Goal: Task Accomplishment & Management: Use online tool/utility

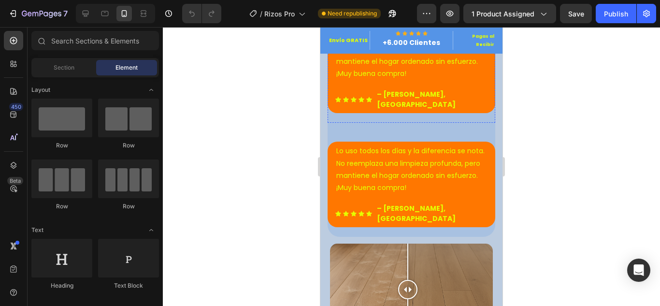
scroll to position [684, 0]
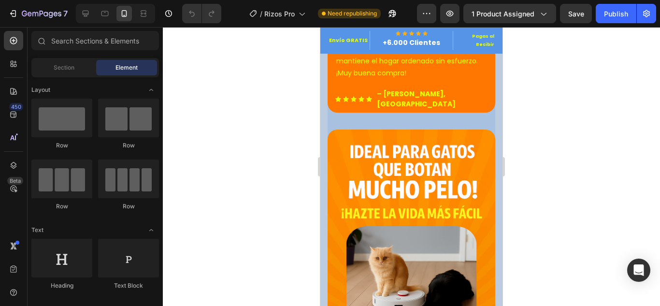
click at [269, 161] on div at bounding box center [411, 166] width 497 height 279
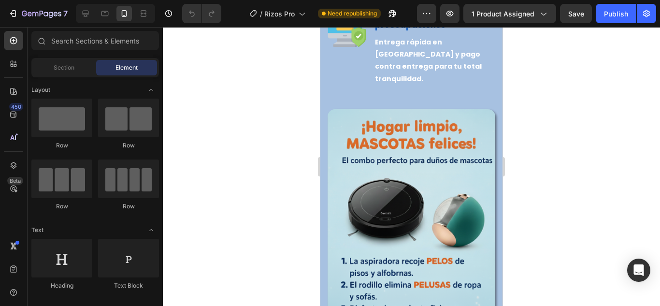
scroll to position [1906, 0]
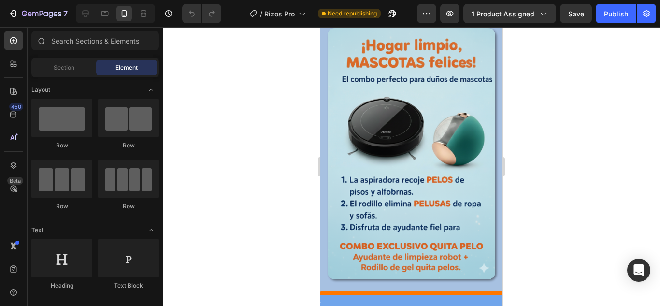
click at [432, 187] on img at bounding box center [412, 154] width 168 height 252
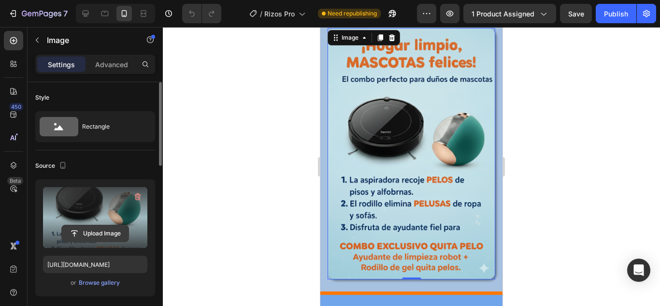
click at [112, 229] on input "file" at bounding box center [95, 233] width 67 height 16
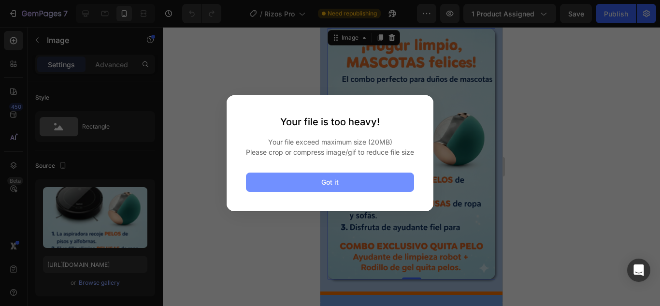
click at [289, 185] on button "Got it" at bounding box center [330, 182] width 168 height 19
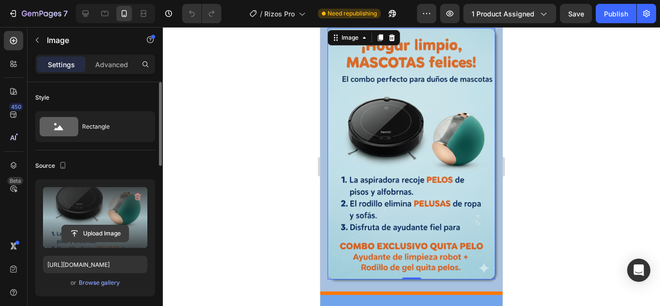
click at [107, 231] on input "file" at bounding box center [95, 233] width 67 height 16
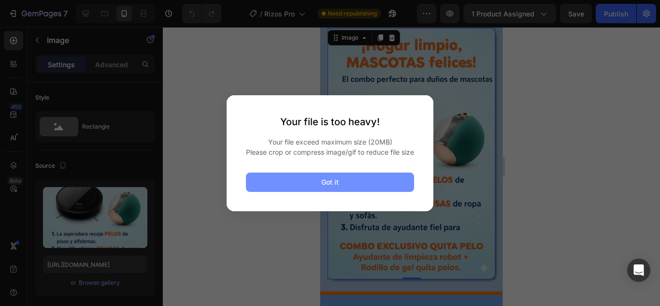
click at [363, 187] on button "Got it" at bounding box center [330, 182] width 168 height 19
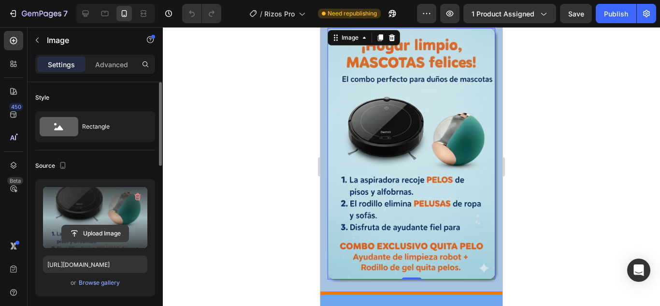
click at [97, 229] on input "file" at bounding box center [95, 233] width 67 height 16
type input "C:\fakepath\WhatsApp Video 2025-09-28 at 5.44.16 PM (1) (1).gif"
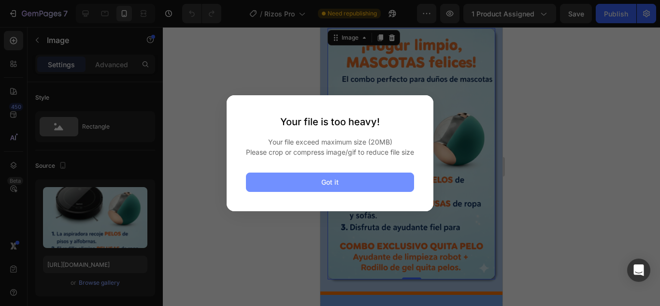
click at [344, 191] on button "Got it" at bounding box center [330, 182] width 168 height 19
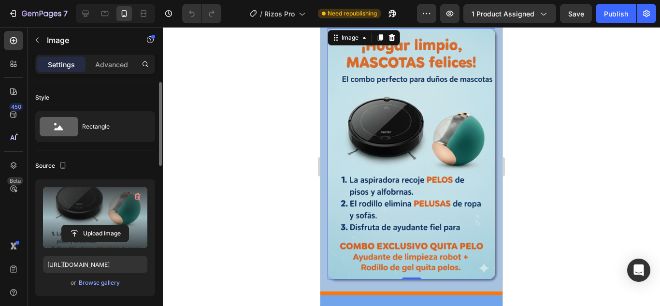
click at [110, 199] on label at bounding box center [95, 217] width 104 height 61
click at [110, 225] on input "file" at bounding box center [95, 233] width 67 height 16
click at [119, 238] on input "file" at bounding box center [95, 233] width 67 height 16
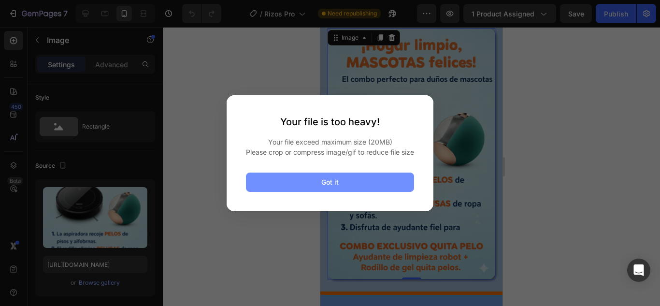
click at [296, 188] on button "Got it" at bounding box center [330, 182] width 168 height 19
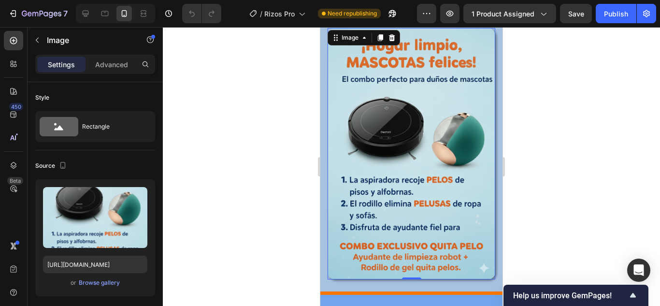
click at [427, 176] on img at bounding box center [412, 154] width 168 height 252
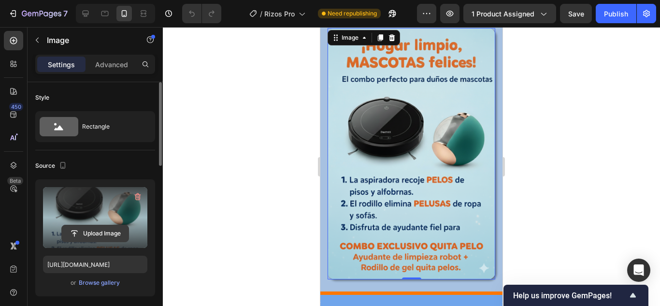
click at [109, 229] on input "file" at bounding box center [95, 233] width 67 height 16
type input "C:\fakepath\WhatsApp Video 2025-09-28 at 5.44.16 PM (1) (1) (2) (1).gif"
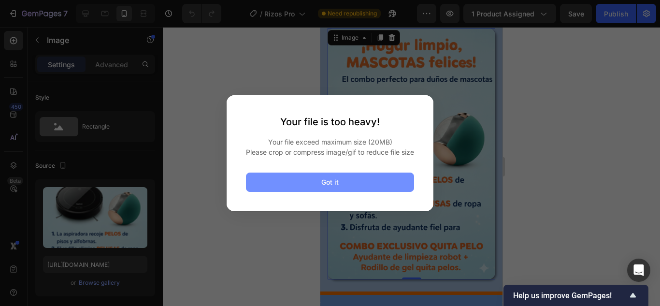
click at [305, 192] on button "Got it" at bounding box center [330, 182] width 168 height 19
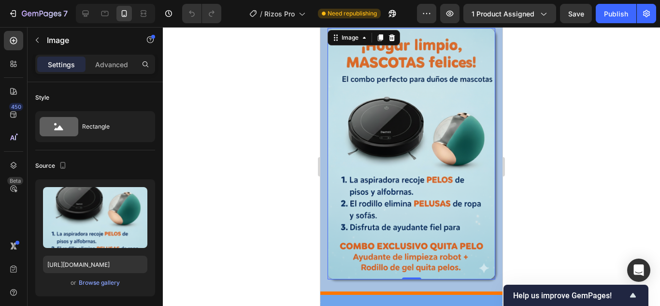
click at [368, 205] on img at bounding box center [412, 154] width 168 height 252
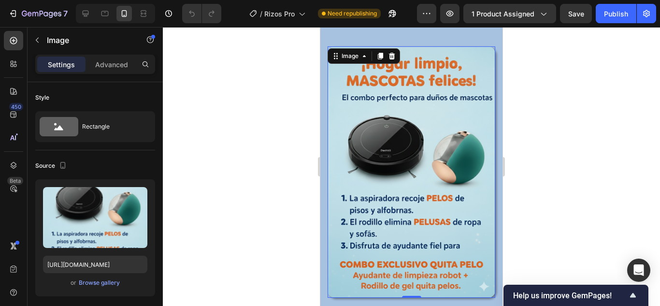
scroll to position [1840, 0]
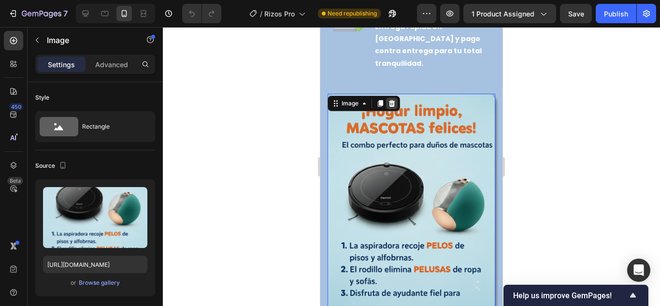
drag, startPoint x: 395, startPoint y: 89, endPoint x: 591, endPoint y: 144, distance: 204.0
click at [395, 100] on icon at bounding box center [392, 104] width 8 height 8
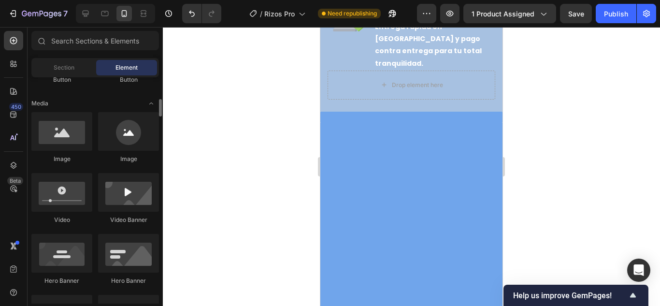
scroll to position [286, 0]
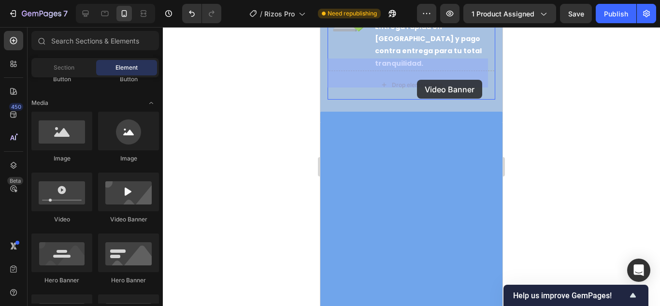
drag, startPoint x: 465, startPoint y: 230, endPoint x: 417, endPoint y: 80, distance: 157.3
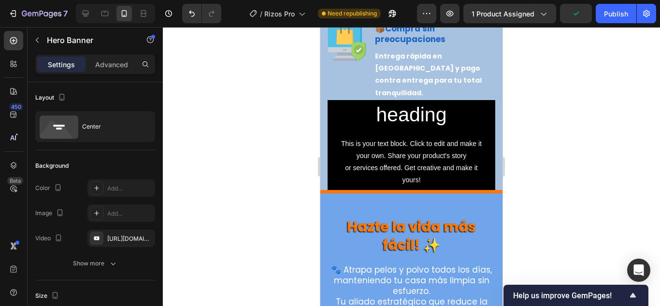
scroll to position [1753, 0]
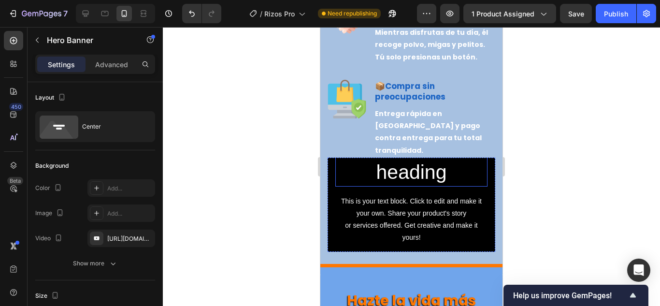
click at [404, 167] on h2 "Click here to edit heading" at bounding box center [411, 160] width 152 height 54
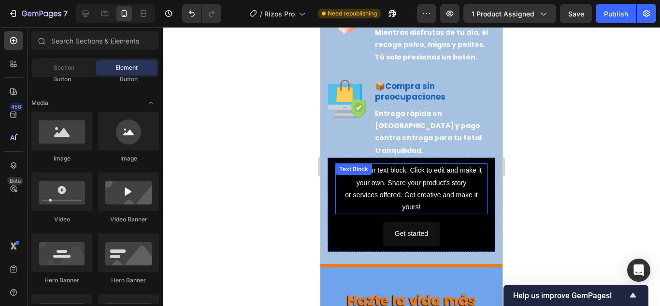
click at [419, 179] on div "This is your text block. Click to edit and make it your own. Share your product…" at bounding box center [411, 188] width 152 height 51
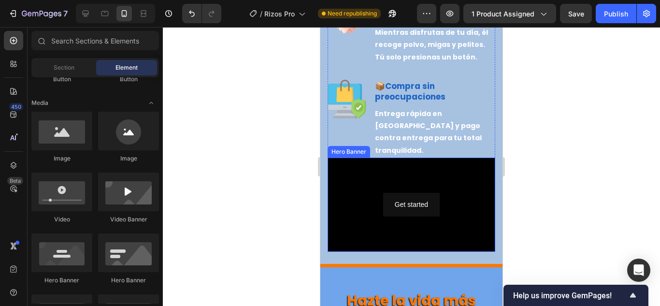
click at [362, 206] on div "Get started Button" at bounding box center [412, 204] width 168 height 39
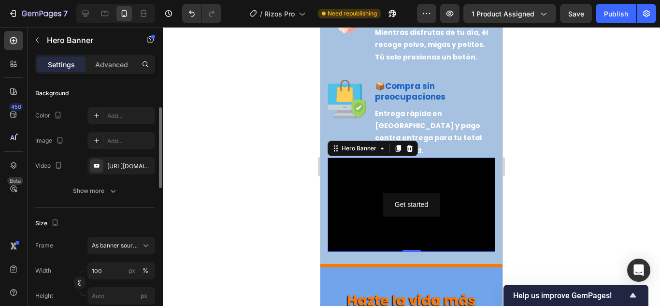
scroll to position [74, 0]
click at [131, 169] on div "https://www.youtube.com/watch?v=drIt4RH_kyQ" at bounding box center [121, 164] width 28 height 9
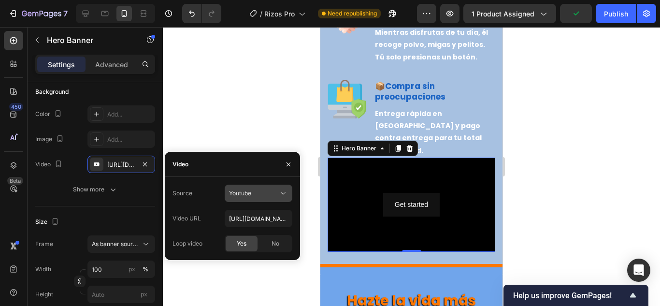
click at [284, 189] on icon at bounding box center [283, 193] width 10 height 10
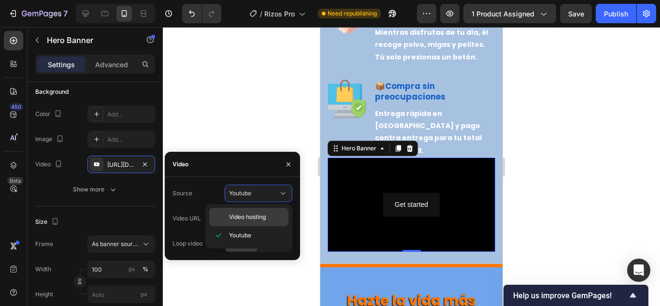
click at [259, 212] on div "Video hosting" at bounding box center [248, 217] width 79 height 18
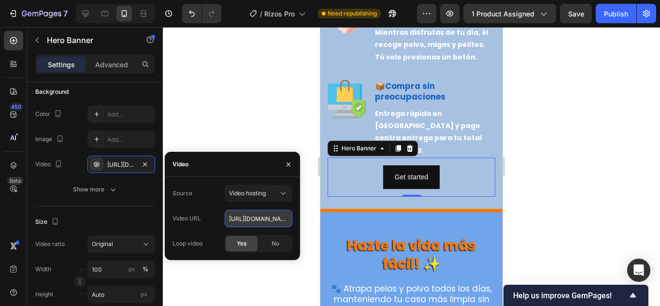
click at [275, 218] on input "https://cdn.shopify.com/videos/c/o/v/92a407d4e0c94a288eb54cac18c387dc.mp4" at bounding box center [259, 218] width 68 height 17
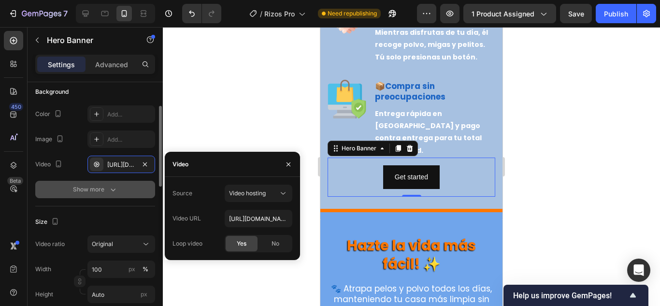
click at [103, 187] on div "Show more" at bounding box center [95, 190] width 45 height 10
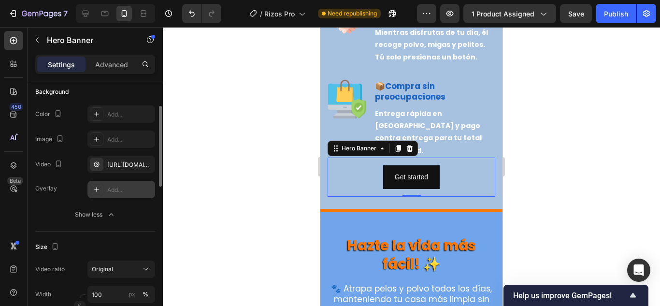
click at [127, 189] on div "Add..." at bounding box center [129, 190] width 45 height 9
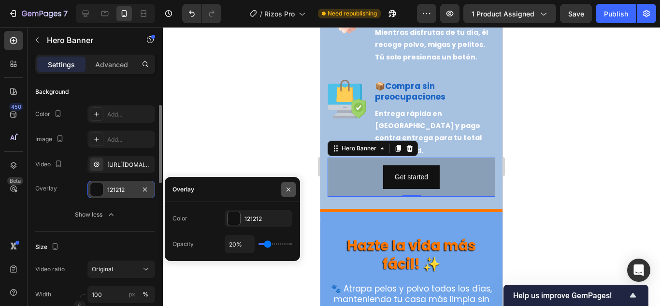
click at [288, 187] on icon "button" at bounding box center [289, 190] width 8 height 8
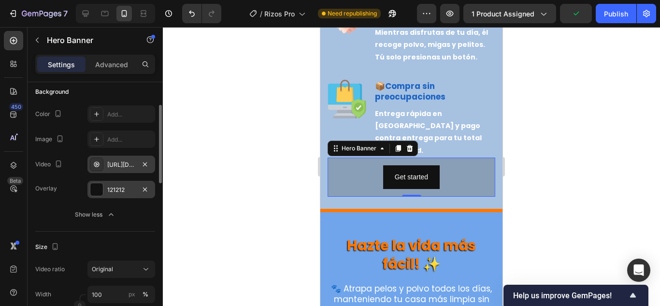
click at [98, 160] on icon at bounding box center [97, 164] width 8 height 8
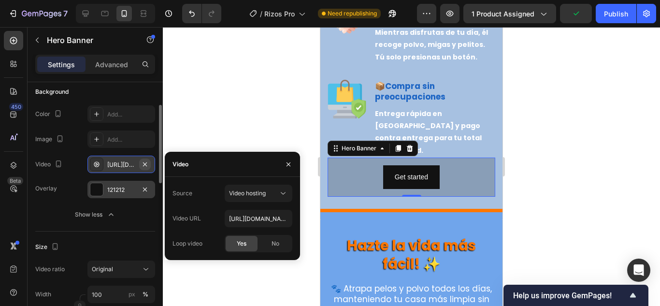
click at [145, 163] on icon "button" at bounding box center [145, 164] width 8 height 8
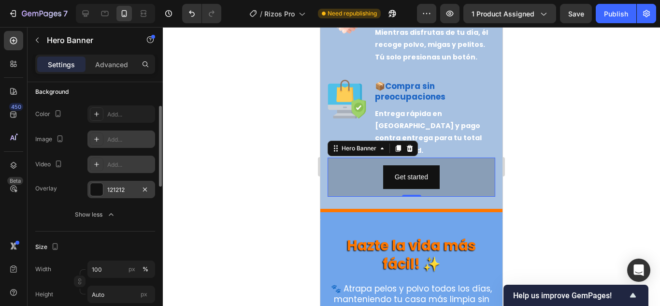
click at [99, 140] on icon at bounding box center [97, 139] width 8 height 8
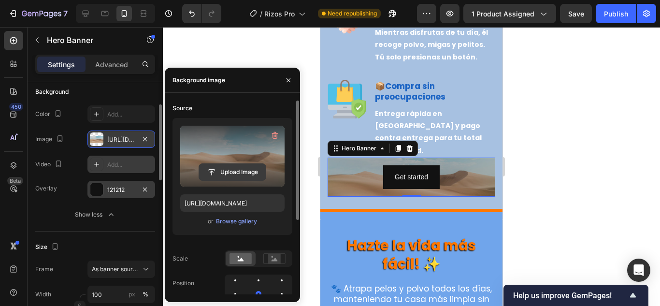
click at [228, 172] on input "file" at bounding box center [232, 172] width 67 height 16
click at [238, 178] on input "file" at bounding box center [232, 172] width 67 height 16
click at [235, 173] on input "file" at bounding box center [232, 172] width 67 height 16
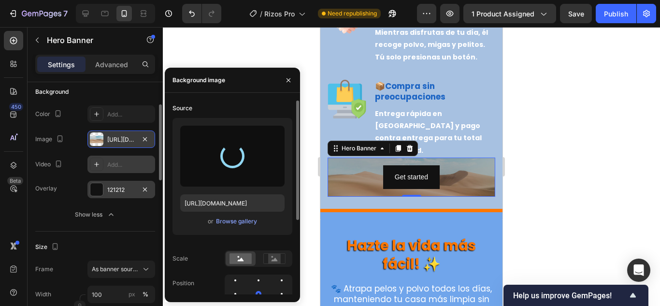
type input "https://cdn.shopify.com/s/files/1/0695/6259/7570/files/gempages_583557173473182…"
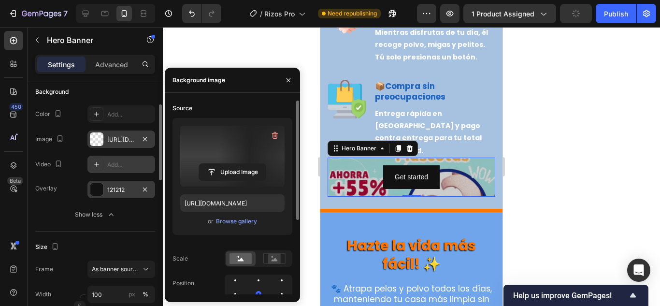
click at [270, 55] on div at bounding box center [411, 166] width 497 height 279
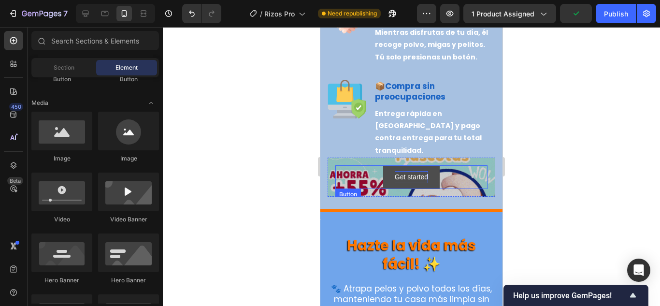
click at [414, 171] on div "Get started" at bounding box center [411, 177] width 33 height 12
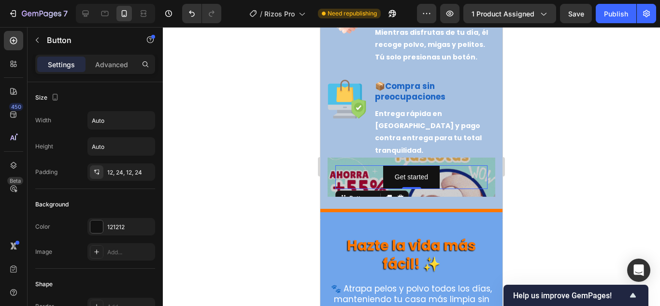
click at [450, 165] on div "Get started Button 0" at bounding box center [411, 177] width 152 height 24
click at [482, 158] on div "Get started Button 0" at bounding box center [412, 177] width 168 height 39
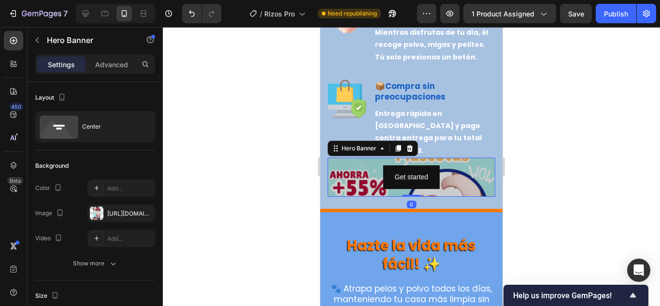
drag, startPoint x: 549, startPoint y: 197, endPoint x: 149, endPoint y: 137, distance: 404.1
click at [549, 197] on div at bounding box center [411, 166] width 497 height 279
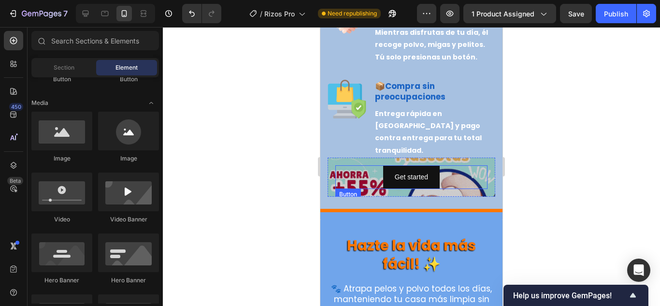
click at [462, 165] on div "Get started Button" at bounding box center [411, 177] width 152 height 24
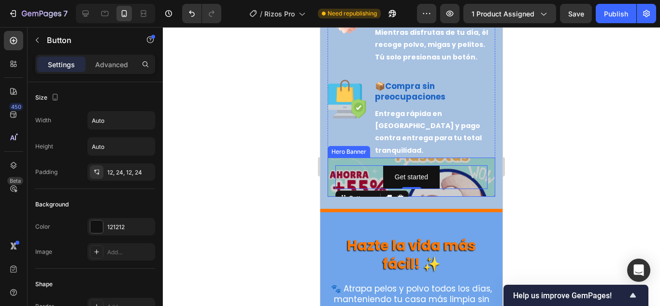
click at [483, 158] on div "Get started Button 0" at bounding box center [412, 177] width 168 height 39
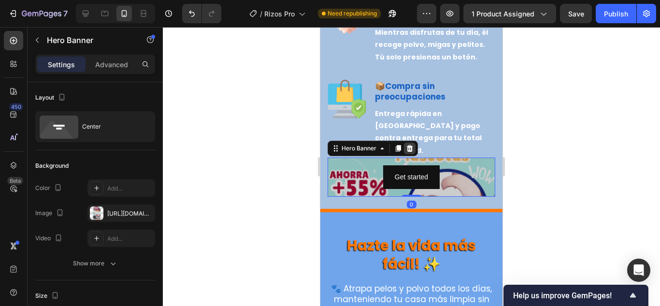
click at [415, 143] on div at bounding box center [410, 149] width 12 height 12
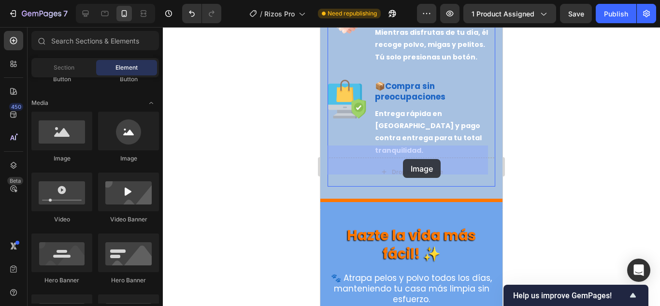
drag, startPoint x: 444, startPoint y: 157, endPoint x: 402, endPoint y: 164, distance: 42.1
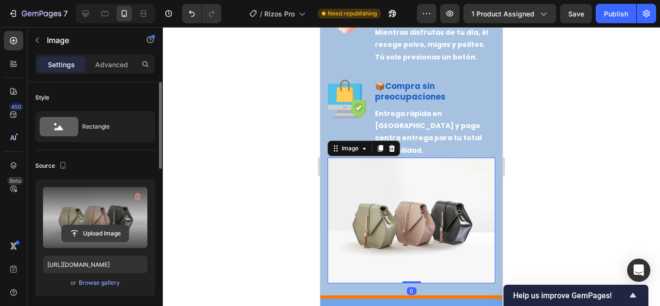
click at [108, 235] on input "file" at bounding box center [95, 233] width 67 height 16
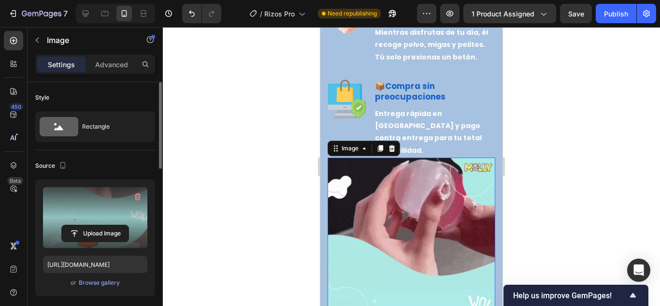
type input "https://cdn.shopify.com/s/files/1/0695/6259/7570/files/gempages_583557173473182…"
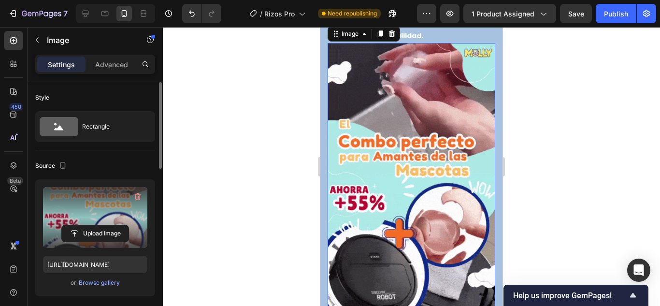
scroll to position [1865, 0]
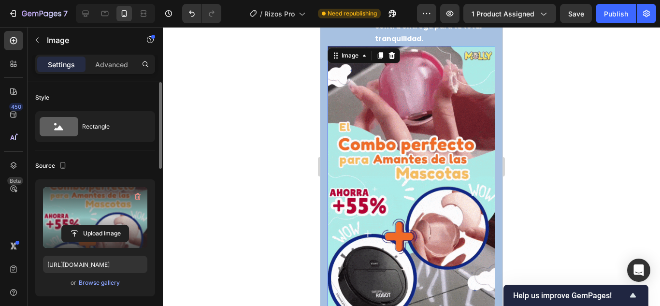
click at [391, 77] on img at bounding box center [412, 195] width 168 height 298
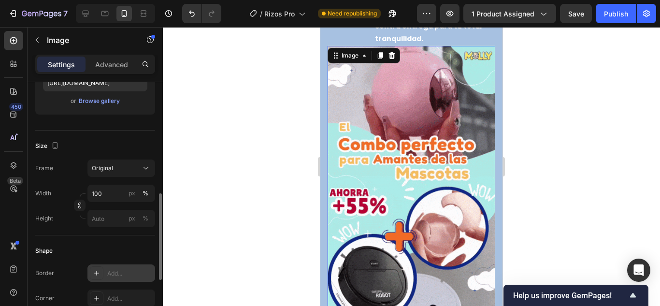
scroll to position [218, 0]
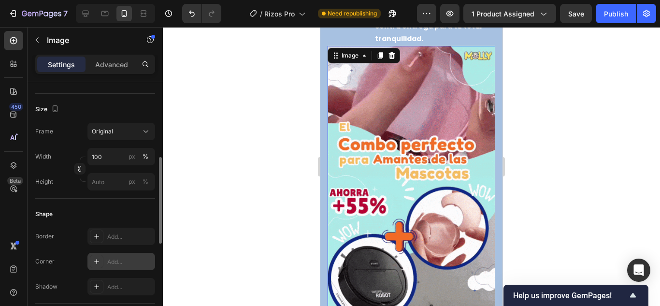
click at [97, 265] on icon at bounding box center [97, 262] width 8 height 8
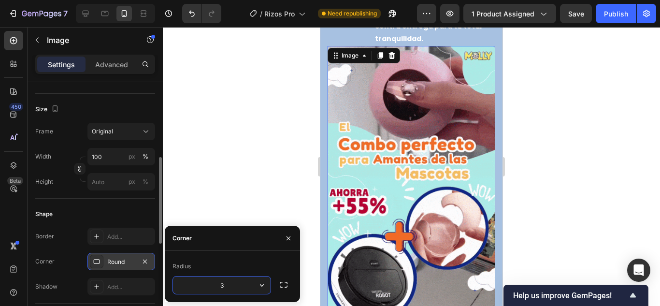
type input "30"
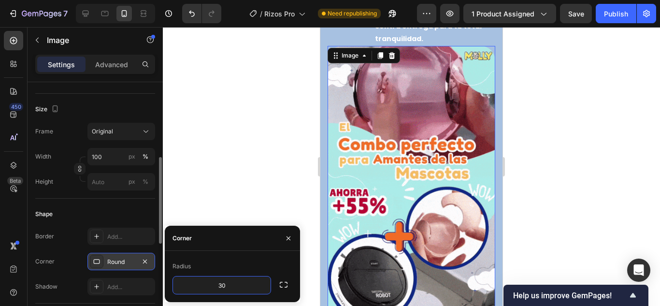
click at [250, 136] on div at bounding box center [411, 166] width 497 height 279
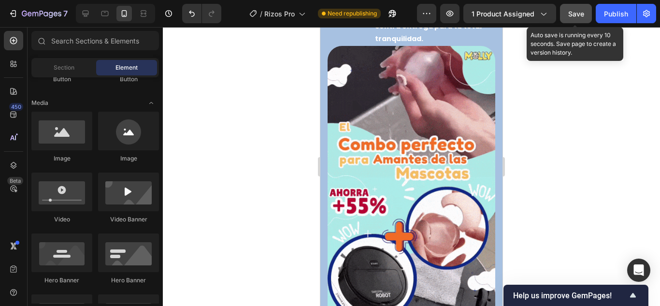
click at [578, 11] on span "Save" at bounding box center [576, 14] width 16 height 8
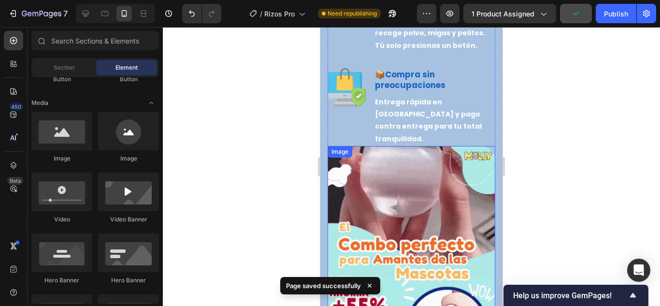
scroll to position [1764, 0]
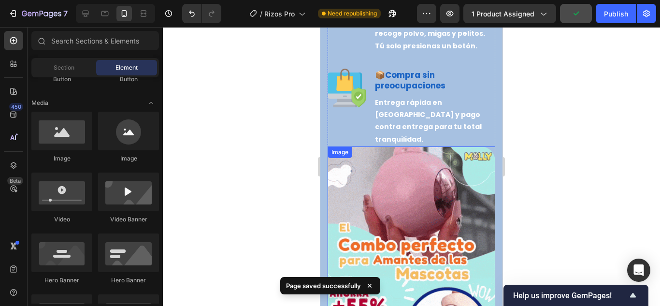
click at [432, 179] on img at bounding box center [412, 295] width 168 height 298
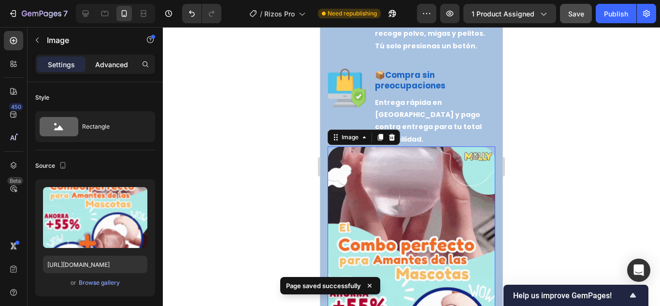
click at [119, 63] on p "Advanced" at bounding box center [111, 64] width 33 height 10
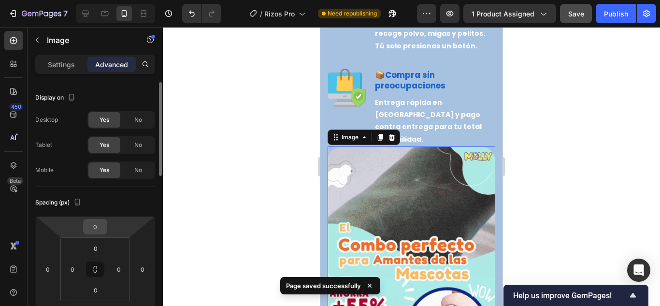
click at [96, 227] on input "0" at bounding box center [95, 226] width 19 height 14
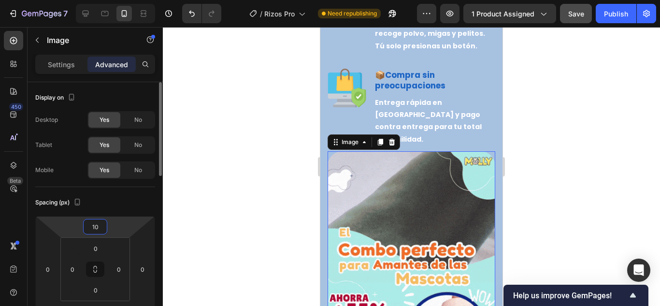
type input "1"
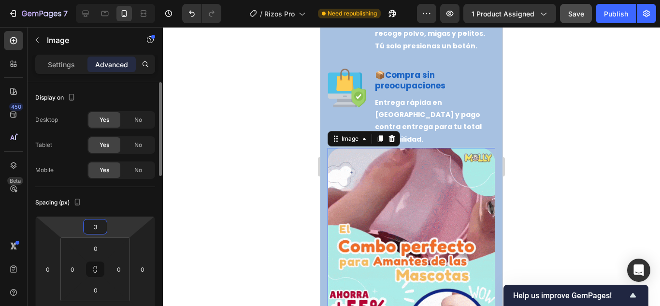
type input "30"
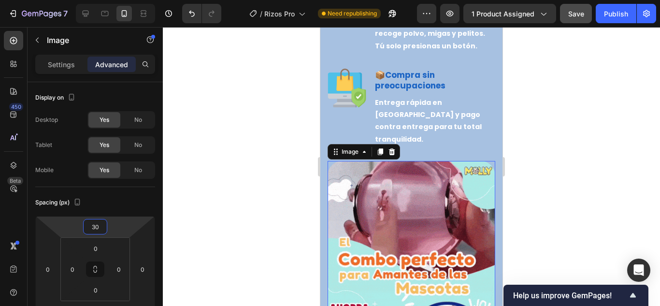
click at [266, 207] on div at bounding box center [411, 166] width 497 height 279
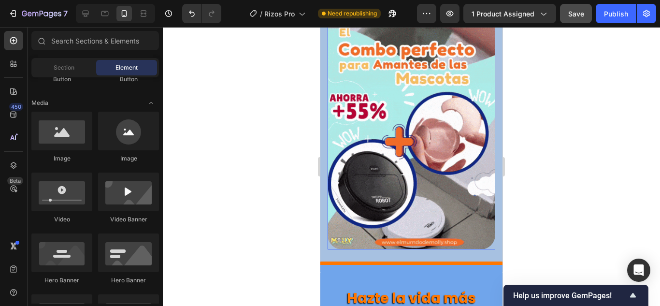
scroll to position [1975, 0]
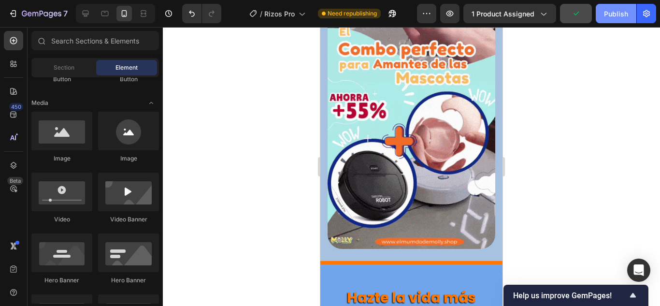
click at [618, 17] on div "Publish" at bounding box center [616, 14] width 24 height 10
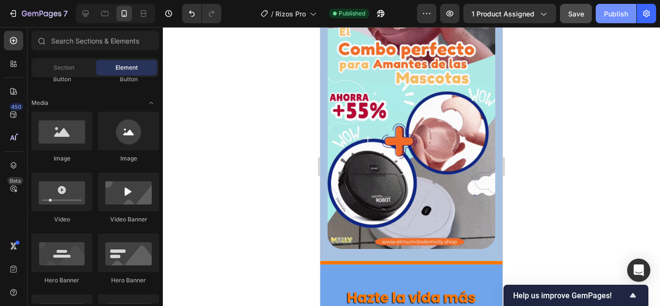
click at [618, 17] on div "Publish" at bounding box center [616, 14] width 24 height 10
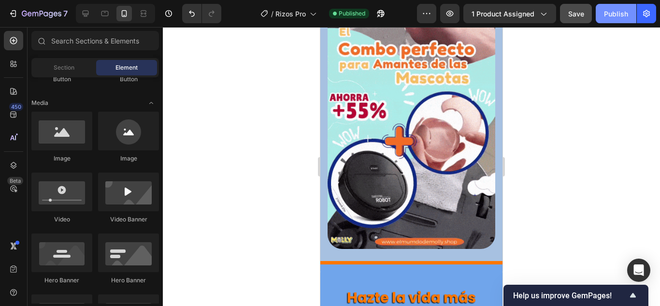
click at [618, 17] on div "Publish" at bounding box center [616, 14] width 24 height 10
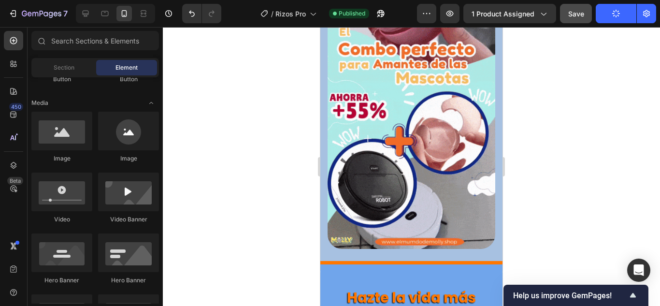
click at [560, 185] on div at bounding box center [411, 166] width 497 height 279
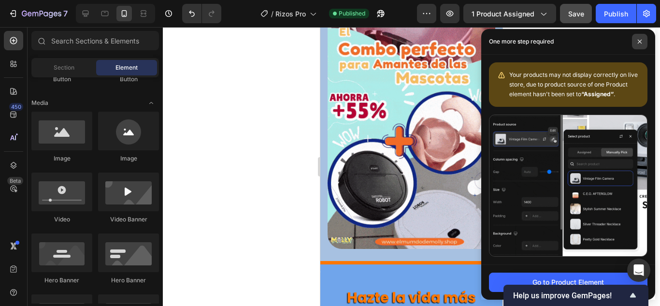
click at [640, 39] on icon at bounding box center [639, 41] width 5 height 5
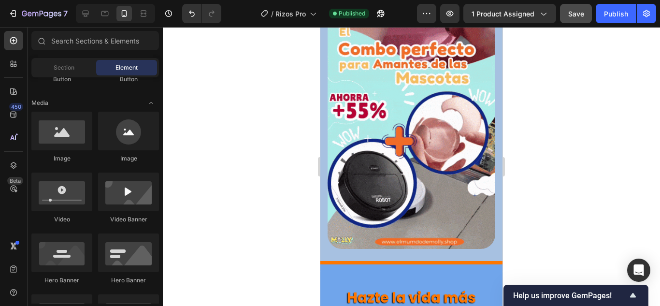
click at [599, 120] on div at bounding box center [411, 166] width 497 height 279
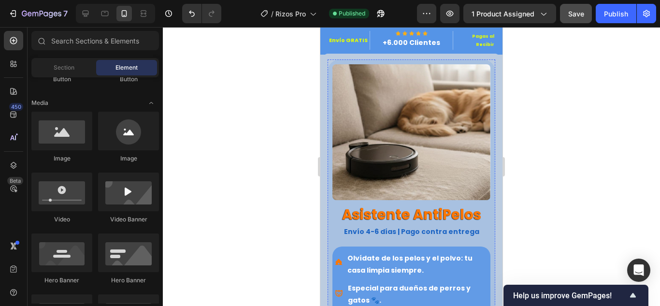
scroll to position [0, 0]
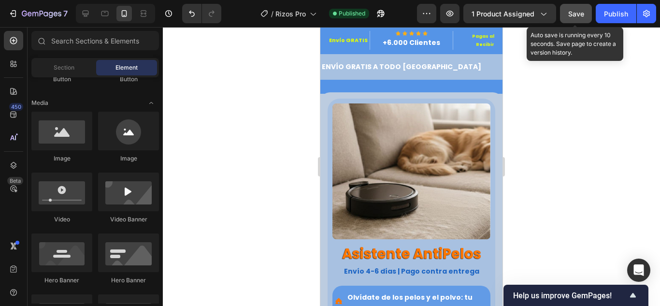
click at [567, 15] on button "Save" at bounding box center [576, 13] width 32 height 19
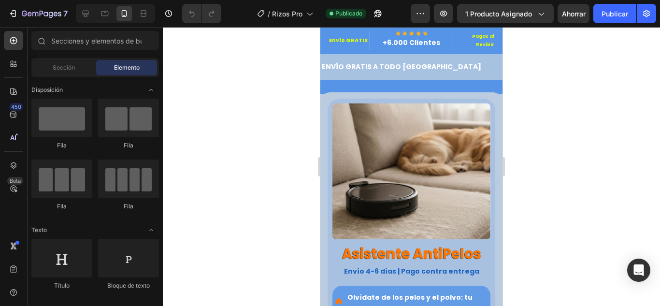
click at [548, 215] on div at bounding box center [411, 166] width 497 height 279
click at [99, 14] on div at bounding box center [104, 13] width 15 height 15
click at [94, 14] on div "Tablet" at bounding box center [115, 13] width 79 height 19
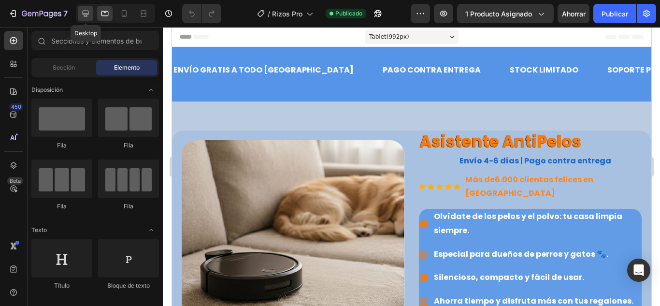
click at [89, 14] on icon at bounding box center [86, 14] width 10 height 10
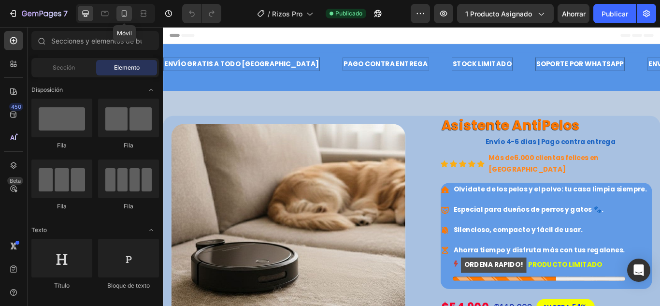
click at [123, 11] on icon at bounding box center [124, 14] width 10 height 10
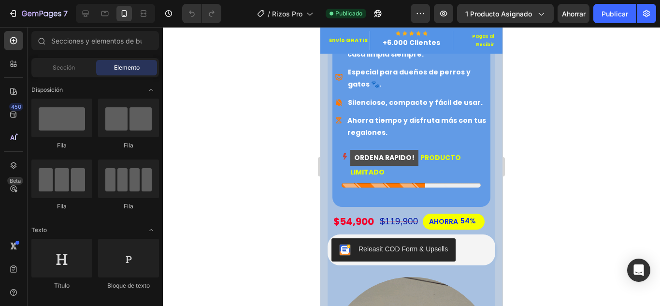
scroll to position [242, 0]
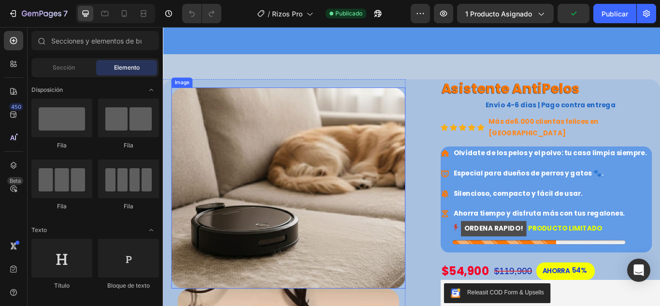
scroll to position [97, 0]
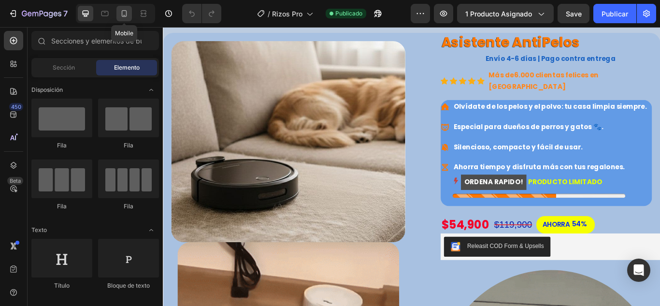
click at [126, 13] on icon at bounding box center [124, 14] width 10 height 10
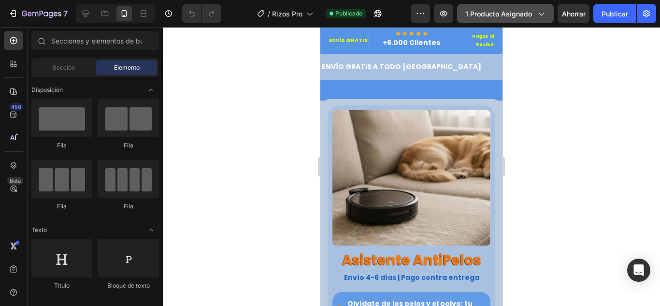
click at [510, 17] on font "1 producto asignado" at bounding box center [498, 14] width 67 height 8
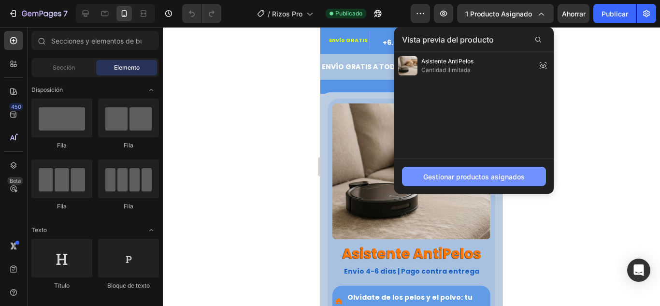
click at [467, 176] on font "Gestionar productos asignados" at bounding box center [473, 177] width 101 height 8
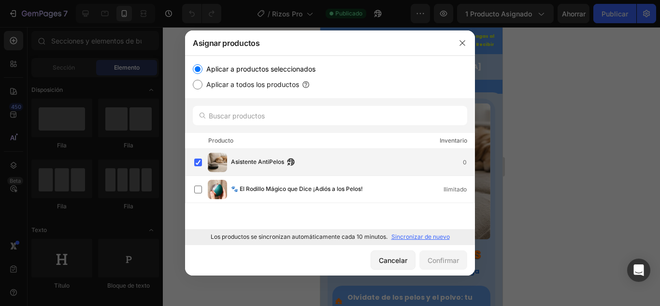
click at [319, 157] on div "Asistente AntiPelos 0" at bounding box center [353, 162] width 244 height 11
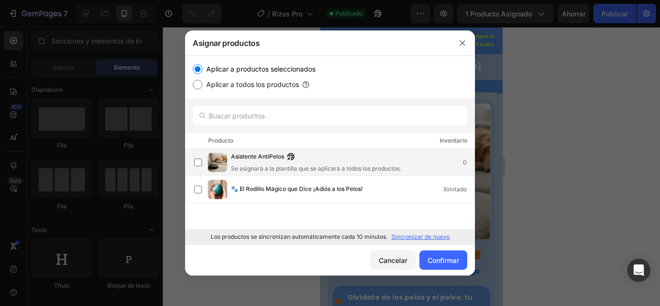
click at [349, 161] on div "Asistente AntiPelos" at bounding box center [316, 157] width 170 height 11
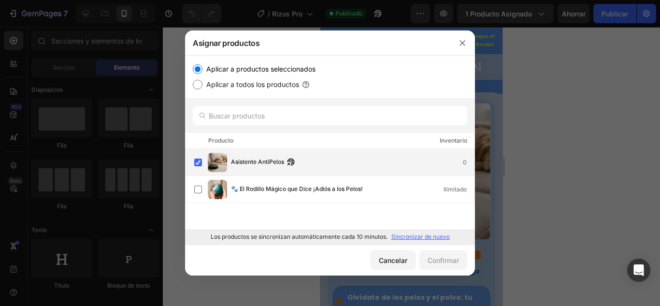
click at [349, 161] on div "Asistente AntiPelos 0" at bounding box center [353, 162] width 244 height 11
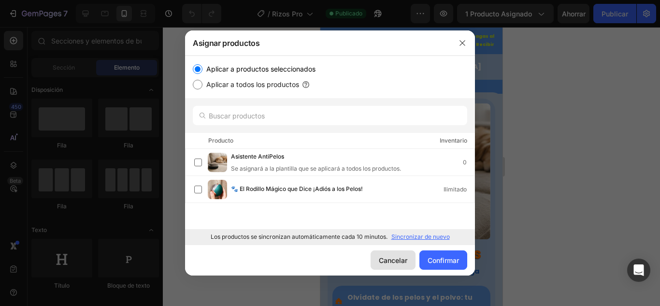
drag, startPoint x: 396, startPoint y: 260, endPoint x: 75, endPoint y: 229, distance: 322.9
click at [396, 260] on font "Cancelar" at bounding box center [393, 260] width 29 height 8
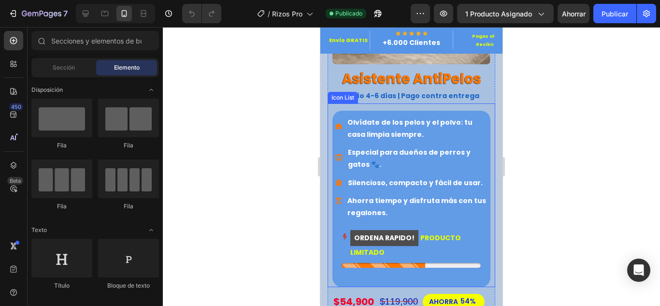
scroll to position [242, 0]
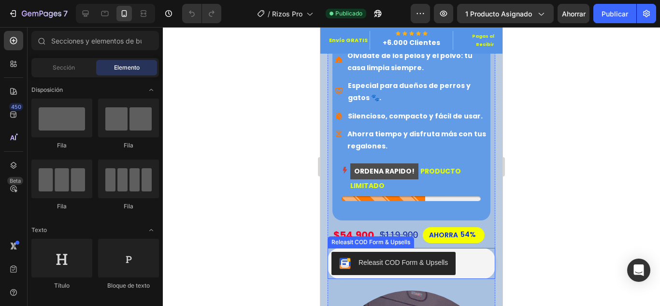
click at [401, 258] on div "Releasit COD Form & Upsells" at bounding box center [403, 263] width 89 height 10
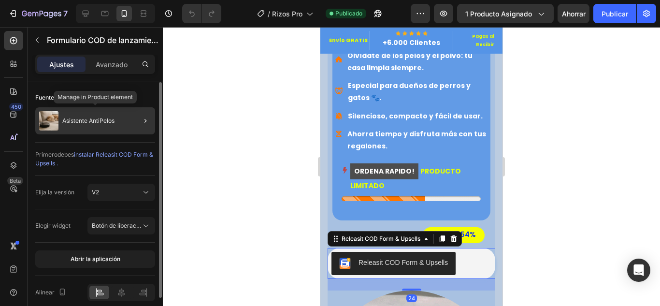
click at [119, 114] on div "Asistente AntiPelos" at bounding box center [95, 120] width 120 height 27
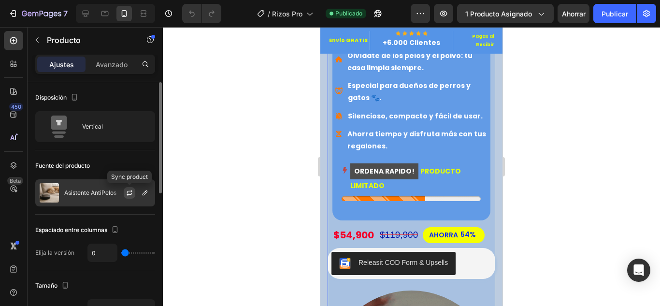
click at [130, 192] on icon "button" at bounding box center [130, 193] width 8 height 8
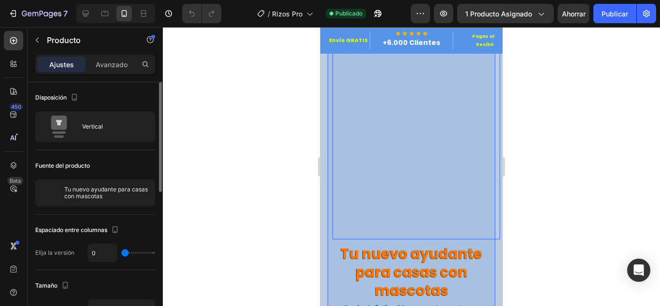
scroll to position [0, 0]
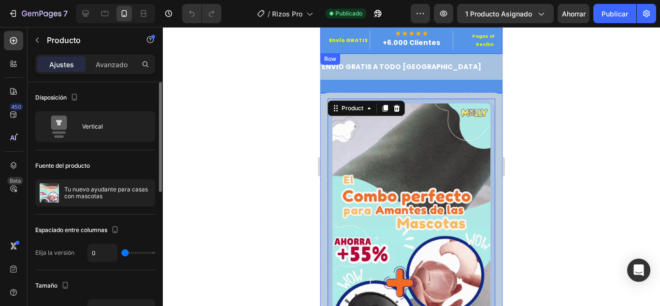
click at [323, 31] on div "Envío GRATIS Text block Icon Icon Icon Icon Icon Icon List Hoz +6.000 Clientes …" at bounding box center [411, 40] width 182 height 27
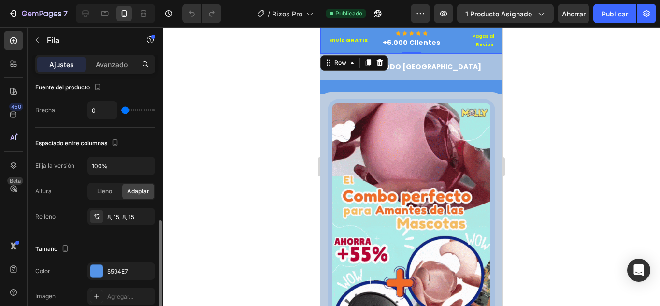
scroll to position [242, 0]
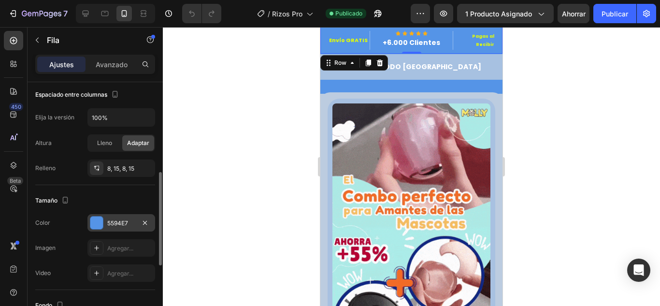
click at [94, 223] on div at bounding box center [96, 222] width 13 height 13
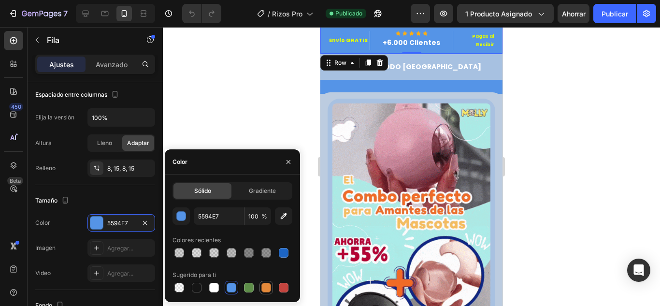
click at [269, 293] on div at bounding box center [266, 288] width 12 height 12
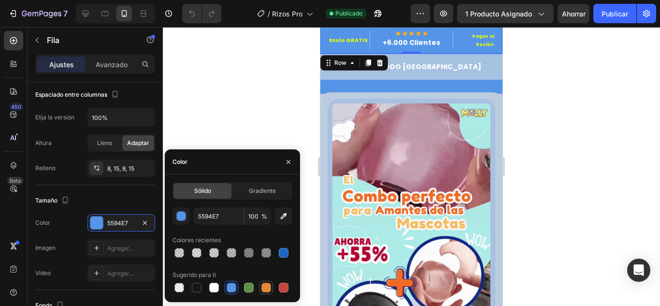
type input "E4893A"
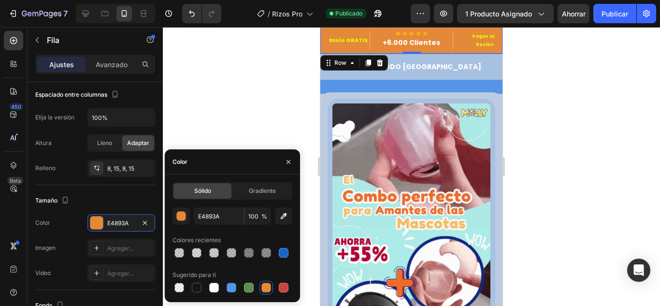
click at [259, 63] on div at bounding box center [411, 166] width 497 height 279
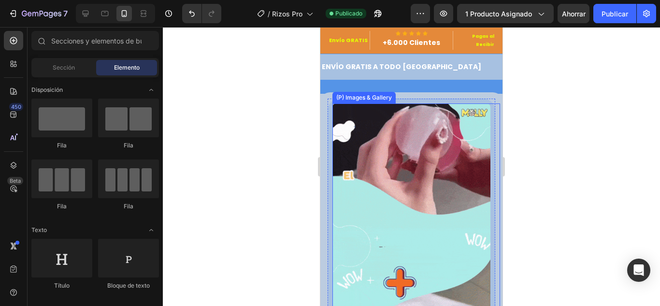
scroll to position [0, 0]
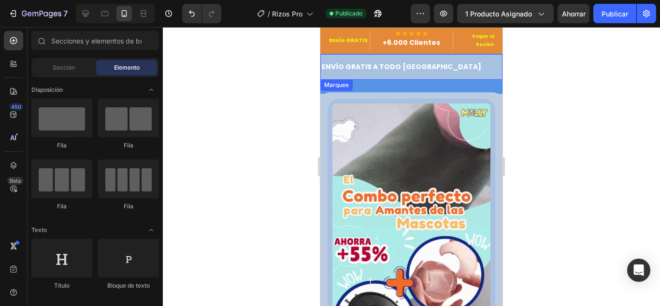
click at [432, 69] on div "ENVÍO GRATIS A TODO CHILE Text" at bounding box center [415, 67] width 188 height 14
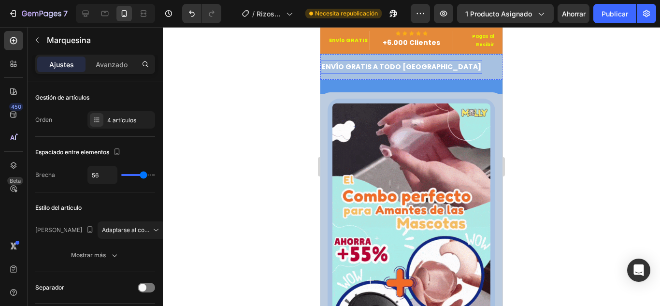
click at [388, 68] on p "ENVÍO GRATIS A TODO [GEOGRAPHIC_DATA]" at bounding box center [401, 67] width 159 height 12
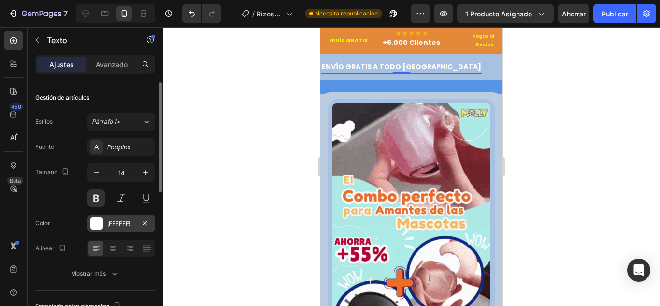
click at [100, 223] on div at bounding box center [96, 223] width 13 height 13
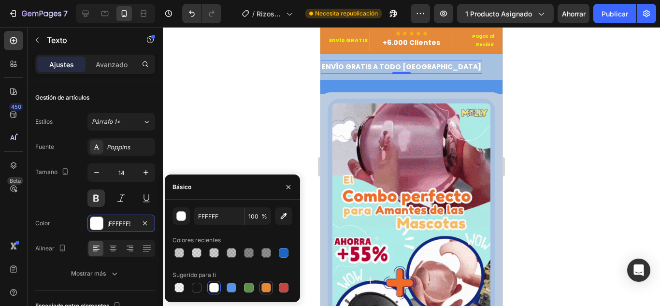
click at [265, 289] on div at bounding box center [266, 288] width 10 height 10
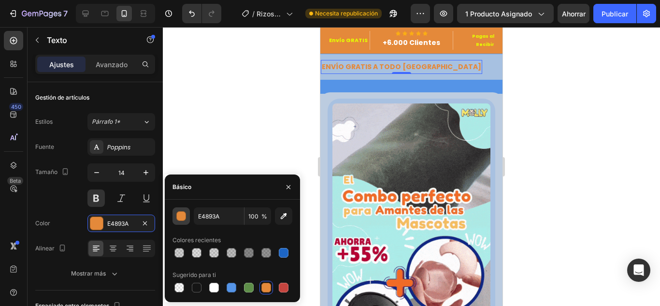
click at [186, 217] on div "button" at bounding box center [182, 217] width 10 height 10
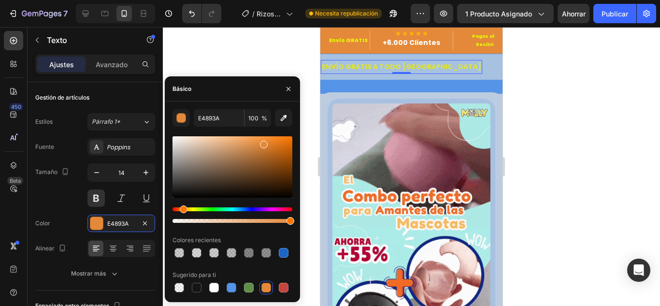
click at [193, 210] on div "Hue" at bounding box center [233, 209] width 120 height 4
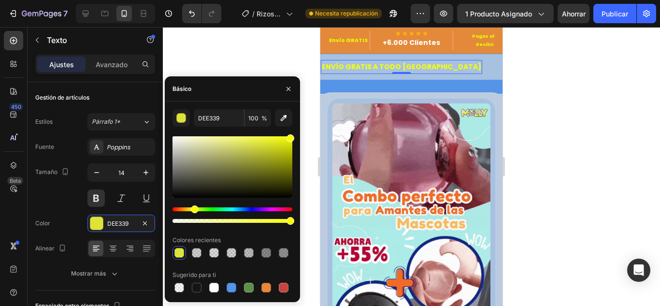
drag, startPoint x: 282, startPoint y: 144, endPoint x: 286, endPoint y: 138, distance: 7.0
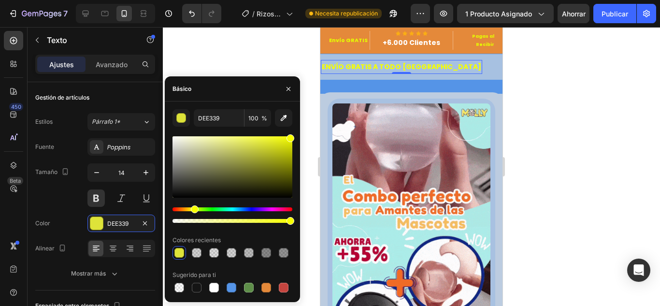
click at [300, 131] on div "DEE339 100 % Colores recientes Sugerido para ti" at bounding box center [232, 201] width 135 height 185
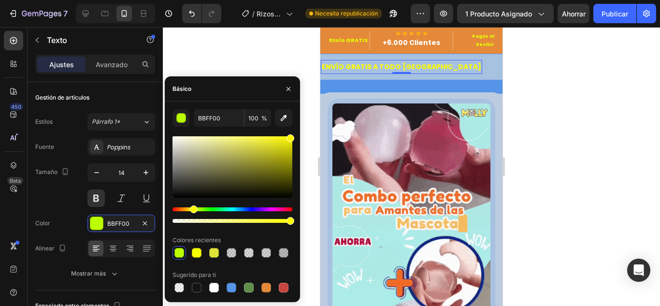
type input "FFFA00"
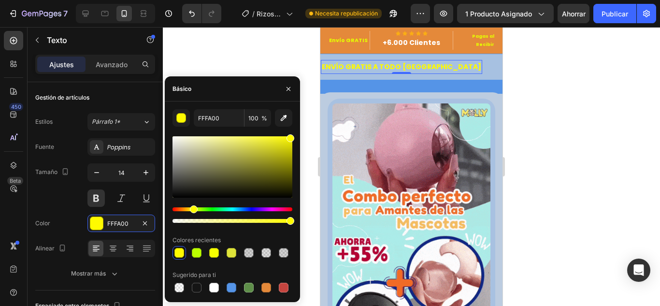
click at [192, 207] on div "Matiz" at bounding box center [194, 209] width 8 height 8
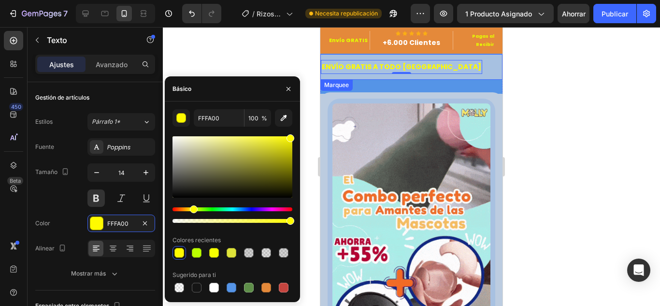
click at [510, 65] on p "PAGO CONTRA ENTREGA" at bounding box center [553, 67] width 87 height 12
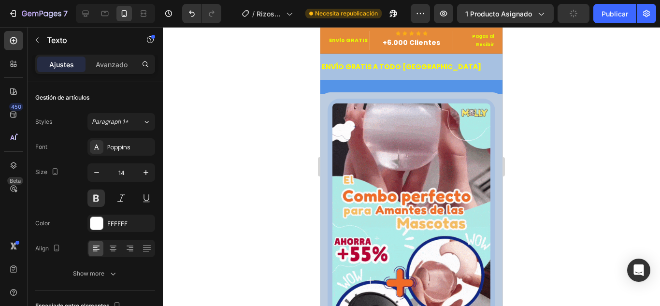
scroll to position [242, 0]
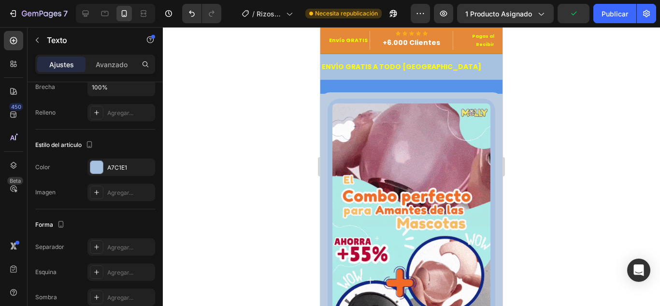
click at [510, 67] on p "PAGO CONTRA ENTREGA" at bounding box center [553, 67] width 87 height 12
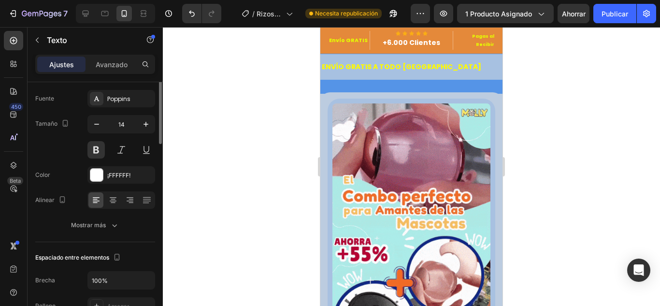
scroll to position [0, 0]
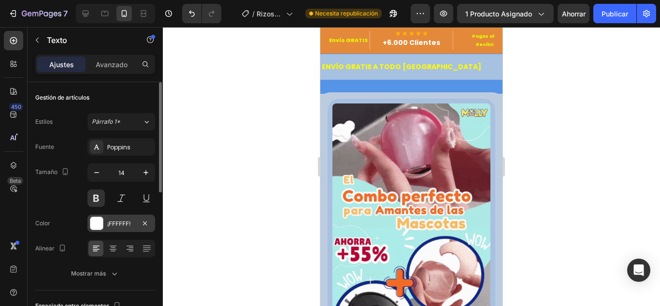
click at [101, 222] on div at bounding box center [96, 223] width 13 height 13
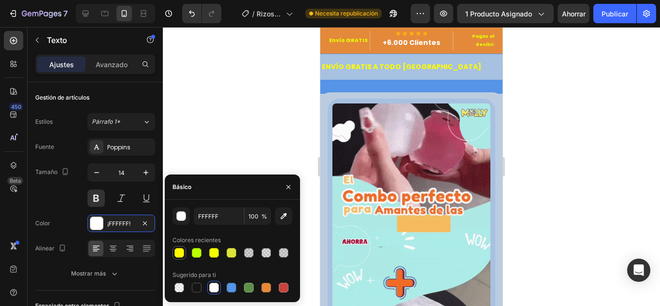
click at [183, 254] on div at bounding box center [179, 253] width 10 height 10
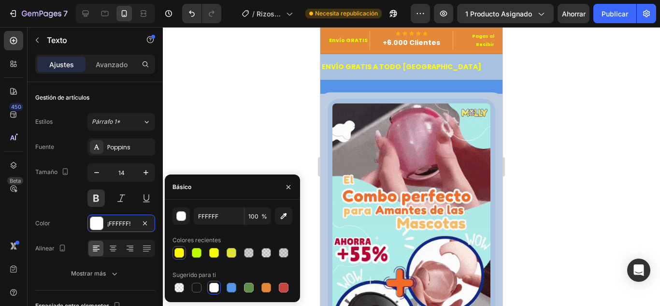
type input "FFFA00"
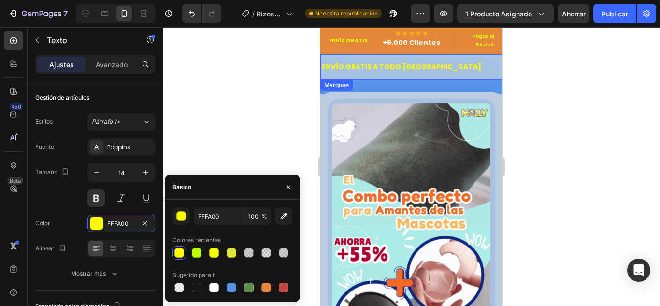
click at [430, 73] on div "ENVÍO GRATIS A TODO CHILE Text" at bounding box center [415, 67] width 188 height 14
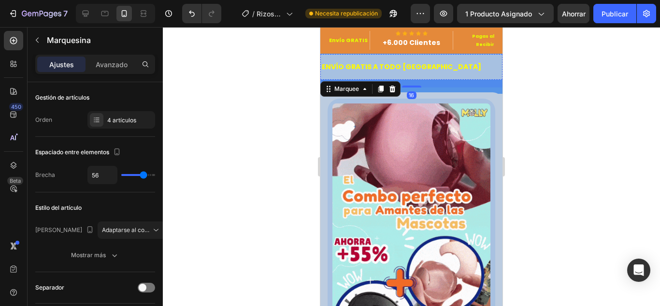
click at [510, 65] on p "PAGO CONTRA ENTREGA" at bounding box center [553, 67] width 87 height 12
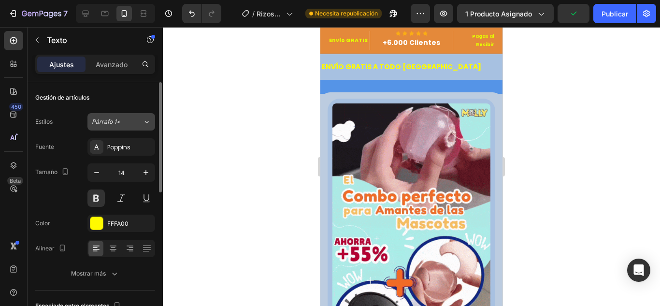
click at [132, 120] on div "Párrafo 1*" at bounding box center [117, 121] width 51 height 9
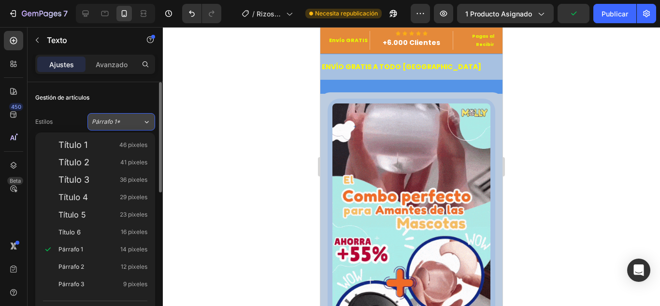
click at [132, 120] on div "Párrafo 1*" at bounding box center [117, 121] width 51 height 9
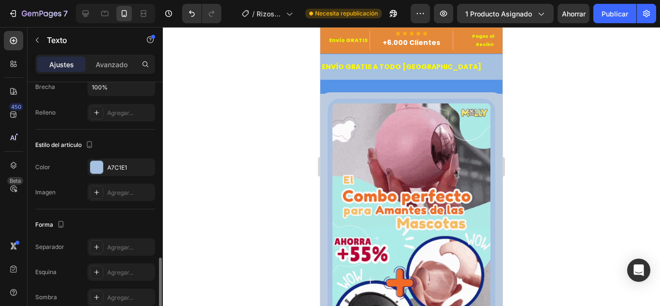
scroll to position [290, 0]
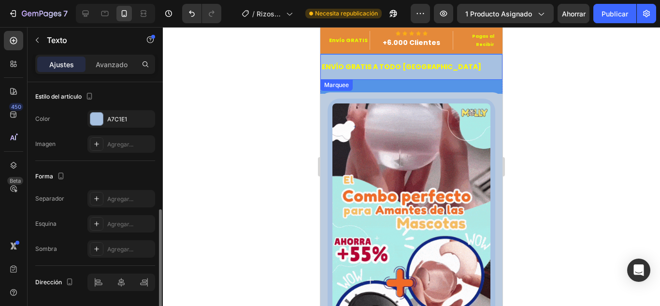
click at [435, 67] on div "ENVÍO GRATIS A TODO [GEOGRAPHIC_DATA] Text" at bounding box center [415, 67] width 188 height 14
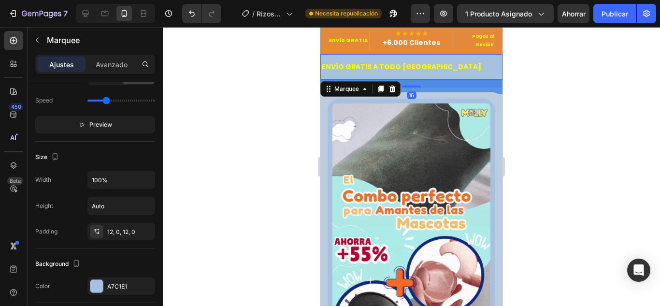
scroll to position [0, 0]
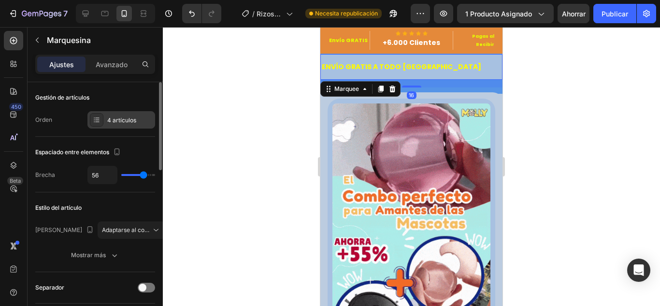
click at [135, 119] on font "4 artículos" at bounding box center [121, 119] width 29 height 7
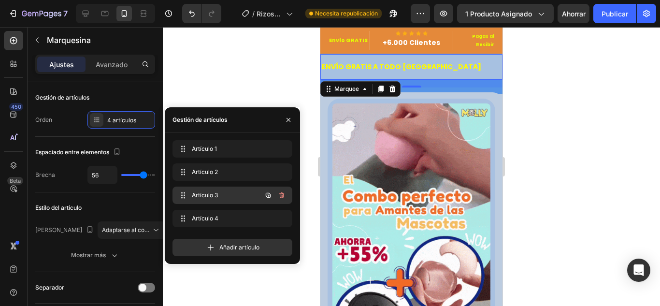
click at [225, 203] on div "Artículo 3 Item 3" at bounding box center [233, 195] width 120 height 17
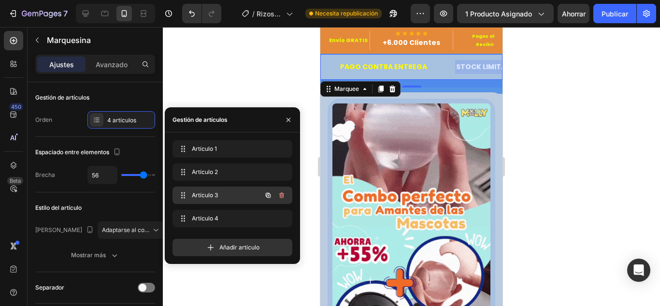
scroll to position [0, 178]
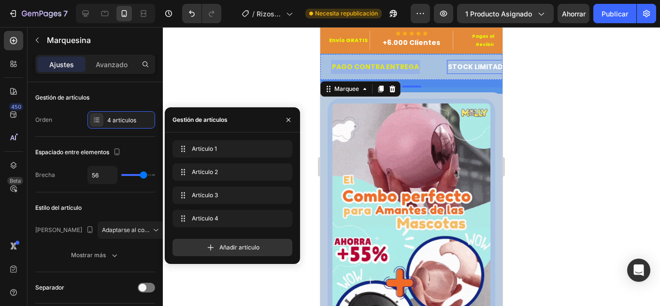
click at [448, 69] on p "STOCK LIMITADO" at bounding box center [478, 67] width 61 height 12
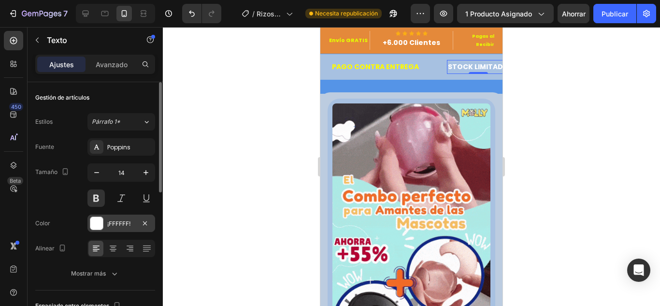
click at [101, 221] on div at bounding box center [96, 223] width 13 height 13
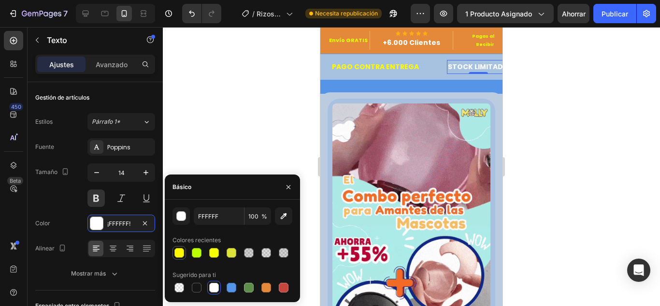
drag, startPoint x: 182, startPoint y: 253, endPoint x: 91, endPoint y: 151, distance: 136.5
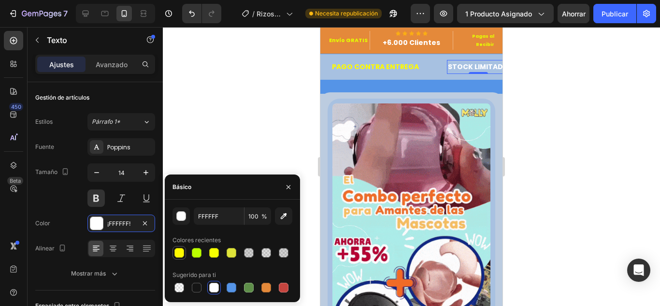
click at [182, 253] on div at bounding box center [179, 253] width 10 height 10
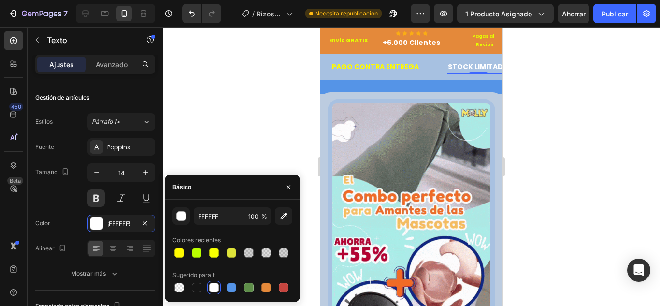
type input "FFFA00"
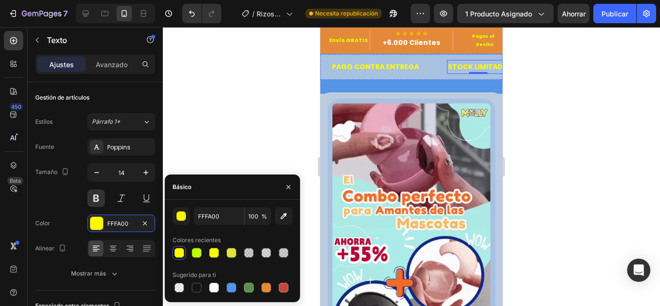
click at [538, 72] on p "SOPORTE POR WHATSAPP" at bounding box center [583, 67] width 90 height 12
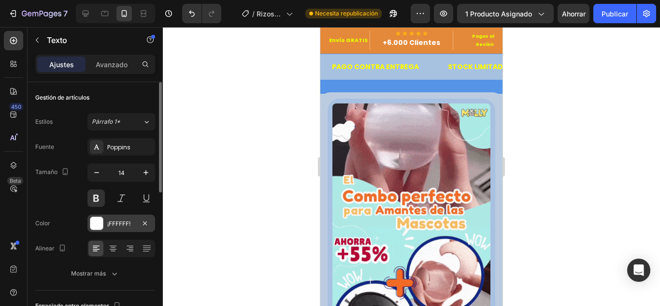
click at [92, 222] on div at bounding box center [96, 223] width 13 height 13
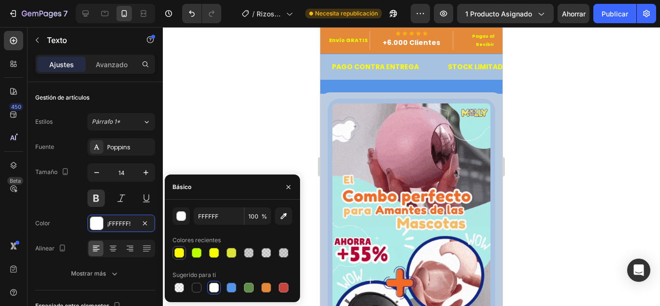
click at [174, 251] on div at bounding box center [179, 253] width 10 height 10
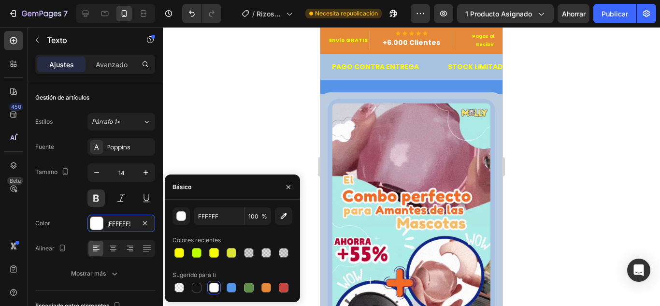
type input "FFFA00"
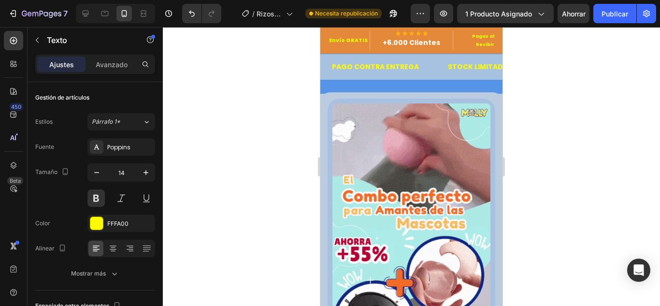
click at [208, 137] on div at bounding box center [411, 166] width 497 height 279
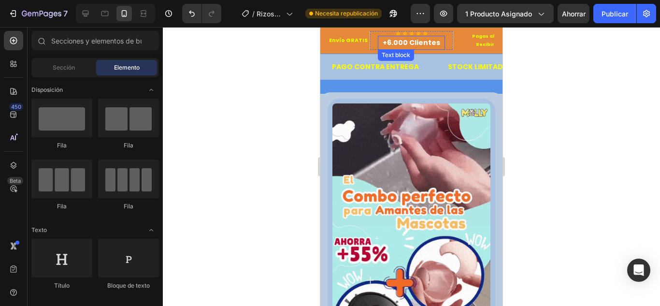
click at [421, 43] on p "+6.000 Clientes" at bounding box center [412, 43] width 66 height 12
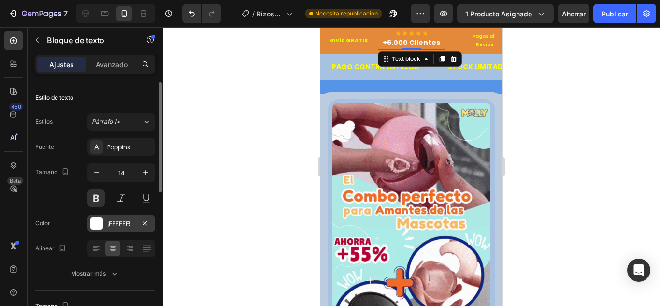
click at [98, 226] on div at bounding box center [96, 223] width 13 height 13
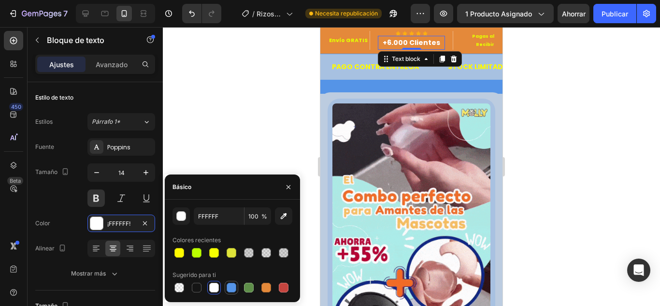
click at [232, 288] on div at bounding box center [232, 288] width 10 height 10
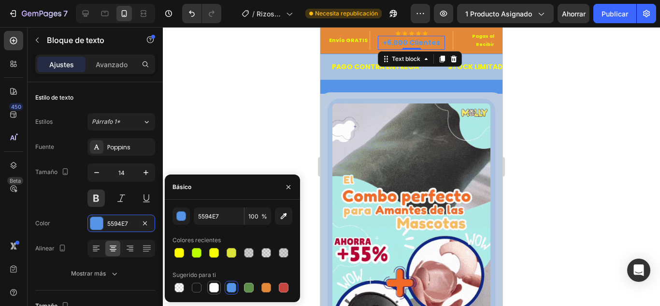
click at [215, 288] on div at bounding box center [214, 288] width 10 height 10
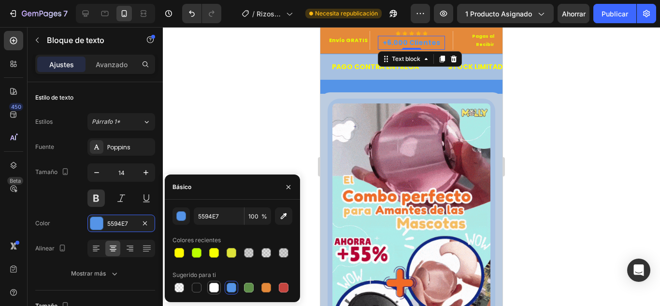
type input "FFFFFF"
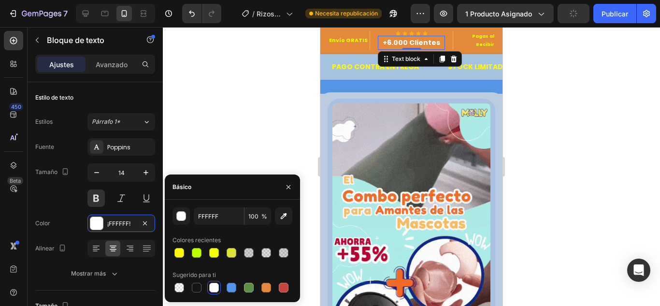
click at [241, 100] on div at bounding box center [411, 166] width 497 height 279
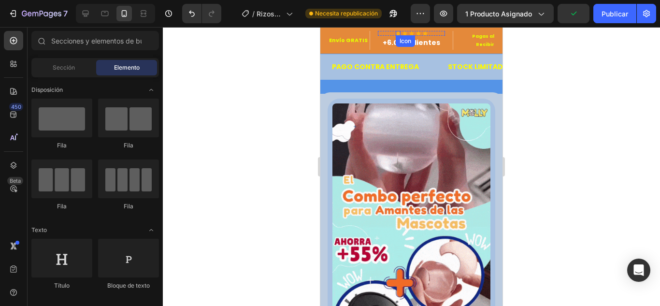
click at [396, 34] on icon at bounding box center [398, 33] width 5 height 4
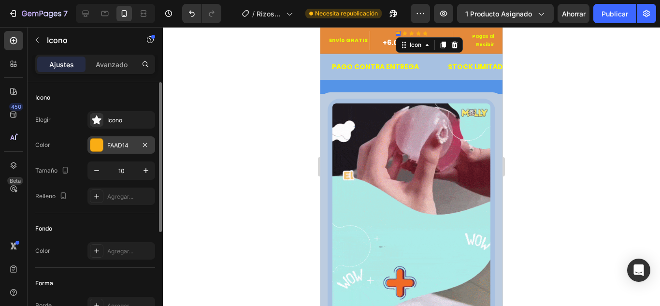
click at [98, 145] on div at bounding box center [96, 145] width 13 height 13
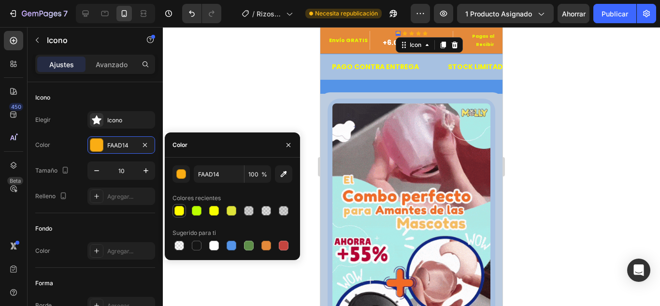
click at [181, 212] on div at bounding box center [179, 211] width 10 height 10
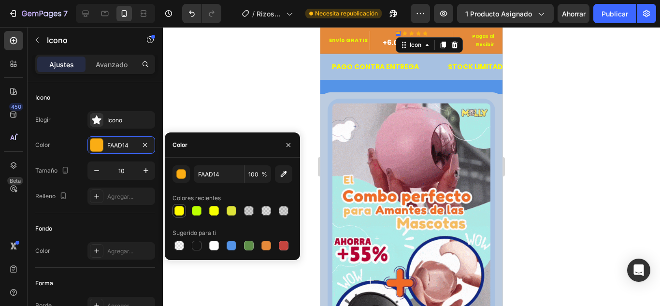
type input "FFFA00"
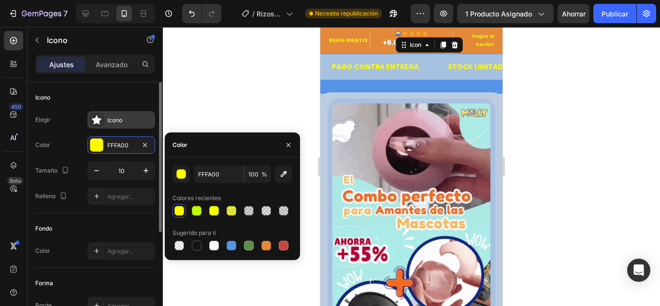
click at [101, 121] on div at bounding box center [97, 120] width 14 height 14
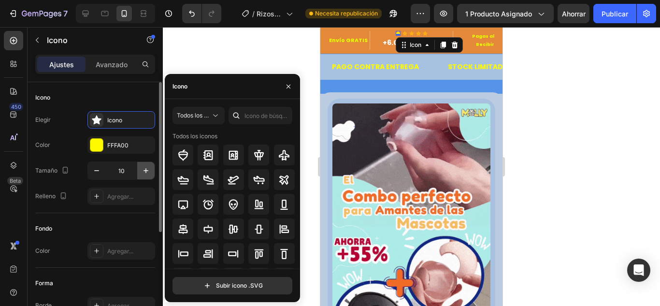
click at [143, 171] on icon "button" at bounding box center [146, 171] width 10 height 10
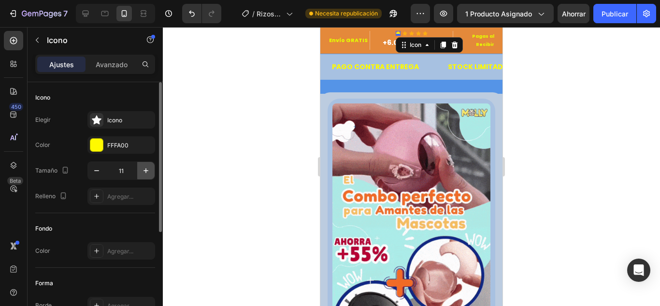
click at [143, 171] on icon "button" at bounding box center [146, 171] width 10 height 10
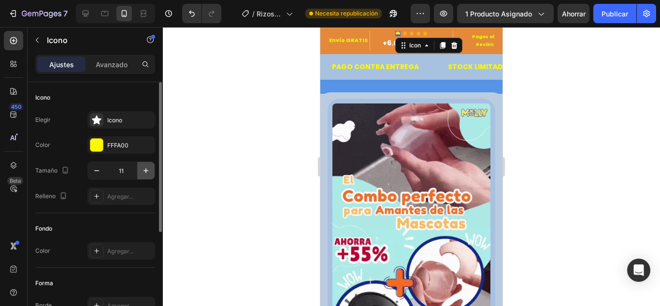
click at [143, 171] on icon "button" at bounding box center [146, 171] width 10 height 10
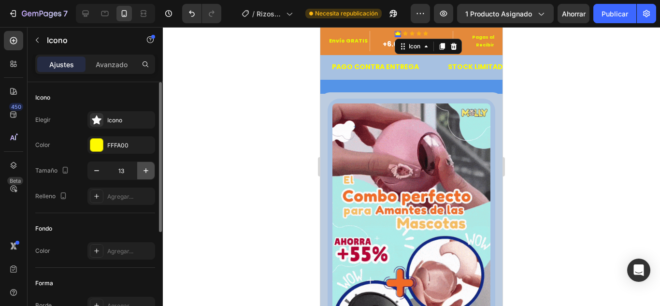
click at [143, 171] on icon "button" at bounding box center [146, 171] width 10 height 10
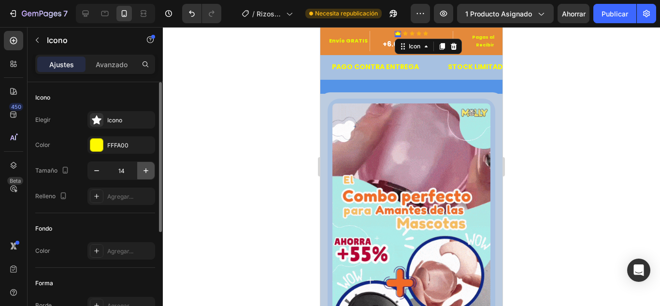
click at [143, 171] on icon "button" at bounding box center [146, 171] width 10 height 10
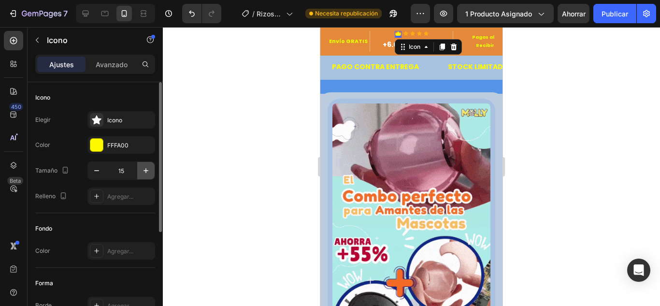
click at [143, 171] on icon "button" at bounding box center [146, 171] width 10 height 10
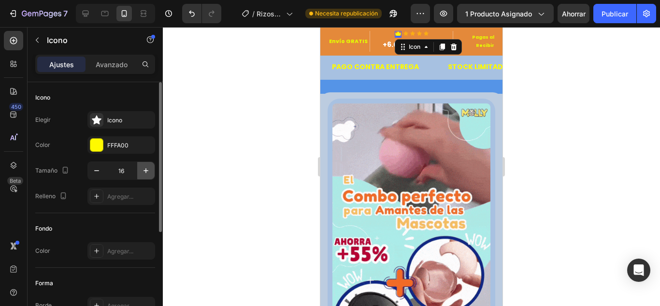
click at [143, 171] on icon "button" at bounding box center [146, 171] width 10 height 10
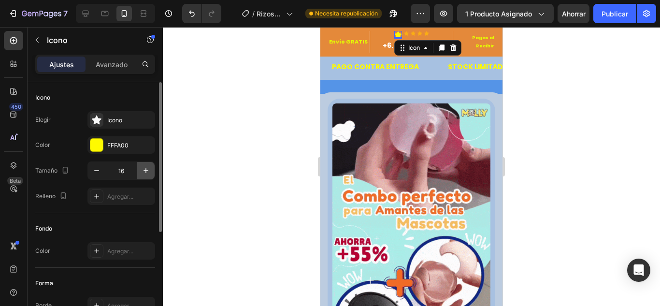
click at [143, 171] on icon "button" at bounding box center [146, 171] width 10 height 10
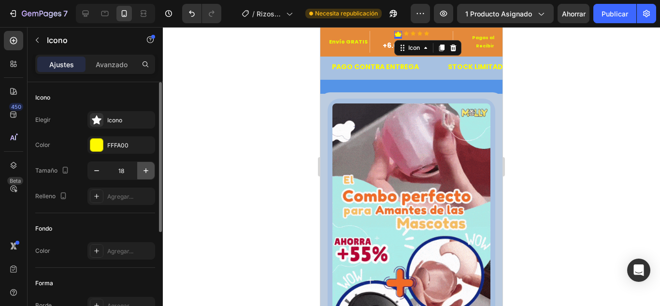
click at [143, 171] on icon "button" at bounding box center [146, 171] width 10 height 10
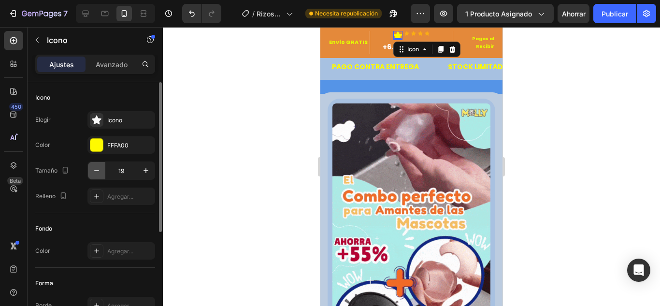
click at [95, 173] on icon "button" at bounding box center [97, 171] width 10 height 10
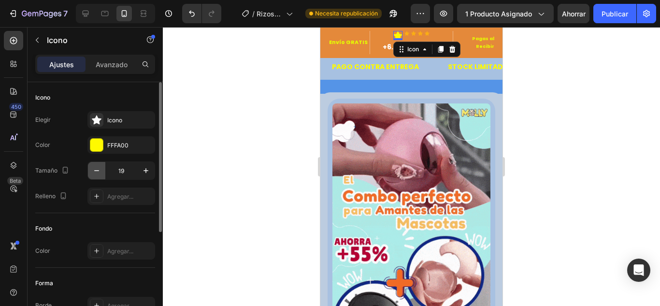
click at [95, 173] on icon "button" at bounding box center [97, 171] width 10 height 10
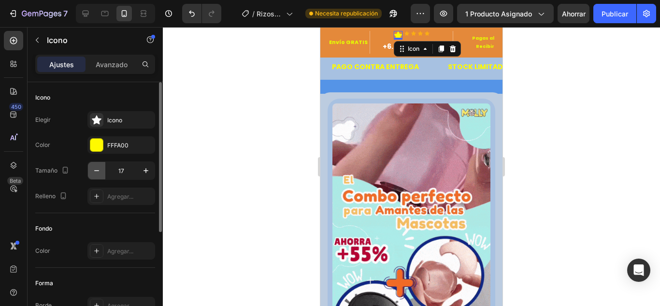
click at [95, 173] on icon "button" at bounding box center [97, 171] width 10 height 10
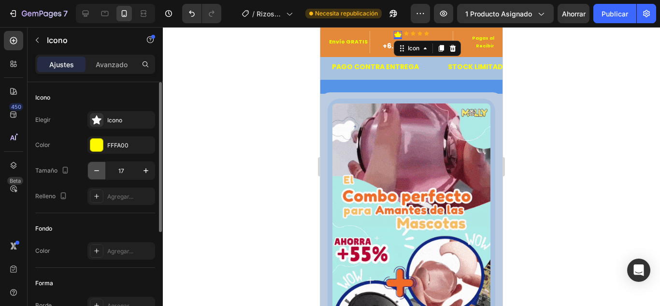
type input "16"
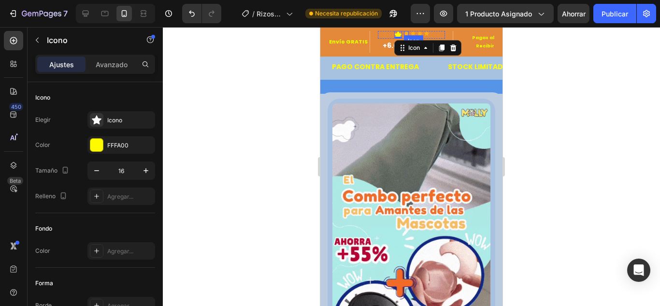
click at [404, 32] on icon at bounding box center [406, 33] width 5 height 5
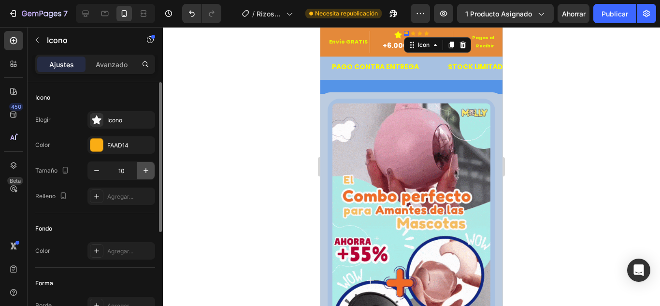
click at [149, 170] on icon "button" at bounding box center [146, 171] width 10 height 10
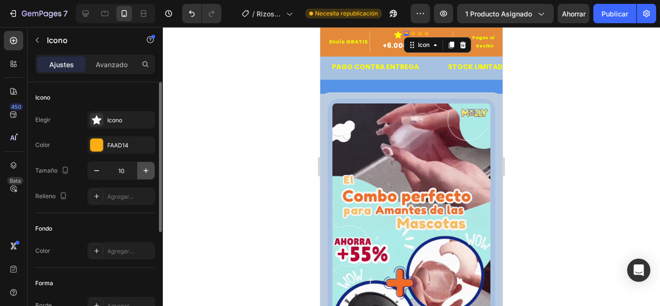
click at [149, 170] on icon "button" at bounding box center [146, 171] width 10 height 10
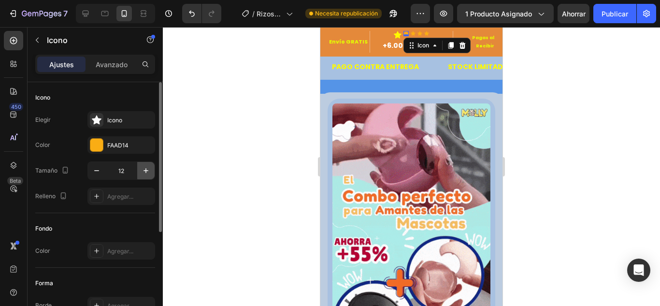
click at [149, 170] on icon "button" at bounding box center [146, 171] width 10 height 10
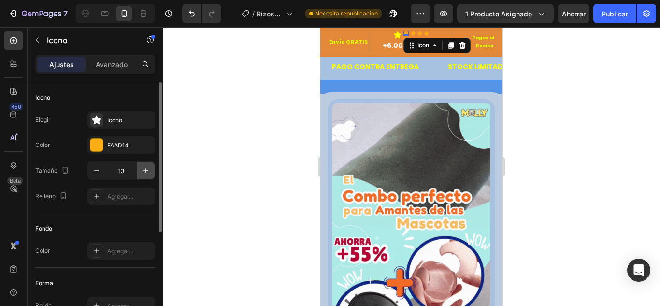
click at [149, 170] on icon "button" at bounding box center [146, 171] width 10 height 10
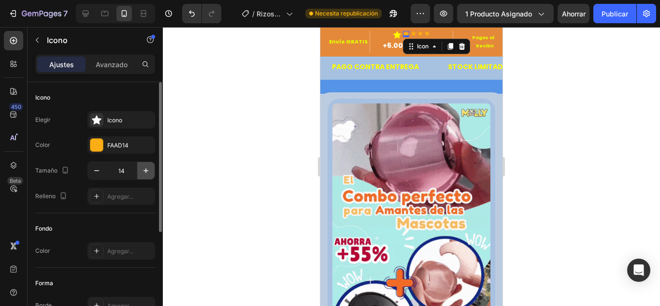
click at [149, 170] on icon "button" at bounding box center [146, 171] width 10 height 10
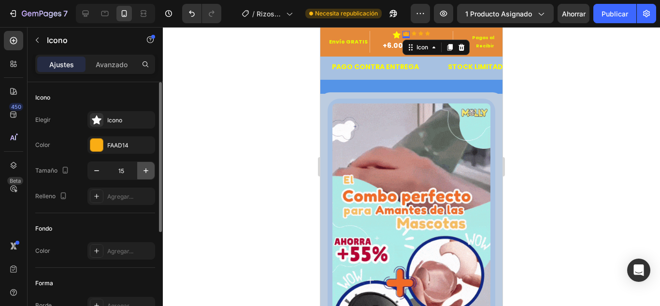
click at [149, 170] on icon "button" at bounding box center [146, 171] width 10 height 10
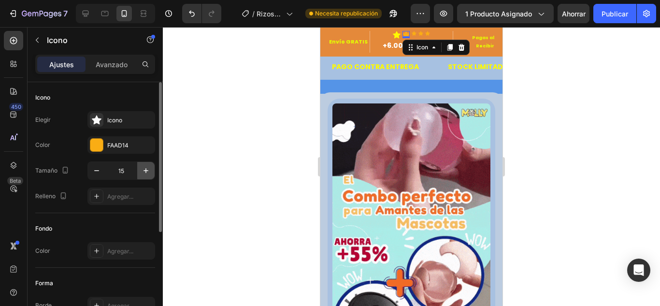
type input "16"
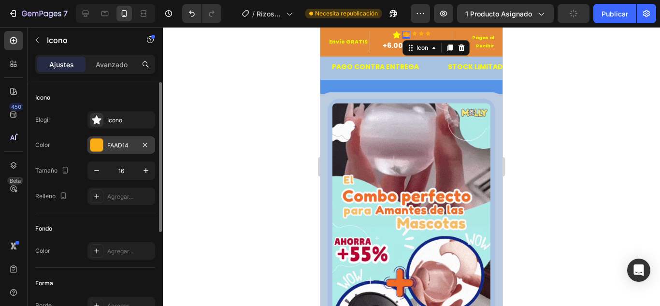
drag, startPoint x: 100, startPoint y: 145, endPoint x: 106, endPoint y: 144, distance: 6.3
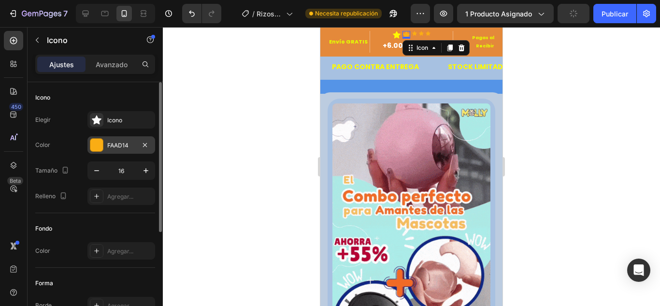
click at [100, 144] on div at bounding box center [96, 145] width 13 height 13
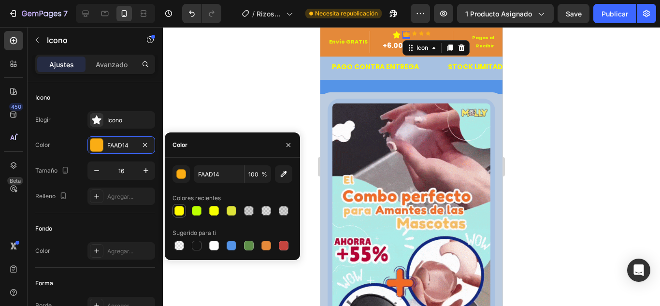
click at [179, 209] on div at bounding box center [179, 211] width 10 height 10
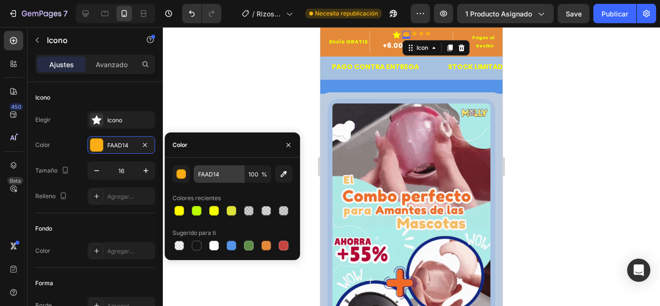
type input "FFFA00"
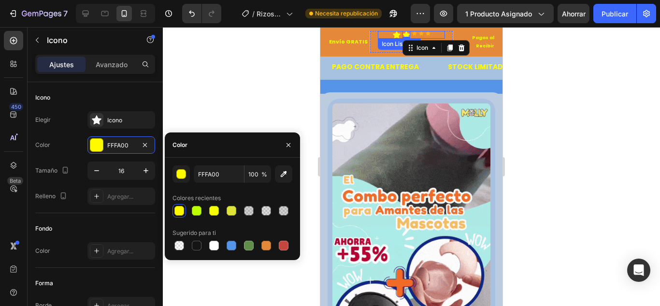
click at [412, 38] on div "Icon" at bounding box center [414, 35] width 5 height 8
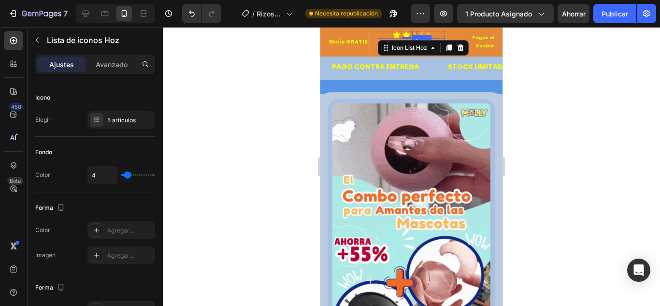
click at [412, 34] on icon at bounding box center [414, 33] width 5 height 4
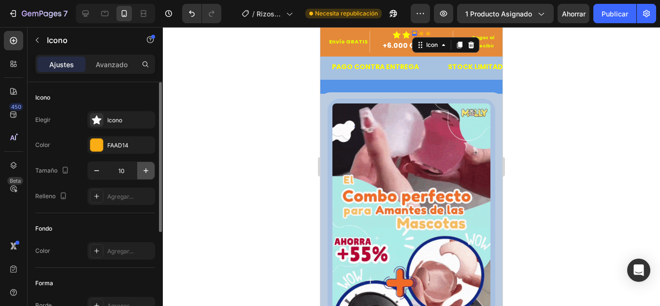
click at [148, 178] on button "button" at bounding box center [145, 170] width 17 height 17
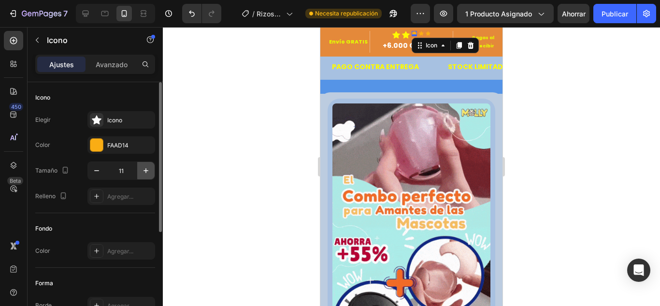
click at [148, 173] on icon "button" at bounding box center [146, 171] width 10 height 10
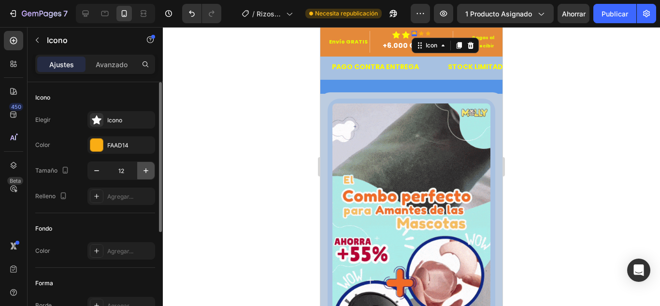
click at [148, 173] on icon "button" at bounding box center [146, 171] width 10 height 10
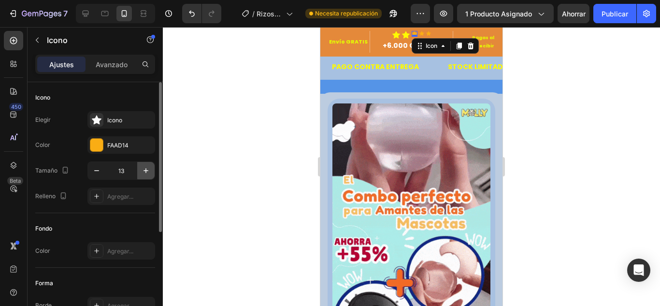
click at [148, 173] on icon "button" at bounding box center [146, 171] width 10 height 10
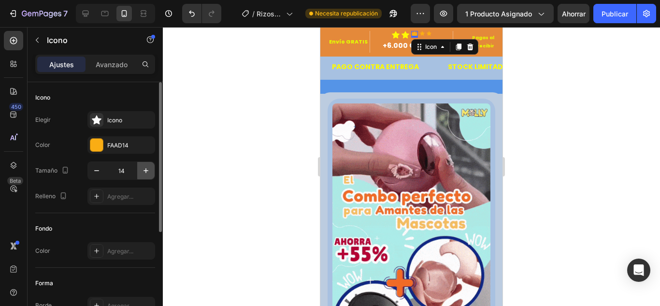
click at [148, 173] on icon "button" at bounding box center [146, 171] width 10 height 10
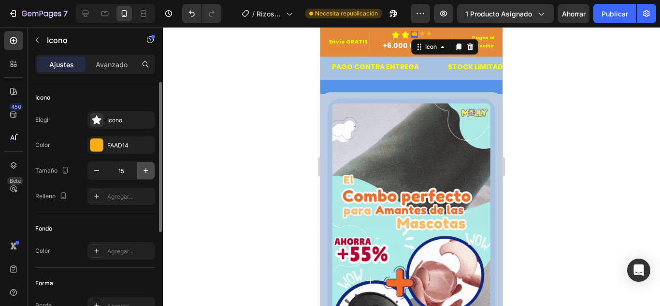
click at [148, 173] on icon "button" at bounding box center [146, 171] width 10 height 10
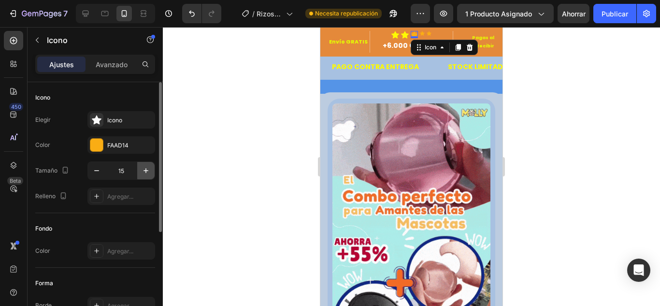
type input "16"
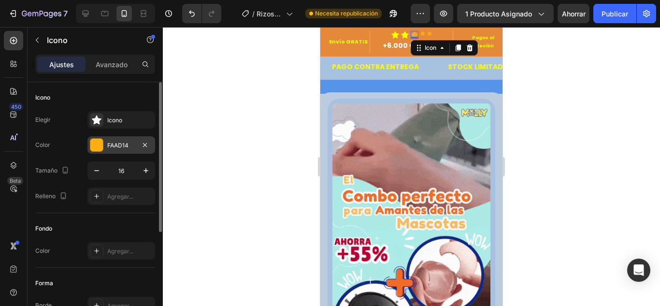
click at [102, 146] on div at bounding box center [96, 145] width 13 height 13
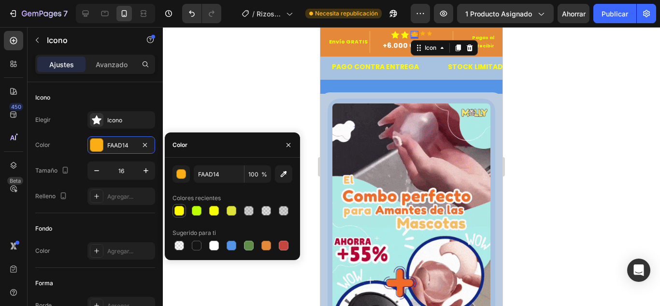
click at [184, 211] on div at bounding box center [179, 211] width 12 height 12
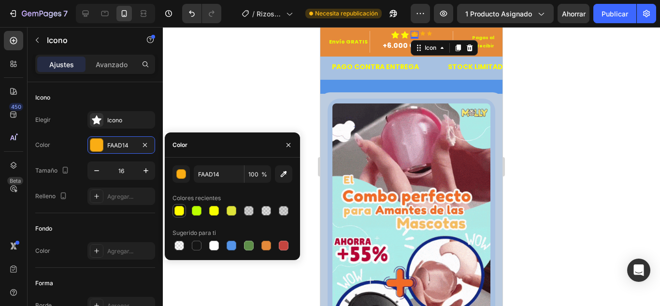
type input "FFFA00"
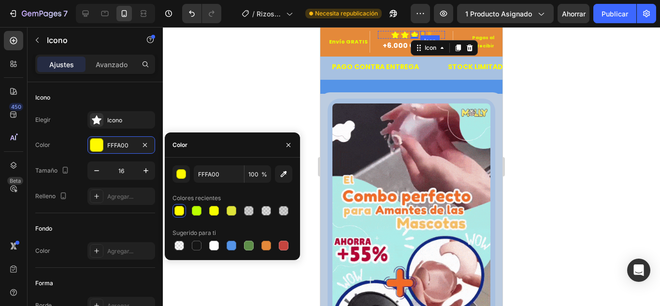
click at [420, 34] on icon at bounding box center [422, 33] width 5 height 5
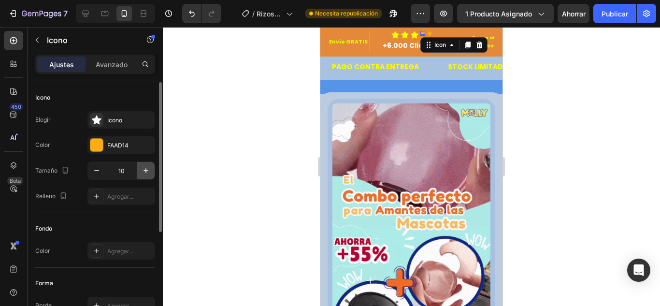
click at [145, 168] on icon "button" at bounding box center [146, 171] width 10 height 10
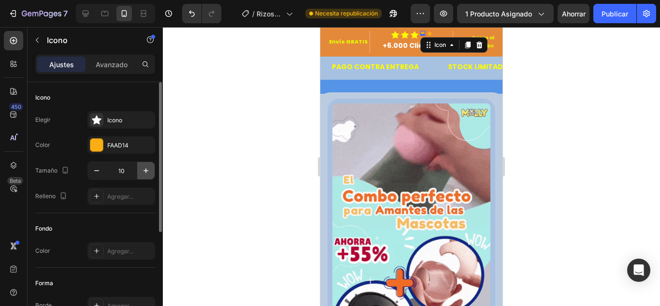
click at [145, 168] on icon "button" at bounding box center [146, 171] width 10 height 10
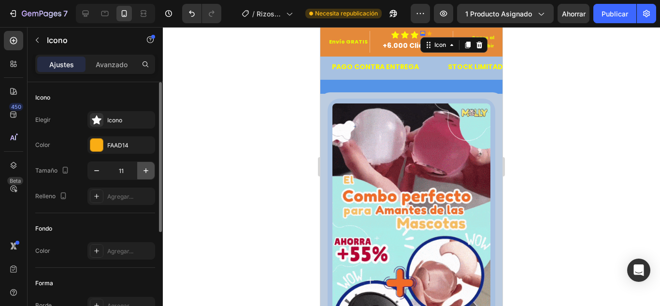
click at [145, 168] on icon "button" at bounding box center [146, 171] width 10 height 10
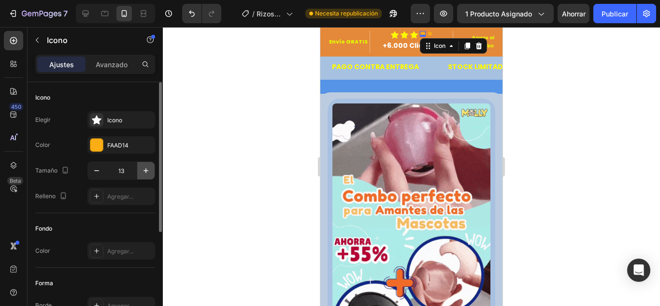
click at [145, 168] on icon "button" at bounding box center [146, 171] width 10 height 10
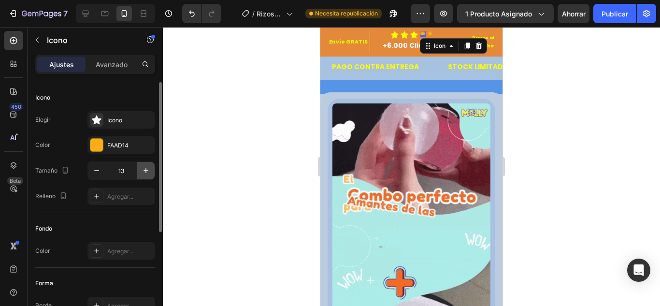
click at [145, 168] on icon "button" at bounding box center [146, 171] width 10 height 10
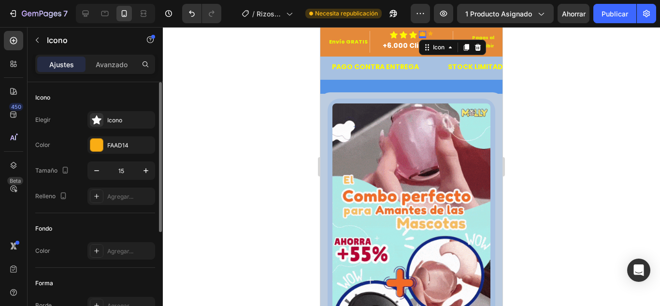
click at [144, 168] on icon "button" at bounding box center [146, 171] width 10 height 10
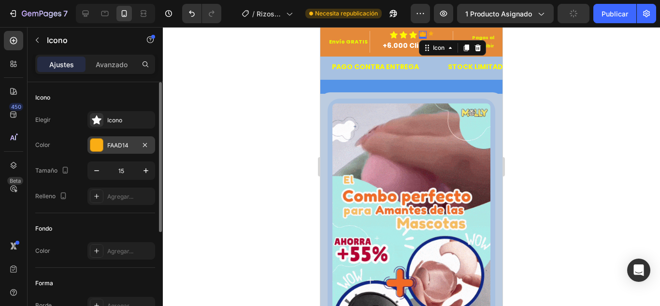
type input "16"
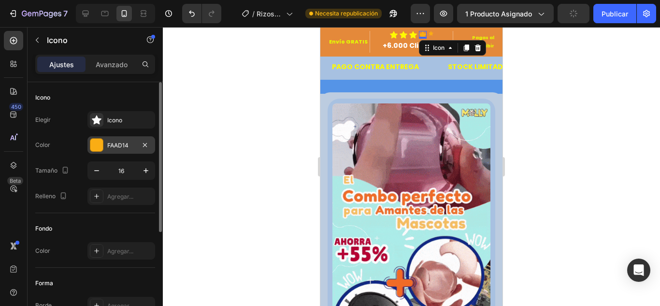
click at [95, 143] on div at bounding box center [96, 145] width 13 height 13
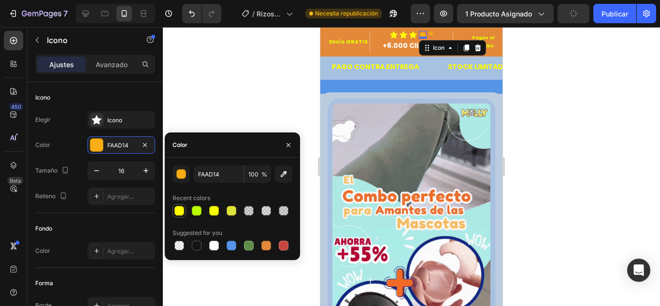
click at [178, 210] on div at bounding box center [179, 211] width 10 height 10
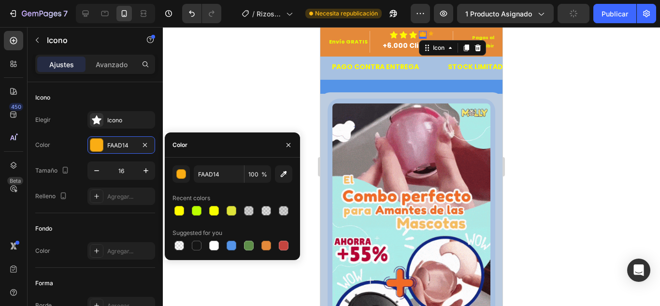
type input "FFFA00"
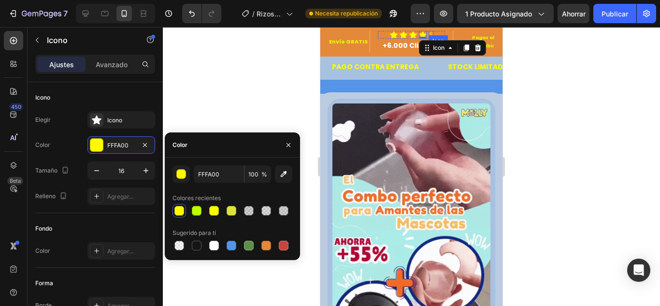
click at [429, 34] on icon at bounding box center [431, 33] width 5 height 4
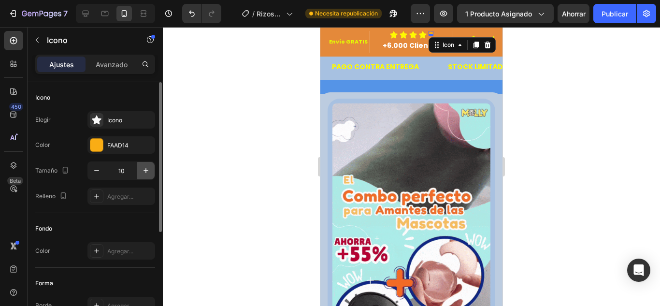
click at [152, 169] on button "button" at bounding box center [145, 170] width 17 height 17
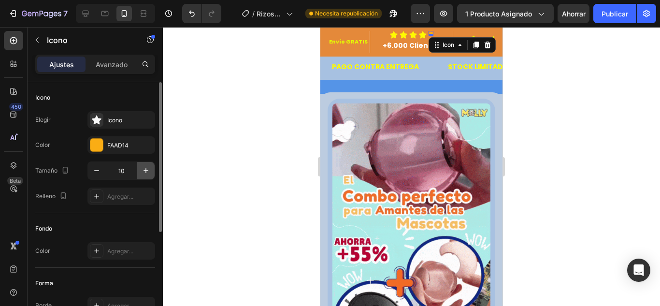
click at [152, 169] on button "button" at bounding box center [145, 170] width 17 height 17
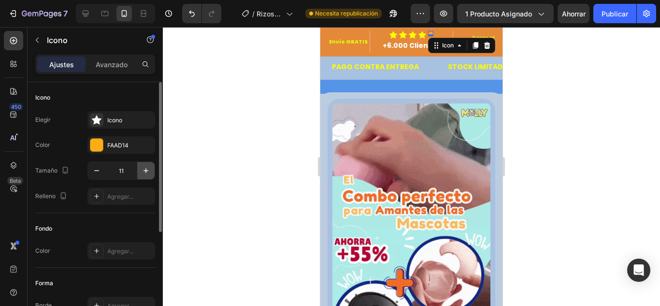
click at [152, 169] on button "button" at bounding box center [145, 170] width 17 height 17
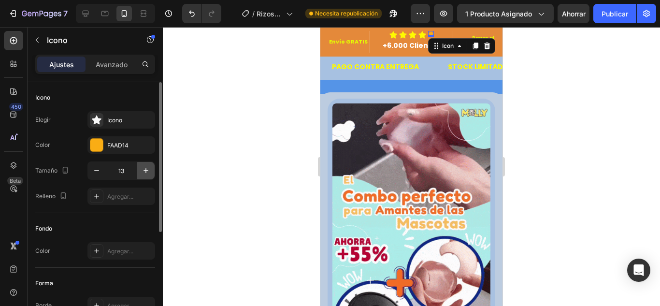
click at [152, 169] on button "button" at bounding box center [145, 170] width 17 height 17
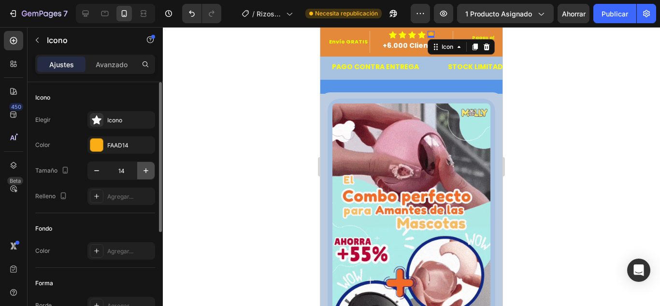
click at [152, 169] on button "button" at bounding box center [145, 170] width 17 height 17
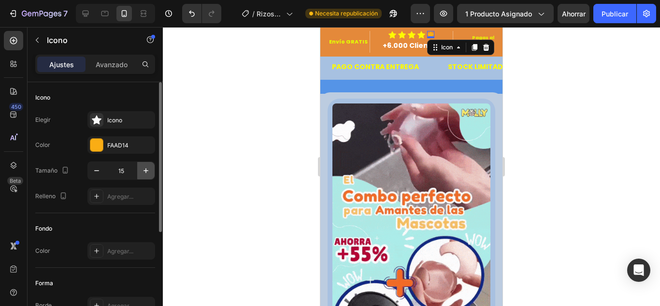
click at [152, 169] on button "button" at bounding box center [145, 170] width 17 height 17
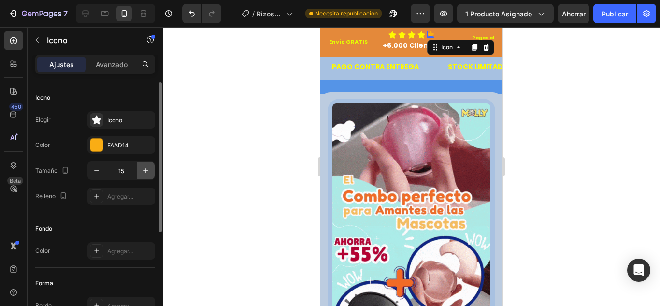
type input "16"
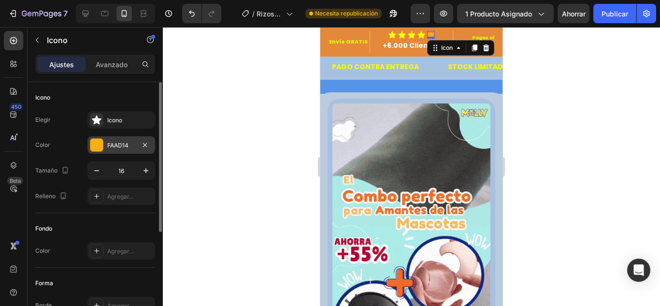
click at [94, 146] on div at bounding box center [96, 145] width 13 height 13
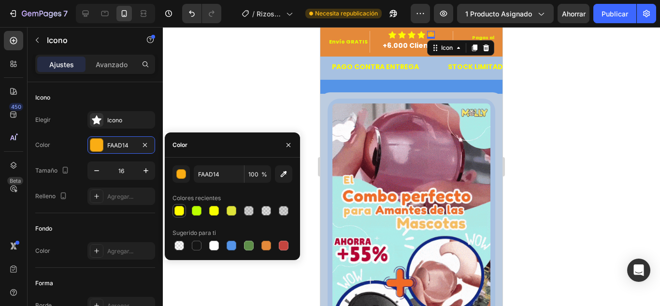
click at [179, 207] on div at bounding box center [179, 211] width 10 height 10
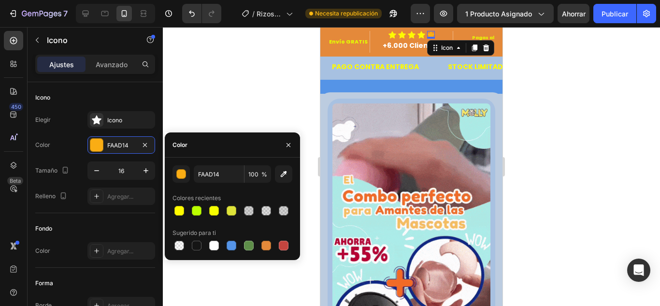
type input "FFFA00"
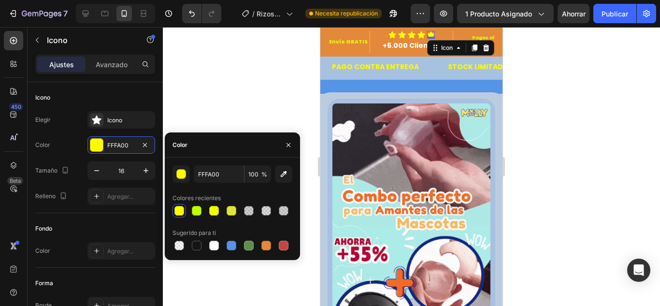
click at [244, 81] on div at bounding box center [411, 166] width 497 height 279
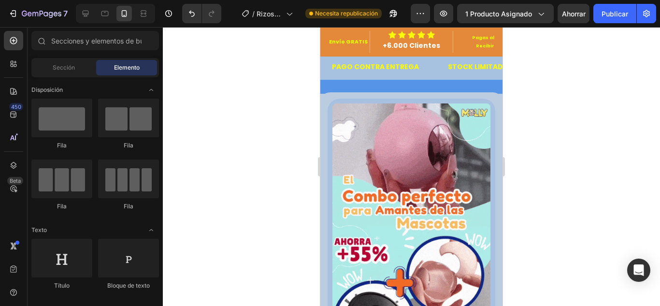
click at [231, 84] on div at bounding box center [411, 166] width 497 height 279
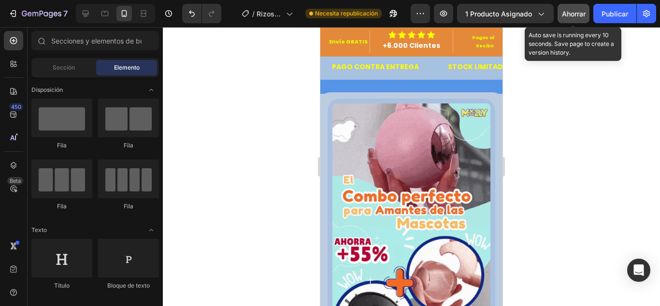
click at [580, 11] on font "Ahorrar" at bounding box center [574, 14] width 24 height 8
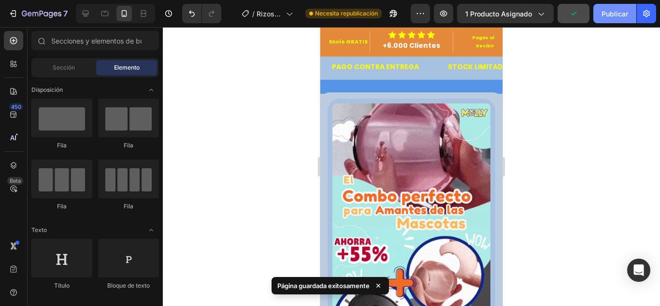
click at [606, 11] on font "Publicar" at bounding box center [615, 14] width 27 height 8
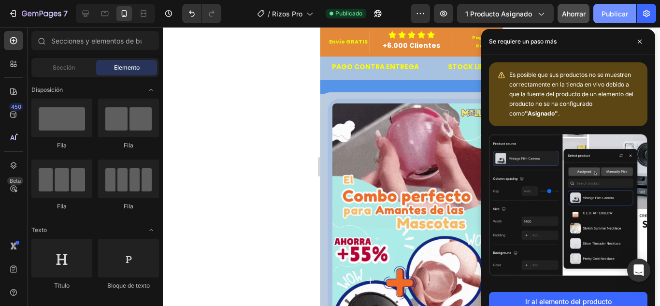
click at [593, 4] on button "Publicar" at bounding box center [614, 13] width 43 height 19
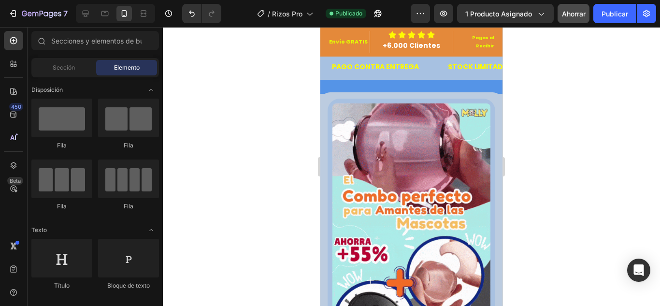
click at [591, 0] on div "7 / Rizos Pro Publicado Avance 1 producto asignado Ahorrar Publicar 450 Beta Se…" at bounding box center [330, 0] width 660 height 0
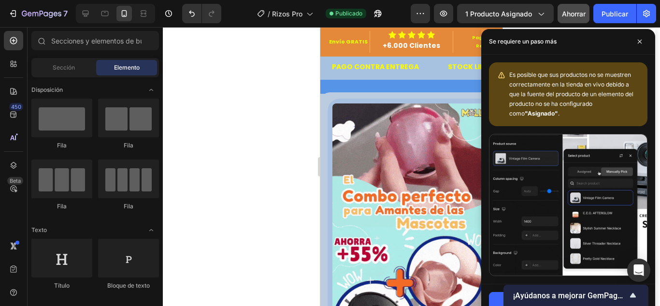
drag, startPoint x: 592, startPoint y: 121, endPoint x: 602, endPoint y: 115, distance: 11.8
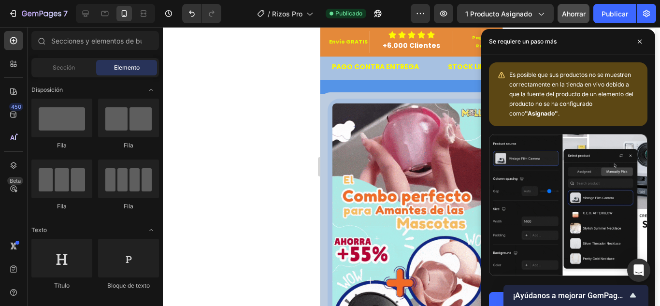
click at [602, 115] on div "Es posible que sus productos no se muestren correctamente en la tienda en vivo …" at bounding box center [568, 94] width 159 height 64
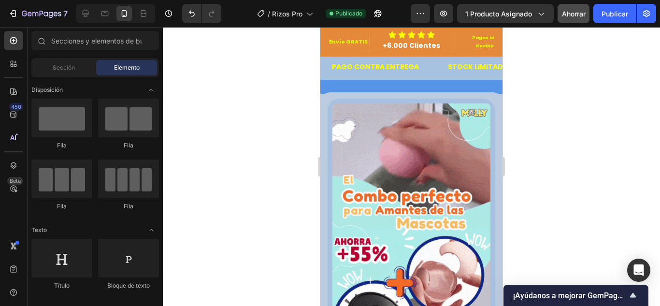
click at [241, 159] on div at bounding box center [411, 166] width 497 height 279
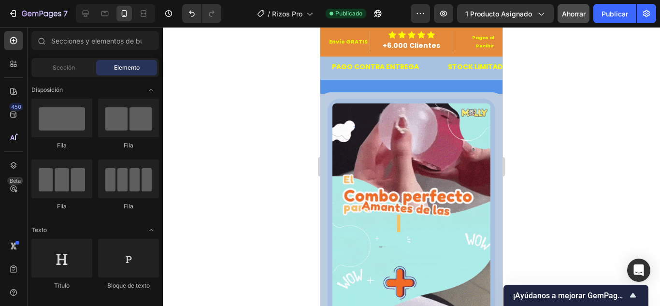
click at [236, 174] on div at bounding box center [411, 166] width 497 height 279
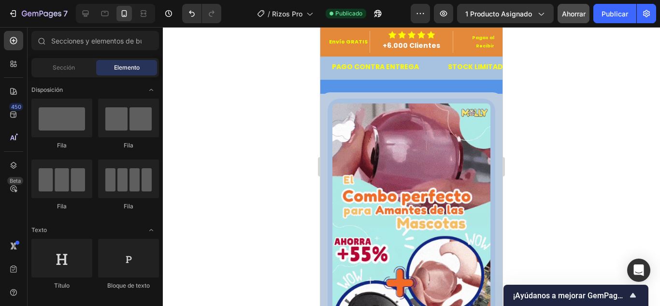
click at [536, 124] on div at bounding box center [411, 166] width 497 height 279
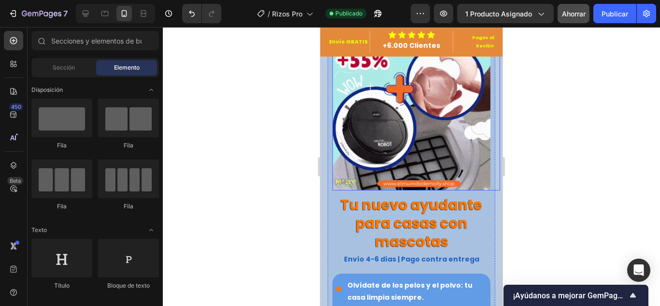
scroll to position [242, 0]
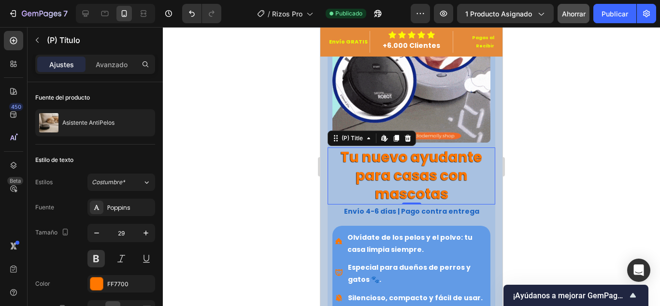
click at [340, 147] on h2 "Tu nuevo ayudante para casas con mascotas" at bounding box center [412, 175] width 168 height 57
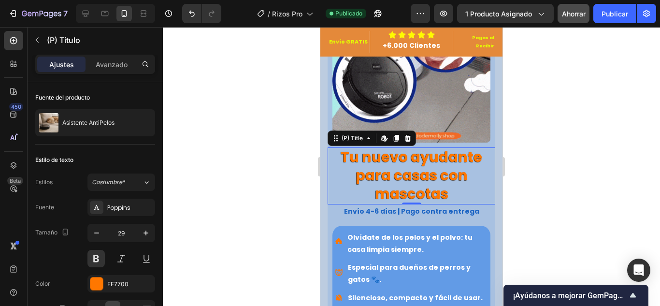
click at [340, 147] on h2 "Tu nuevo ayudante para casas con mascotas" at bounding box center [412, 175] width 168 height 57
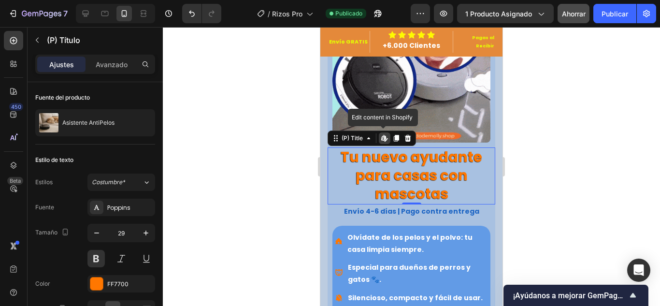
click at [340, 147] on h2 "Tu nuevo ayudante para casas con mascotas" at bounding box center [412, 175] width 168 height 57
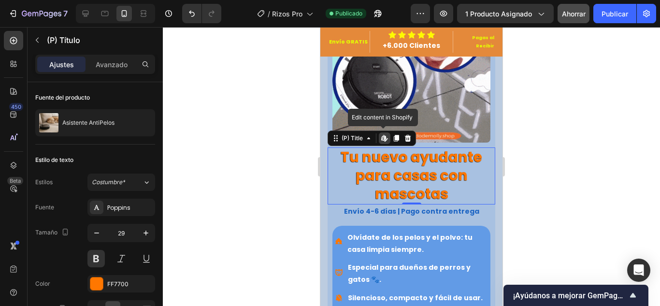
click at [441, 183] on h2 "Tu nuevo ayudante para casas con mascotas" at bounding box center [412, 175] width 168 height 57
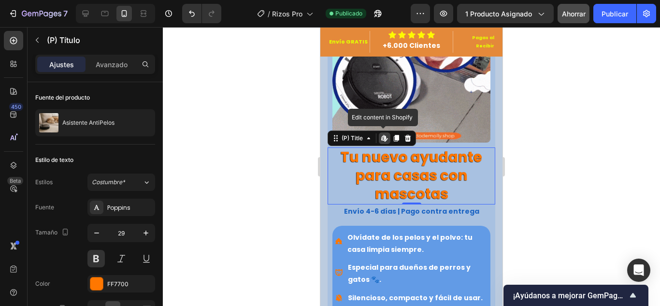
click at [441, 183] on h2 "Tu nuevo ayudante para casas con mascotas" at bounding box center [412, 175] width 168 height 57
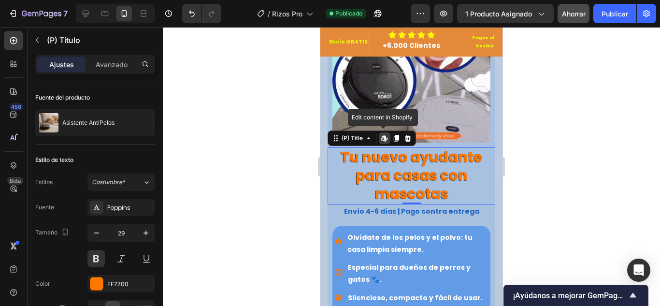
click at [441, 183] on h2 "Tu nuevo ayudante para casas con mascotas" at bounding box center [412, 175] width 168 height 57
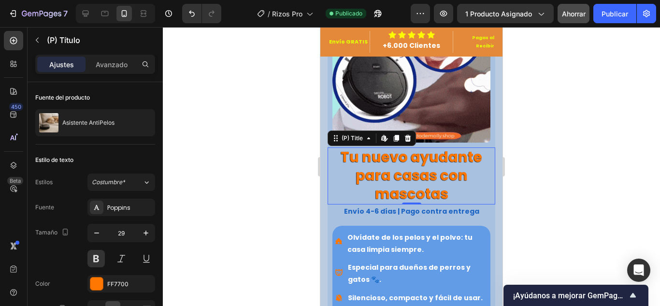
click at [401, 164] on h2 "Tu nuevo ayudante para casas con mascotas" at bounding box center [412, 175] width 168 height 57
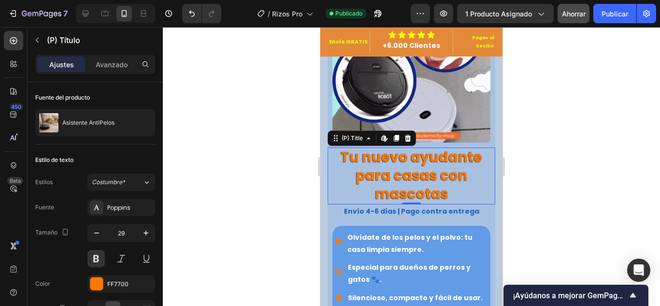
click at [401, 164] on h2 "Tu nuevo ayudante para casas con mascotas" at bounding box center [412, 175] width 168 height 57
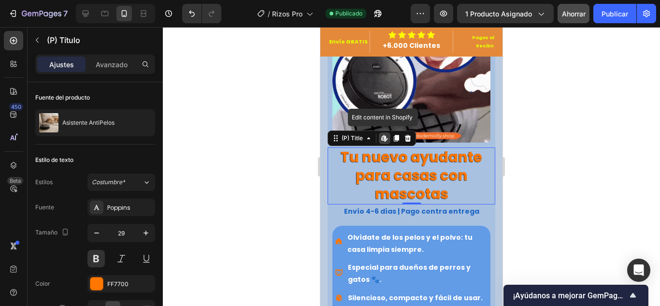
click at [401, 164] on h2 "Tu nuevo ayudante para casas con mascotas" at bounding box center [412, 175] width 168 height 57
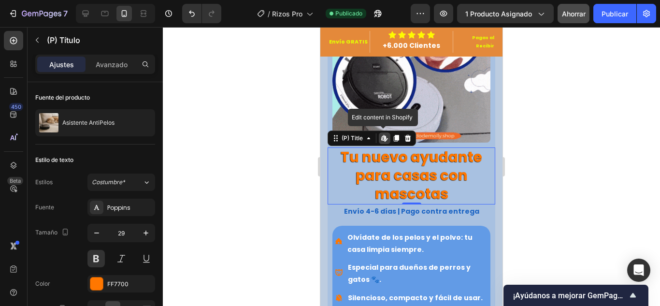
click at [401, 164] on h2 "Tu nuevo ayudante para casas con mascotas" at bounding box center [412, 175] width 168 height 57
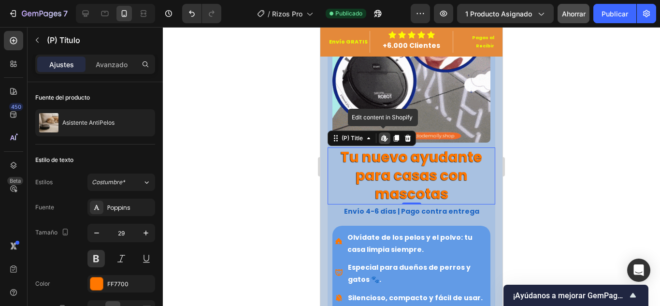
click at [401, 164] on h2 "Tu nuevo ayudante para casas con mascotas" at bounding box center [412, 175] width 168 height 57
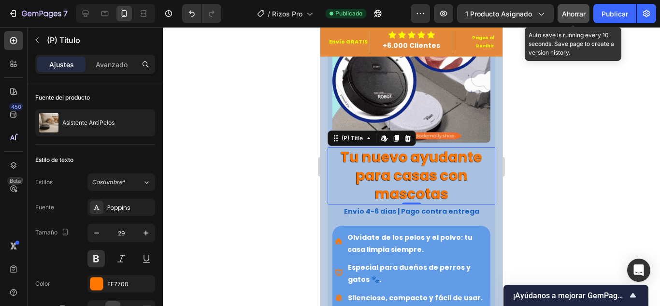
click at [570, 15] on font "Ahorrar" at bounding box center [574, 14] width 24 height 8
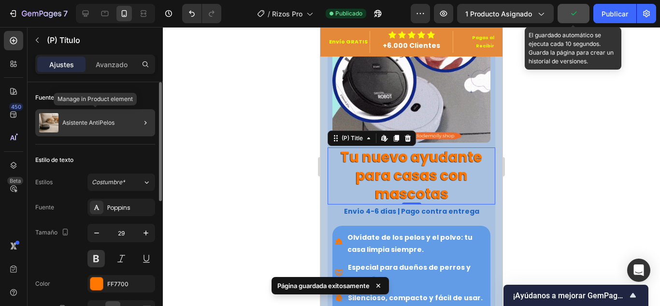
click at [121, 127] on div "Asistente AntiPelos" at bounding box center [95, 122] width 120 height 27
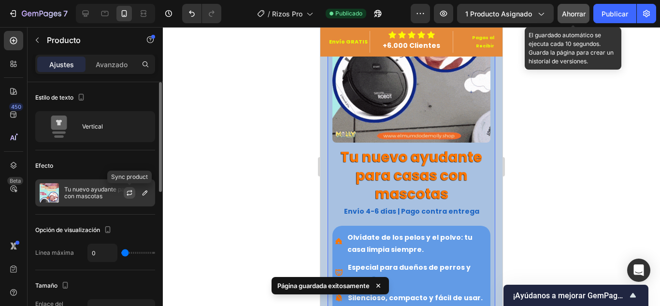
click at [130, 189] on icon "button" at bounding box center [130, 193] width 8 height 8
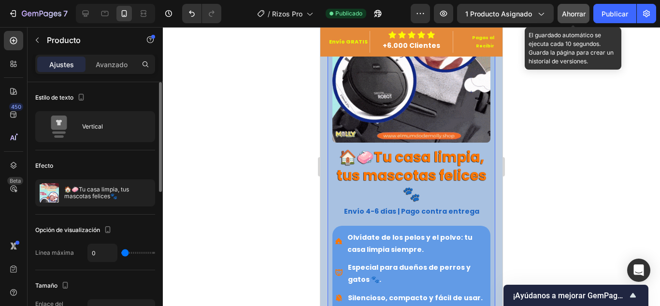
click at [196, 158] on div at bounding box center [411, 166] width 497 height 279
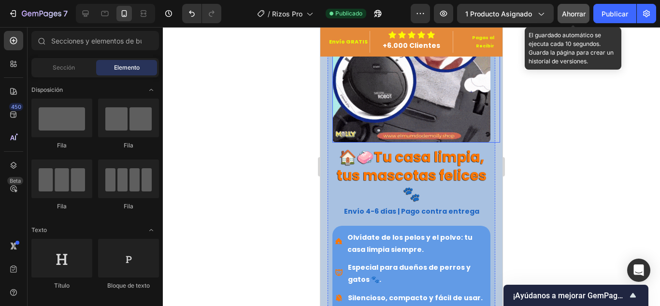
click at [387, 102] on img at bounding box center [411, 2] width 158 height 281
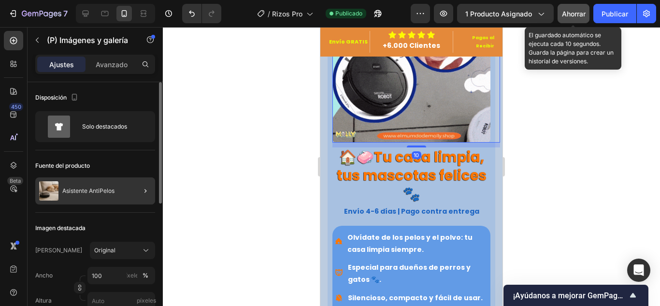
click at [130, 187] on div at bounding box center [141, 190] width 27 height 27
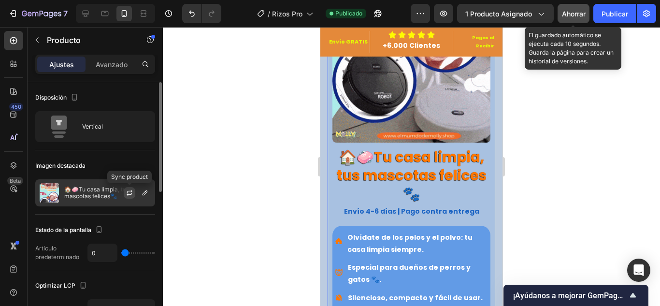
click at [129, 193] on icon "button" at bounding box center [130, 193] width 8 height 8
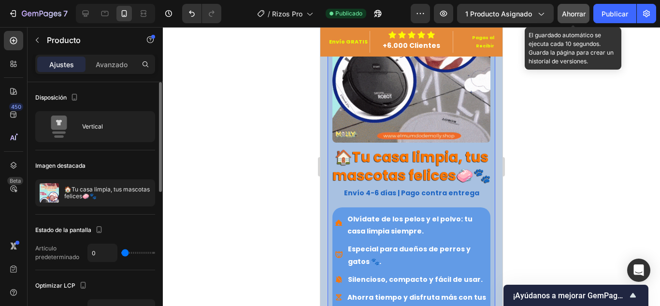
click at [255, 188] on div at bounding box center [411, 166] width 497 height 279
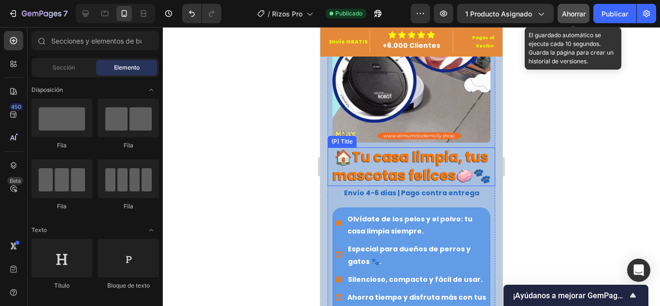
click at [361, 161] on h2 "🏠Tu casa limpia, tus mascotas felices🧼🐾" at bounding box center [412, 166] width 168 height 38
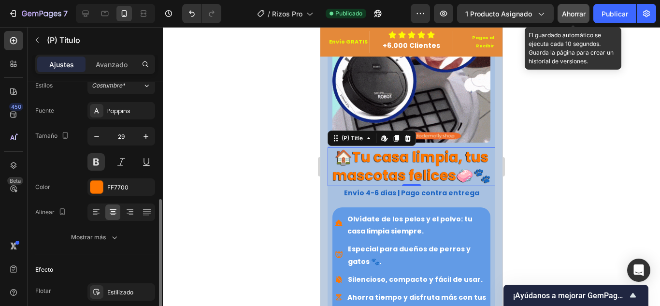
scroll to position [193, 0]
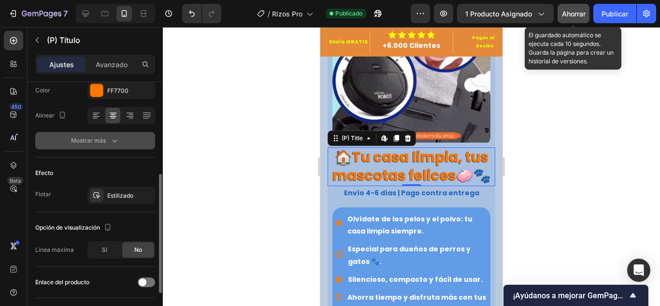
click at [110, 140] on icon "button" at bounding box center [115, 141] width 10 height 10
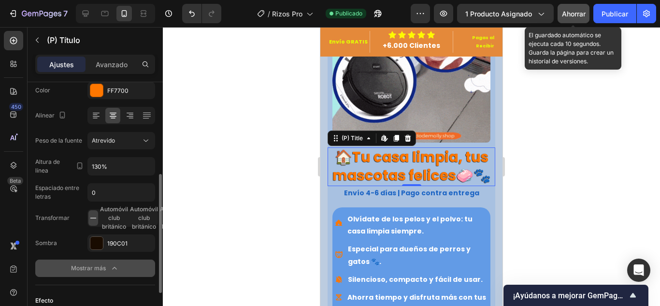
click at [92, 220] on icon at bounding box center [93, 218] width 10 height 10
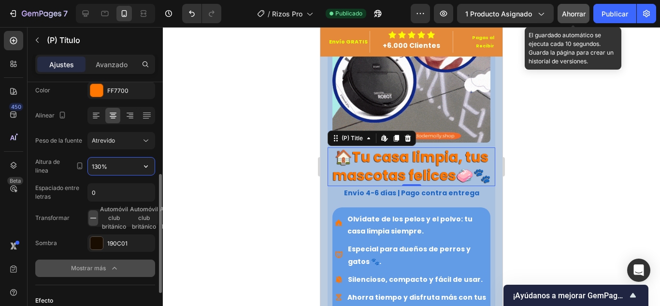
click at [115, 170] on input "130%" at bounding box center [121, 166] width 67 height 17
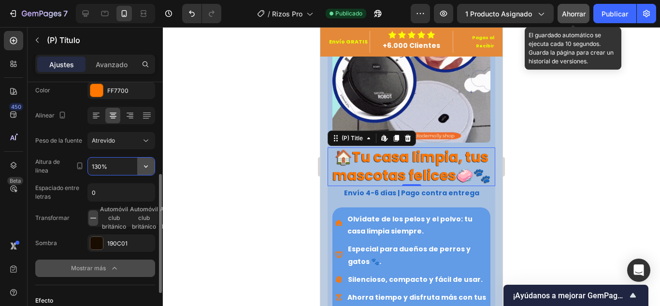
click at [153, 168] on button "button" at bounding box center [145, 166] width 17 height 17
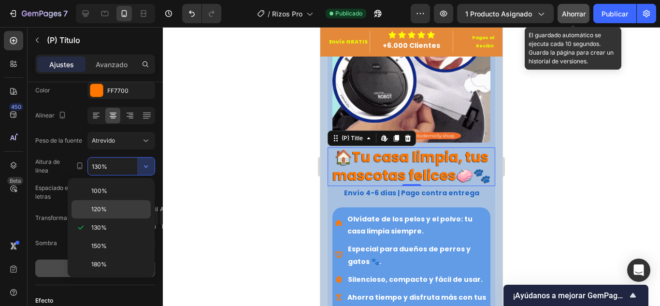
click at [112, 205] on p "120%" at bounding box center [118, 209] width 55 height 9
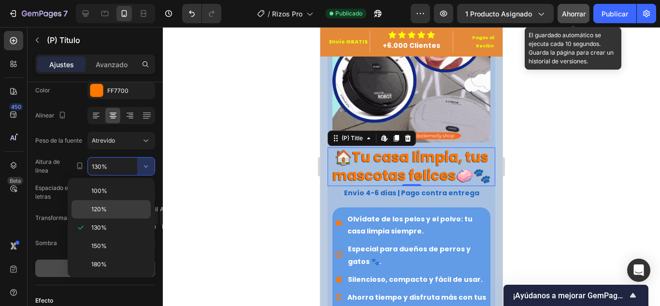
type input "120%"
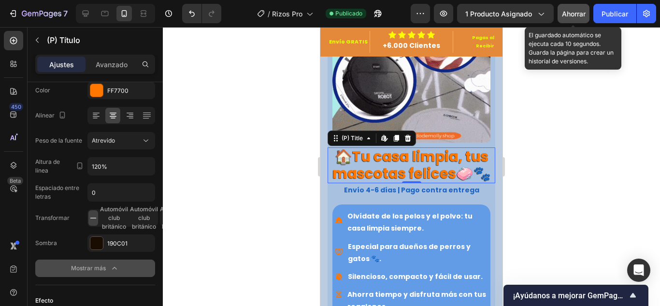
click at [262, 153] on div at bounding box center [411, 166] width 497 height 279
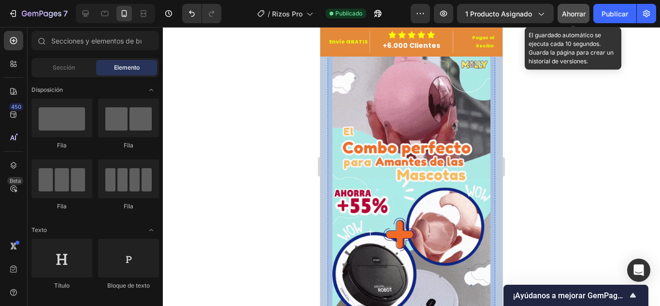
scroll to position [0, 0]
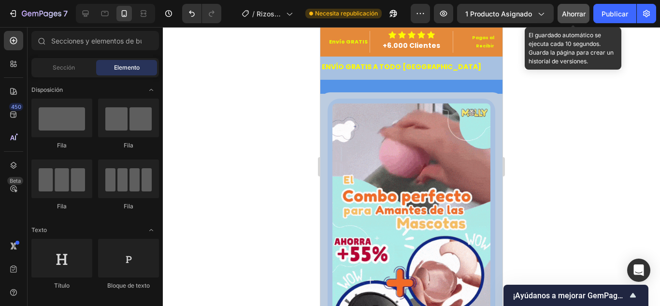
click at [555, 141] on div at bounding box center [411, 166] width 497 height 279
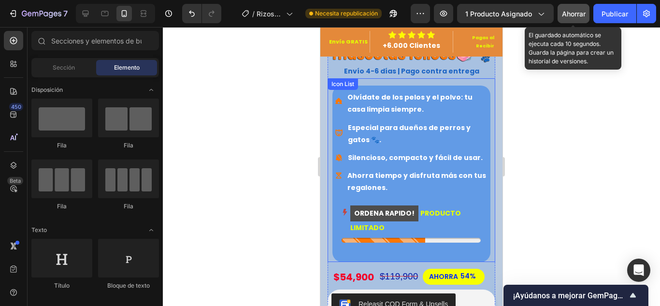
scroll to position [338, 0]
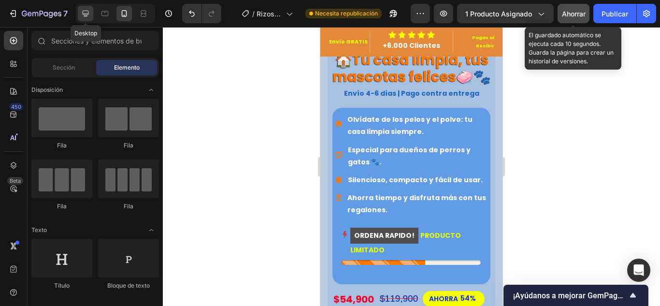
click at [84, 11] on icon at bounding box center [86, 14] width 6 height 6
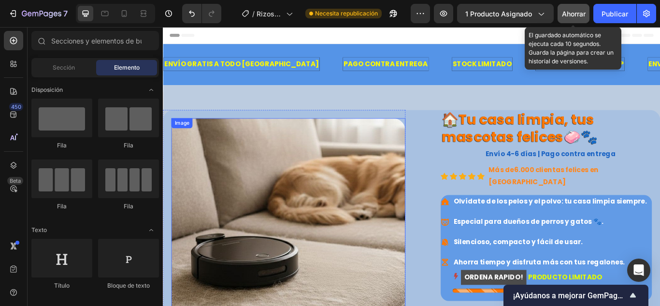
click at [310, 235] on img at bounding box center [309, 250] width 273 height 234
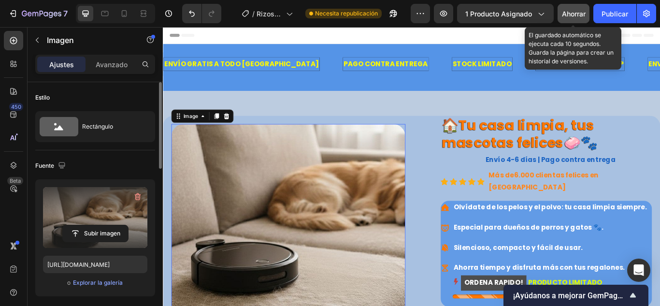
click at [93, 212] on label at bounding box center [95, 217] width 104 height 61
click at [93, 225] on input "file" at bounding box center [95, 233] width 65 height 16
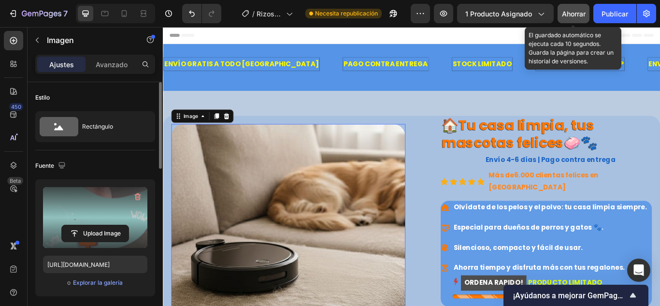
type input "https://cdn.shopify.com/s/files/1/0695/6259/7570/files/gempages_583557173473182…"
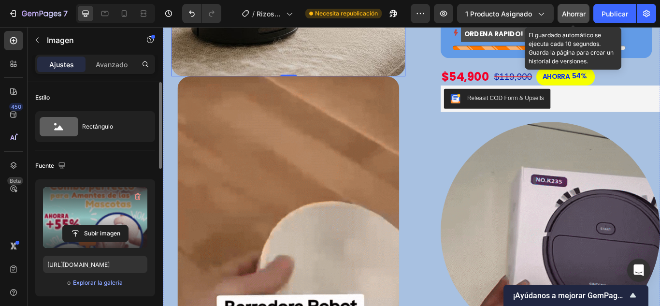
scroll to position [387, 0]
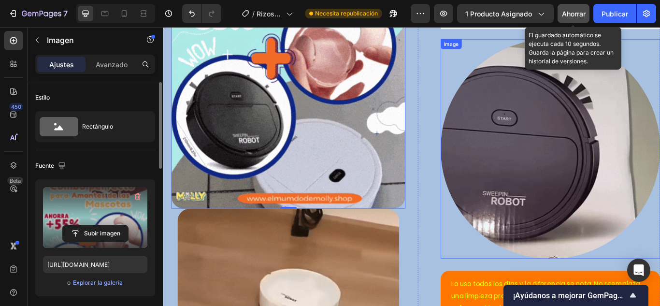
click at [580, 157] on img at bounding box center [615, 169] width 256 height 256
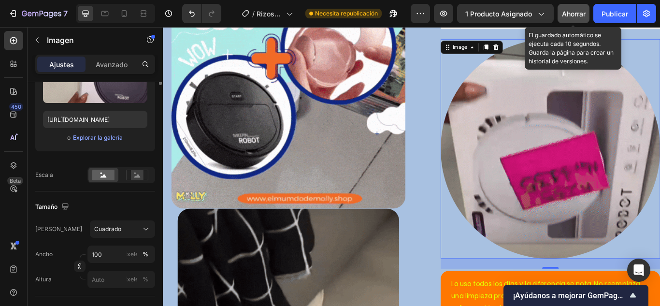
scroll to position [48, 0]
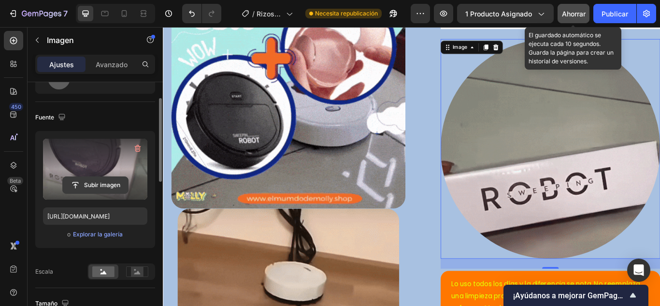
click at [93, 179] on input "file" at bounding box center [95, 185] width 65 height 16
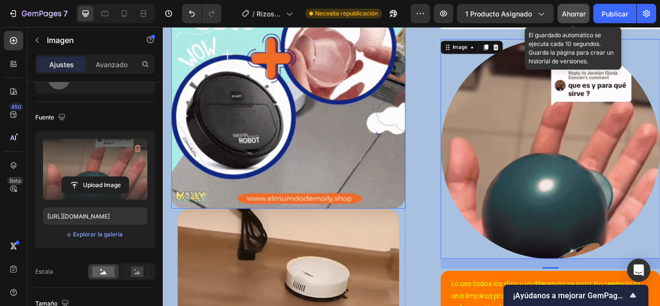
type input "[URL][DOMAIN_NAME]"
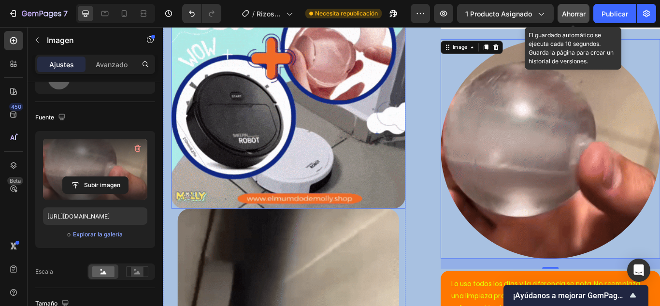
scroll to position [338, 0]
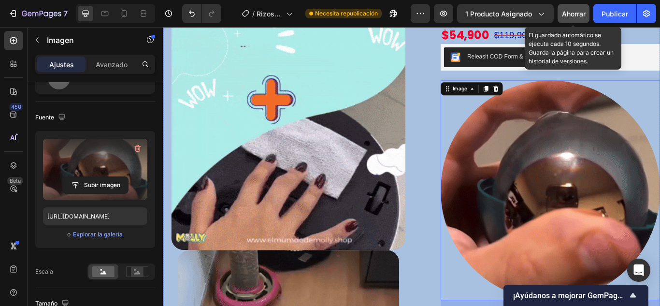
click at [460, 174] on div "(P) Images & Gallery 🏠Tu casa limpia, tus mascotas felices🧼🐾 (P) Title Envío 4-…" at bounding box center [601, 121] width 283 height 658
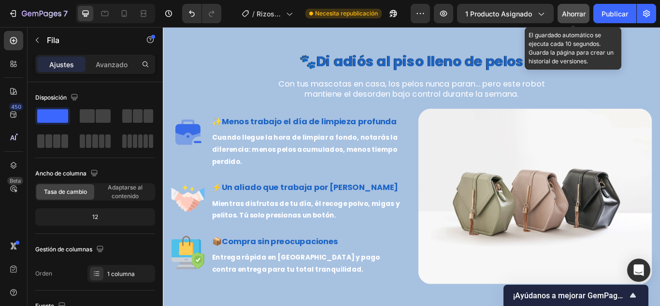
scroll to position [1788, 0]
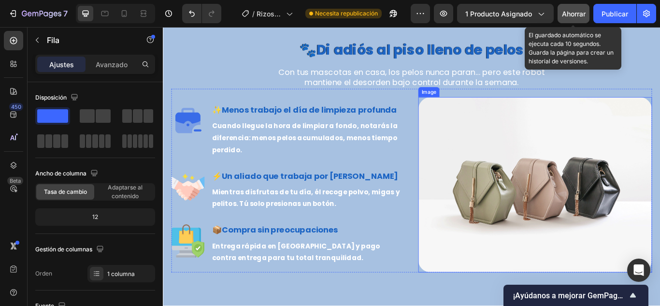
click at [511, 207] on img at bounding box center [597, 211] width 273 height 204
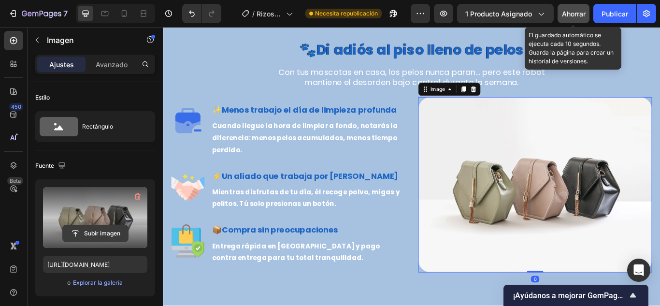
click at [104, 235] on input "file" at bounding box center [95, 233] width 65 height 16
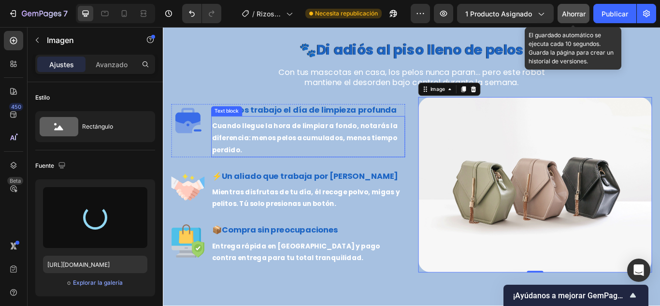
type input "[URL][DOMAIN_NAME]"
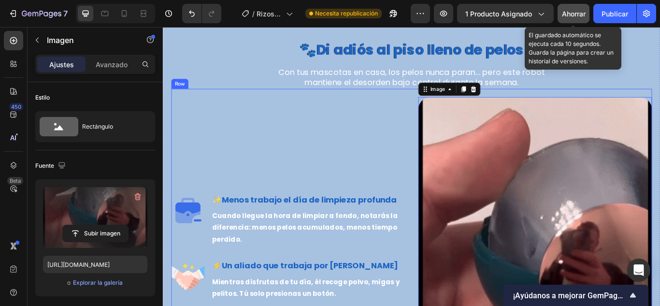
click at [442, 305] on div "Image ✨ Menos trabajo el día de limpieza profunda Heading Cuando llegue la hora…" at bounding box center [453, 310] width 561 height 423
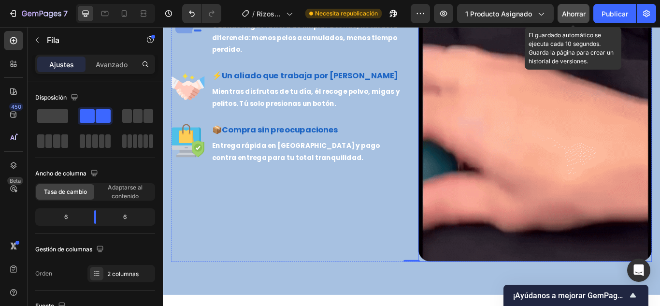
scroll to position [2030, 0]
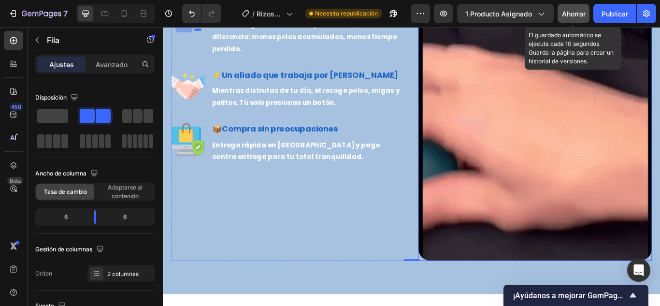
click at [483, 257] on img at bounding box center [597, 93] width 273 height 414
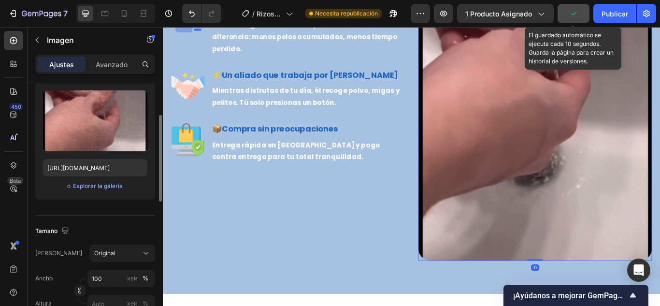
scroll to position [145, 0]
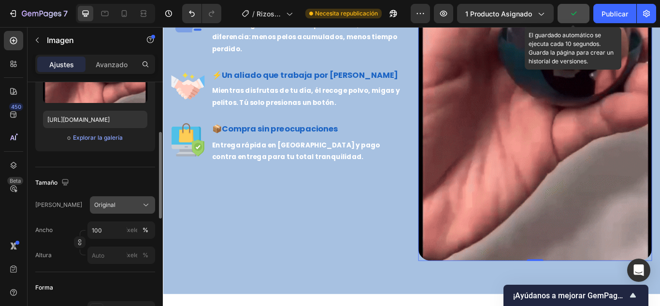
click at [118, 211] on button "Original" at bounding box center [122, 204] width 65 height 17
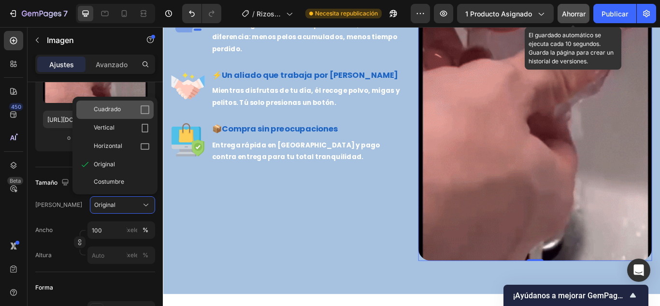
click at [120, 114] on div "Cuadrado" at bounding box center [122, 110] width 56 height 10
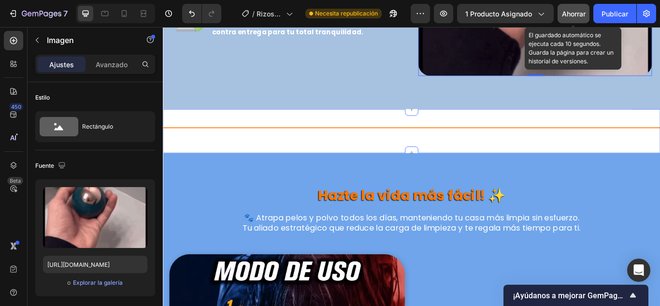
scroll to position [2105, 0]
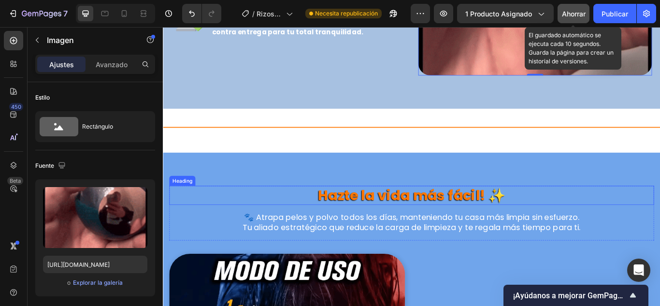
click at [221, 230] on h2 "Hazte la vida más fácil! ✨" at bounding box center [452, 223] width 565 height 23
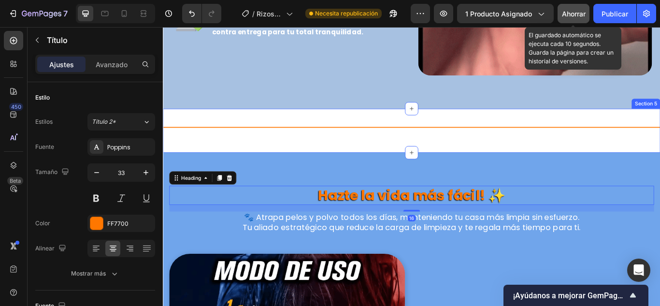
click at [218, 157] on div "Title Line Section 5" at bounding box center [453, 147] width 580 height 51
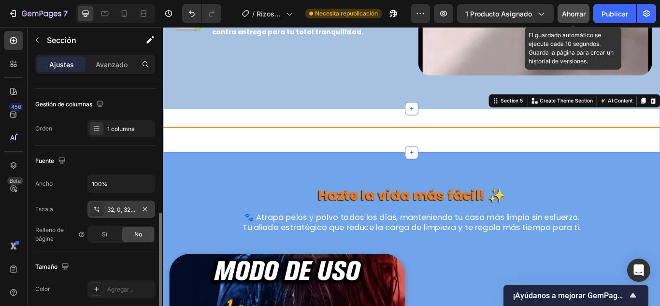
scroll to position [242, 0]
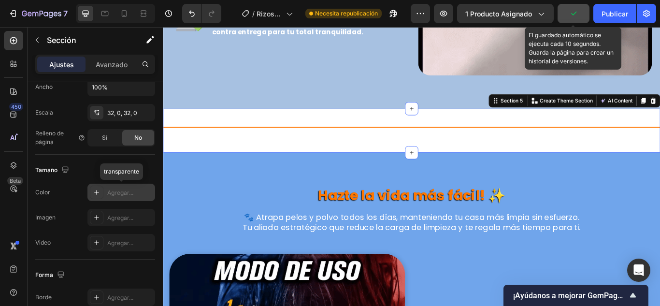
click at [94, 192] on icon at bounding box center [97, 192] width 8 height 8
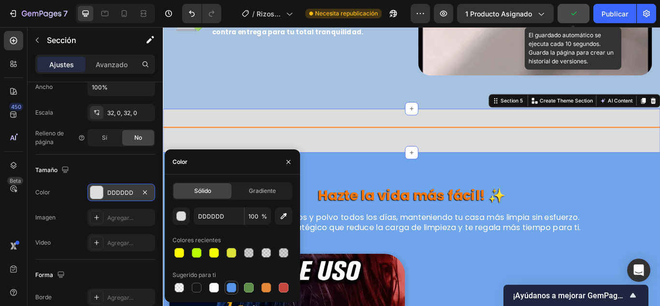
click at [233, 288] on div at bounding box center [232, 288] width 10 height 10
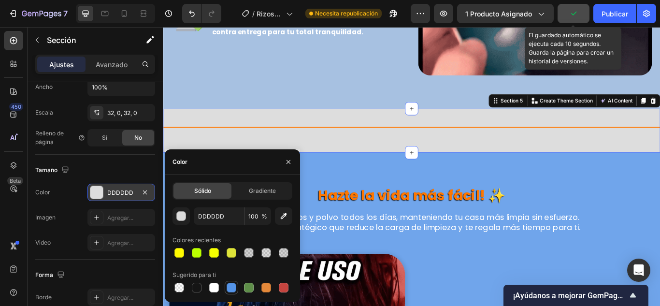
type input "5594E7"
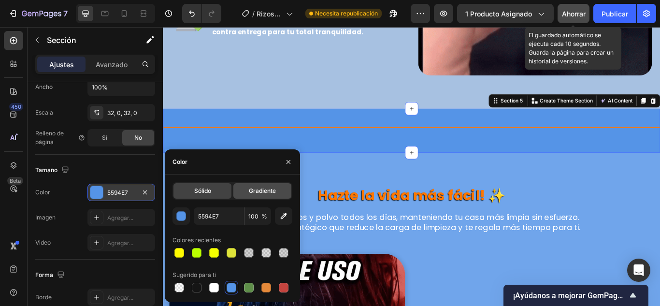
click at [245, 191] on div "Gradiente" at bounding box center [262, 190] width 58 height 15
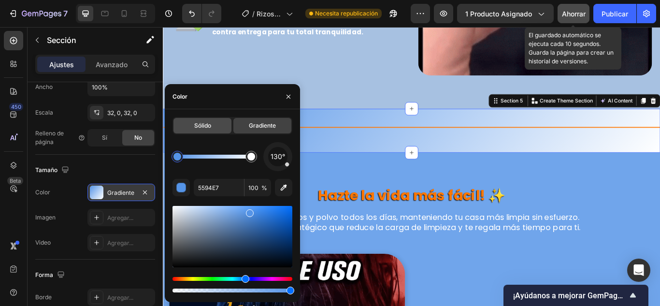
click at [199, 128] on font "Sólido" at bounding box center [202, 125] width 17 height 7
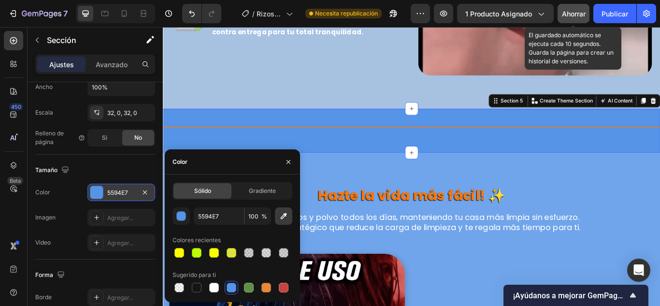
click at [284, 216] on icon "button" at bounding box center [284, 216] width 6 height 6
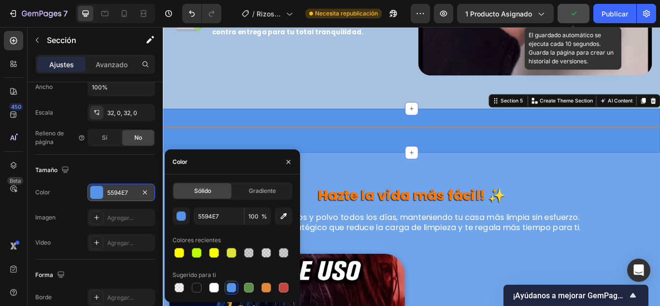
type input "A7C1E1"
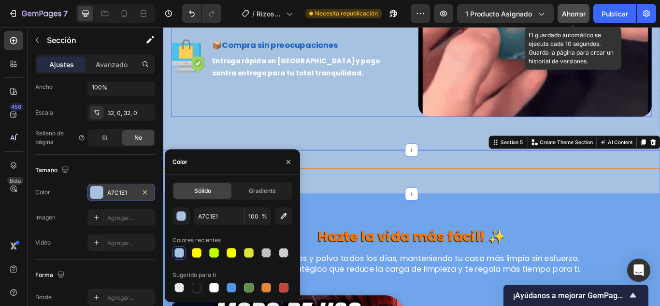
scroll to position [2105, 0]
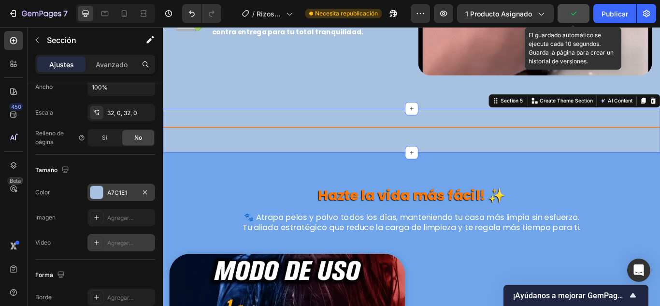
click at [95, 243] on icon at bounding box center [97, 243] width 8 height 8
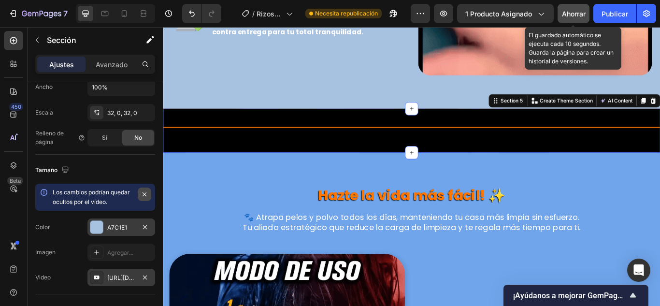
click at [147, 197] on icon "button" at bounding box center [145, 194] width 8 height 8
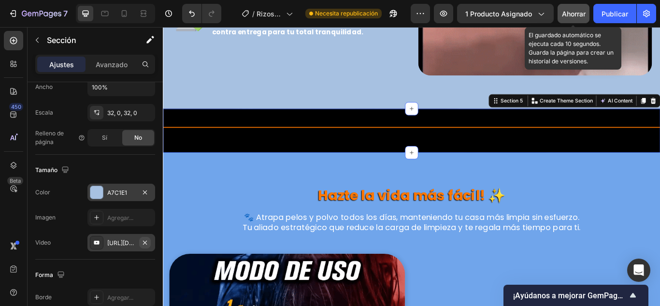
click at [145, 240] on icon "button" at bounding box center [145, 243] width 8 height 8
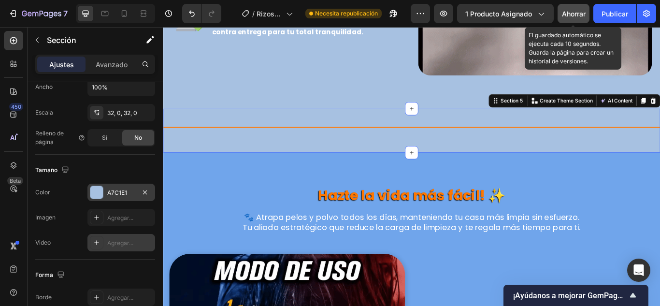
scroll to position [338, 0]
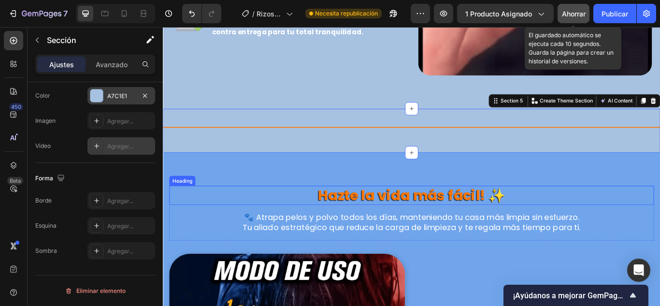
click at [238, 212] on h2 "Hazte la vida más fácil! ✨" at bounding box center [452, 223] width 565 height 23
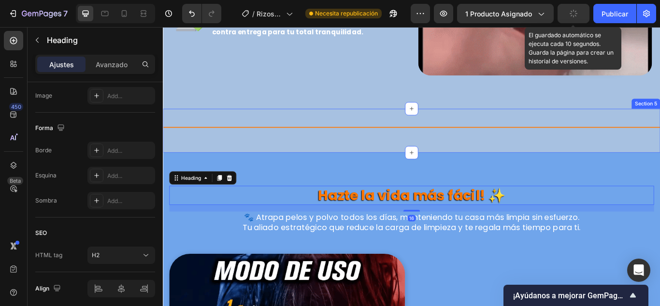
scroll to position [0, 0]
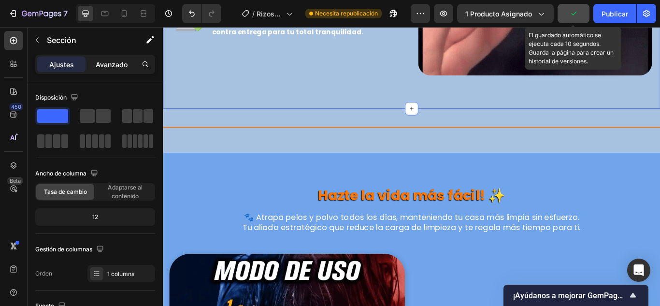
click at [110, 62] on font "Avanzado" at bounding box center [112, 64] width 32 height 8
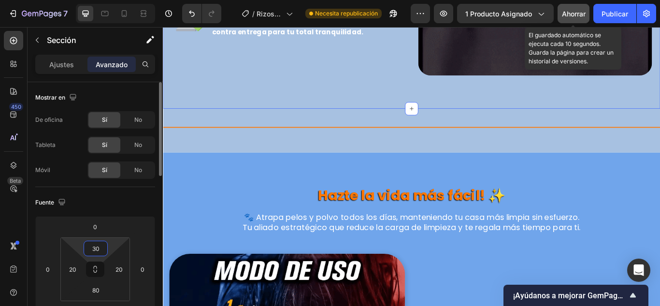
drag, startPoint x: 101, startPoint y: 251, endPoint x: 93, endPoint y: 247, distance: 9.3
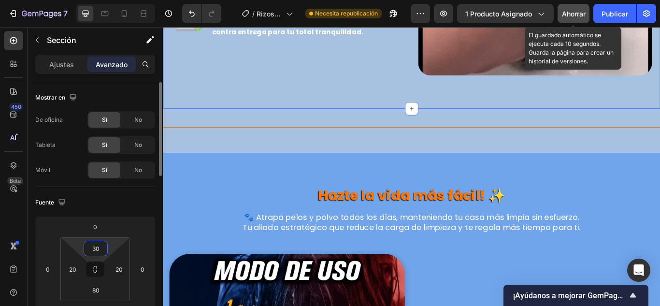
click at [93, 247] on input "30" at bounding box center [95, 248] width 19 height 14
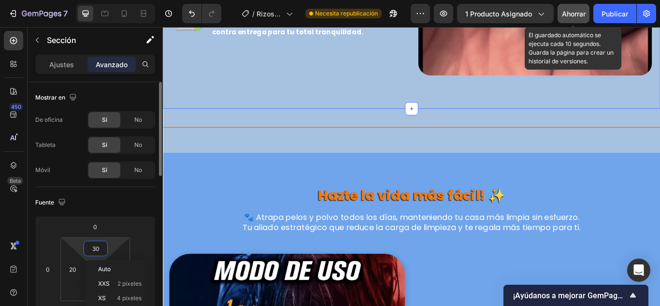
type input "0"
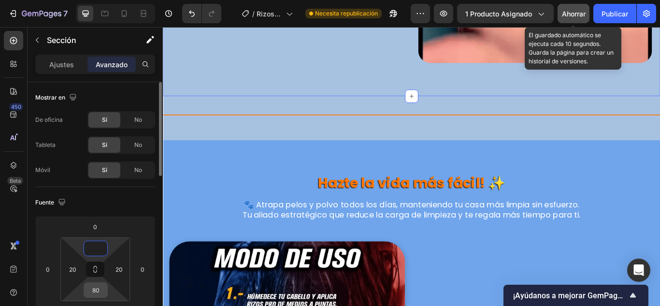
type input "0"
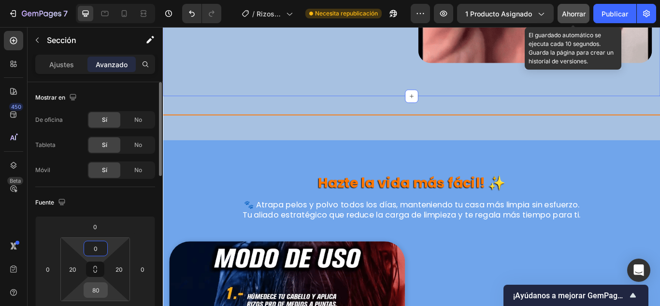
click at [98, 288] on input "80" at bounding box center [95, 290] width 19 height 14
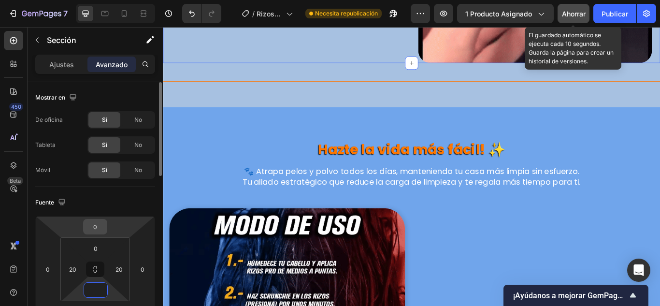
type input "0"
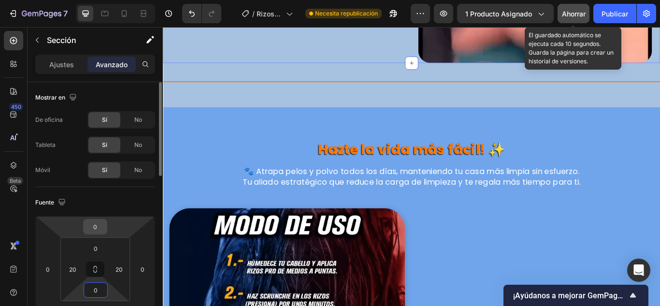
click at [99, 223] on input "0" at bounding box center [95, 226] width 19 height 14
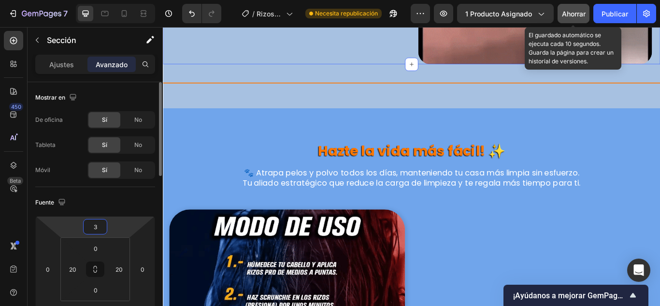
type input "30"
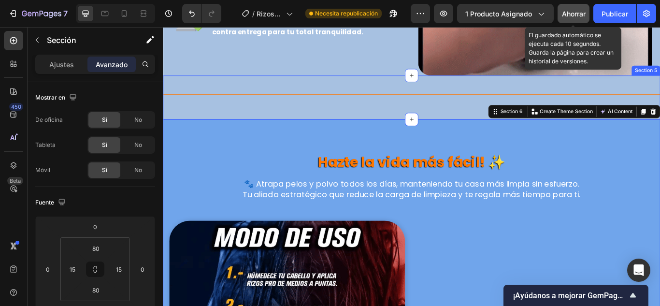
click at [319, 86] on div "Title Line Section 5" at bounding box center [453, 109] width 580 height 51
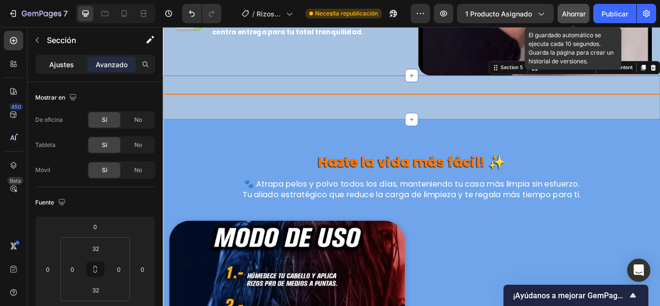
click at [67, 61] on font "Ajustes" at bounding box center [61, 64] width 25 height 8
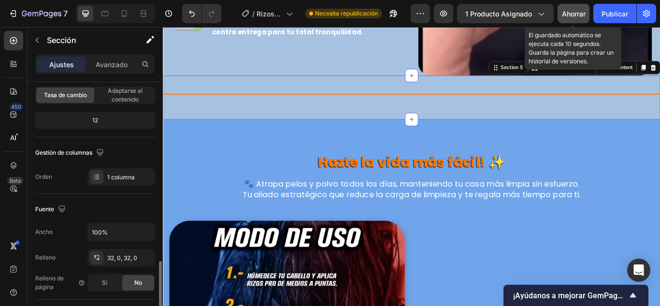
scroll to position [193, 0]
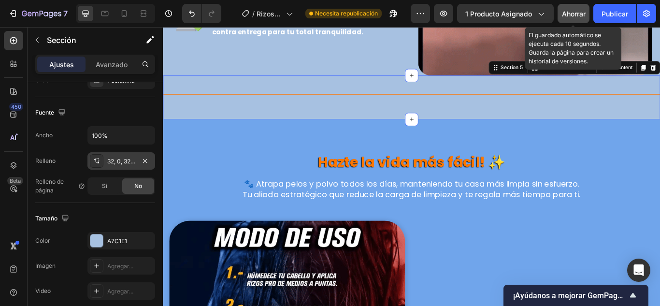
click at [127, 164] on font "32, 0, 32, 0" at bounding box center [122, 161] width 30 height 7
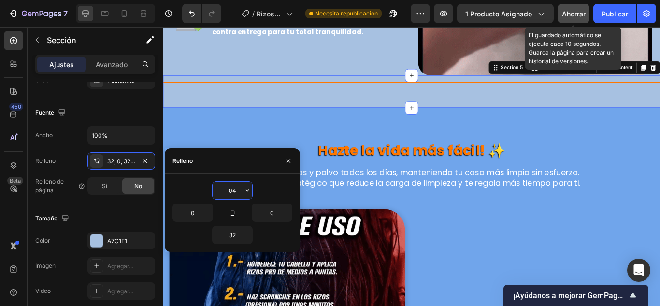
type input "040"
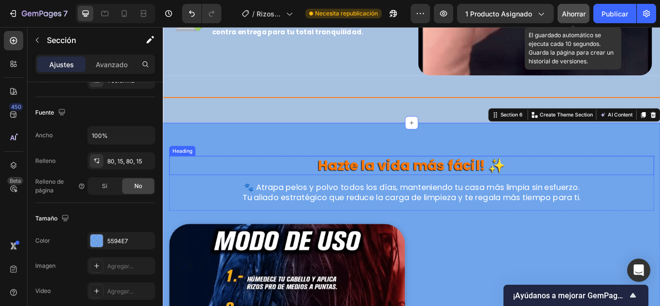
scroll to position [1960, 0]
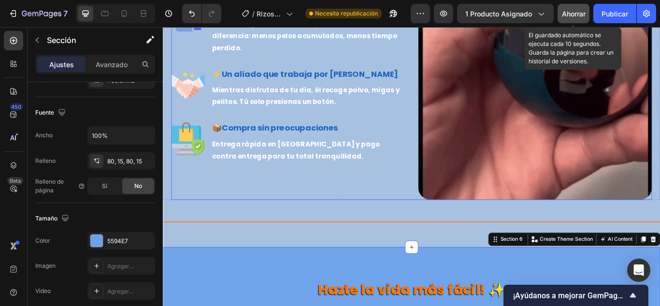
click at [390, 195] on div "Image ✨ Menos trabajo el día de limpieza profunda Heading Cuando llegue la hora…" at bounding box center [309, 92] width 273 height 273
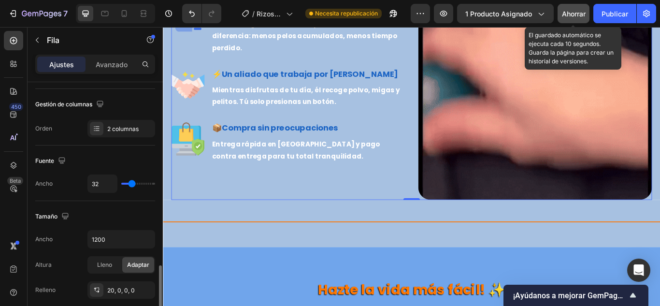
scroll to position [242, 0]
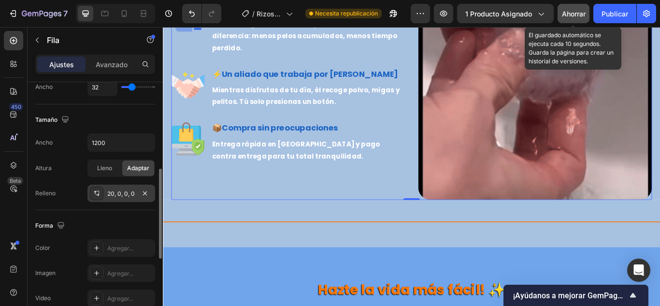
click at [126, 190] on font "20, 0, 0, 0" at bounding box center [121, 193] width 28 height 7
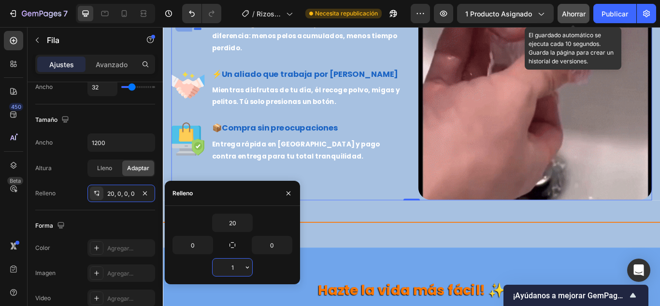
type input "10"
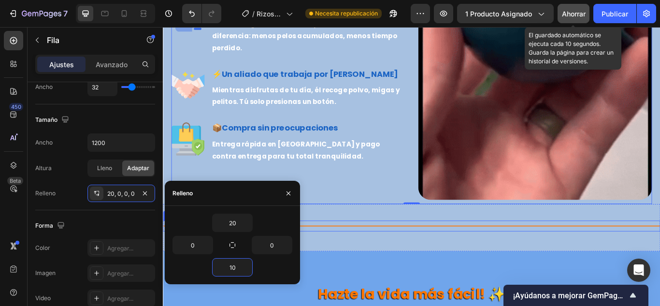
click at [390, 173] on p "Entrega rápida en [GEOGRAPHIC_DATA] y pago contra entrega para tu total tranqui…" at bounding box center [332, 171] width 224 height 28
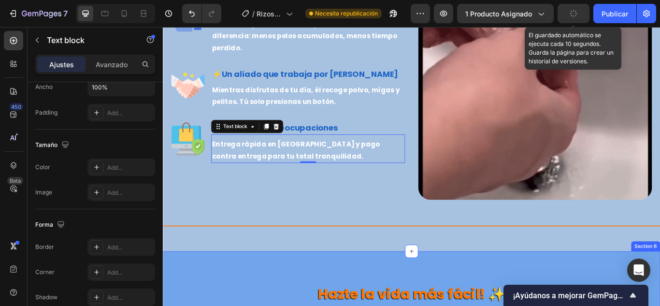
scroll to position [0, 0]
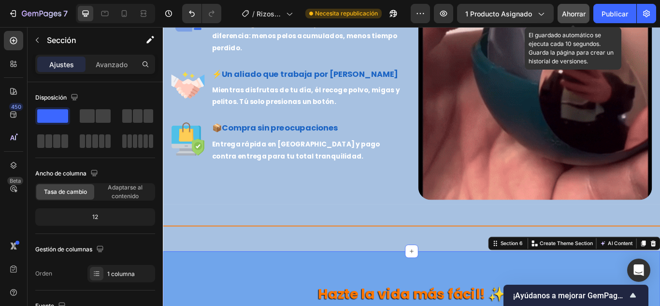
click at [576, 19] on button "Ahorrar" at bounding box center [574, 13] width 32 height 19
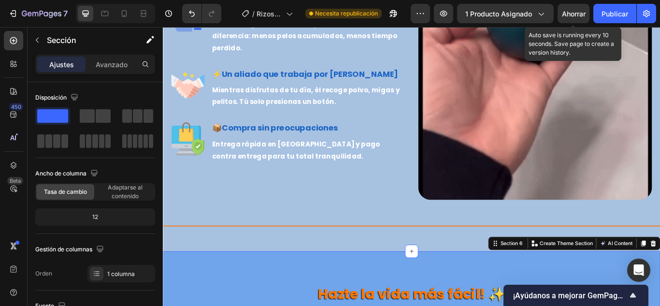
click at [576, 18] on div "Ahorrar" at bounding box center [574, 14] width 24 height 10
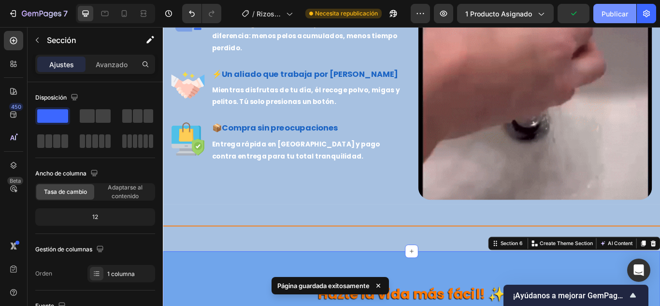
click at [616, 14] on font "Publicar" at bounding box center [615, 14] width 27 height 8
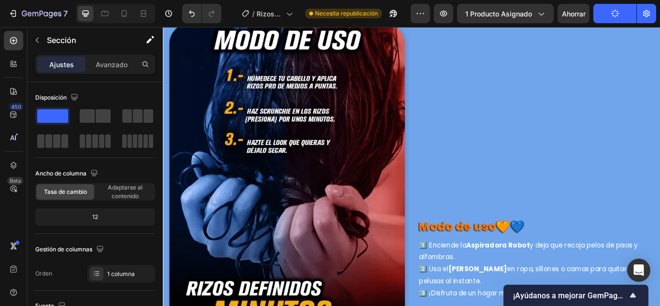
scroll to position [2443, 0]
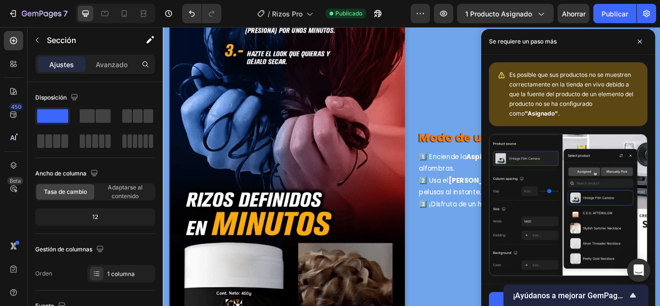
click at [462, 116] on div "Modo de uso 🧡💙 Heading 1️⃣ Enciende la Aspiradora Robot y deja que recoja pelos…" at bounding box center [598, 194] width 275 height 550
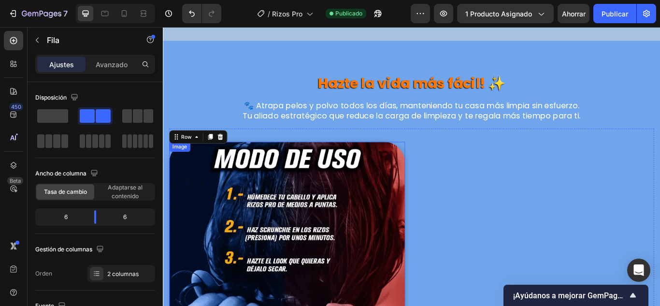
scroll to position [1883, 0]
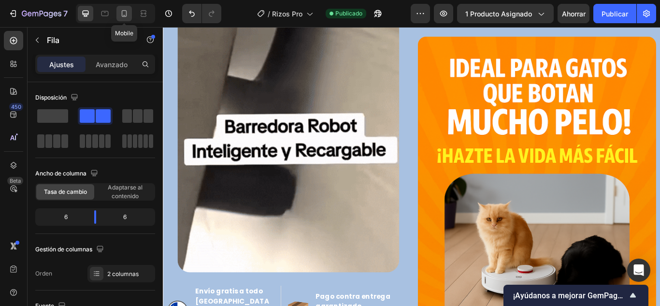
click at [122, 12] on icon at bounding box center [124, 13] width 5 height 7
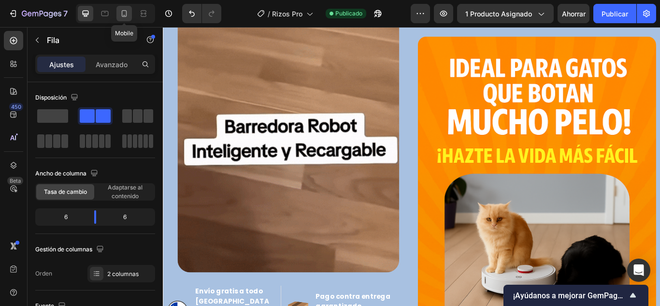
type input "0"
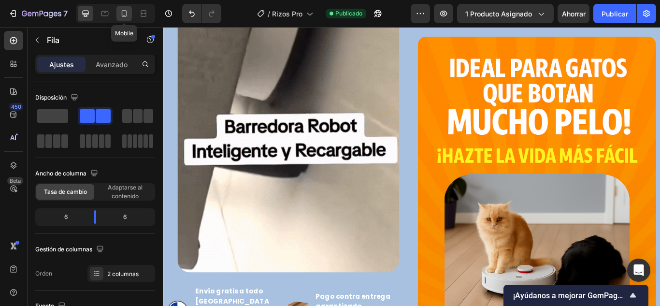
type input "0"
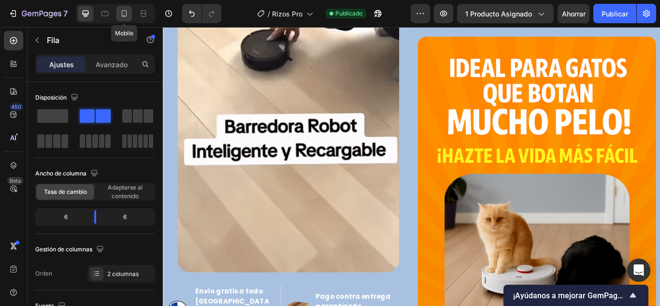
type input "100%"
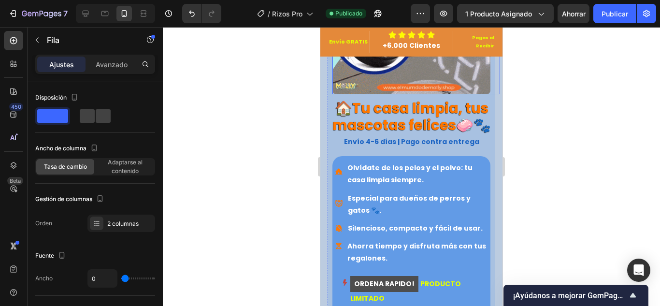
scroll to position [338, 0]
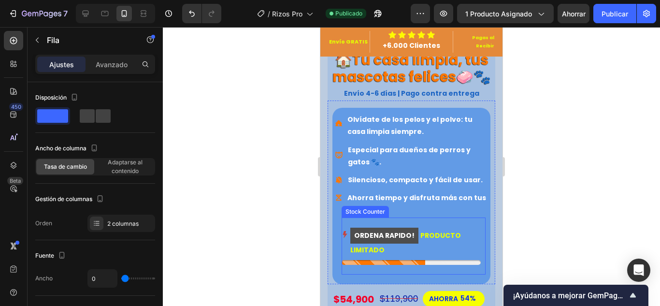
click at [394, 240] on mark "ORDENA RAPIDO!" at bounding box center [384, 236] width 68 height 16
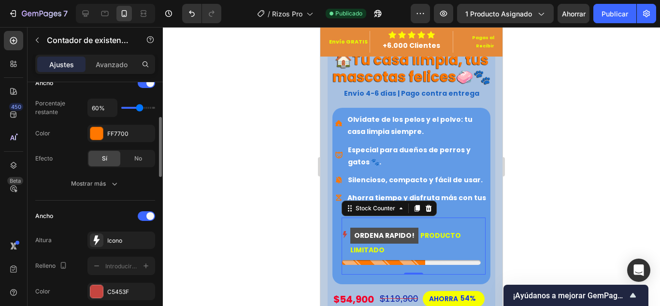
scroll to position [242, 0]
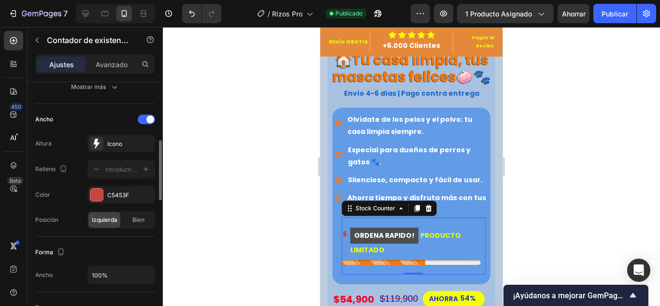
click at [389, 239] on mark "ORDENA RAPIDO!" at bounding box center [384, 236] width 68 height 16
click at [363, 237] on mark "ORDENA RAPIDO!" at bounding box center [384, 236] width 68 height 16
click at [389, 265] on div at bounding box center [411, 262] width 139 height 5
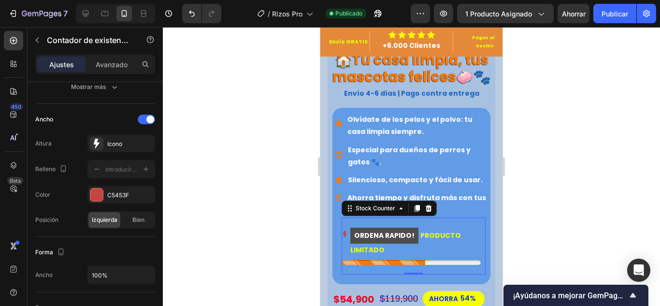
click at [457, 240] on p "ORDENA RAPIDO! PRODUCTO LIMITADO" at bounding box center [415, 241] width 130 height 29
click at [578, 213] on div at bounding box center [411, 166] width 497 height 279
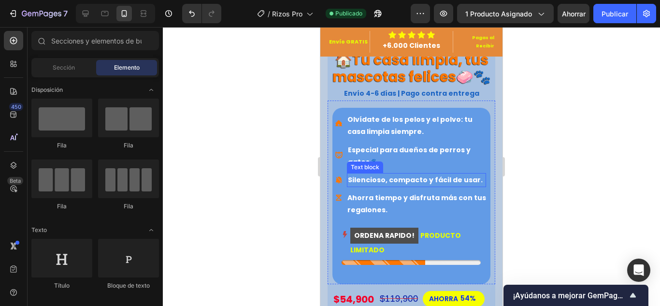
click at [402, 186] on p "Silencioso, compacto y fácil de usar." at bounding box center [415, 180] width 135 height 12
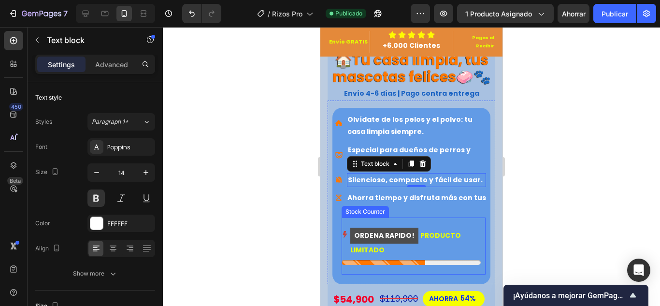
click at [379, 236] on mark "ORDENA RAPIDO!" at bounding box center [384, 236] width 68 height 16
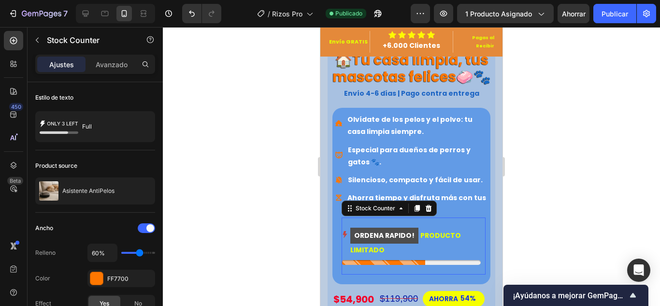
click at [364, 240] on mark "ORDENA RAPIDO!" at bounding box center [384, 236] width 68 height 16
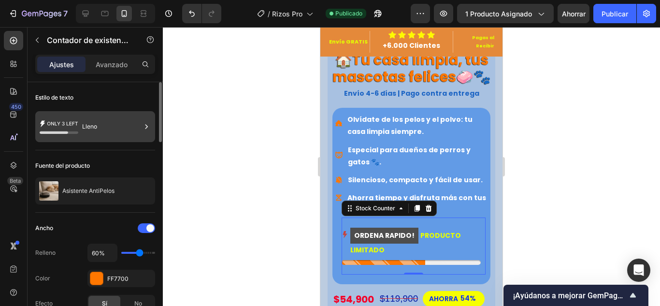
click at [137, 131] on div "Lleno" at bounding box center [111, 126] width 59 height 22
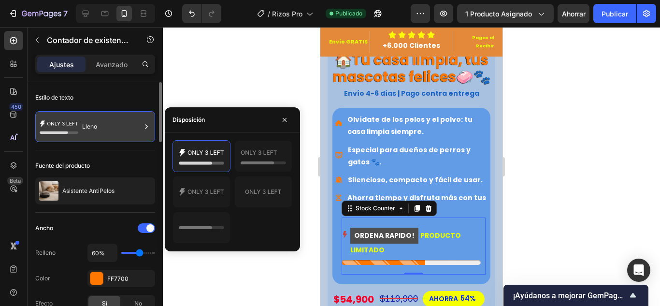
click at [138, 131] on div "Lleno" at bounding box center [111, 126] width 59 height 22
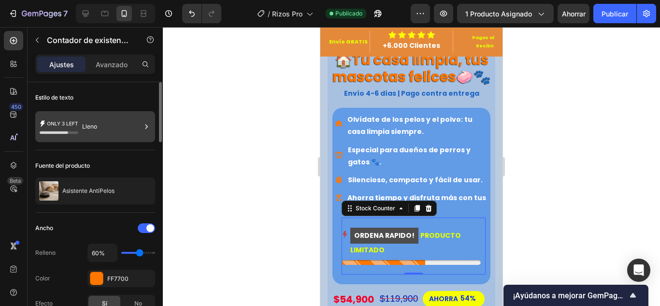
click at [138, 131] on div "Lleno" at bounding box center [111, 126] width 59 height 22
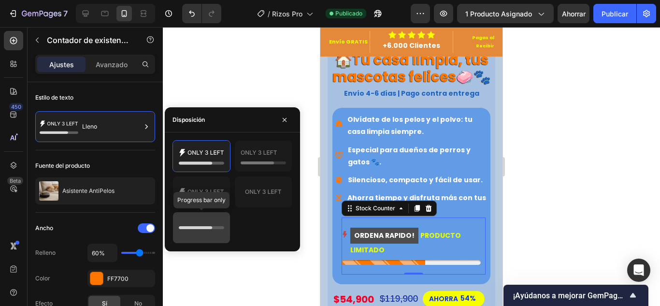
click at [201, 228] on icon at bounding box center [195, 227] width 33 height 3
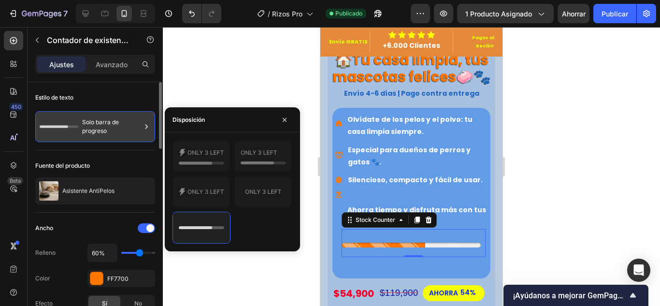
click at [141, 129] on div "Solo barra de progreso" at bounding box center [95, 126] width 120 height 31
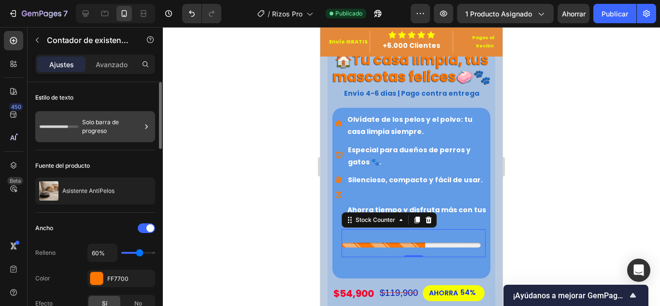
click at [134, 135] on font "Solo barra de progreso" at bounding box center [111, 126] width 59 height 17
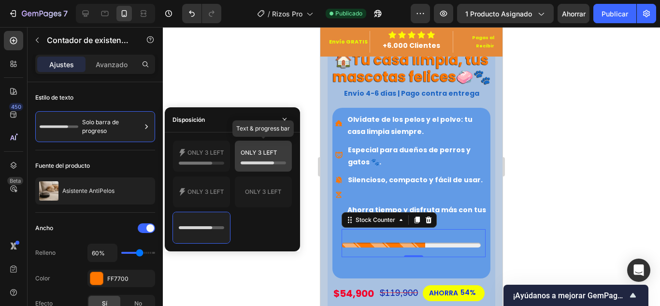
click at [269, 160] on icon at bounding box center [263, 155] width 45 height 19
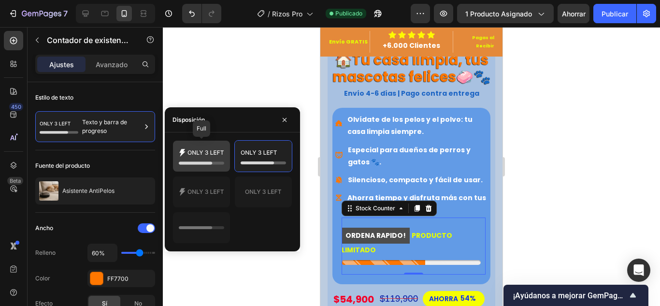
click at [211, 157] on icon at bounding box center [201, 155] width 45 height 19
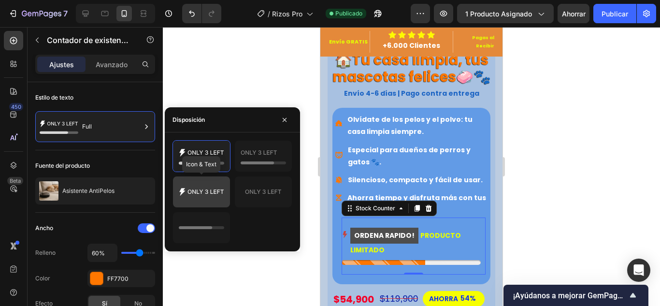
click at [210, 188] on icon at bounding box center [201, 191] width 45 height 19
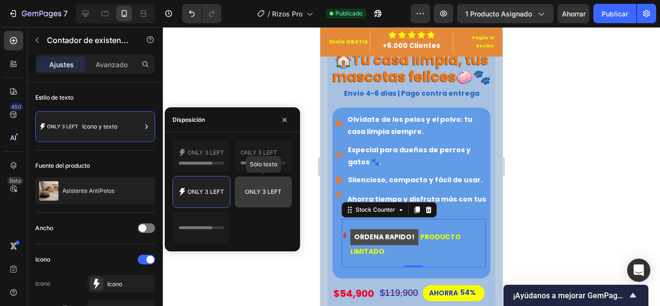
click at [258, 194] on icon at bounding box center [263, 191] width 45 height 19
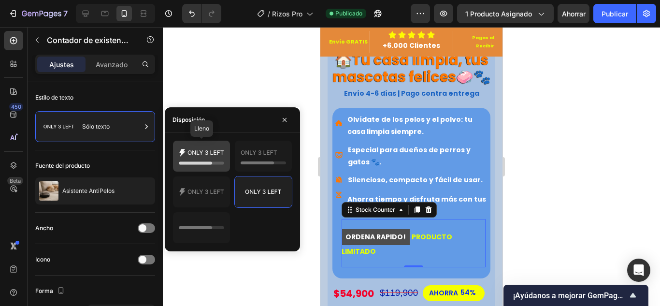
click at [222, 159] on icon at bounding box center [201, 155] width 45 height 19
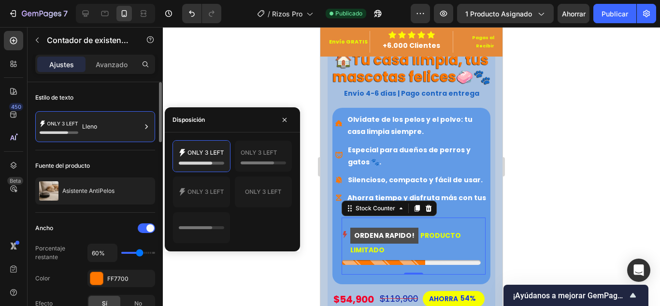
click at [114, 212] on div "Fuente del producto Asistente AntiPelos" at bounding box center [95, 181] width 120 height 62
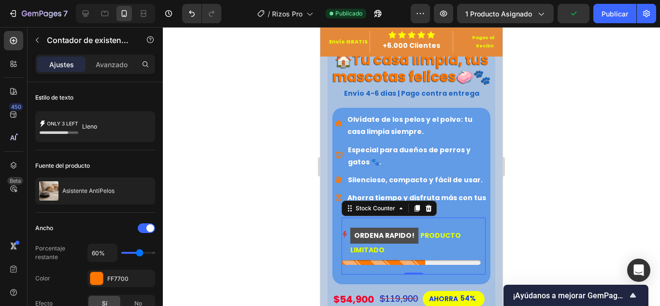
click at [111, 55] on div "Ajustes Avanzado" at bounding box center [95, 64] width 120 height 19
click at [111, 62] on font "Avanzado" at bounding box center [112, 64] width 32 height 8
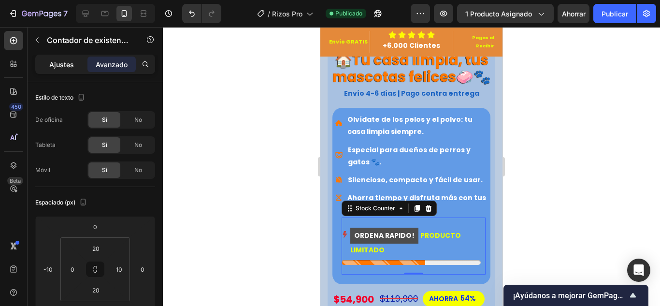
click at [76, 58] on div "Ajustes" at bounding box center [61, 64] width 48 height 15
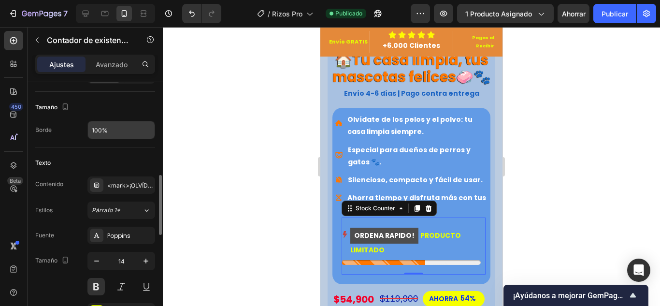
scroll to position [435, 0]
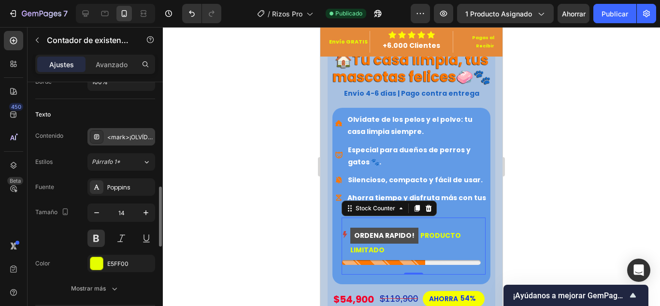
click at [136, 139] on font "<mark>¡OLVÍDATE DE LOS PELOS AHORA!</mark> SOLO QUEDA %number%" at bounding box center [214, 136] width 215 height 7
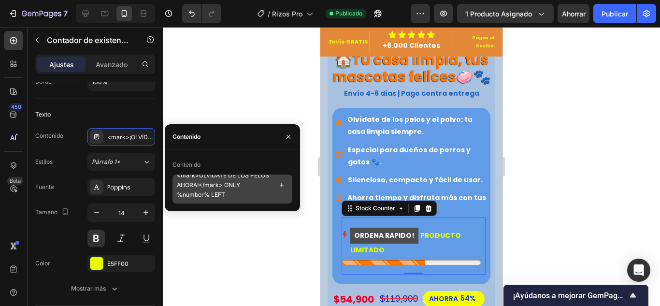
scroll to position [9, 0]
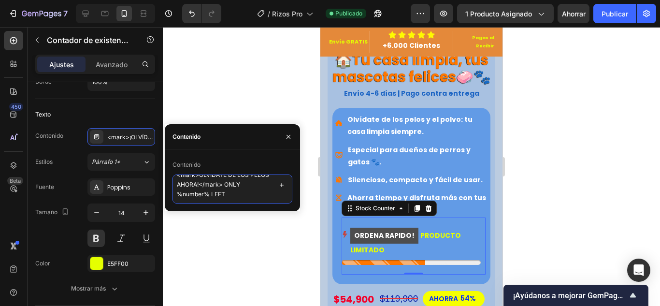
click at [259, 191] on textarea "<mark>OLVÍDATE DE LOS PELOS AHORA!</mark> ONLY %number% LEFT" at bounding box center [233, 188] width 120 height 29
drag, startPoint x: 243, startPoint y: 195, endPoint x: 155, endPoint y: 173, distance: 90.5
click at [155, 173] on div "450 Beta Sections(18) Elementos(84) Sección Elemento Sección de héroes Detalle …" at bounding box center [81, 166] width 163 height 279
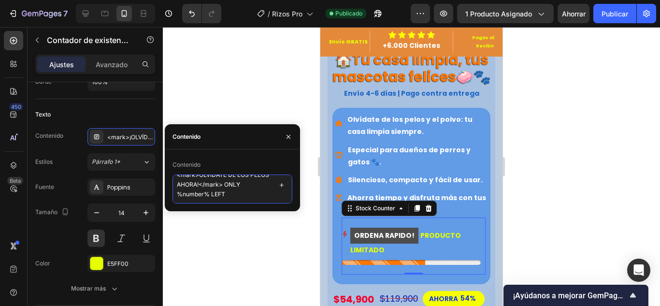
drag, startPoint x: 173, startPoint y: 185, endPoint x: 300, endPoint y: 220, distance: 131.0
click at [300, 0] on div "7 / Rizos Pro Publicado Avance 1 producto asignado Ahorrar Publicar 450 Beta Se…" at bounding box center [330, 0] width 660 height 0
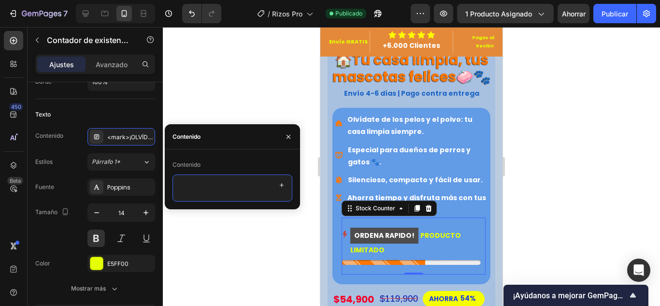
scroll to position [0, 0]
type textarea "¡QUIERO MI COMBO AHORA!"
click at [218, 227] on div at bounding box center [411, 166] width 497 height 279
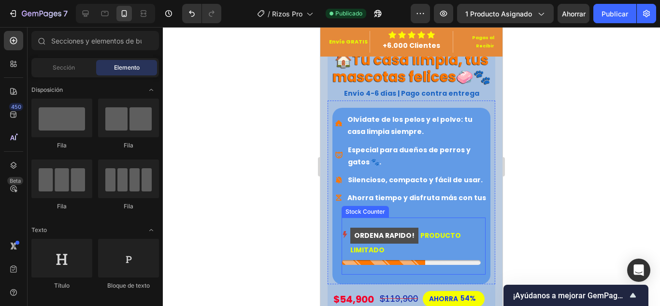
click at [388, 235] on mark "ORDENA RAPIDO!" at bounding box center [384, 236] width 68 height 16
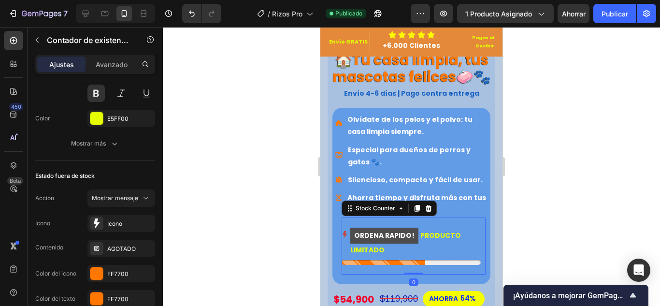
scroll to position [795, 0]
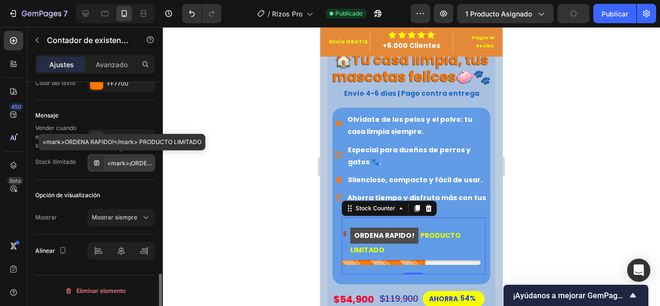
click at [139, 162] on font "<mark>¡ORDENA RAPIDO!</mark> PRODUCTO LIMITADO" at bounding box center [187, 162] width 160 height 7
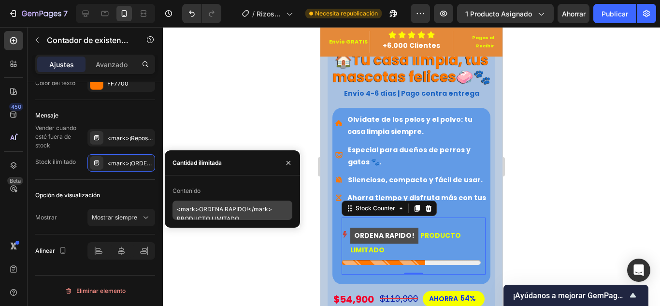
scroll to position [0, 0]
click at [223, 208] on textarea "<mark>ORDENA RAPIDO!</mark> PRODUCTO LIMITADO" at bounding box center [233, 210] width 120 height 19
drag, startPoint x: 199, startPoint y: 209, endPoint x: 247, endPoint y: 210, distance: 47.9
click at [245, 210] on textarea "<mark>ORDENA RAPIDO!</mark> PRODUCTO LIMITADO" at bounding box center [233, 210] width 120 height 19
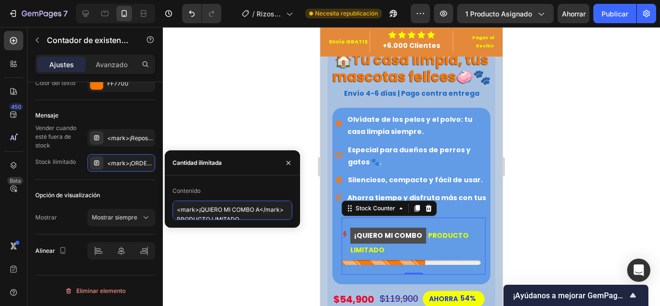
scroll to position [3, 0]
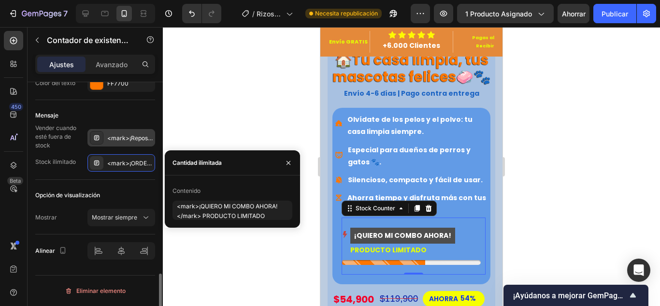
click at [130, 142] on div "<mark>¡Reposición próxima!</mark> RESERVA AHORA" at bounding box center [129, 138] width 45 height 9
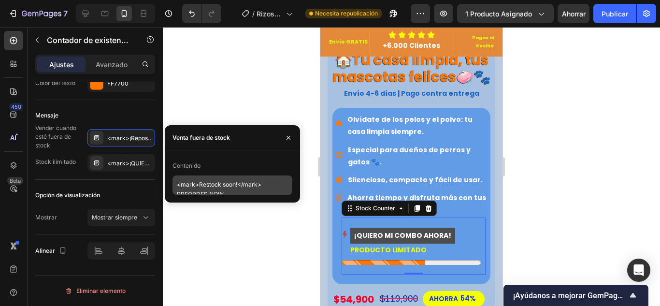
scroll to position [9, 0]
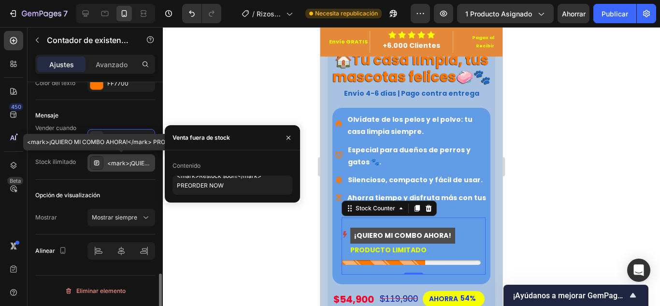
click at [138, 161] on font "<mark>¡QUIERO MI COMBO AHORA!</mark> PRODUCTO LIMITADO" at bounding box center [201, 162] width 188 height 7
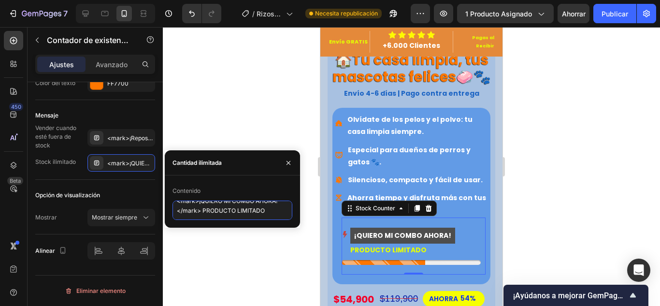
scroll to position [0, 0]
drag, startPoint x: 203, startPoint y: 209, endPoint x: 256, endPoint y: 212, distance: 52.8
click at [256, 212] on textarea "<mark>¡QUIERO MI COMBO AHORA!</mark> PRODUCTO LIMITADO" at bounding box center [233, 210] width 120 height 19
click at [266, 211] on textarea "<mark>¡QUIERO MI COMBO AHORA!</mark> PRODUCTO LIMITADO" at bounding box center [233, 210] width 120 height 19
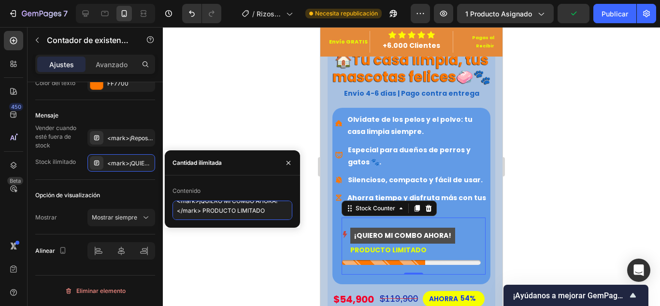
drag, startPoint x: 266, startPoint y: 211, endPoint x: 228, endPoint y: 212, distance: 38.7
click at [228, 212] on textarea "<mark>¡QUIERO MI COMBO AHORA!</mark> PRODUCTO LIMITADO" at bounding box center [233, 210] width 120 height 19
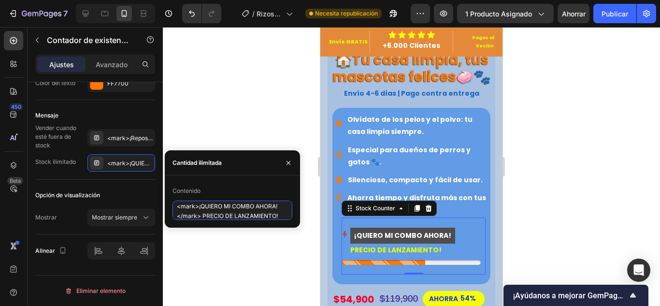
paste textarea "💸"
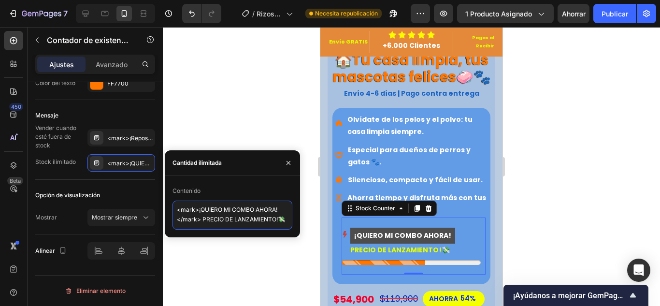
click at [202, 216] on textarea "<mark>¡QUIERO MI COMBO AHORA!</mark> PRECIO DE LANZAMIENTO!💸" at bounding box center [233, 215] width 120 height 29
paste textarea "💸"
type textarea "<mark>¡QUIERO MI COMBO AHORA!</mark> PRECIO DE LANZAMIENTO!💸"
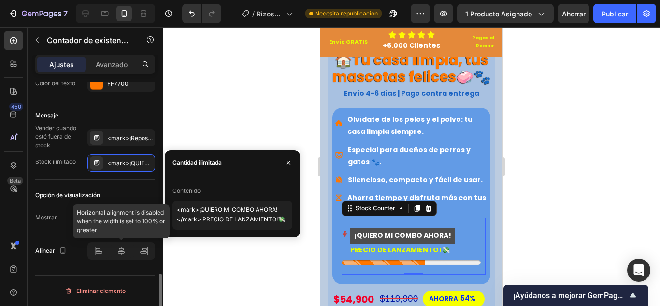
click at [122, 255] on div at bounding box center [121, 250] width 68 height 17
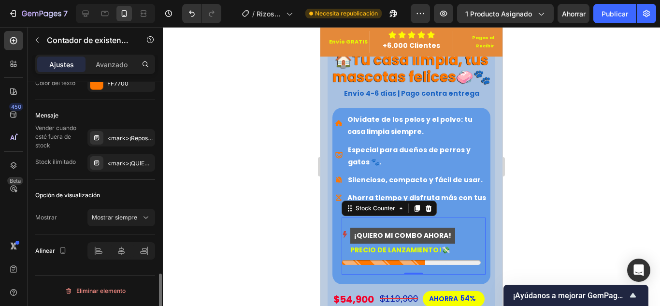
click at [130, 186] on div "Opción de visualización Mostrar Mostrar siempre" at bounding box center [95, 207] width 120 height 55
click at [133, 218] on font "Mostrar siempre" at bounding box center [114, 217] width 45 height 7
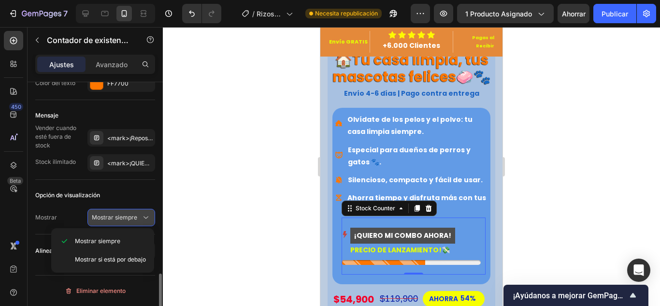
click at [133, 218] on font "Mostrar siempre" at bounding box center [114, 217] width 45 height 7
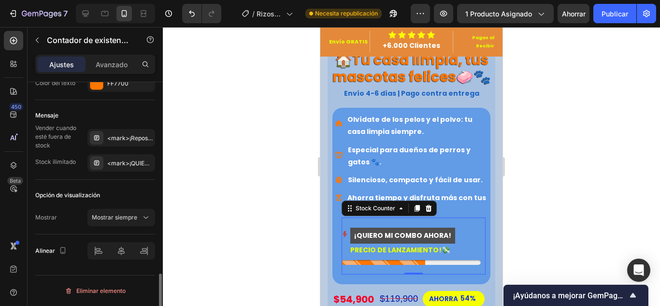
click at [139, 187] on div "Opción de visualización" at bounding box center [95, 194] width 120 height 15
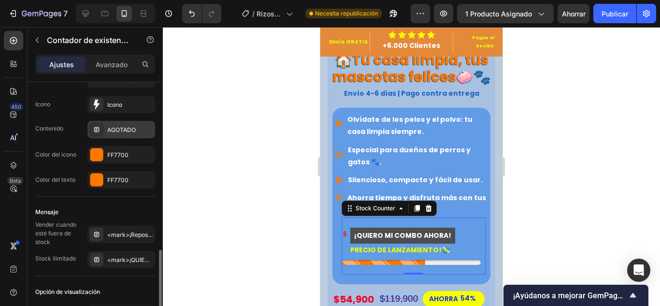
click at [128, 124] on div "AGOTADO" at bounding box center [121, 129] width 68 height 17
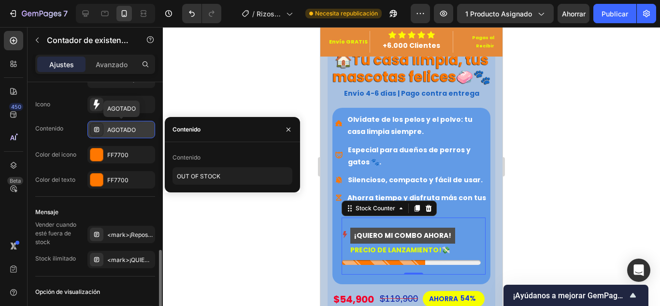
click at [128, 124] on div "AGOTADO" at bounding box center [121, 129] width 68 height 17
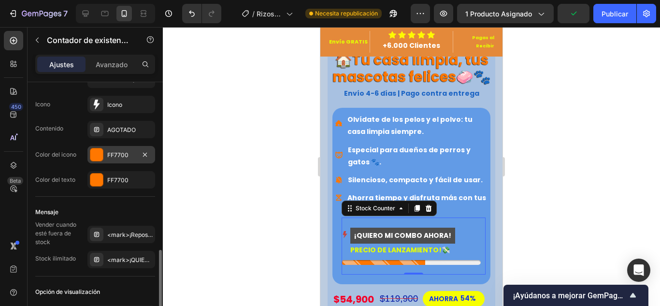
click at [96, 155] on div at bounding box center [96, 154] width 13 height 13
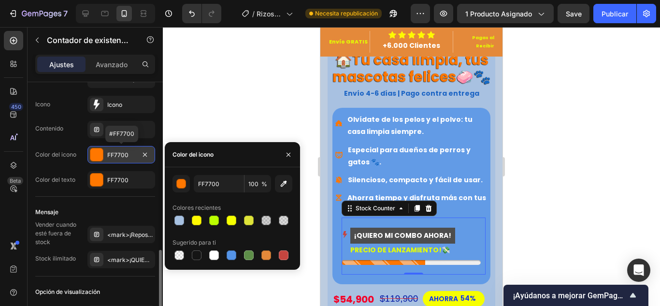
click at [96, 155] on div at bounding box center [96, 154] width 13 height 13
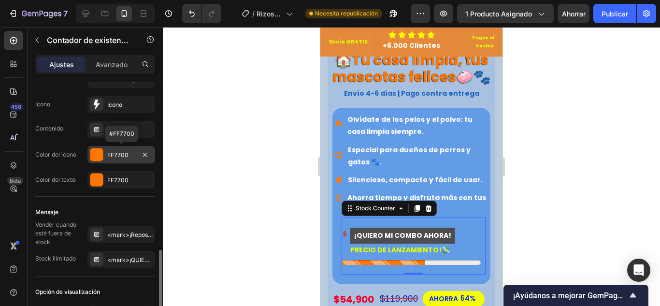
click at [96, 155] on div at bounding box center [96, 154] width 13 height 13
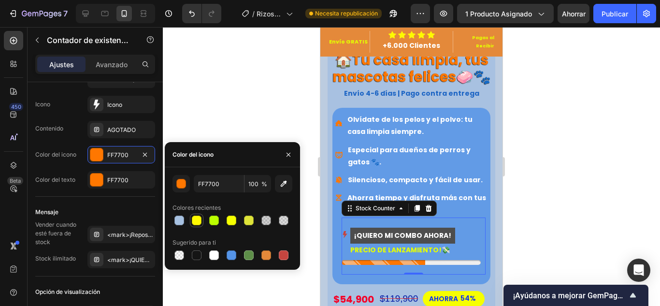
click at [202, 218] on div at bounding box center [197, 221] width 12 height 12
type input "FFFA00"
click at [97, 177] on div at bounding box center [96, 179] width 13 height 13
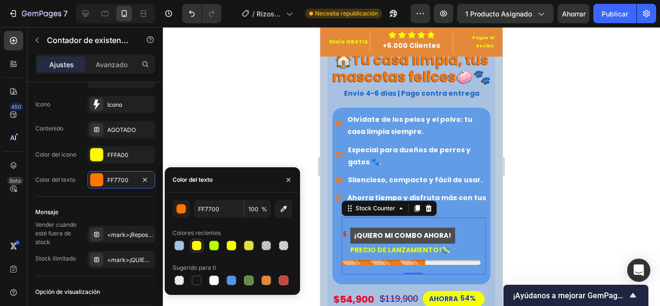
click at [195, 243] on div at bounding box center [197, 246] width 10 height 10
type input "FFFA00"
click at [116, 207] on div "Mensaje" at bounding box center [95, 211] width 120 height 15
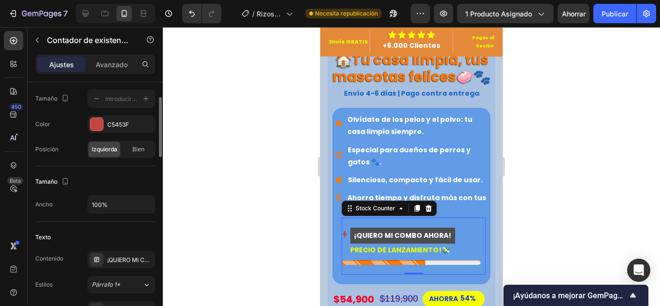
scroll to position [264, 0]
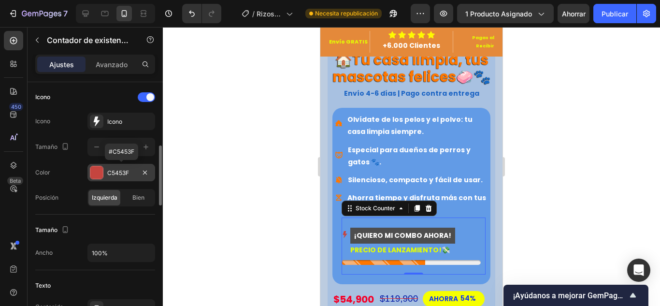
click at [101, 168] on div at bounding box center [96, 172] width 13 height 13
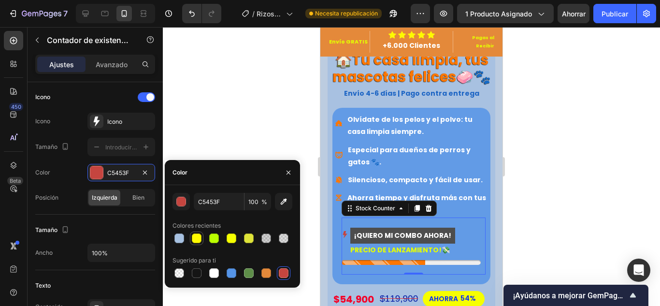
click at [201, 235] on div at bounding box center [197, 238] width 10 height 10
type input "FFFA00"
click at [138, 200] on font "Bien" at bounding box center [138, 197] width 12 height 7
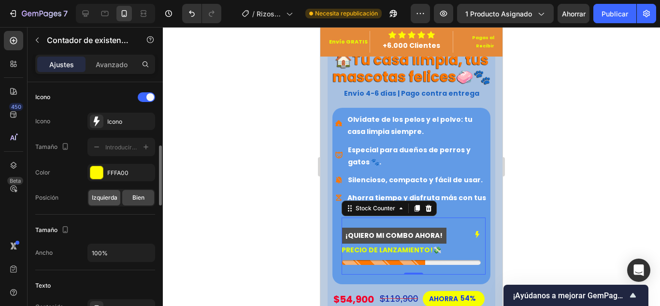
click at [101, 200] on font "Izquierda" at bounding box center [105, 197] width 26 height 7
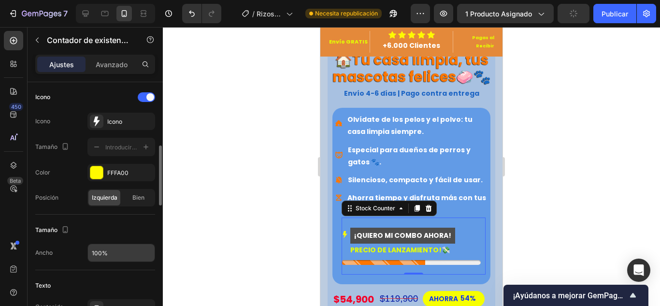
click at [121, 250] on input "100%" at bounding box center [121, 252] width 67 height 17
type input "200%"
click at [114, 208] on div "Icono Icono Icono Tamaño Color FFFA00 Posición Izquierda Bien" at bounding box center [95, 148] width 120 height 133
click at [117, 233] on div "Tamaño" at bounding box center [95, 229] width 120 height 15
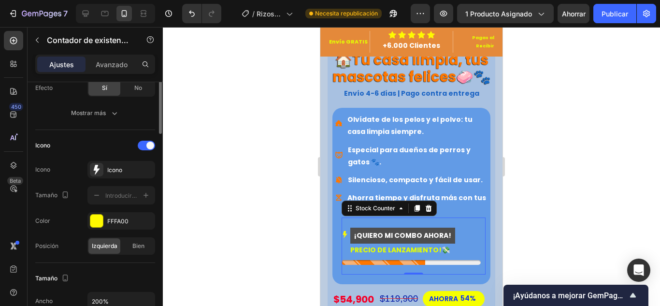
scroll to position [167, 0]
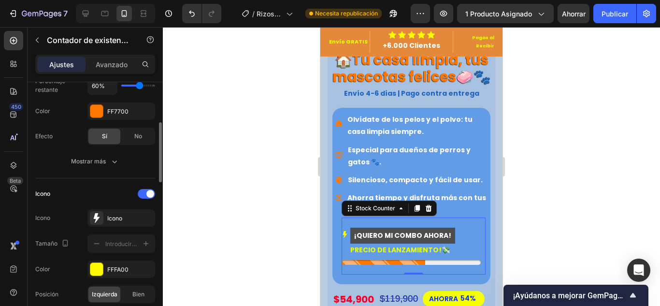
click at [143, 187] on div "Icono" at bounding box center [95, 193] width 120 height 15
click at [144, 191] on div at bounding box center [146, 194] width 17 height 10
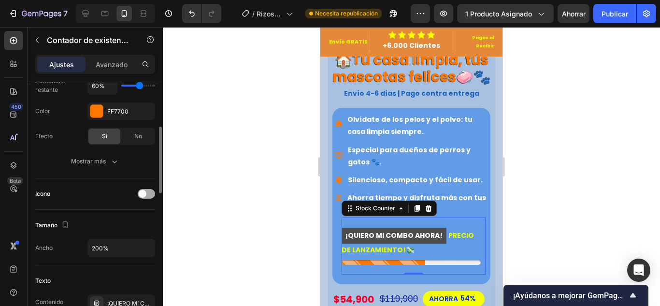
click at [146, 192] on span at bounding box center [143, 194] width 8 height 8
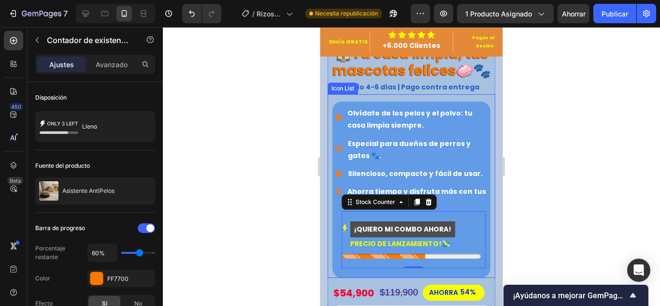
scroll to position [387, 0]
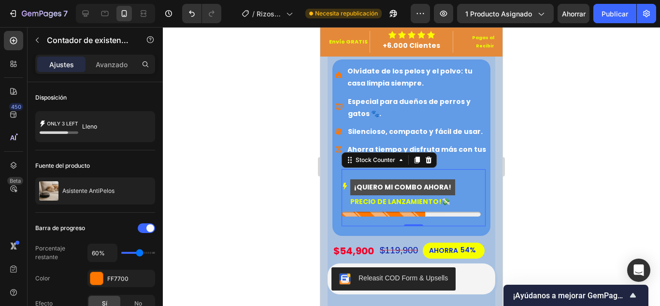
click at [563, 173] on div at bounding box center [411, 166] width 497 height 279
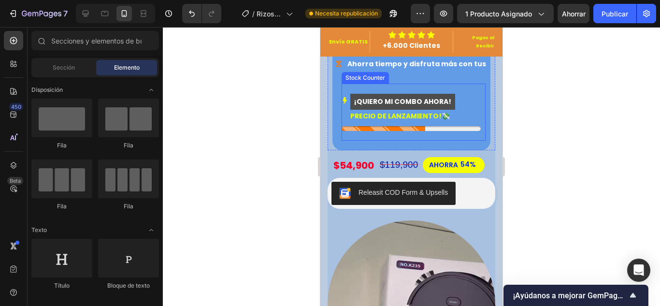
scroll to position [483, 0]
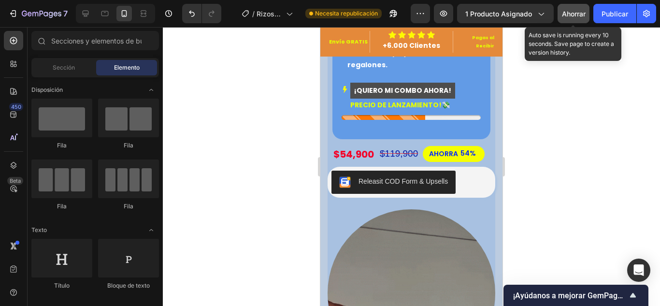
click at [566, 14] on font "Ahorrar" at bounding box center [574, 14] width 24 height 8
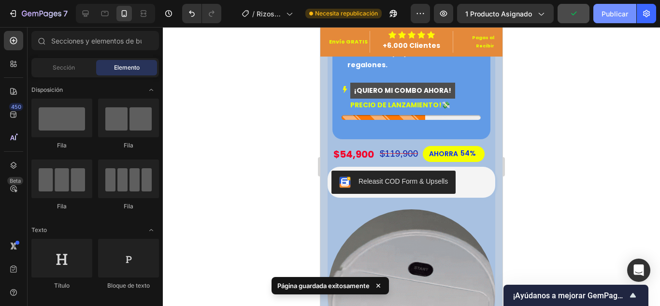
click at [611, 10] on font "Publicar" at bounding box center [615, 14] width 27 height 8
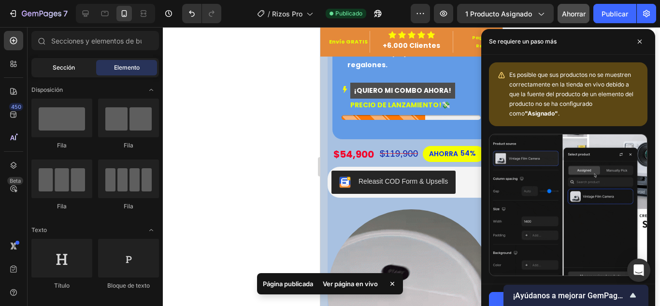
click at [69, 72] on div "Sección" at bounding box center [63, 67] width 61 height 15
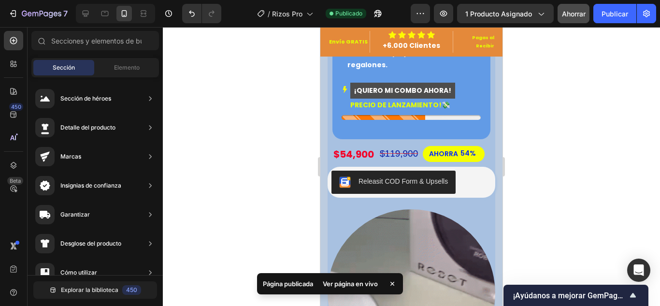
click at [581, 157] on div at bounding box center [411, 166] width 497 height 279
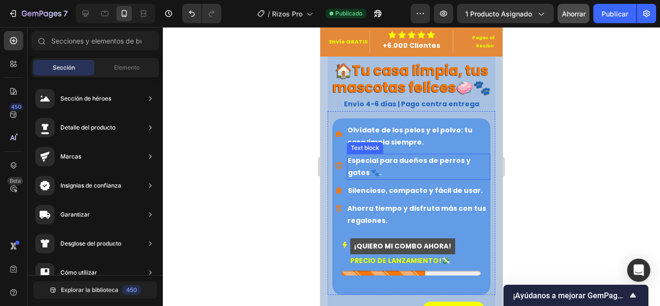
scroll to position [338, 0]
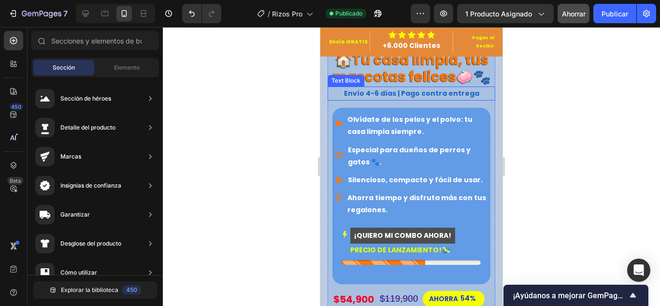
click at [427, 96] on p "Envío 4-6 días | Pago contra entrega" at bounding box center [412, 93] width 166 height 12
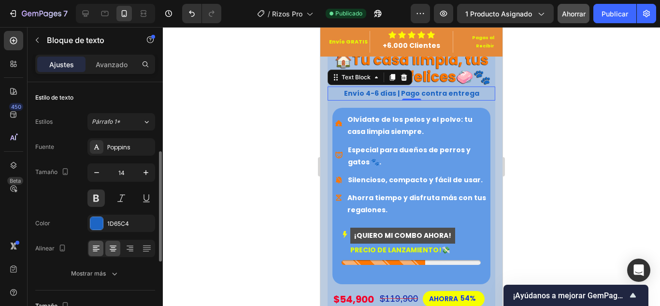
scroll to position [48, 0]
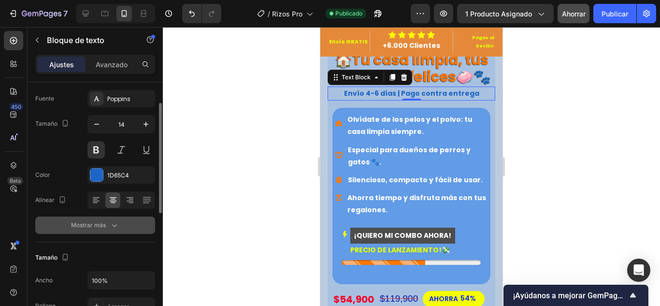
click at [100, 224] on font "Mostrar más" at bounding box center [88, 224] width 35 height 7
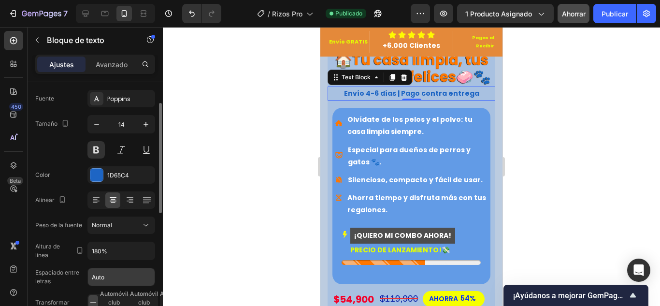
scroll to position [97, 0]
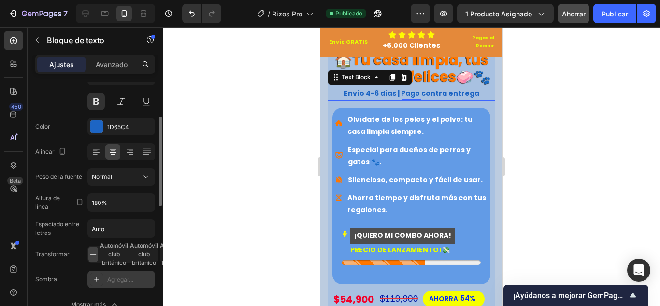
click at [98, 279] on icon at bounding box center [96, 279] width 5 height 5
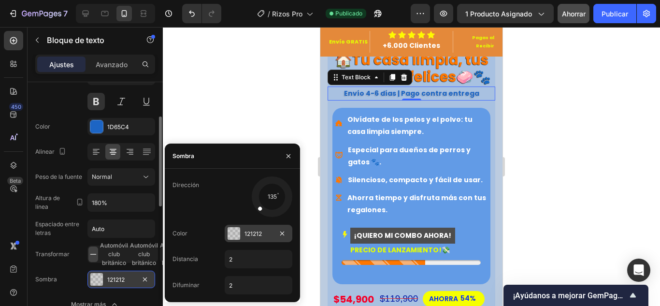
click at [233, 232] on div at bounding box center [234, 233] width 13 height 13
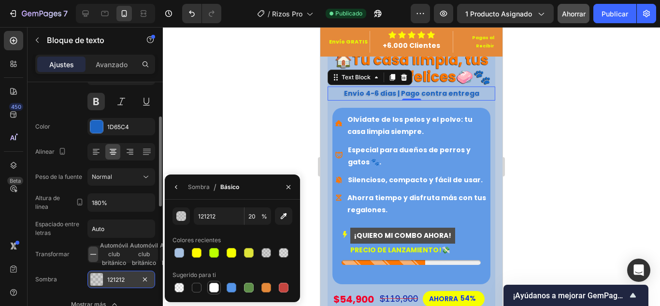
click at [215, 288] on div at bounding box center [214, 288] width 10 height 10
type input "FFFFFF"
type input "100"
click at [187, 188] on div "Sombra / Básico" at bounding box center [204, 186] width 78 height 25
click at [191, 187] on font "Sombra" at bounding box center [199, 186] width 22 height 7
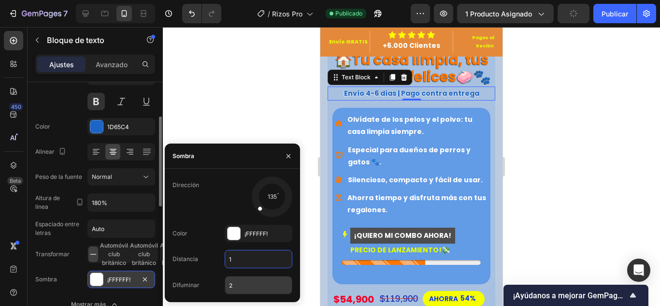
type input "1"
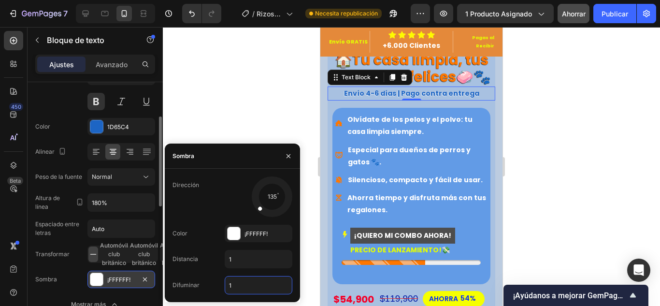
type input "1"
drag, startPoint x: 276, startPoint y: 207, endPoint x: 239, endPoint y: 191, distance: 40.3
click at [239, 191] on div "187" at bounding box center [259, 196] width 68 height 41
click at [234, 98] on div at bounding box center [411, 166] width 497 height 279
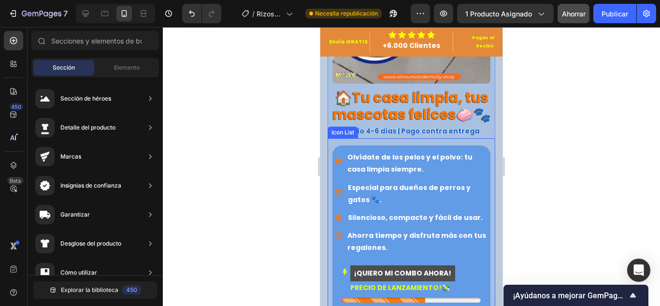
scroll to position [290, 0]
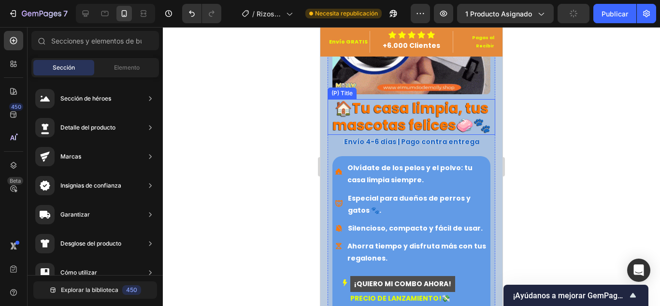
click at [363, 109] on h2 "🏠Tu casa limpia, tus mascotas felices🧼🐾" at bounding box center [412, 117] width 168 height 36
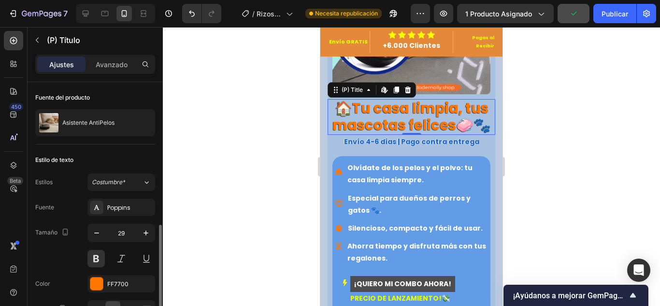
scroll to position [97, 0]
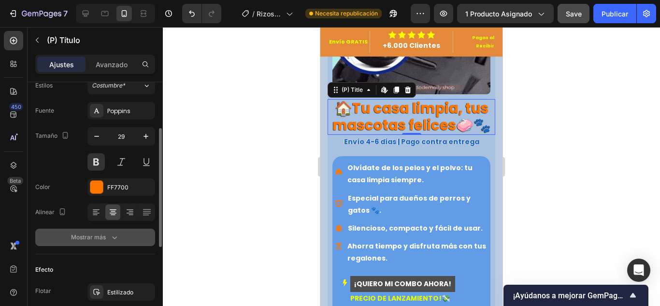
click at [105, 236] on font "Mostrar más" at bounding box center [88, 236] width 35 height 7
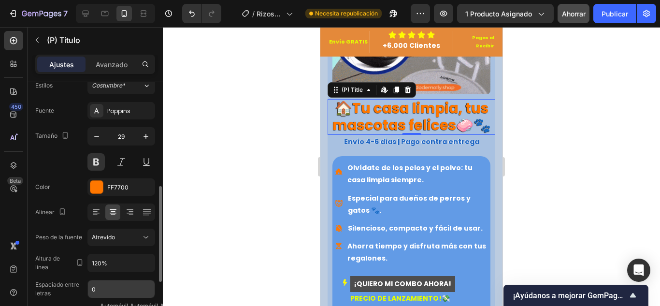
scroll to position [145, 0]
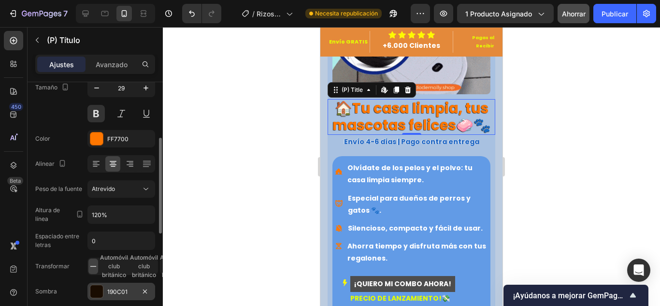
click at [101, 285] on div at bounding box center [96, 291] width 13 height 13
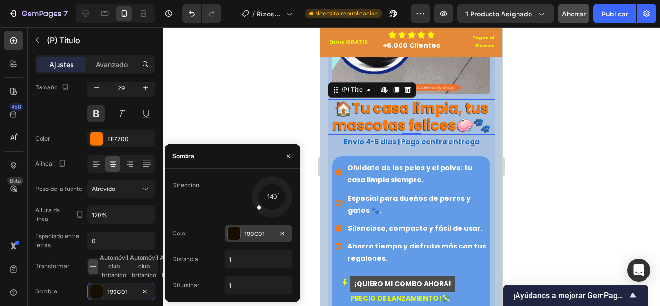
click at [230, 238] on div at bounding box center [234, 233] width 13 height 13
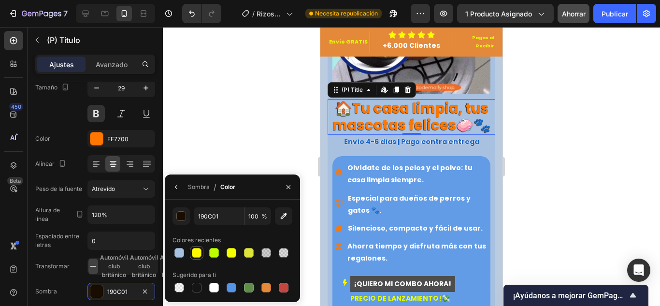
click at [194, 253] on div at bounding box center [197, 253] width 10 height 10
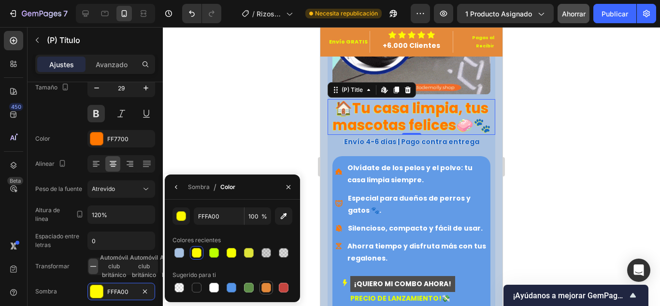
click at [271, 288] on div at bounding box center [266, 288] width 10 height 10
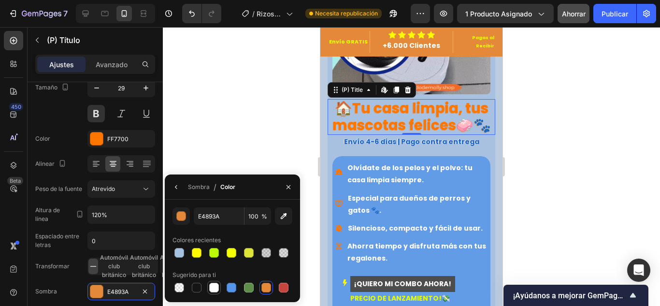
click at [213, 290] on div at bounding box center [214, 288] width 10 height 10
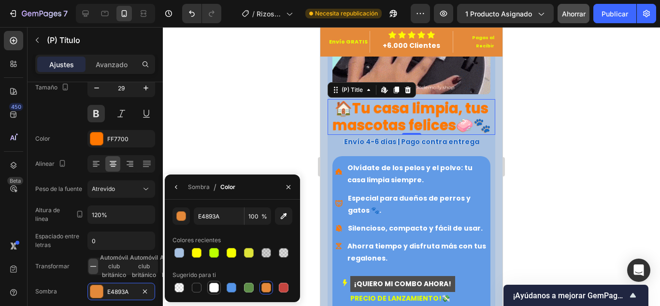
type input "FFFFFF"
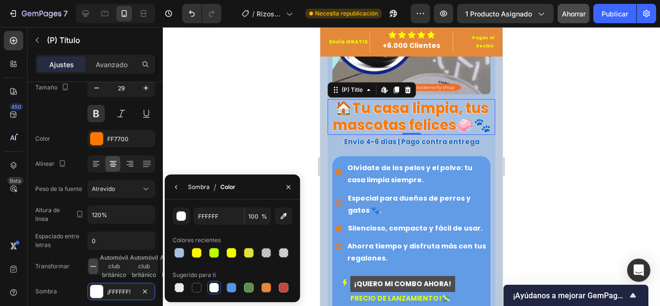
click at [194, 186] on font "Sombra" at bounding box center [199, 186] width 22 height 7
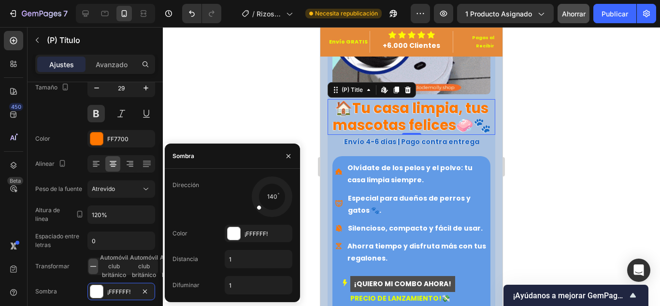
click at [262, 126] on div at bounding box center [411, 166] width 497 height 279
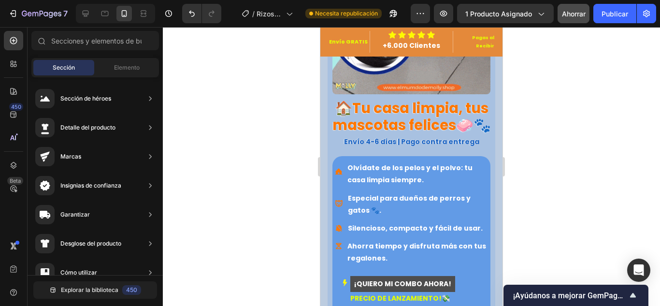
click at [585, 159] on div at bounding box center [411, 166] width 497 height 279
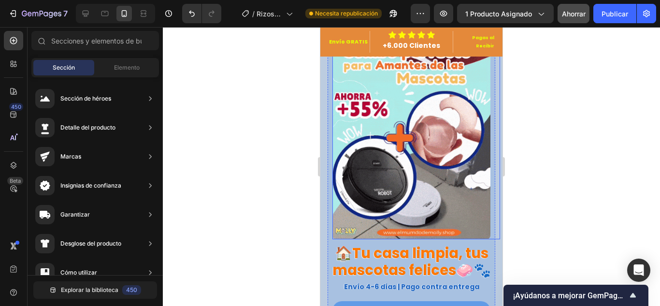
scroll to position [193, 0]
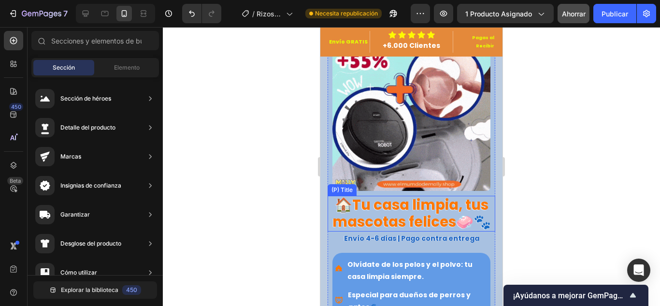
click at [377, 203] on h2 "🏠Tu casa limpia, tus mascotas felices🧼🐾" at bounding box center [412, 214] width 168 height 36
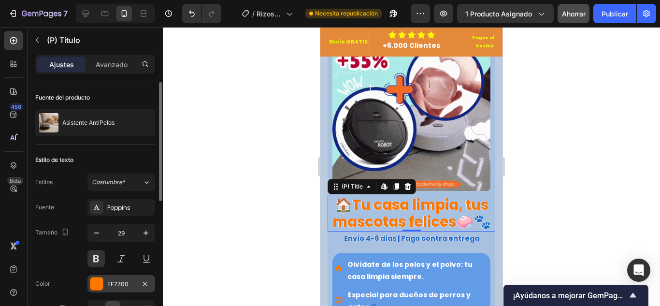
scroll to position [48, 0]
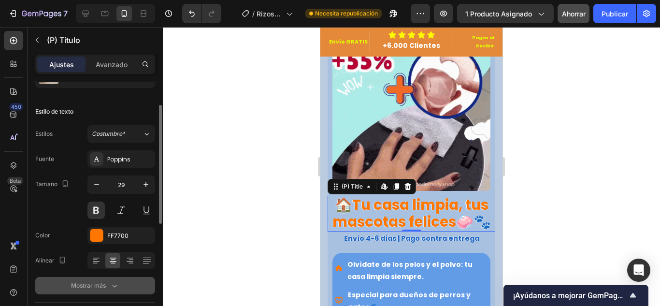
click at [95, 288] on font "Mostrar más" at bounding box center [88, 285] width 35 height 7
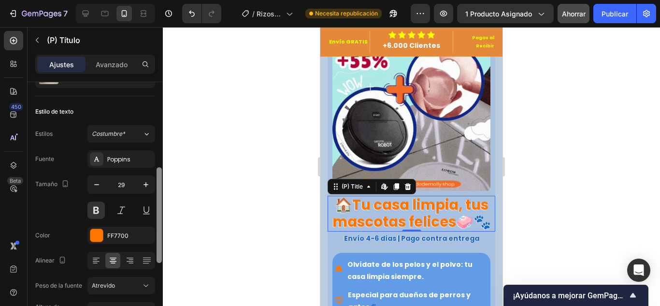
scroll to position [97, 0]
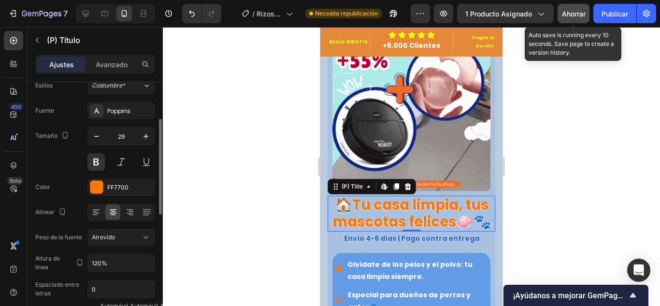
click at [572, 9] on div "Ahorrar" at bounding box center [574, 14] width 24 height 10
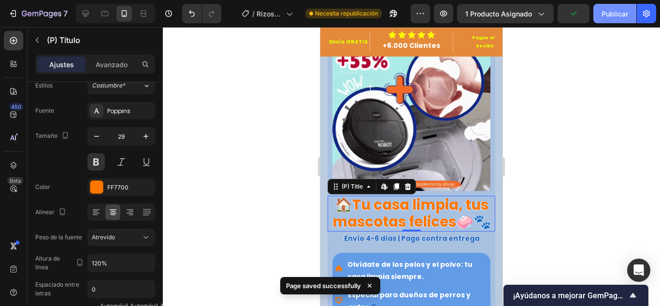
click at [608, 12] on font "Publicar" at bounding box center [615, 14] width 27 height 8
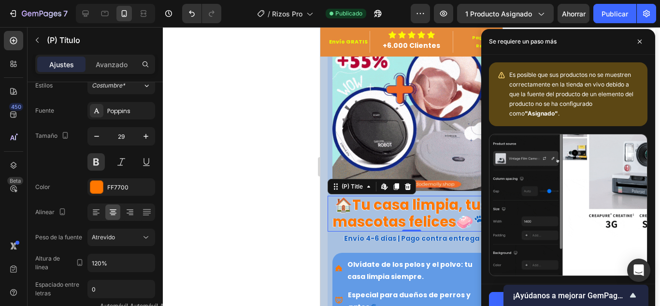
click at [266, 158] on div at bounding box center [411, 166] width 497 height 279
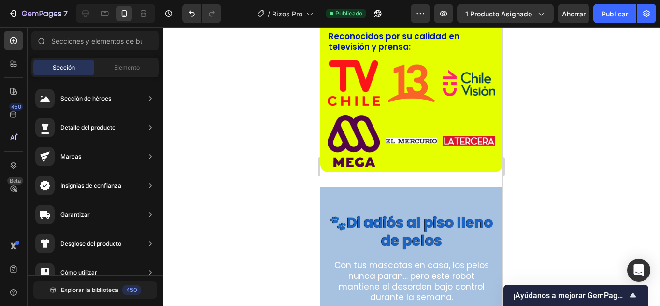
scroll to position [1643, 0]
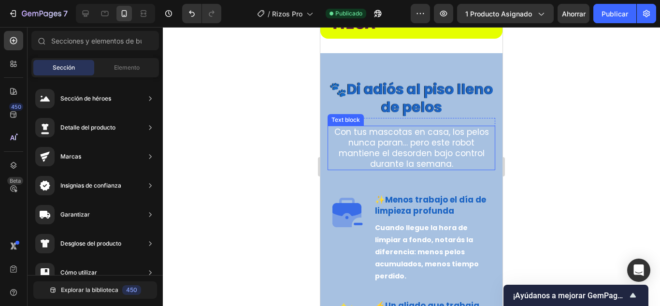
click at [428, 98] on strong "Di adiós al piso lleno de pelos" at bounding box center [420, 99] width 146 height 38
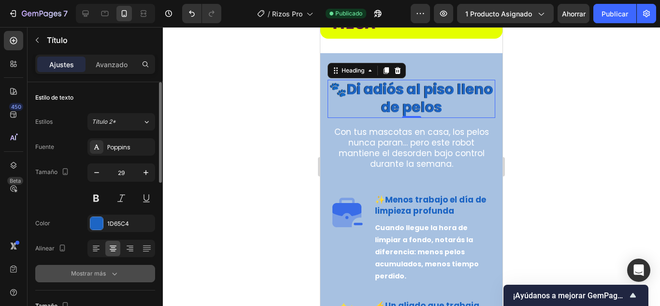
click at [102, 273] on font "Mostrar más" at bounding box center [88, 273] width 35 height 7
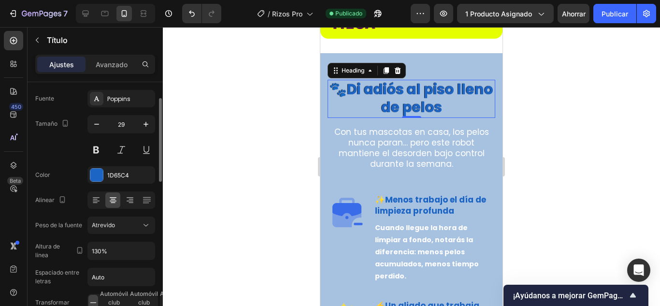
scroll to position [145, 0]
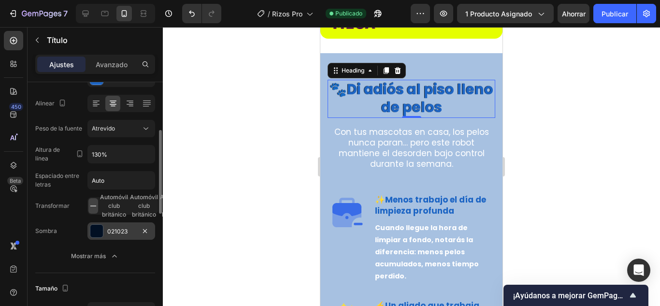
click at [100, 228] on div at bounding box center [96, 231] width 13 height 13
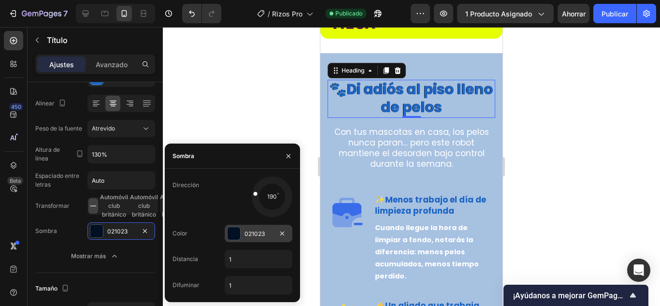
click at [227, 238] on div "021023" at bounding box center [259, 233] width 68 height 17
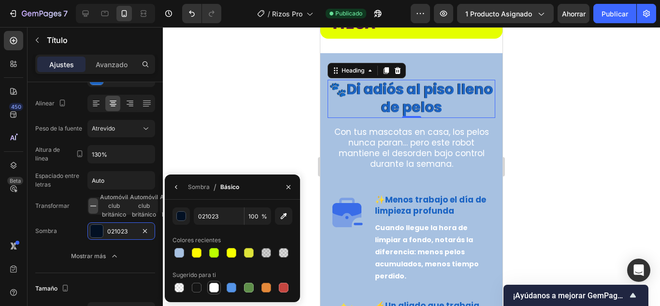
click at [213, 289] on div at bounding box center [214, 288] width 10 height 10
type input "FFFFFF"
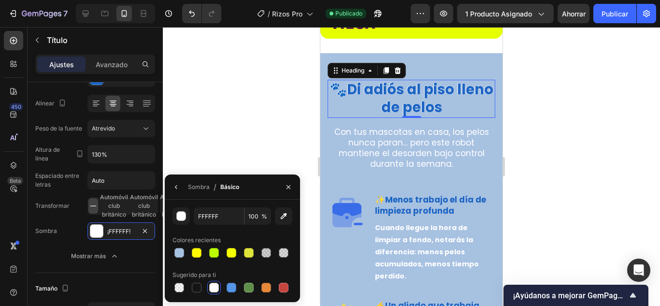
click at [186, 187] on div "Sombra / Básico" at bounding box center [204, 186] width 78 height 25
click at [200, 188] on font "Sombra" at bounding box center [199, 186] width 22 height 7
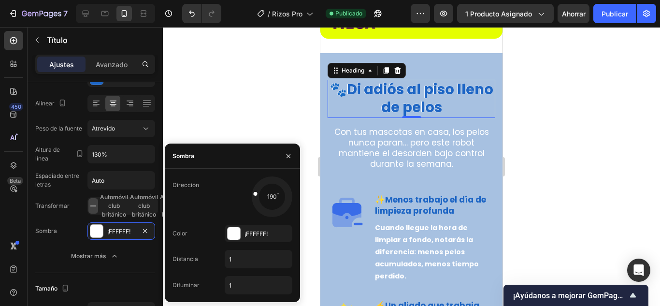
click at [222, 110] on div at bounding box center [411, 166] width 497 height 279
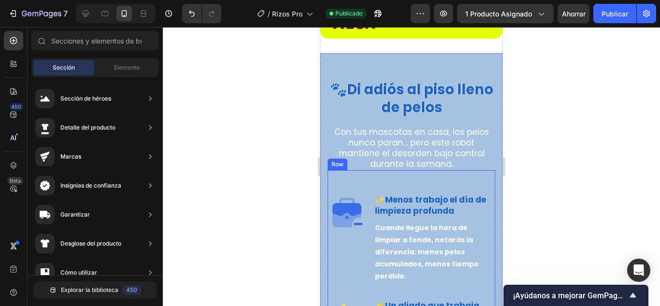
scroll to position [1595, 0]
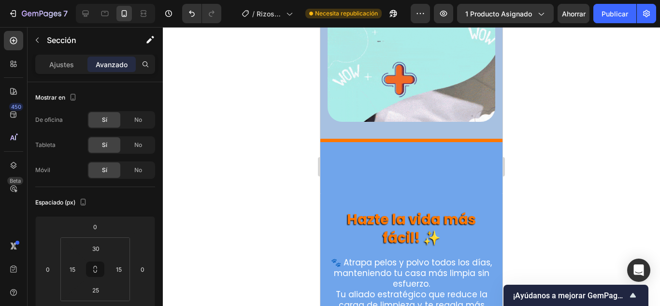
scroll to position [2126, 0]
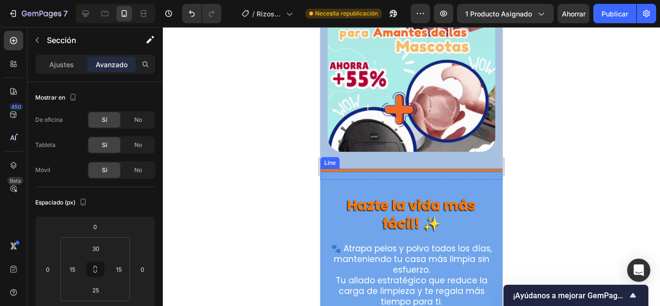
click at [435, 169] on div at bounding box center [411, 170] width 182 height 3
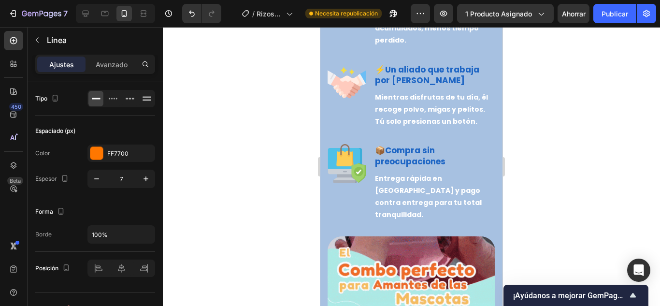
scroll to position [1981, 0]
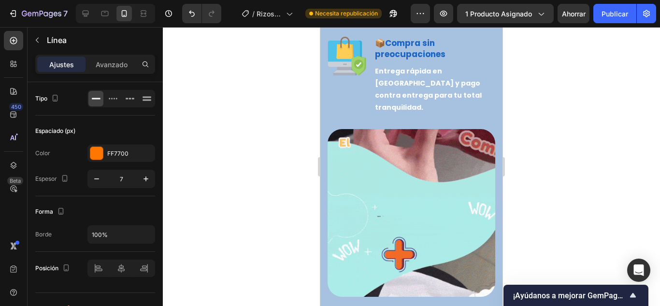
click at [571, 166] on div at bounding box center [411, 166] width 497 height 279
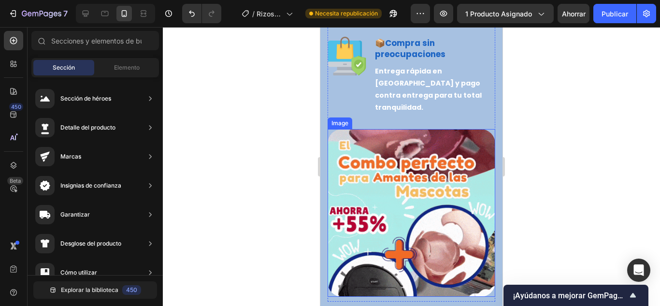
click at [394, 193] on img at bounding box center [412, 213] width 168 height 168
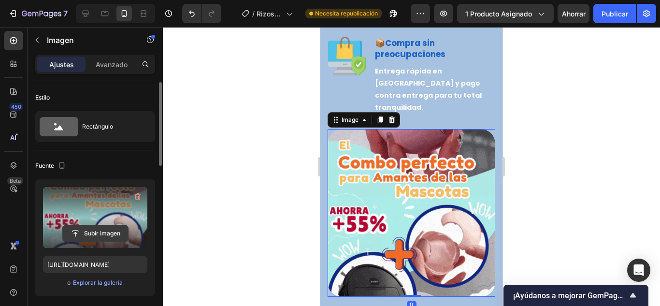
click at [87, 229] on input "file" at bounding box center [95, 233] width 65 height 16
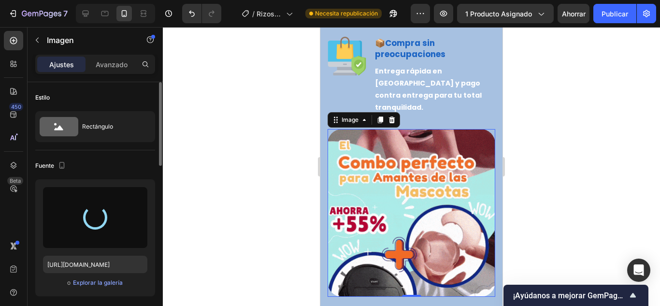
type input "[URL][DOMAIN_NAME]"
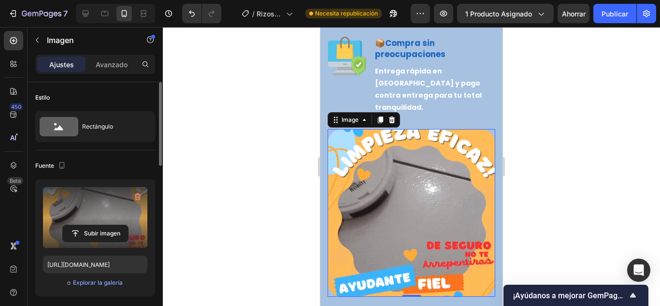
click at [241, 155] on div at bounding box center [411, 166] width 497 height 279
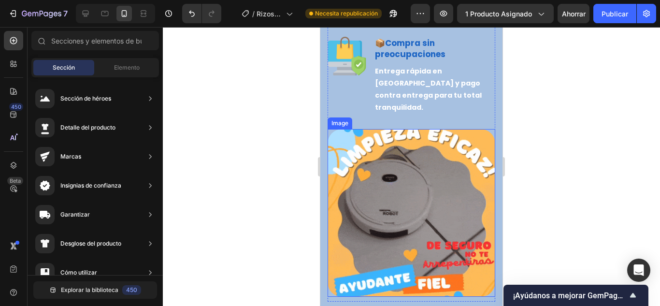
click at [421, 172] on img at bounding box center [412, 213] width 168 height 168
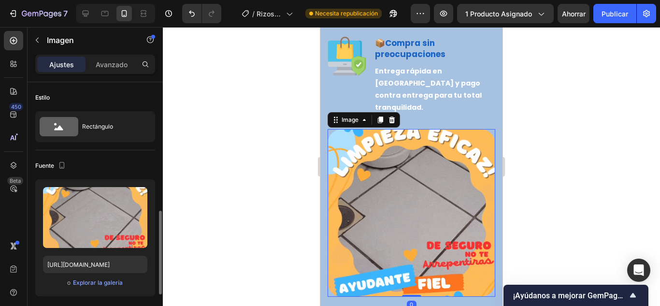
scroll to position [97, 0]
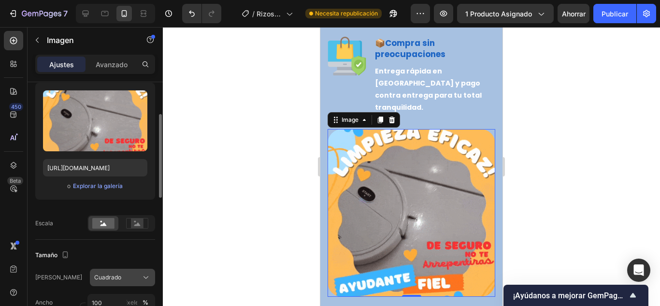
click at [118, 276] on font "Cuadrado" at bounding box center [107, 277] width 27 height 7
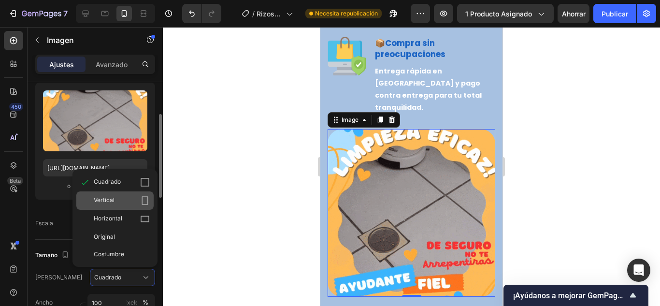
click at [135, 202] on div "Vertical" at bounding box center [122, 201] width 56 height 10
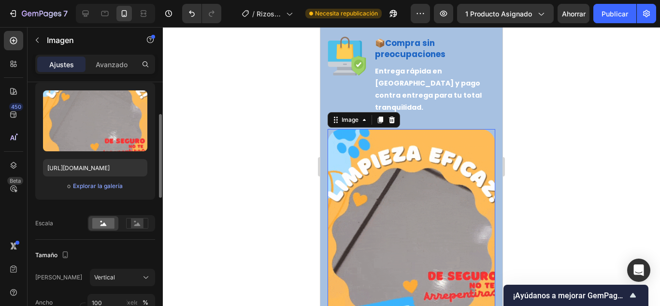
scroll to position [2078, 0]
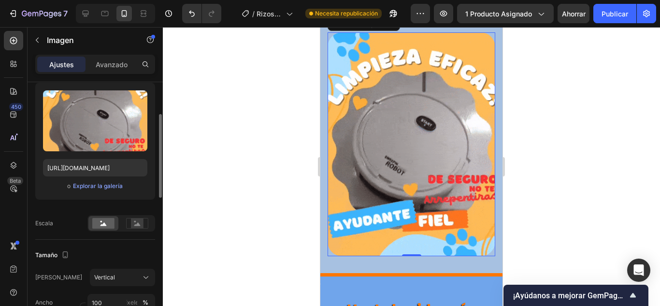
click at [223, 164] on div at bounding box center [411, 166] width 497 height 279
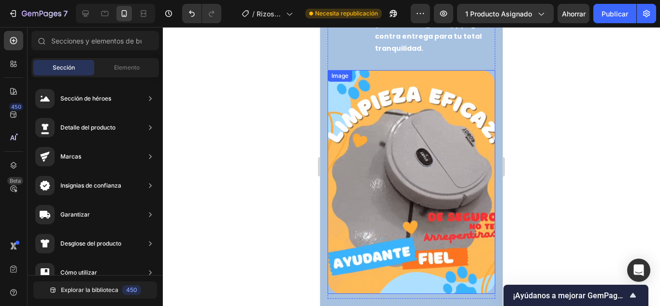
scroll to position [2030, 0]
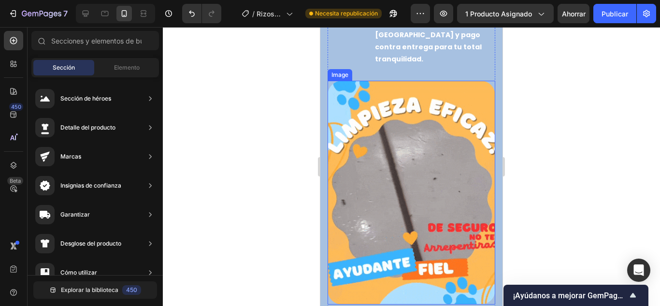
click at [420, 205] on img at bounding box center [412, 193] width 168 height 224
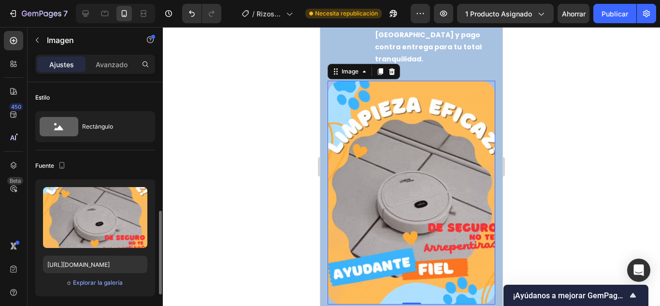
scroll to position [97, 0]
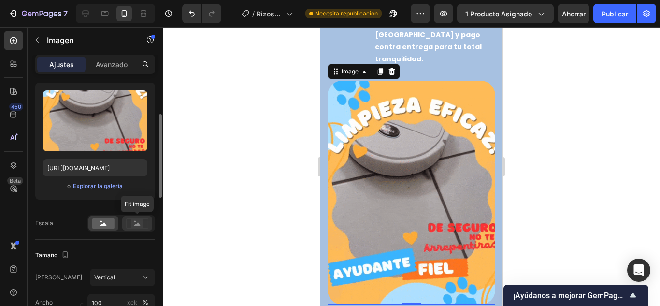
click at [134, 222] on rect at bounding box center [137, 223] width 13 height 10
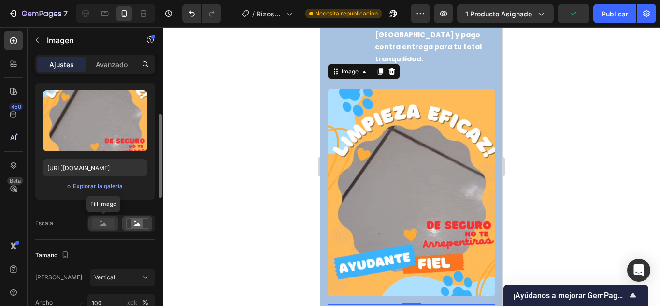
click at [94, 223] on rect at bounding box center [103, 223] width 22 height 11
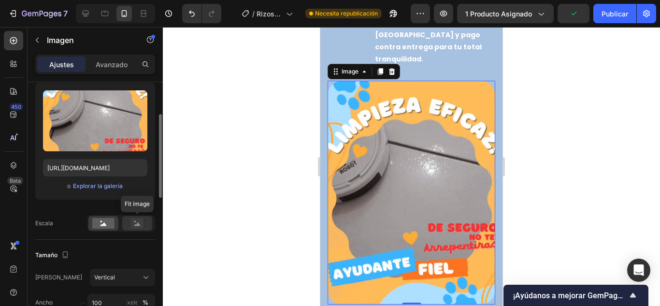
click at [140, 226] on rect at bounding box center [137, 223] width 13 height 10
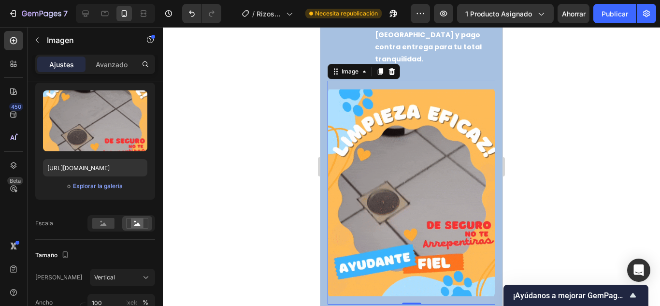
click at [227, 187] on div at bounding box center [411, 166] width 497 height 279
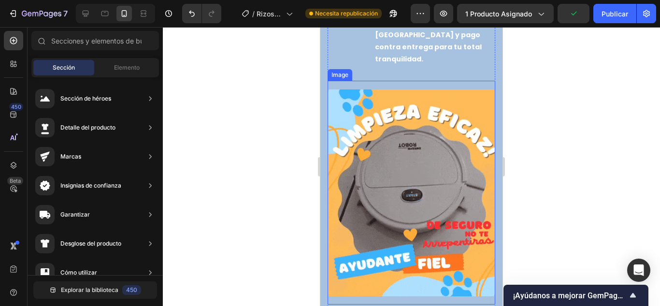
click at [349, 181] on img at bounding box center [412, 193] width 168 height 224
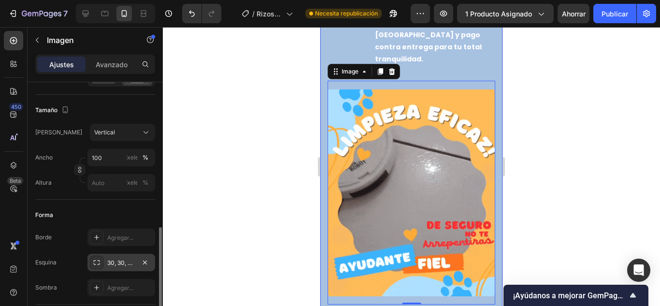
scroll to position [290, 0]
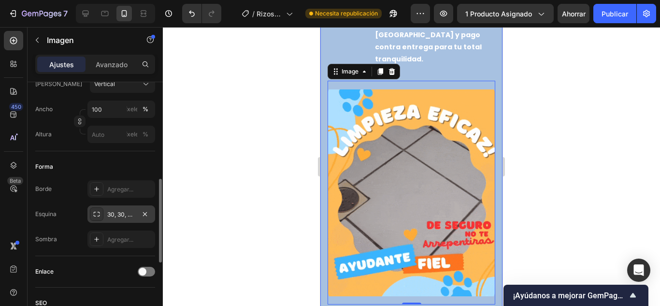
click at [134, 215] on font "30, 30, 30, 30" at bounding box center [126, 214] width 38 height 7
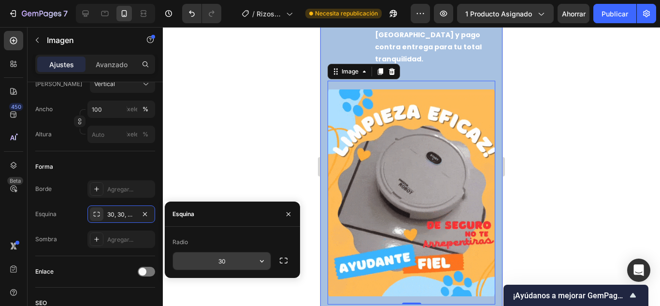
click at [239, 261] on input "30" at bounding box center [222, 260] width 98 height 17
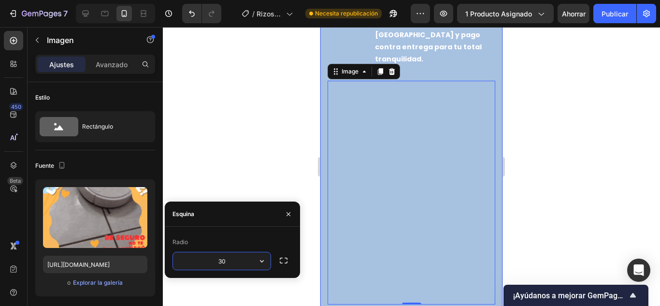
scroll to position [290, 0]
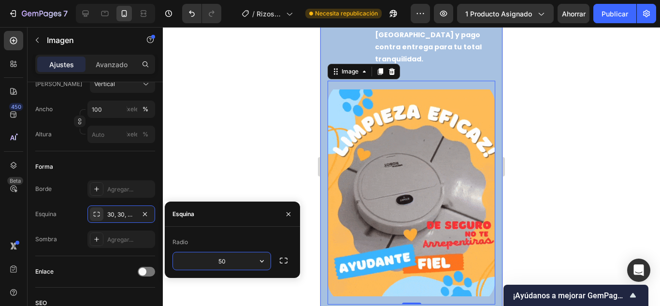
type input "5"
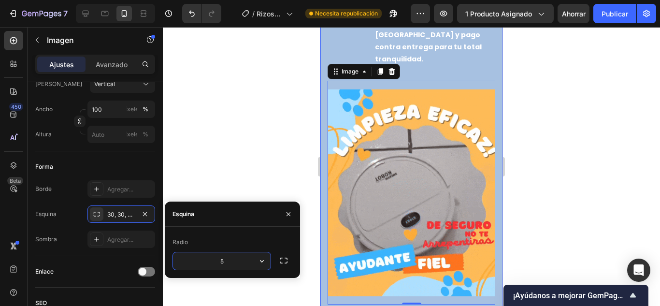
type input "50"
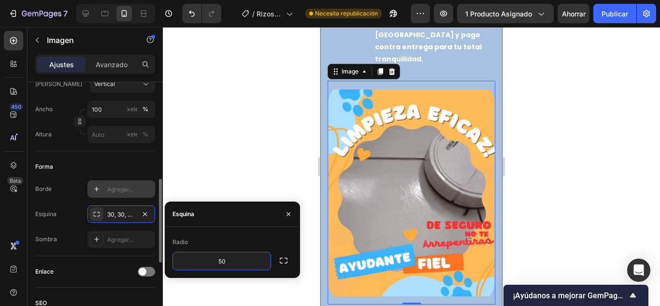
click at [114, 194] on div "Agregar..." at bounding box center [121, 188] width 68 height 17
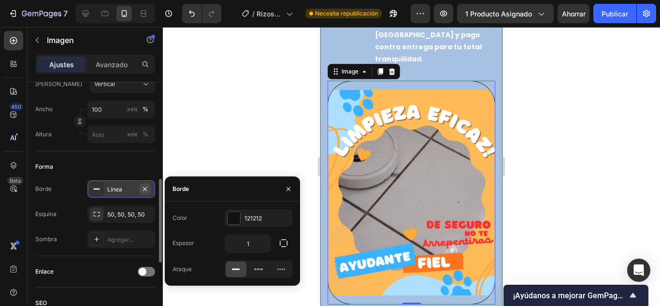
click at [144, 189] on icon "button" at bounding box center [145, 189] width 4 height 4
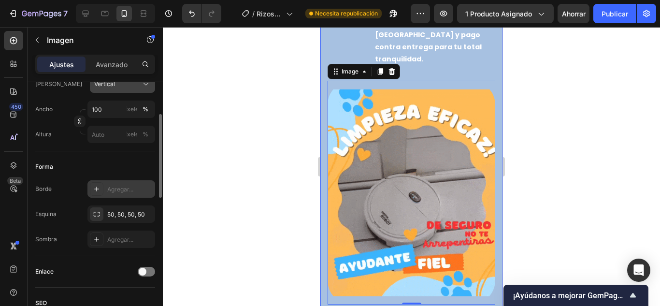
scroll to position [242, 0]
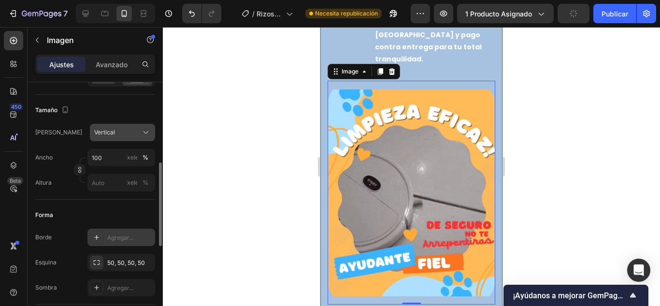
click at [119, 136] on div "Vertical" at bounding box center [116, 132] width 45 height 9
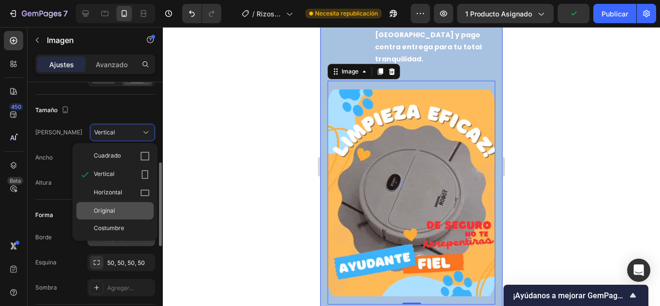
click at [124, 208] on div "Original" at bounding box center [122, 210] width 56 height 9
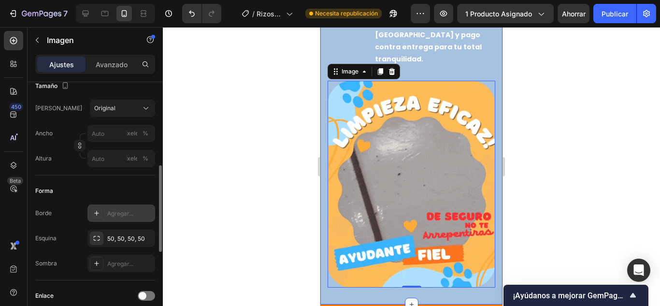
click at [204, 194] on div at bounding box center [411, 166] width 497 height 279
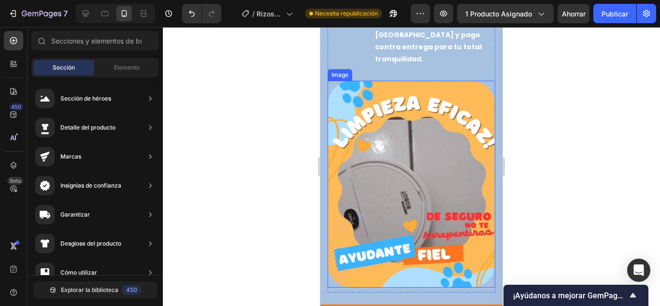
click at [554, 158] on div at bounding box center [411, 166] width 497 height 279
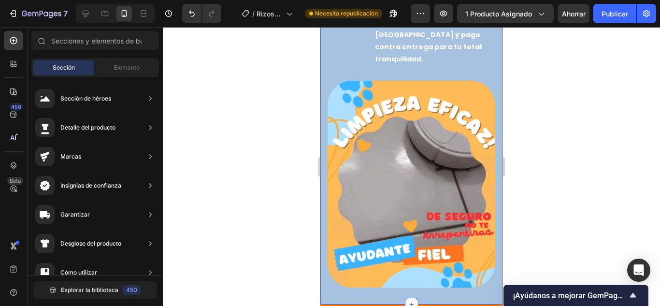
click at [274, 186] on div at bounding box center [411, 166] width 497 height 279
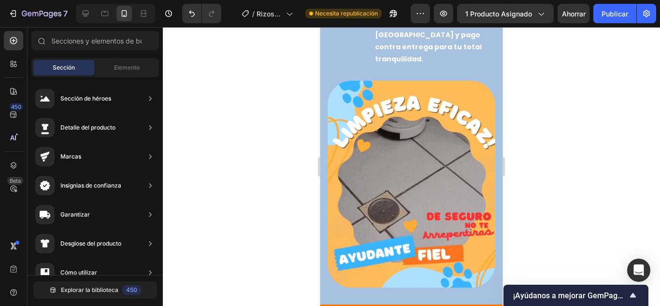
click at [255, 210] on div at bounding box center [411, 166] width 497 height 279
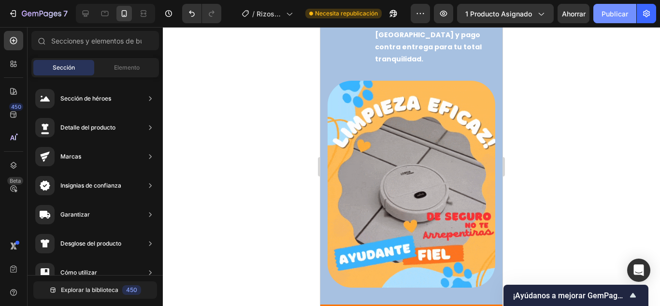
click at [623, 12] on font "Publicar" at bounding box center [615, 14] width 27 height 8
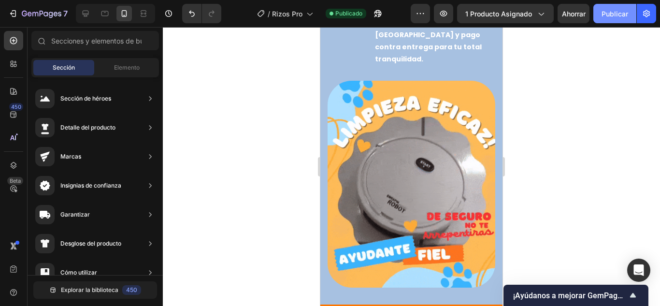
click at [611, 11] on font "Publicar" at bounding box center [615, 14] width 27 height 8
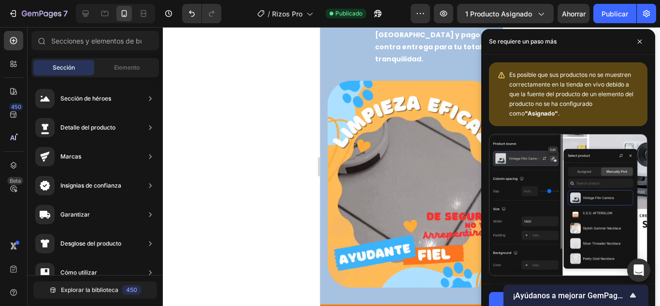
click at [215, 151] on div at bounding box center [411, 166] width 497 height 279
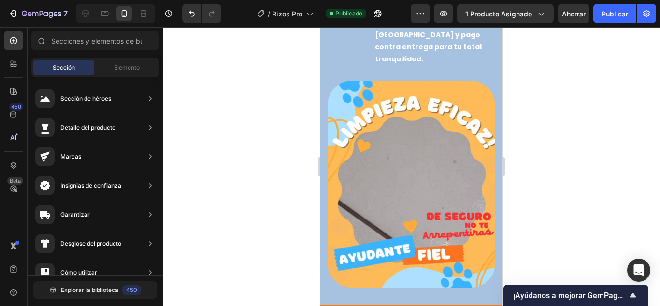
click at [552, 136] on div at bounding box center [411, 166] width 497 height 279
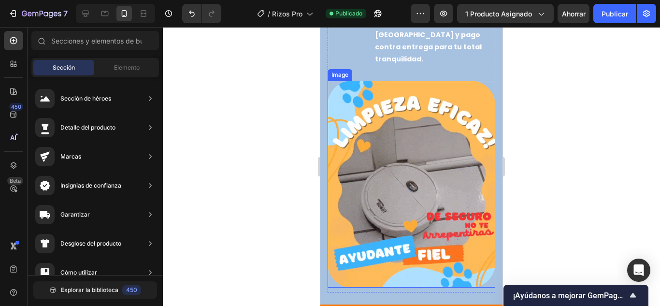
scroll to position [2271, 0]
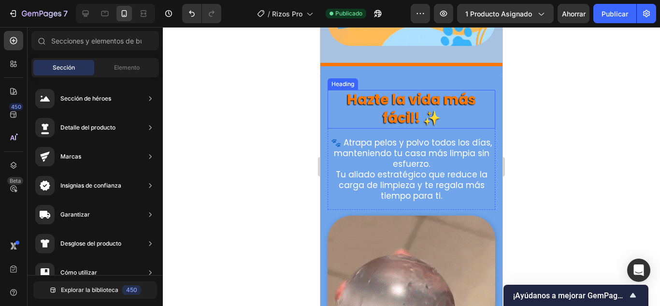
click at [399, 90] on h2 "Hazte la vida más fácil! ✨" at bounding box center [412, 109] width 168 height 38
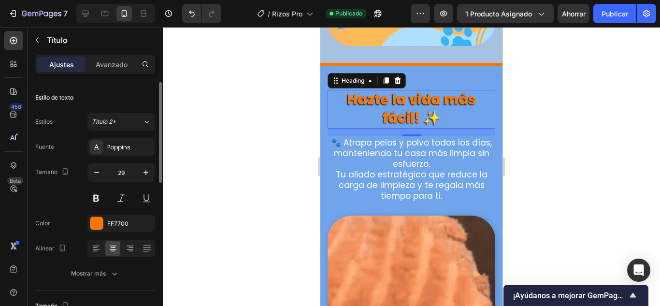
scroll to position [48, 0]
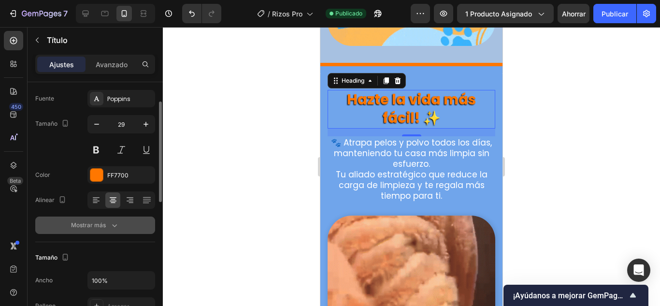
click at [106, 227] on div "Mostrar más" at bounding box center [95, 225] width 48 height 10
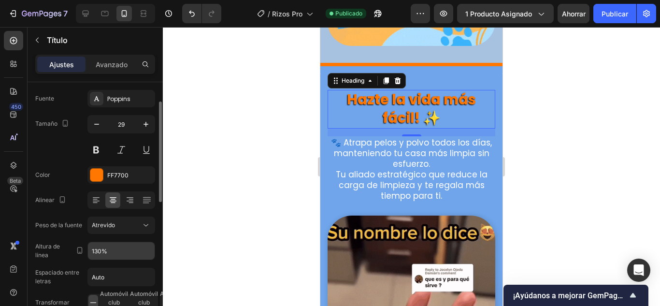
scroll to position [145, 0]
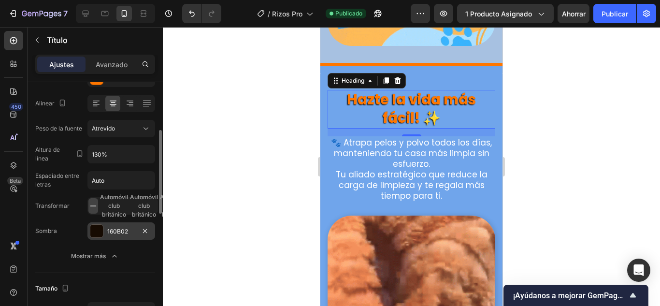
click at [104, 231] on div "160B02" at bounding box center [121, 230] width 68 height 17
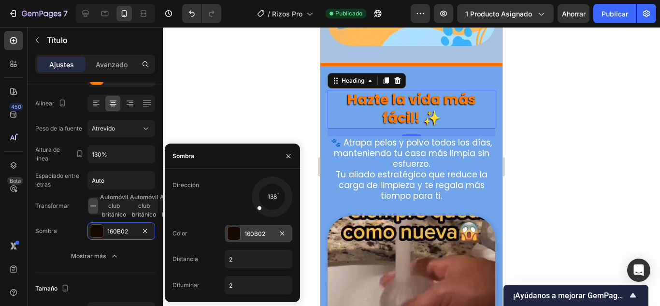
click at [238, 232] on div at bounding box center [234, 233] width 13 height 13
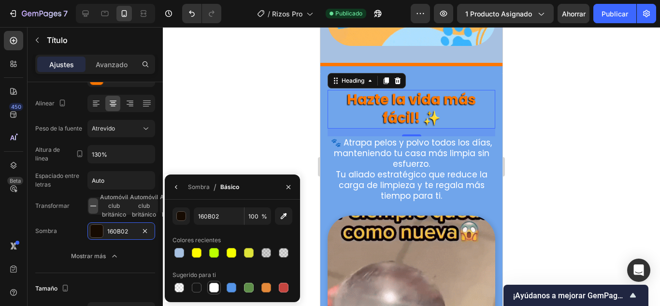
click at [213, 286] on div at bounding box center [214, 288] width 10 height 10
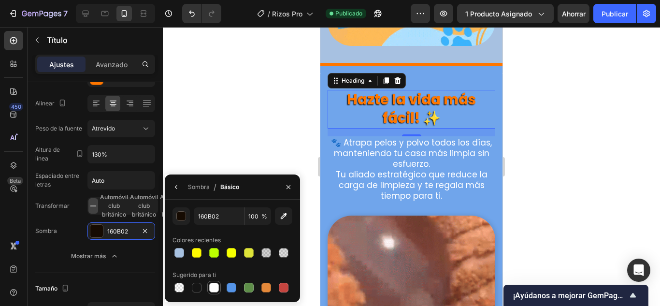
type input "FFFFFF"
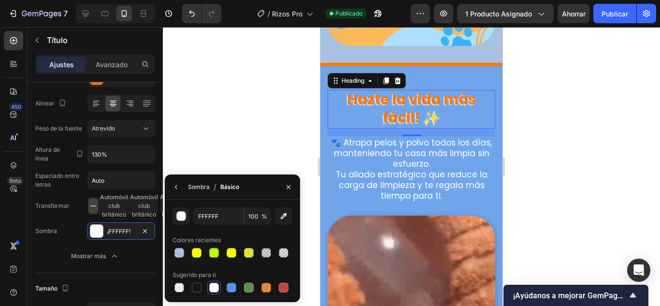
click at [188, 189] on font "Sombra" at bounding box center [199, 186] width 22 height 7
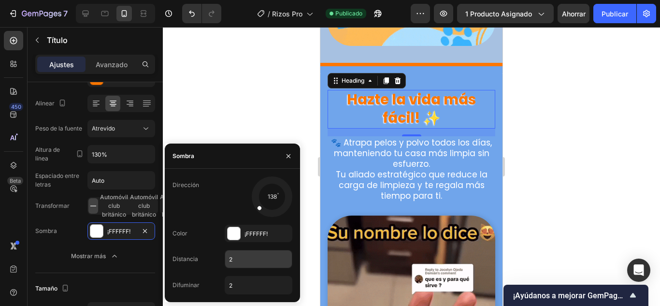
click at [239, 259] on input "2" at bounding box center [258, 258] width 67 height 17
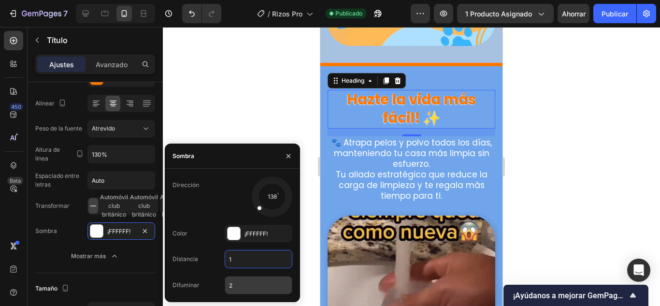
type input "1"
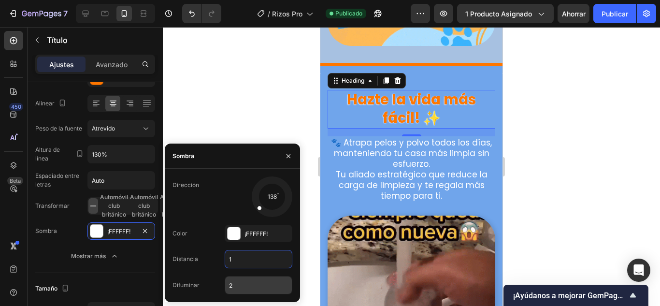
click at [239, 280] on input "2" at bounding box center [258, 284] width 67 height 17
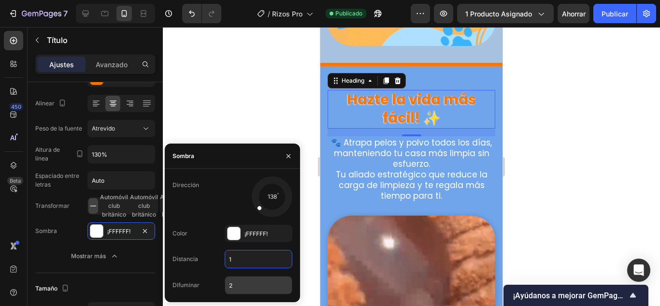
type input "1"
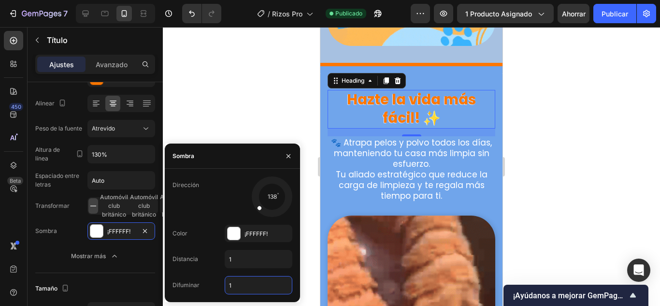
click at [246, 115] on div at bounding box center [411, 166] width 497 height 279
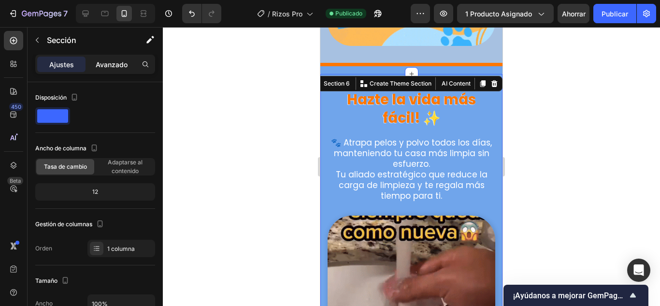
click at [123, 61] on font "Avanzado" at bounding box center [112, 64] width 32 height 8
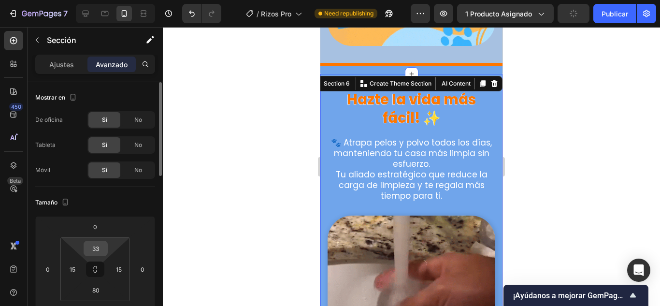
click at [100, 250] on input "33" at bounding box center [95, 248] width 19 height 14
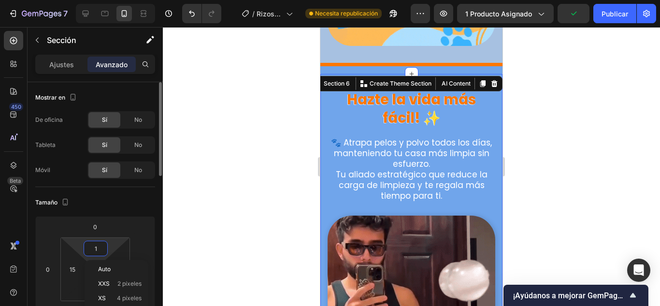
type input "10"
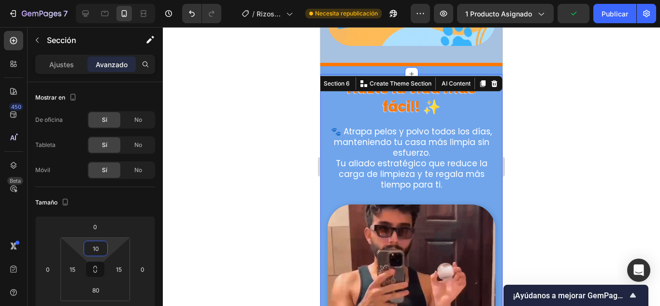
click at [254, 209] on div at bounding box center [411, 166] width 497 height 279
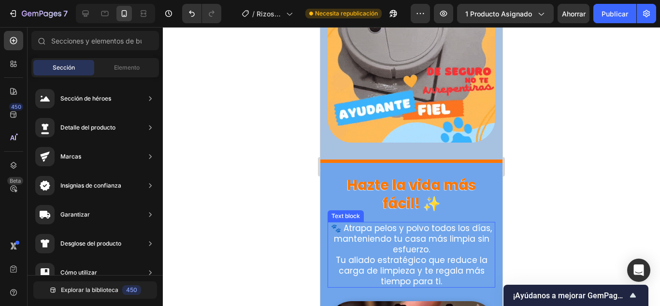
scroll to position [2223, 0]
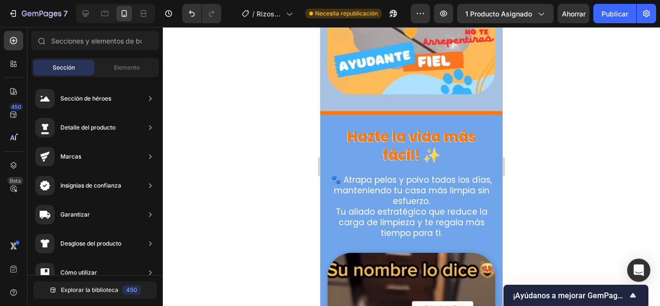
click at [261, 142] on div at bounding box center [411, 166] width 497 height 279
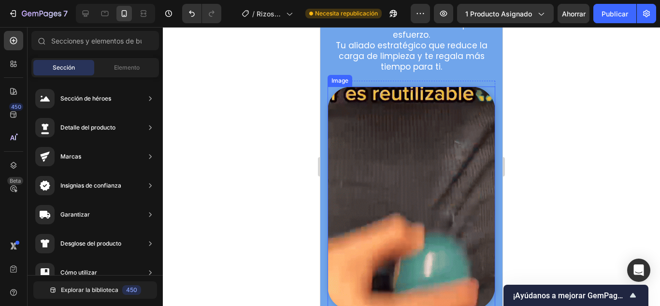
scroll to position [2416, 0]
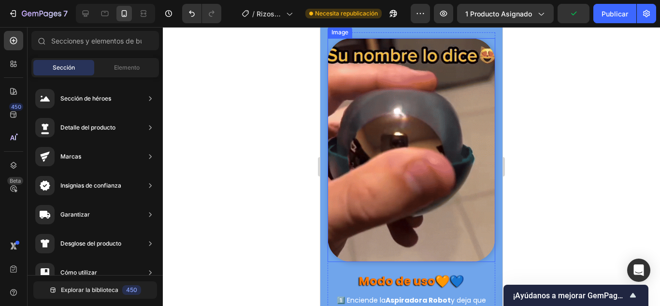
click at [410, 184] on img at bounding box center [412, 150] width 168 height 224
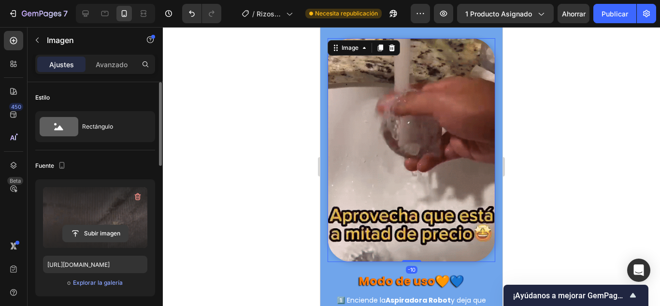
click at [99, 229] on input "file" at bounding box center [95, 233] width 65 height 16
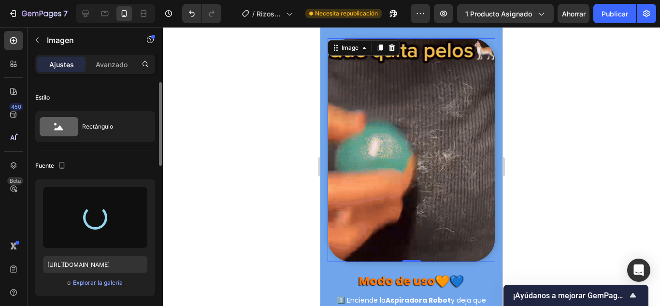
type input "[URL][DOMAIN_NAME]"
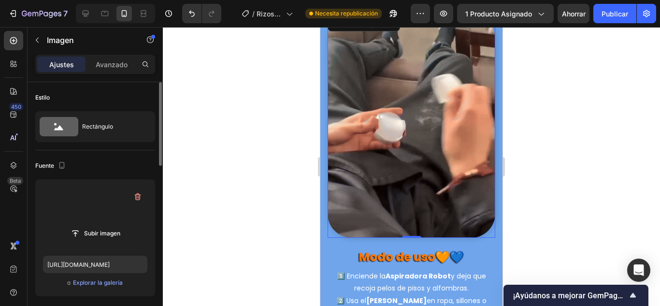
scroll to position [2465, 0]
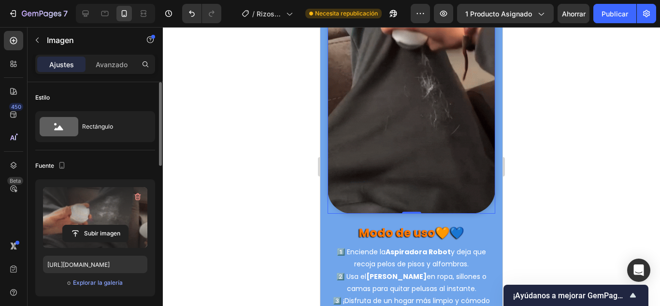
click at [404, 179] on img at bounding box center [412, 102] width 168 height 224
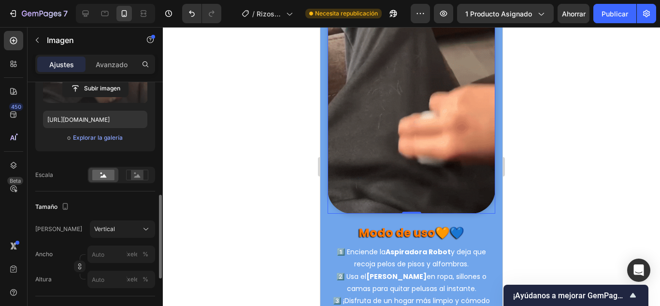
scroll to position [193, 0]
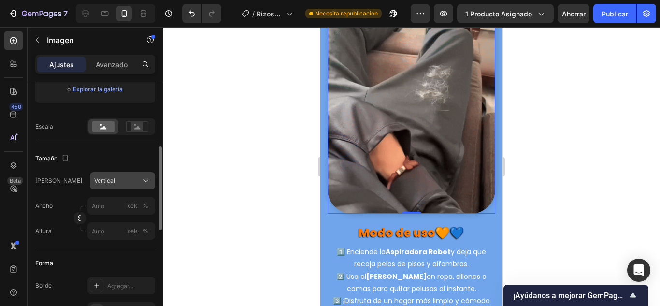
click at [135, 184] on div "Vertical" at bounding box center [116, 180] width 45 height 9
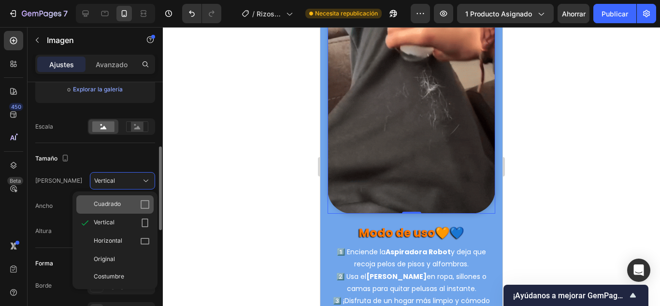
click at [129, 202] on div "Cuadrado" at bounding box center [122, 205] width 56 height 10
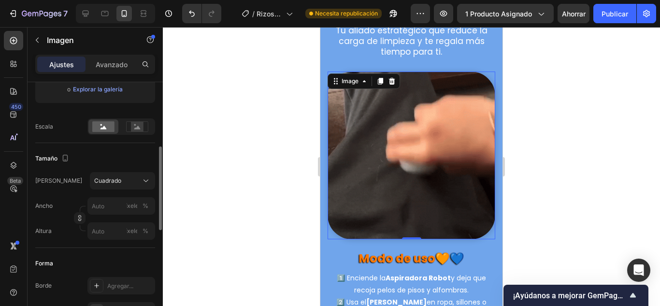
scroll to position [2368, 0]
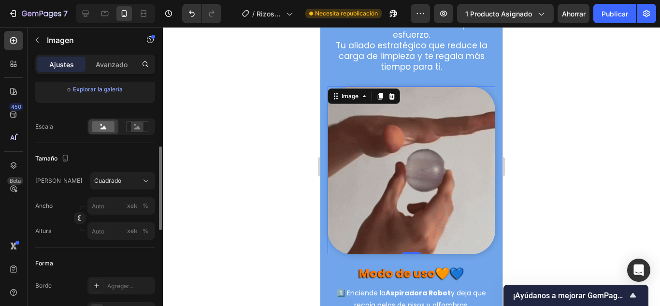
click at [255, 138] on div at bounding box center [411, 166] width 497 height 279
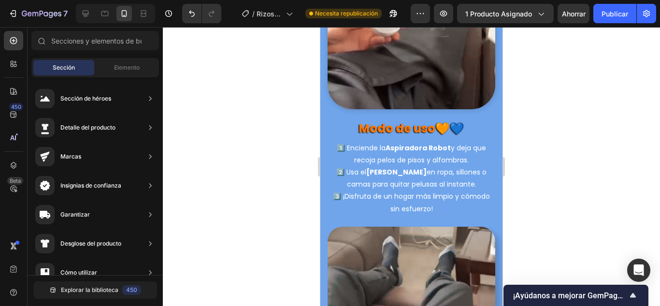
scroll to position [2561, 0]
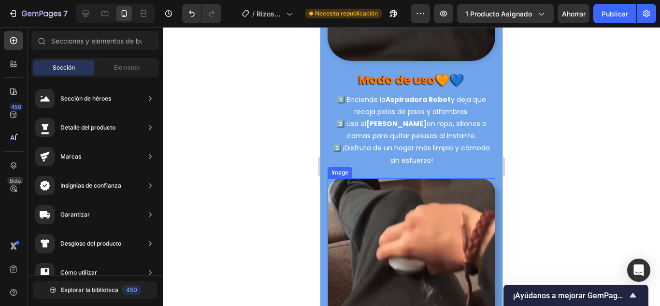
click at [424, 216] on img at bounding box center [412, 305] width 168 height 255
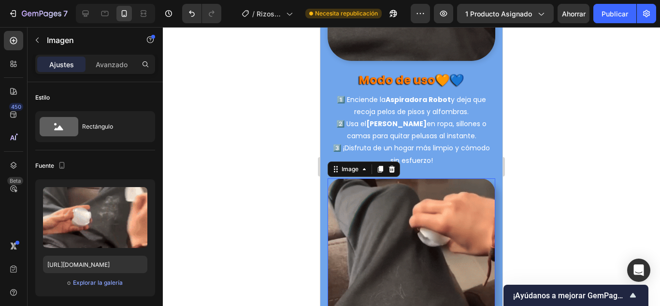
scroll to position [2658, 0]
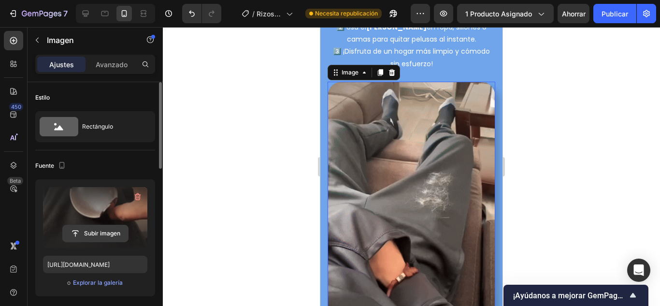
click at [89, 226] on input "file" at bounding box center [95, 233] width 65 height 16
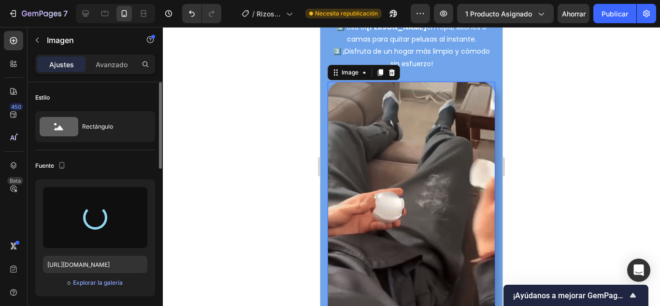
type input "https://cdn.shopify.com/s/files/1/0695/6259/7570/files/gempages_583557173473182…"
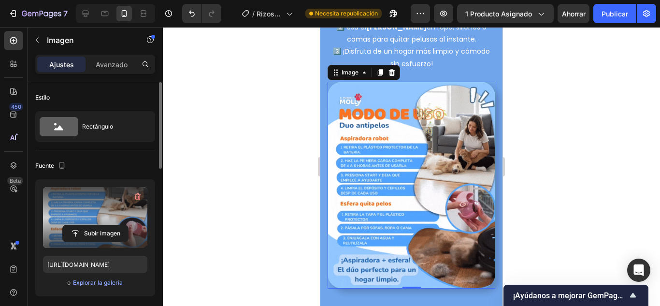
click at [244, 215] on div at bounding box center [411, 166] width 497 height 279
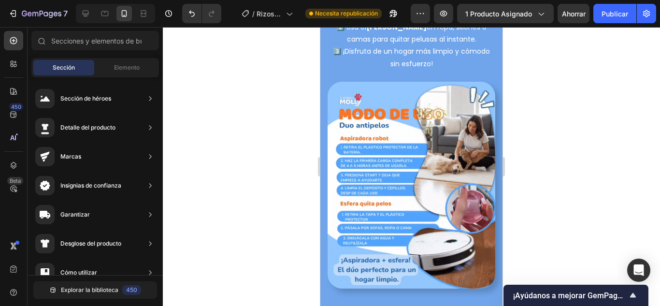
click at [244, 215] on div at bounding box center [411, 166] width 497 height 279
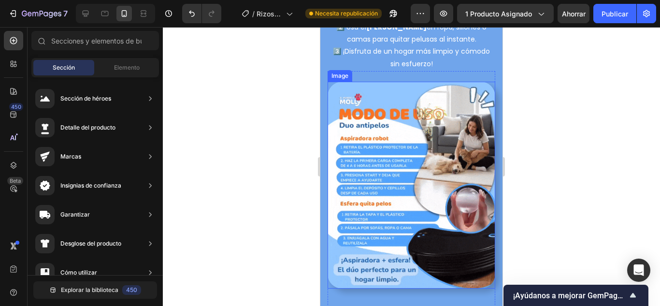
click at [405, 161] on img at bounding box center [412, 185] width 168 height 207
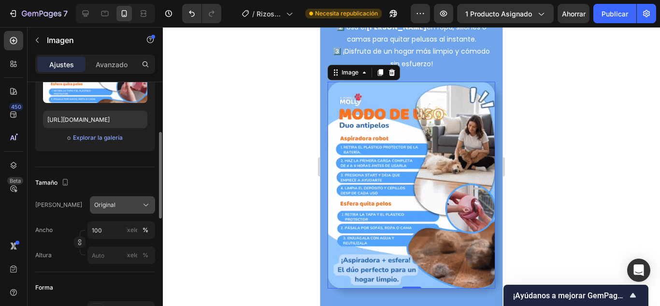
scroll to position [193, 0]
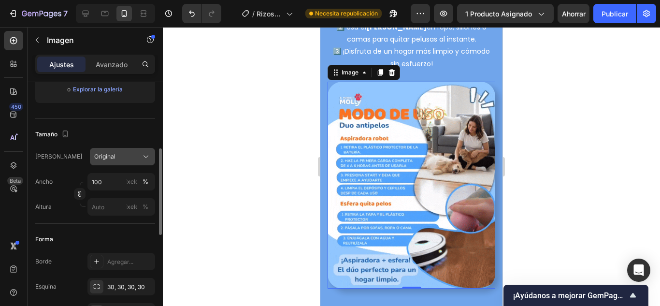
click at [119, 148] on button "Original" at bounding box center [122, 156] width 65 height 17
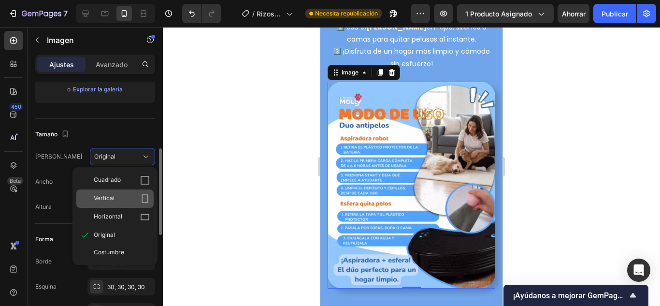
click at [118, 197] on div "Vertical" at bounding box center [122, 199] width 56 height 10
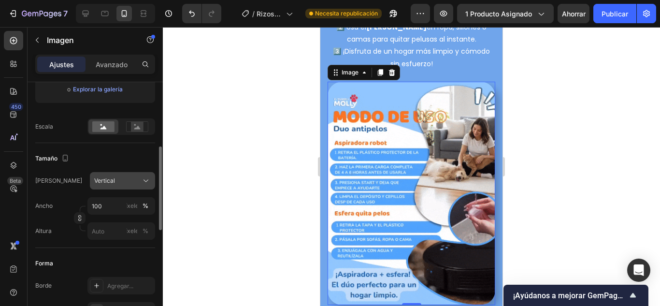
click at [129, 184] on div "Vertical" at bounding box center [116, 180] width 45 height 9
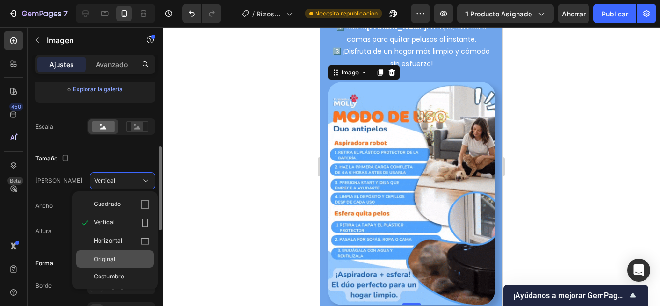
click at [135, 259] on div "Original" at bounding box center [122, 259] width 56 height 9
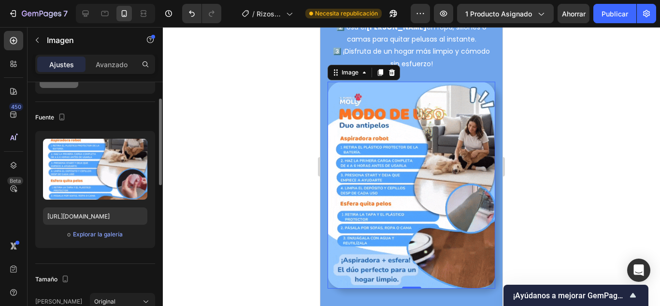
scroll to position [0, 0]
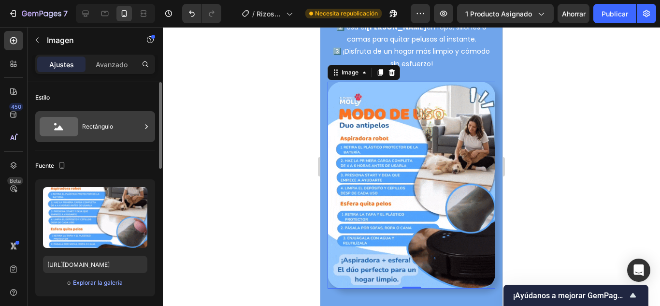
click at [124, 131] on div "Rectángulo" at bounding box center [111, 126] width 59 height 22
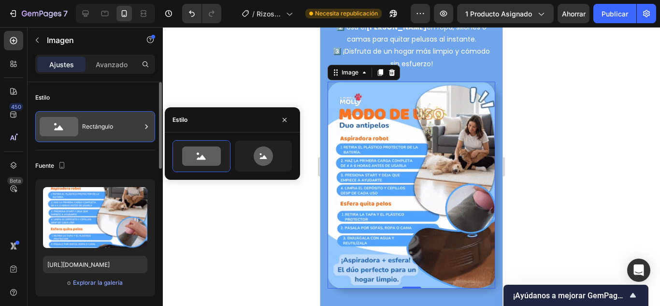
click at [124, 131] on div "Rectángulo" at bounding box center [111, 126] width 59 height 22
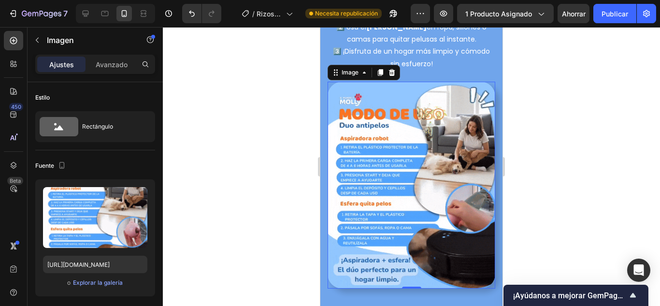
click at [245, 107] on div at bounding box center [411, 166] width 497 height 279
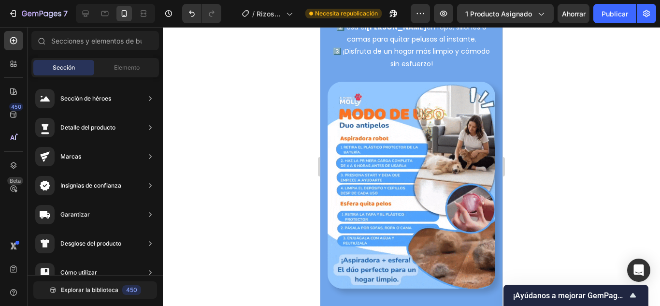
click at [528, 86] on div at bounding box center [411, 166] width 497 height 279
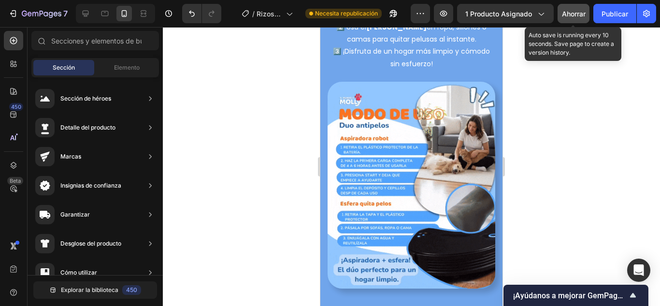
click at [579, 10] on font "Ahorrar" at bounding box center [574, 14] width 24 height 8
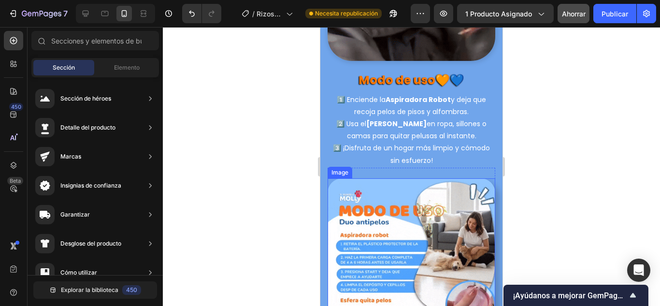
scroll to position [2465, 0]
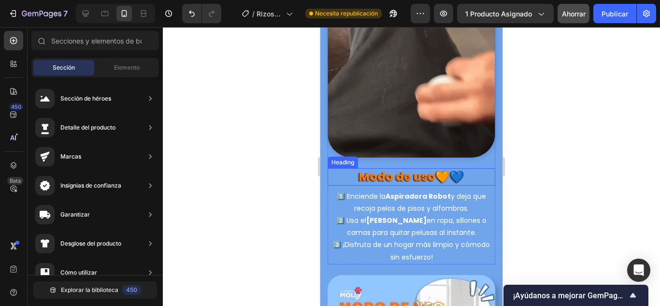
click at [399, 176] on strong "Modo de uso" at bounding box center [397, 177] width 76 height 16
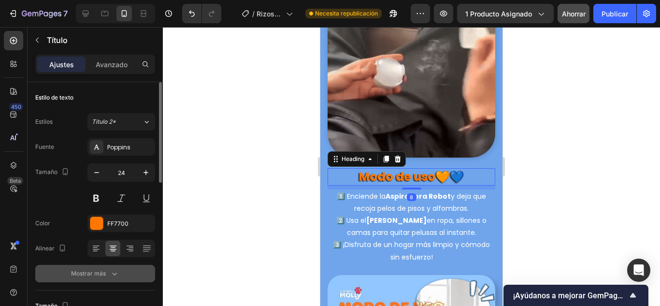
click at [107, 269] on div "Mostrar más" at bounding box center [95, 274] width 48 height 10
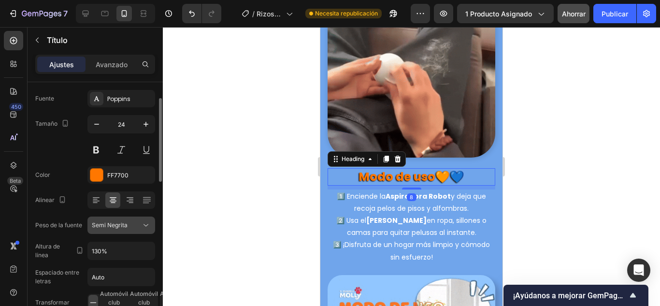
scroll to position [97, 0]
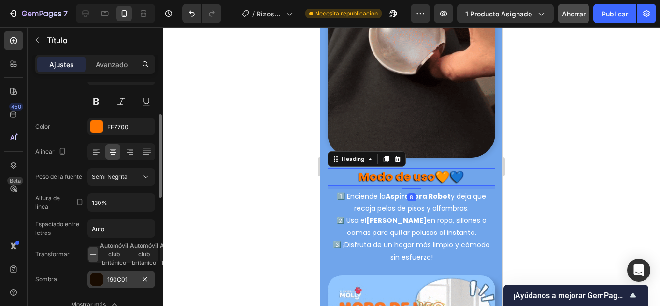
click at [101, 276] on div at bounding box center [96, 279] width 13 height 13
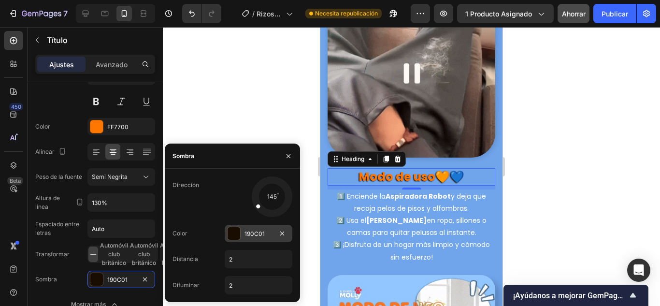
click at [229, 230] on div at bounding box center [234, 233] width 13 height 13
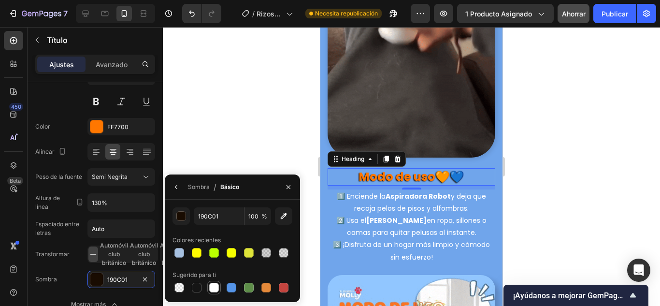
click at [215, 287] on div at bounding box center [214, 288] width 10 height 10
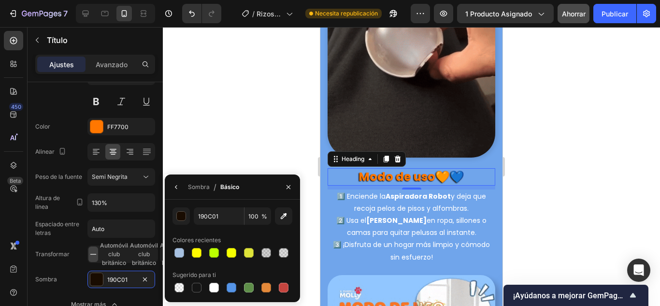
type input "FFFFFF"
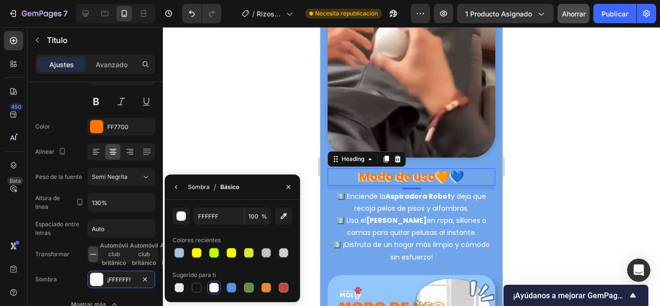
click at [198, 190] on div "Sombra" at bounding box center [199, 186] width 22 height 15
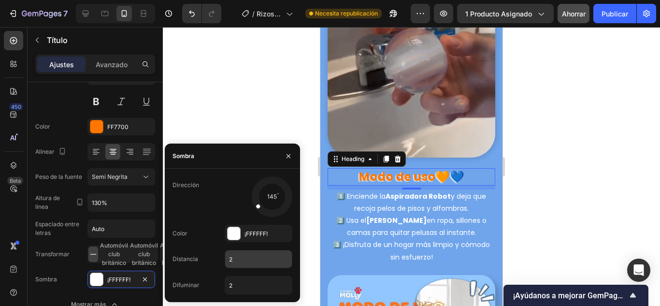
click at [230, 255] on input "2" at bounding box center [258, 258] width 67 height 17
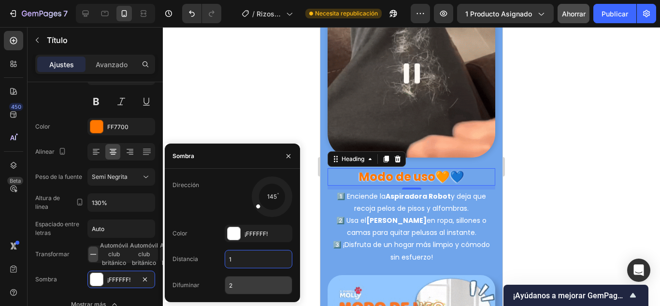
type input "1"
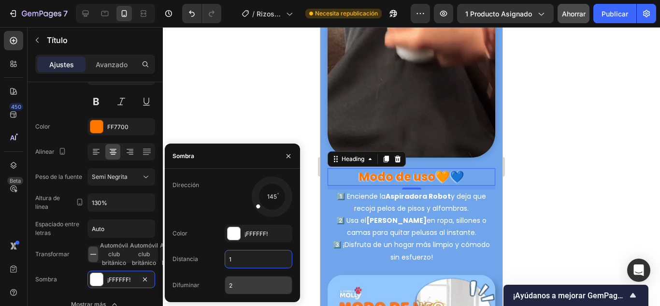
click at [235, 279] on input "2" at bounding box center [258, 284] width 67 height 17
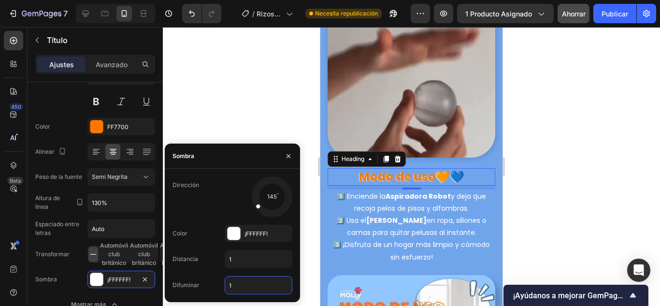
type input "1"
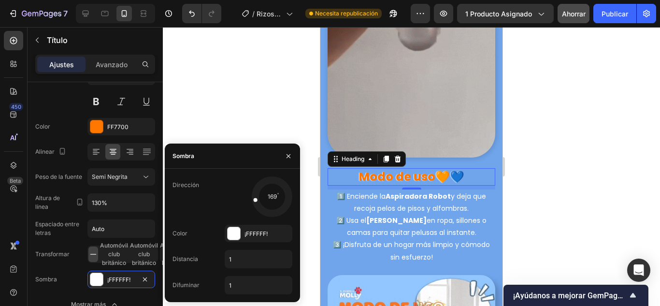
drag, startPoint x: 255, startPoint y: 205, endPoint x: 252, endPoint y: 199, distance: 6.7
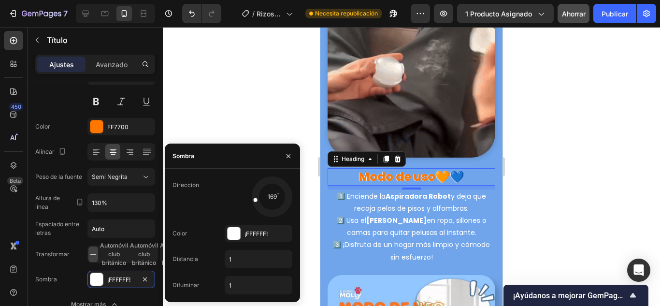
click at [252, 199] on div at bounding box center [261, 199] width 22 height 10
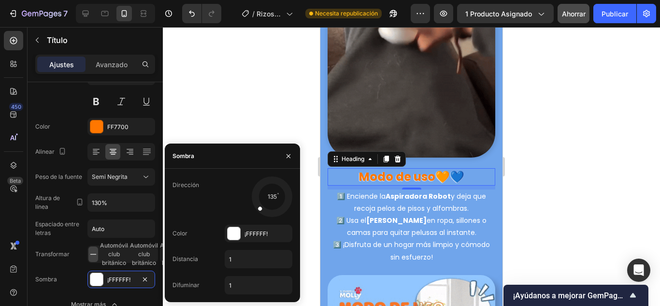
drag, startPoint x: 260, startPoint y: 189, endPoint x: 262, endPoint y: 203, distance: 14.3
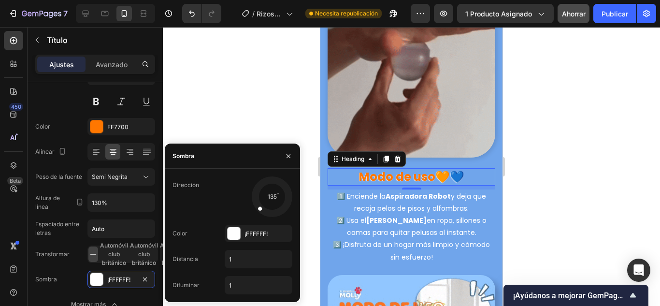
click at [262, 203] on div at bounding box center [264, 203] width 19 height 19
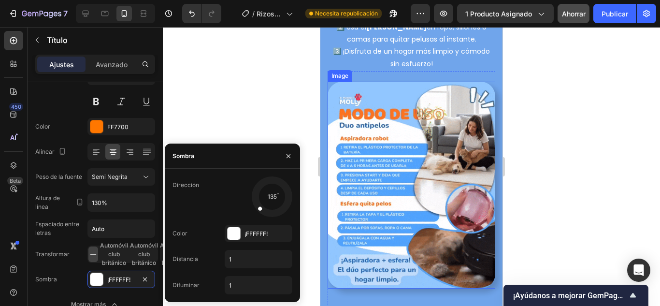
scroll to position [2706, 0]
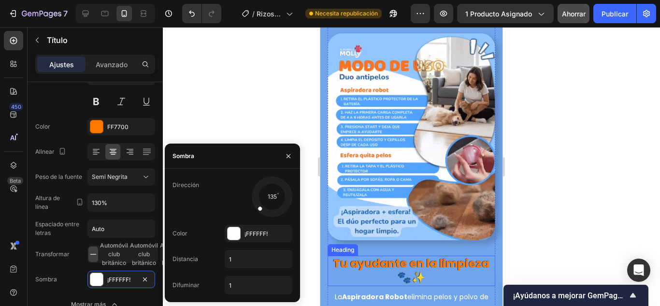
click at [391, 256] on h3 "Tu ayudante en la limpieza 🐾✨" at bounding box center [412, 271] width 168 height 31
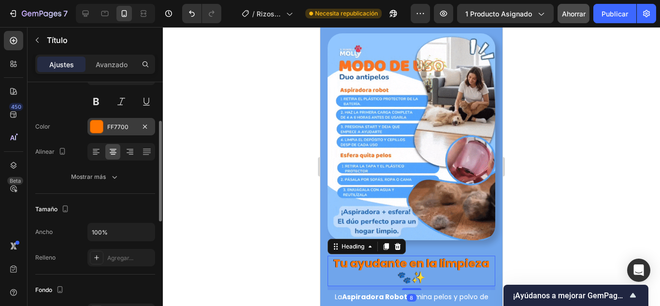
click at [99, 125] on div at bounding box center [96, 126] width 13 height 13
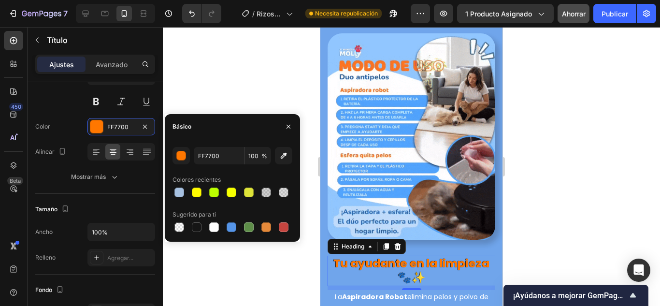
click at [221, 228] on div at bounding box center [233, 227] width 120 height 14
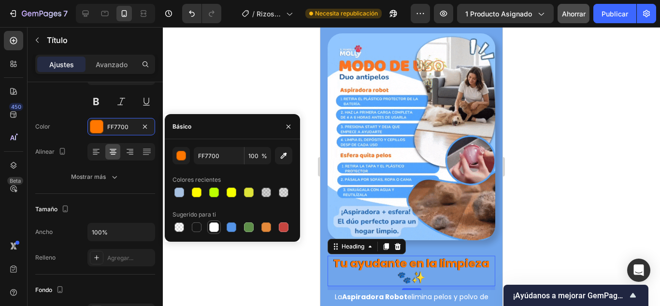
click at [218, 228] on div at bounding box center [214, 227] width 10 height 10
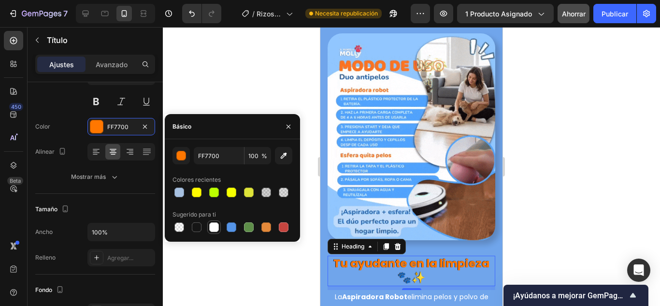
type input "FFFFFF"
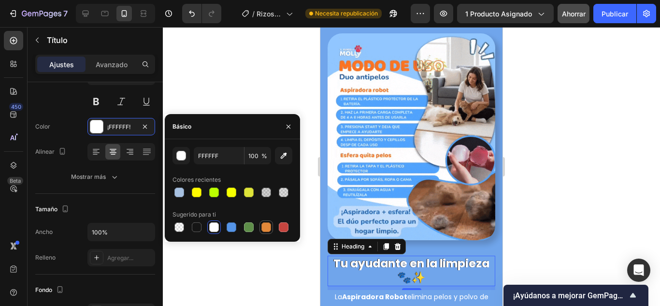
click at [268, 224] on div at bounding box center [266, 227] width 10 height 10
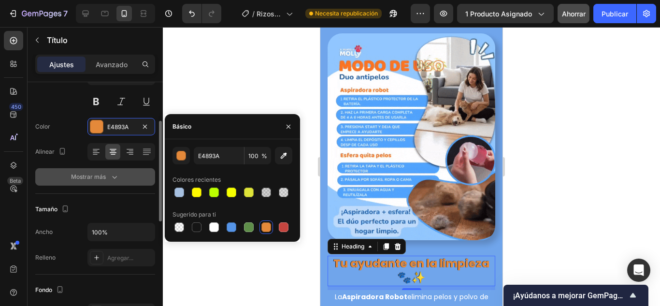
click at [97, 174] on font "Mostrar más" at bounding box center [88, 176] width 35 height 7
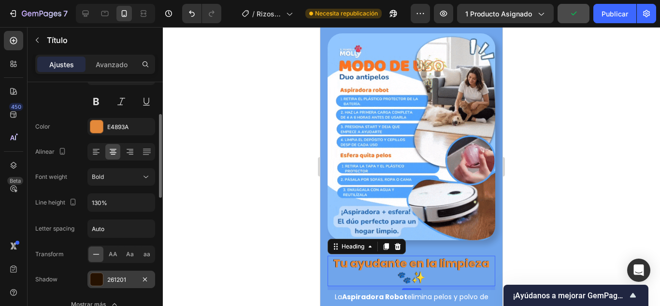
click at [102, 275] on div at bounding box center [96, 279] width 13 height 13
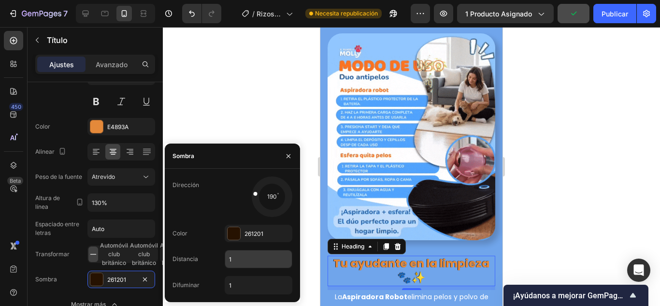
click at [243, 259] on input "1" at bounding box center [258, 258] width 67 height 17
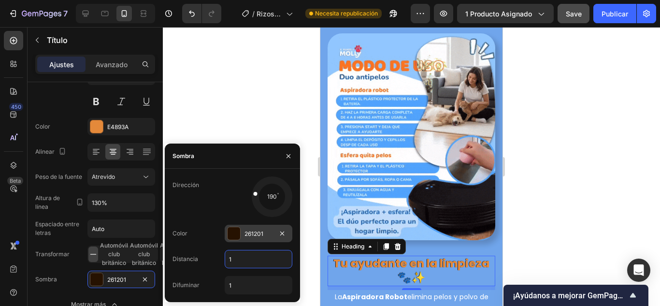
click at [235, 230] on div at bounding box center [234, 233] width 13 height 13
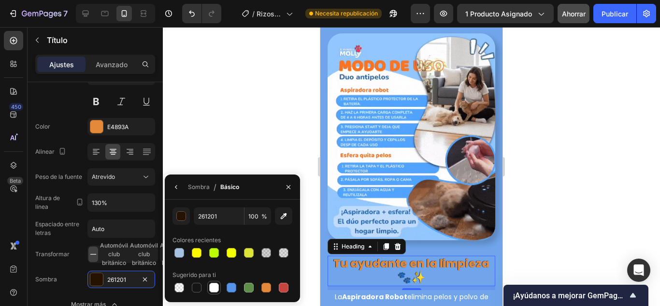
click at [214, 288] on div at bounding box center [214, 288] width 10 height 10
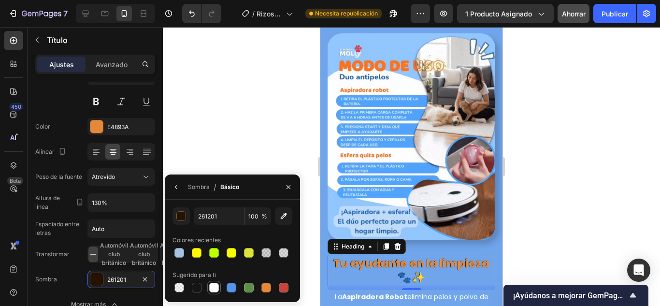
type input "FFFFFF"
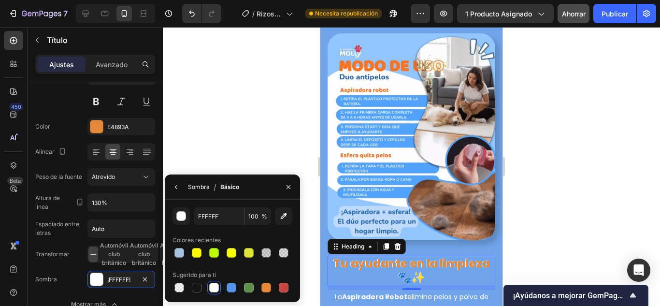
click at [189, 192] on div "Sombra" at bounding box center [199, 186] width 22 height 15
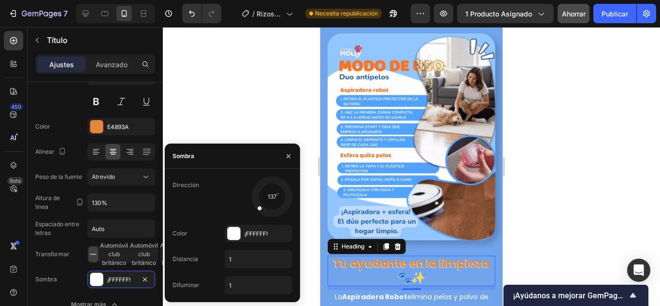
drag, startPoint x: 255, startPoint y: 193, endPoint x: 257, endPoint y: 207, distance: 14.2
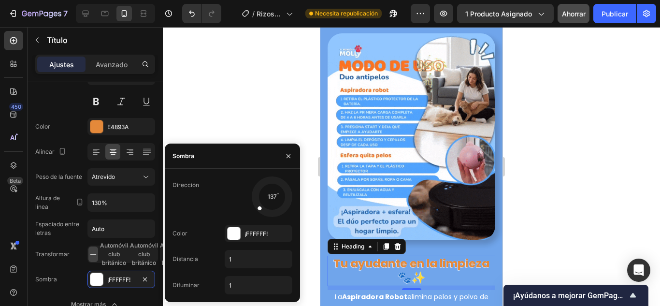
click at [257, 207] on div at bounding box center [264, 203] width 20 height 19
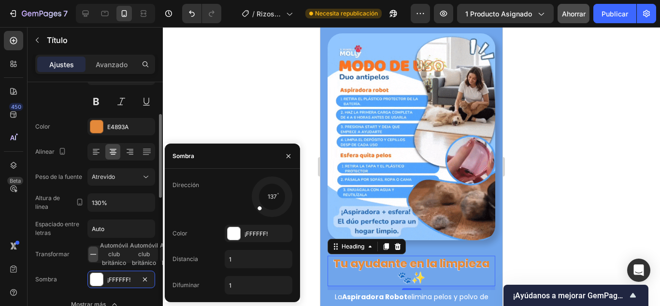
click at [65, 269] on div "Fuente Poppins Tamaño 23 Color E4893A Alinear Peso de la fuente Atrevido Altura…" at bounding box center [95, 178] width 120 height 272
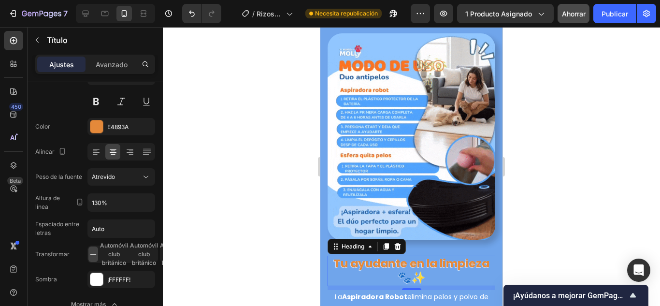
click at [388, 256] on h3 "Tu ayudante en la limpieza 🐾✨" at bounding box center [412, 271] width 168 height 31
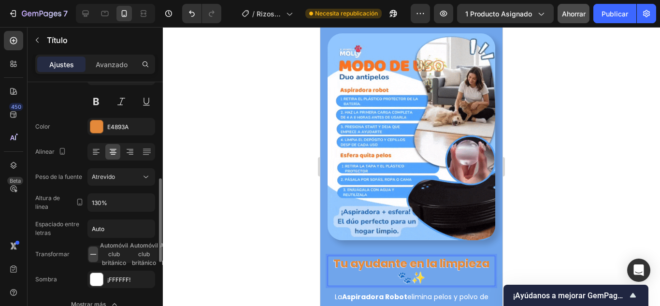
scroll to position [145, 0]
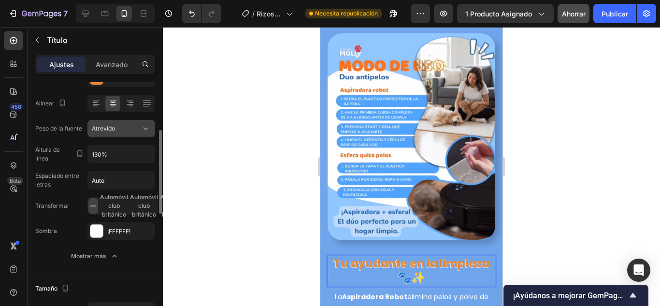
click at [119, 122] on button "Atrevido" at bounding box center [121, 128] width 68 height 17
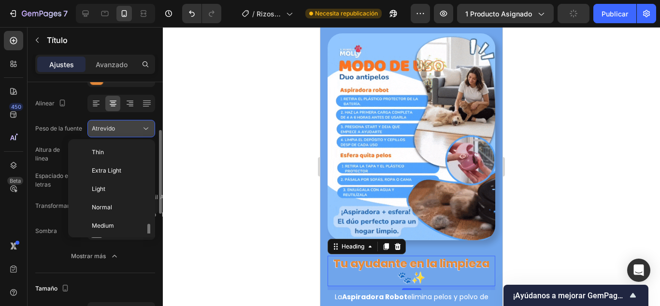
scroll to position [52, 0]
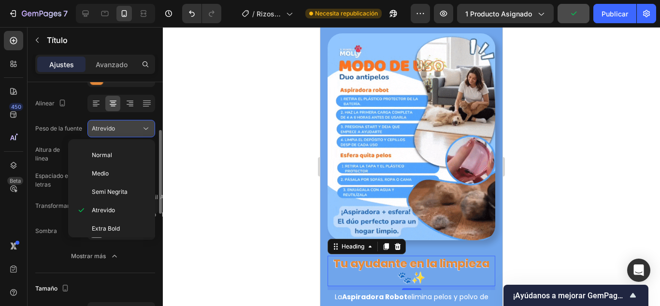
click at [119, 122] on button "Atrevido" at bounding box center [121, 128] width 68 height 17
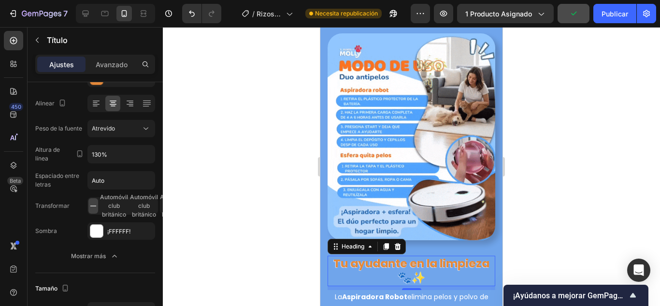
click at [194, 216] on div at bounding box center [411, 166] width 497 height 279
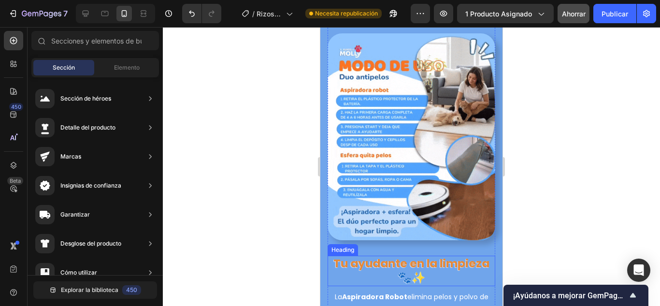
click at [347, 257] on p "Tu ayudante en la limpieza 🐾✨" at bounding box center [412, 271] width 166 height 29
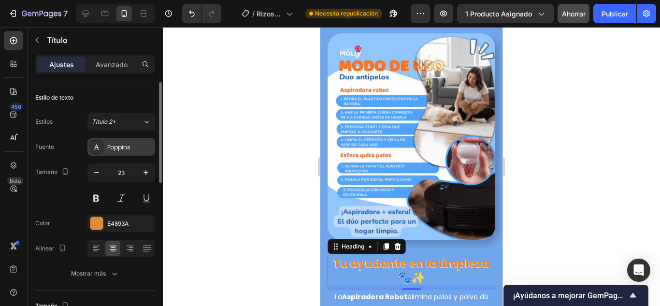
click at [122, 150] on font "Poppins" at bounding box center [118, 147] width 23 height 8
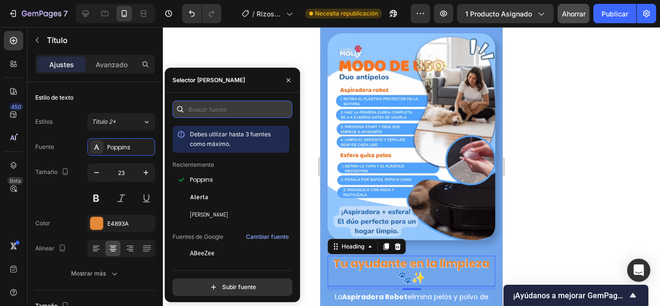
click at [225, 114] on input "text" at bounding box center [233, 109] width 120 height 17
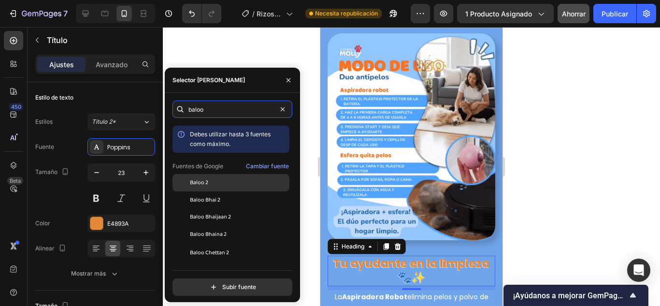
type input "baloo"
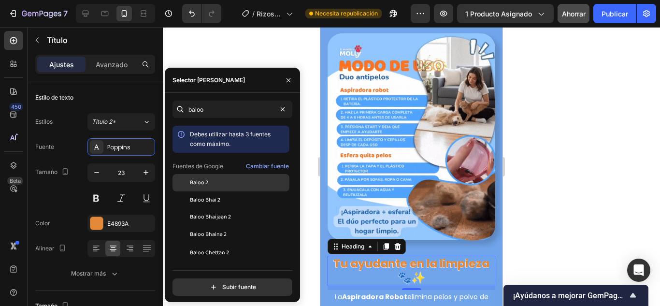
click at [195, 184] on font "Baloo 2" at bounding box center [199, 182] width 18 height 9
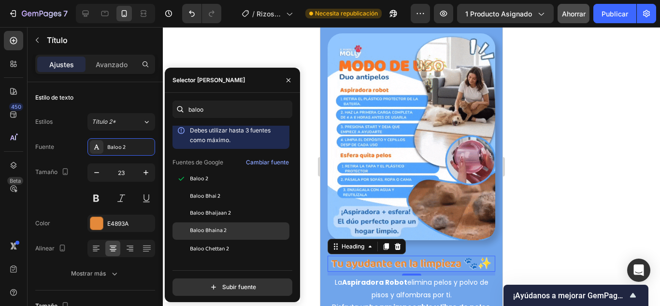
scroll to position [0, 0]
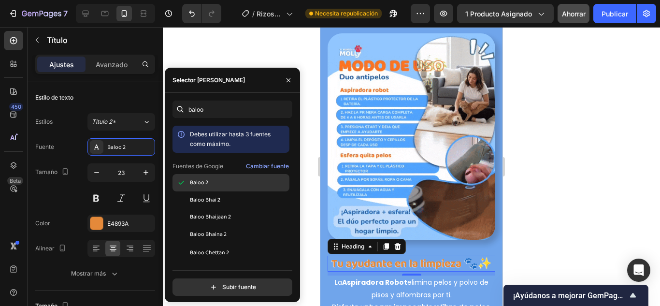
click at [236, 182] on div "Baloo 2" at bounding box center [239, 182] width 98 height 9
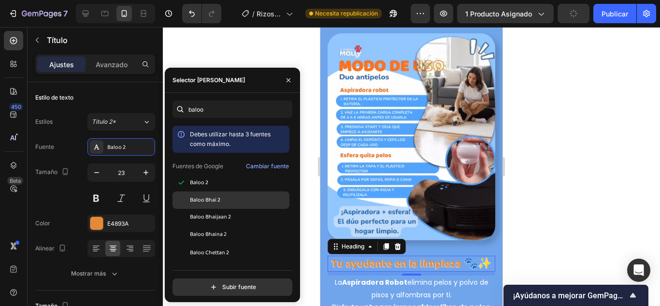
click at [230, 201] on div "Baloo Bhai 2" at bounding box center [239, 200] width 98 height 9
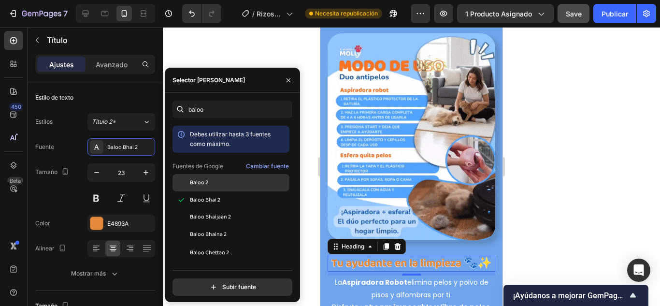
click at [234, 184] on div "Baloo 2" at bounding box center [239, 182] width 98 height 9
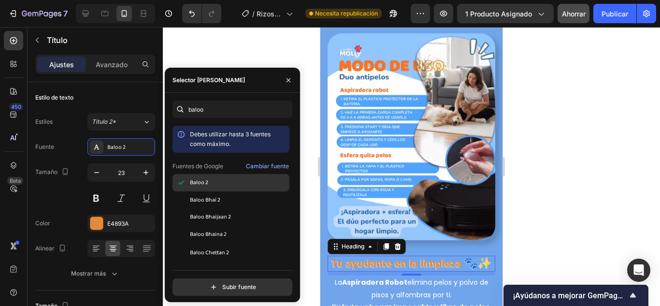
click at [234, 184] on div "Baloo 2" at bounding box center [239, 182] width 98 height 9
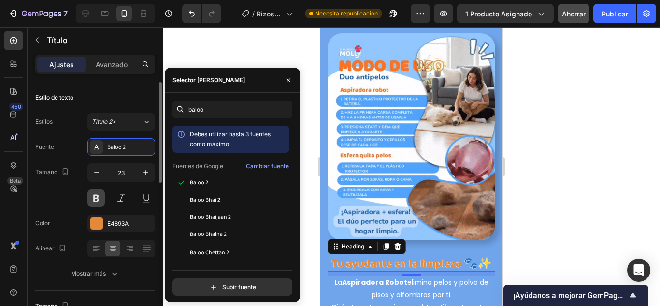
click at [92, 195] on button at bounding box center [95, 197] width 17 height 17
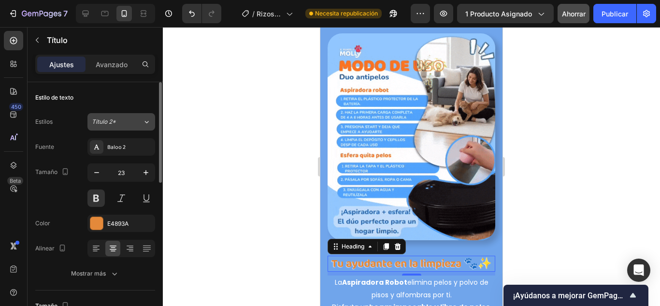
click at [147, 123] on icon at bounding box center [147, 122] width 4 height 2
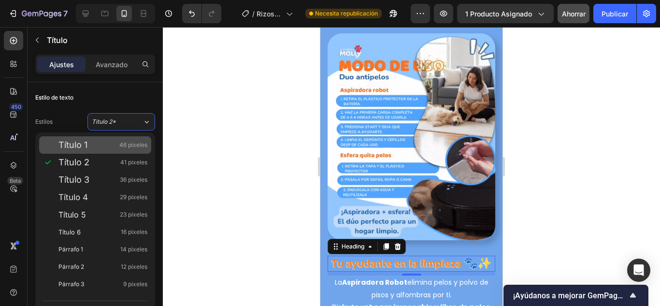
click at [110, 147] on div "Título 1 46 píxeles" at bounding box center [102, 145] width 89 height 10
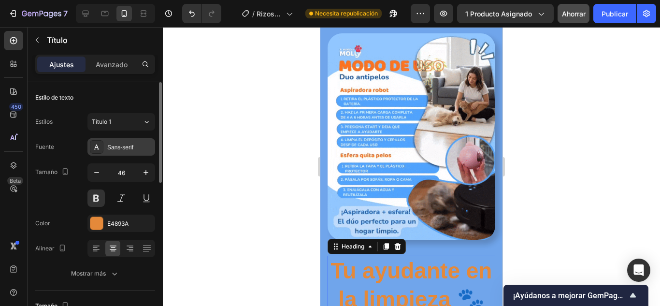
click at [137, 152] on div "Sans-serif" at bounding box center [121, 146] width 68 height 17
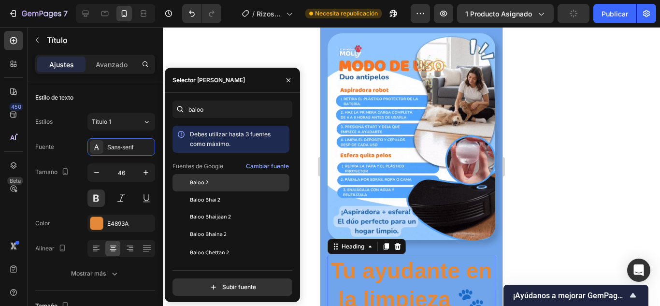
click at [221, 185] on div "Baloo 2" at bounding box center [239, 182] width 98 height 9
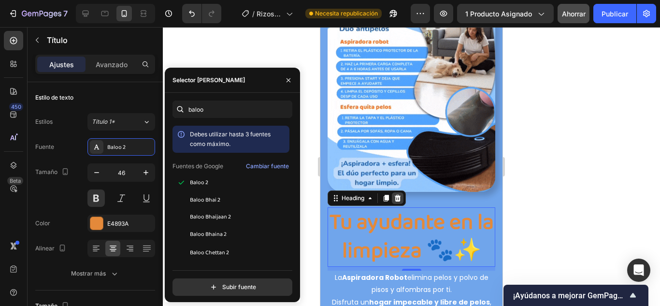
scroll to position [2803, 0]
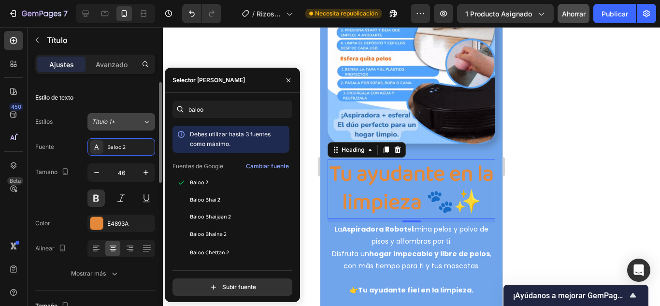
click at [133, 122] on div "Título 1*" at bounding box center [117, 121] width 51 height 9
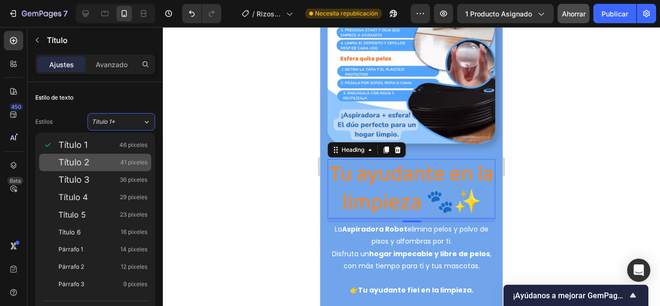
click at [112, 161] on div "Título 2 41 píxeles" at bounding box center [102, 163] width 89 height 10
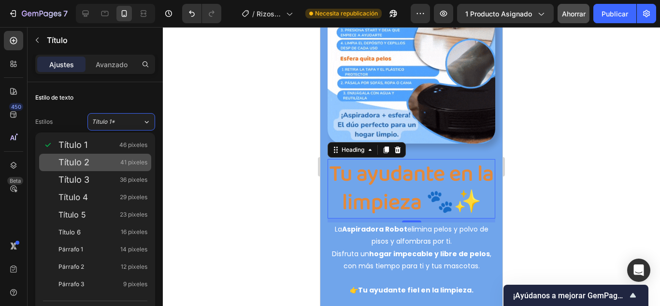
type input "41"
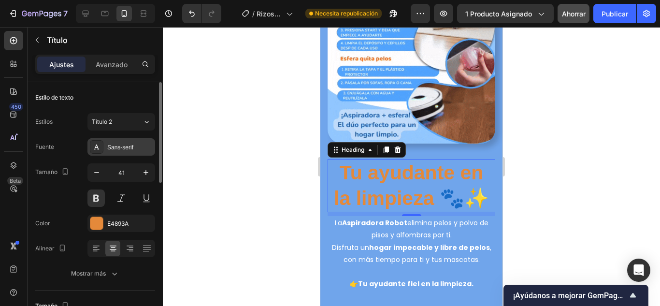
click at [131, 148] on font "Sans-serif" at bounding box center [120, 147] width 26 height 7
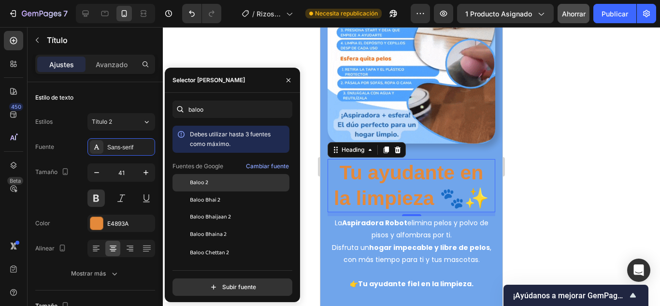
click at [198, 184] on font "Baloo 2" at bounding box center [199, 182] width 18 height 9
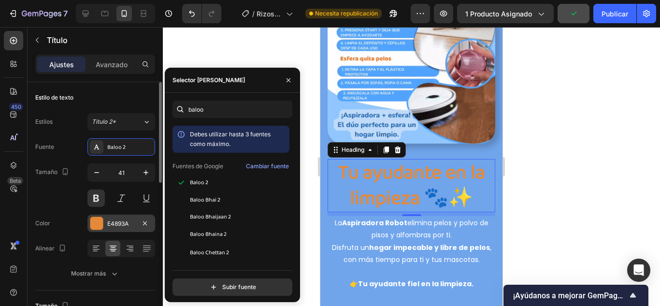
click at [97, 220] on div at bounding box center [96, 223] width 13 height 13
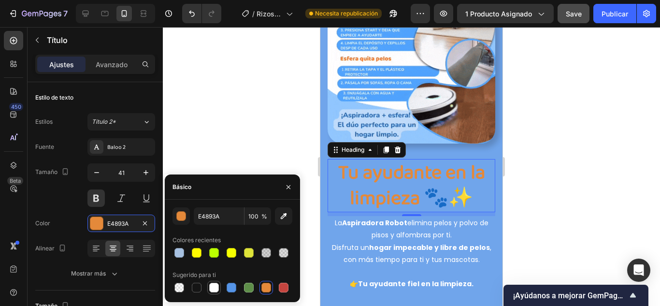
click at [216, 288] on div at bounding box center [214, 288] width 10 height 10
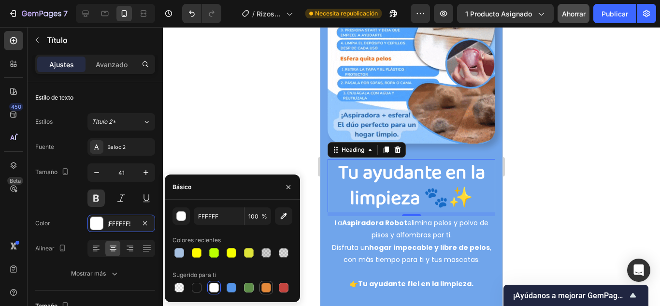
click at [267, 286] on div at bounding box center [266, 288] width 10 height 10
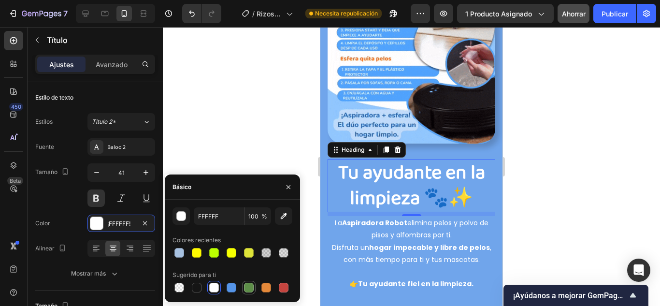
type input "E4893A"
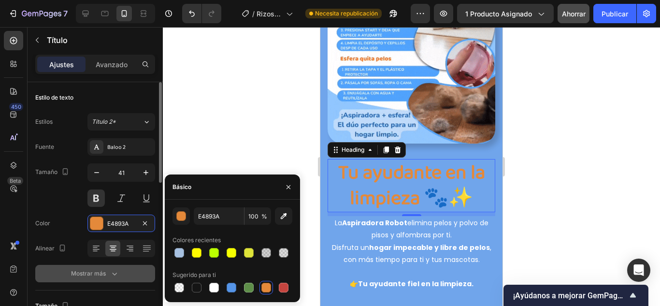
click at [110, 267] on button "Mostrar más" at bounding box center [95, 273] width 120 height 17
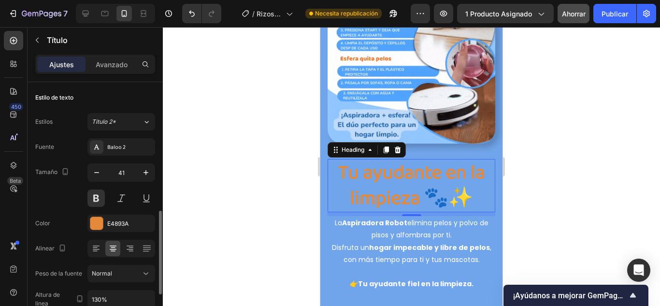
scroll to position [97, 0]
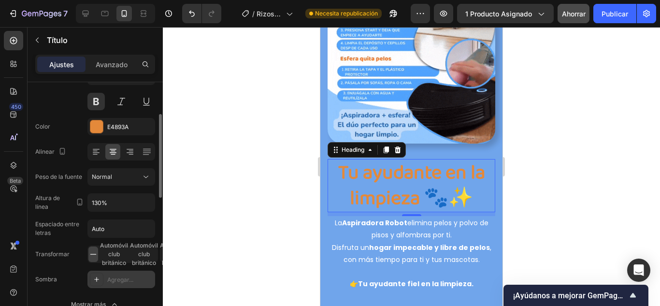
click at [103, 278] on div "Agregar..." at bounding box center [121, 279] width 68 height 17
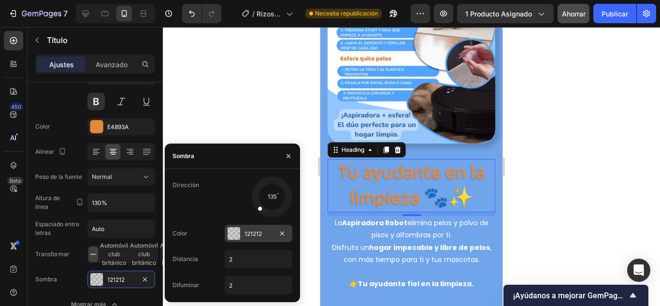
click at [230, 233] on div at bounding box center [234, 233] width 13 height 13
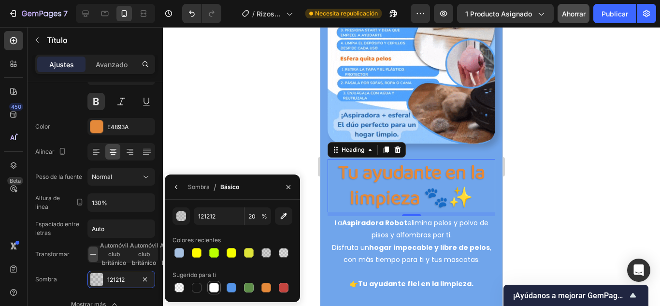
click at [211, 285] on div at bounding box center [214, 288] width 10 height 10
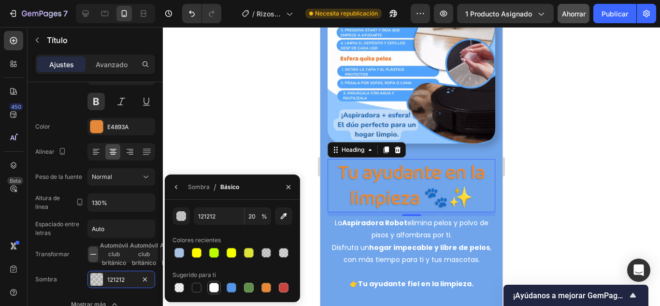
type input "FFFFFF"
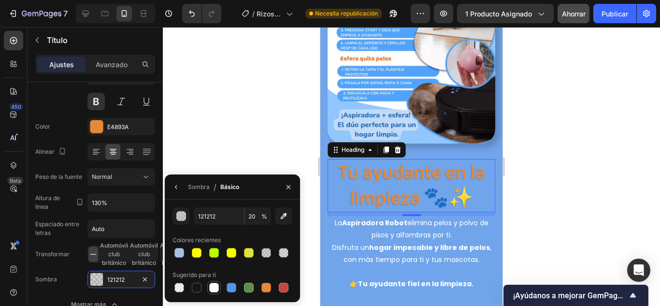
type input "100"
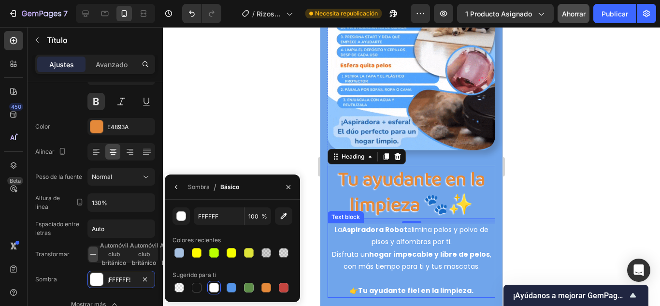
scroll to position [2803, 0]
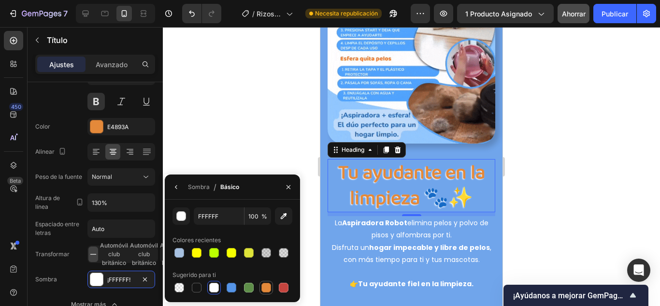
click at [270, 285] on div at bounding box center [266, 288] width 10 height 10
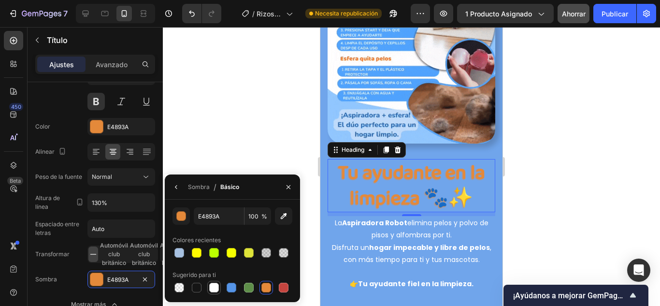
click at [212, 287] on div at bounding box center [214, 288] width 10 height 10
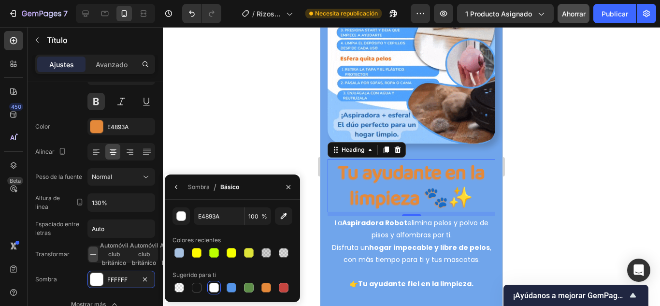
type input "FFFFFF"
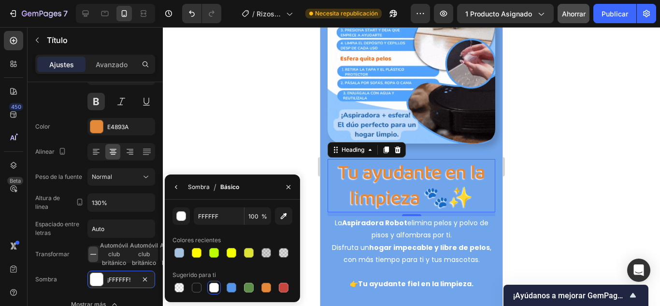
click at [196, 185] on font "Sombra" at bounding box center [199, 186] width 22 height 7
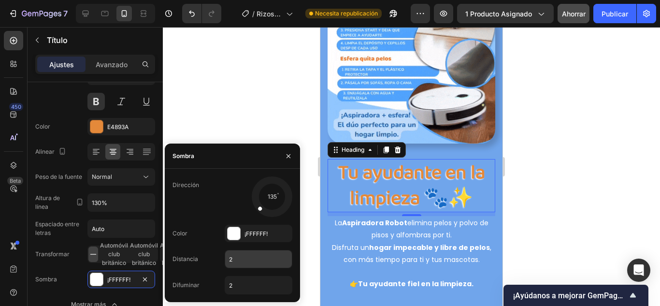
click at [233, 260] on input "2" at bounding box center [258, 258] width 67 height 17
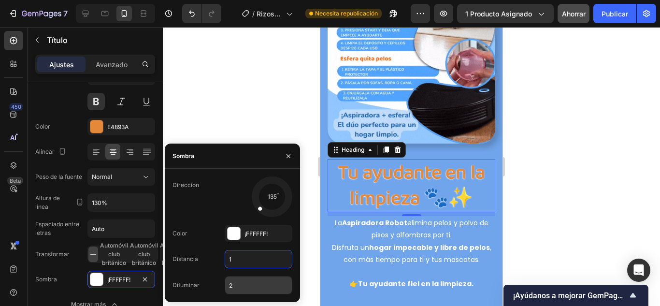
type input "1"
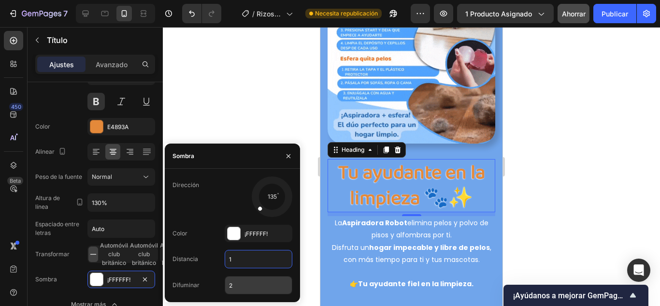
click at [240, 283] on input "2" at bounding box center [258, 284] width 67 height 17
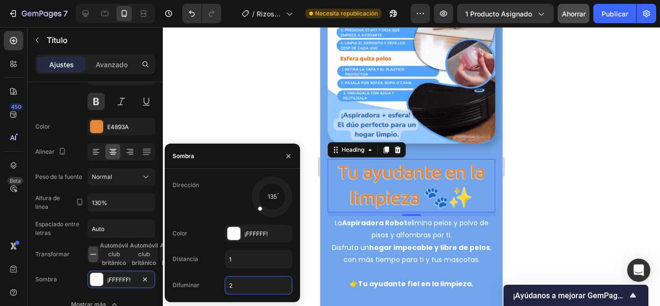
type input "1"
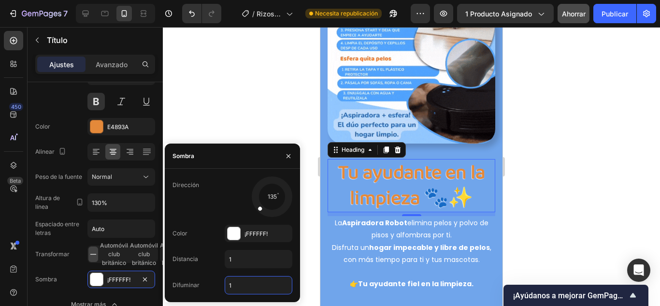
click at [240, 94] on div at bounding box center [411, 166] width 497 height 279
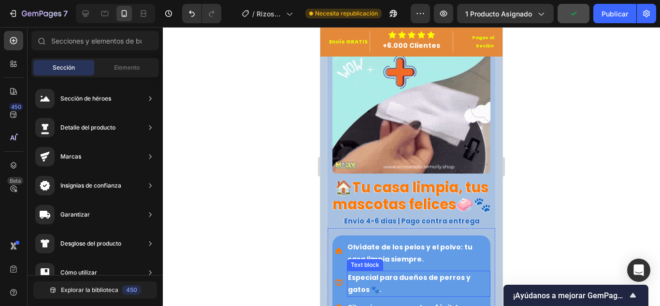
scroll to position [242, 0]
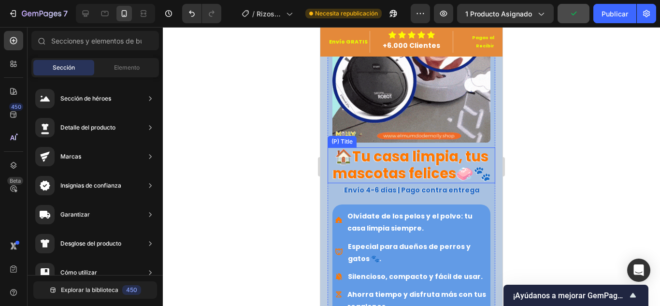
click at [425, 156] on h2 "🏠Tu casa limpia, tus mascotas felices🧼🐾" at bounding box center [412, 165] width 168 height 36
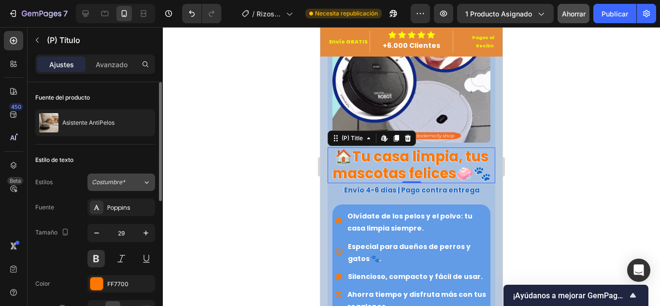
click at [127, 184] on div "Costumbre*" at bounding box center [111, 182] width 39 height 9
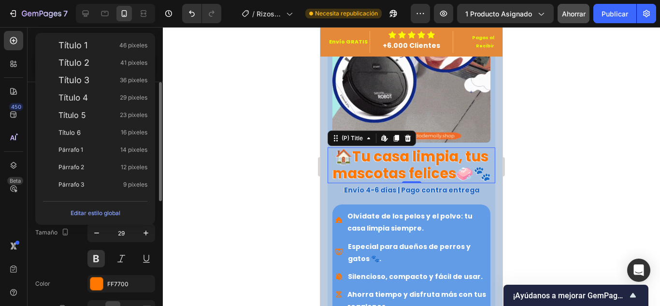
click at [65, 256] on div "Tamaño 29" at bounding box center [95, 245] width 120 height 43
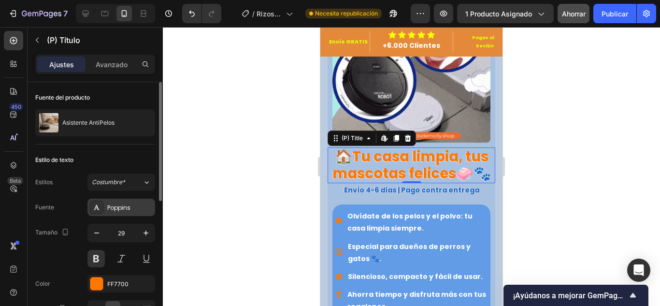
click at [135, 212] on div "Poppins" at bounding box center [129, 207] width 45 height 9
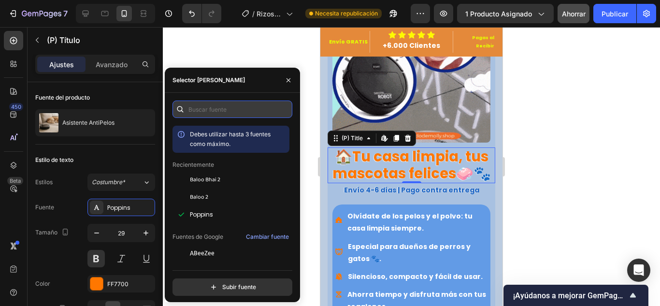
click at [221, 111] on input "text" at bounding box center [233, 109] width 120 height 17
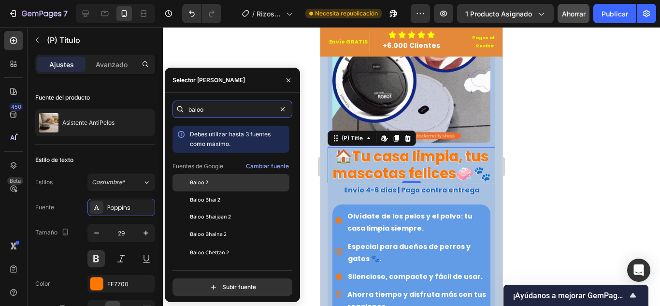
type input "baloo"
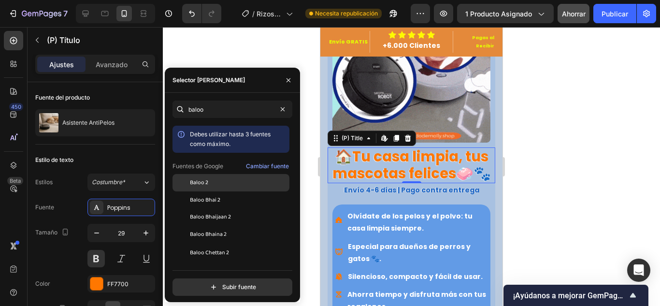
click at [214, 184] on div "Baloo 2" at bounding box center [239, 182] width 98 height 9
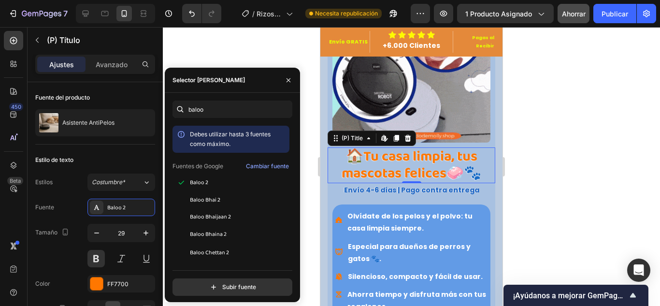
click at [255, 56] on div at bounding box center [411, 166] width 497 height 279
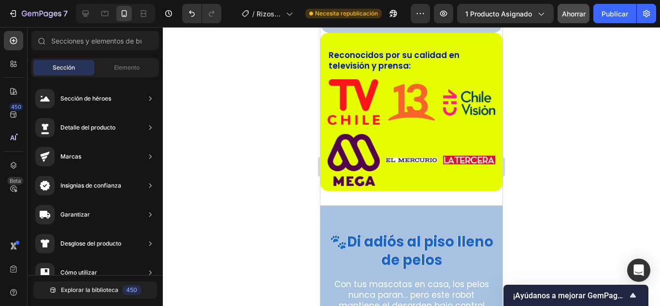
scroll to position [1546, 0]
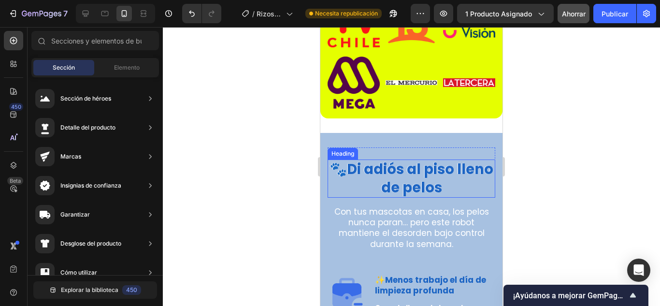
click at [404, 164] on strong "Di adiós al piso lleno de pelos" at bounding box center [420, 178] width 146 height 38
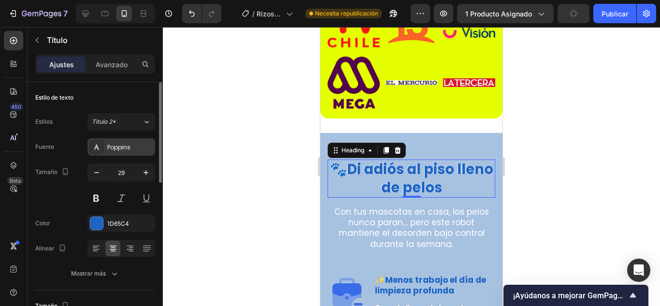
click at [121, 142] on div "Poppins" at bounding box center [121, 146] width 68 height 17
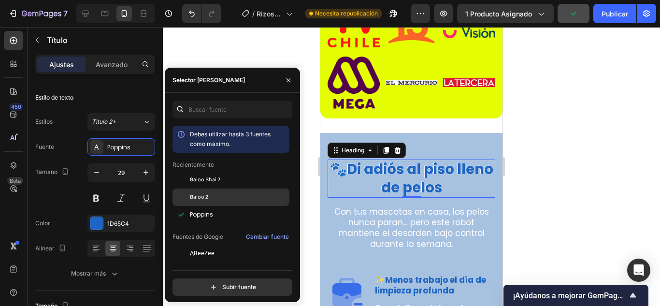
click at [219, 198] on div "Baloo 2" at bounding box center [239, 197] width 98 height 9
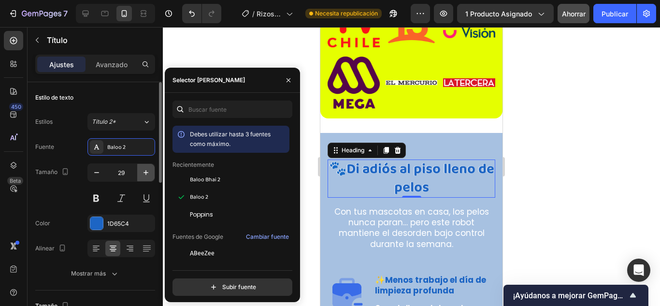
click at [144, 173] on icon "button" at bounding box center [146, 173] width 10 height 10
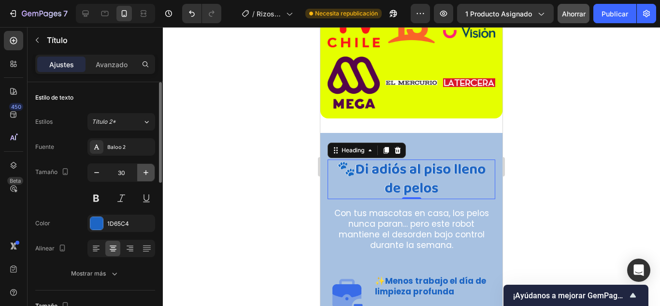
click at [146, 173] on icon "button" at bounding box center [146, 172] width 5 height 5
type input "32"
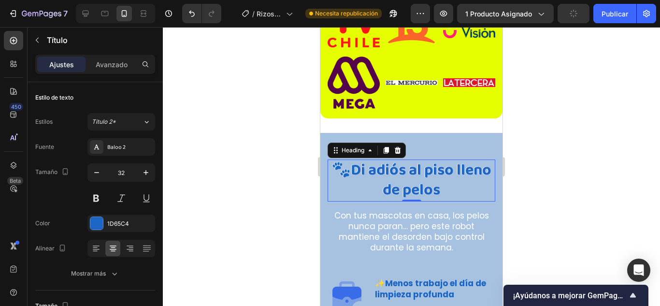
click at [233, 189] on div at bounding box center [411, 166] width 497 height 279
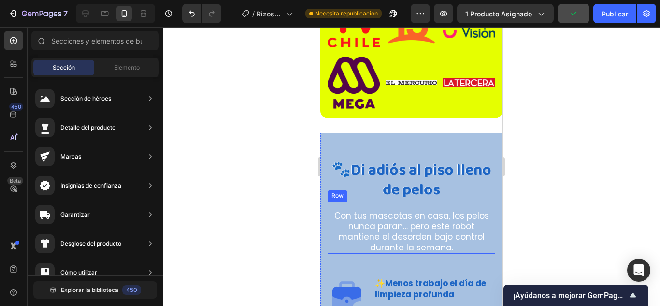
click at [423, 225] on p "Con tus mascotas en casa, los pelos nunca paran… pero este robot mantiene el de…" at bounding box center [412, 231] width 166 height 43
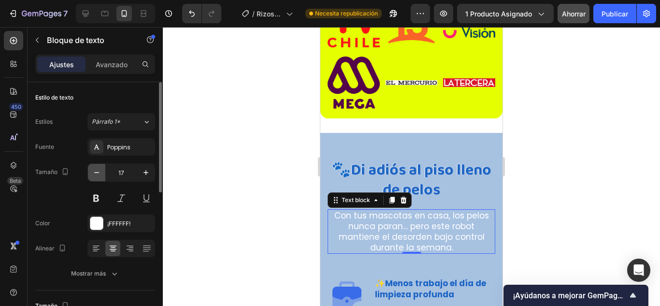
click at [101, 171] on icon "button" at bounding box center [97, 173] width 10 height 10
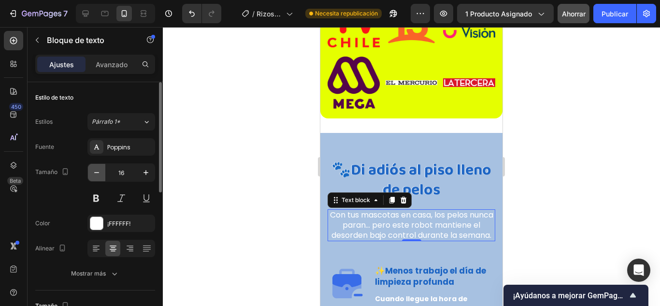
click at [101, 171] on icon "button" at bounding box center [97, 173] width 10 height 10
type input "15"
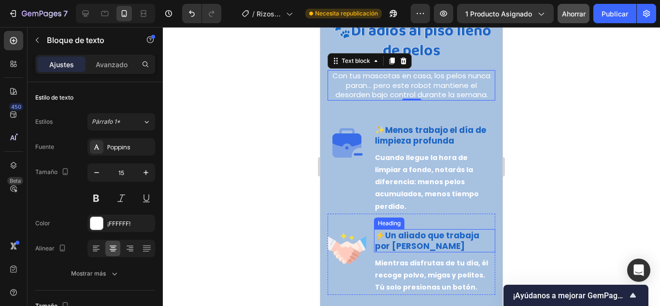
scroll to position [1691, 0]
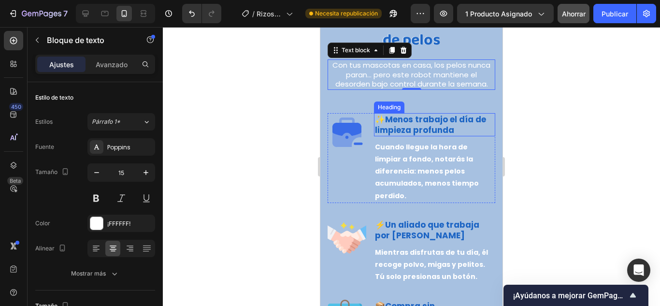
click at [420, 119] on strong "Menos trabajo el día de limpieza profunda" at bounding box center [430, 125] width 111 height 22
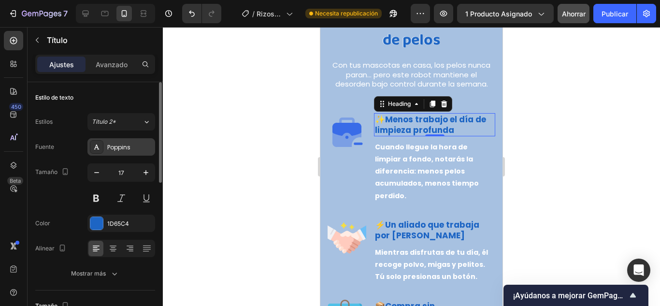
click at [109, 140] on div "Poppins" at bounding box center [121, 146] width 68 height 17
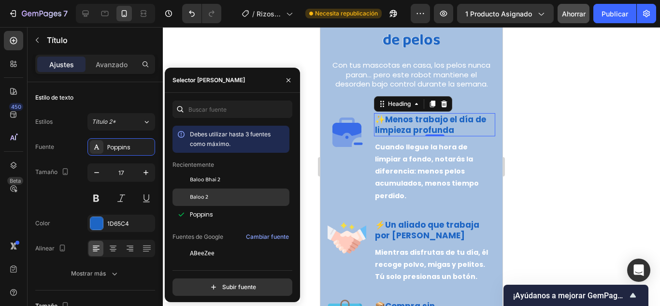
click at [192, 195] on font "Baloo 2" at bounding box center [199, 196] width 18 height 9
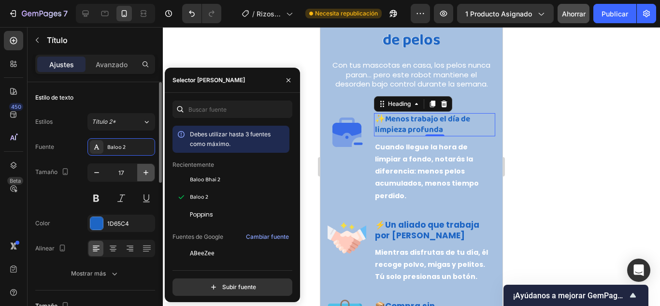
click at [144, 170] on icon "button" at bounding box center [146, 173] width 10 height 10
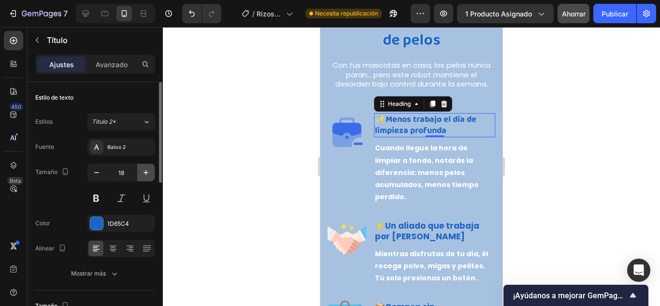
click at [144, 170] on icon "button" at bounding box center [146, 173] width 10 height 10
type input "20"
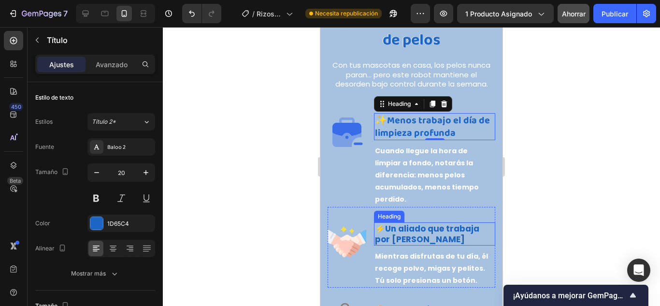
click at [396, 235] on strong "Un aliado que trabaja por [PERSON_NAME]" at bounding box center [427, 234] width 104 height 22
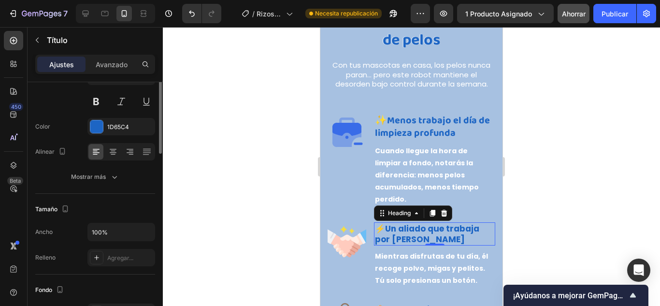
scroll to position [48, 0]
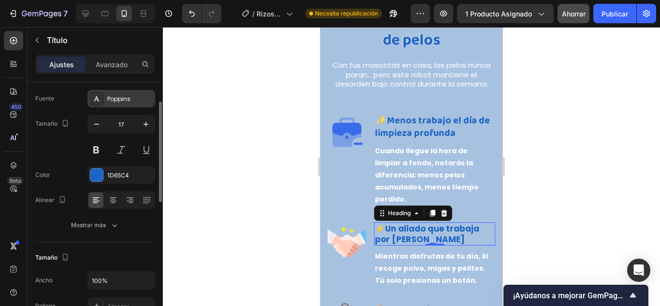
click at [118, 91] on div "Poppins" at bounding box center [121, 98] width 68 height 17
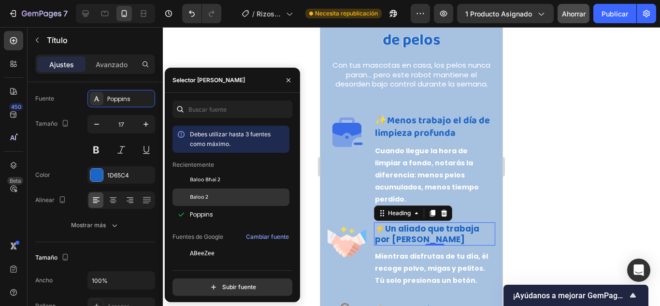
click at [207, 202] on div "Baloo 2" at bounding box center [231, 196] width 117 height 17
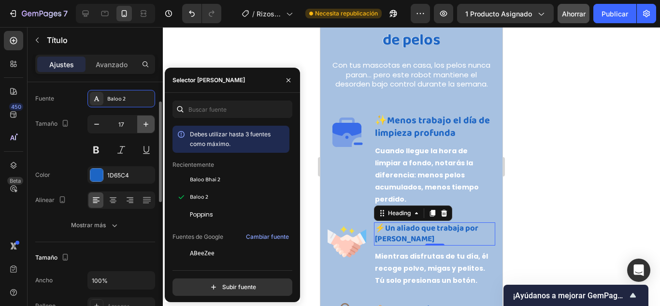
click at [144, 125] on icon "button" at bounding box center [146, 124] width 10 height 10
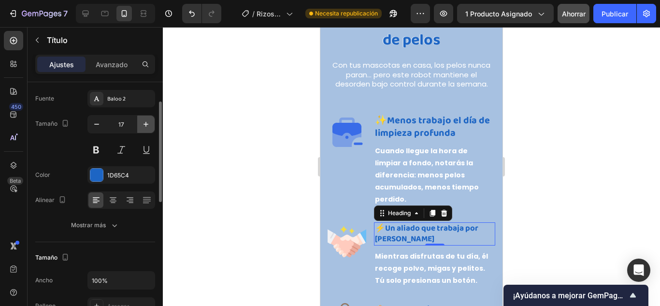
click at [144, 125] on icon "button" at bounding box center [146, 124] width 10 height 10
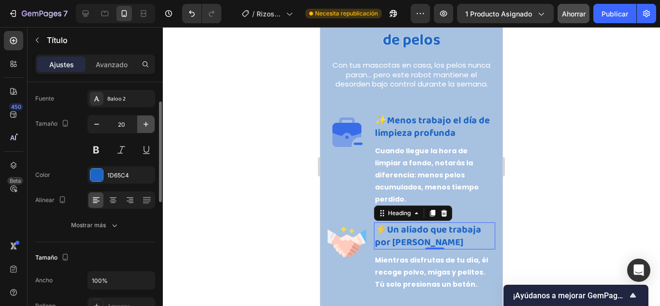
click at [144, 125] on icon "button" at bounding box center [146, 124] width 10 height 10
click at [100, 125] on icon "button" at bounding box center [97, 124] width 10 height 10
type input "20"
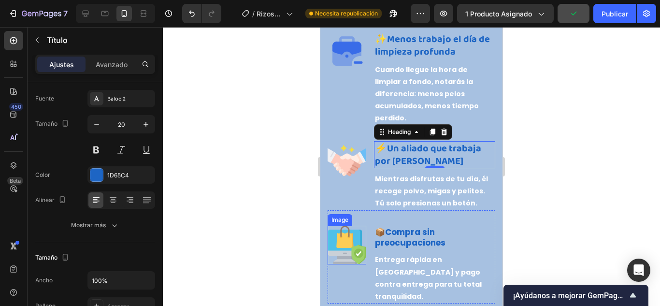
scroll to position [1788, 0]
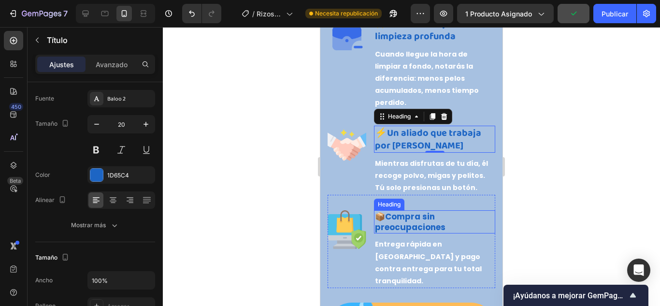
click at [414, 227] on strong "Compra sin preocupaciones" at bounding box center [410, 222] width 71 height 22
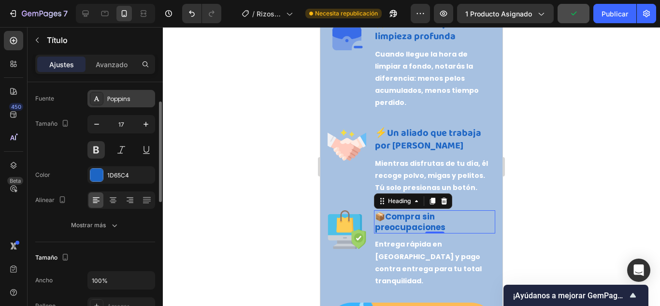
click at [126, 101] on font "Poppins" at bounding box center [118, 99] width 23 height 8
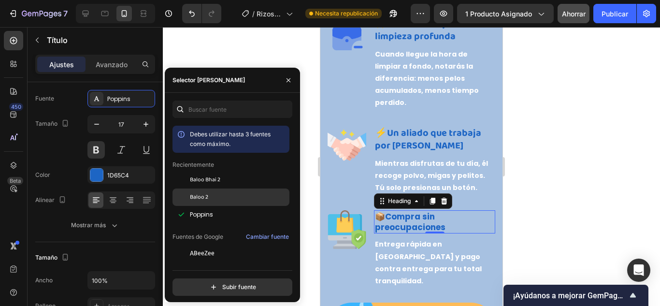
click at [195, 197] on font "Baloo 2" at bounding box center [199, 196] width 18 height 9
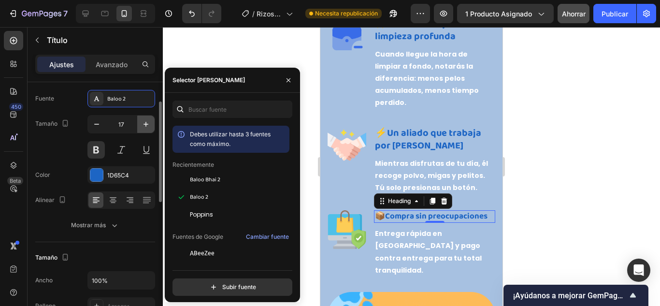
click at [147, 124] on icon "button" at bounding box center [146, 124] width 5 height 5
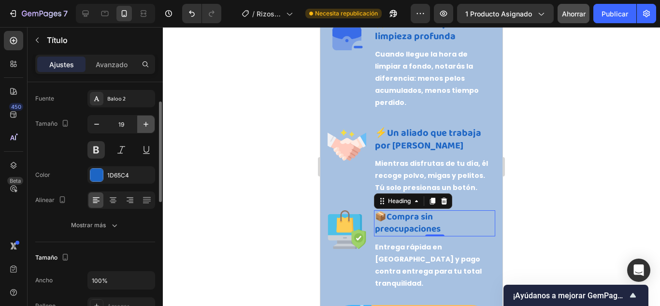
click at [147, 124] on icon "button" at bounding box center [146, 124] width 5 height 5
type input "20"
click at [230, 199] on div at bounding box center [411, 166] width 497 height 279
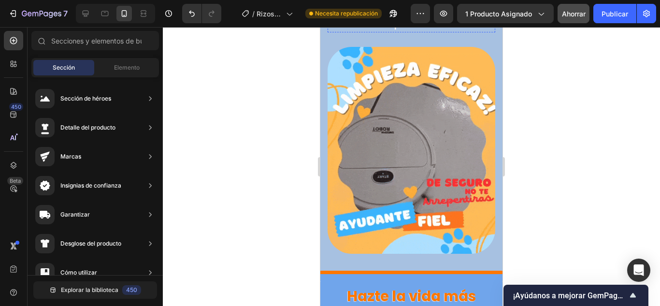
scroll to position [2223, 0]
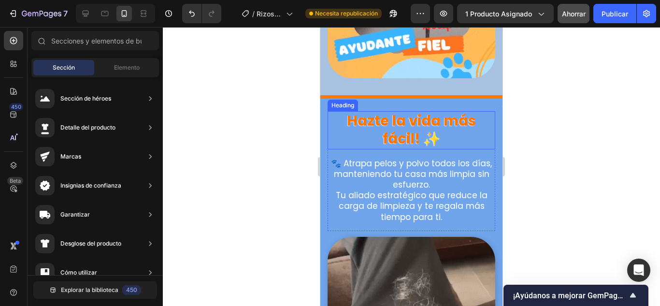
click at [394, 111] on h2 "Hazte la vida más fácil! ✨" at bounding box center [412, 130] width 168 height 38
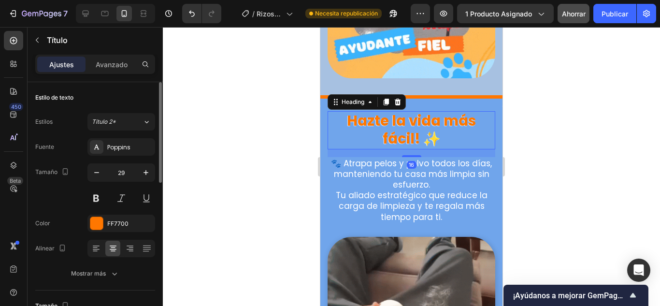
click at [108, 158] on div "Fuente Poppins Tamaño 29 Color FF7700 Alinear Mostrar más" at bounding box center [95, 210] width 120 height 144
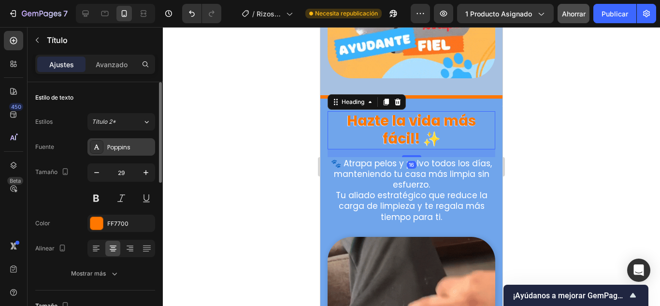
click at [116, 145] on font "Poppins" at bounding box center [118, 147] width 23 height 8
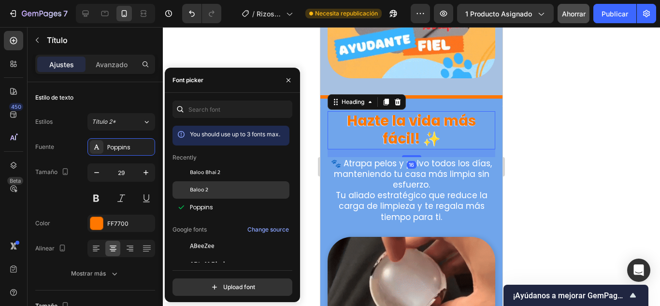
click at [205, 192] on span "Baloo 2" at bounding box center [199, 190] width 18 height 9
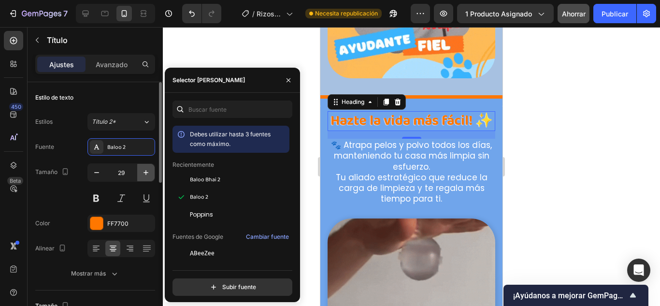
click at [146, 171] on icon "button" at bounding box center [146, 172] width 5 height 5
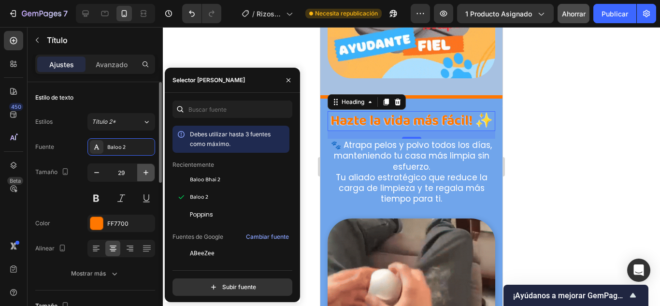
type input "30"
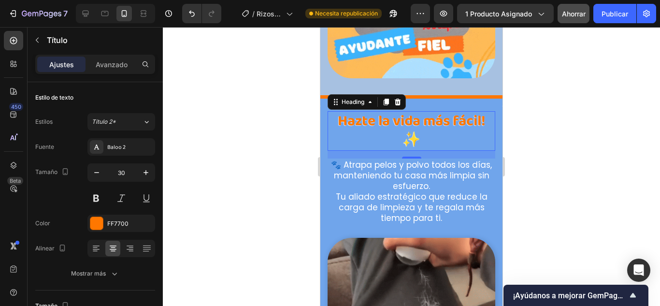
click at [194, 184] on div at bounding box center [411, 166] width 497 height 279
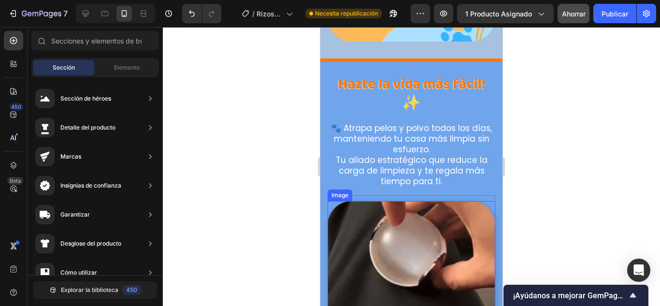
scroll to position [2320, 0]
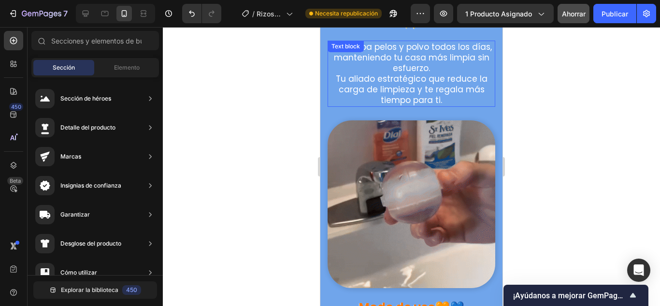
click at [378, 72] on p "🐾 Atrapa pelos y polvo todos los días, manteniendo tu casa más limpia sin esfue…" at bounding box center [412, 58] width 166 height 32
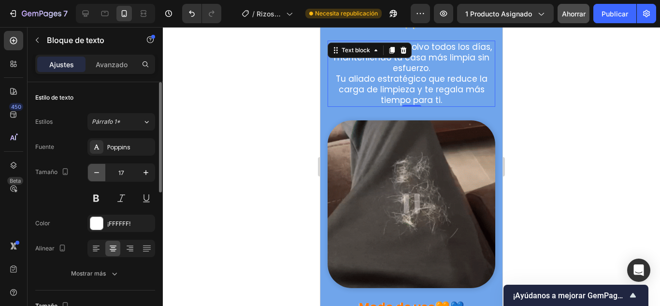
click at [98, 173] on icon "button" at bounding box center [96, 172] width 5 height 1
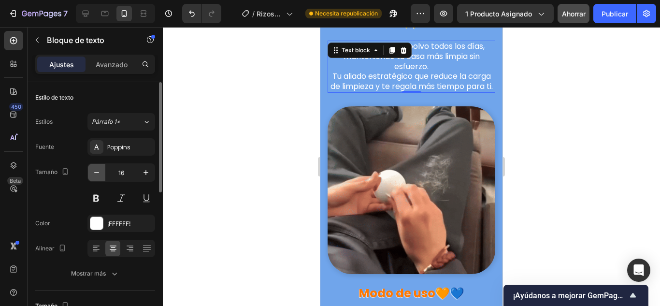
click at [98, 173] on icon "button" at bounding box center [96, 172] width 5 height 1
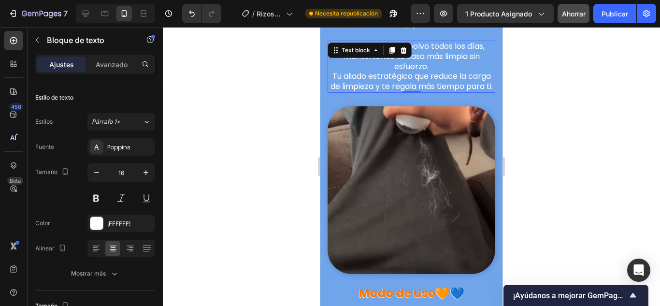
type input "15"
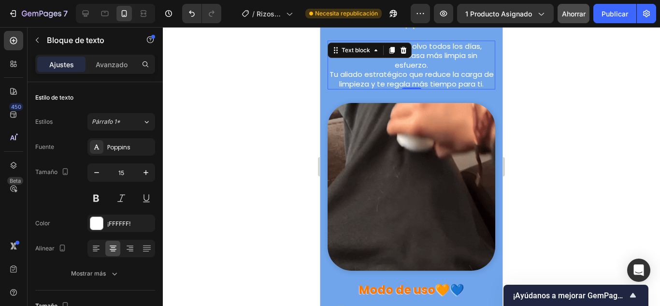
click at [218, 147] on div at bounding box center [411, 166] width 497 height 279
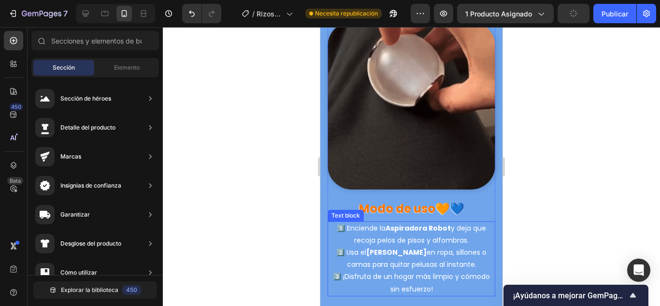
scroll to position [2465, 0]
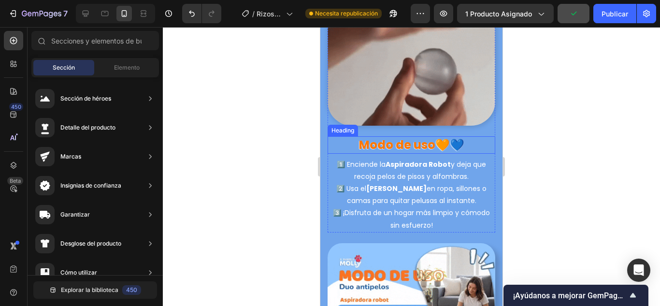
click at [394, 137] on strong "Modo de uso" at bounding box center [397, 145] width 76 height 16
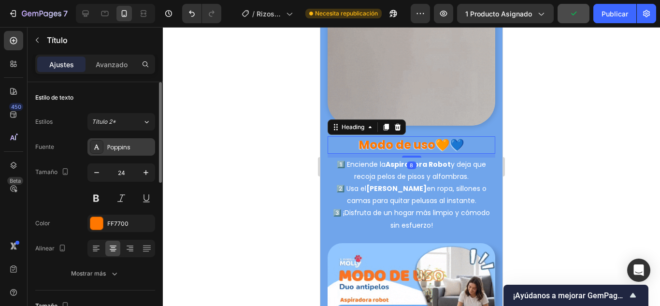
click at [102, 150] on div at bounding box center [97, 147] width 14 height 14
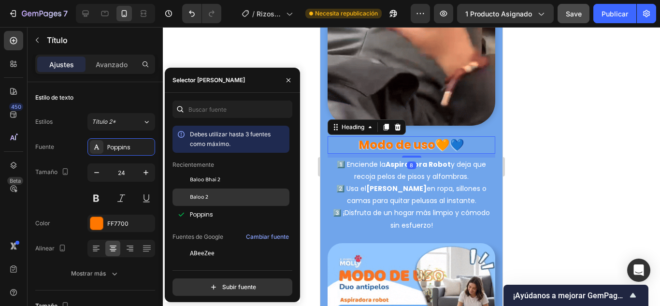
click at [216, 201] on div "Baloo 2" at bounding box center [239, 197] width 98 height 9
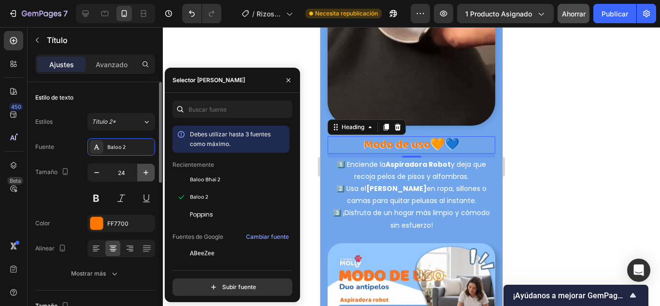
click at [147, 173] on icon "button" at bounding box center [146, 173] width 10 height 10
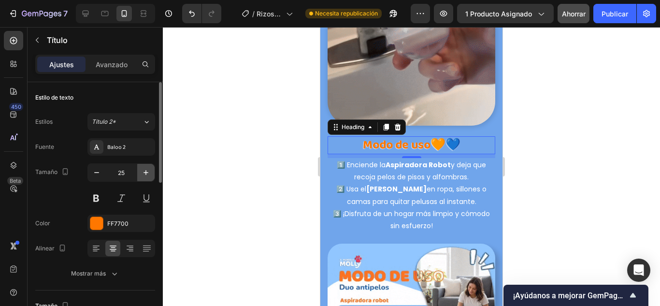
click at [147, 173] on icon "button" at bounding box center [146, 173] width 10 height 10
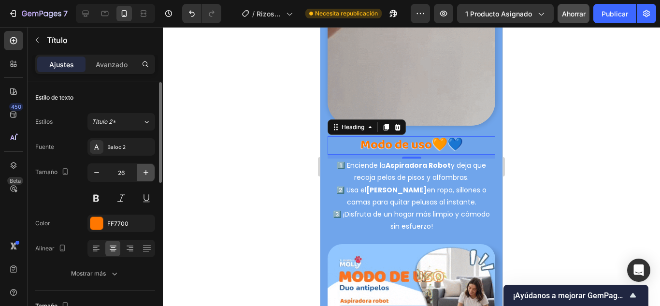
click at [147, 173] on icon "button" at bounding box center [146, 173] width 10 height 10
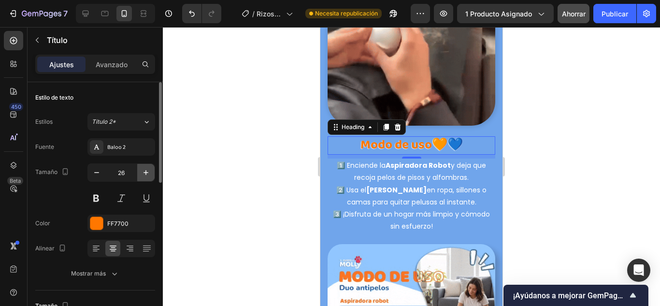
click at [147, 173] on icon "button" at bounding box center [146, 173] width 10 height 10
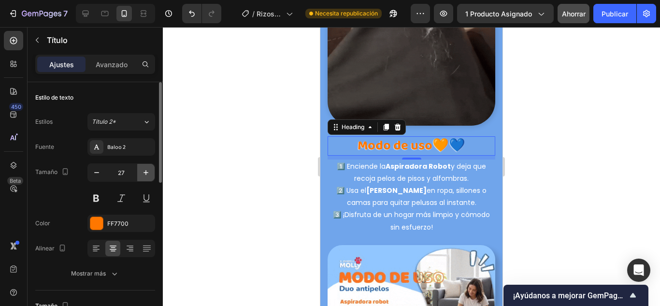
click at [147, 173] on icon "button" at bounding box center [146, 173] width 10 height 10
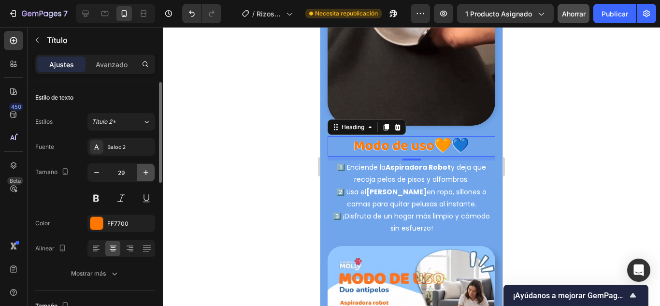
click at [147, 173] on icon "button" at bounding box center [146, 173] width 10 height 10
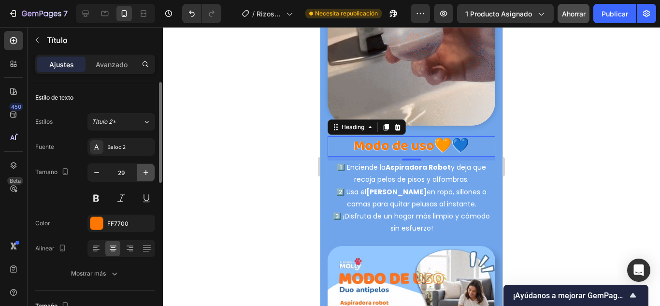
type input "30"
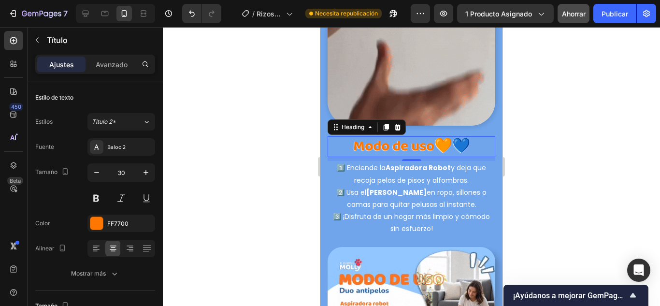
click at [211, 133] on div at bounding box center [411, 166] width 497 height 279
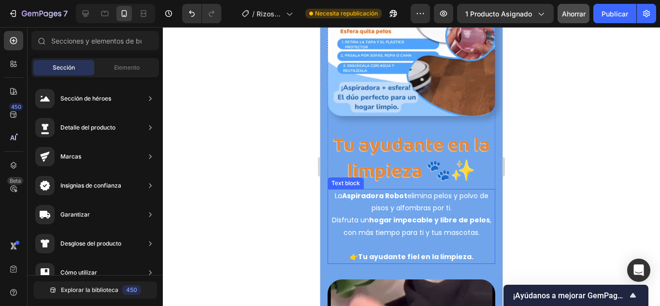
scroll to position [2851, 0]
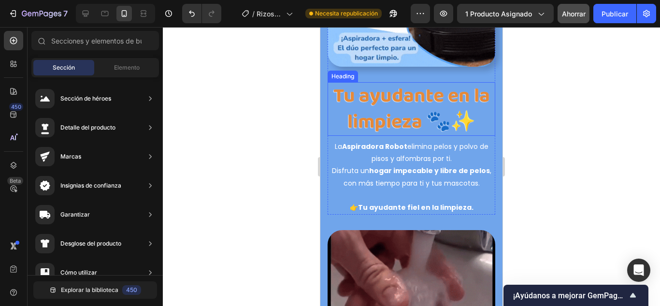
click at [379, 95] on h3 "Tu ayudante en la limpieza 🐾✨" at bounding box center [412, 109] width 168 height 54
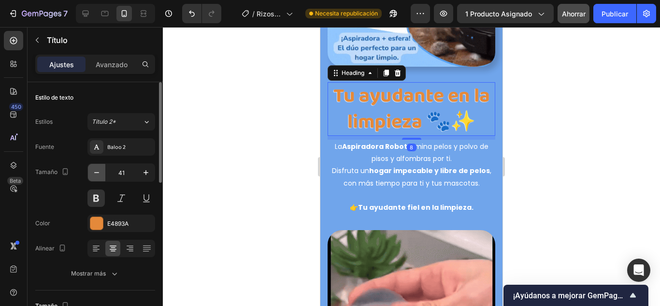
click at [96, 169] on icon "button" at bounding box center [97, 173] width 10 height 10
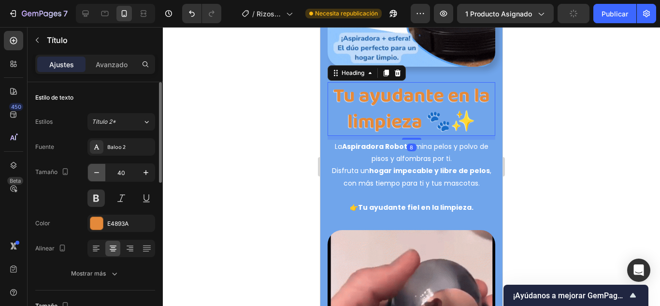
click at [96, 169] on icon "button" at bounding box center [97, 173] width 10 height 10
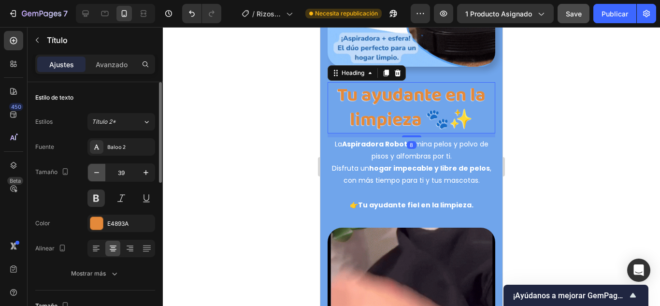
click at [96, 169] on icon "button" at bounding box center [97, 173] width 10 height 10
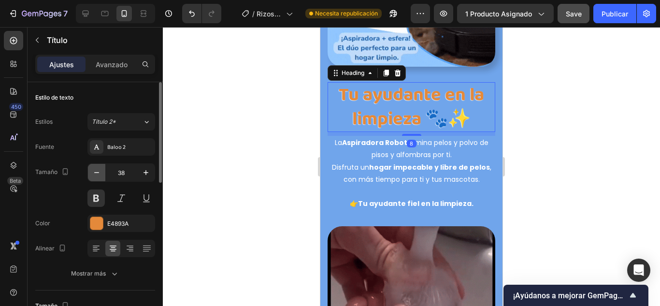
click at [96, 169] on icon "button" at bounding box center [97, 173] width 10 height 10
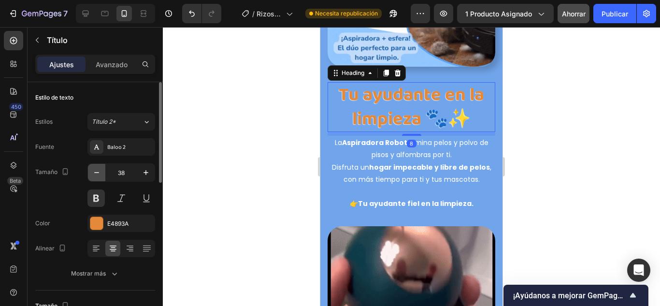
type input "37"
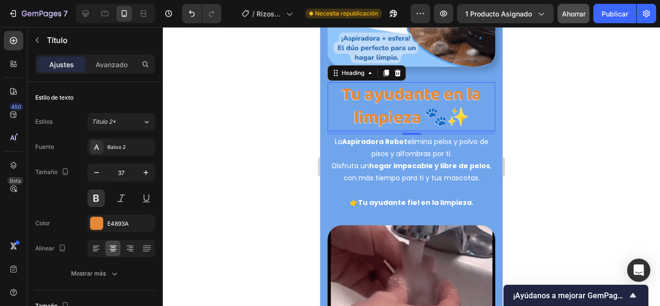
click at [284, 157] on div at bounding box center [411, 166] width 497 height 279
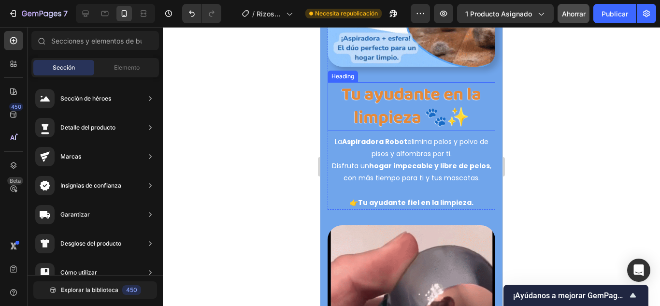
click at [391, 101] on h3 "Tu ayudante en la limpieza 🐾✨" at bounding box center [412, 106] width 168 height 48
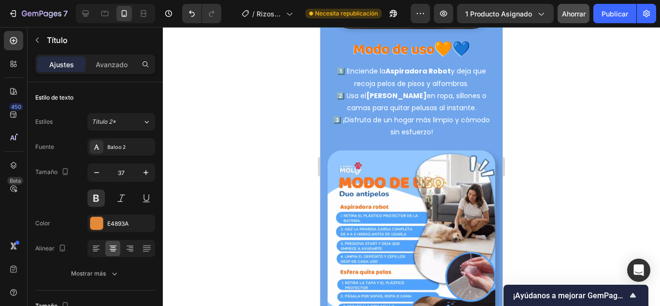
scroll to position [2416, 0]
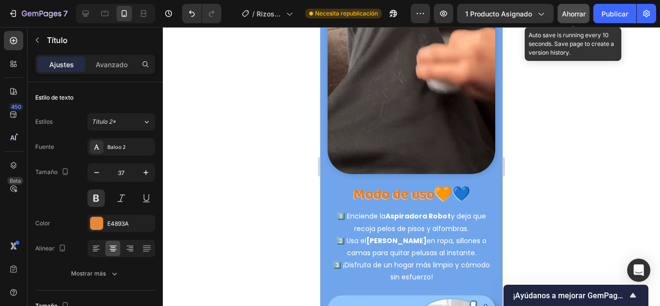
click at [578, 10] on font "Ahorrar" at bounding box center [574, 14] width 24 height 8
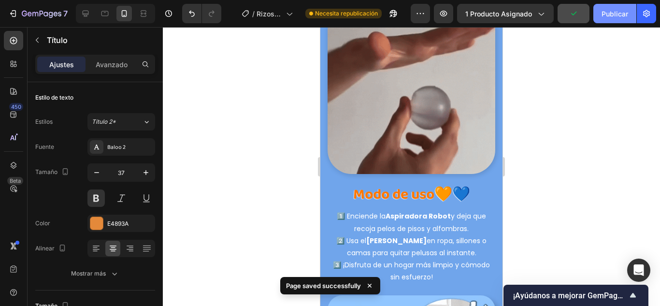
click at [606, 13] on font "Publicar" at bounding box center [615, 14] width 27 height 8
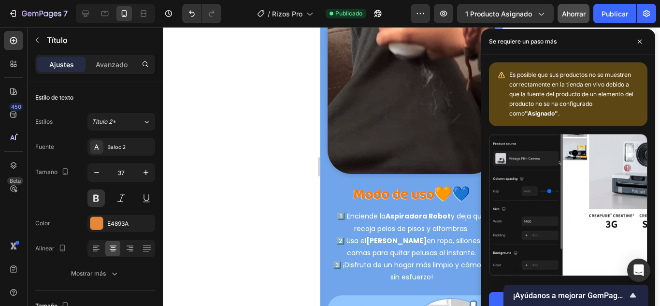
click at [248, 160] on div at bounding box center [411, 166] width 497 height 279
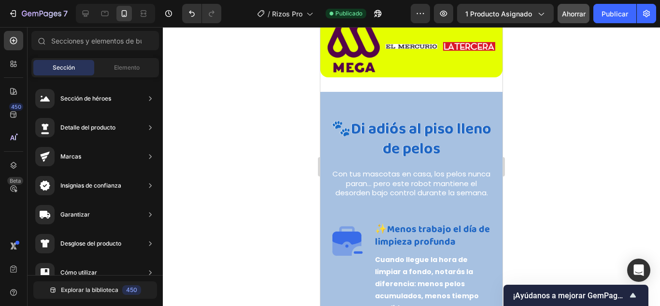
scroll to position [1498, 0]
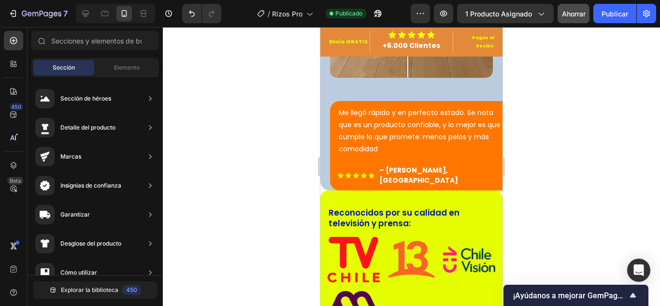
scroll to position [1401, 0]
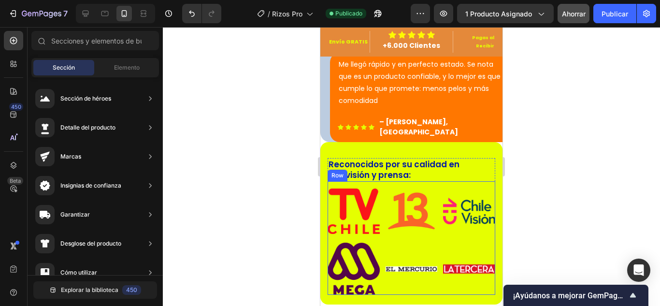
click at [400, 245] on div "Image" at bounding box center [412, 266] width 52 height 58
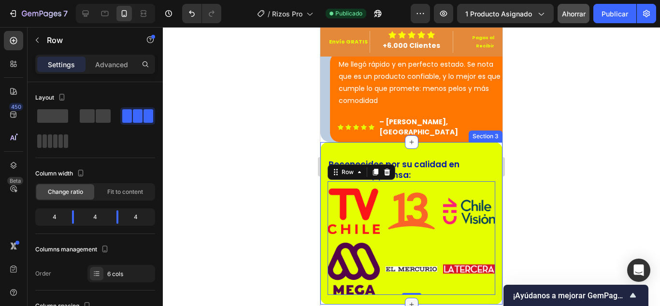
click at [411, 301] on icon at bounding box center [412, 305] width 8 height 8
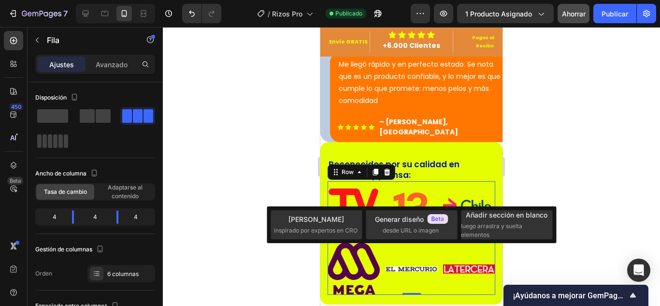
click at [596, 252] on div at bounding box center [411, 166] width 497 height 279
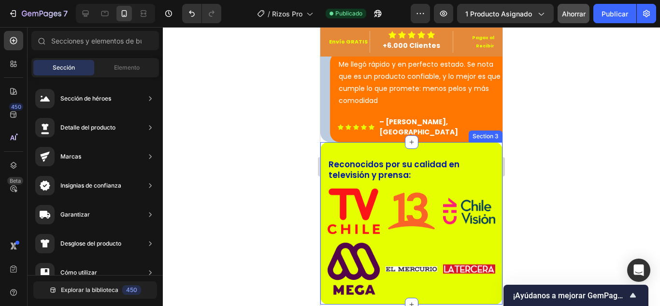
click at [462, 255] on div "Reconocidos por su calidad en televisión y prensa: Heading Image Image Image Im…" at bounding box center [411, 223] width 182 height 163
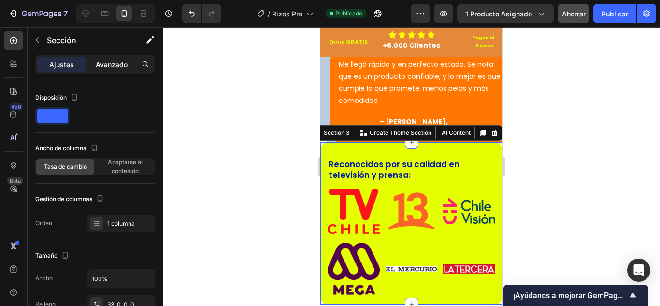
click at [112, 70] on div "Avanzado" at bounding box center [111, 64] width 48 height 15
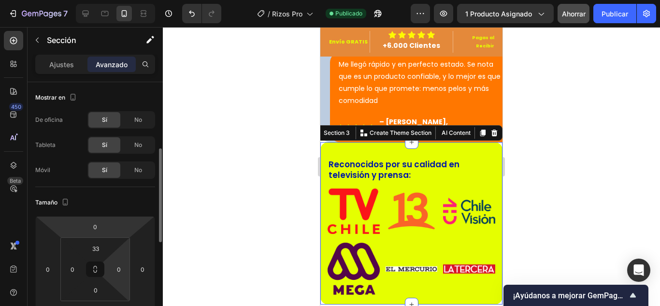
scroll to position [48, 0]
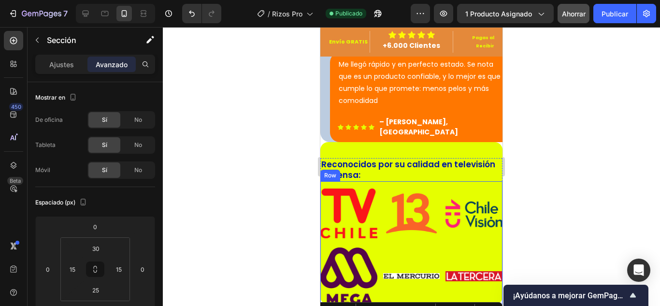
click at [538, 202] on div at bounding box center [411, 166] width 497 height 279
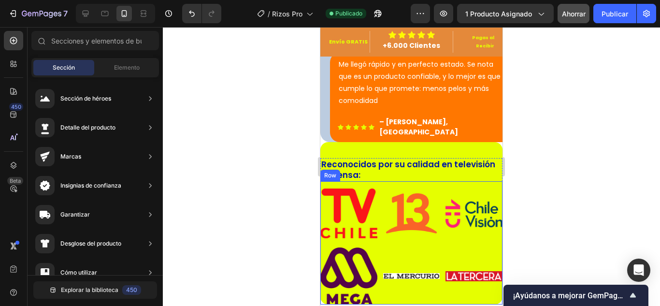
click at [434, 255] on div "Image" at bounding box center [411, 273] width 57 height 63
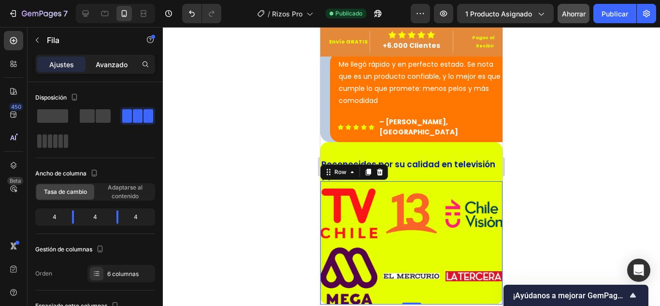
click at [104, 58] on div "Avanzado" at bounding box center [111, 64] width 48 height 15
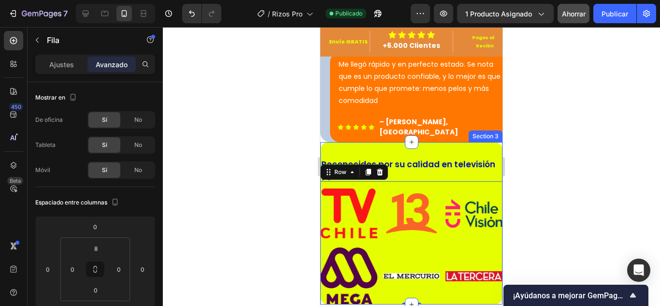
click at [452, 142] on div "Reconocidos por su calidad en televisión y prensa: Heading Image Image Image Im…" at bounding box center [411, 223] width 182 height 163
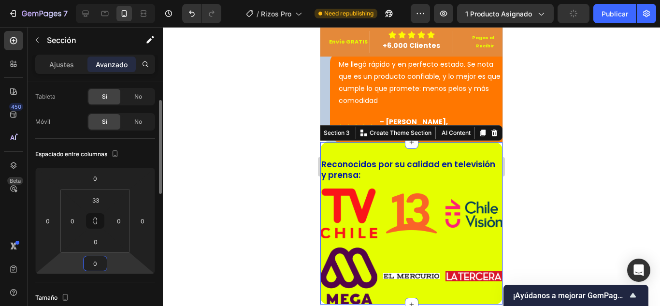
drag, startPoint x: 100, startPoint y: 264, endPoint x: 92, endPoint y: 265, distance: 7.9
click at [92, 265] on input "0" at bounding box center [95, 263] width 19 height 14
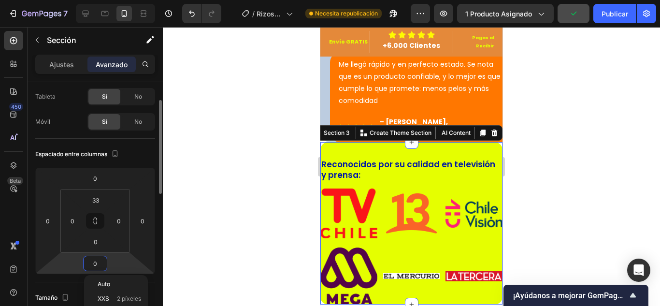
type input "10"
click at [205, 261] on div at bounding box center [411, 166] width 497 height 279
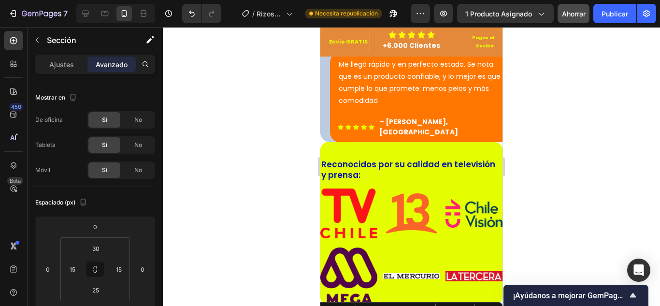
click at [549, 248] on div at bounding box center [411, 166] width 497 height 279
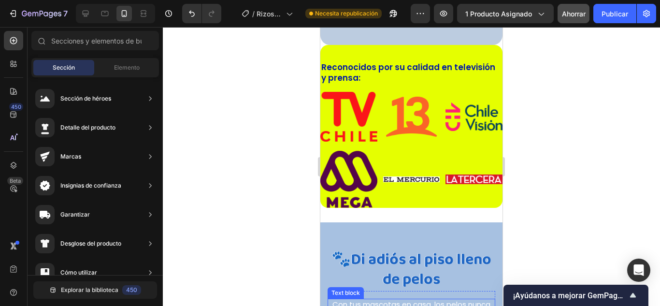
scroll to position [1498, 0]
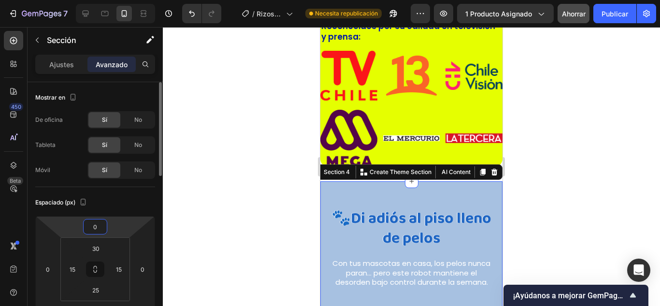
drag, startPoint x: 101, startPoint y: 228, endPoint x: 79, endPoint y: 224, distance: 22.0
click at [79, 224] on div "0 0 0 0" at bounding box center [95, 269] width 120 height 106
type input "10"
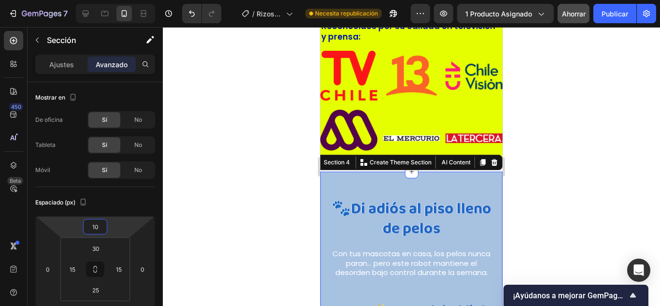
click at [548, 179] on div at bounding box center [411, 166] width 497 height 279
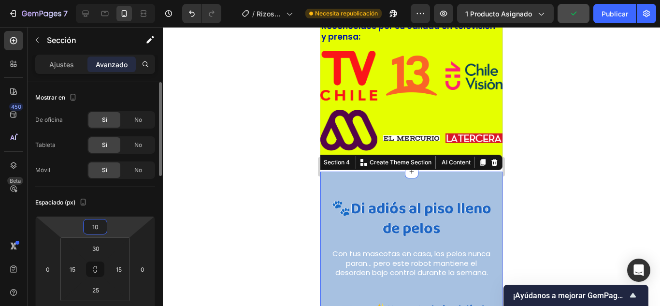
click at [91, 229] on input "10" at bounding box center [95, 226] width 19 height 14
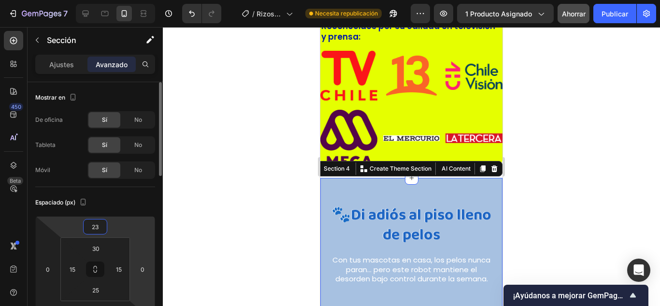
type input "2"
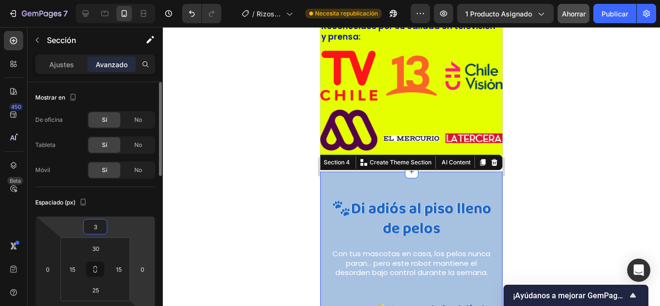
type input "30"
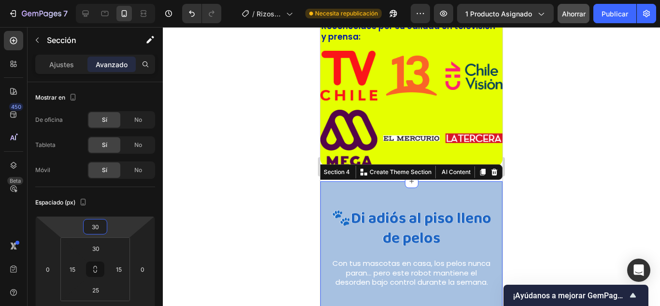
click at [231, 164] on div at bounding box center [411, 166] width 497 height 279
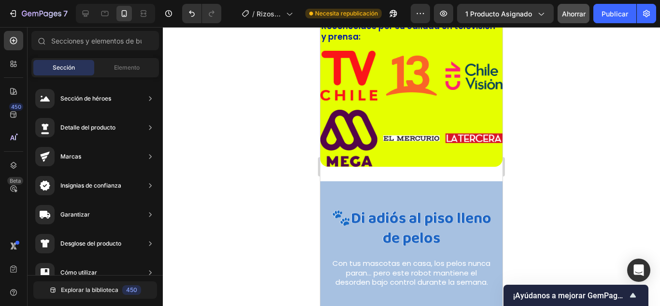
click at [366, 197] on div "🐾 Di adiós al piso lleno de pelos Heading Row" at bounding box center [412, 223] width 168 height 54
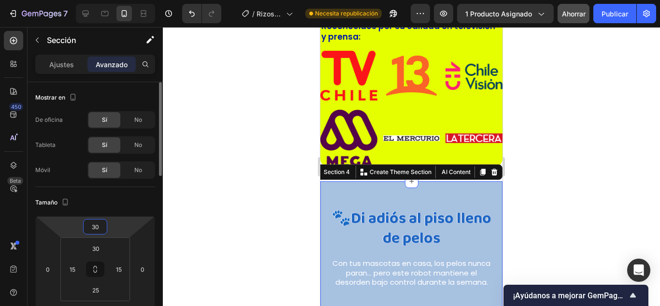
drag, startPoint x: 102, startPoint y: 225, endPoint x: 88, endPoint y: 227, distance: 14.6
click at [88, 227] on input "30" at bounding box center [95, 226] width 19 height 14
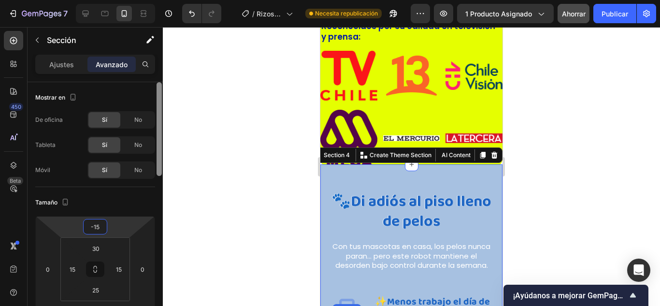
type input "-1"
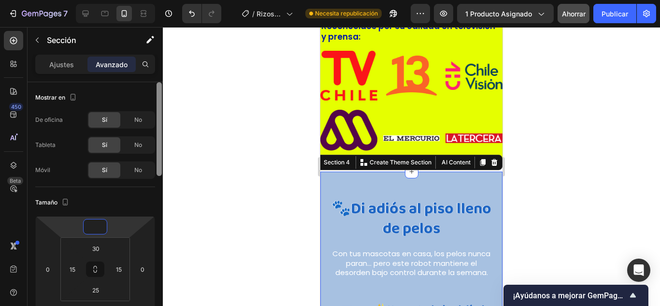
type input "-5"
type input "-8"
type input "-5"
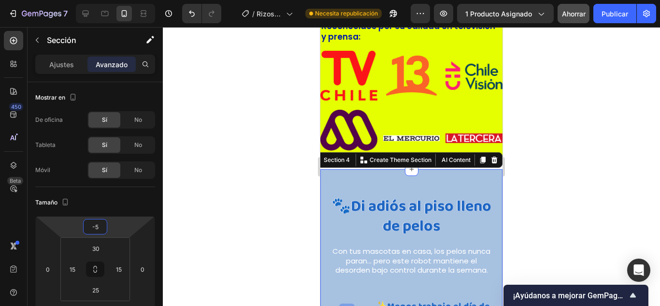
click at [244, 210] on div at bounding box center [411, 166] width 497 height 279
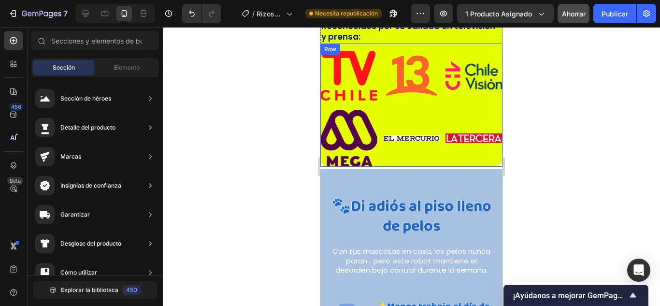
click at [412, 154] on div "Image" at bounding box center [411, 135] width 57 height 63
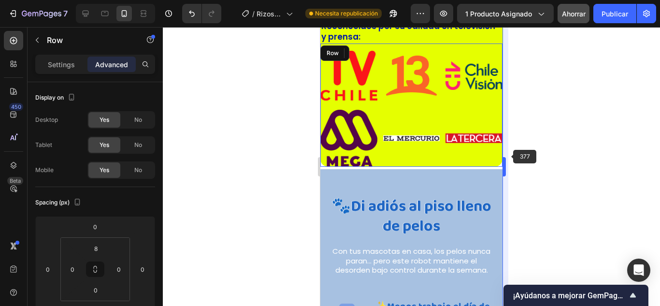
click at [583, 229] on div at bounding box center [411, 166] width 497 height 279
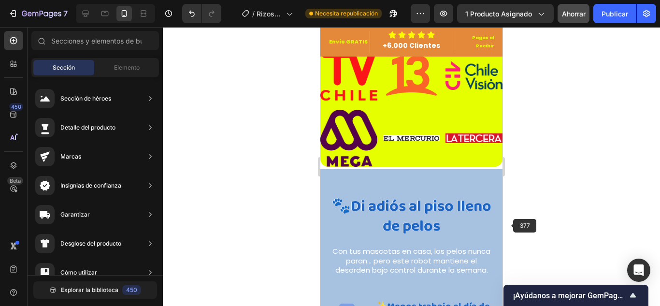
scroll to position [1401, 0]
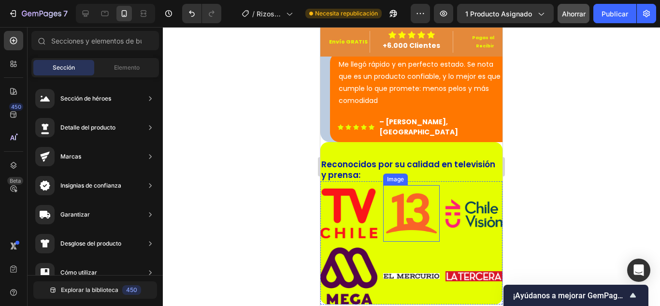
click at [403, 185] on img at bounding box center [411, 213] width 57 height 57
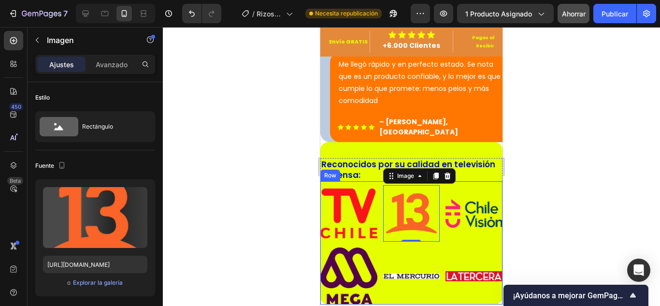
click at [374, 181] on div "Image Image 0 Image Image Image Image Row" at bounding box center [411, 242] width 182 height 123
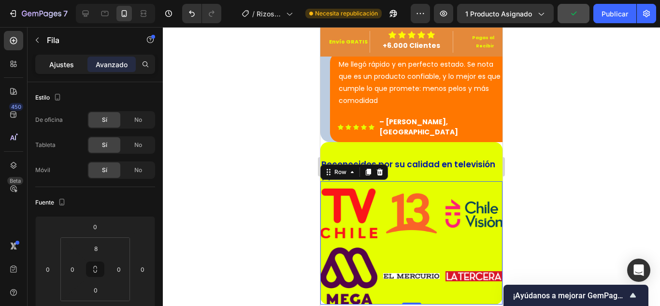
click at [76, 63] on div "Ajustes" at bounding box center [61, 64] width 48 height 15
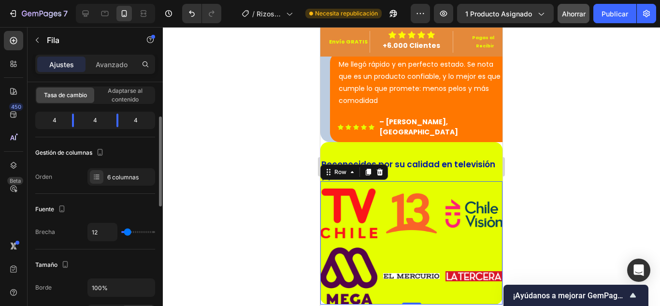
scroll to position [193, 0]
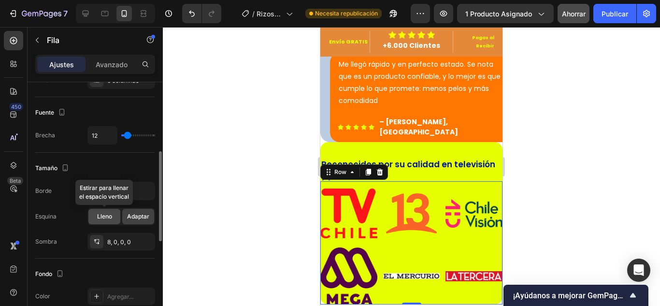
click at [111, 217] on font "Lleno" at bounding box center [104, 216] width 15 height 7
click at [128, 217] on font "Adaptar" at bounding box center [138, 216] width 22 height 7
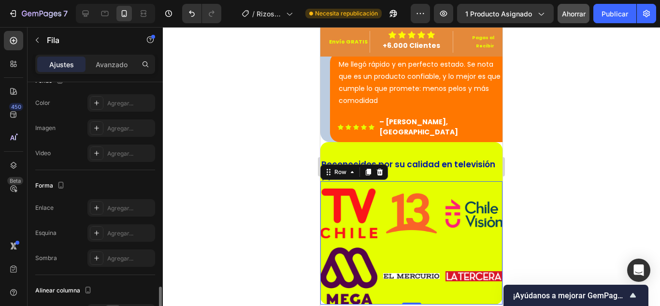
scroll to position [448, 0]
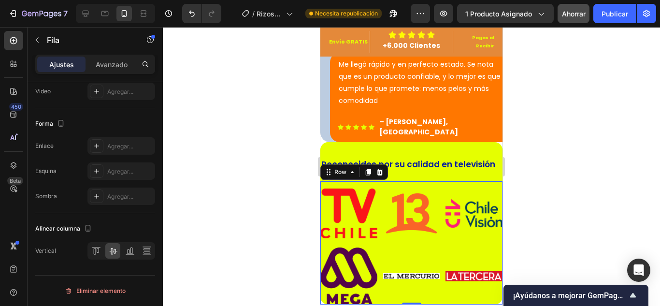
drag, startPoint x: 231, startPoint y: 210, endPoint x: 230, endPoint y: 204, distance: 5.9
click at [231, 210] on div at bounding box center [411, 166] width 497 height 279
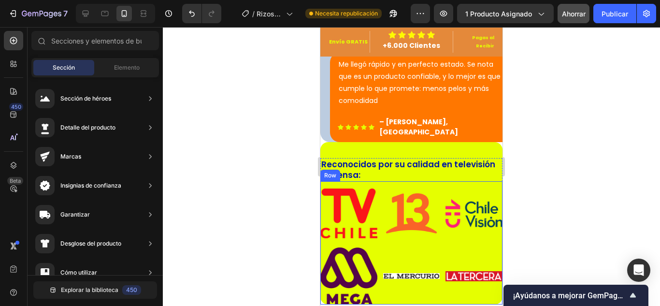
click at [467, 255] on div "Image" at bounding box center [474, 273] width 57 height 63
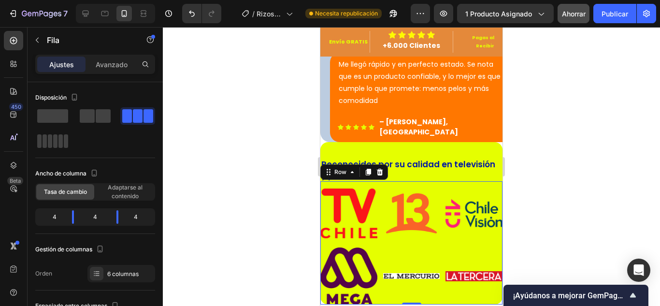
click at [410, 273] on img at bounding box center [411, 276] width 57 height 6
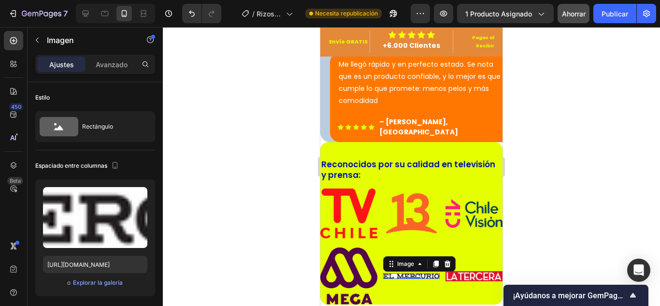
click at [413, 243] on div "Image 0" at bounding box center [411, 273] width 57 height 63
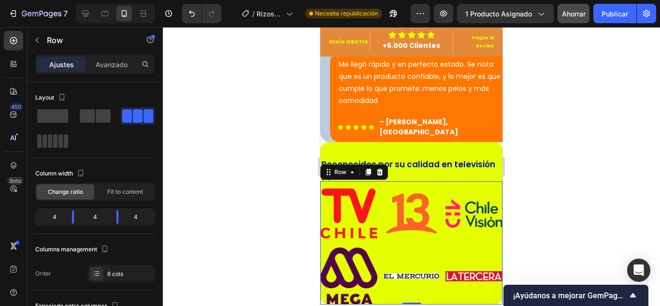
click at [420, 247] on div "Image" at bounding box center [411, 273] width 57 height 63
click at [581, 93] on div at bounding box center [411, 166] width 497 height 279
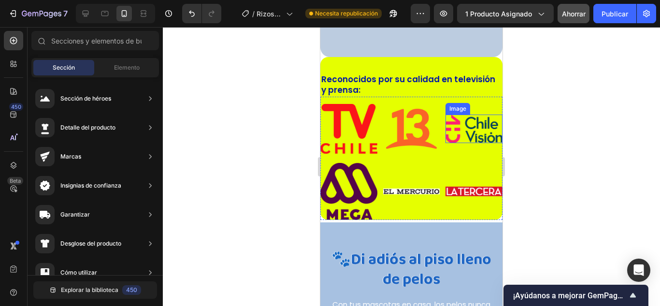
scroll to position [1546, 0]
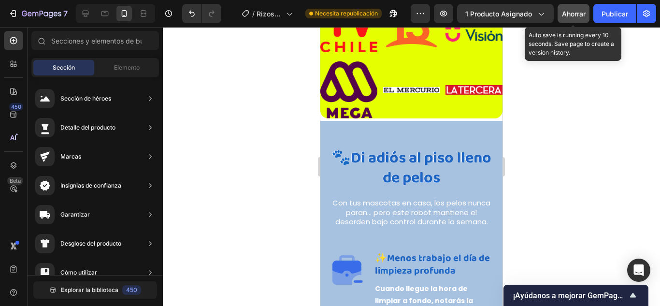
click at [578, 20] on button "Ahorrar" at bounding box center [574, 13] width 32 height 19
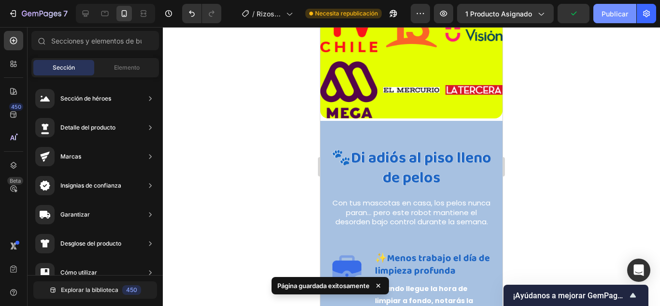
click at [617, 17] on font "Publicar" at bounding box center [615, 14] width 27 height 8
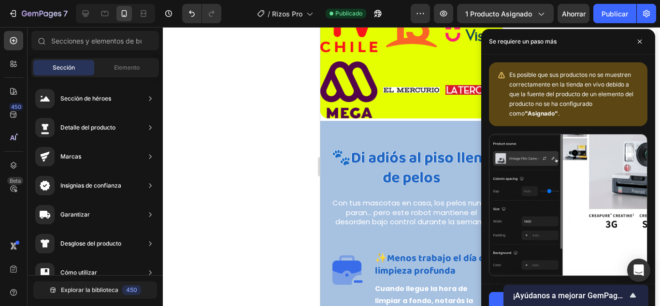
click at [310, 204] on div at bounding box center [411, 166] width 497 height 279
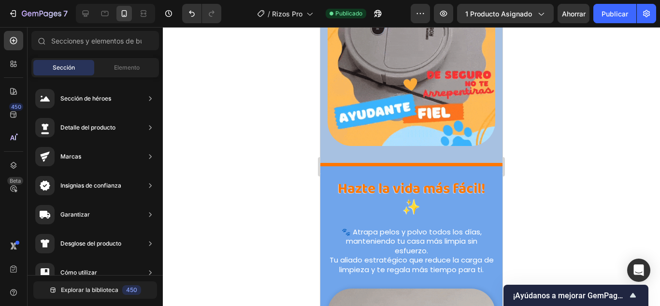
scroll to position [2126, 0]
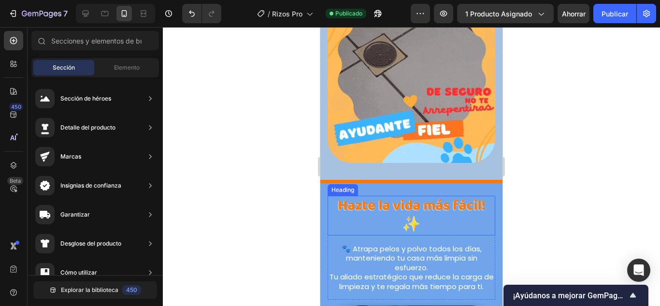
click at [335, 210] on h2 "Hazte la vida más fácil! ✨" at bounding box center [412, 216] width 168 height 40
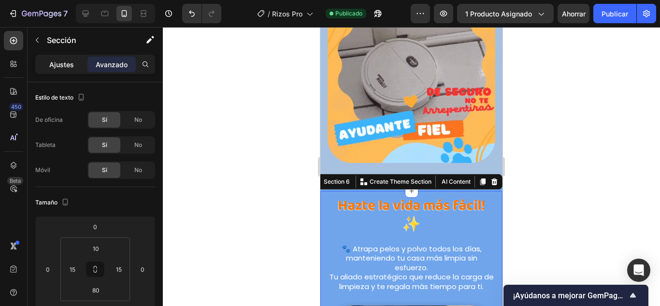
click at [70, 64] on font "Ajustes" at bounding box center [61, 64] width 25 height 8
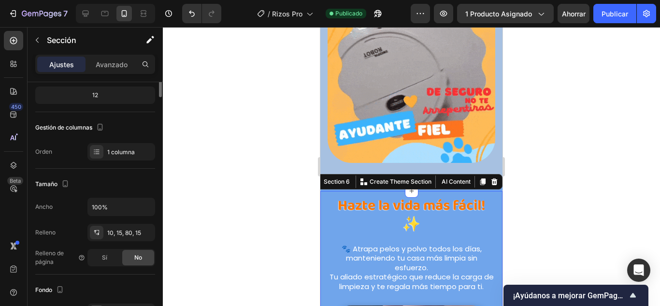
scroll to position [0, 0]
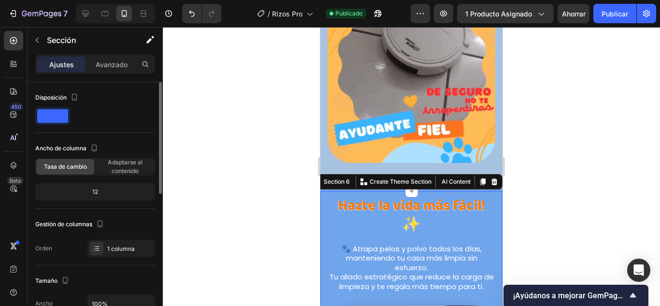
click at [53, 114] on span at bounding box center [52, 116] width 31 height 14
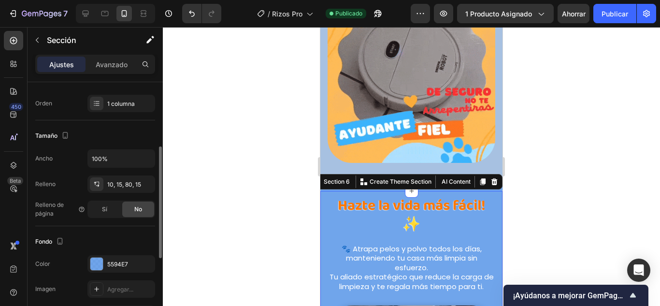
scroll to position [242, 0]
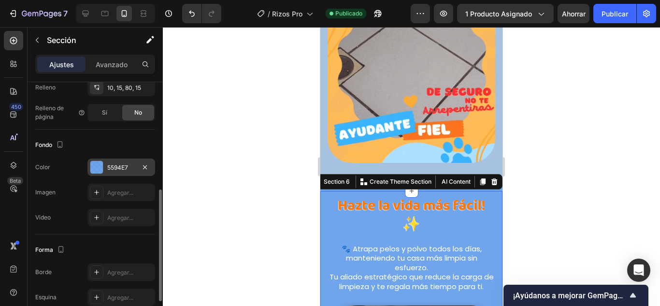
click at [98, 162] on div at bounding box center [96, 167] width 13 height 13
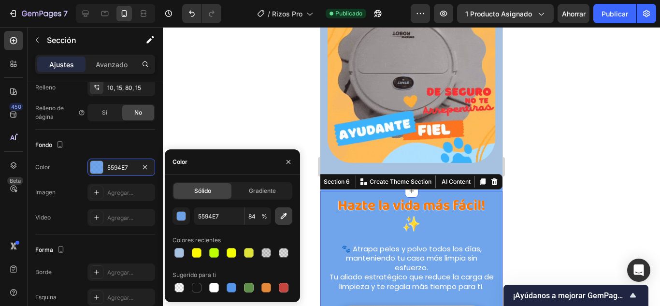
click at [282, 212] on icon "button" at bounding box center [284, 216] width 10 height 10
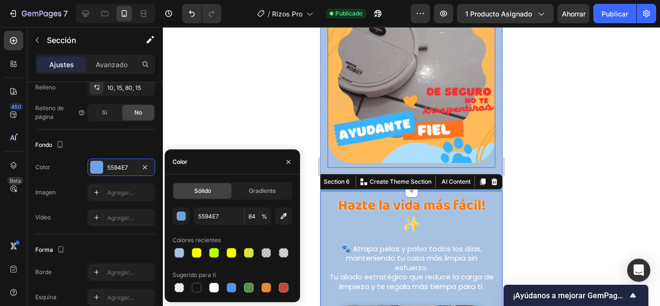
type input "A7C1E1"
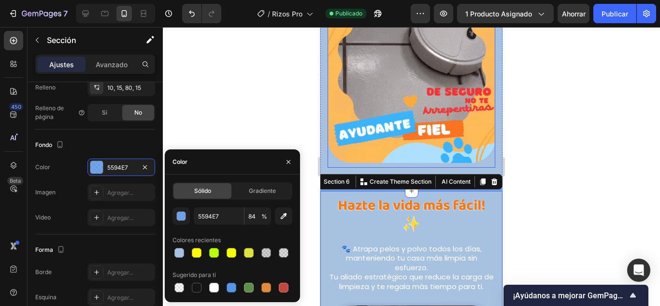
type input "100"
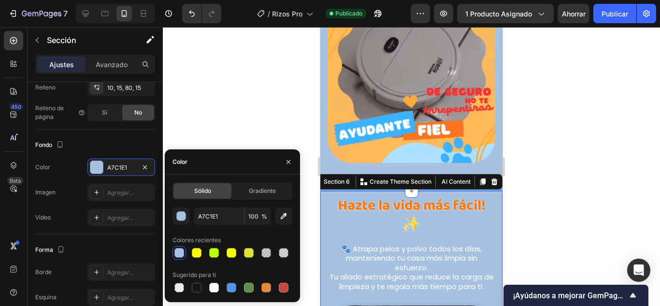
click at [255, 125] on div at bounding box center [411, 166] width 497 height 279
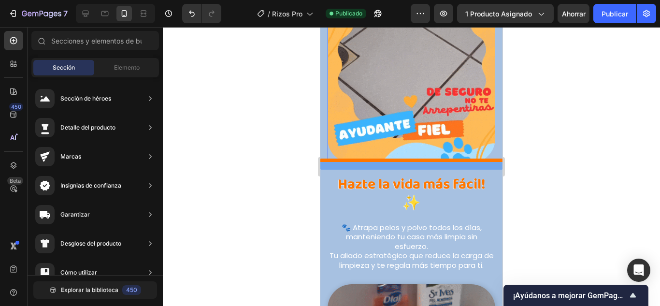
scroll to position [2078, 0]
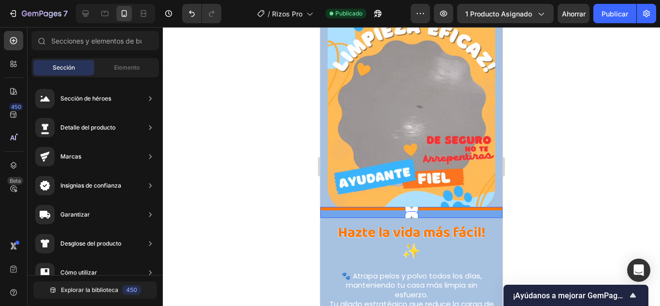
click at [349, 211] on div "Title Line" at bounding box center [411, 212] width 182 height 11
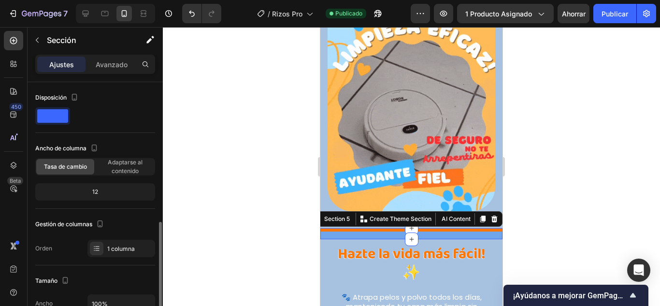
scroll to position [145, 0]
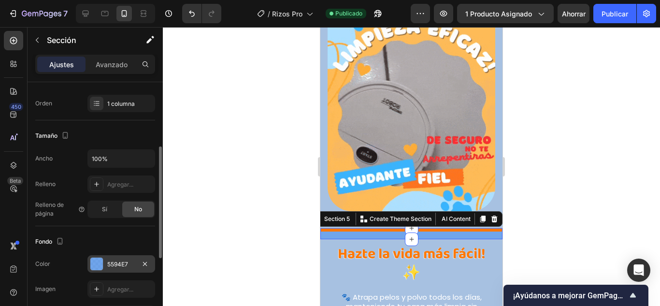
click at [101, 265] on div at bounding box center [96, 264] width 13 height 13
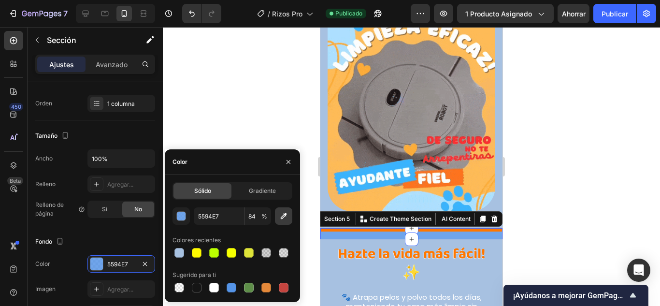
click at [287, 212] on icon "button" at bounding box center [284, 216] width 10 height 10
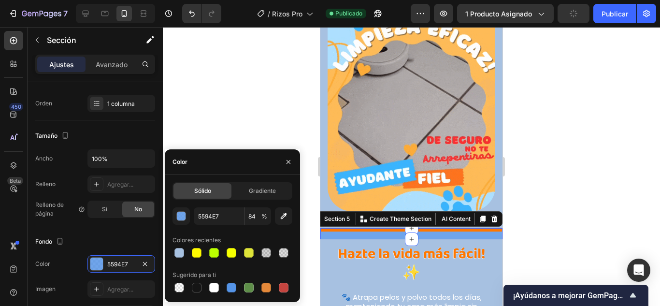
type input "A7C1E1"
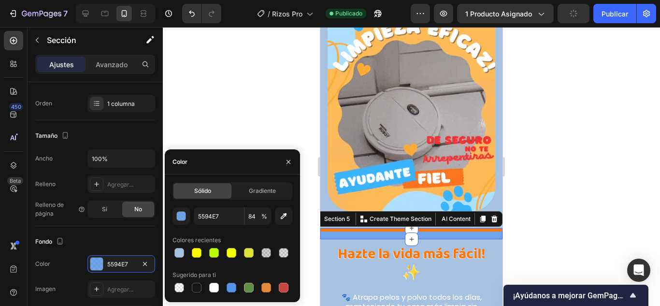
type input "100"
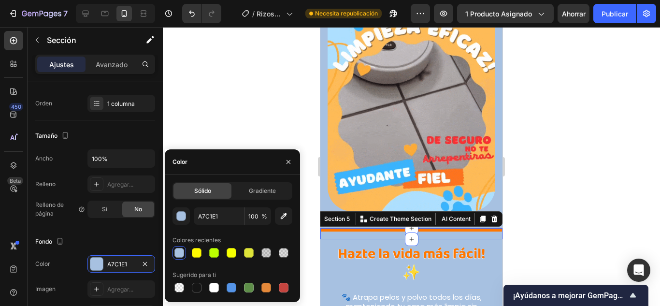
click at [281, 110] on div at bounding box center [411, 166] width 497 height 279
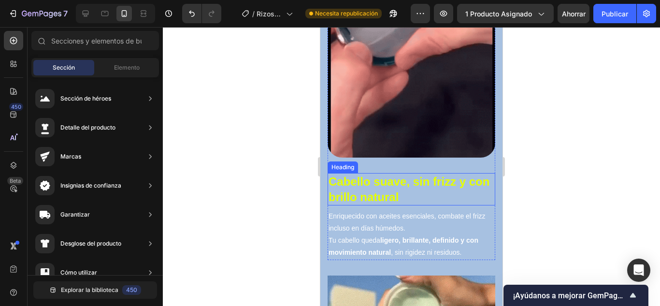
scroll to position [3141, 0]
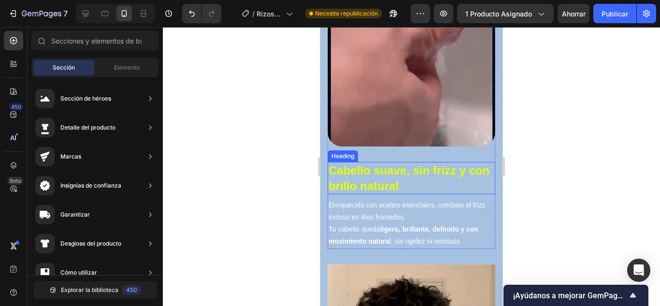
click at [379, 164] on strong "Cabello suave, sin frizz y con brillo natural" at bounding box center [409, 178] width 161 height 28
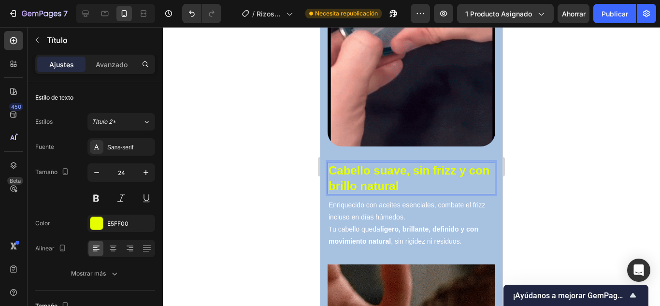
click at [379, 164] on strong "Cabello suave, sin frizz y con brillo natural" at bounding box center [409, 178] width 161 height 28
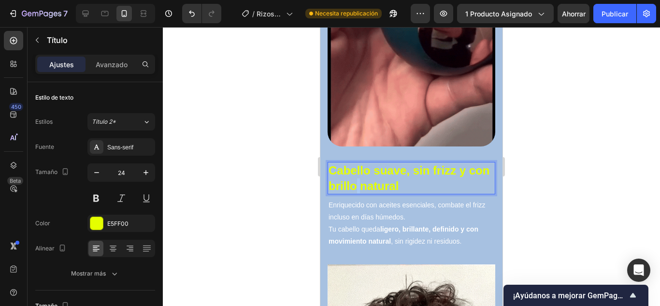
click at [379, 164] on strong "Cabello suave, sin frizz y con brillo natural" at bounding box center [409, 178] width 161 height 28
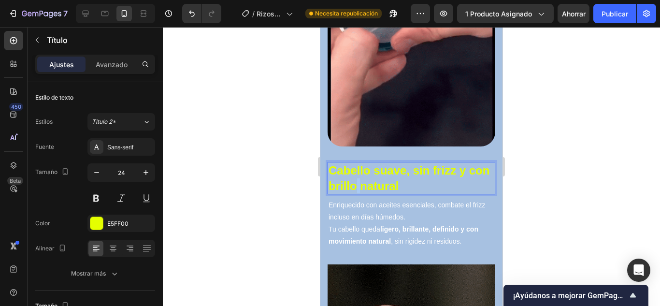
click at [379, 164] on strong "Cabello suave, sin frizz y con brillo natural" at bounding box center [409, 178] width 161 height 28
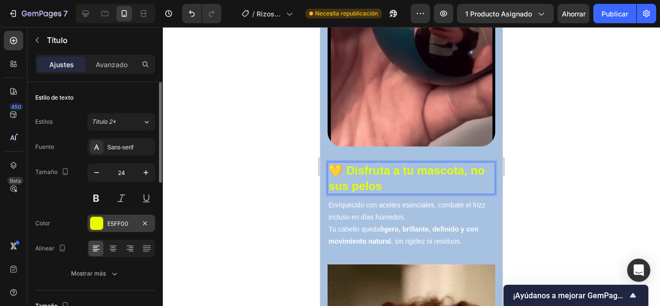
click at [102, 225] on div at bounding box center [96, 223] width 13 height 13
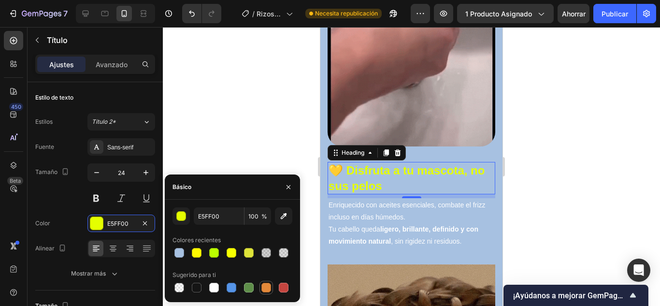
click at [267, 287] on div at bounding box center [266, 288] width 10 height 10
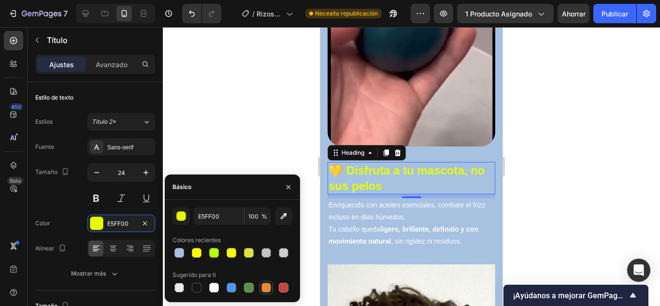
type input "E4893A"
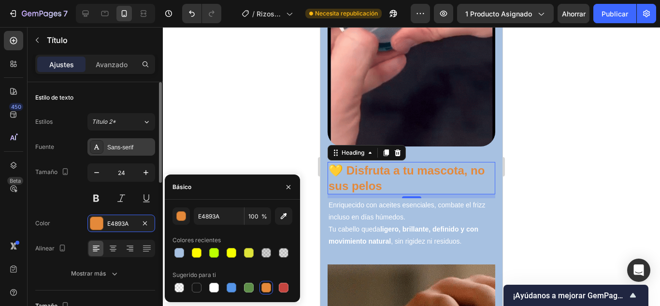
click at [116, 145] on font "Sans-serif" at bounding box center [120, 147] width 26 height 7
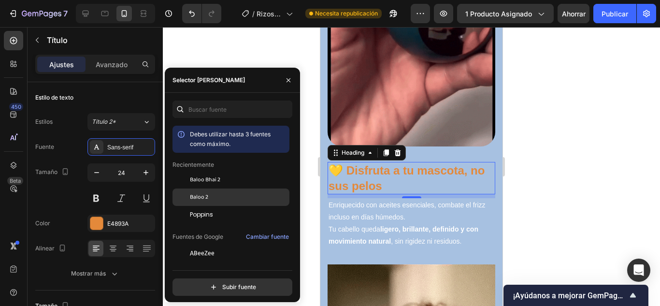
click at [204, 195] on font "Baloo 2" at bounding box center [199, 196] width 18 height 9
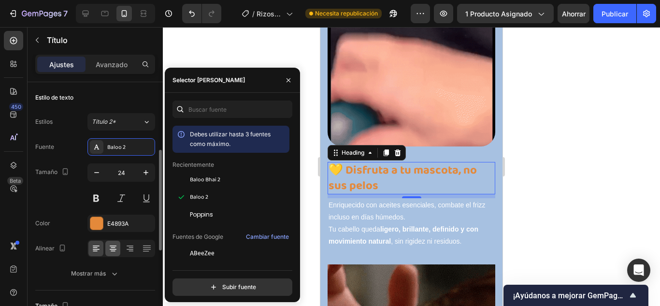
scroll to position [48, 0]
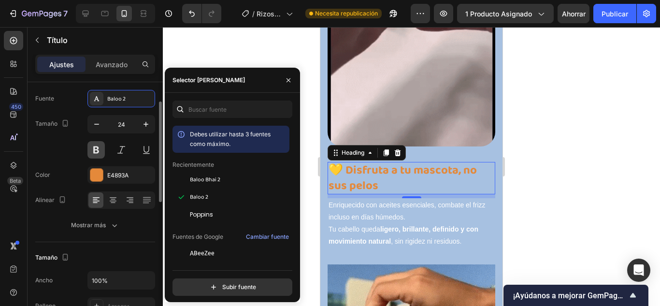
click at [101, 148] on button at bounding box center [95, 149] width 17 height 17
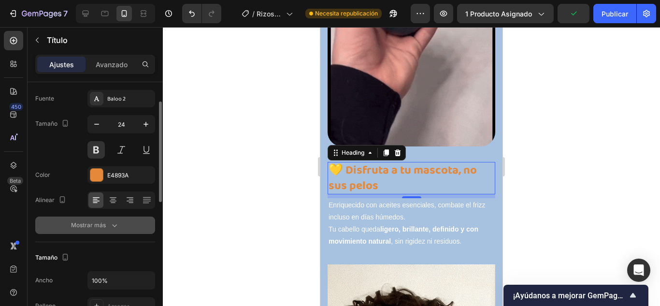
click at [117, 219] on button "Mostrar más" at bounding box center [95, 224] width 120 height 17
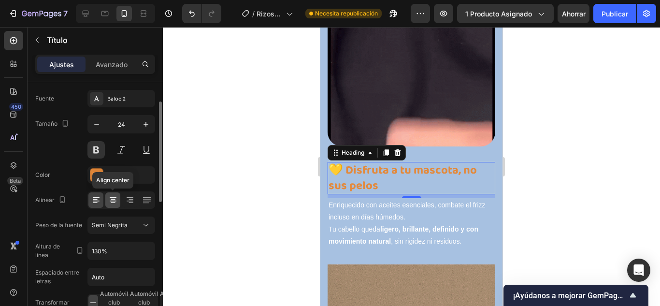
click at [115, 202] on icon at bounding box center [113, 200] width 10 height 10
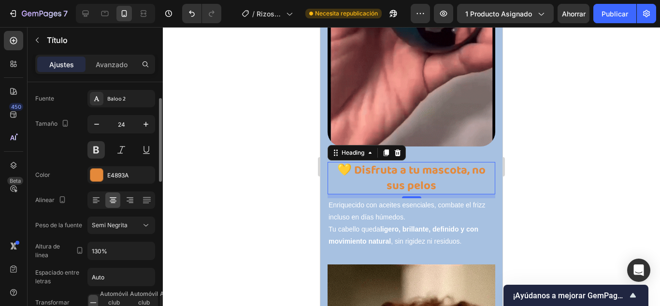
scroll to position [97, 0]
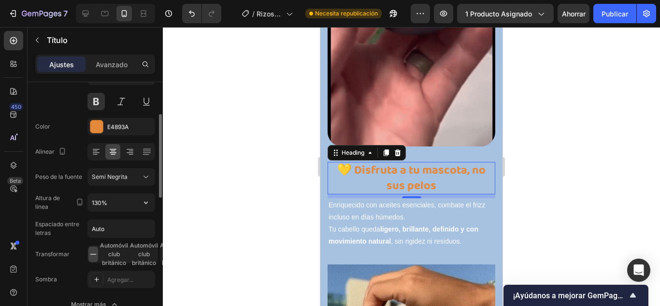
click at [134, 189] on div "Fuente Baloo 2 Tamaño 24 Color E4893A Alinear Peso de la fuente Semi Negrita Al…" at bounding box center [95, 178] width 120 height 272
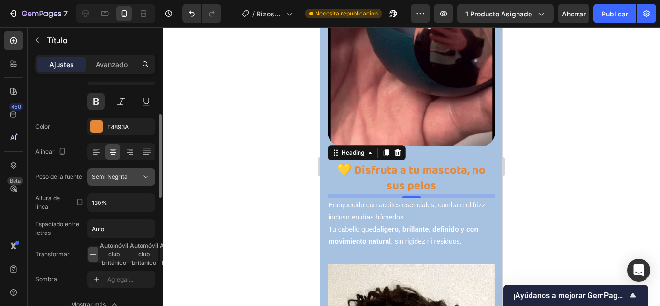
click at [141, 179] on div "Semi Negrita" at bounding box center [116, 177] width 49 height 9
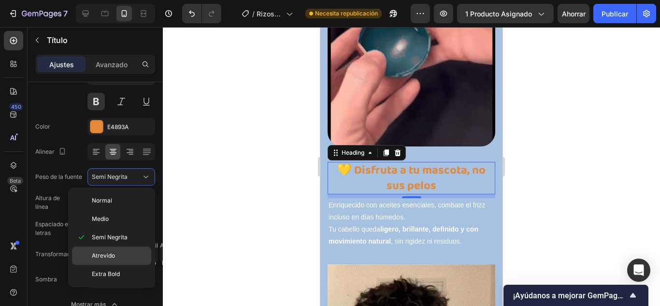
click at [109, 260] on span "Atrevido" at bounding box center [103, 255] width 23 height 9
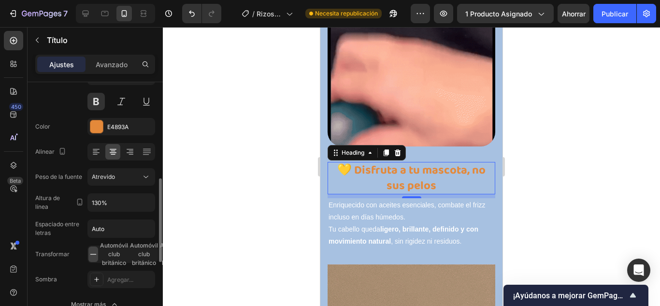
scroll to position [145, 0]
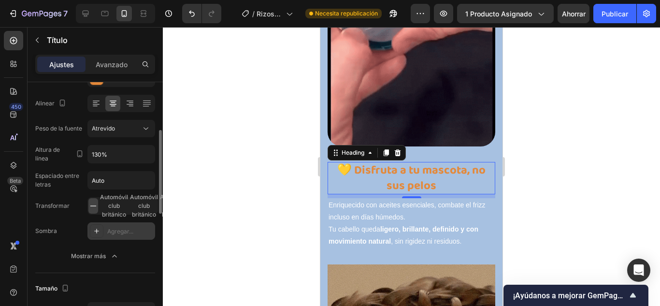
click at [99, 227] on div at bounding box center [97, 231] width 14 height 14
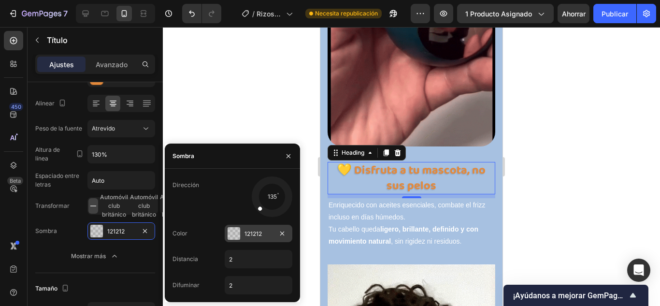
click at [226, 237] on div "121212" at bounding box center [259, 233] width 68 height 17
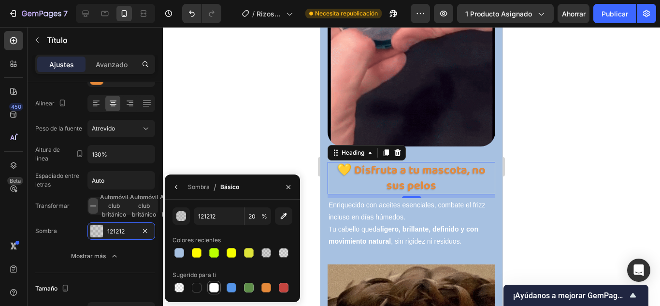
click at [216, 288] on div at bounding box center [214, 288] width 10 height 10
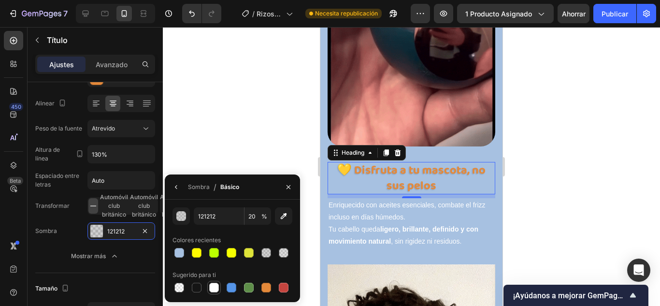
type input "FFFFFF"
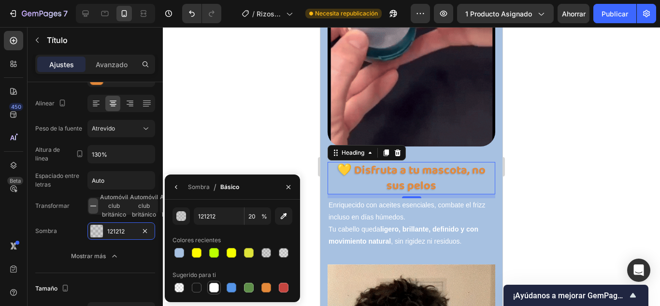
type input "100"
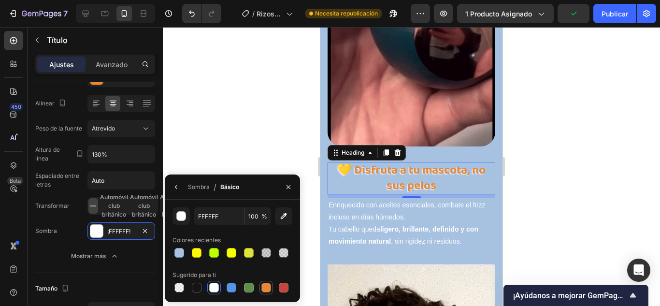
click at [263, 290] on div at bounding box center [266, 288] width 10 height 10
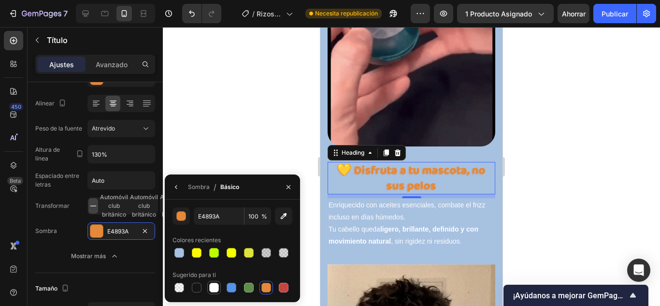
click at [215, 285] on div at bounding box center [214, 288] width 10 height 10
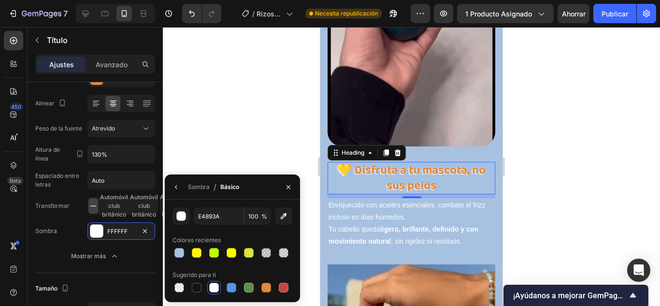
type input "FFFFFF"
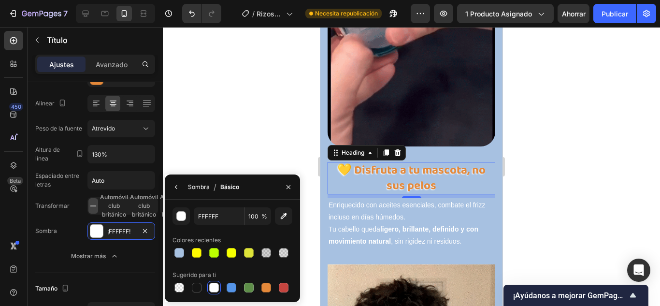
click at [197, 185] on font "Sombra" at bounding box center [199, 186] width 22 height 7
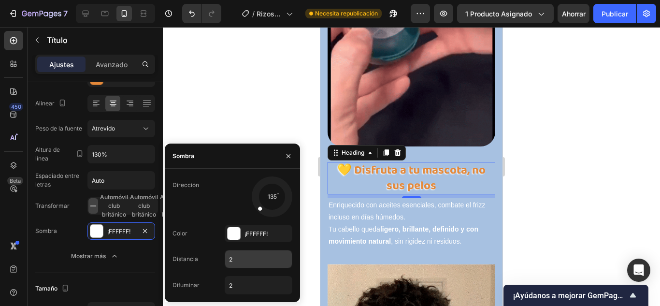
click at [237, 256] on input "2" at bounding box center [258, 258] width 67 height 17
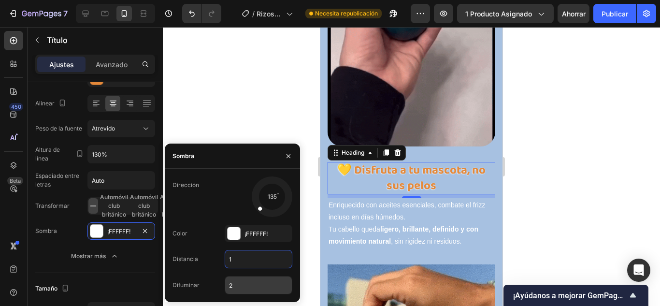
type input "1"
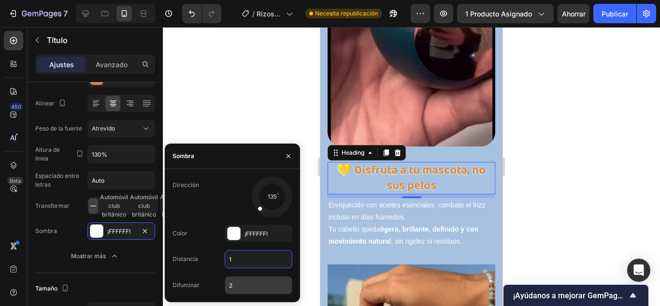
click at [239, 285] on input "2" at bounding box center [258, 284] width 67 height 17
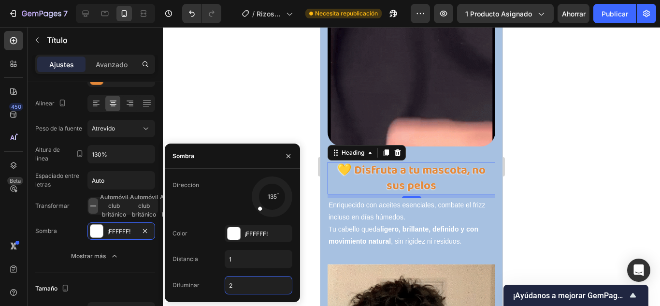
type input "1"
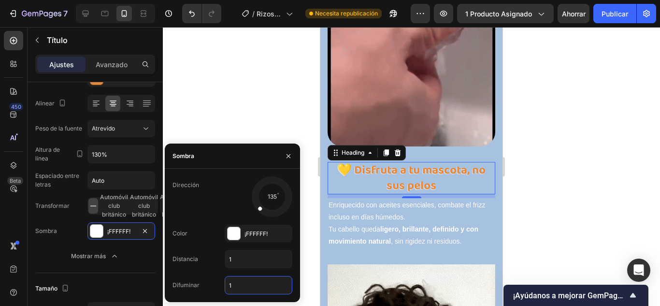
click at [262, 119] on div at bounding box center [411, 166] width 497 height 279
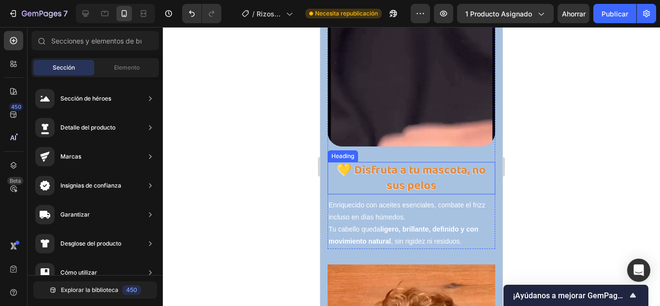
click at [393, 162] on strong "💛 Disfruta a tu mascota, no sus pelos" at bounding box center [411, 178] width 148 height 34
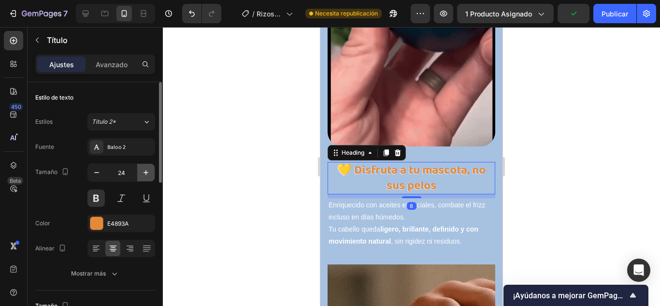
click at [143, 173] on icon "button" at bounding box center [146, 173] width 10 height 10
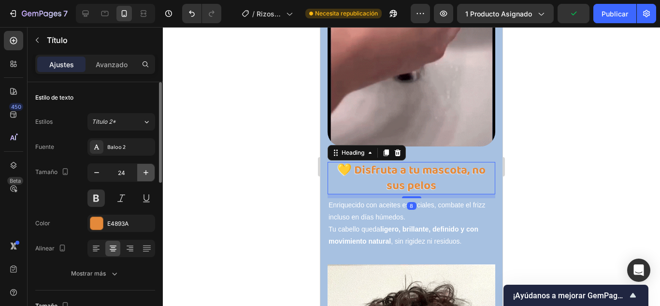
click at [143, 173] on icon "button" at bounding box center [146, 173] width 10 height 10
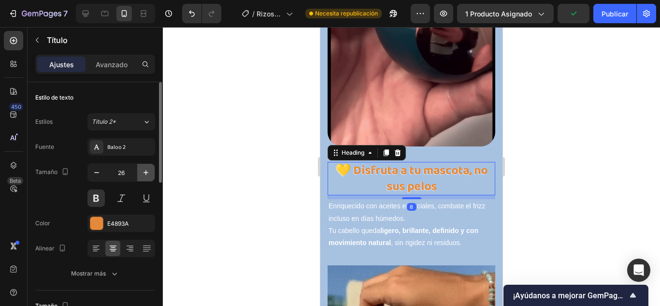
click at [143, 173] on icon "button" at bounding box center [146, 173] width 10 height 10
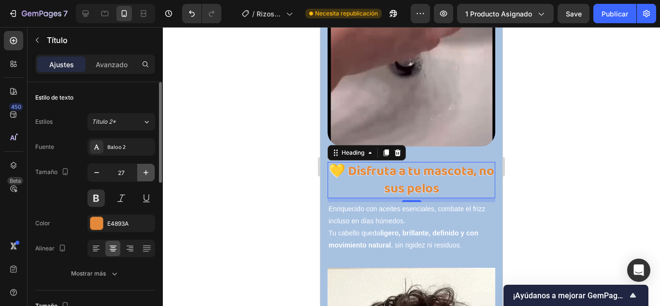
click at [143, 173] on icon "button" at bounding box center [146, 173] width 10 height 10
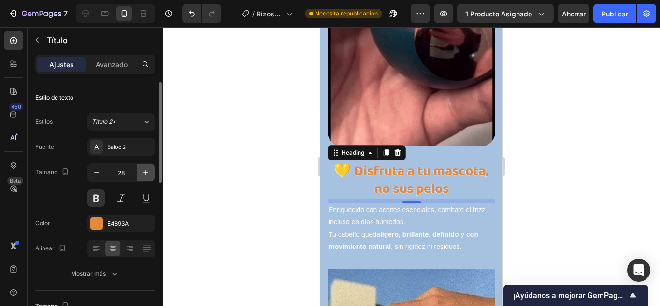
click at [143, 173] on icon "button" at bounding box center [146, 173] width 10 height 10
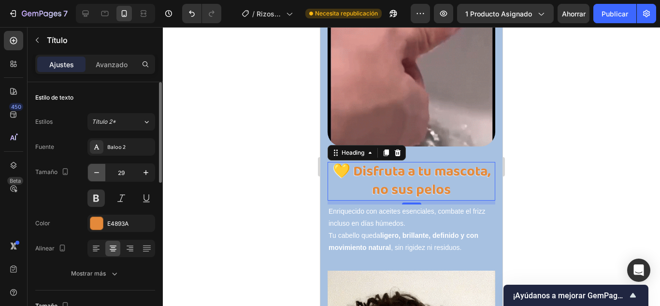
click at [98, 171] on icon "button" at bounding box center [97, 173] width 10 height 10
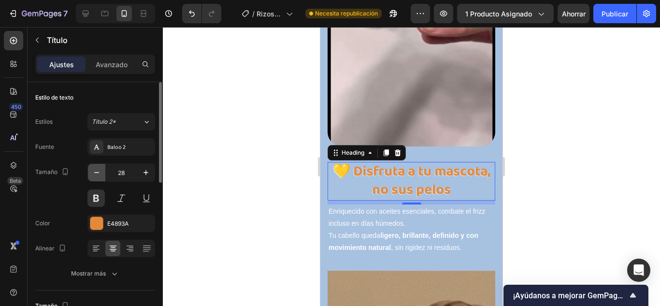
click at [98, 171] on icon "button" at bounding box center [97, 173] width 10 height 10
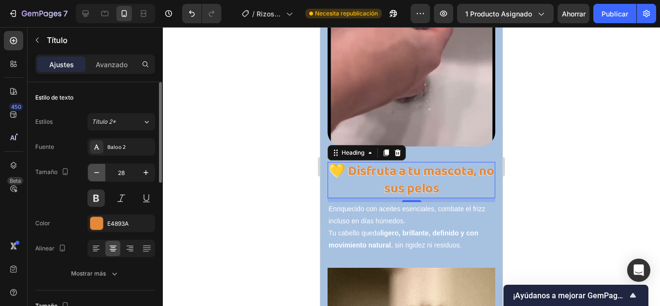
type input "27"
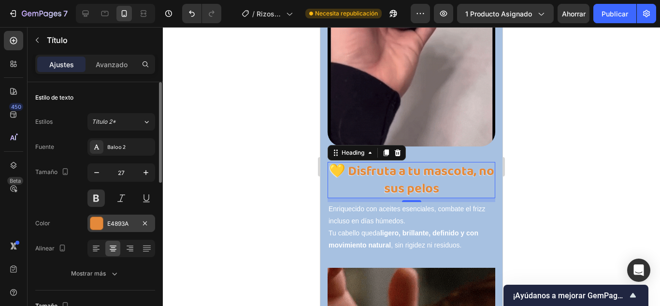
click at [102, 222] on div at bounding box center [96, 223] width 13 height 13
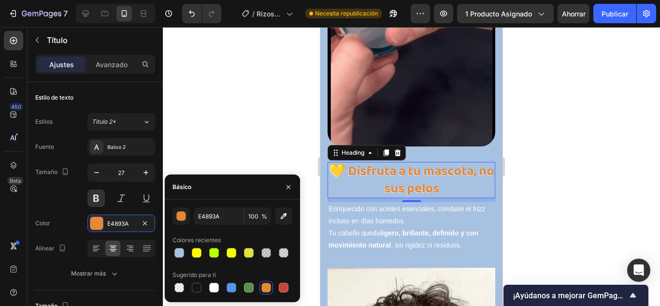
click at [269, 286] on div at bounding box center [266, 288] width 10 height 10
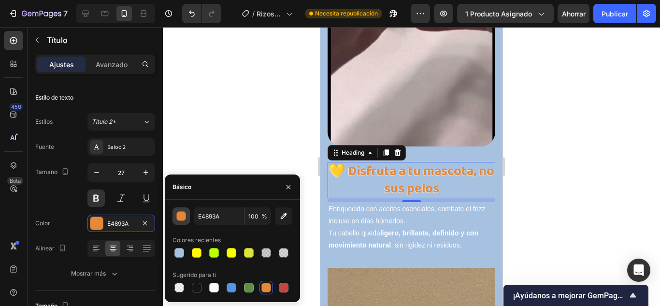
click at [177, 213] on div "button" at bounding box center [182, 217] width 10 height 10
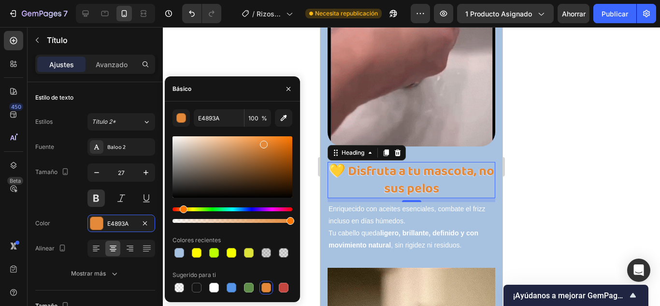
click at [182, 207] on div "Matiz" at bounding box center [184, 209] width 8 height 8
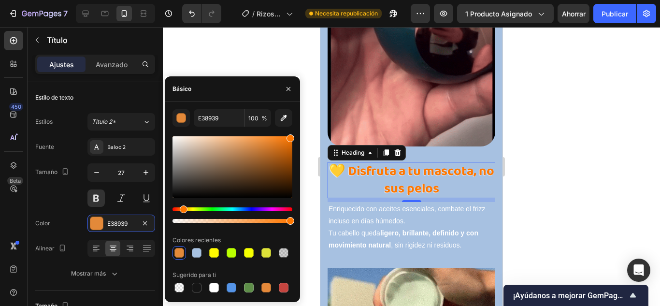
drag, startPoint x: 286, startPoint y: 140, endPoint x: 296, endPoint y: 134, distance: 11.7
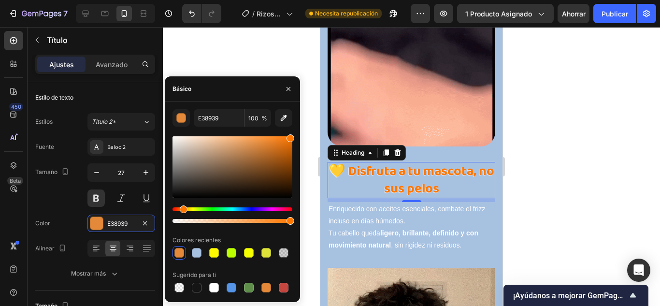
click at [296, 134] on div "E38939 100 % Colores recientes Sugerido para ti" at bounding box center [232, 201] width 135 height 185
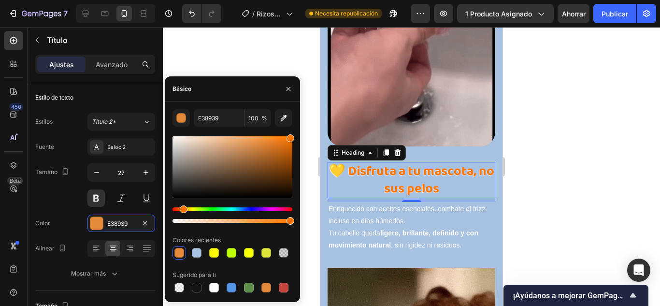
type input "FF7700"
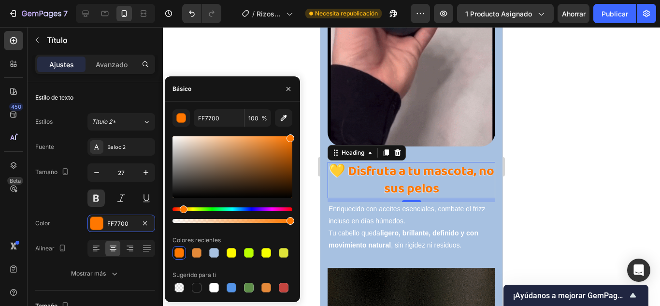
click at [275, 63] on div at bounding box center [411, 166] width 497 height 279
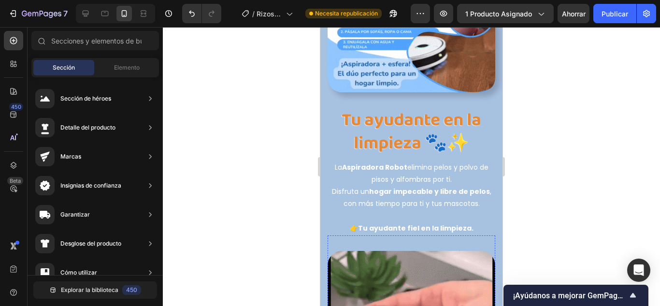
scroll to position [2755, 0]
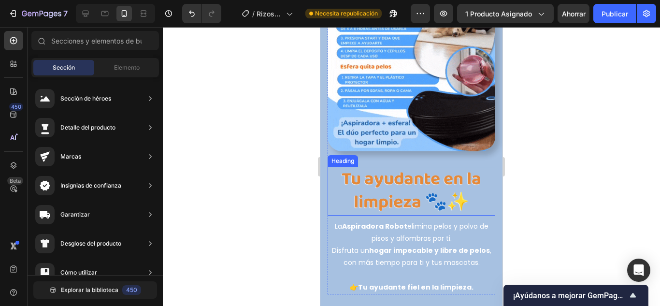
click at [381, 175] on h3 "Tu ayudante en la limpieza 🐾✨" at bounding box center [412, 191] width 168 height 48
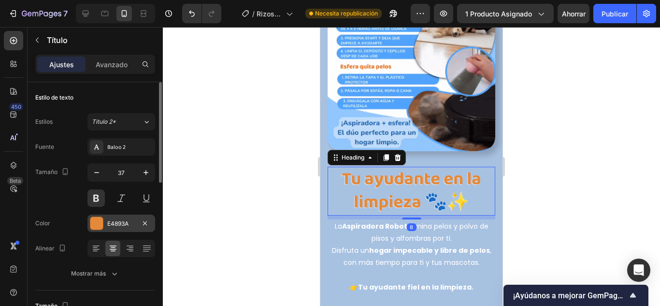
click at [102, 224] on div at bounding box center [96, 223] width 13 height 13
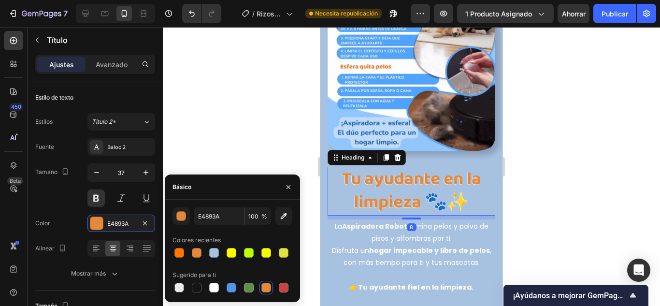
click at [182, 256] on div at bounding box center [179, 253] width 10 height 10
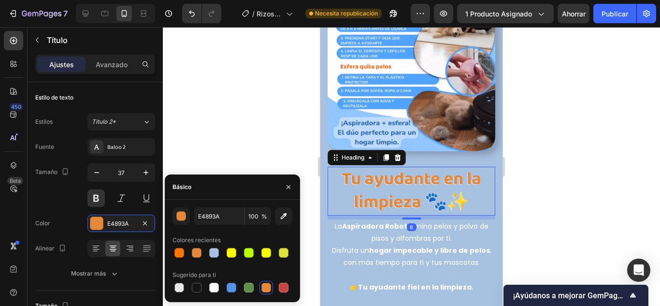
type input "FF7700"
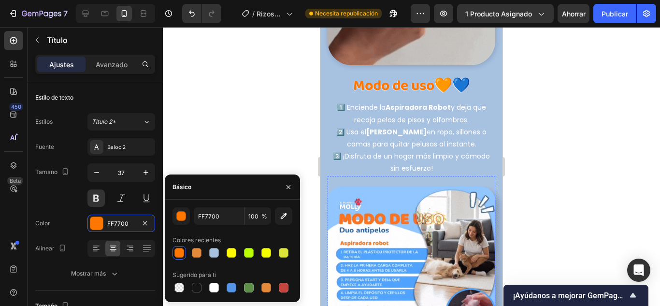
scroll to position [2465, 0]
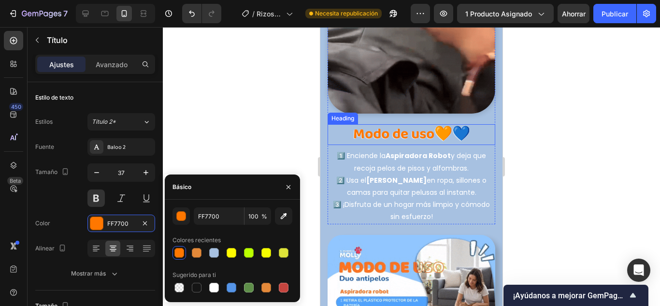
click at [388, 130] on strong "Modo de uso" at bounding box center [393, 134] width 81 height 23
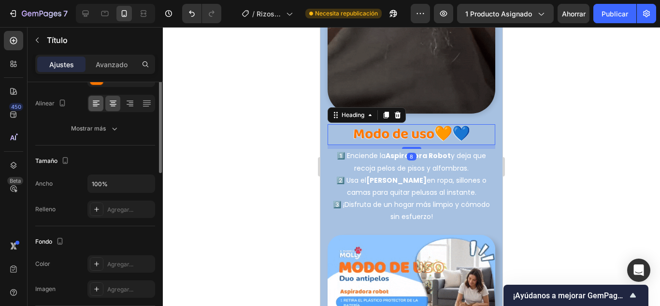
scroll to position [97, 0]
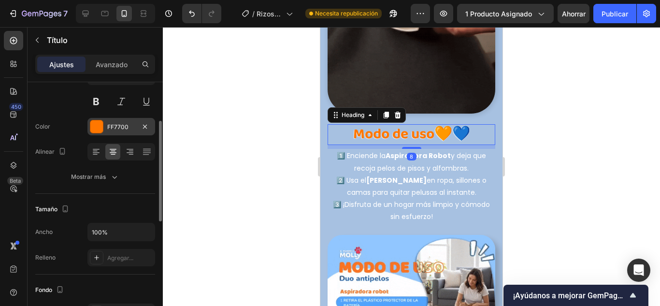
click at [100, 129] on div at bounding box center [96, 126] width 13 height 13
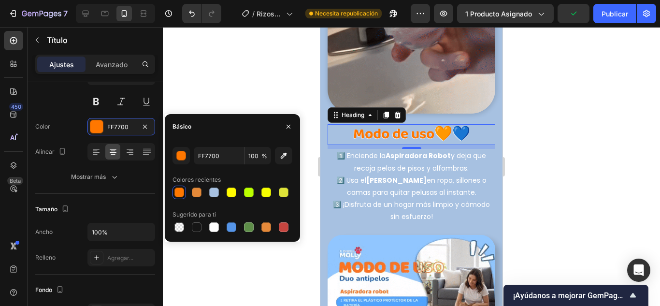
click at [178, 193] on div at bounding box center [179, 192] width 10 height 10
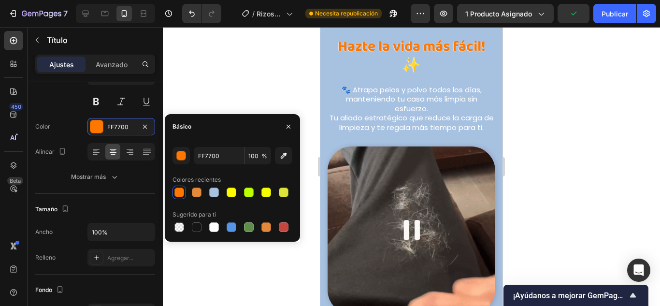
scroll to position [2126, 0]
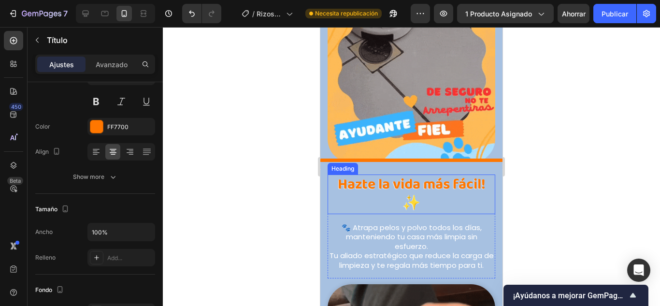
click at [376, 181] on h2 "Hazte la vida más fácil! ✨" at bounding box center [412, 194] width 168 height 40
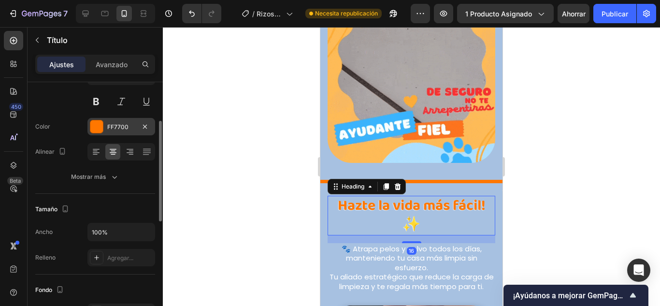
click at [93, 123] on div at bounding box center [96, 126] width 13 height 13
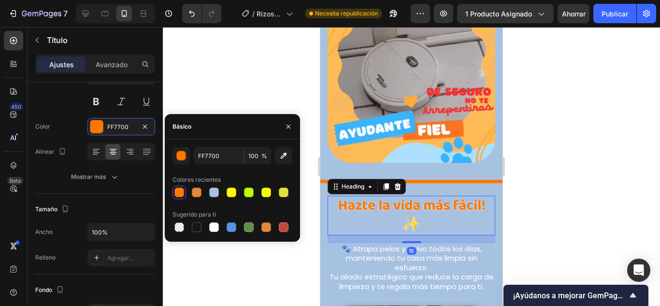
click at [181, 191] on div at bounding box center [179, 192] width 10 height 10
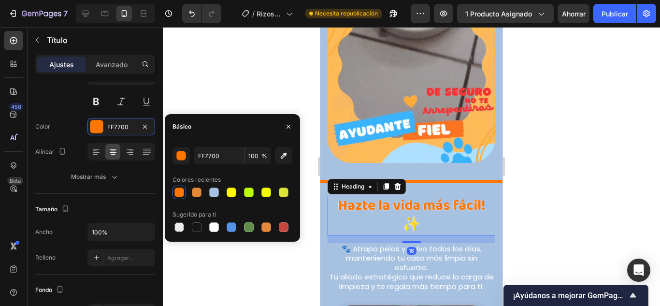
click at [574, 195] on div at bounding box center [411, 166] width 497 height 279
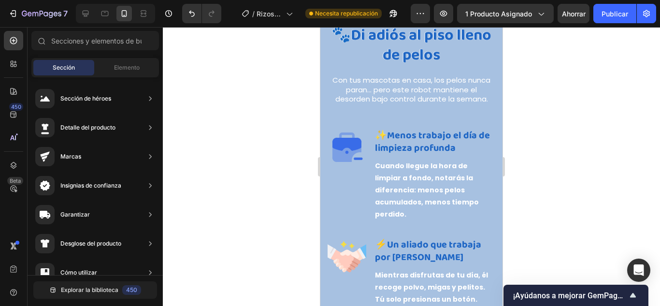
scroll to position [1460, 0]
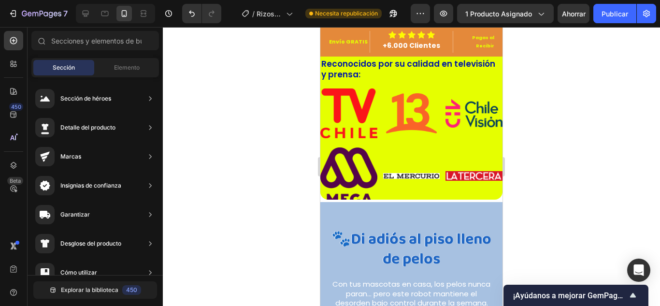
click at [237, 183] on div at bounding box center [411, 166] width 497 height 279
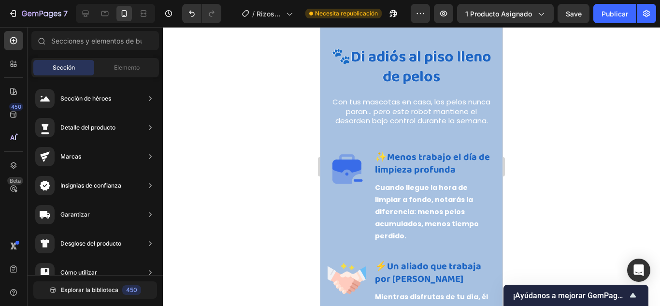
scroll to position [1595, 0]
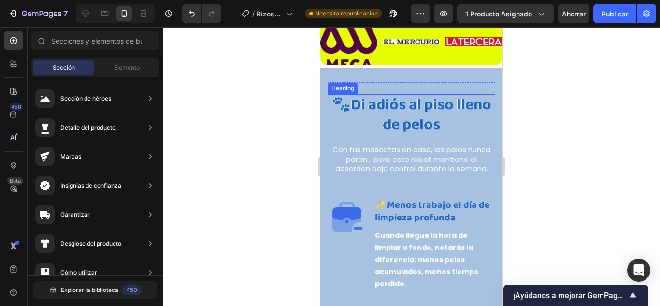
click at [410, 119] on strong "Di adiós al piso lleno de pelos" at bounding box center [421, 115] width 141 height 45
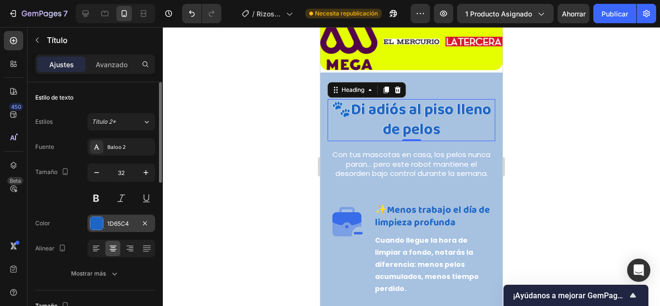
click at [99, 221] on div at bounding box center [96, 223] width 13 height 13
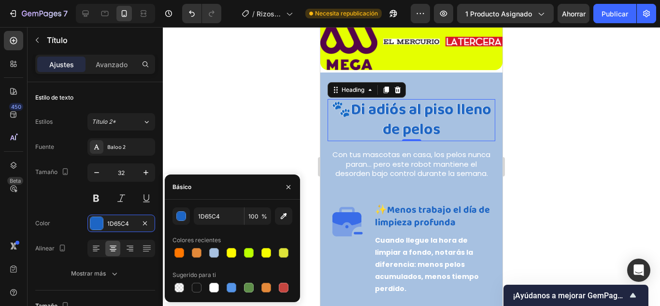
click at [181, 252] on div at bounding box center [179, 253] width 10 height 10
type input "FF7700"
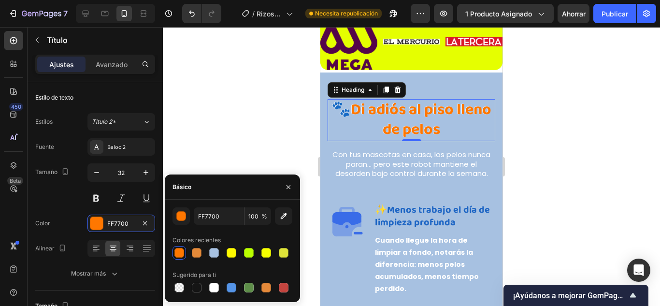
click at [189, 134] on div at bounding box center [411, 166] width 497 height 279
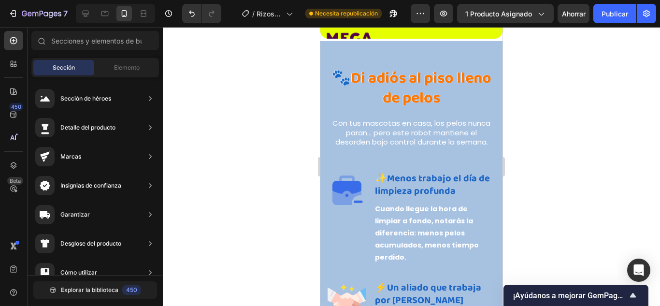
scroll to position [1495, 0]
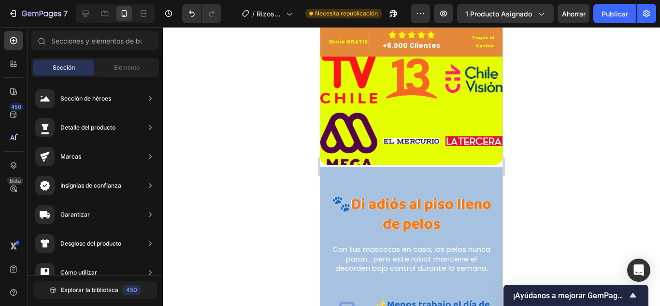
click at [234, 169] on div at bounding box center [411, 166] width 497 height 279
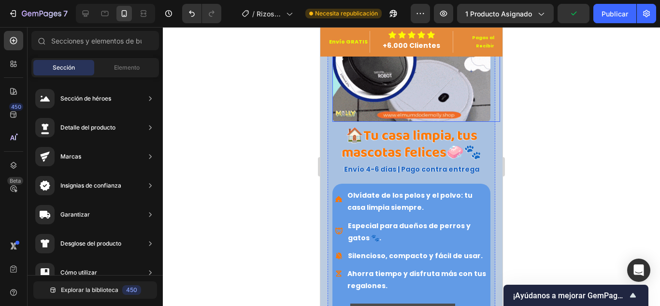
scroll to position [290, 0]
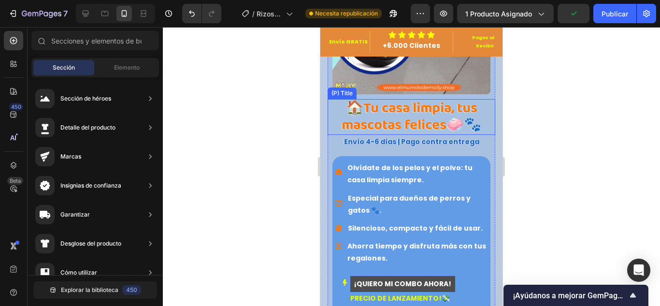
click at [397, 99] on h2 "🏠Tu casa limpia, tus mascotas felices🧼🐾" at bounding box center [412, 117] width 168 height 36
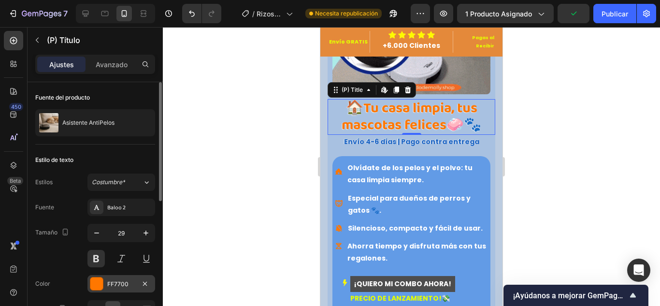
click at [95, 282] on div at bounding box center [96, 283] width 13 height 13
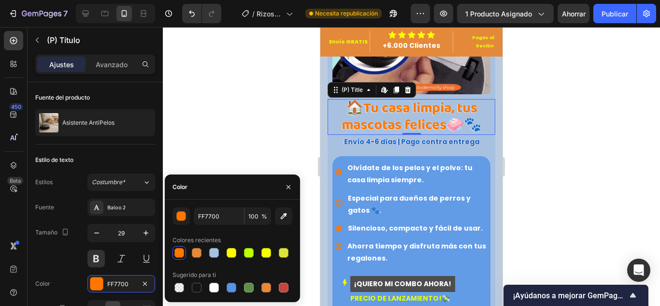
click at [184, 251] on div at bounding box center [179, 253] width 12 height 12
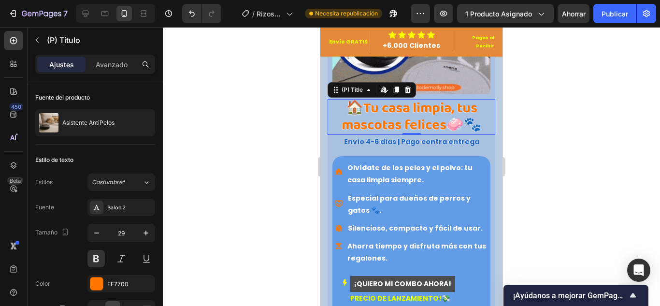
click at [234, 101] on div at bounding box center [411, 166] width 497 height 279
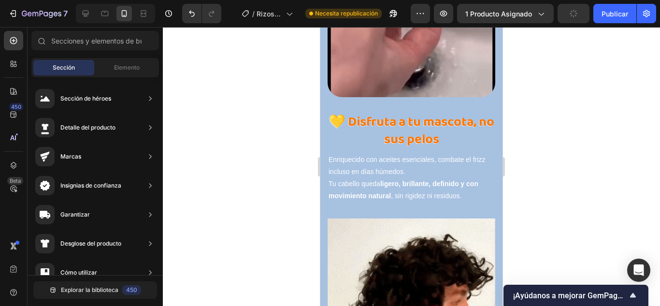
scroll to position [3238, 0]
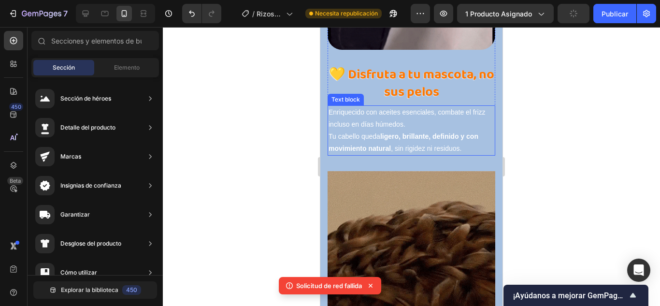
click at [383, 106] on p "Enriquecido con aceites esenciales, combate el frizz incluso en días húmedos. T…" at bounding box center [412, 130] width 166 height 49
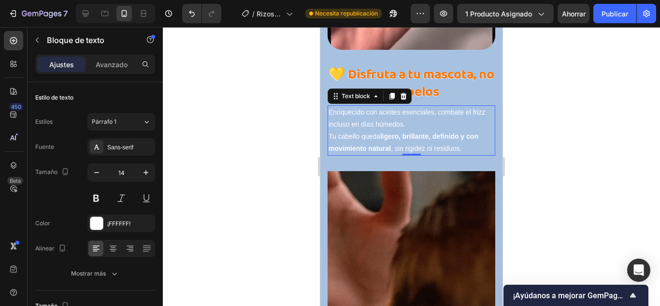
click at [366, 108] on p "Enriquecido con aceites esenciales, combate el frizz incluso en días húmedos. T…" at bounding box center [412, 130] width 166 height 49
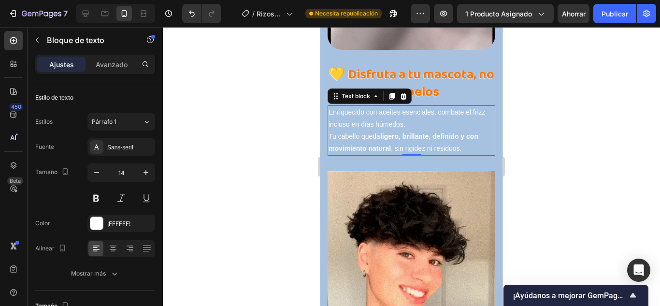
click at [366, 108] on p "Enriquecido con aceites esenciales, combate el frizz incluso en días húmedos. T…" at bounding box center [412, 130] width 166 height 49
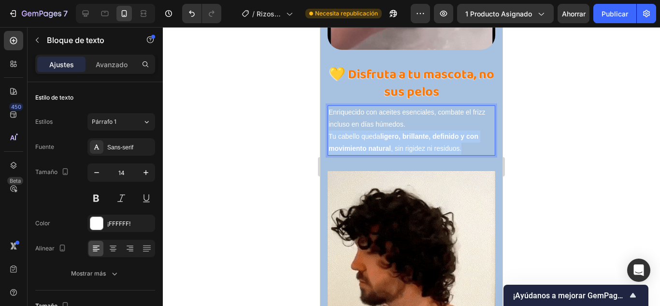
click at [366, 108] on p "Enriquecido con aceites esenciales, combate el frizz incluso en días húmedos. T…" at bounding box center [412, 130] width 166 height 49
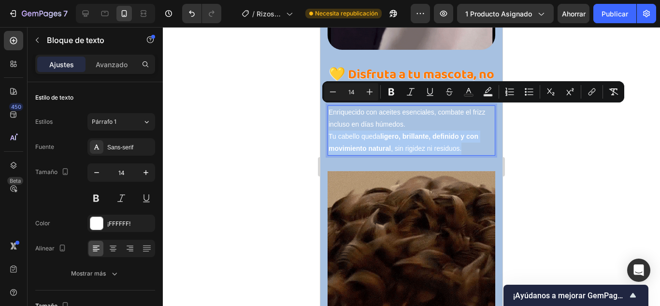
click at [434, 124] on p "Enriquecido con aceites esenciales, combate el frizz incluso en días húmedos. T…" at bounding box center [412, 130] width 166 height 49
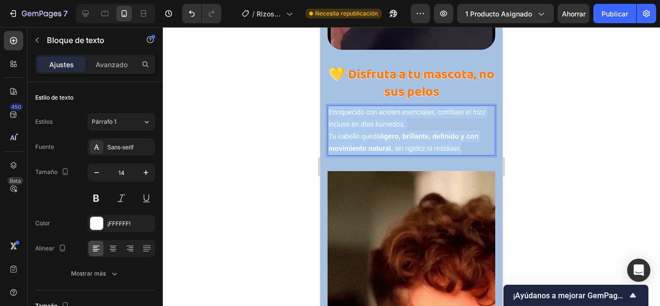
drag, startPoint x: 418, startPoint y: 114, endPoint x: 328, endPoint y: 80, distance: 96.3
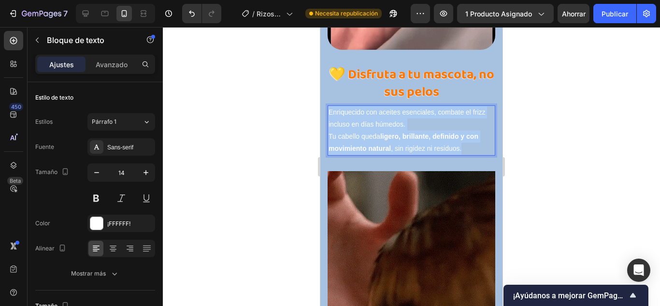
click at [328, 105] on div "Enriquecido con aceites esenciales, combate el frizz incluso en días húmedos. T…" at bounding box center [412, 130] width 168 height 51
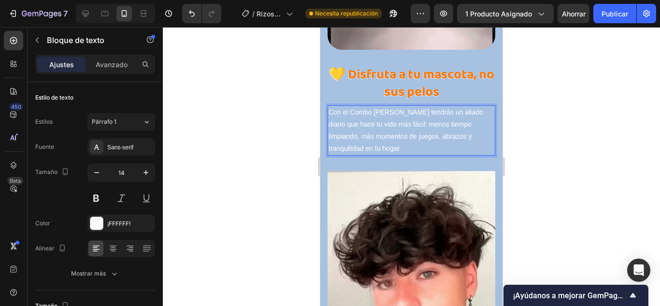
click at [560, 128] on div at bounding box center [411, 166] width 497 height 279
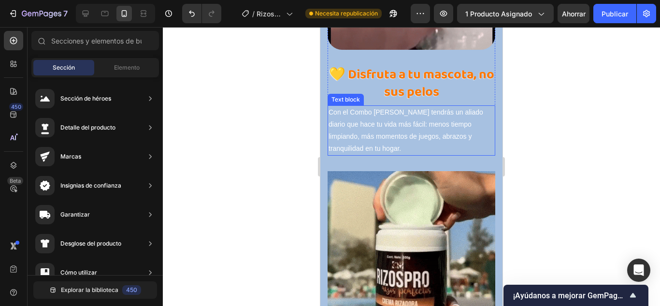
click at [404, 106] on p "Con el Combo [PERSON_NAME] tendrás un aliado diario que hace tu vida más fácil:…" at bounding box center [412, 130] width 166 height 49
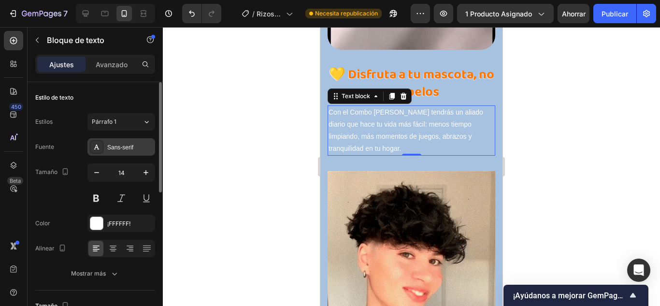
click at [120, 150] on font "Sans-serif" at bounding box center [120, 147] width 26 height 7
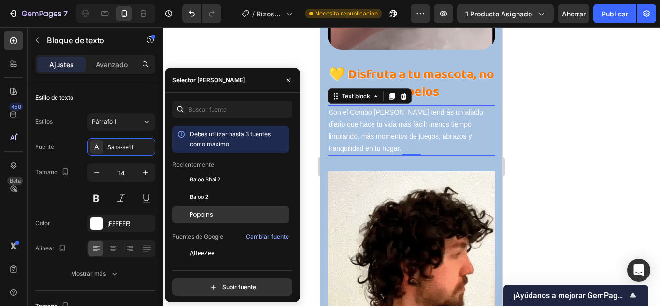
click at [216, 216] on div "Poppins" at bounding box center [239, 214] width 98 height 9
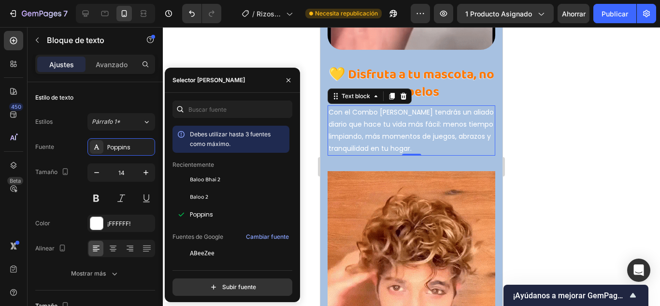
click at [249, 48] on div at bounding box center [411, 166] width 497 height 279
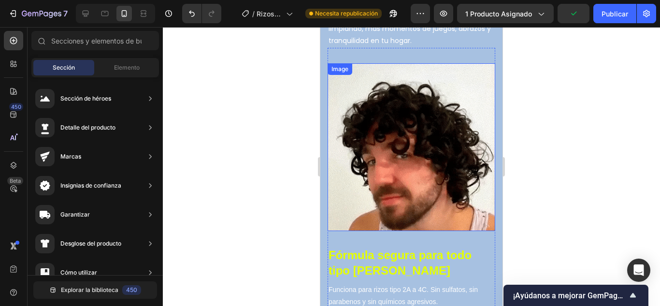
scroll to position [3431, 0]
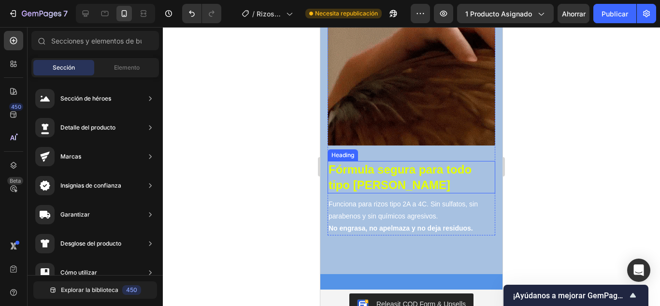
click at [390, 163] on strong "Fórmula segura para todo tipo de rizos" at bounding box center [400, 177] width 143 height 28
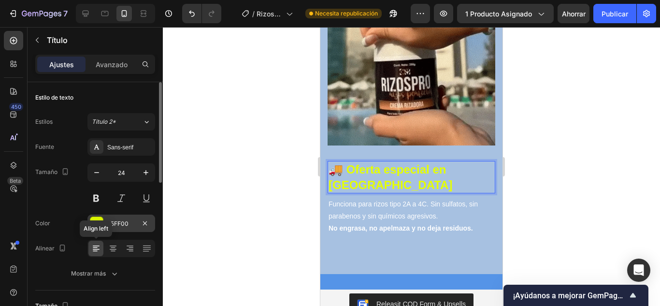
click at [101, 224] on div at bounding box center [96, 223] width 13 height 13
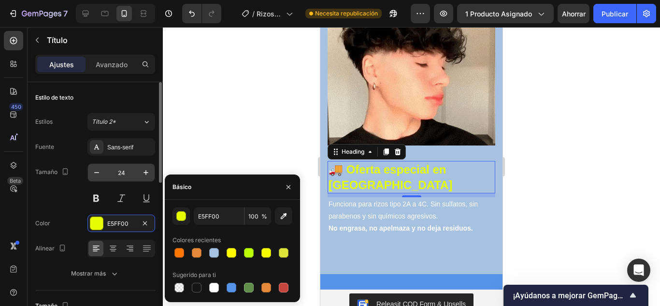
click at [181, 255] on div at bounding box center [179, 253] width 10 height 10
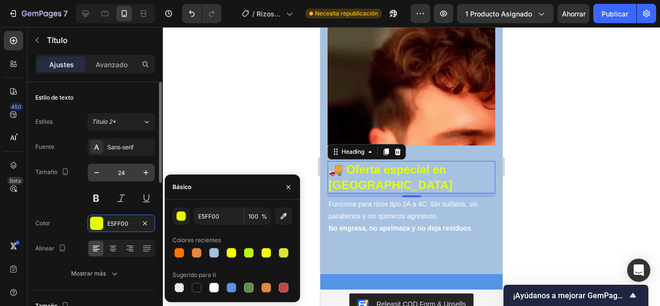
type input "FF7700"
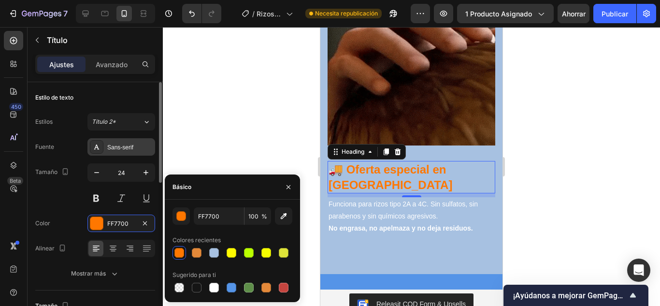
click at [117, 148] on font "Sans-serif" at bounding box center [120, 147] width 26 height 7
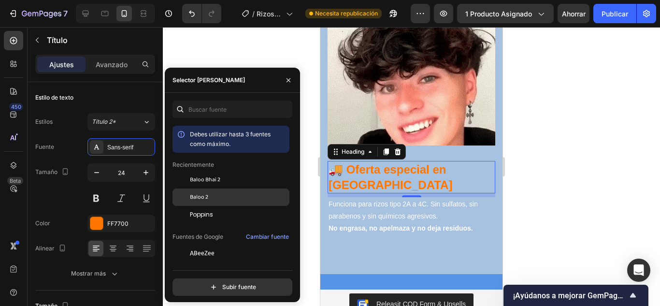
click at [192, 202] on div "Baloo 2" at bounding box center [231, 196] width 117 height 17
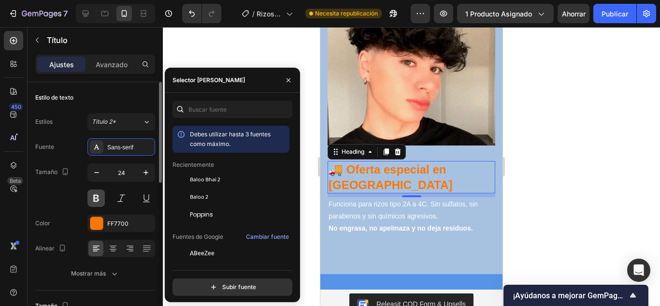
click at [91, 197] on button at bounding box center [95, 197] width 17 height 17
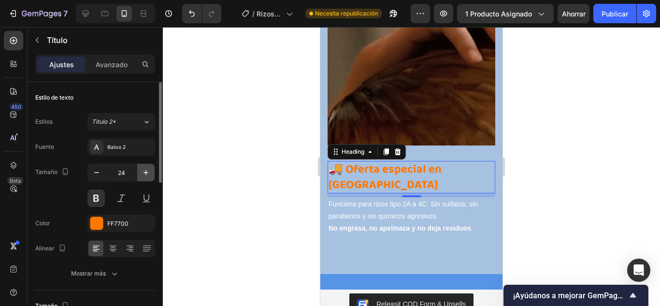
click at [144, 174] on icon "button" at bounding box center [146, 173] width 10 height 10
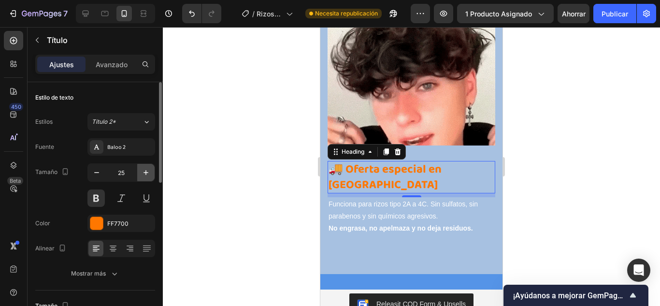
click at [144, 174] on icon "button" at bounding box center [146, 173] width 10 height 10
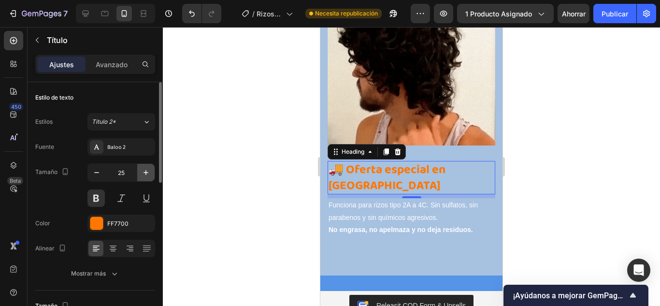
type input "26"
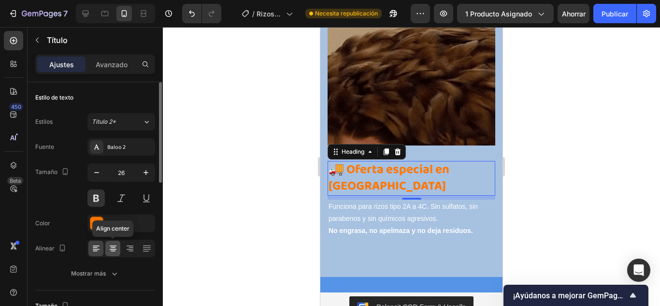
click at [114, 248] on icon at bounding box center [113, 247] width 5 height 1
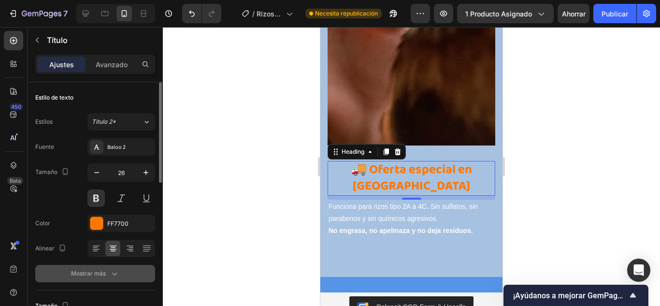
click at [108, 277] on div "Mostrar más" at bounding box center [95, 274] width 48 height 10
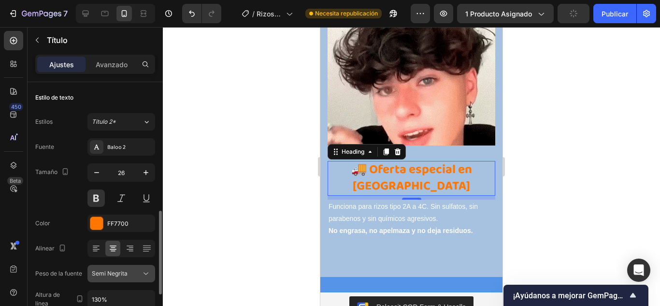
scroll to position [97, 0]
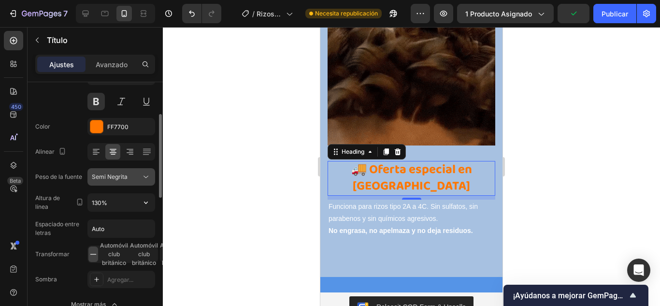
click at [133, 183] on button "Semi Negrita" at bounding box center [121, 176] width 68 height 17
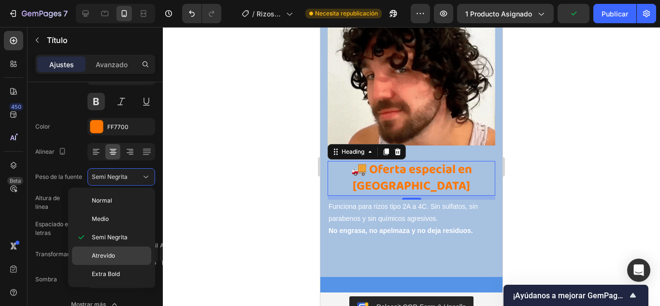
click at [115, 254] on p "Atrevido" at bounding box center [119, 255] width 55 height 9
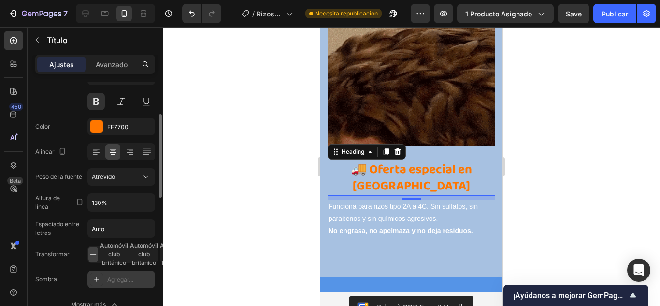
click at [123, 276] on font "Agregar..." at bounding box center [120, 279] width 26 height 7
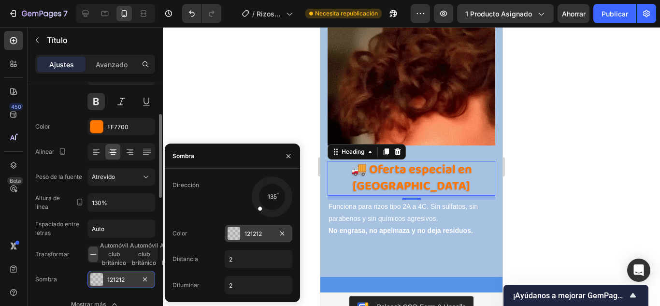
click at [233, 235] on div at bounding box center [234, 233] width 13 height 13
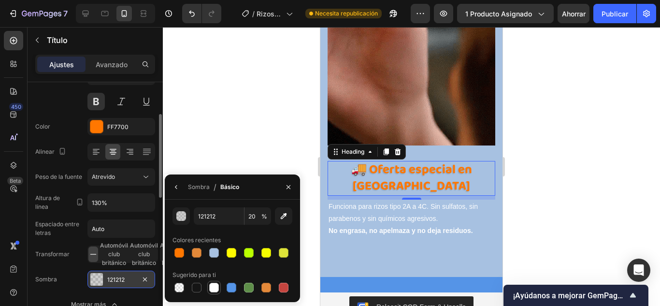
click at [214, 293] on div at bounding box center [214, 288] width 14 height 14
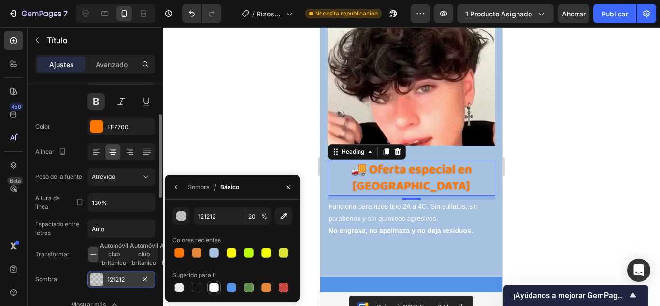
type input "FFFFFF"
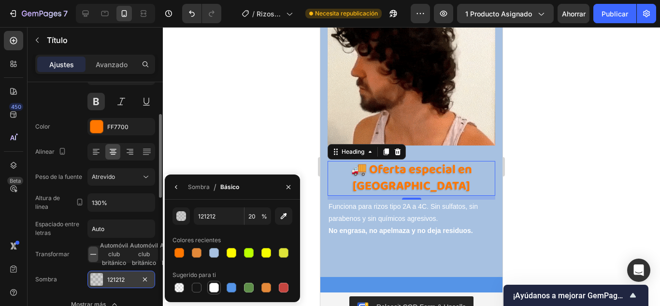
type input "100"
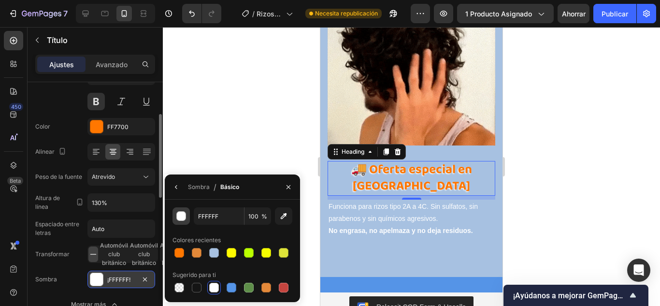
click at [176, 215] on button "button" at bounding box center [181, 215] width 17 height 17
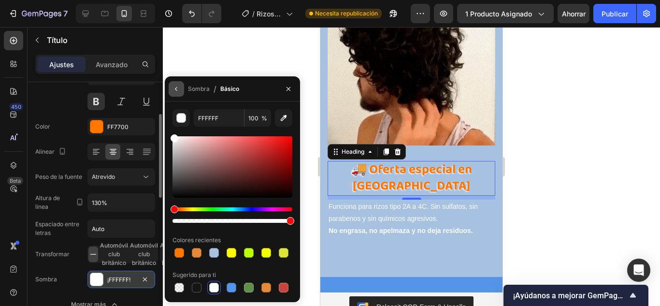
click at [178, 93] on button "button" at bounding box center [176, 88] width 15 height 15
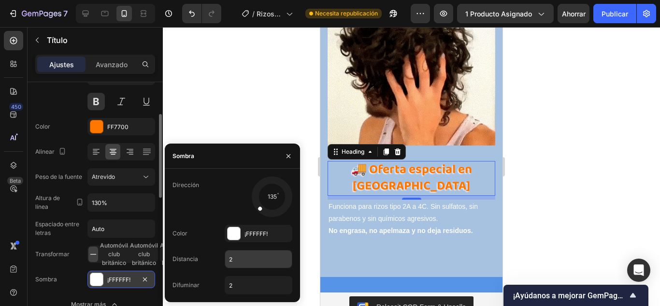
click at [233, 260] on input "2" at bounding box center [258, 258] width 67 height 17
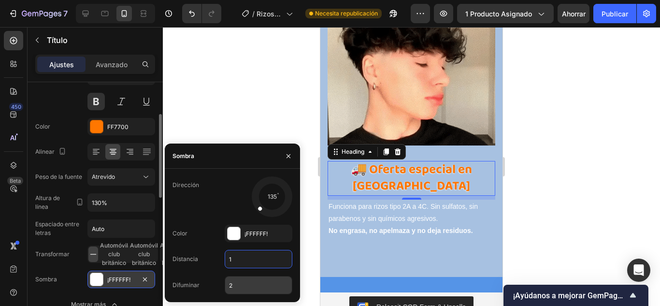
type input "1"
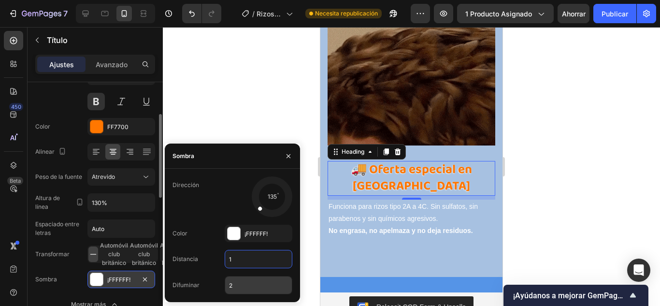
click at [241, 286] on input "2" at bounding box center [258, 284] width 67 height 17
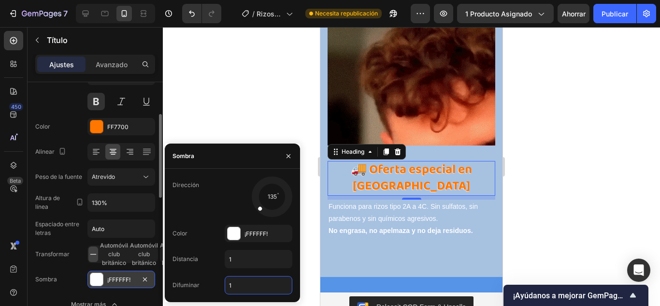
type input "1"
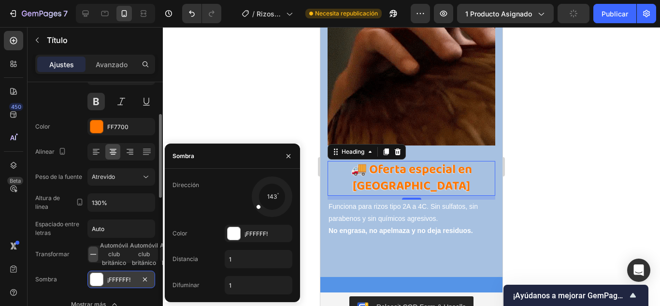
click at [256, 206] on div at bounding box center [263, 202] width 21 height 17
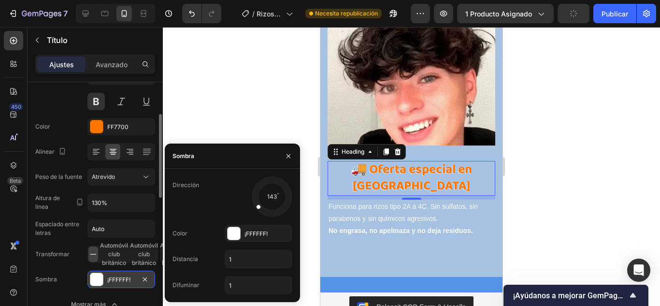
click at [243, 100] on div at bounding box center [411, 166] width 497 height 279
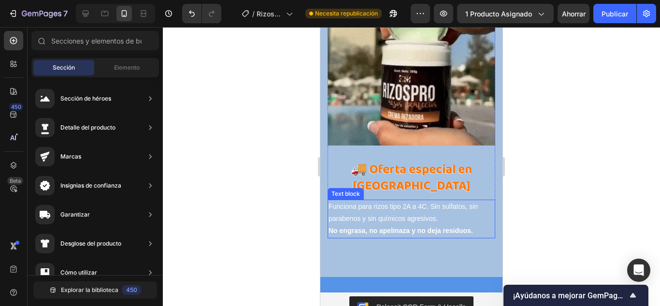
click at [378, 201] on p "Funciona para rizos tipo 2A a 4C. Sin sulfatos, sin parabenos y sin químicos ag…" at bounding box center [412, 219] width 166 height 37
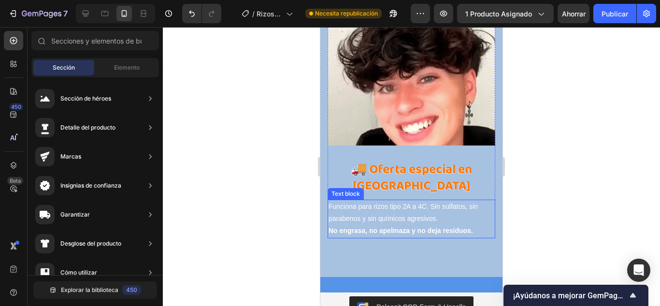
click at [378, 201] on p "Funciona para rizos tipo 2A a 4C. Sin sulfatos, sin parabenos y sin químicos ag…" at bounding box center [412, 219] width 166 height 37
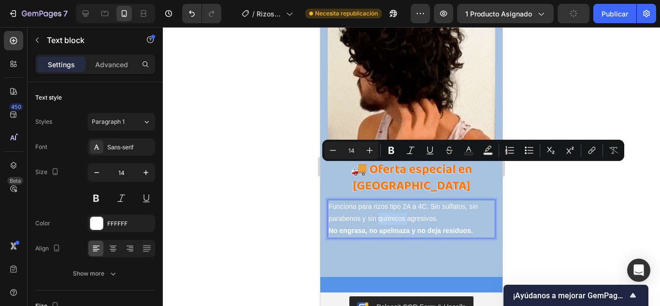
click at [378, 201] on p "Funciona para rizos tipo 2A a 4C. Sin sulfatos, sin parabenos y sin químicos ag…" at bounding box center [412, 219] width 166 height 37
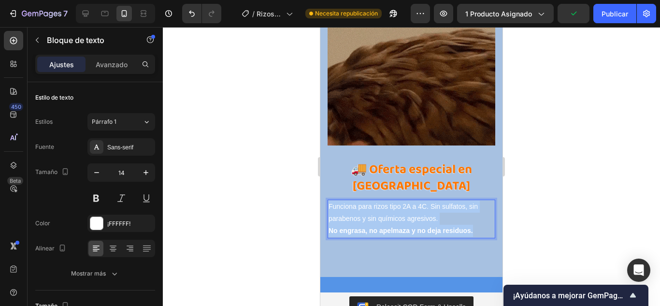
drag, startPoint x: 421, startPoint y: 173, endPoint x: 328, endPoint y: 153, distance: 95.4
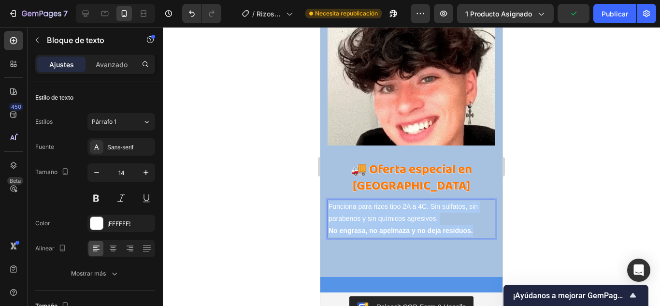
click at [328, 200] on div "Funciona para rizos tipo 2A a 4C. Sin sulfatos, sin parabenos y sin químicos ag…" at bounding box center [412, 219] width 168 height 39
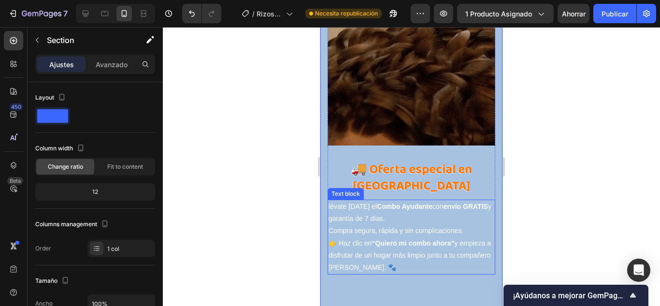
click at [329, 201] on p "lévate hoy el Combo Ayudante con envío GRATIS y garantía de 7 días. Compra segu…" at bounding box center [412, 219] width 166 height 37
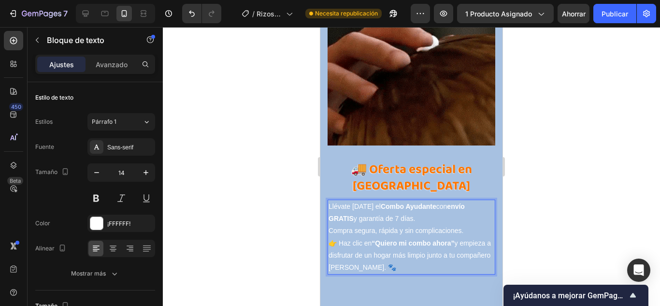
click at [551, 159] on div at bounding box center [411, 166] width 497 height 279
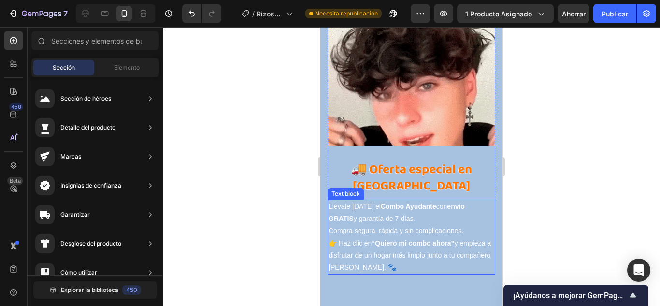
click at [440, 239] on strong "“Quiero mi combo ahora”" at bounding box center [413, 243] width 83 height 8
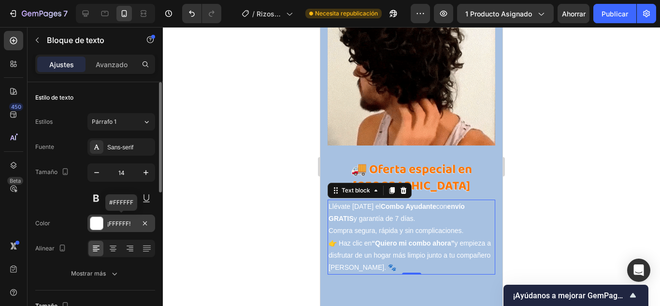
click at [90, 221] on div at bounding box center [96, 223] width 13 height 13
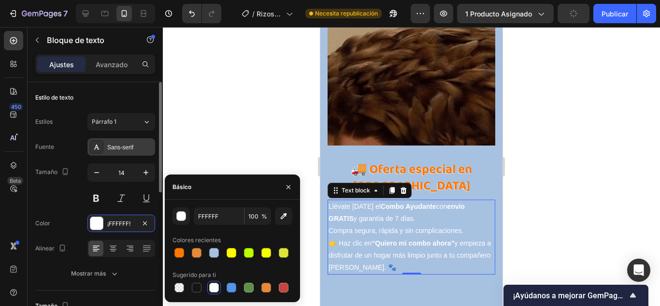
click at [109, 148] on font "Sans-serif" at bounding box center [120, 147] width 26 height 7
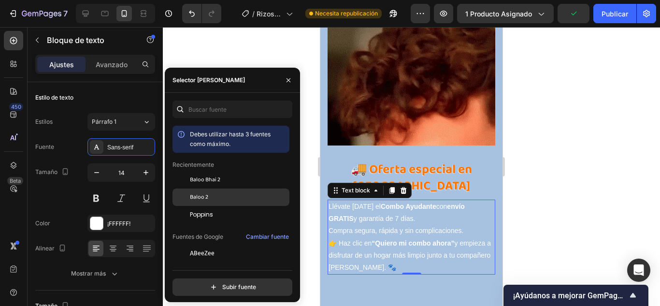
click at [198, 193] on font "Baloo 2" at bounding box center [199, 196] width 18 height 9
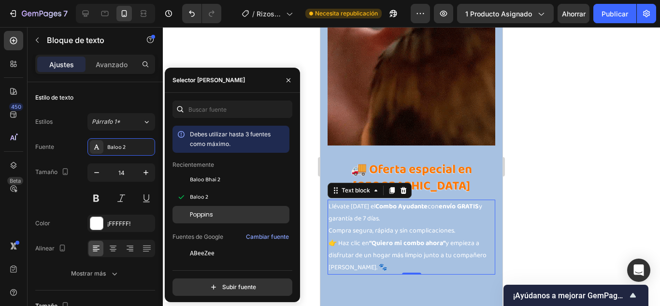
click at [211, 216] on font "Poppins" at bounding box center [201, 214] width 23 height 8
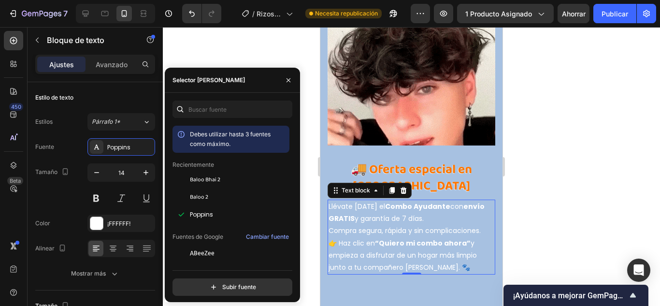
click at [535, 213] on div at bounding box center [411, 166] width 497 height 279
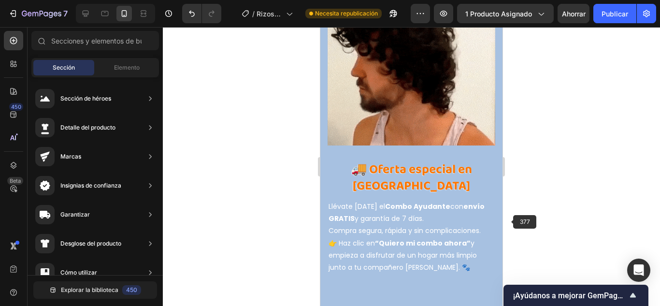
click at [603, 222] on div at bounding box center [411, 166] width 497 height 279
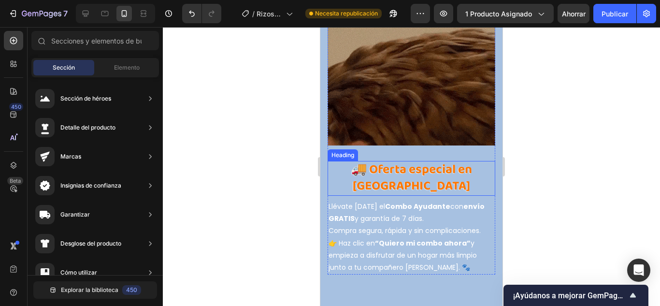
click at [440, 159] on strong "🚚 Oferta especial en [GEOGRAPHIC_DATA]" at bounding box center [411, 177] width 121 height 37
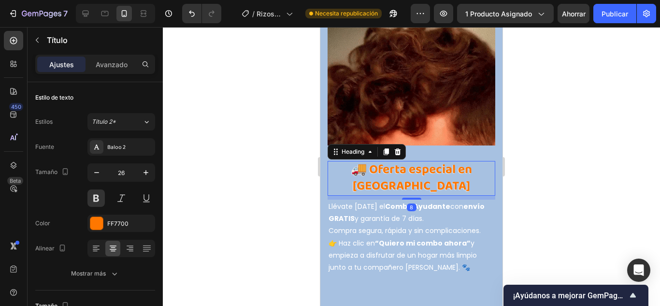
click at [590, 162] on div at bounding box center [411, 166] width 497 height 279
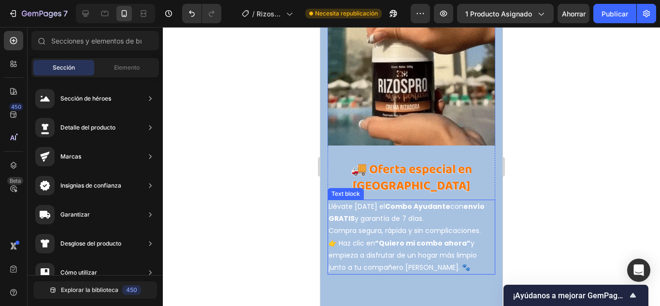
click at [406, 202] on strong "Combo Ayudante" at bounding box center [417, 207] width 65 height 10
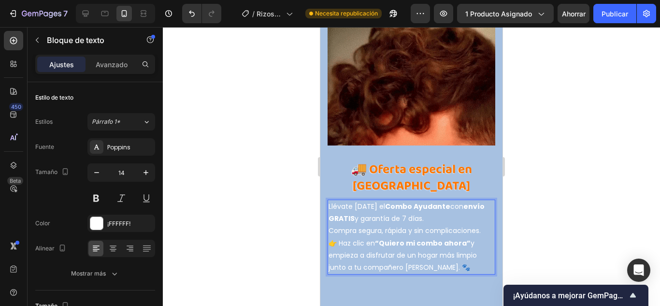
click at [464, 202] on strong "envío GRATIS" at bounding box center [407, 213] width 156 height 22
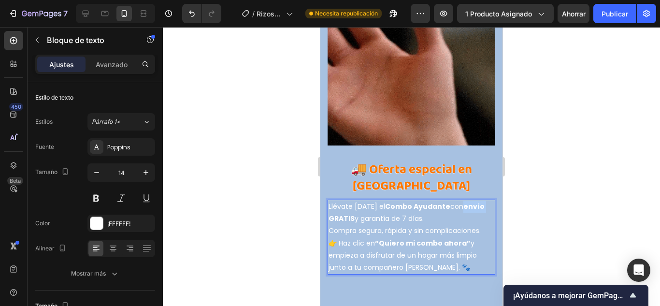
click at [464, 202] on strong "envío GRATIS" at bounding box center [407, 213] width 156 height 22
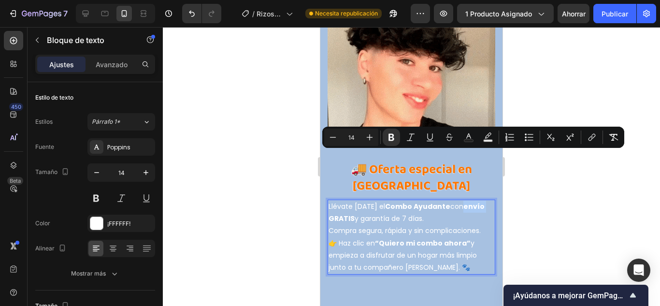
click at [409, 201] on p "Llévate hoy el Combo Ayudante con envío GRATIS y garantía de 7 días. Compra seg…" at bounding box center [412, 219] width 166 height 37
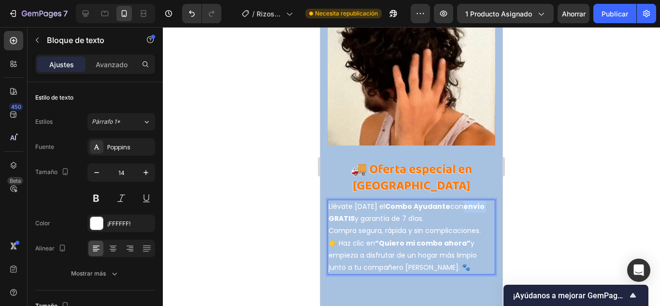
drag, startPoint x: 431, startPoint y: 168, endPoint x: 328, endPoint y: 157, distance: 103.5
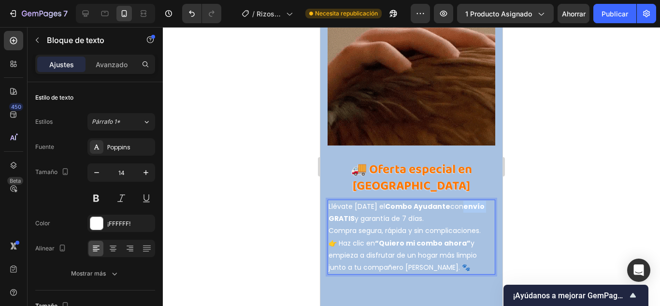
click at [328, 200] on div "Llévate hoy el Combo Ayudante con envío GRATIS y garantía de 7 días. Compra seg…" at bounding box center [412, 237] width 168 height 75
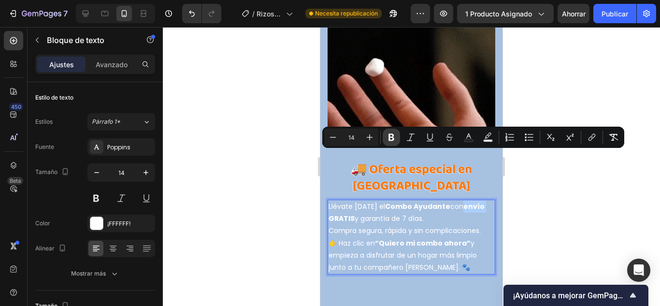
click at [393, 140] on icon "Barra de herramientas contextual del editor" at bounding box center [392, 137] width 6 height 7
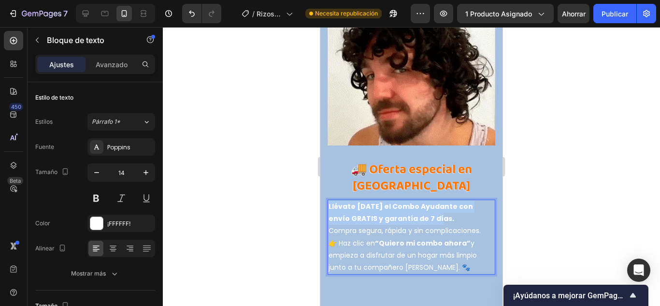
drag, startPoint x: 430, startPoint y: 171, endPoint x: 330, endPoint y: 157, distance: 100.9
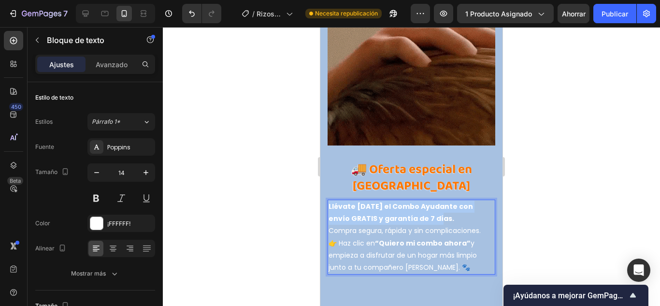
click at [330, 201] on p "Llévate hoy el Combo Ayudante con envío GRATIS y garantía de 7 días. Compra seg…" at bounding box center [412, 219] width 166 height 37
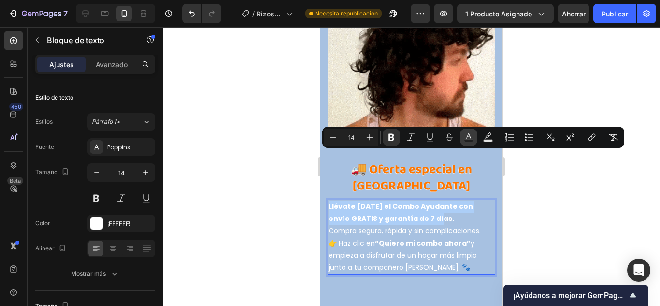
click at [471, 136] on icon "Editor contextual toolbar" at bounding box center [469, 137] width 10 height 10
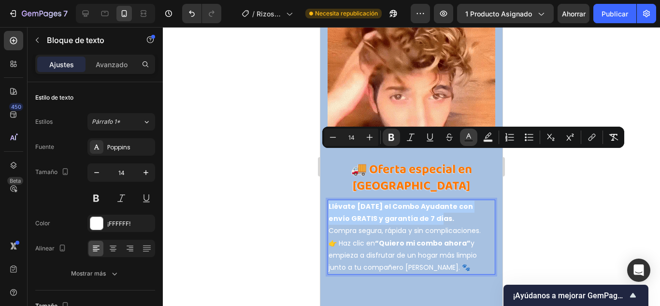
type input "FFFFFF"
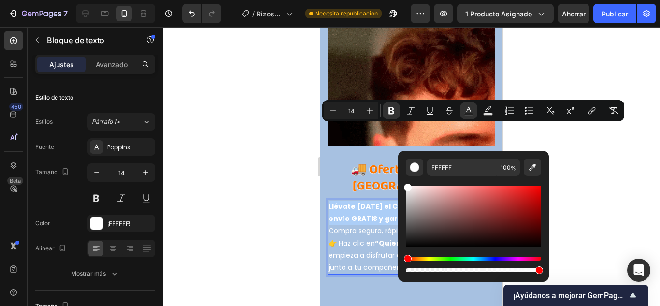
scroll to position [3479, 0]
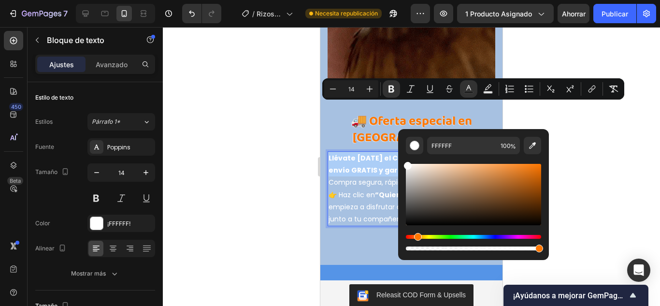
click at [417, 235] on div "Matiz" at bounding box center [473, 237] width 135 height 4
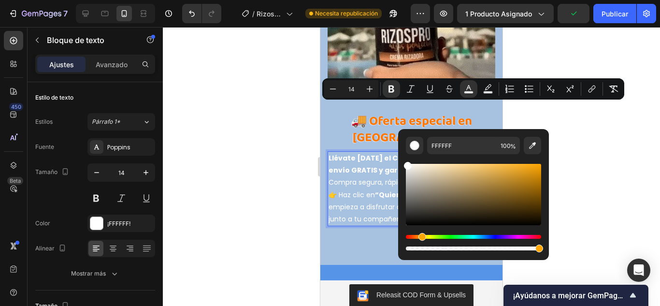
click at [419, 236] on div "Matiz" at bounding box center [473, 237] width 135 height 4
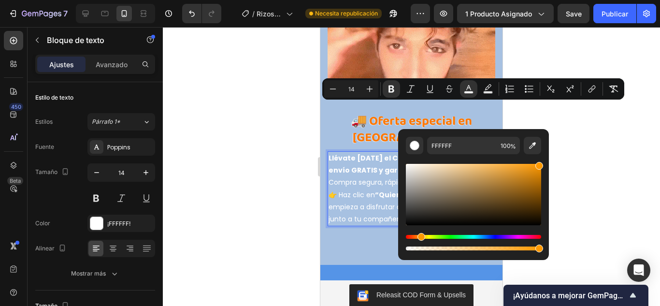
drag, startPoint x: 527, startPoint y: 178, endPoint x: 543, endPoint y: 159, distance: 25.1
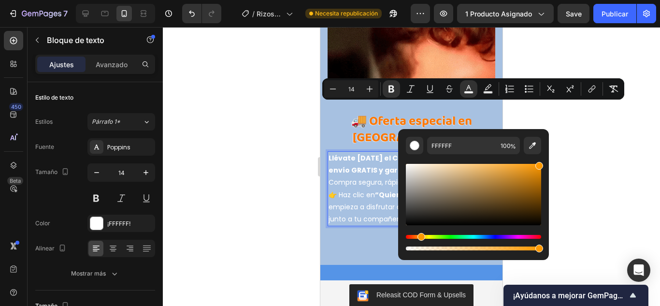
click at [543, 159] on div "FFFFFF 100 %" at bounding box center [473, 190] width 151 height 123
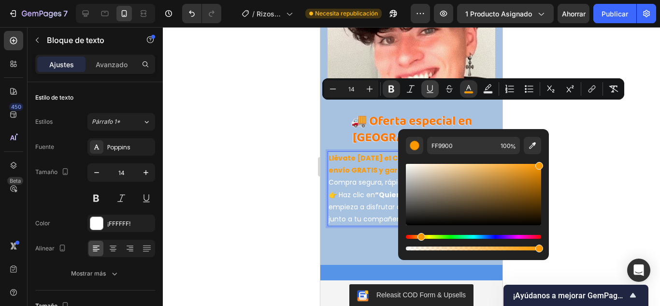
click at [434, 91] on icon "Barra de herramientas contextual del editor" at bounding box center [430, 89] width 10 height 10
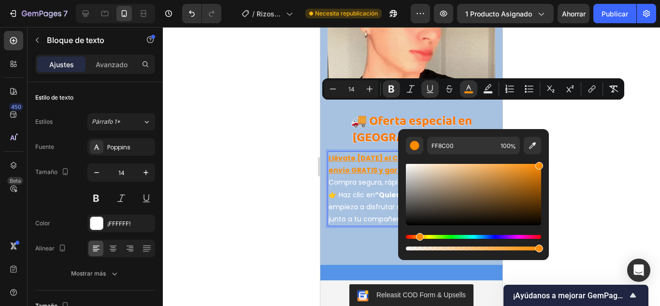
click at [418, 236] on div "Matiz" at bounding box center [420, 237] width 8 height 8
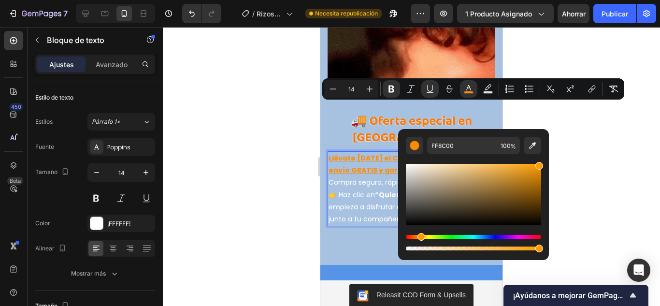
click at [420, 236] on div "Matiz" at bounding box center [422, 237] width 8 height 8
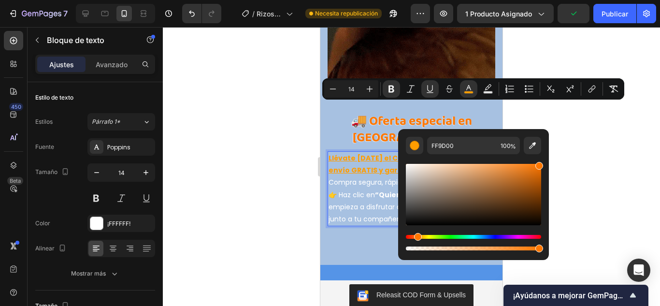
click at [417, 236] on div "Matiz" at bounding box center [418, 237] width 8 height 8
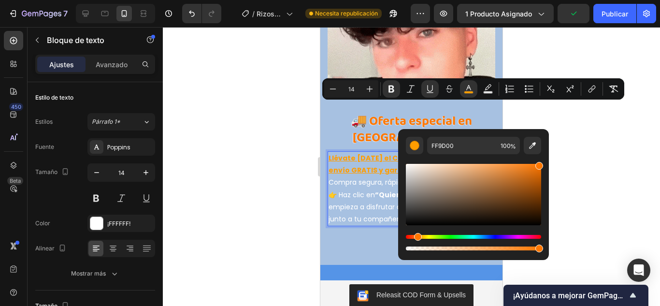
type input "FF7700"
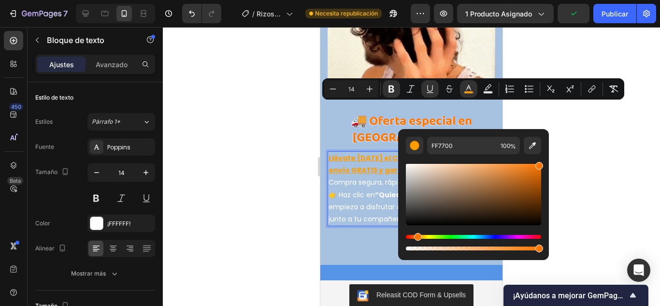
click at [417, 236] on div "Matiz" at bounding box center [418, 237] width 8 height 8
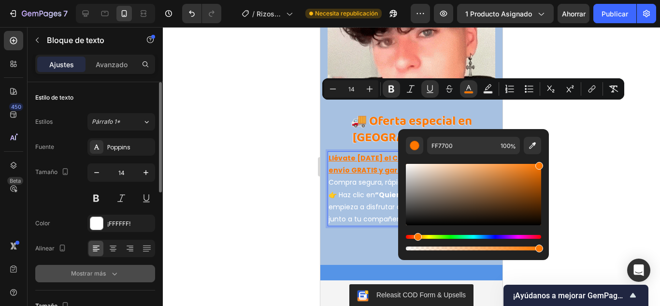
click at [110, 273] on icon "button" at bounding box center [115, 274] width 10 height 10
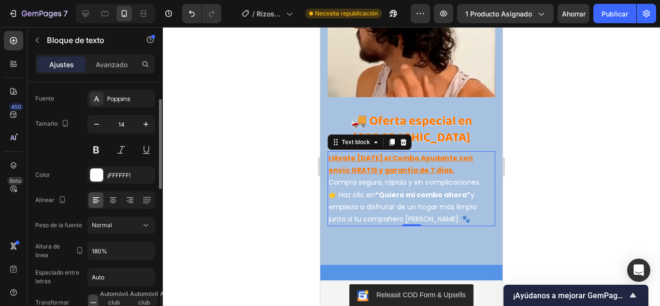
scroll to position [145, 0]
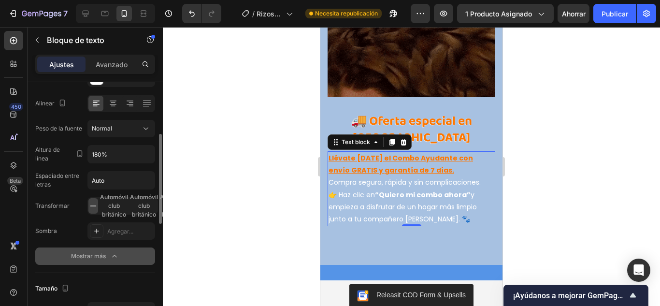
click at [98, 259] on font "Mostrar más" at bounding box center [88, 255] width 35 height 7
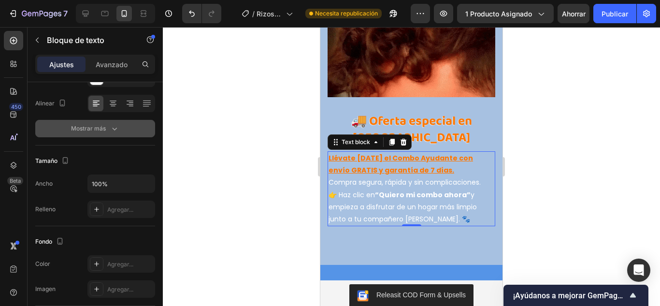
click at [108, 130] on div "Mostrar más" at bounding box center [95, 129] width 48 height 10
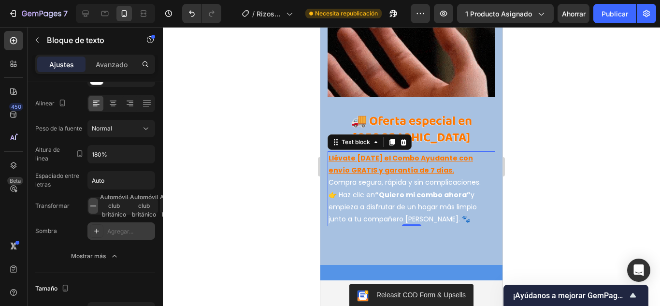
click at [95, 230] on icon at bounding box center [97, 231] width 8 height 8
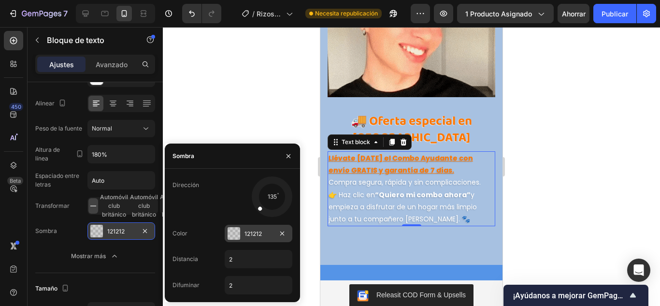
click at [233, 236] on div at bounding box center [234, 233] width 13 height 13
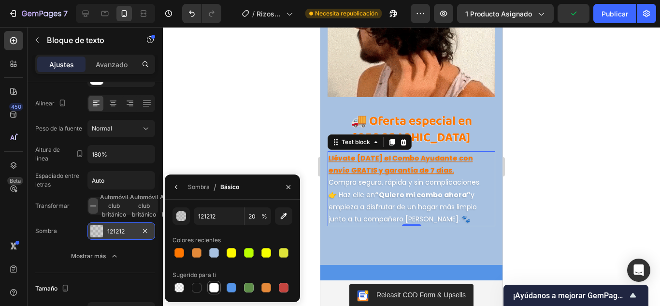
click at [219, 288] on div at bounding box center [214, 288] width 12 height 12
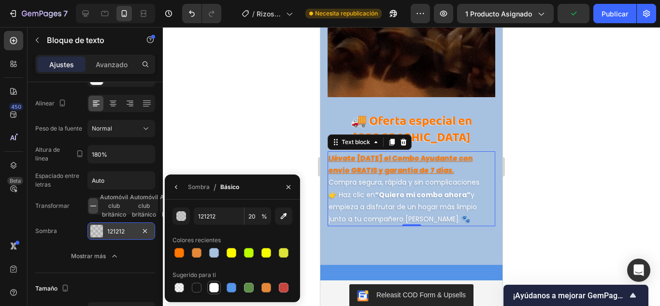
type input "FFFFFF"
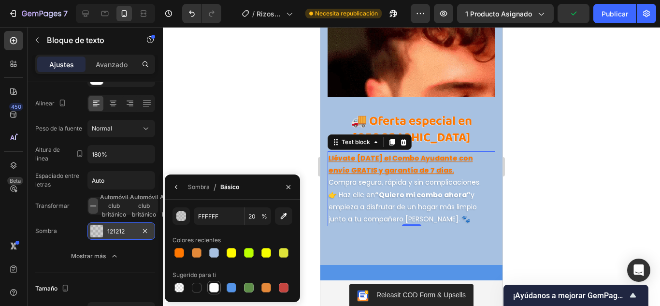
type input "100"
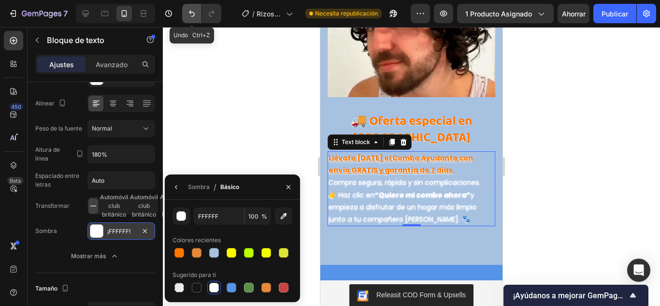
click at [194, 11] on icon "Deshacer/Rehacer" at bounding box center [192, 14] width 10 height 10
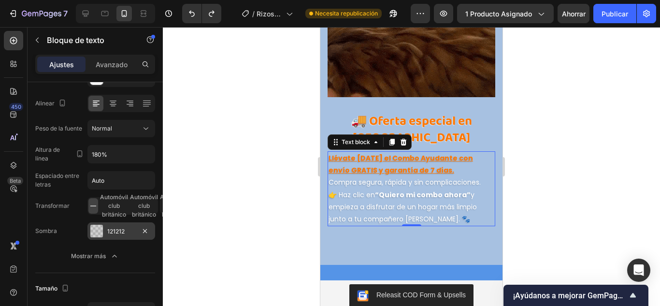
click at [264, 146] on div at bounding box center [411, 166] width 497 height 279
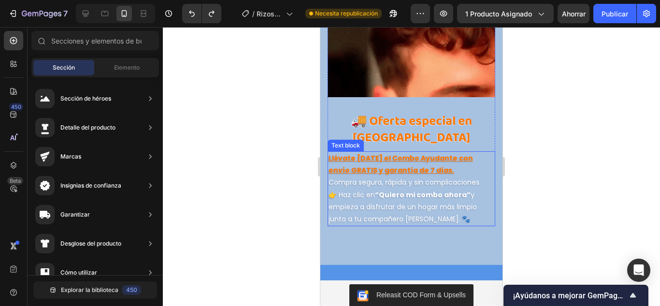
click at [396, 153] on u "Llévate [DATE] el Combo Ayudante con envío GRATIS y garantía de 7 días." at bounding box center [401, 164] width 144 height 22
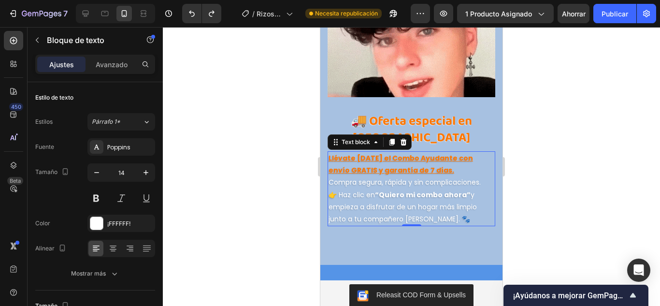
click at [412, 153] on u "Llévate [DATE] el Combo Ayudante con envío GRATIS y garantía de 7 días." at bounding box center [401, 164] width 144 height 22
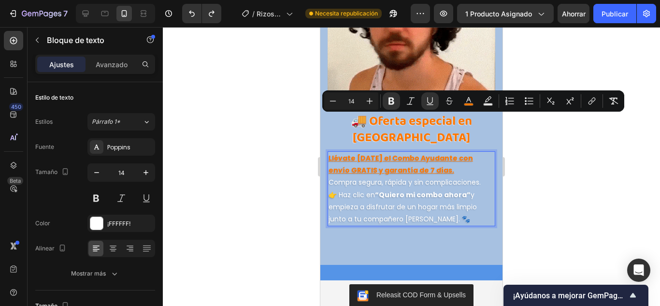
click at [429, 152] on p "Llévate hoy el Combo Ayudante con envío GRATIS y garantía de 7 días. Compra seg…" at bounding box center [412, 170] width 166 height 37
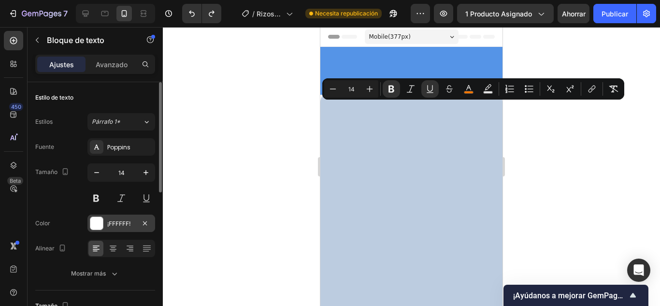
scroll to position [3479, 0]
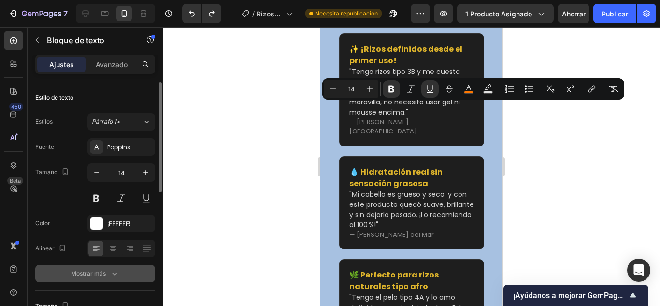
click at [107, 273] on div "Mostrar más" at bounding box center [95, 274] width 48 height 10
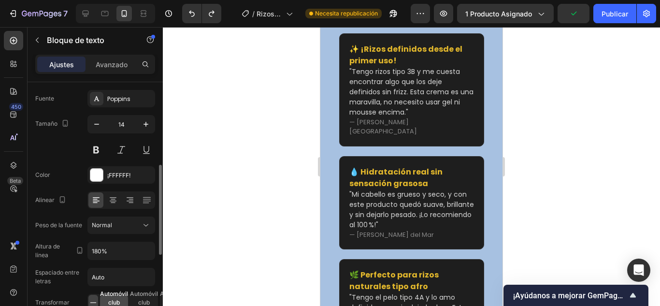
scroll to position [97, 0]
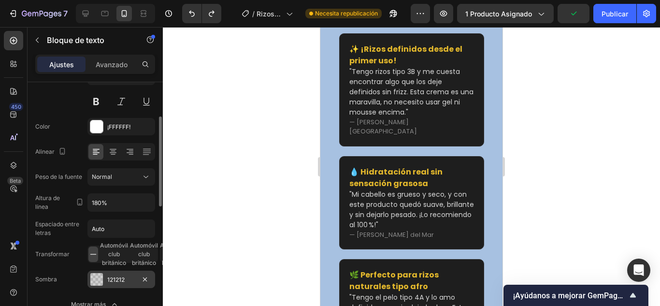
click at [101, 285] on div at bounding box center [96, 279] width 13 height 13
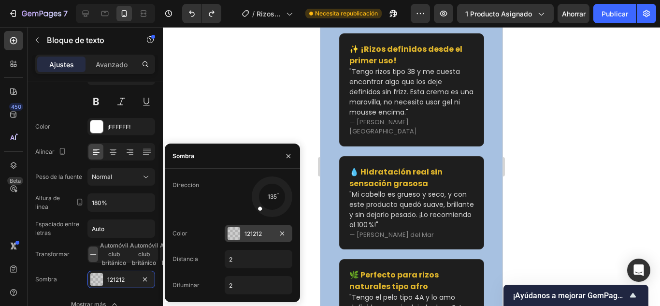
click at [238, 233] on div at bounding box center [234, 233] width 13 height 13
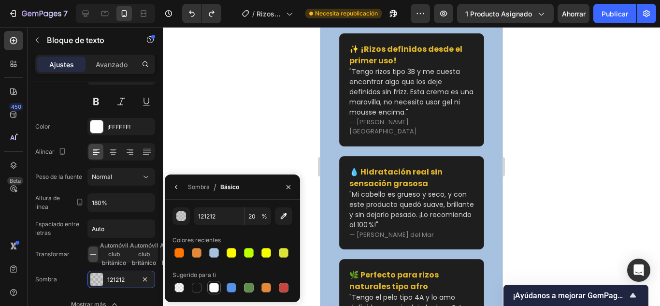
click at [210, 290] on div at bounding box center [214, 288] width 10 height 10
type input "FFFFFF"
type input "100"
click at [184, 288] on div at bounding box center [179, 288] width 10 height 10
type input "000000"
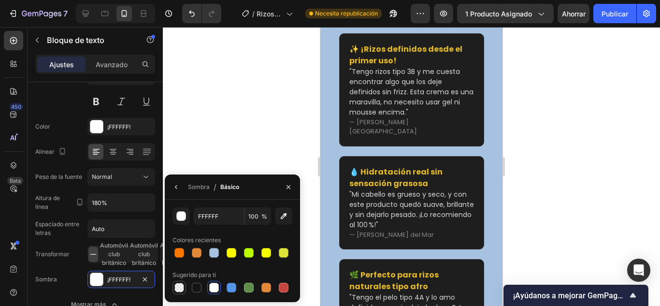
type input "0"
click at [205, 125] on div at bounding box center [411, 166] width 497 height 279
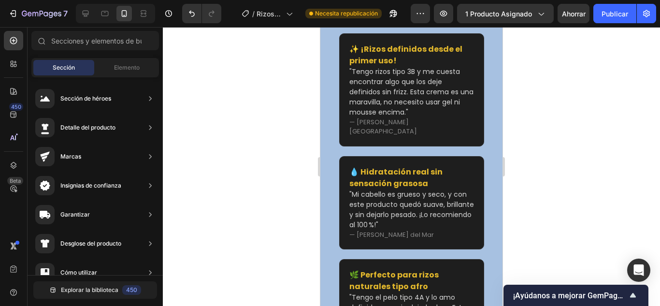
click at [580, 128] on div at bounding box center [411, 166] width 497 height 279
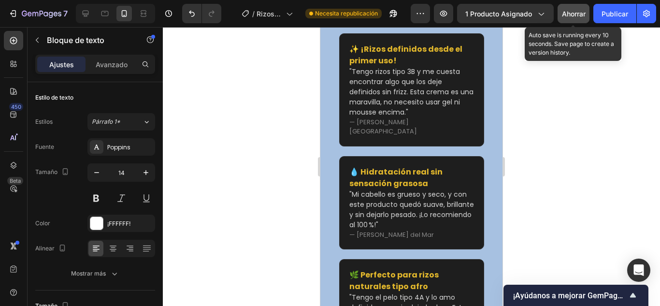
click at [575, 21] on button "Ahorrar" at bounding box center [574, 13] width 32 height 19
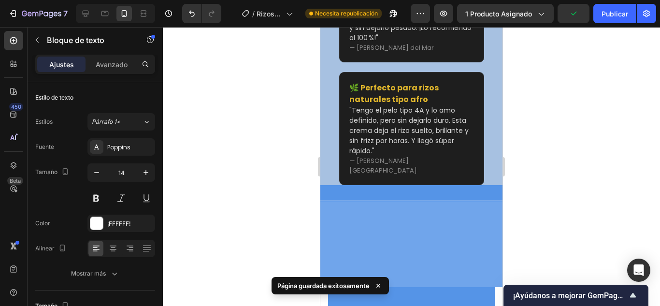
scroll to position [3673, 0]
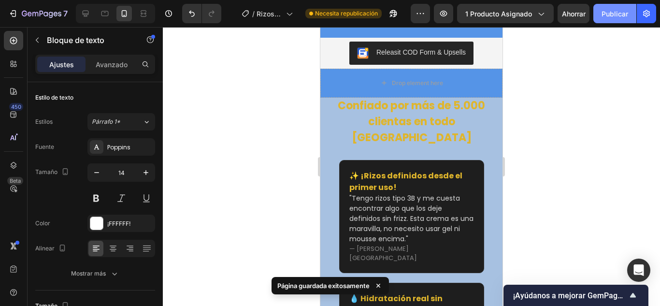
click at [617, 12] on font "Publicar" at bounding box center [615, 14] width 27 height 8
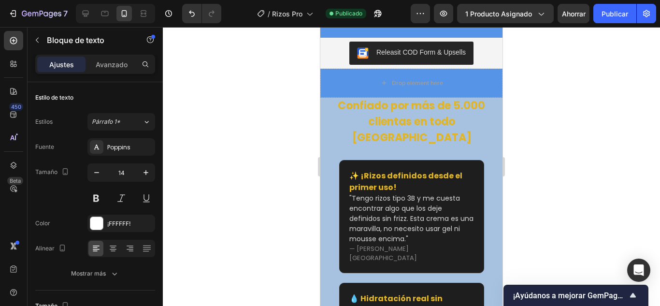
click at [174, 227] on div at bounding box center [411, 166] width 497 height 279
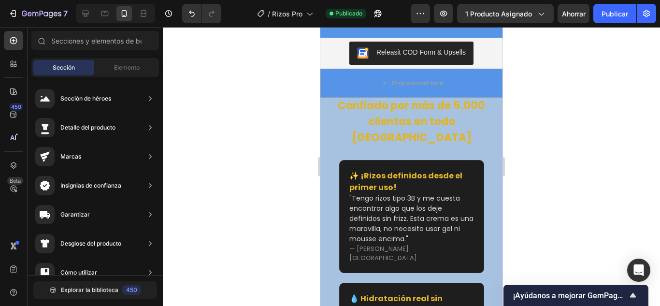
click at [218, 206] on div at bounding box center [411, 166] width 497 height 279
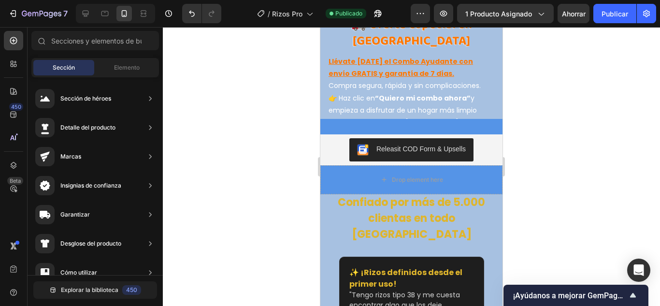
click at [599, 205] on div at bounding box center [411, 166] width 497 height 279
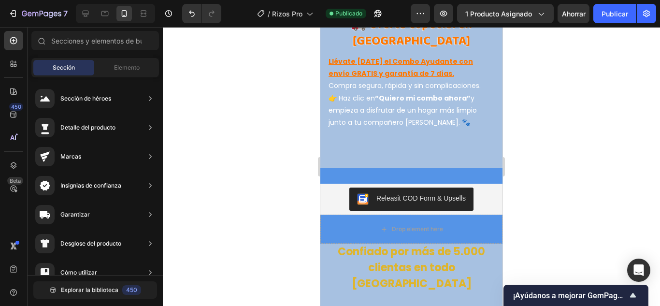
click at [256, 197] on div at bounding box center [411, 166] width 497 height 279
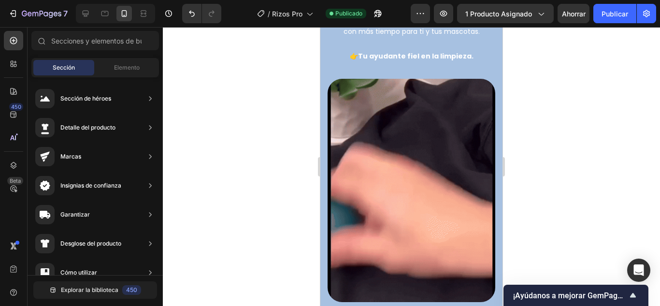
scroll to position [2996, 0]
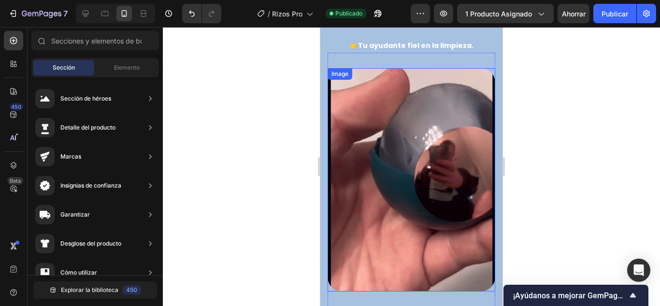
click at [423, 203] on img at bounding box center [412, 180] width 168 height 224
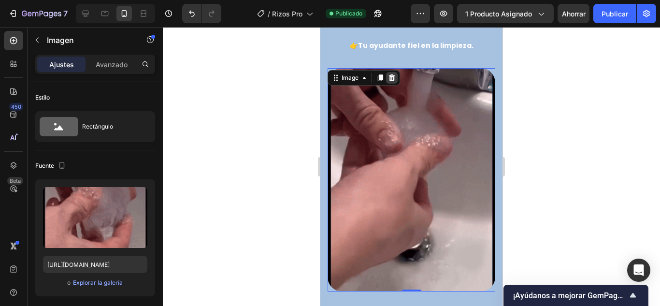
click at [395, 74] on icon at bounding box center [392, 78] width 8 height 8
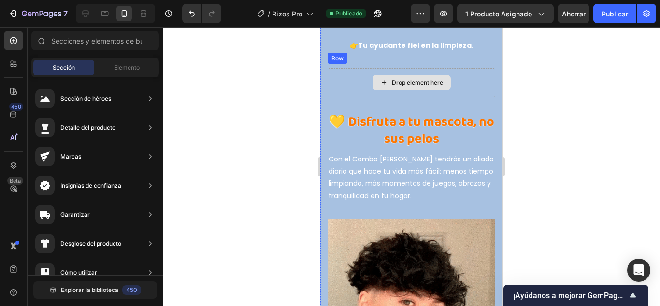
click at [438, 79] on div "Drop element here" at bounding box center [417, 83] width 51 height 8
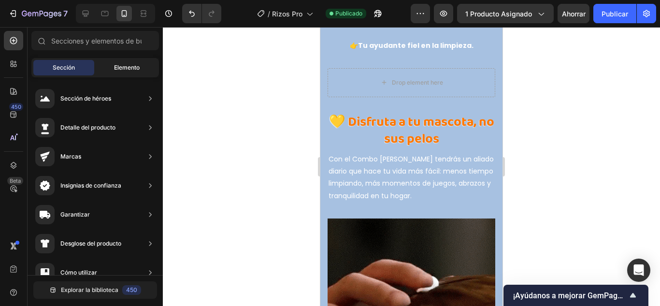
click at [116, 63] on span "Elemento" at bounding box center [127, 67] width 26 height 9
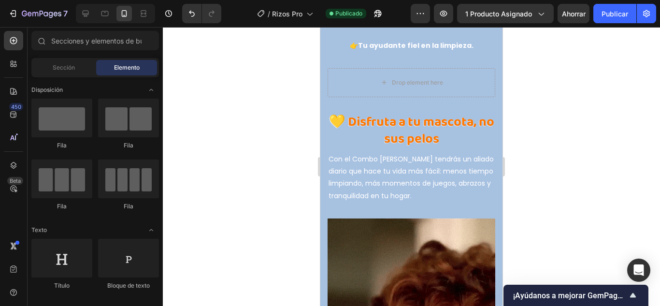
click at [63, 56] on div "Sections(18) Elementos(84) Sección Elemento Sección de héroes Detalle del produ…" at bounding box center [95, 167] width 135 height 273
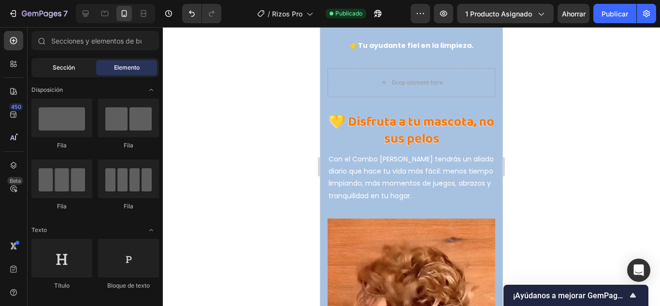
click at [67, 63] on div "Sección" at bounding box center [63, 67] width 61 height 15
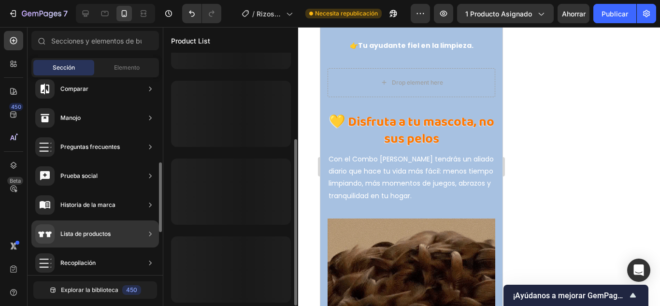
scroll to position [338, 0]
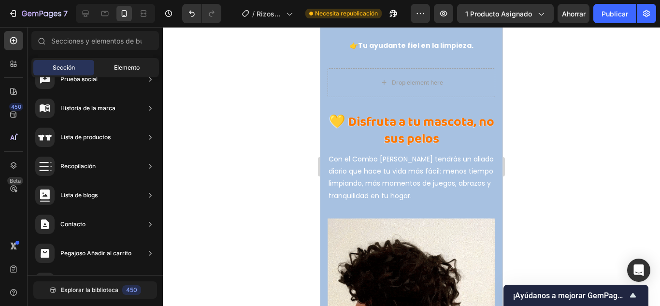
click at [116, 65] on font "Elemento" at bounding box center [127, 67] width 26 height 7
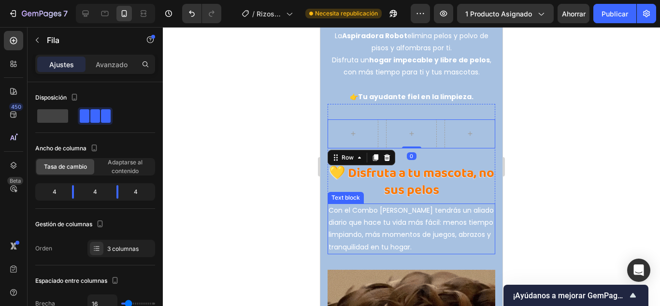
scroll to position [2899, 0]
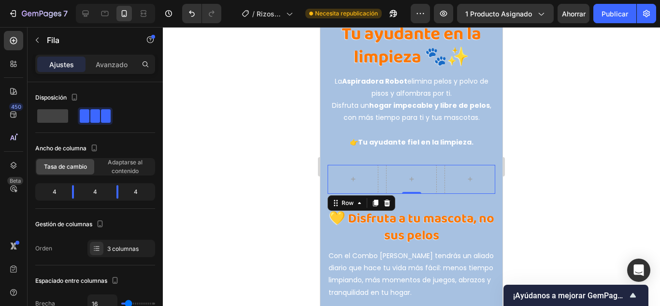
click at [254, 184] on div at bounding box center [411, 166] width 497 height 279
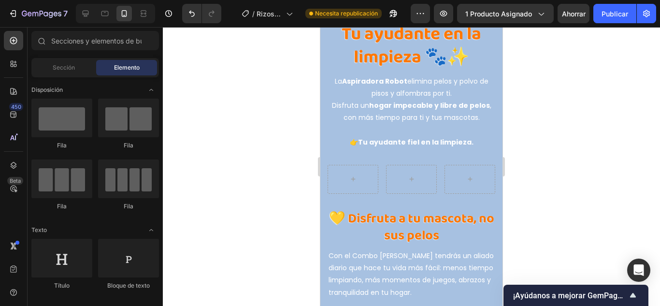
click at [194, 163] on div at bounding box center [411, 166] width 497 height 279
click at [349, 175] on icon at bounding box center [353, 179] width 8 height 8
click at [250, 188] on div at bounding box center [411, 166] width 497 height 279
click at [366, 165] on div at bounding box center [353, 179] width 51 height 29
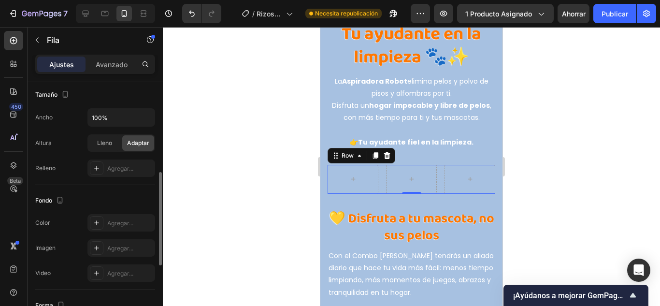
scroll to position [290, 0]
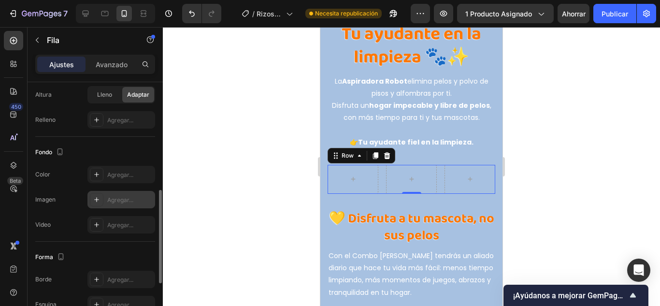
click at [101, 202] on div at bounding box center [97, 200] width 14 height 14
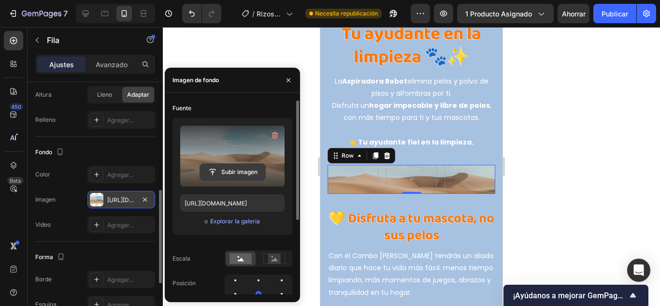
click at [231, 174] on input "file" at bounding box center [232, 172] width 65 height 16
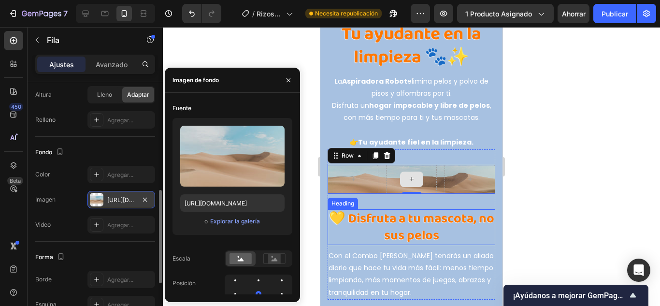
drag, startPoint x: 620, startPoint y: 200, endPoint x: 590, endPoint y: 193, distance: 31.2
click at [620, 200] on div at bounding box center [411, 166] width 497 height 279
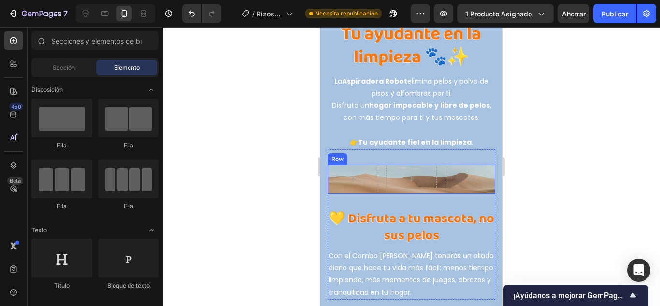
click at [376, 165] on div "Row" at bounding box center [412, 179] width 168 height 29
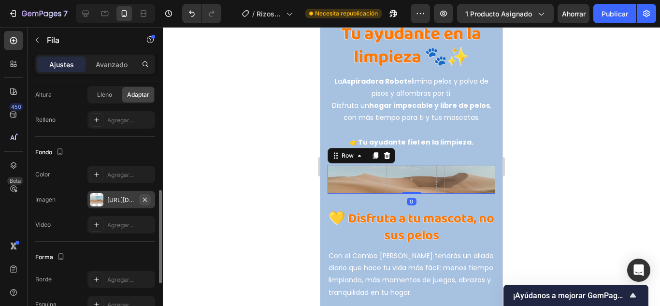
click at [146, 198] on icon "button" at bounding box center [145, 199] width 4 height 4
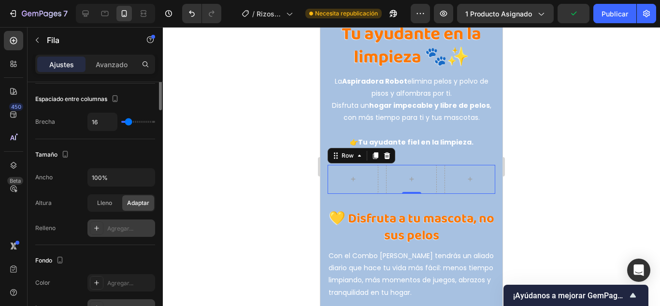
scroll to position [37, 0]
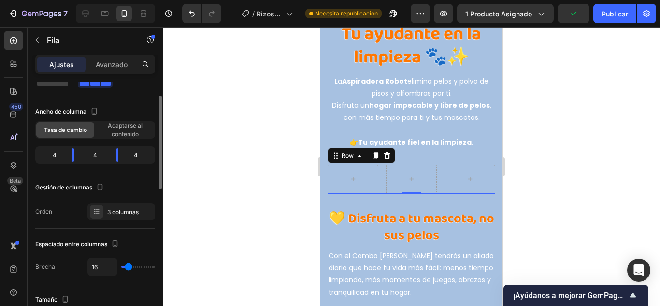
click at [55, 156] on font "4" at bounding box center [55, 154] width 4 height 7
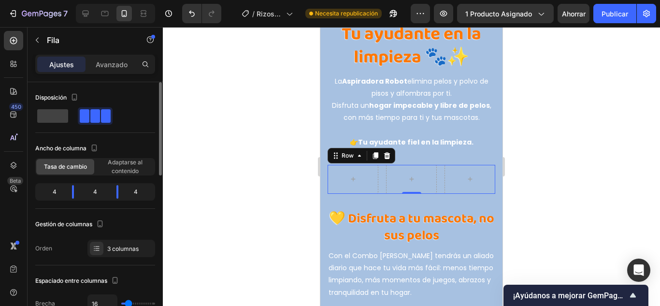
click at [86, 116] on span at bounding box center [85, 116] width 10 height 14
click at [126, 171] on font "Adaptarse al contenido" at bounding box center [125, 167] width 35 height 16
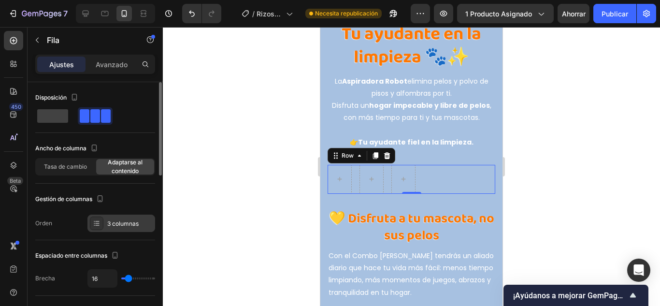
click at [121, 220] on font "3 columnas" at bounding box center [122, 223] width 31 height 7
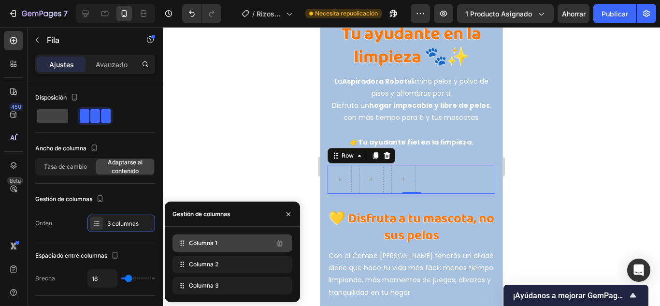
click at [199, 240] on font "Columna 1" at bounding box center [203, 242] width 29 height 7
click at [205, 245] on font "Columna 1" at bounding box center [203, 242] width 29 height 7
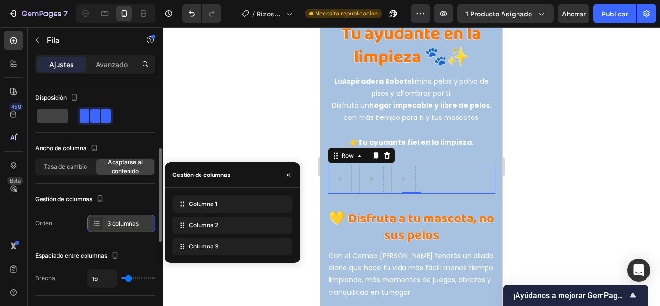
scroll to position [48, 0]
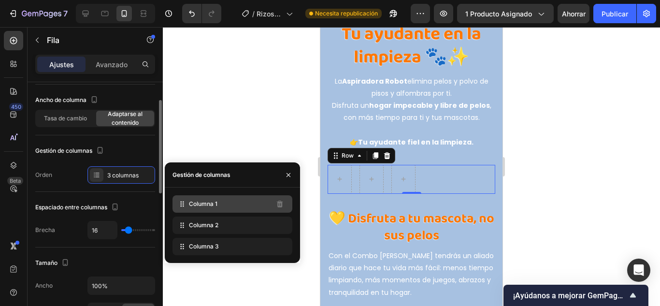
click at [225, 212] on div "Columna 1" at bounding box center [233, 203] width 120 height 17
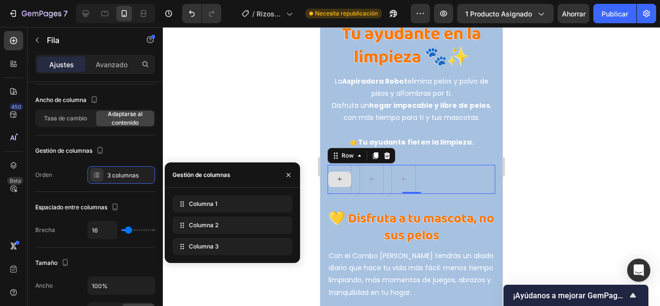
click at [341, 175] on icon at bounding box center [340, 179] width 8 height 8
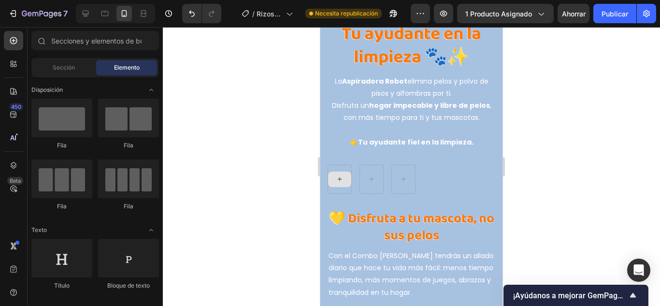
click at [341, 175] on icon at bounding box center [340, 179] width 8 height 8
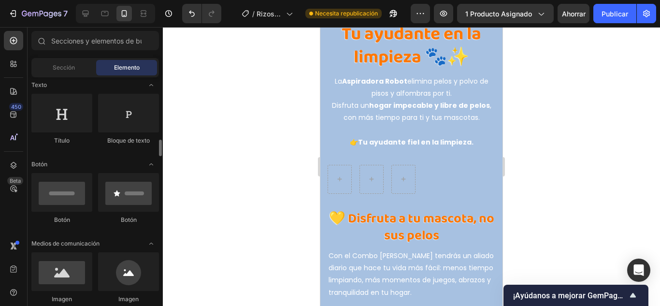
scroll to position [193, 0]
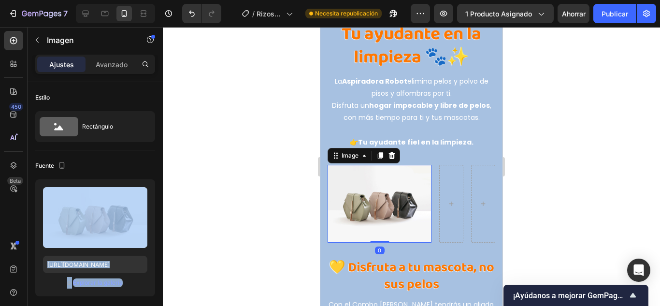
drag, startPoint x: 93, startPoint y: 214, endPoint x: 211, endPoint y: 185, distance: 121.0
click at [211, 0] on div "7 / Rizos Pro Necesita republicación Avance 1 producto asignado Ahorrar Publica…" at bounding box center [330, 0] width 660 height 0
click at [256, 139] on div at bounding box center [411, 166] width 497 height 279
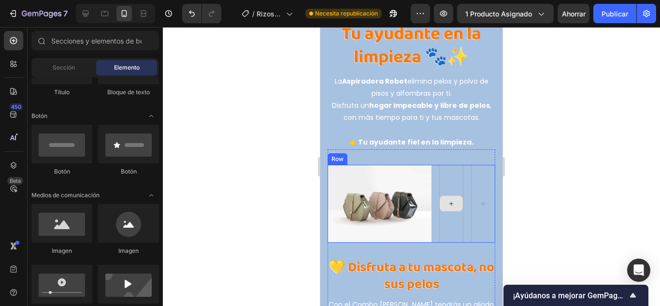
click at [450, 200] on div at bounding box center [451, 204] width 24 height 78
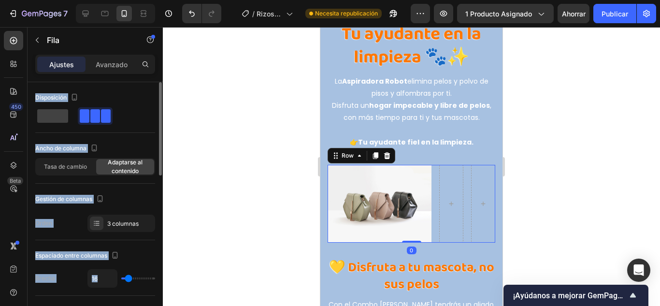
click at [135, 194] on div "Gestión de columnas" at bounding box center [95, 198] width 120 height 15
click at [198, 87] on div at bounding box center [411, 166] width 497 height 279
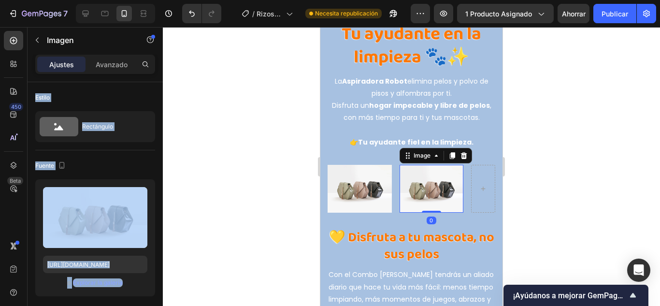
click at [223, 202] on div at bounding box center [411, 166] width 497 height 279
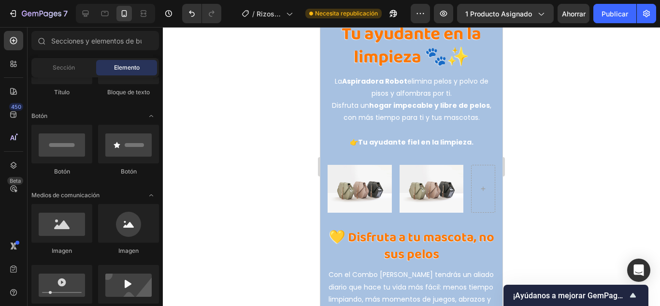
click at [259, 208] on div at bounding box center [411, 166] width 497 height 279
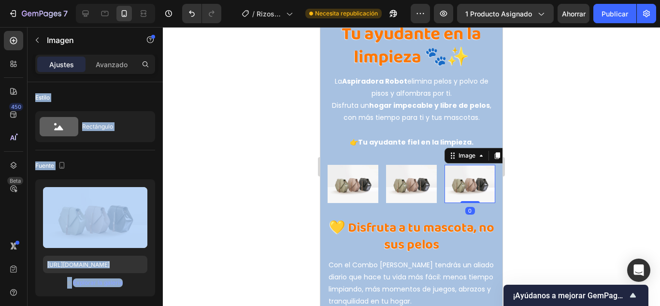
click at [238, 199] on div at bounding box center [411, 166] width 497 height 279
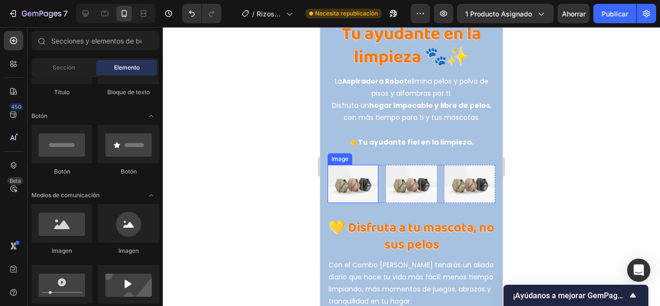
click at [363, 167] on img at bounding box center [353, 184] width 51 height 38
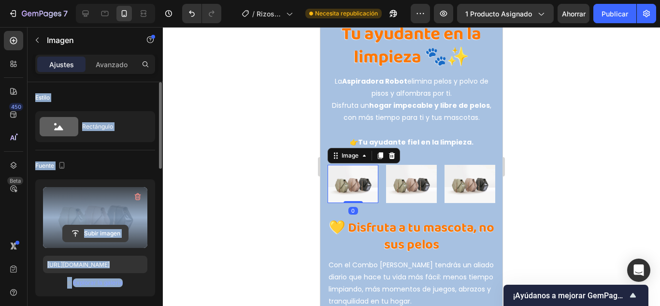
click at [104, 235] on input "file" at bounding box center [95, 233] width 65 height 16
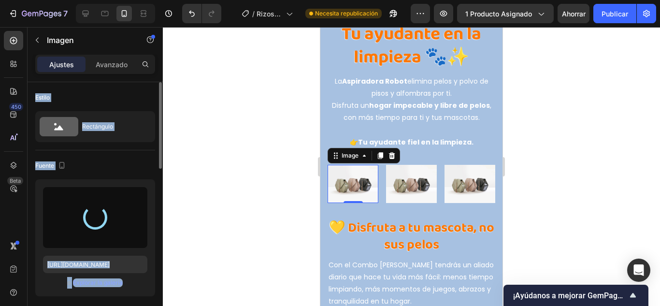
type input "[URL][DOMAIN_NAME]"
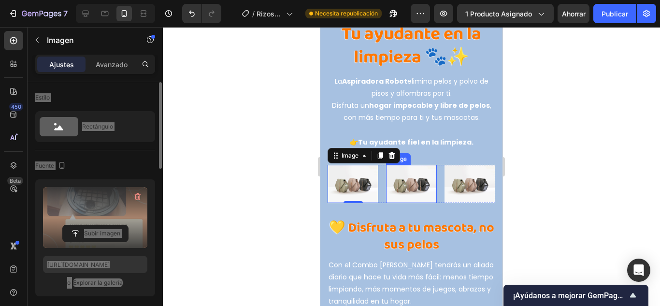
click at [410, 173] on img at bounding box center [411, 184] width 51 height 38
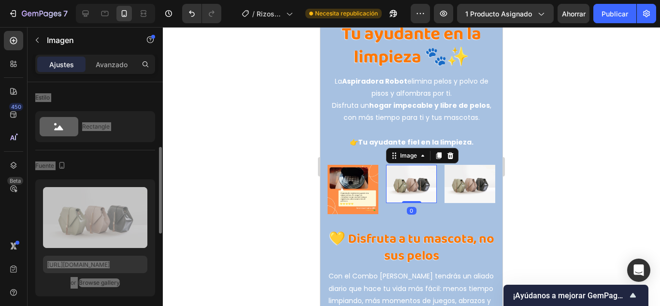
scroll to position [48, 0]
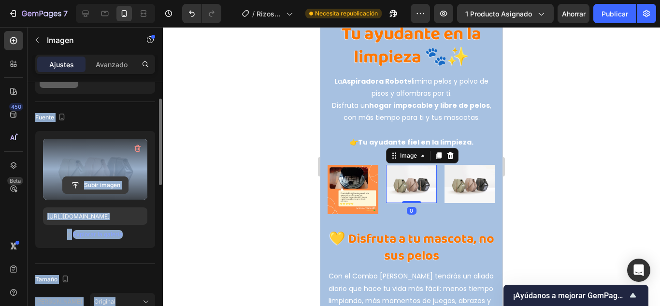
click at [105, 179] on input "file" at bounding box center [95, 185] width 65 height 16
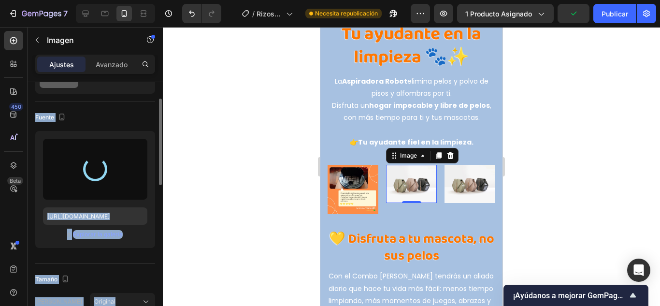
type input "[URL][DOMAIN_NAME]"
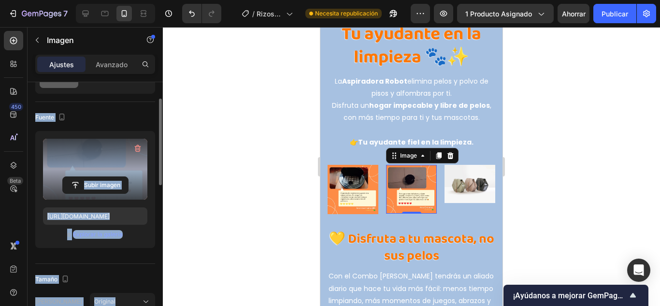
click at [230, 170] on div at bounding box center [411, 166] width 497 height 279
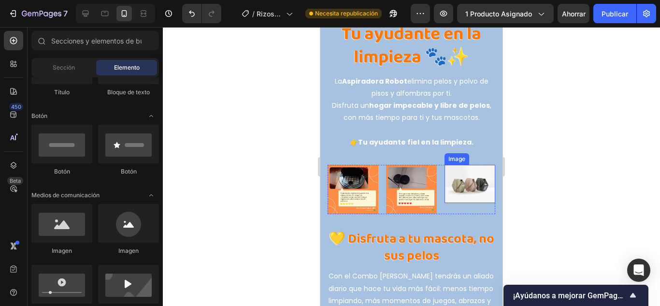
click at [473, 172] on img at bounding box center [470, 184] width 51 height 38
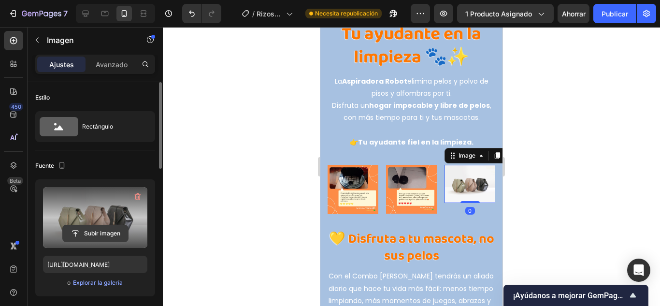
click at [104, 234] on input "file" at bounding box center [95, 233] width 65 height 16
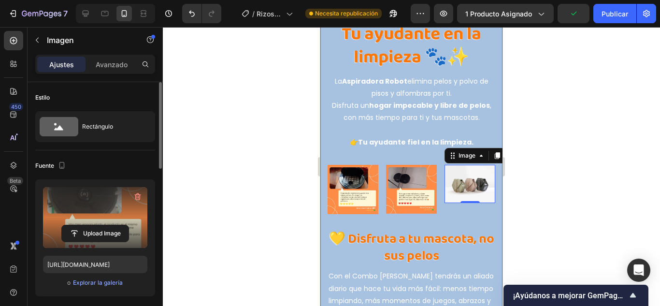
type input "[URL][DOMAIN_NAME]"
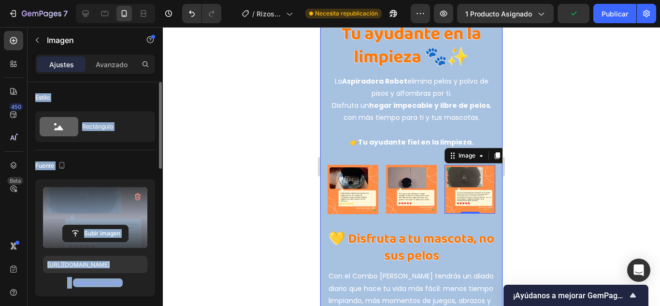
click at [197, 171] on div at bounding box center [411, 166] width 497 height 279
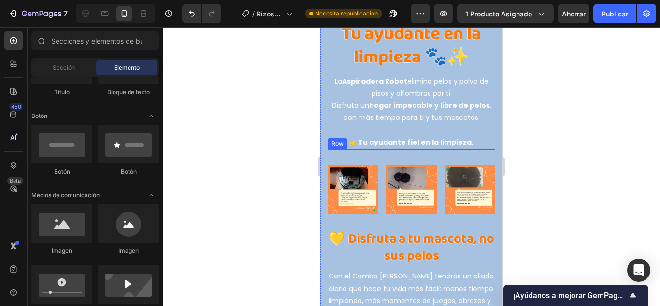
click at [475, 149] on div "Image Image Image Row 💛 Disfruta a tu mascota, no sus pelos Heading Con el Comb…" at bounding box center [412, 234] width 168 height 171
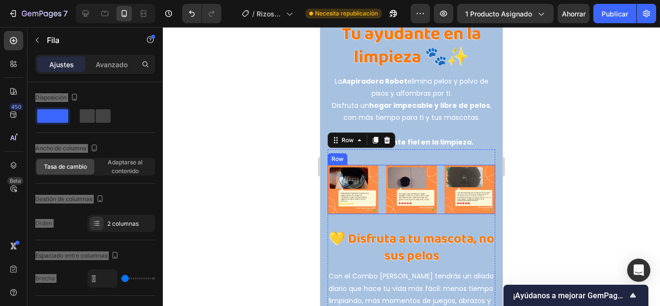
click at [434, 186] on div "Image Image Image Row" at bounding box center [412, 189] width 168 height 49
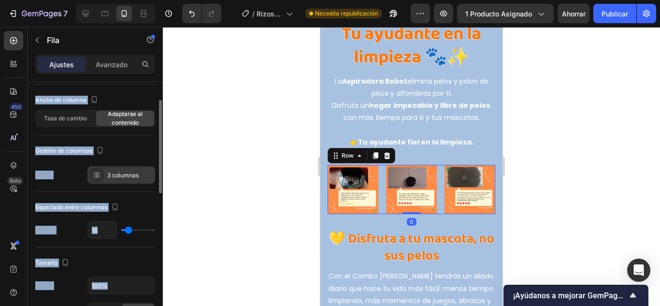
click at [116, 175] on font "3 columnas" at bounding box center [122, 175] width 31 height 7
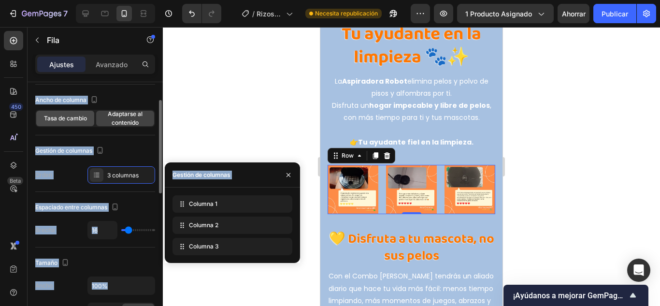
click at [83, 117] on font "Tasa de cambio" at bounding box center [65, 118] width 43 height 7
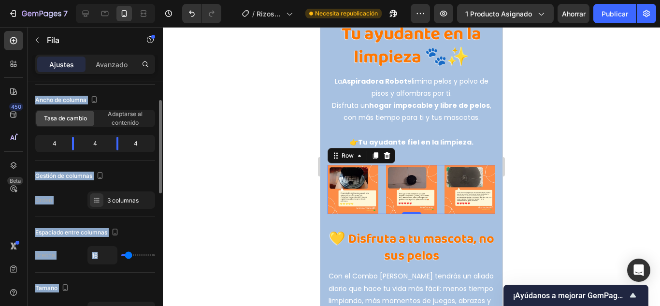
click at [83, 117] on font "Tasa de cambio" at bounding box center [65, 118] width 43 height 7
click at [124, 121] on font "Adaptarse al contenido" at bounding box center [125, 118] width 35 height 16
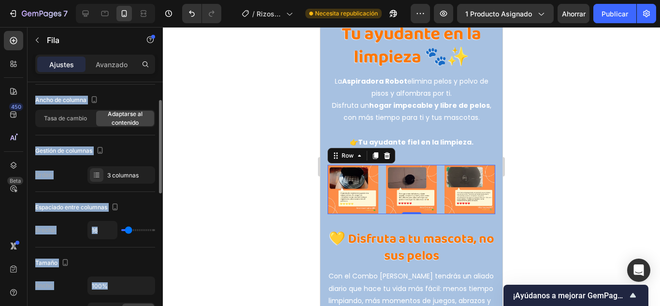
click at [137, 212] on div "Espaciado entre columnas" at bounding box center [95, 207] width 120 height 15
click at [135, 175] on font "3 columnas" at bounding box center [122, 175] width 31 height 7
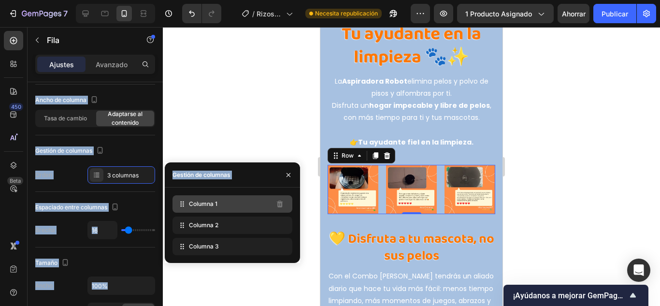
click at [190, 206] on font "Columna 1" at bounding box center [203, 203] width 29 height 7
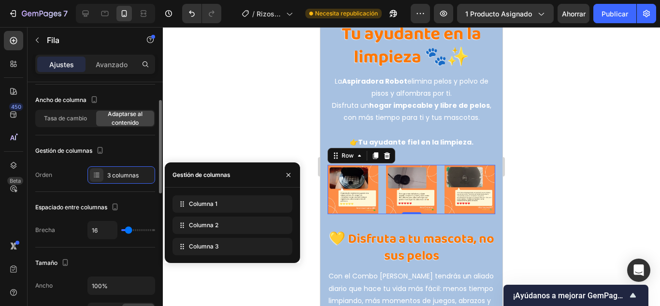
scroll to position [97, 0]
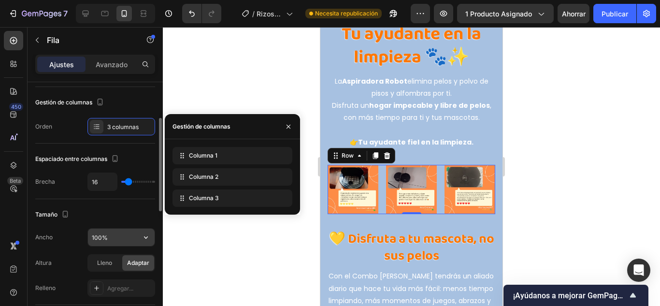
click at [128, 235] on input "100%" at bounding box center [121, 237] width 67 height 17
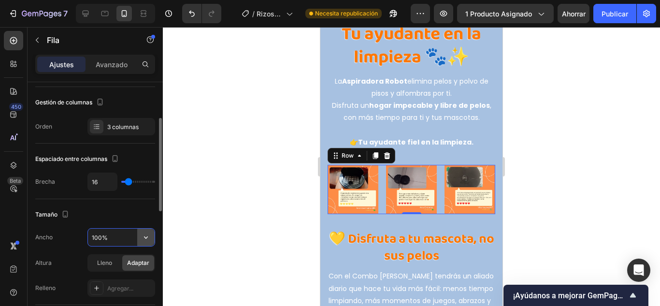
click at [147, 237] on icon "button" at bounding box center [146, 237] width 4 height 2
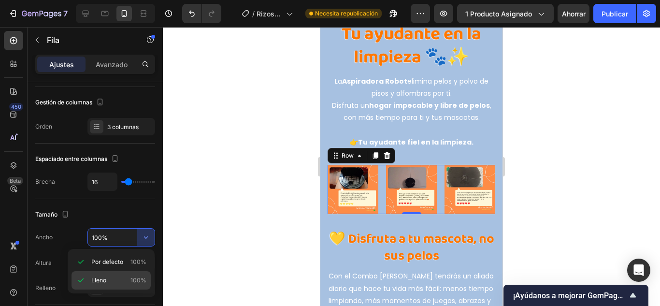
click at [121, 272] on div "Lleno 100%" at bounding box center [111, 280] width 79 height 18
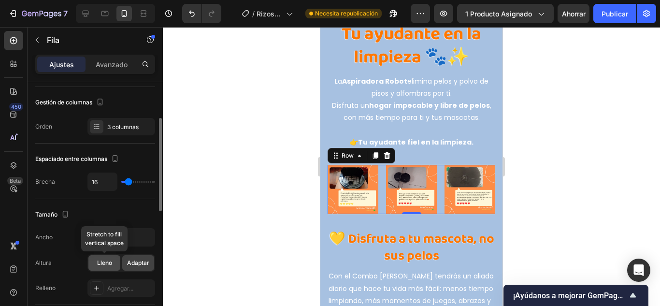
click at [107, 262] on font "Lleno" at bounding box center [104, 262] width 15 height 7
click at [135, 263] on font "Adaptar" at bounding box center [138, 262] width 22 height 7
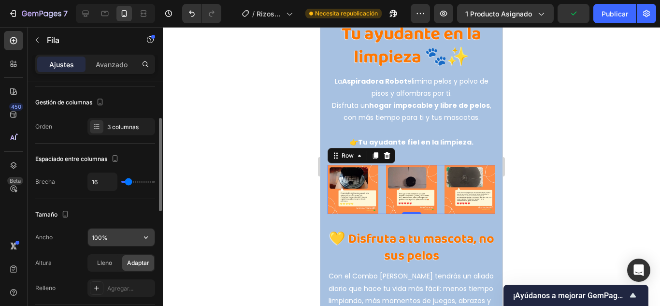
click at [95, 238] on input "100%" at bounding box center [121, 237] width 67 height 17
click at [100, 238] on input "300%" at bounding box center [121, 237] width 67 height 17
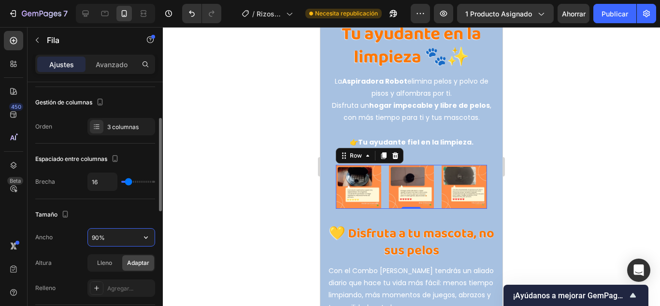
type input "900%"
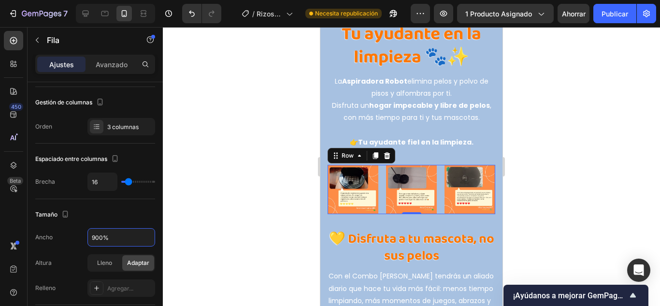
click at [204, 245] on div at bounding box center [411, 166] width 497 height 279
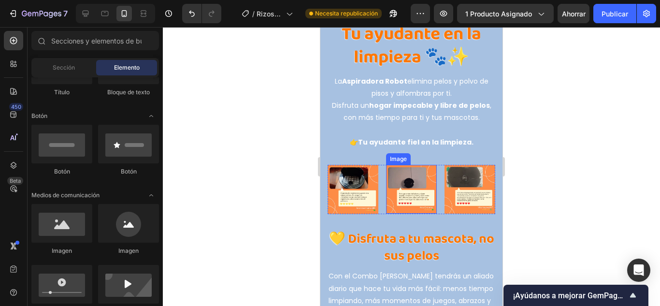
click at [445, 165] on img at bounding box center [470, 189] width 51 height 49
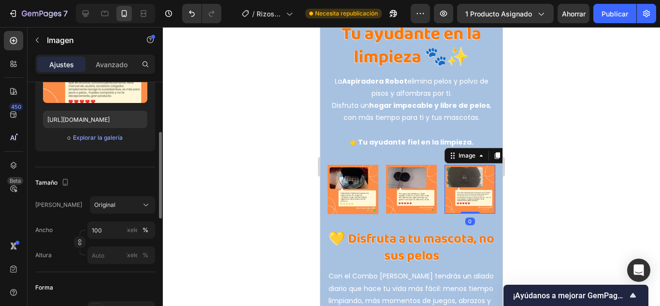
scroll to position [193, 0]
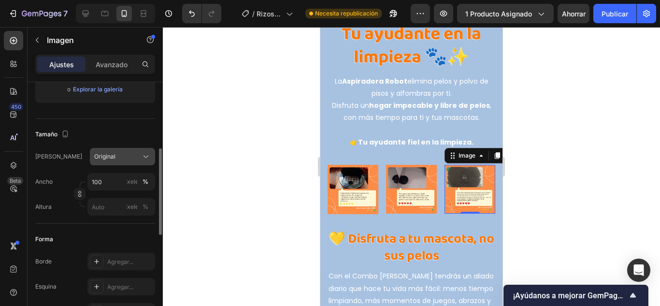
click at [129, 161] on div "Original" at bounding box center [122, 157] width 57 height 10
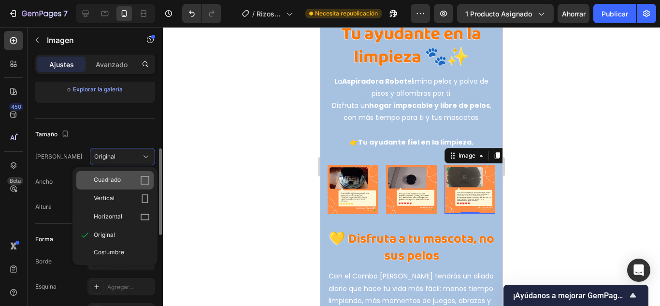
click at [141, 187] on div "Cuadrado" at bounding box center [114, 180] width 77 height 18
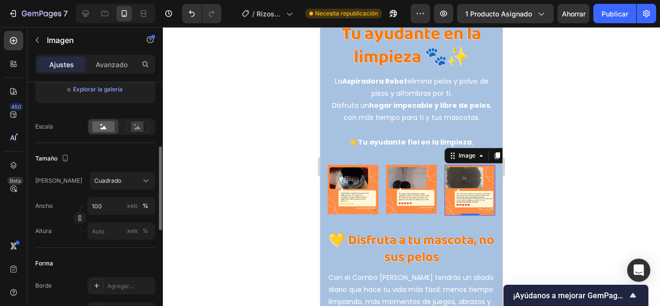
click at [141, 187] on button "Cuadrado" at bounding box center [122, 180] width 65 height 17
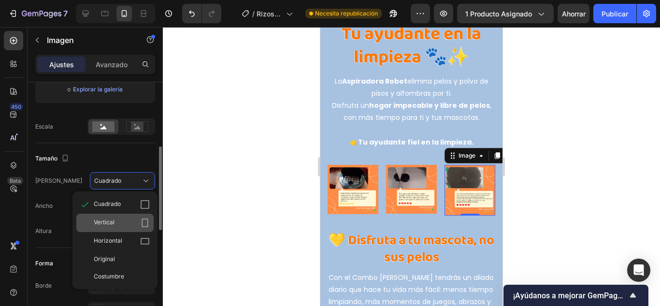
click at [139, 216] on div "Vertical" at bounding box center [114, 223] width 77 height 18
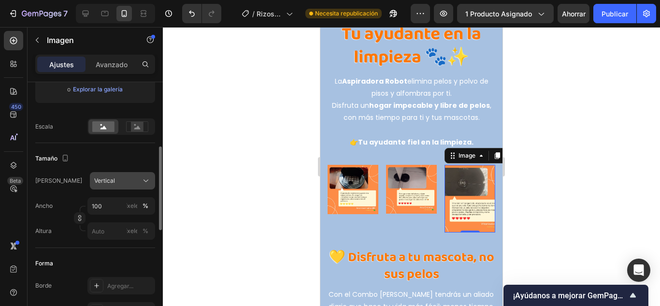
click at [137, 182] on div "Vertical" at bounding box center [116, 180] width 45 height 9
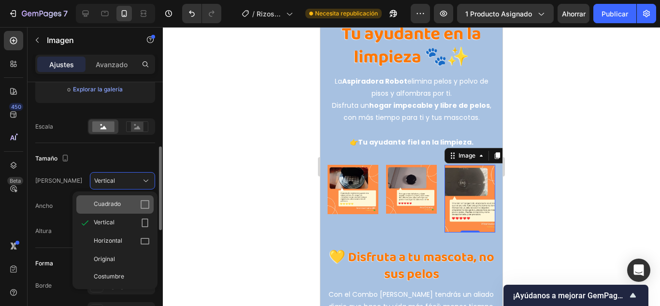
click at [141, 208] on icon at bounding box center [145, 204] width 9 height 9
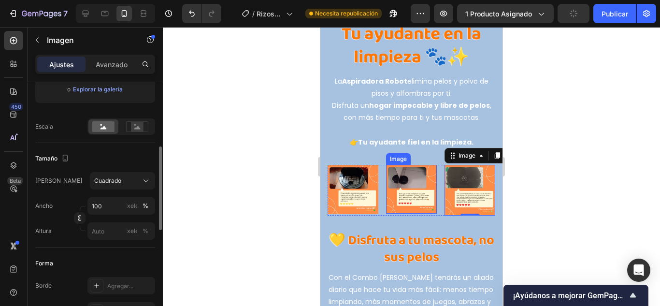
click at [400, 185] on img at bounding box center [411, 189] width 51 height 49
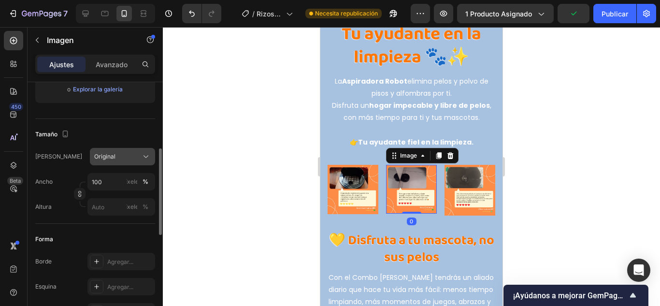
click at [121, 161] on div "Original" at bounding box center [122, 157] width 57 height 10
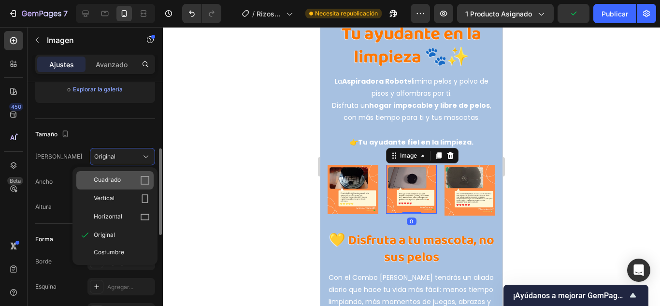
click at [136, 183] on div "Cuadrado" at bounding box center [122, 180] width 56 height 10
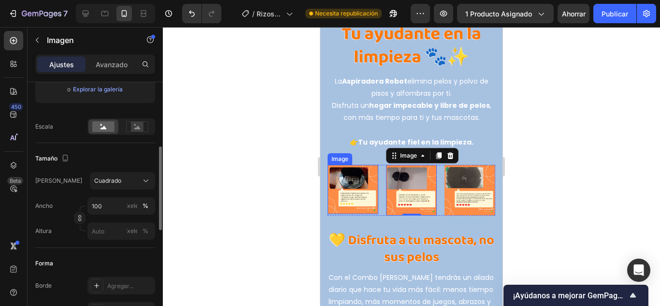
click at [329, 192] on img at bounding box center [353, 189] width 51 height 49
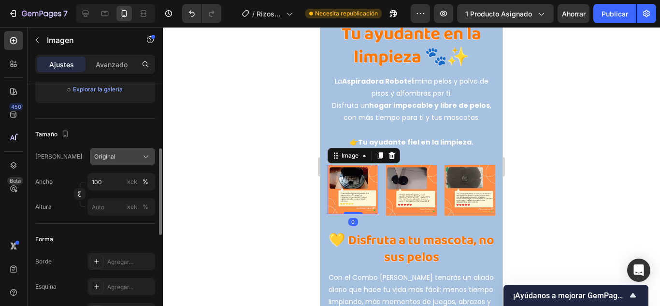
click at [132, 156] on div "Original" at bounding box center [116, 156] width 45 height 9
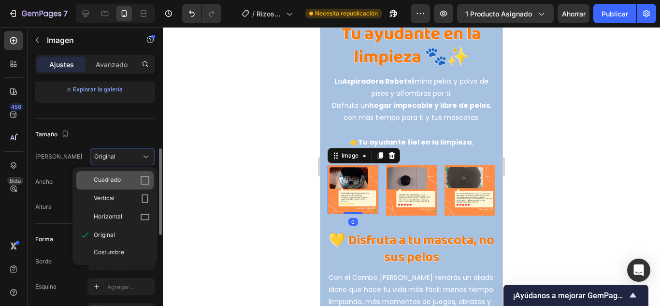
click at [127, 178] on div "Cuadrado" at bounding box center [122, 180] width 56 height 10
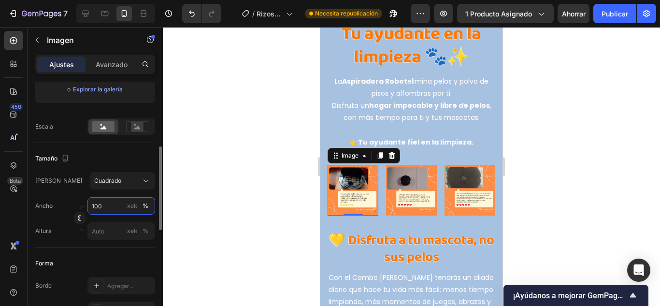
click at [116, 205] on input "100" at bounding box center [121, 205] width 68 height 17
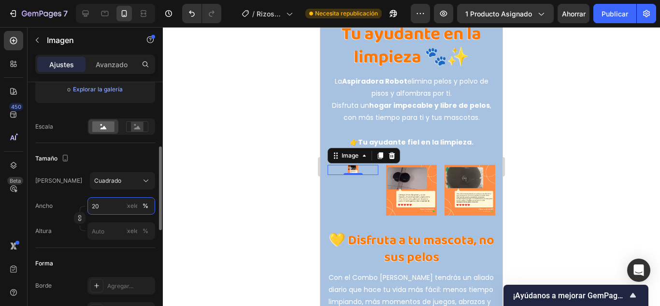
type input "2"
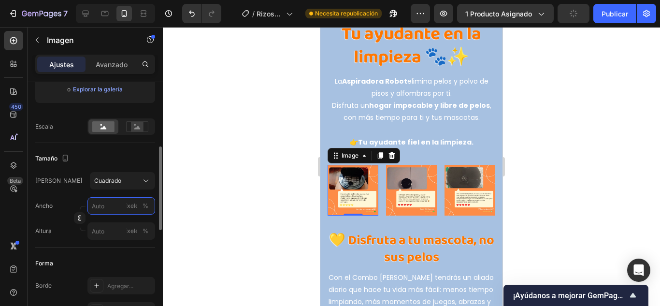
type input "1"
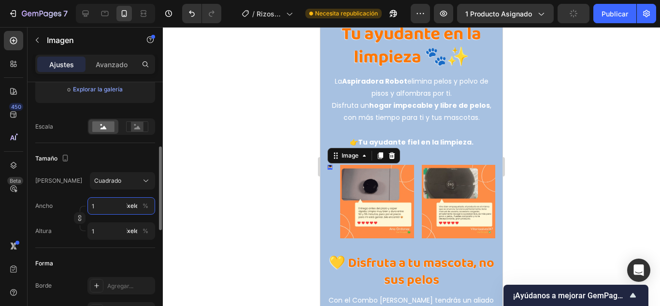
type input "10"
type input "100"
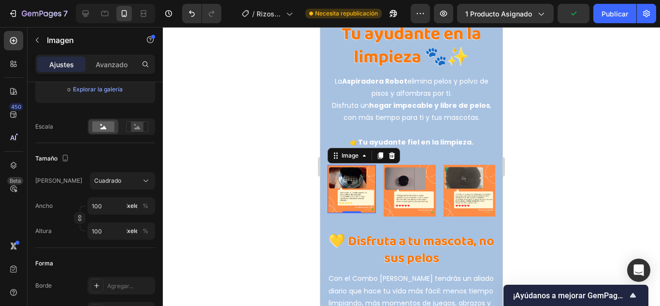
click at [314, 195] on div at bounding box center [411, 166] width 497 height 279
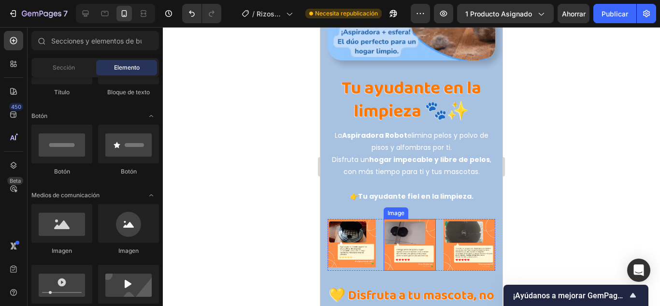
scroll to position [2851, 0]
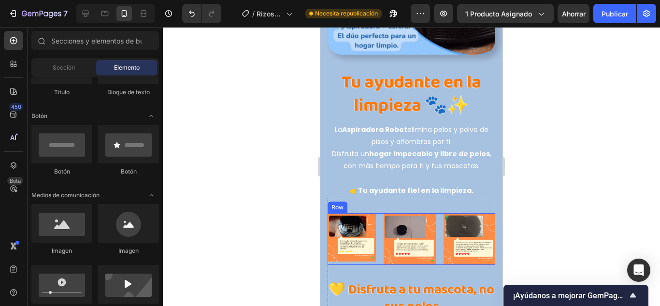
click at [382, 213] on div "Image Image Image Row" at bounding box center [412, 239] width 168 height 52
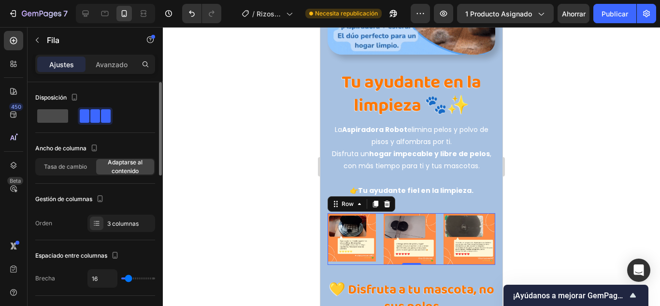
click at [52, 114] on span at bounding box center [52, 116] width 31 height 14
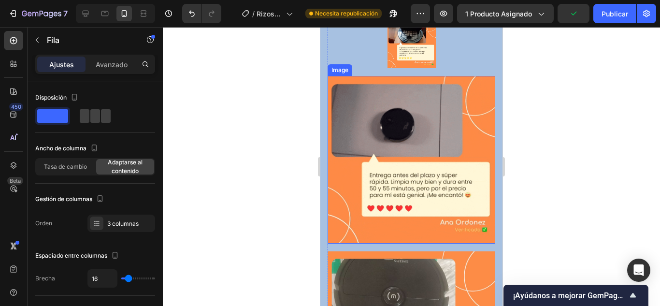
scroll to position [2948, 0]
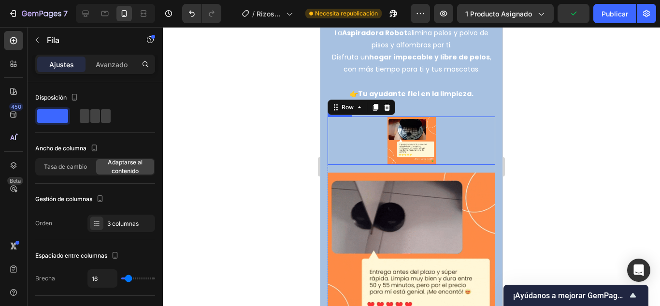
click at [417, 125] on img at bounding box center [412, 140] width 48 height 48
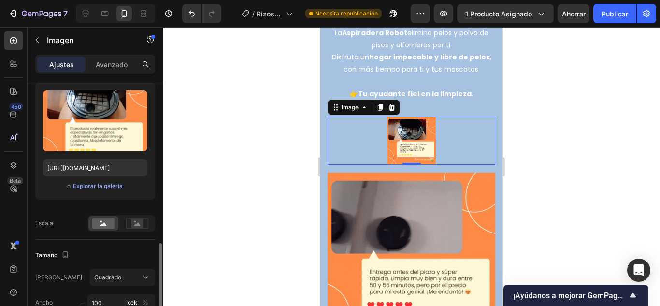
scroll to position [193, 0]
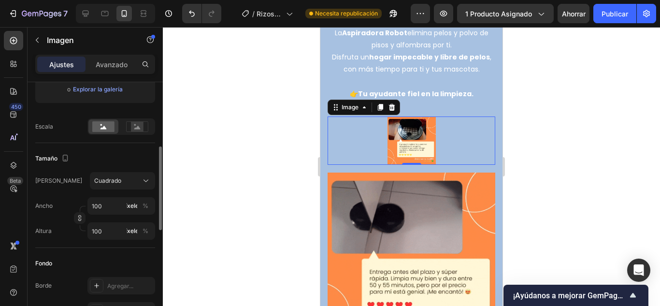
click at [262, 203] on div at bounding box center [411, 166] width 497 height 279
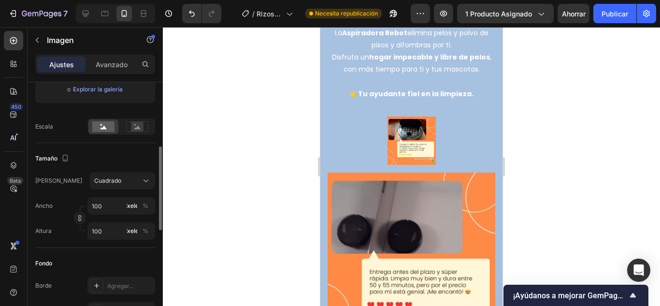
click at [389, 196] on img at bounding box center [412, 257] width 168 height 168
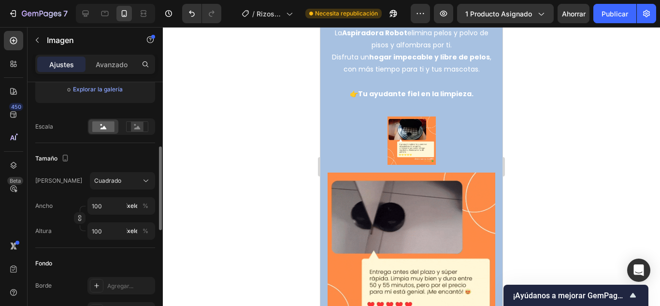
click at [359, 128] on div at bounding box center [412, 140] width 168 height 48
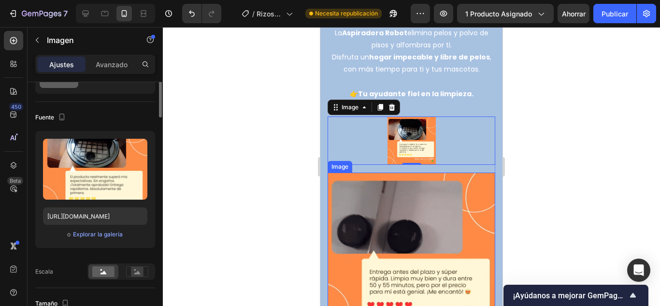
scroll to position [0, 0]
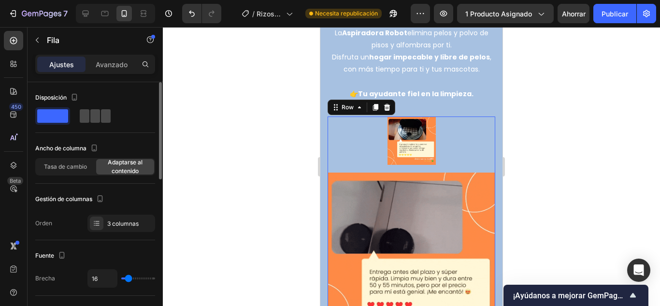
click at [98, 114] on span at bounding box center [95, 116] width 10 height 14
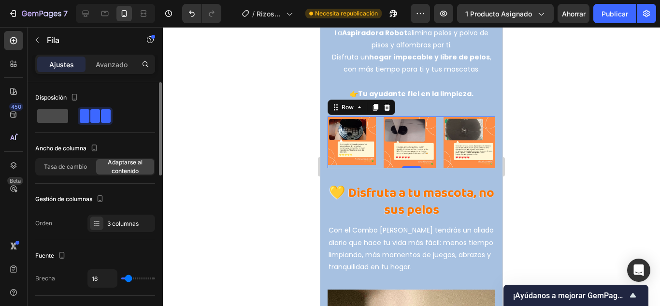
click at [60, 114] on span at bounding box center [52, 116] width 31 height 14
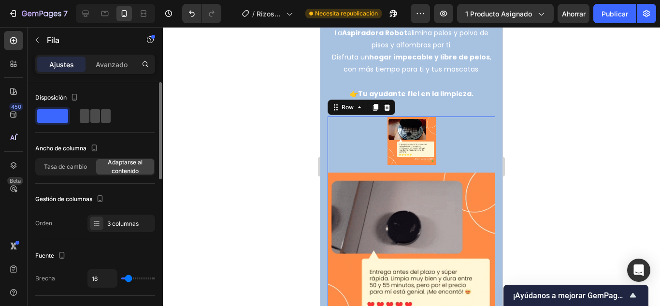
click at [82, 112] on span at bounding box center [85, 116] width 10 height 14
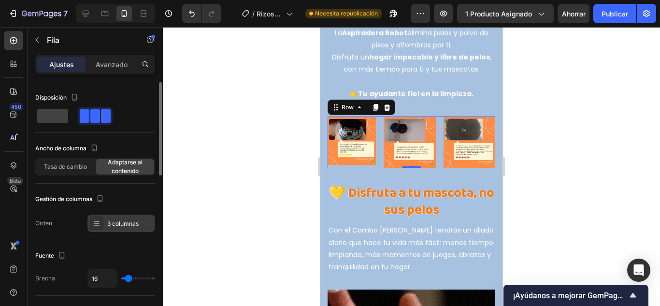
click at [120, 222] on font "3 columnas" at bounding box center [122, 223] width 31 height 7
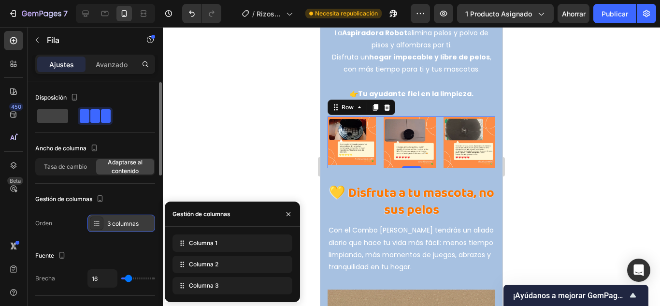
click at [120, 222] on font "3 columnas" at bounding box center [122, 223] width 31 height 7
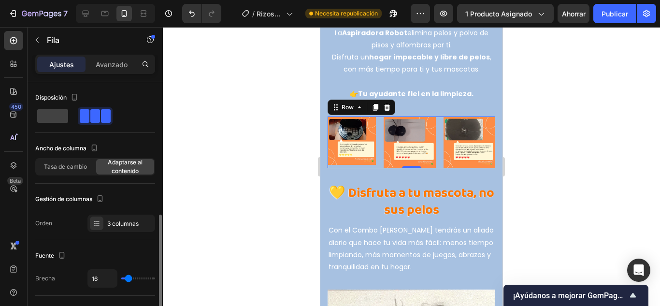
scroll to position [97, 0]
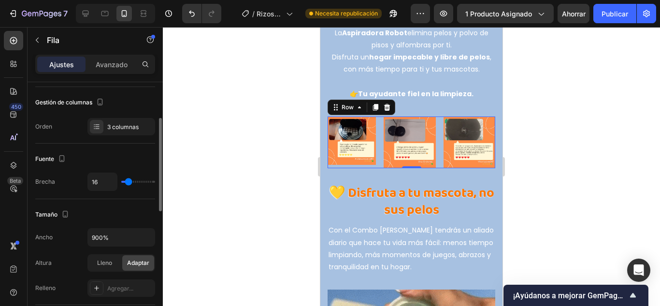
type input "60"
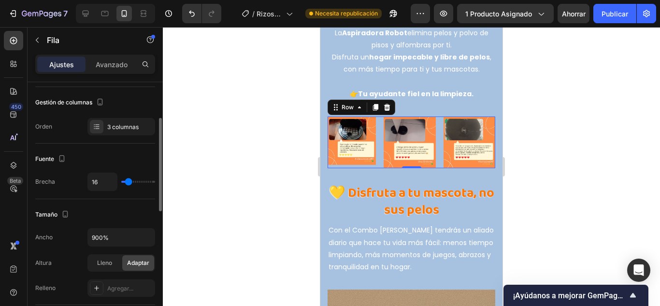
type input "60"
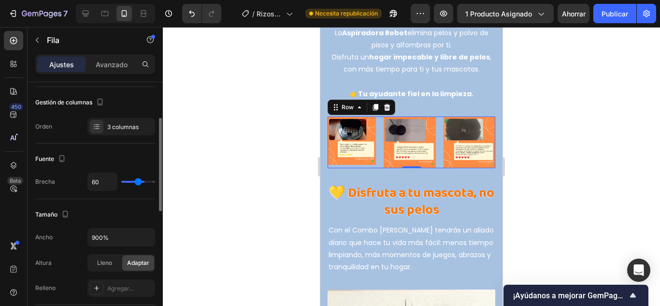
type input "78"
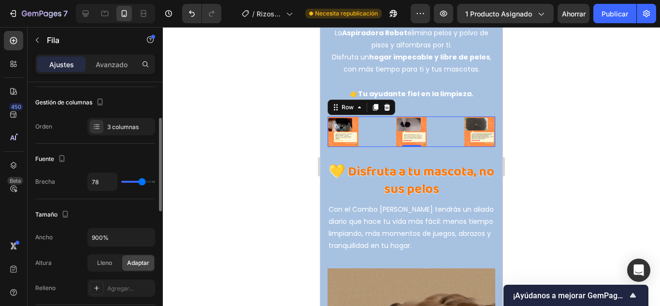
type input "71"
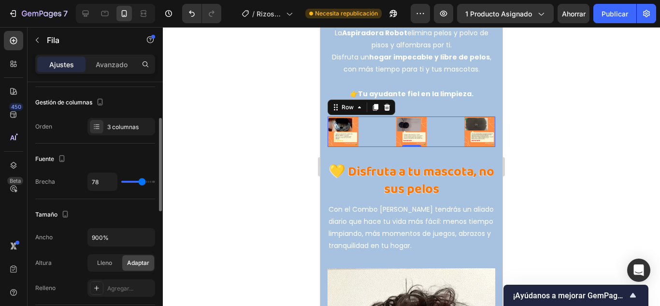
type input "71"
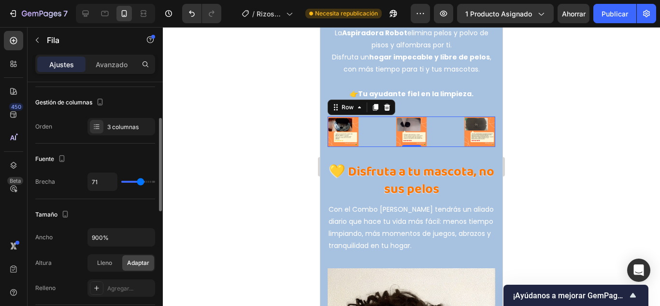
type input "20"
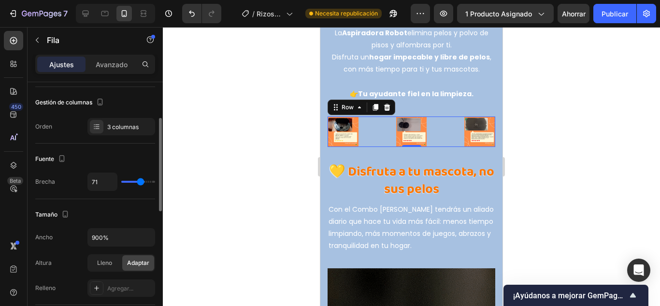
type input "20"
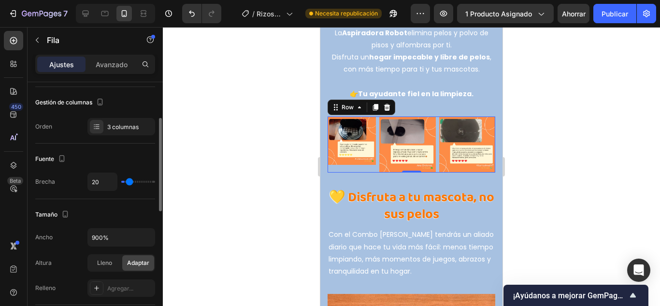
type input "0"
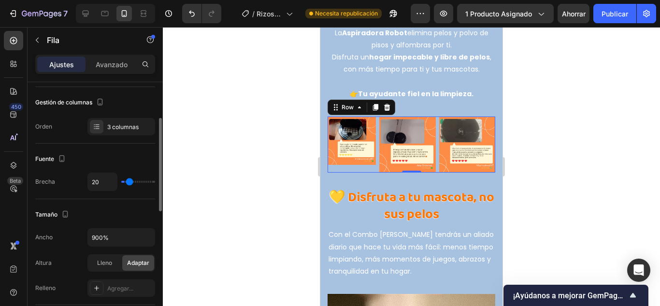
type input "0"
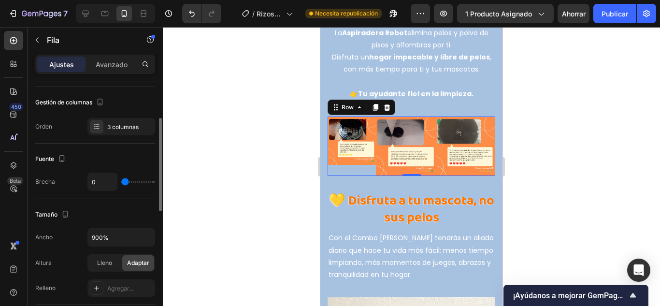
type input "2"
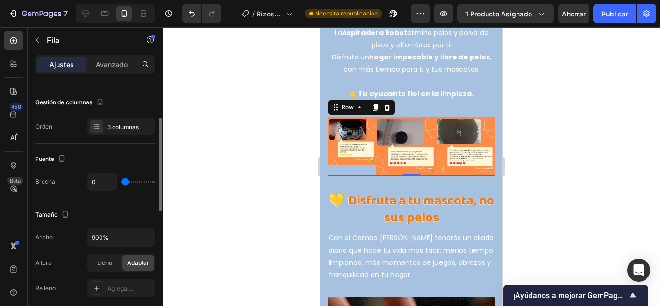
type input "2"
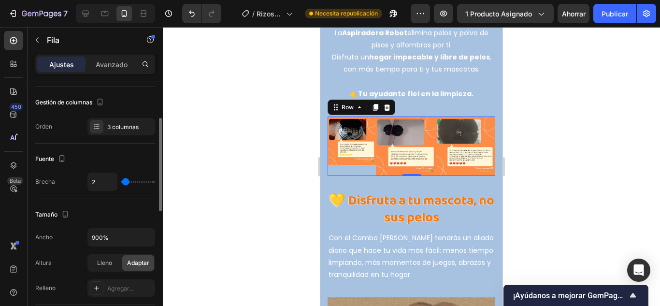
type input "16"
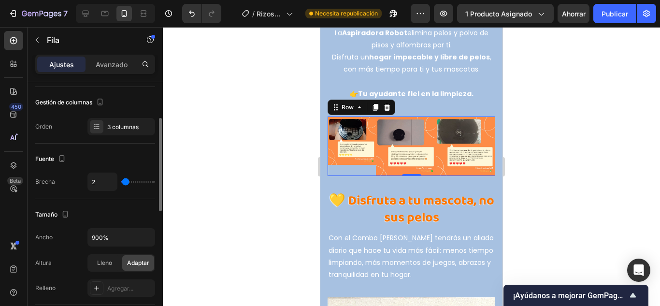
type input "16"
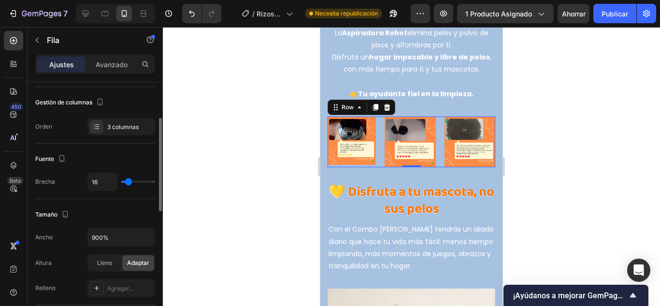
type input "18"
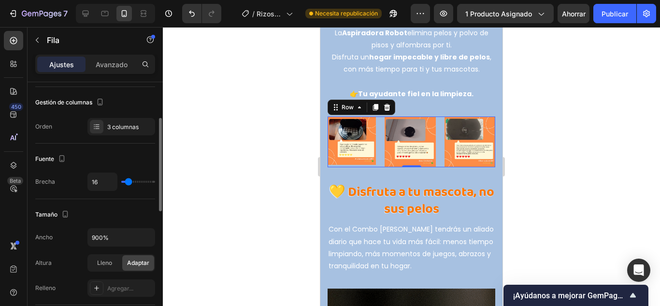
type input "18"
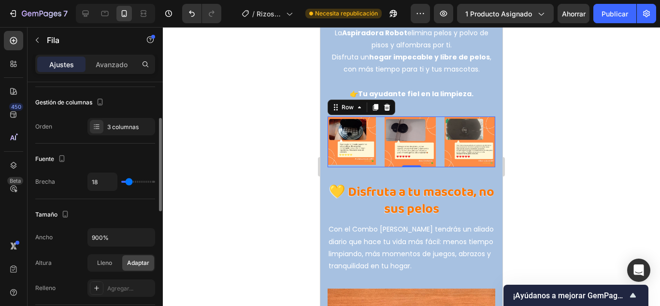
type input "16"
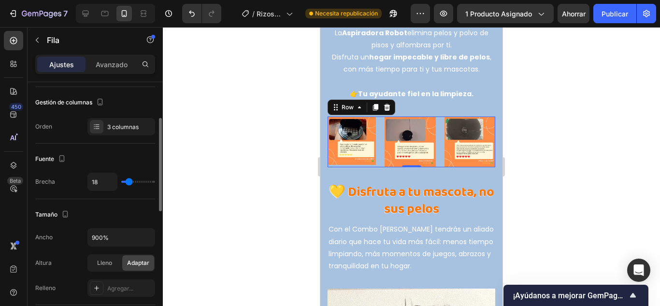
type input "16"
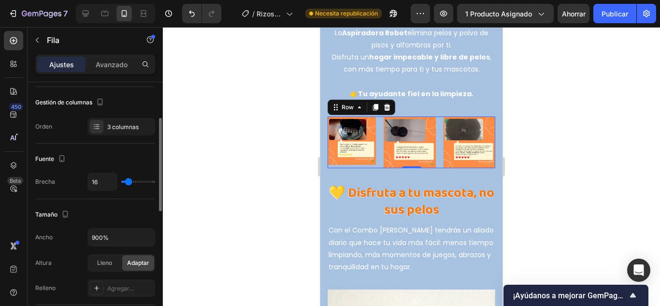
type input "11"
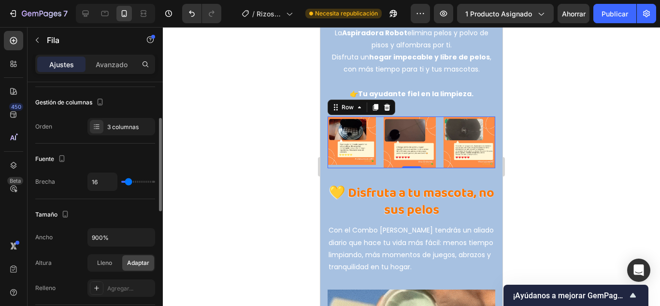
type input "11"
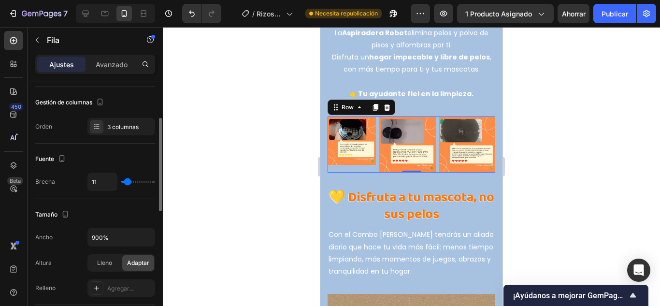
type input "7"
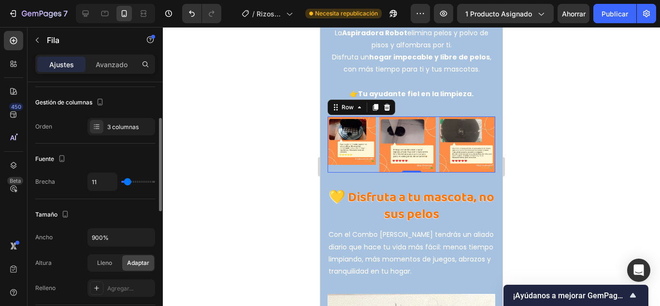
type input "7"
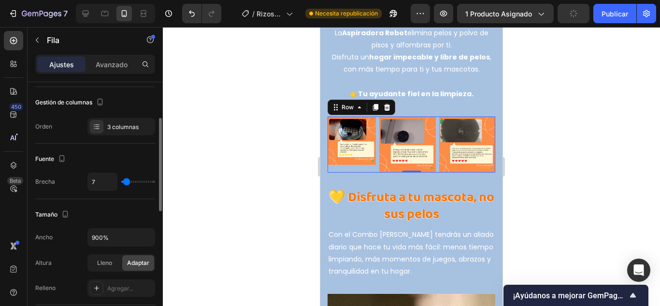
type input "13"
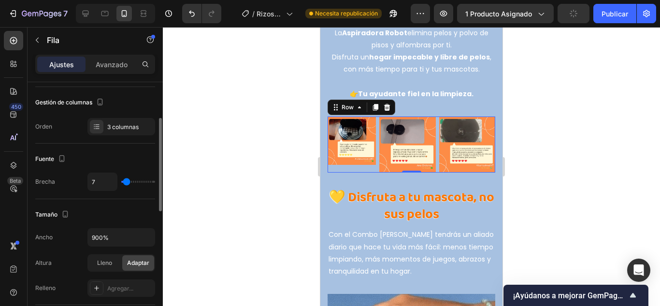
type input "13"
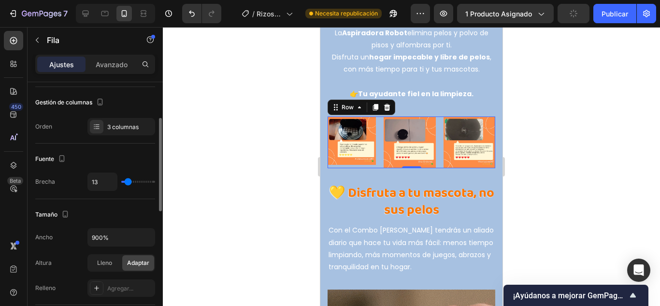
type input "16"
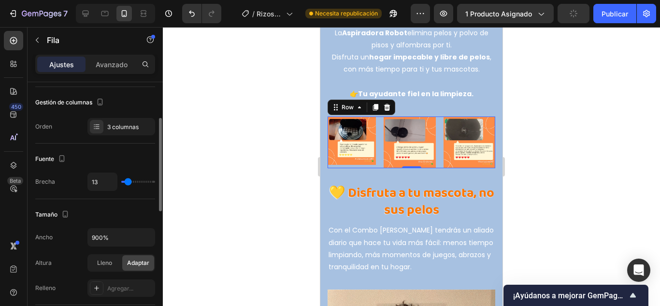
type input "16"
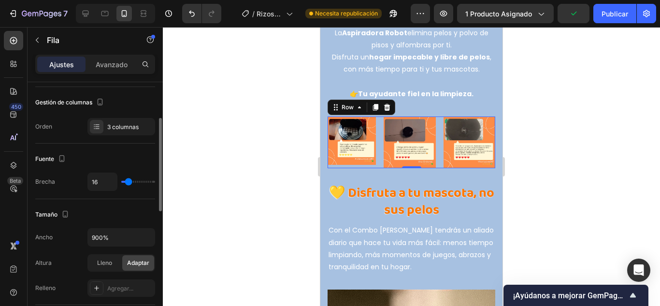
click at [129, 181] on input "range" at bounding box center [138, 182] width 34 height 2
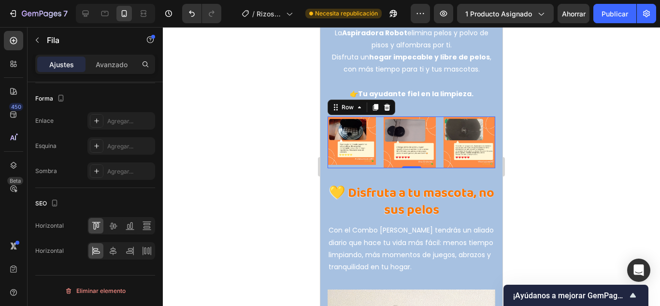
scroll to position [0, 0]
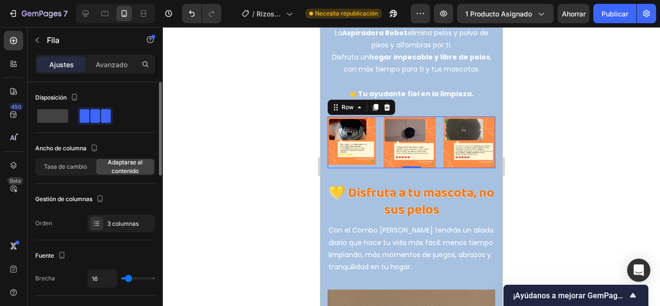
click at [249, 177] on div at bounding box center [411, 166] width 497 height 279
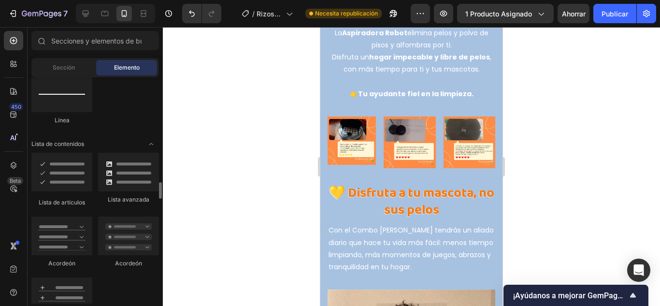
scroll to position [870, 0]
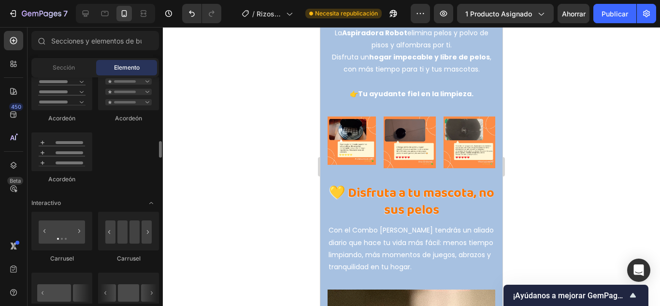
click at [250, 143] on div at bounding box center [411, 166] width 497 height 279
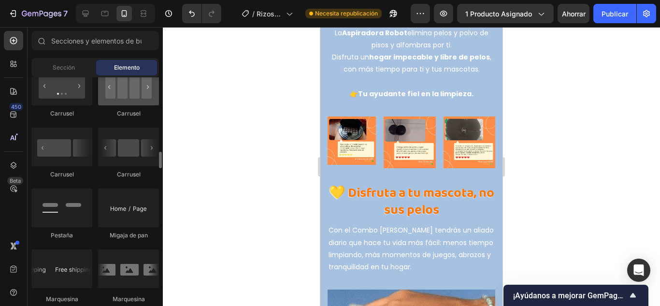
scroll to position [1160, 0]
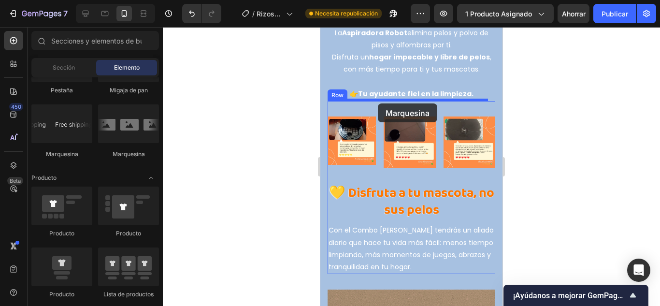
drag, startPoint x: 455, startPoint y: 157, endPoint x: 378, endPoint y: 103, distance: 93.7
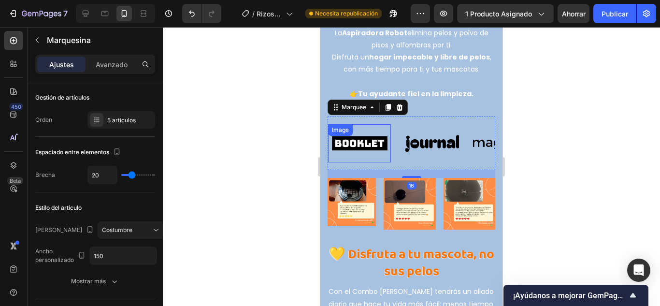
click at [390, 146] on div "Image" at bounding box center [359, 143] width 63 height 38
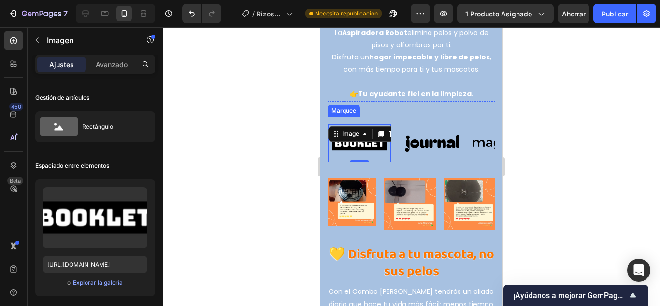
click at [410, 149] on div "Image 0 Image Image Image Image Image 0 Image Image Image Image Marquee" at bounding box center [412, 143] width 168 height 54
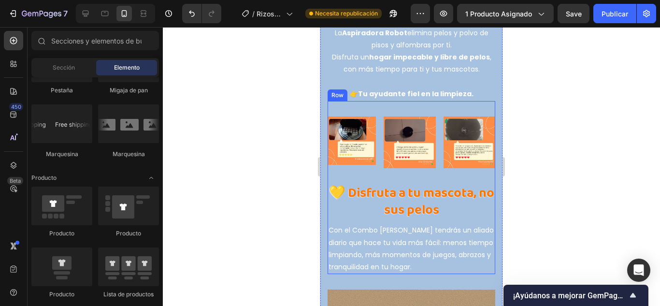
click at [477, 168] on div "💛 Disfruta a tu mascota, no sus pelos Heading Con el Combo Ayudante tendrás un …" at bounding box center [412, 221] width 168 height 106
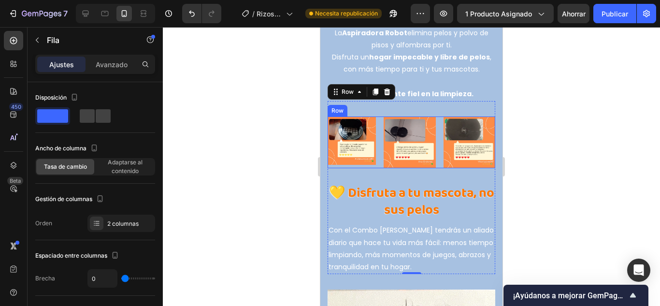
click at [436, 139] on div "Image Image Image Row" at bounding box center [412, 142] width 168 height 52
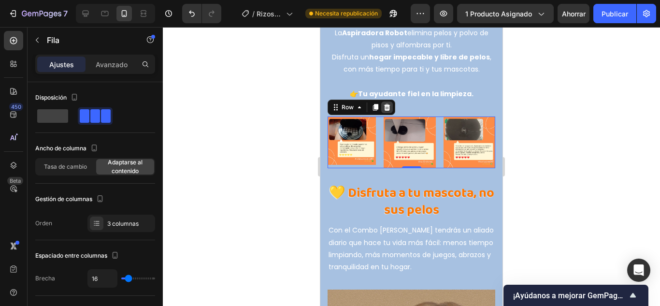
click at [391, 101] on div at bounding box center [387, 107] width 12 height 12
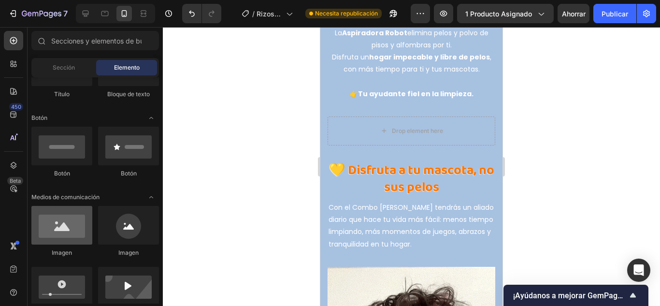
scroll to position [0, 0]
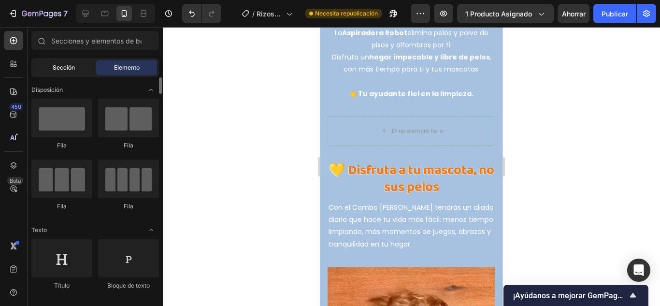
click at [72, 72] on div "Sección" at bounding box center [63, 67] width 61 height 15
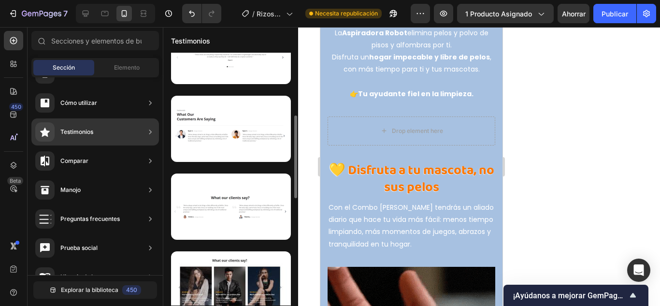
scroll to position [290, 0]
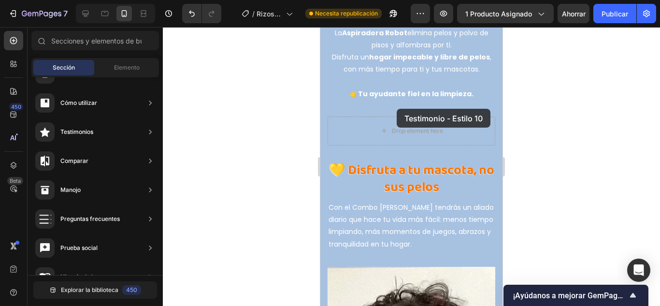
drag, startPoint x: 542, startPoint y: 205, endPoint x: 397, endPoint y: 109, distance: 174.6
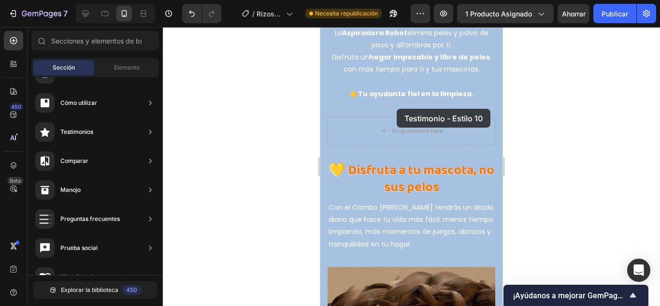
click at [368, 117] on div "Drop element here" at bounding box center [412, 130] width 168 height 29
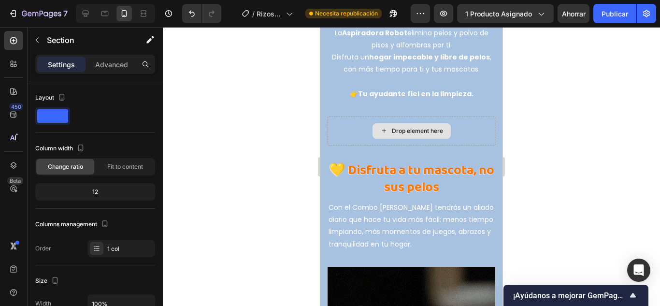
click at [570, 154] on div at bounding box center [411, 166] width 497 height 279
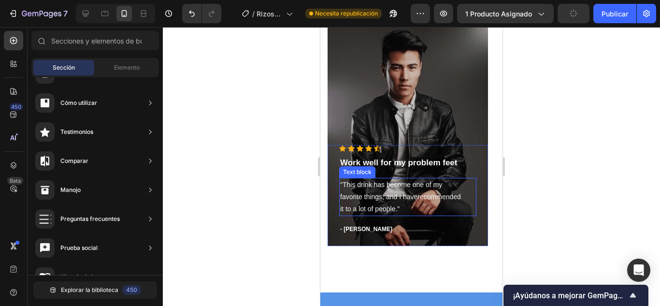
scroll to position [3495, 0]
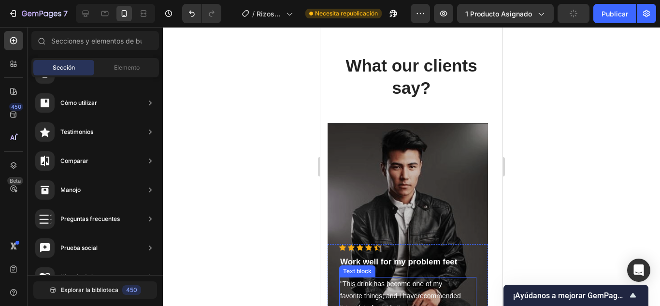
click at [418, 97] on p "What our clients say?" at bounding box center [412, 77] width 166 height 44
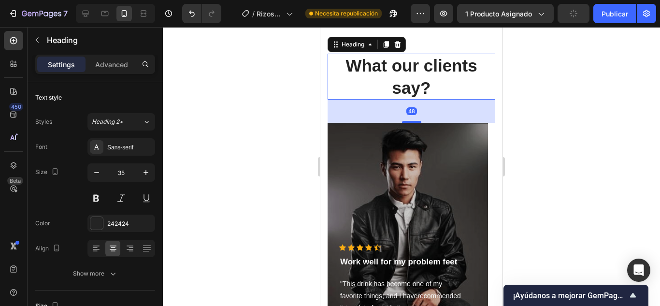
scroll to position [3449, 0]
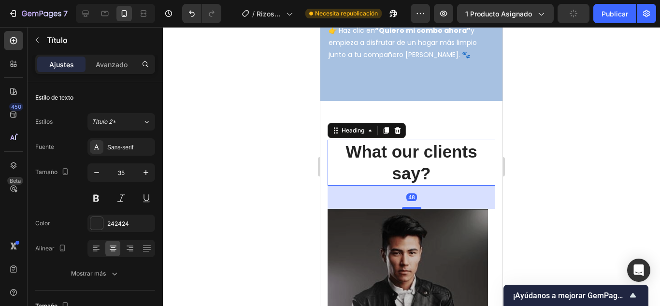
click at [418, 141] on p "What our clients say?" at bounding box center [412, 163] width 166 height 44
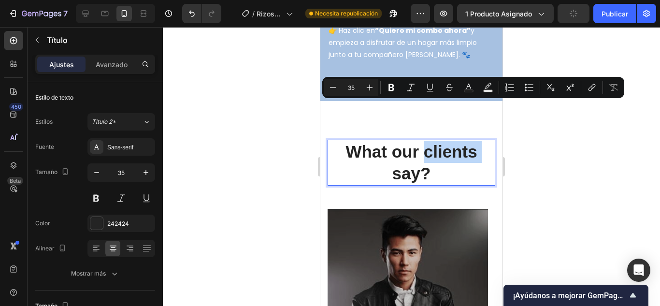
click at [418, 141] on p "What our clients say?" at bounding box center [412, 163] width 166 height 44
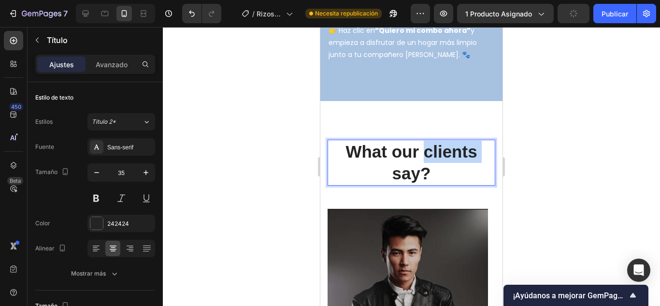
click at [418, 141] on p "What our clients say?" at bounding box center [412, 163] width 166 height 44
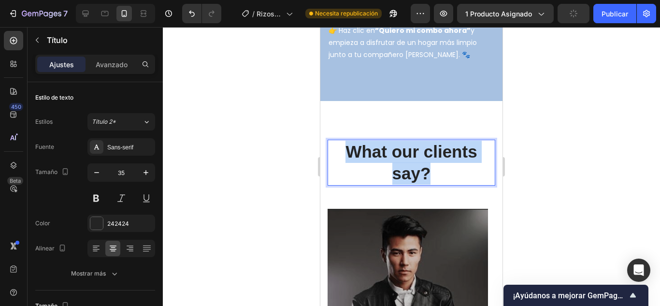
click at [418, 141] on p "What our clients say?" at bounding box center [412, 163] width 166 height 44
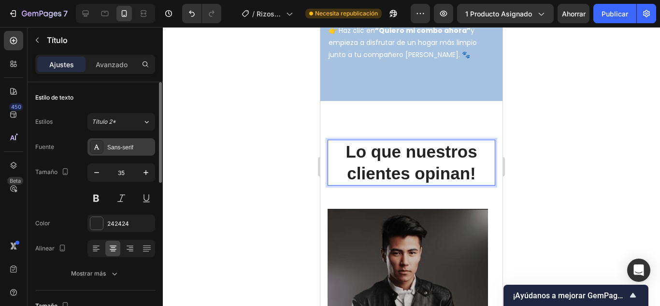
click at [111, 145] on font "Sans-serif" at bounding box center [120, 147] width 26 height 7
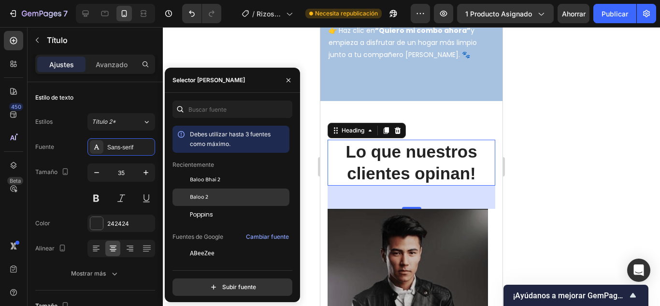
click at [200, 195] on font "Baloo 2" at bounding box center [199, 196] width 18 height 9
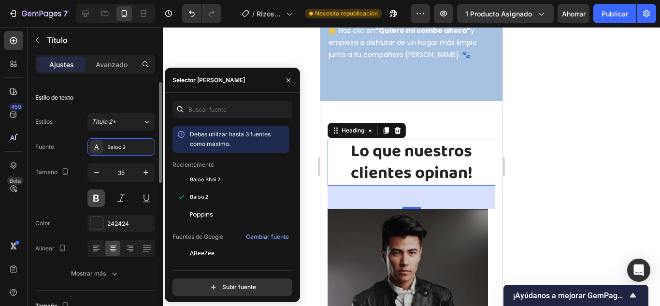
click at [97, 196] on button at bounding box center [95, 197] width 17 height 17
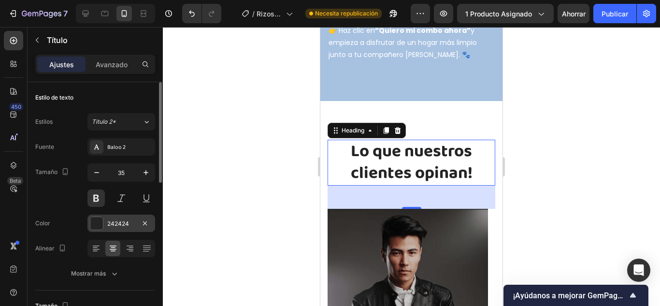
click at [116, 226] on font "242424" at bounding box center [118, 223] width 22 height 7
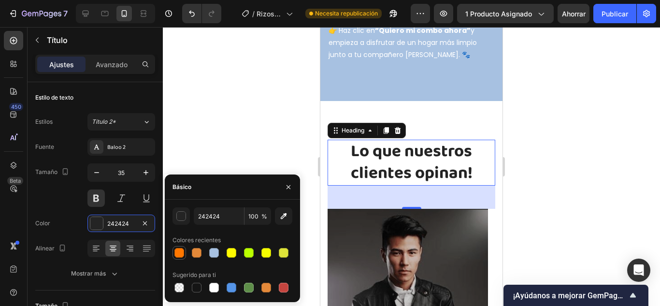
click at [181, 254] on div at bounding box center [179, 253] width 10 height 10
type input "FF7700"
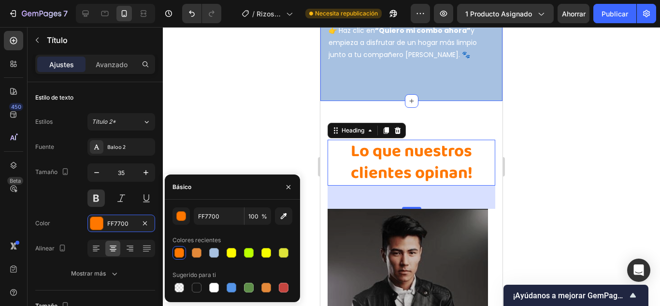
click at [359, 101] on div "Lo que nuestros clientes opinan! Heading 48 Icon Icon Icon Icon Icon Icon List …" at bounding box center [411, 289] width 182 height 376
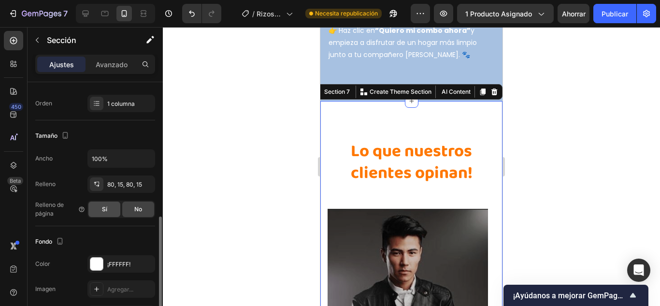
scroll to position [193, 0]
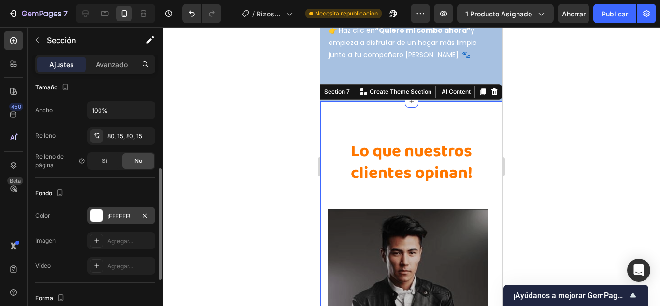
click at [98, 224] on div "¡FFFFFF!" at bounding box center [121, 215] width 68 height 17
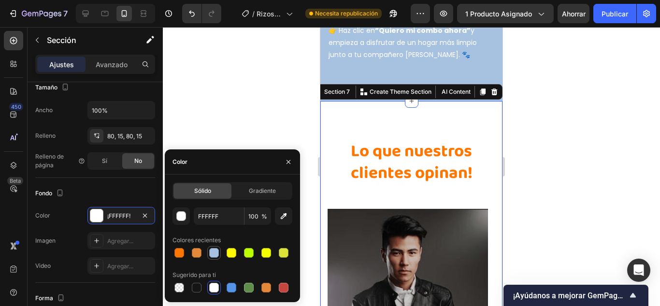
click at [215, 251] on div at bounding box center [214, 253] width 10 height 10
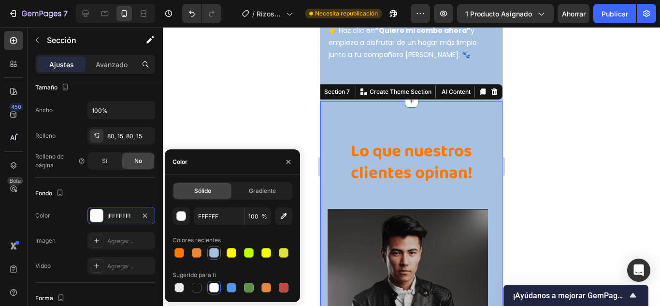
type input "A7C1E1"
click at [240, 107] on div at bounding box center [411, 166] width 497 height 279
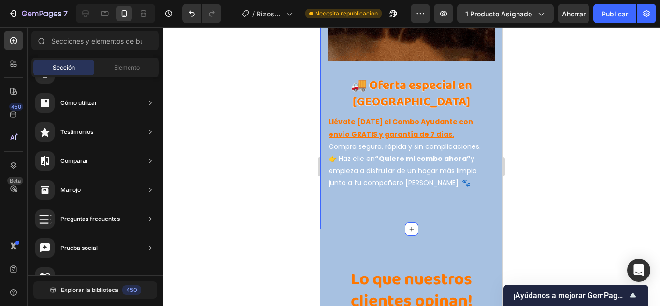
scroll to position [3304, 0]
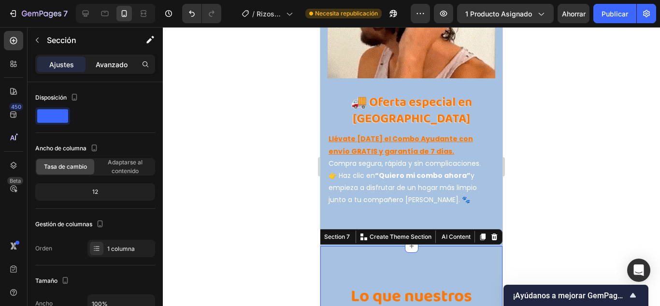
click at [104, 63] on font "Avanzado" at bounding box center [112, 64] width 32 height 8
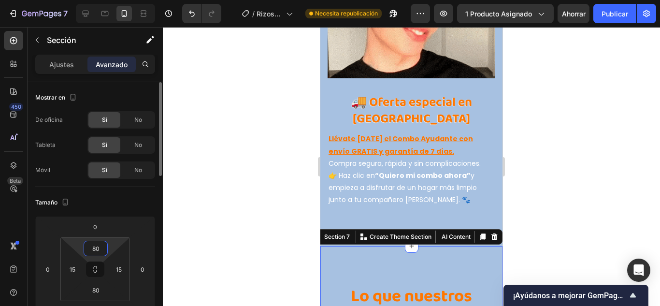
drag, startPoint x: 99, startPoint y: 246, endPoint x: 90, endPoint y: 247, distance: 9.2
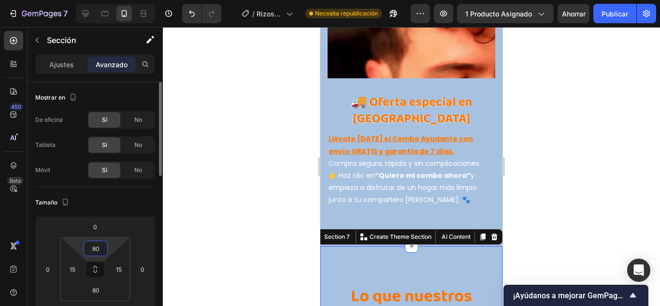
click at [90, 247] on input "80" at bounding box center [95, 248] width 19 height 14
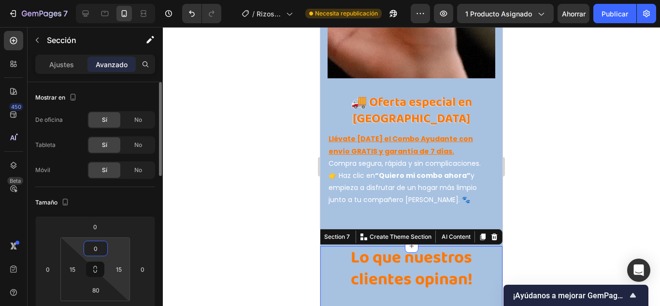
type input "10"
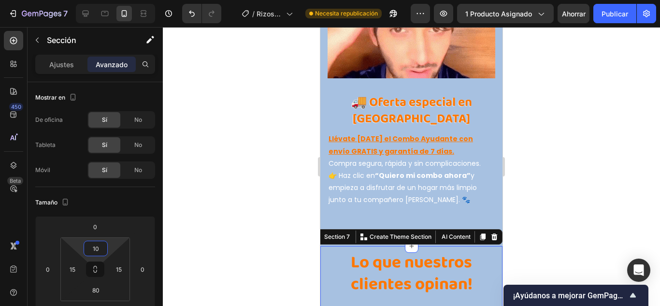
click at [202, 171] on div at bounding box center [411, 166] width 497 height 279
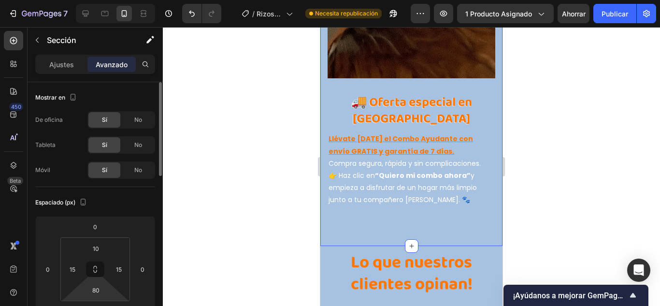
click at [97, 0] on html "7 / Rizos Pro Necesita republicación Avance 1 producto asignado Ahorrar Publica…" at bounding box center [330, 0] width 660 height 0
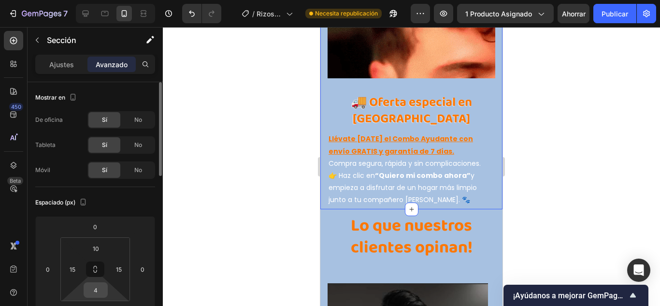
click at [101, 293] on input "4" at bounding box center [95, 290] width 19 height 14
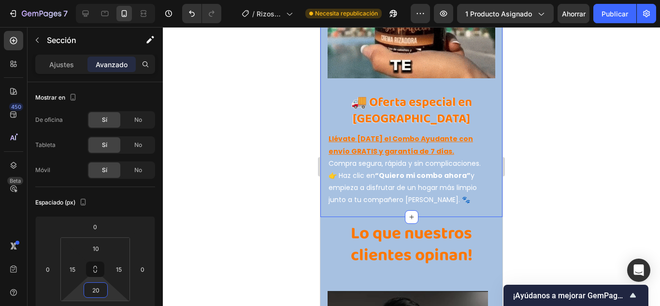
type input "2"
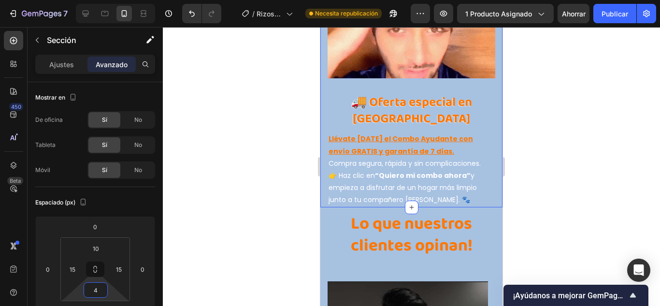
type input "40"
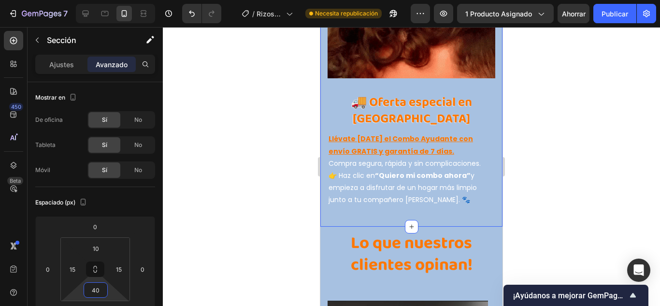
click at [289, 179] on div at bounding box center [411, 166] width 497 height 279
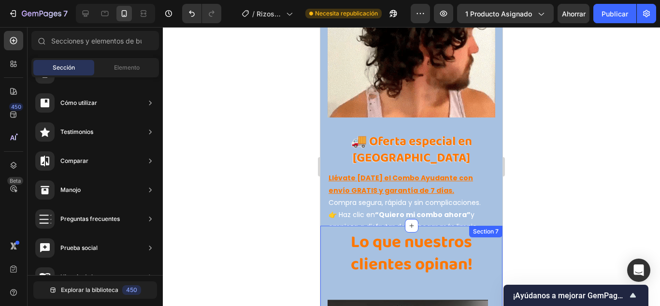
scroll to position [3256, 0]
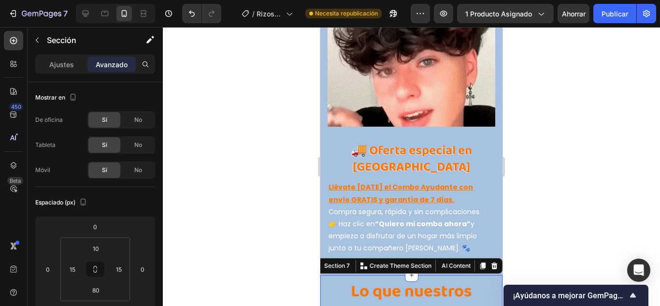
click at [571, 261] on div at bounding box center [411, 166] width 497 height 279
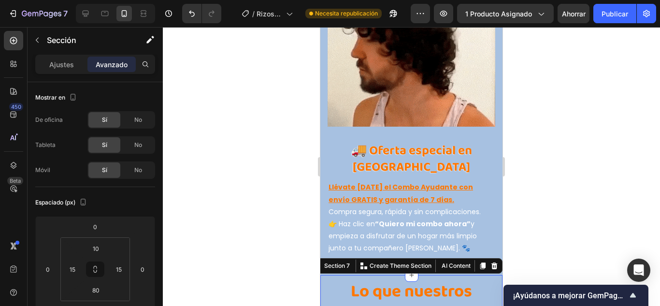
click at [479, 280] on h2 "Lo que nuestros clientes opinan!" at bounding box center [412, 303] width 168 height 46
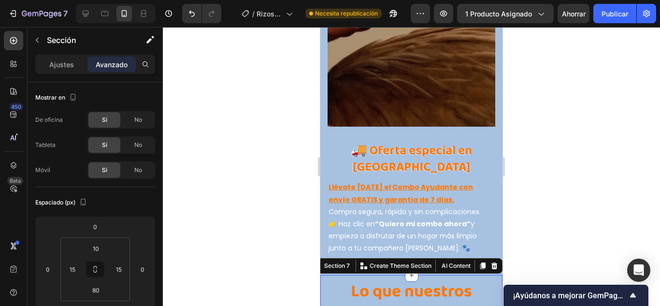
click at [239, 176] on div at bounding box center [411, 166] width 497 height 279
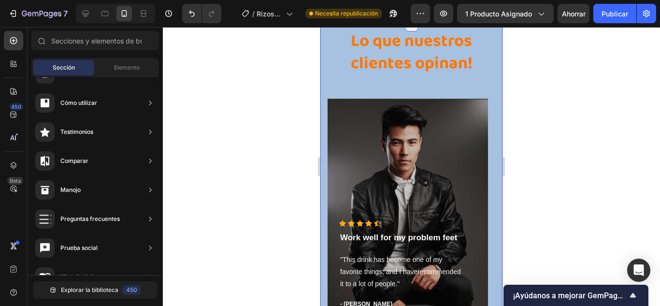
scroll to position [3401, 0]
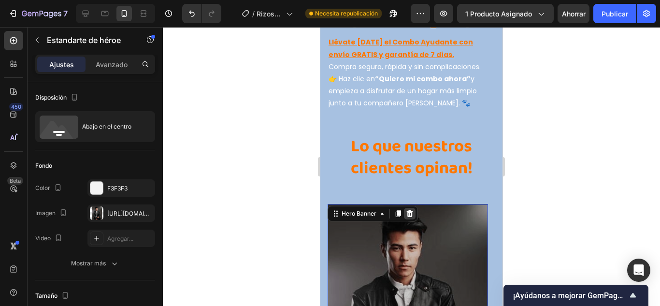
click at [411, 210] on icon at bounding box center [410, 213] width 6 height 7
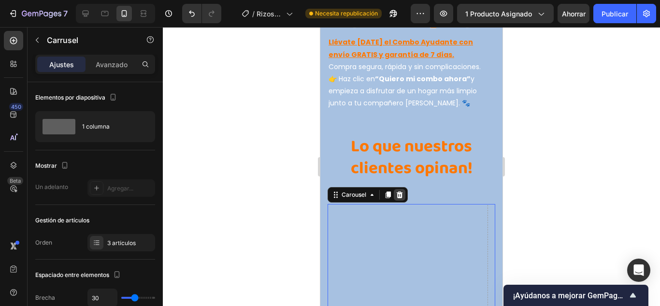
click at [401, 191] on icon at bounding box center [400, 194] width 6 height 7
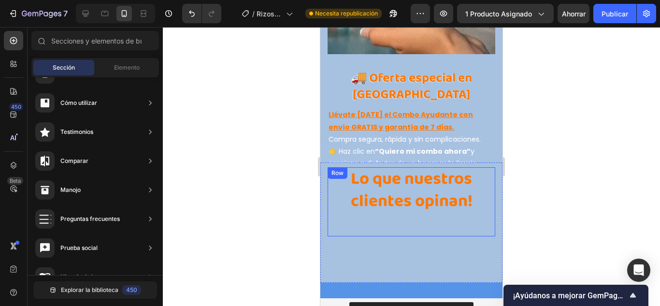
scroll to position [3304, 0]
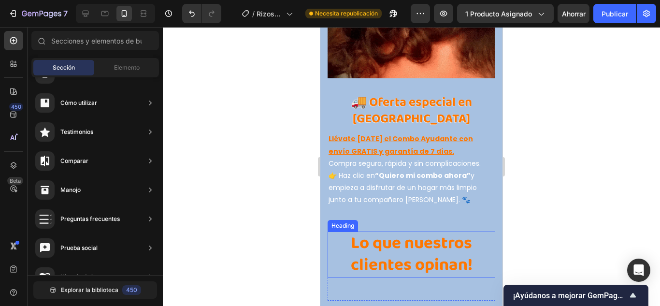
click at [428, 231] on h2 "Lo que nuestros clientes opinan!" at bounding box center [412, 254] width 168 height 46
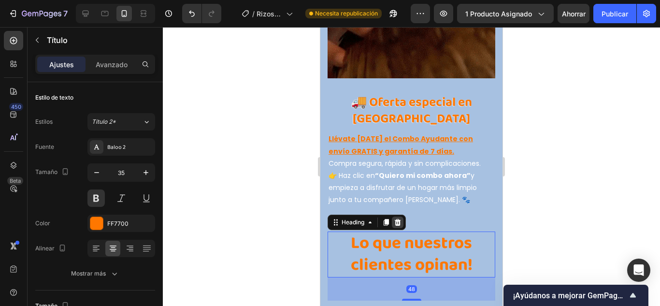
click at [400, 218] on icon at bounding box center [398, 221] width 6 height 7
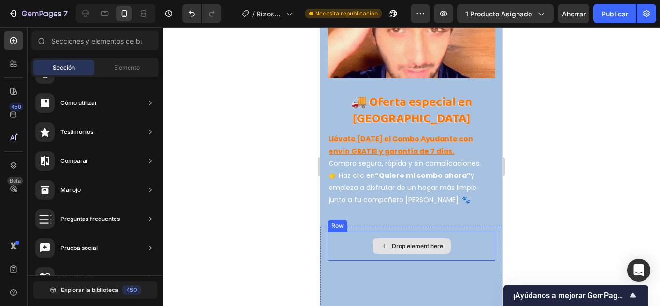
click at [356, 231] on div "Drop element here" at bounding box center [412, 245] width 168 height 29
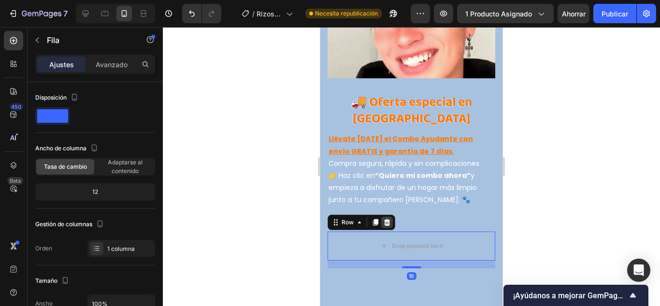
click at [392, 216] on div at bounding box center [387, 222] width 12 height 12
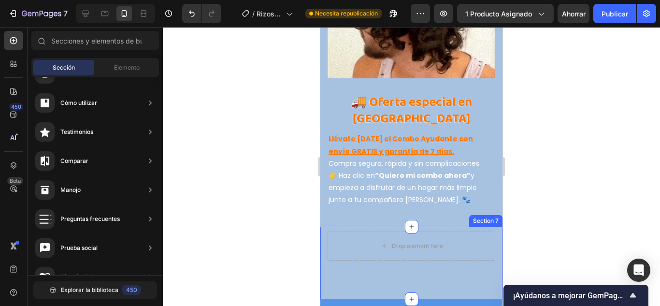
click at [324, 227] on div "Drop element here Section 7" at bounding box center [411, 263] width 182 height 72
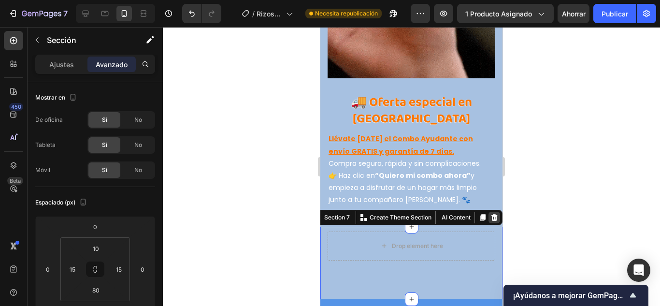
click at [490, 214] on icon at bounding box center [494, 218] width 8 height 8
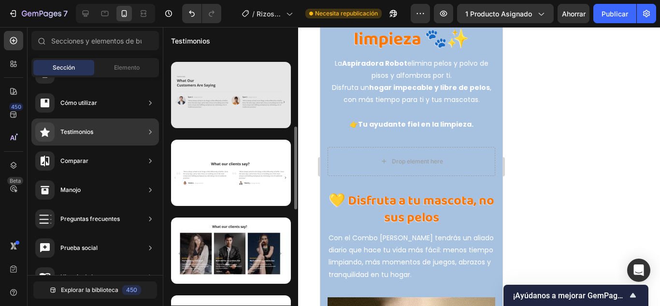
scroll to position [275, 0]
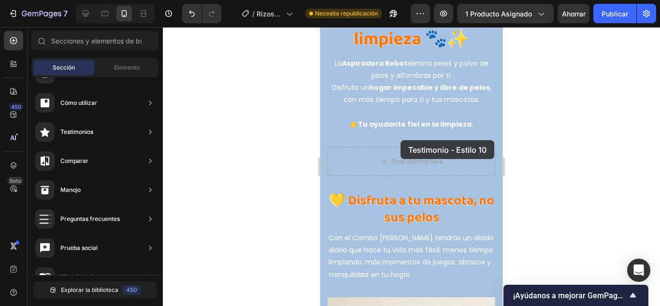
drag, startPoint x: 554, startPoint y: 213, endPoint x: 401, endPoint y: 140, distance: 169.9
click at [365, 131] on div "Drop element here 💛 Disfruta a tu mascota, no sus pelos Heading Con el Combo Ay…" at bounding box center [412, 206] width 168 height 150
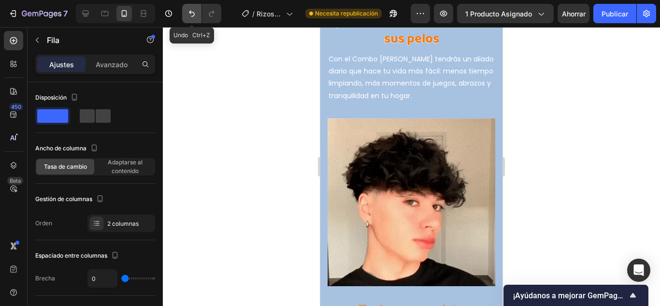
scroll to position [3333, 0]
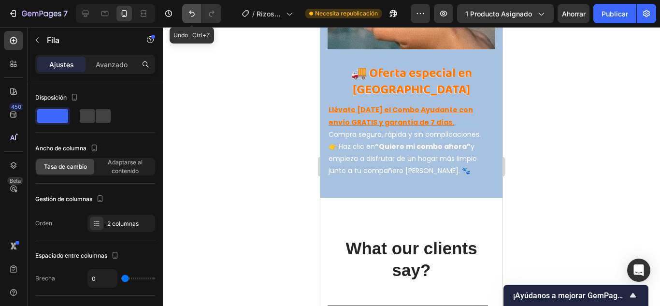
click at [195, 14] on icon "Deshacer/Rehacer" at bounding box center [192, 14] width 10 height 10
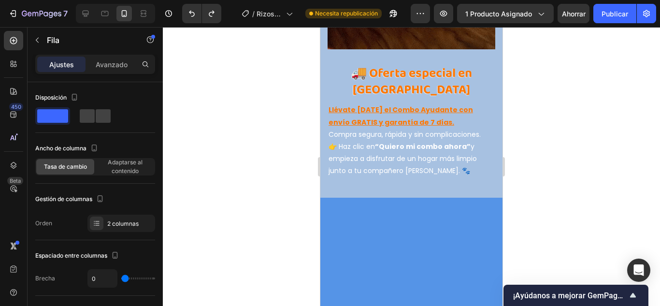
click at [228, 163] on div at bounding box center [411, 166] width 497 height 279
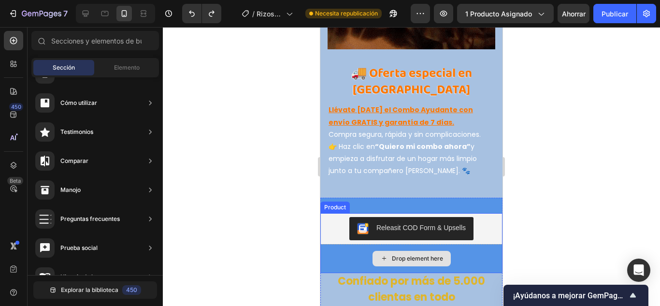
click at [473, 244] on div "Drop element here" at bounding box center [411, 258] width 182 height 29
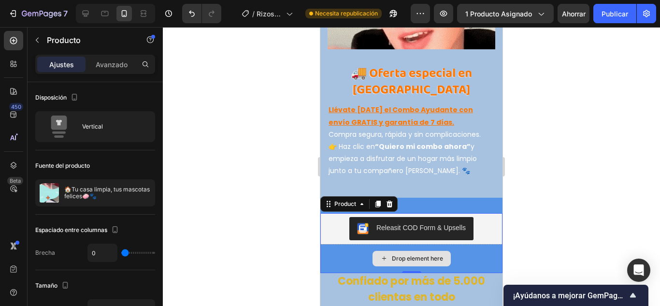
click at [331, 244] on div "Drop element here" at bounding box center [411, 258] width 182 height 29
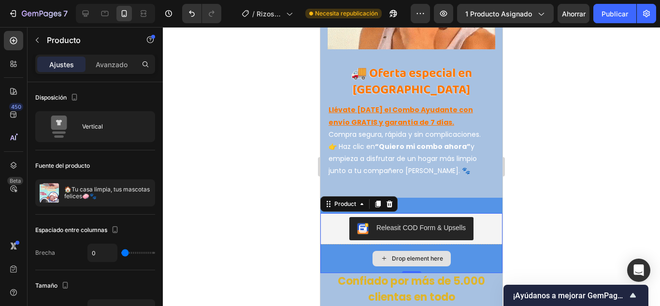
click at [331, 244] on div "Drop element here" at bounding box center [411, 258] width 182 height 29
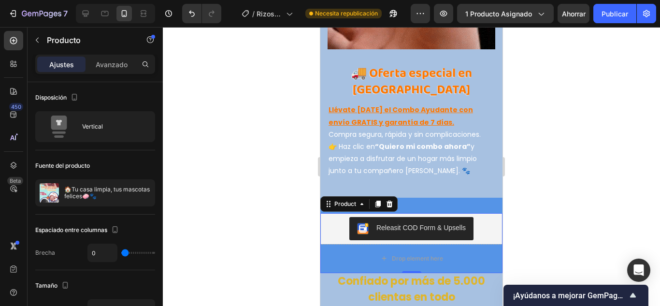
click at [262, 202] on div at bounding box center [411, 166] width 497 height 279
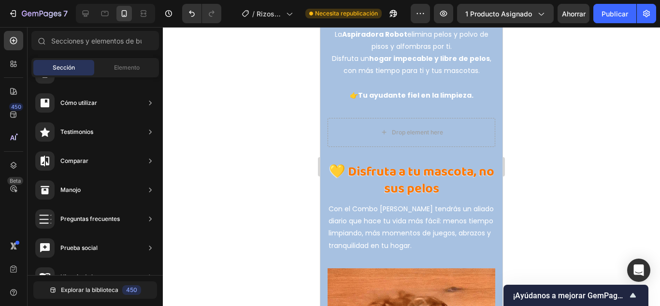
scroll to position [2850, 0]
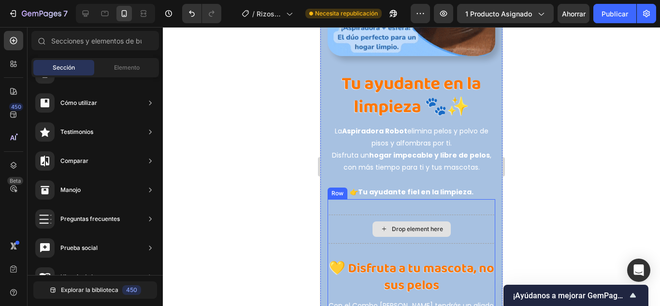
click at [396, 225] on div "Drop element here" at bounding box center [417, 229] width 51 height 8
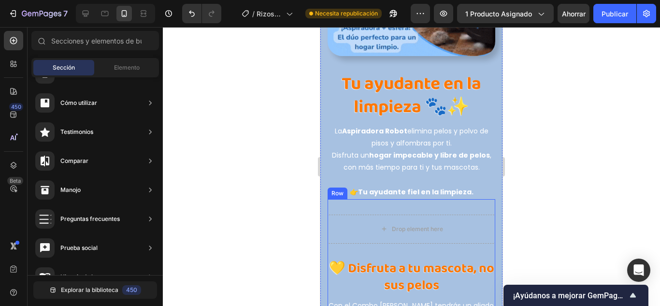
click at [348, 217] on div "Drop element here" at bounding box center [412, 229] width 168 height 29
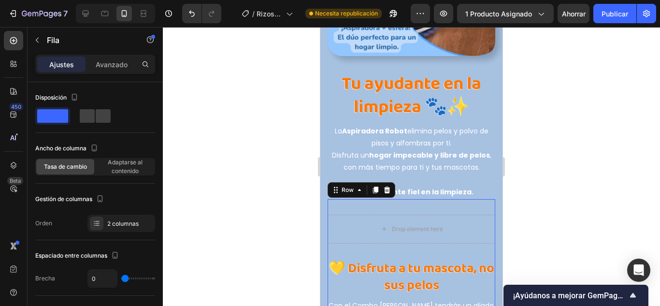
click at [241, 128] on div at bounding box center [411, 166] width 497 height 279
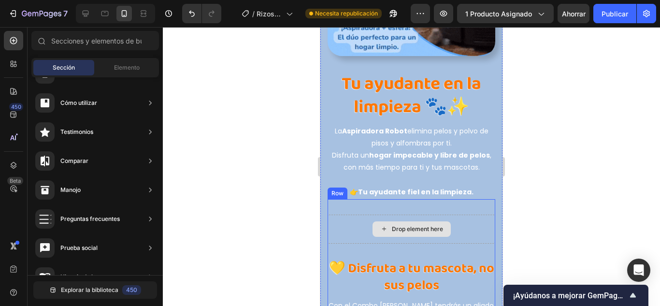
click at [406, 221] on div "Drop element here" at bounding box center [412, 228] width 78 height 15
click at [412, 225] on div "Drop element here" at bounding box center [417, 229] width 51 height 8
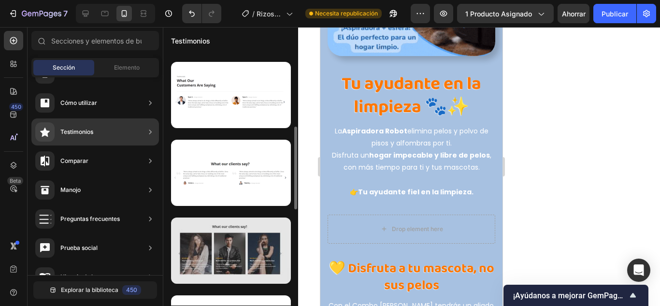
scroll to position [275, 0]
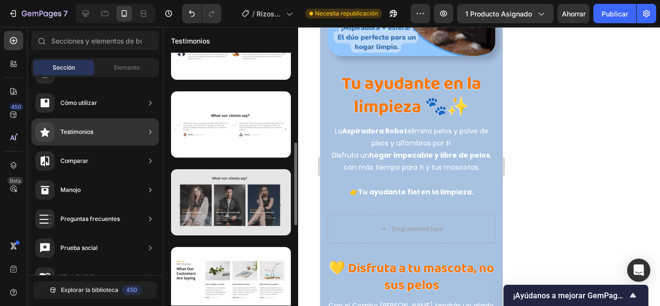
click at [259, 214] on div at bounding box center [231, 202] width 120 height 66
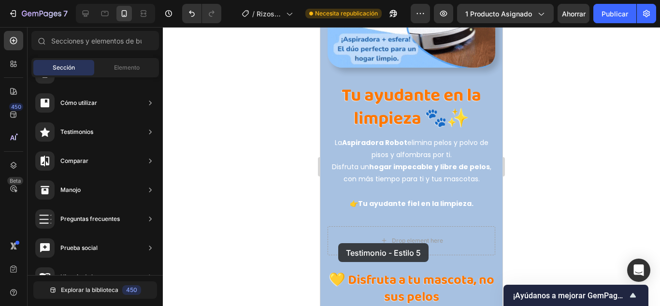
scroll to position [2854, 0]
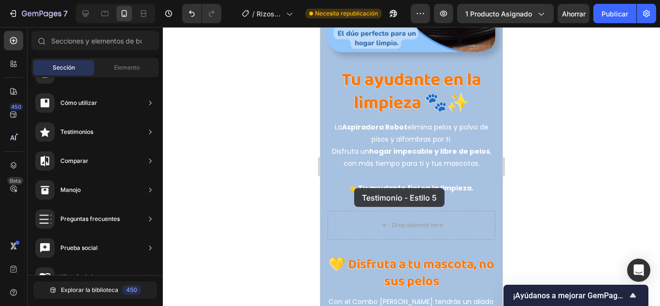
drag, startPoint x: 521, startPoint y: 172, endPoint x: 354, endPoint y: 188, distance: 167.5
click at [354, 195] on div "Drop element here 💛 Disfruta a tu mascota, no sus pelos Heading Con el Combo Ay…" at bounding box center [412, 270] width 168 height 150
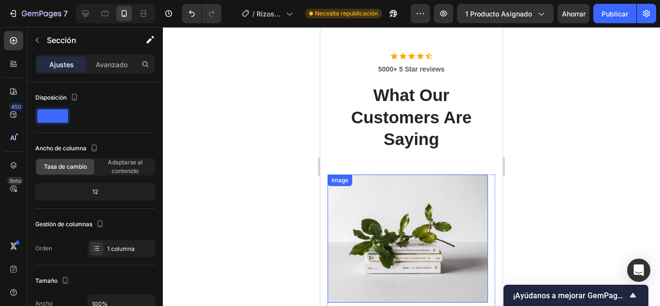
scroll to position [3333, 0]
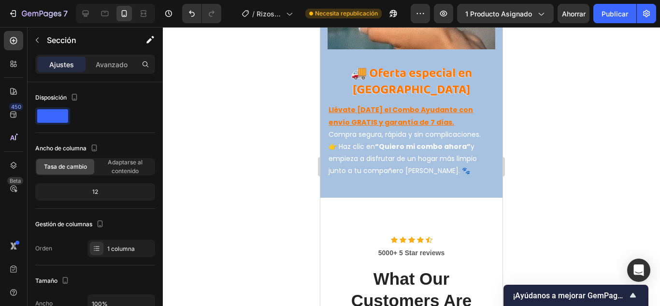
scroll to position [3285, 0]
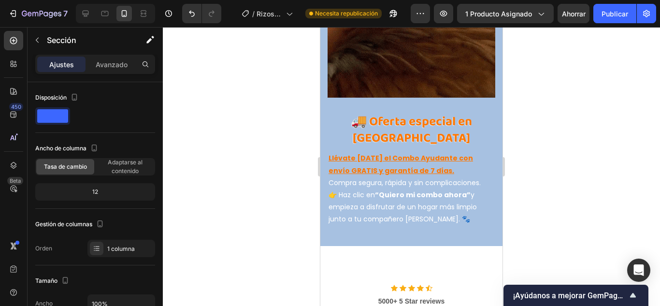
click at [551, 191] on div at bounding box center [411, 166] width 497 height 279
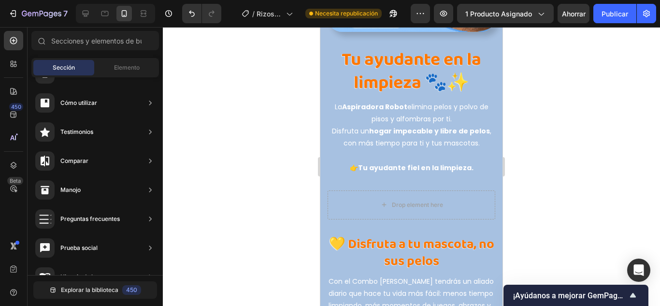
scroll to position [2850, 0]
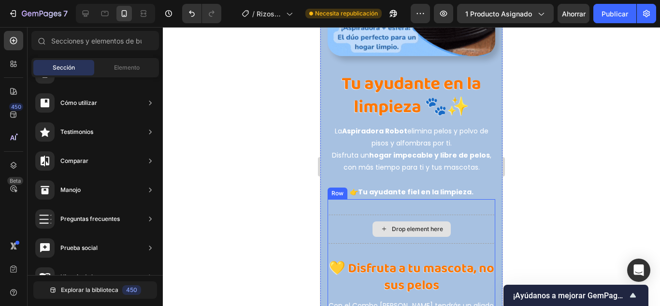
click at [460, 215] on div "Drop element here" at bounding box center [412, 229] width 168 height 29
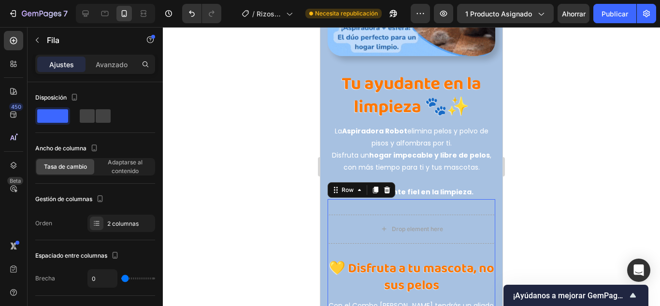
click at [386, 187] on icon at bounding box center [387, 190] width 6 height 7
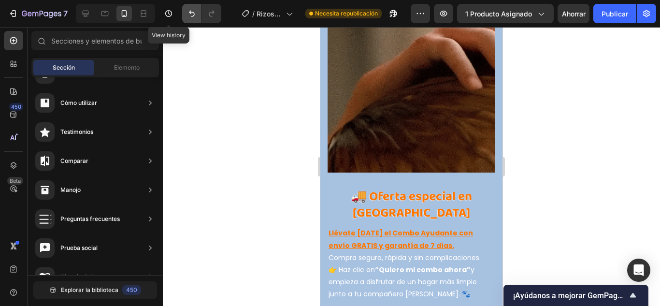
scroll to position [2946, 0]
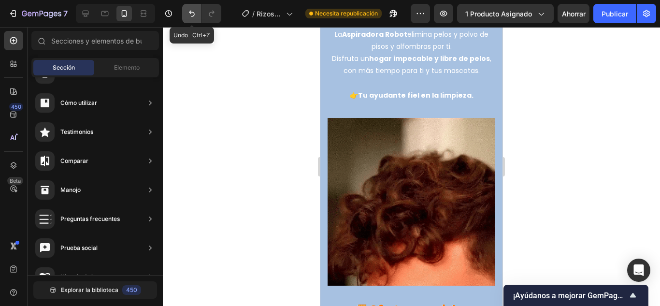
click at [192, 15] on icon "Deshacer/Rehacer" at bounding box center [192, 14] width 10 height 10
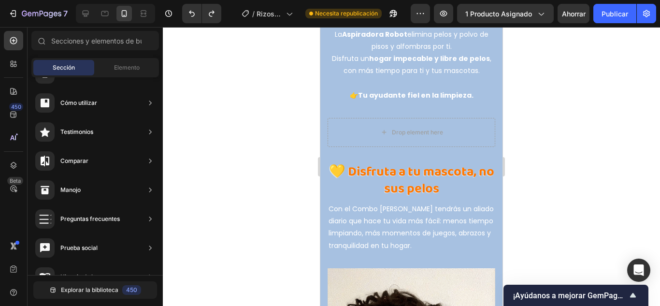
click at [548, 173] on div at bounding box center [411, 166] width 497 height 279
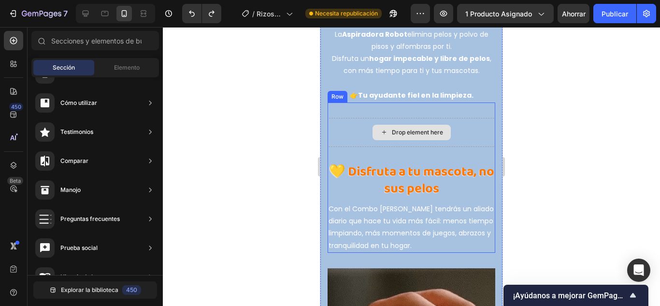
click at [338, 118] on div "Drop element here" at bounding box center [412, 132] width 168 height 29
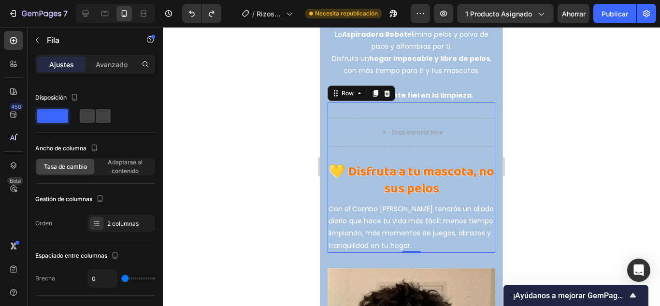
click at [254, 145] on div at bounding box center [411, 166] width 497 height 279
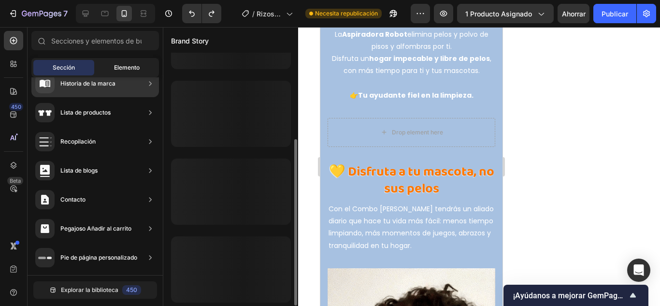
scroll to position [0, 0]
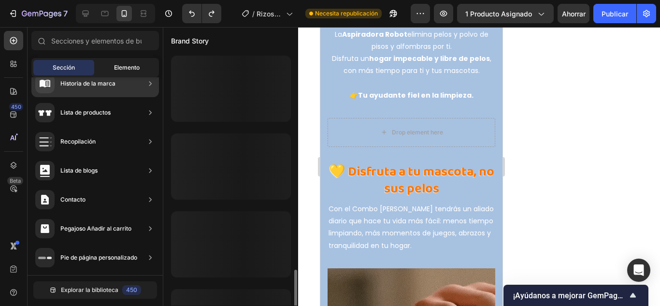
click at [144, 68] on div "Elemento" at bounding box center [126, 67] width 61 height 15
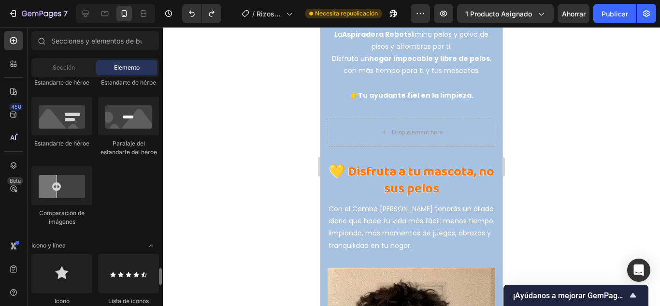
scroll to position [628, 0]
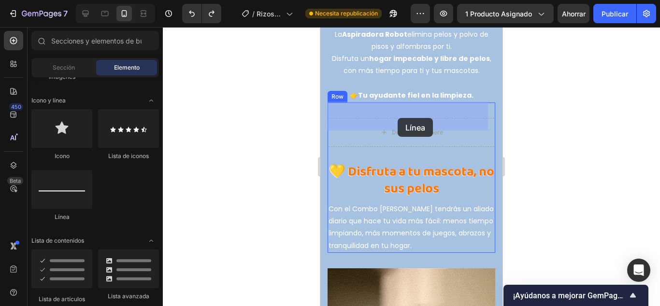
drag, startPoint x: 603, startPoint y: 208, endPoint x: 398, endPoint y: 123, distance: 222.3
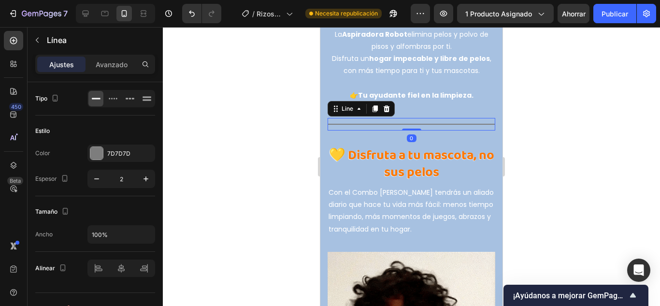
click at [264, 181] on div at bounding box center [411, 166] width 497 height 279
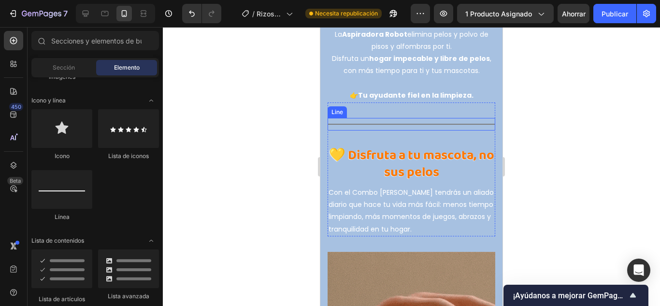
click at [360, 118] on div "Title Line" at bounding box center [412, 124] width 168 height 13
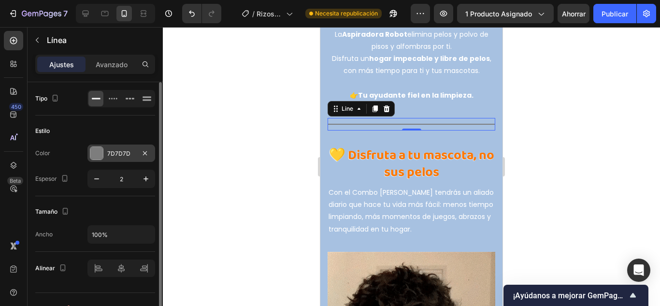
click at [96, 154] on div at bounding box center [96, 153] width 13 height 13
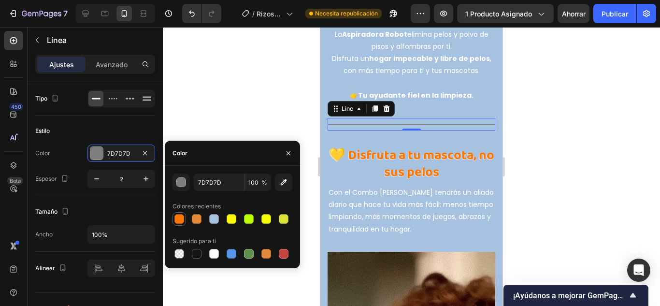
click at [185, 220] on div at bounding box center [179, 219] width 12 height 12
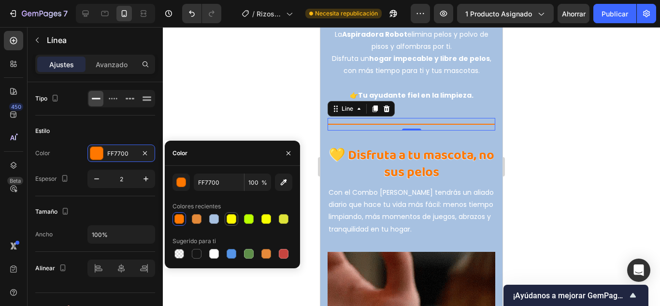
click at [229, 217] on div at bounding box center [232, 219] width 10 height 10
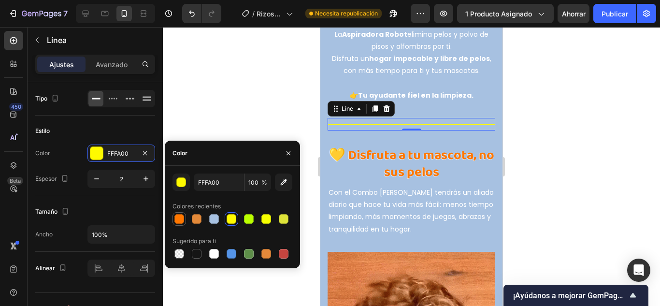
click at [181, 218] on div at bounding box center [179, 219] width 10 height 10
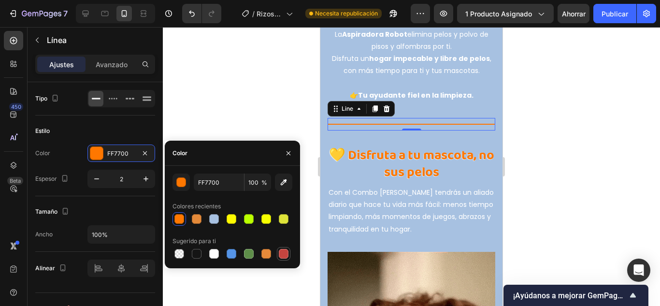
click at [281, 250] on div at bounding box center [284, 254] width 10 height 10
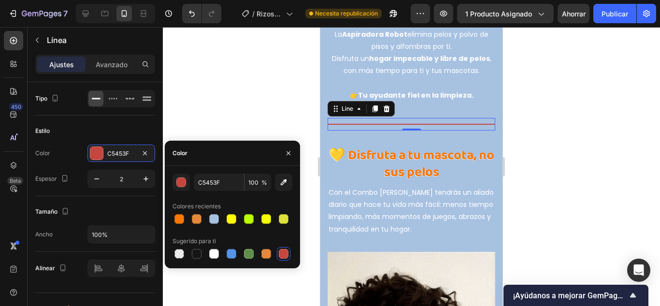
click at [172, 218] on div "C5453F 100 % Colores recientes Sugerido para ti" at bounding box center [232, 216] width 135 height 87
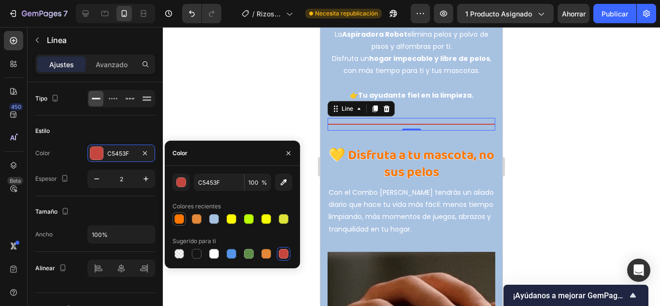
click at [174, 218] on div at bounding box center [179, 219] width 10 height 10
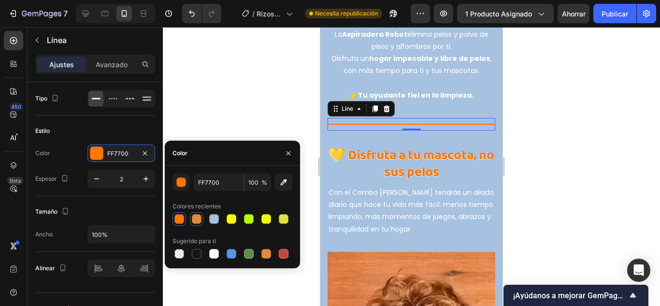
click at [194, 218] on div at bounding box center [197, 219] width 10 height 10
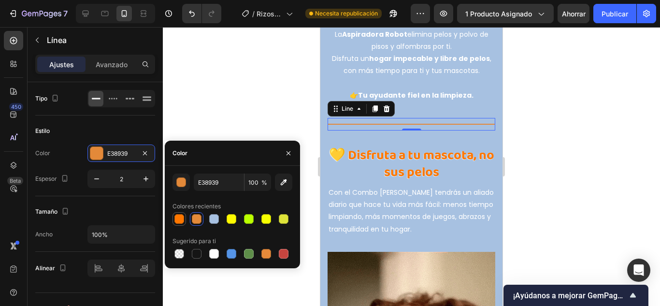
click at [180, 218] on div at bounding box center [179, 219] width 10 height 10
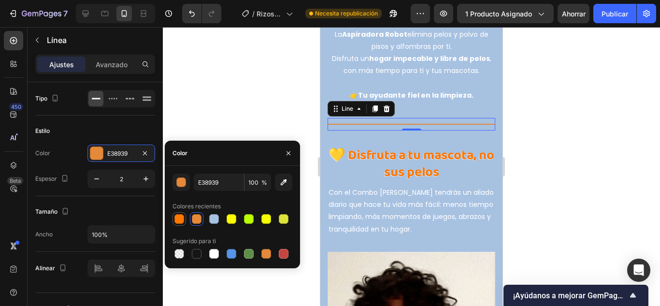
type input "FF7700"
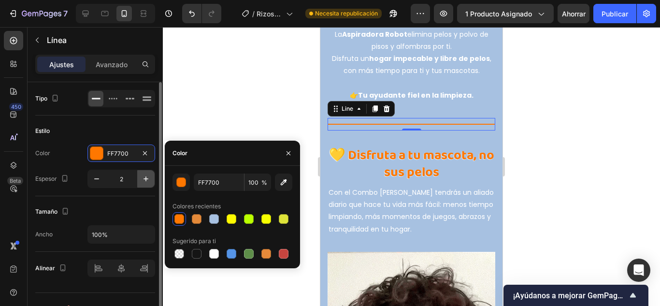
click at [139, 181] on button "button" at bounding box center [145, 178] width 17 height 17
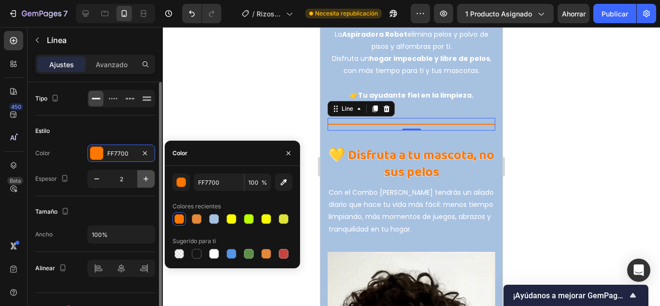
click at [139, 181] on button "button" at bounding box center [145, 178] width 17 height 17
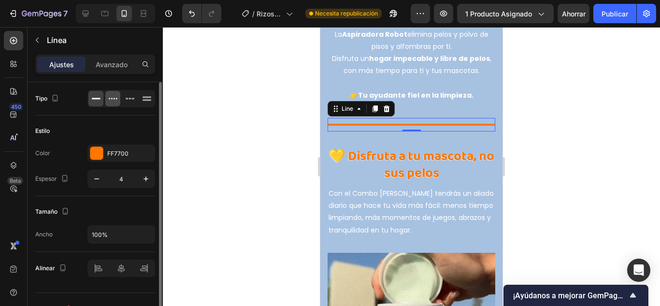
click at [114, 101] on icon at bounding box center [113, 99] width 10 height 10
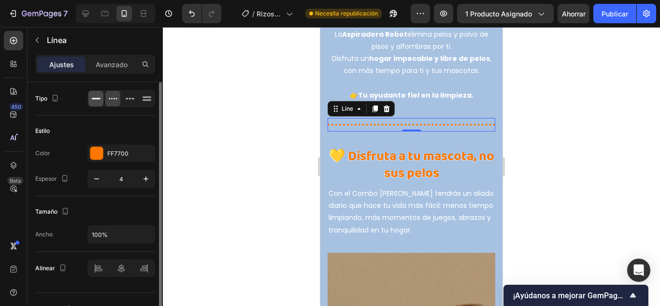
click at [101, 99] on icon at bounding box center [96, 99] width 10 height 10
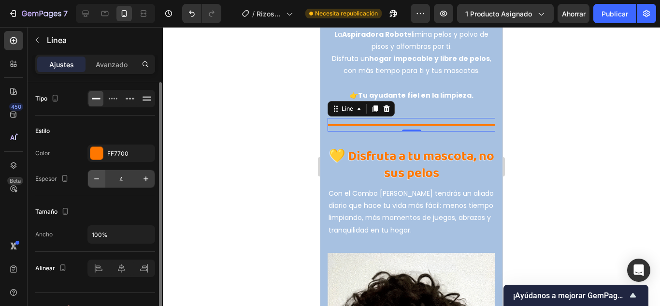
click at [92, 175] on icon "button" at bounding box center [97, 179] width 10 height 10
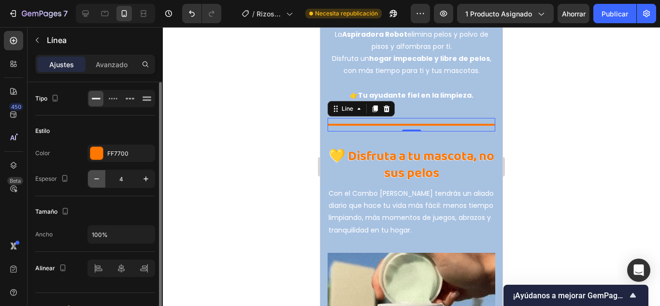
click at [92, 175] on icon "button" at bounding box center [97, 179] width 10 height 10
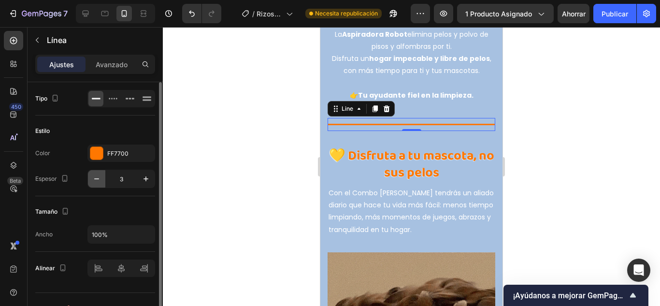
type input "2"
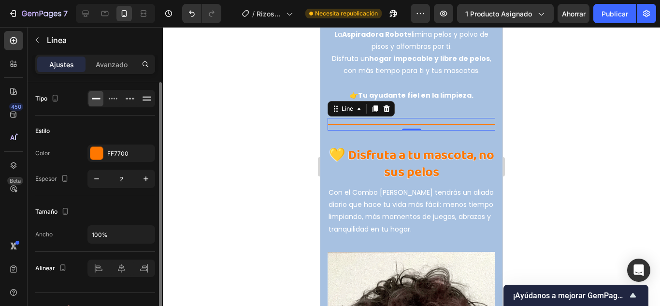
scroll to position [17, 0]
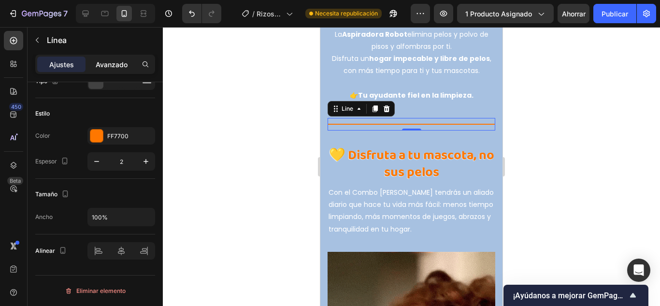
click at [108, 60] on font "Avanzado" at bounding box center [112, 64] width 32 height 8
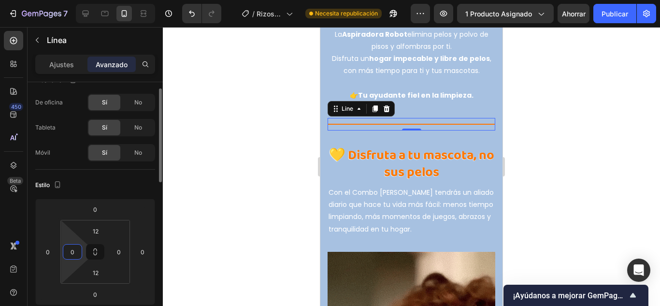
drag, startPoint x: 79, startPoint y: 250, endPoint x: 70, endPoint y: 251, distance: 9.8
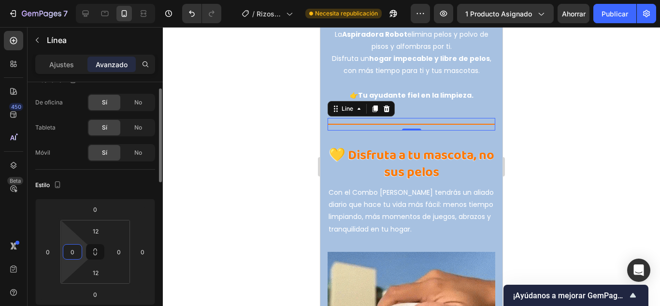
click at [70, 251] on input "0" at bounding box center [72, 252] width 14 height 14
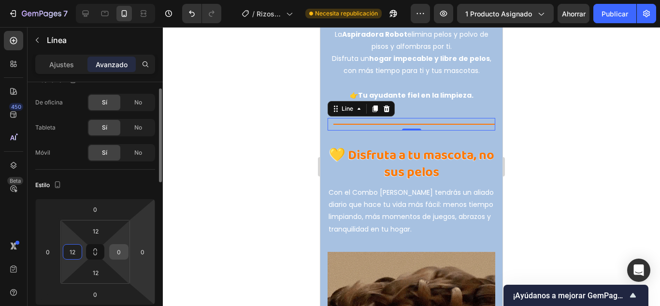
type input "12"
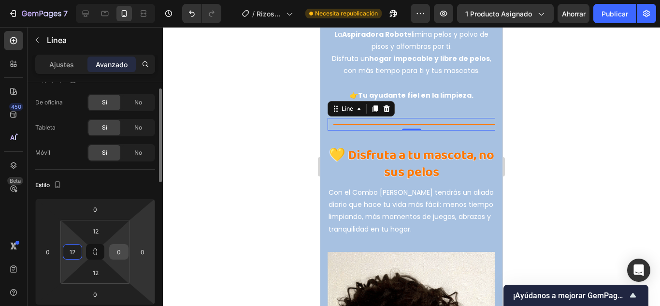
click at [113, 250] on input "0" at bounding box center [119, 252] width 14 height 14
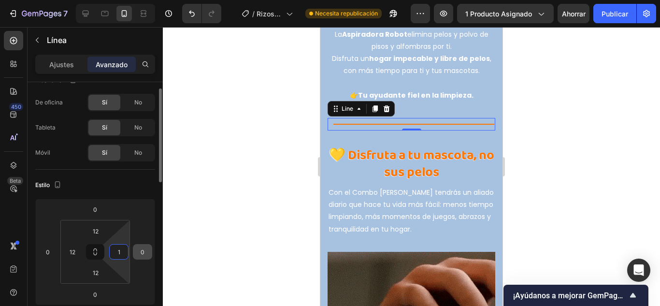
type input "2"
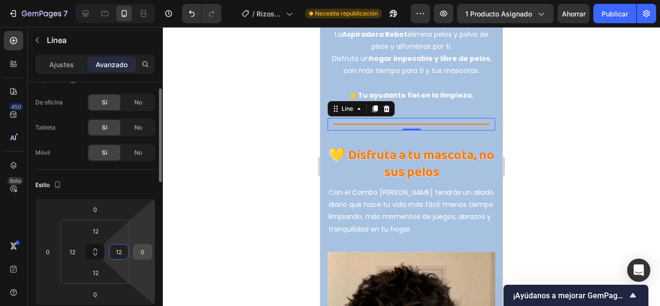
type input "12"
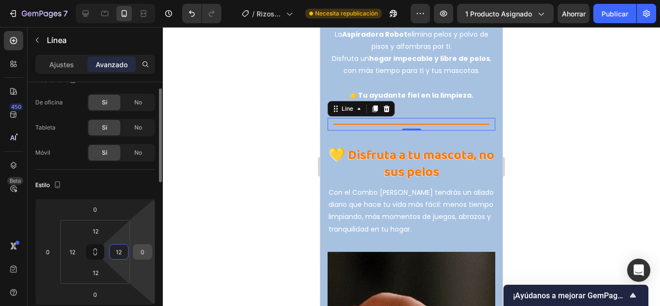
click at [144, 251] on input "0" at bounding box center [142, 252] width 14 height 14
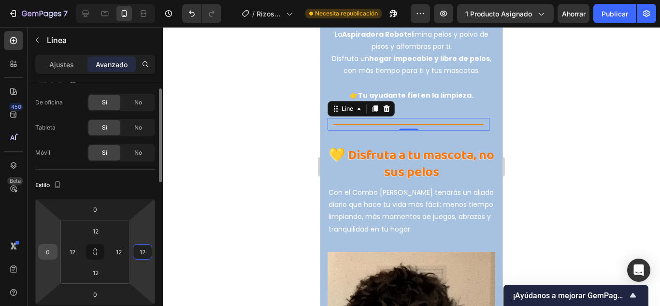
type input "12"
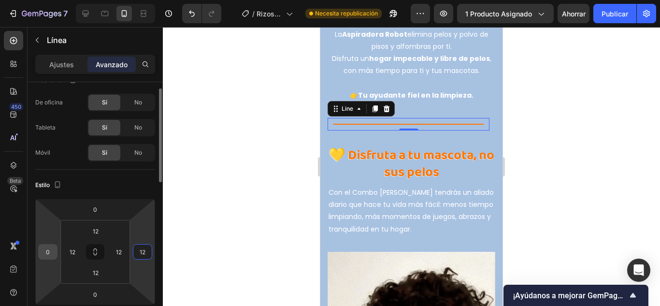
click at [48, 252] on input "0" at bounding box center [48, 252] width 14 height 14
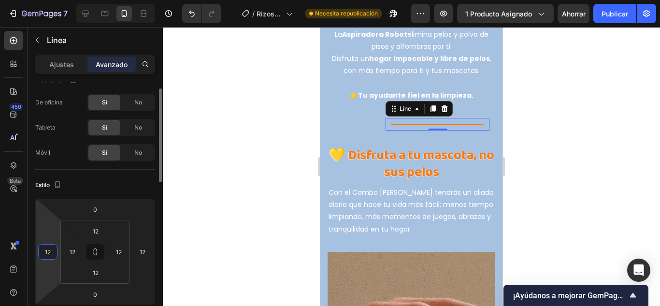
type input "1"
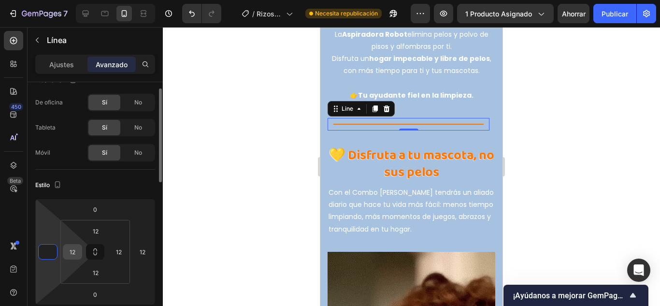
click at [74, 254] on input "12" at bounding box center [72, 252] width 14 height 14
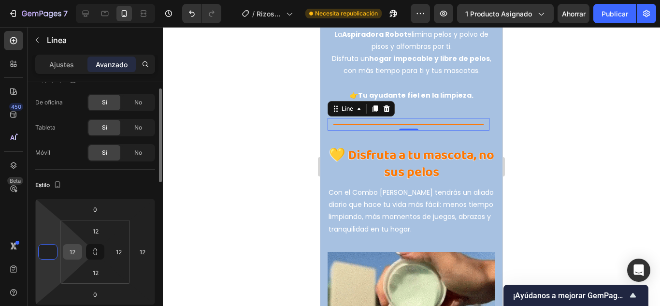
type input "0"
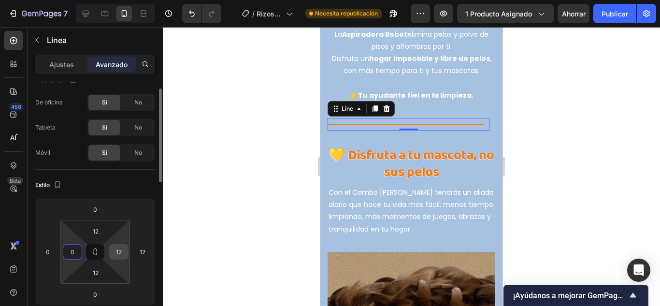
type input "0"
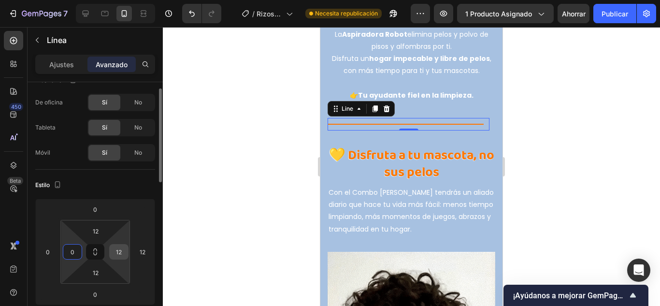
click at [121, 250] on input "12" at bounding box center [119, 252] width 14 height 14
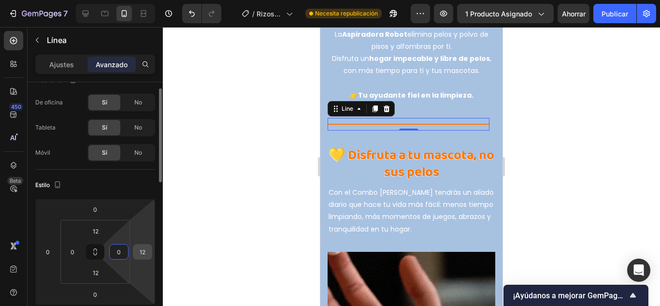
type input "0"
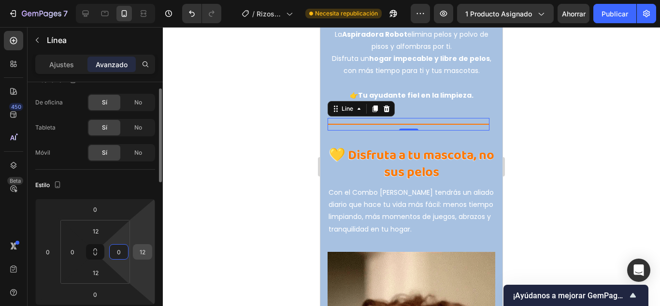
click at [145, 251] on input "12" at bounding box center [142, 252] width 14 height 14
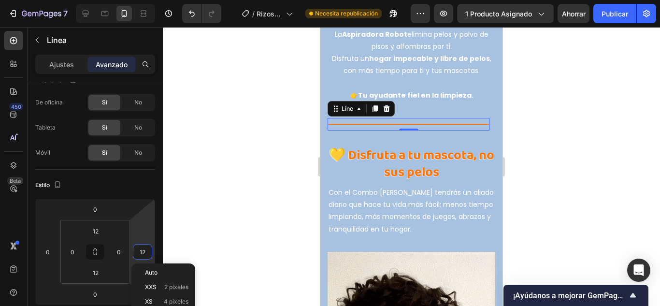
type input "0"
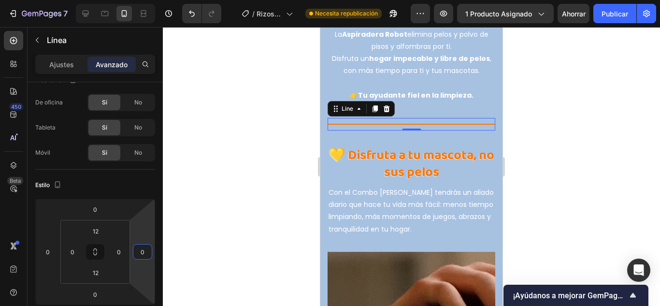
click at [232, 235] on div at bounding box center [411, 166] width 497 height 279
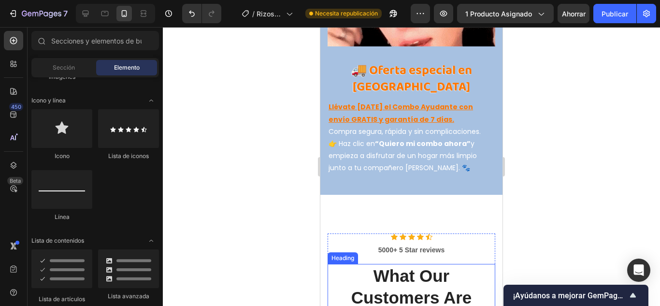
scroll to position [3381, 0]
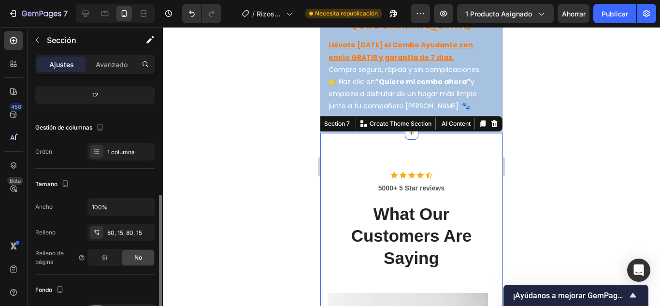
scroll to position [145, 0]
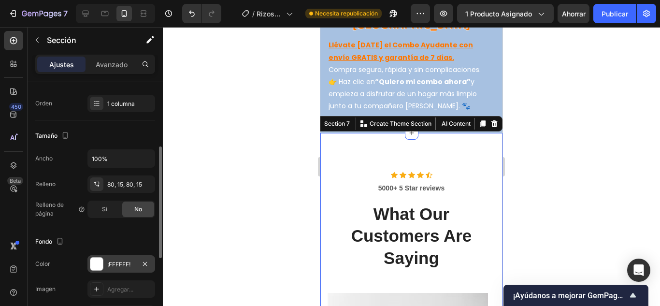
click at [101, 265] on div at bounding box center [96, 264] width 13 height 13
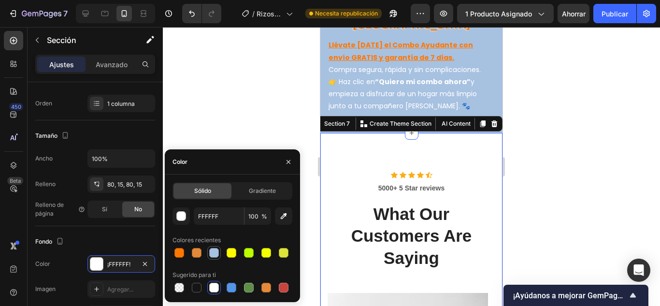
click at [211, 252] on div at bounding box center [214, 253] width 10 height 10
type input "A7C1E1"
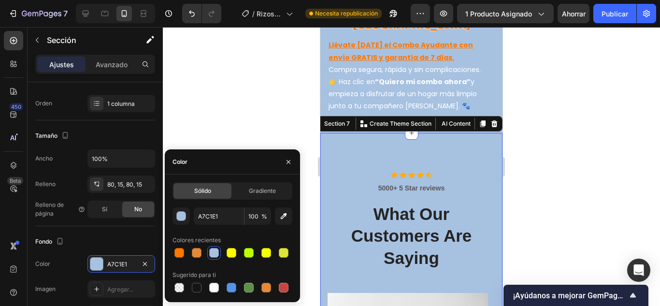
click at [201, 131] on div at bounding box center [411, 166] width 497 height 279
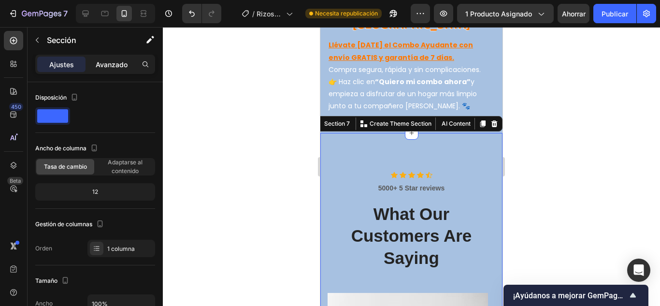
click at [118, 67] on font "Avanzado" at bounding box center [112, 64] width 32 height 8
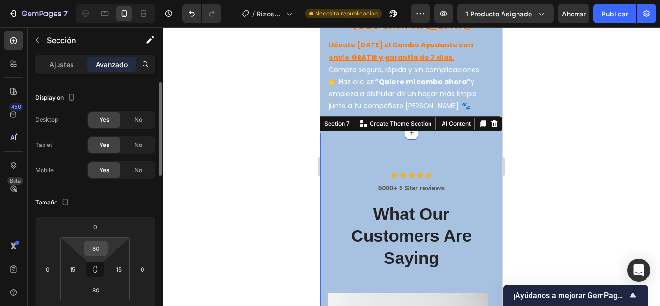
click at [99, 248] on input "80" at bounding box center [95, 248] width 19 height 14
type input "30"
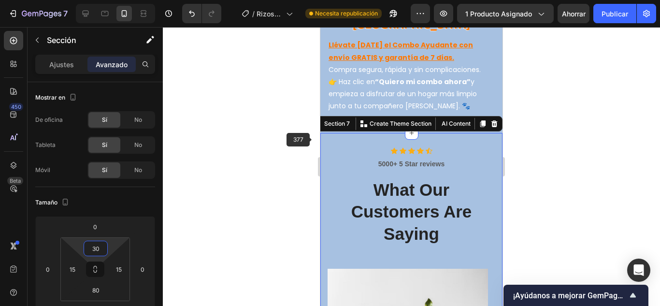
click at [262, 159] on div at bounding box center [411, 166] width 497 height 279
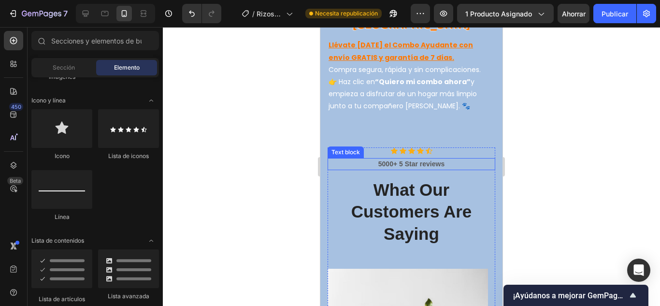
click at [418, 159] on p "5000+ 5 Star reviews" at bounding box center [412, 164] width 166 height 10
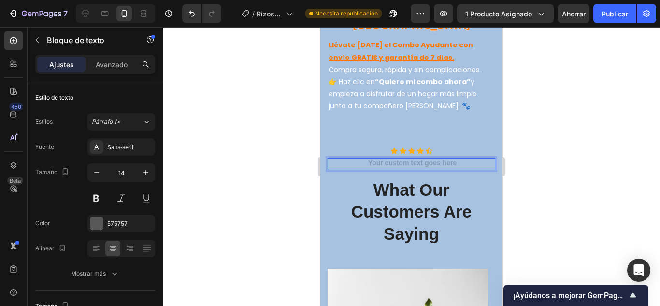
click at [411, 179] on p "What Our Customers Are Saying" at bounding box center [412, 212] width 166 height 66
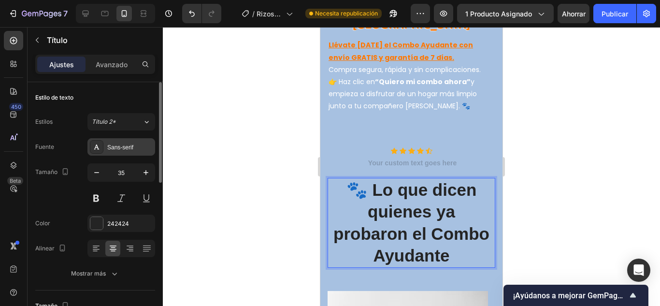
click at [126, 145] on font "Sans-serif" at bounding box center [120, 147] width 26 height 7
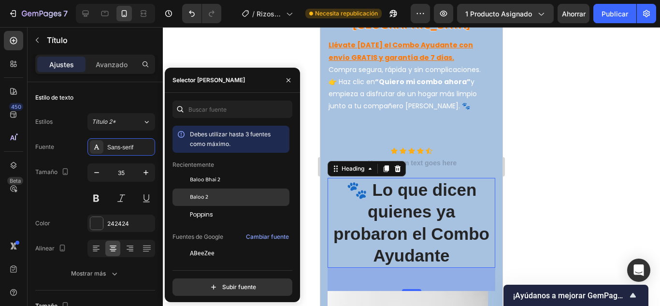
click at [202, 193] on font "Baloo 2" at bounding box center [199, 196] width 18 height 9
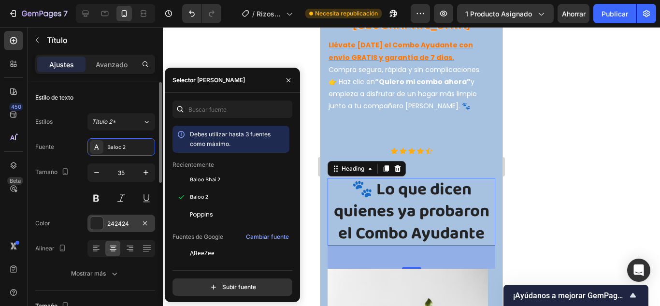
click at [100, 224] on div at bounding box center [96, 223] width 13 height 13
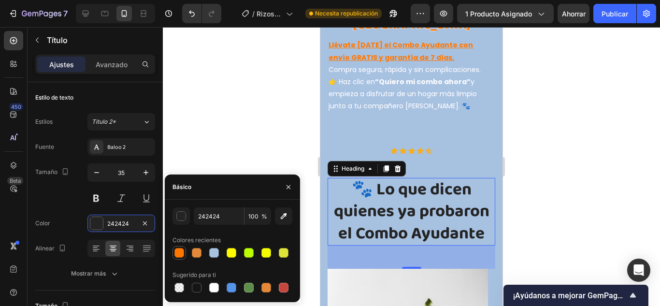
click at [174, 252] on div at bounding box center [179, 253] width 10 height 10
type input "FF7700"
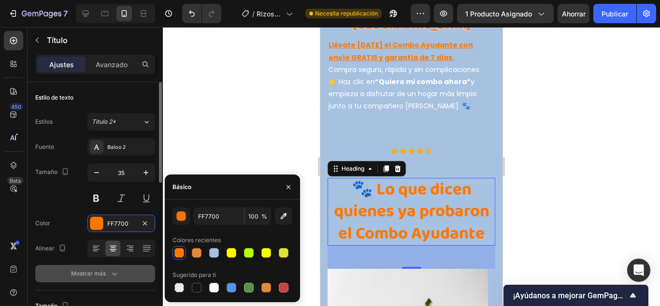
click at [102, 272] on font "Mostrar más" at bounding box center [88, 273] width 35 height 7
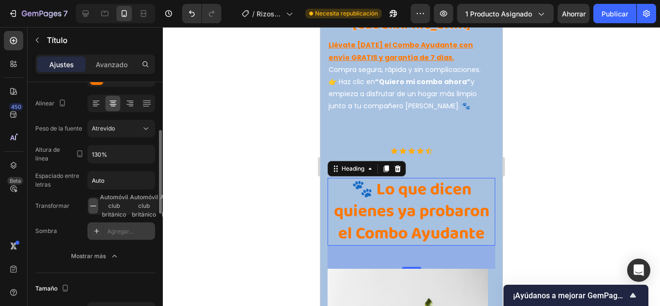
click at [96, 226] on div at bounding box center [97, 231] width 14 height 14
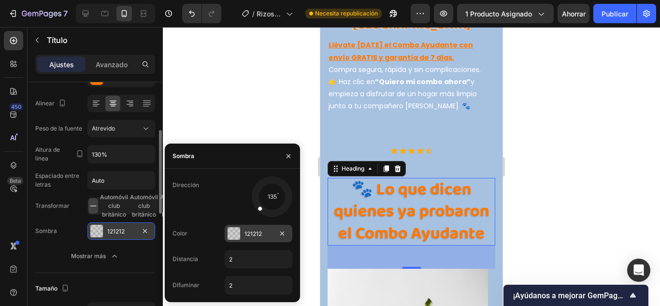
click at [234, 236] on div at bounding box center [234, 233] width 13 height 13
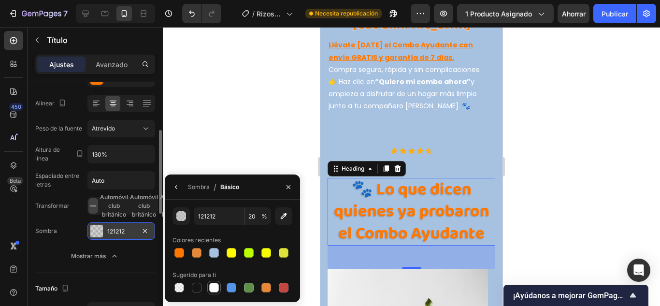
click at [215, 288] on div at bounding box center [214, 288] width 10 height 10
type input "FFFFFF"
type input "100"
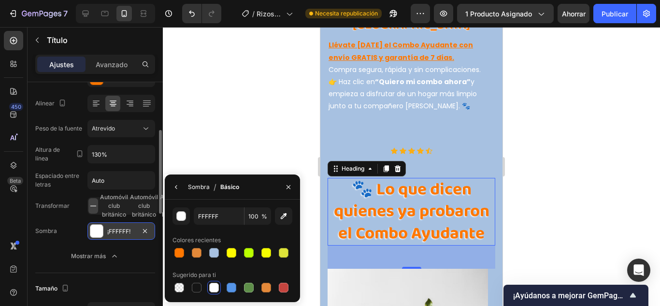
click at [192, 187] on font "Sombra" at bounding box center [199, 186] width 22 height 7
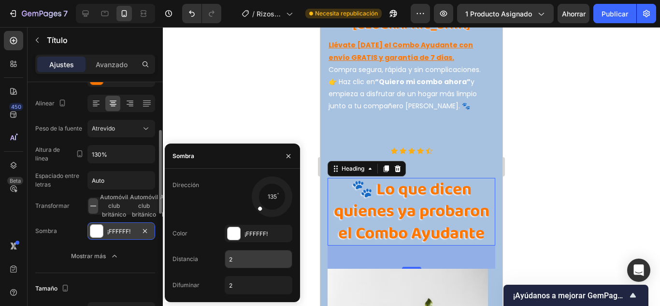
click at [234, 258] on input "2" at bounding box center [258, 258] width 67 height 17
type input "1"
click at [237, 286] on input "2" at bounding box center [258, 284] width 67 height 17
type input "1"
click at [256, 202] on div at bounding box center [271, 196] width 43 height 43
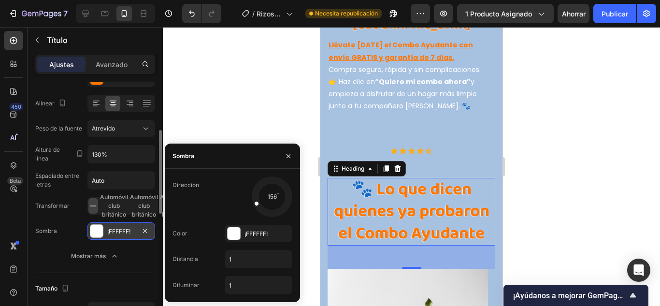
click at [237, 110] on div at bounding box center [411, 166] width 497 height 279
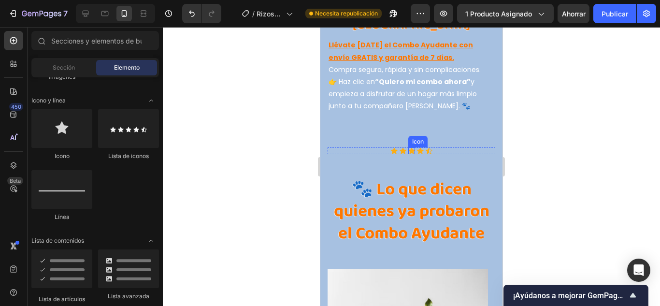
click at [417, 147] on icon at bounding box center [420, 150] width 7 height 6
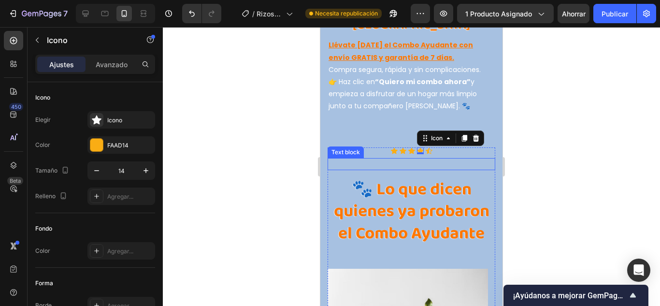
click at [440, 159] on p "Rich Text Editor. Editing area: main" at bounding box center [412, 164] width 166 height 10
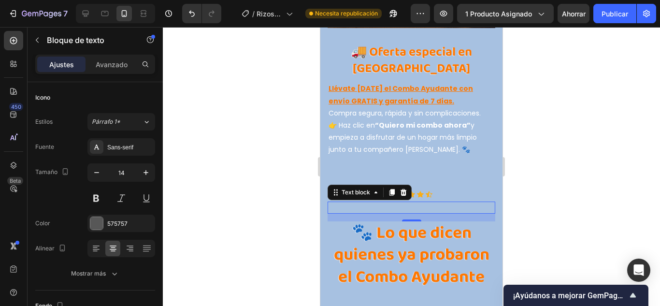
scroll to position [3285, 0]
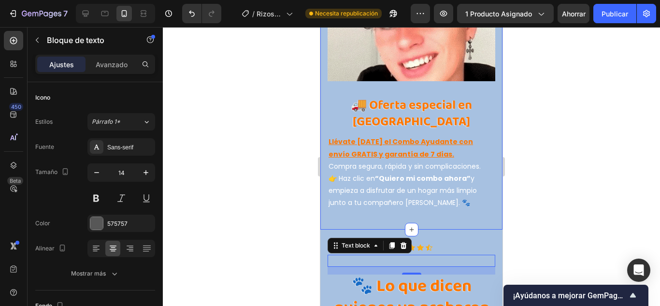
click at [512, 181] on div at bounding box center [411, 166] width 497 height 279
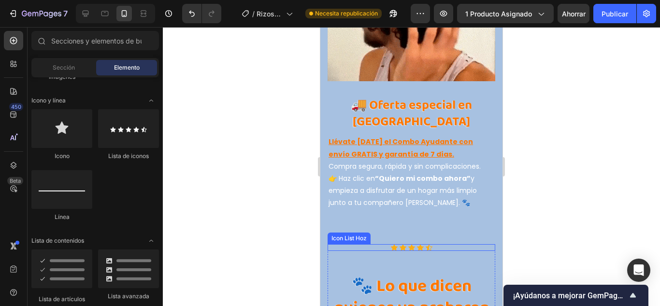
click at [392, 256] on p "Rich Text Editor. Editing area: main" at bounding box center [412, 261] width 166 height 10
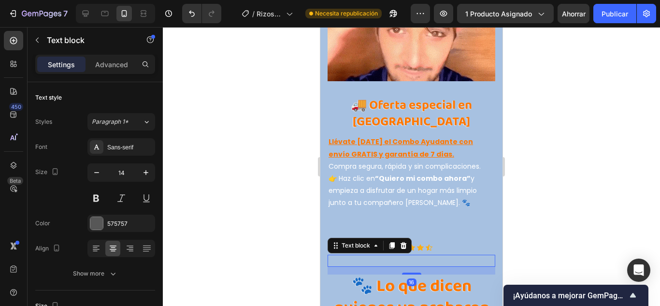
click at [404, 256] on p "Rich Text Editor. Editing area: main" at bounding box center [412, 261] width 166 height 10
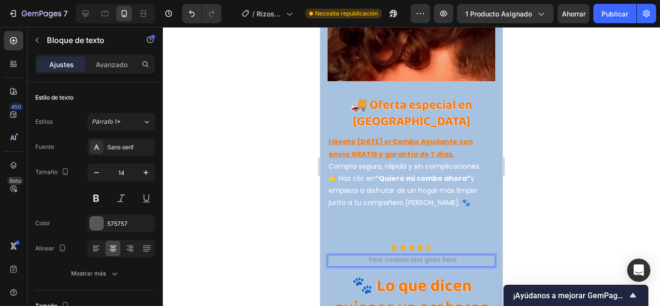
click at [404, 255] on div "Rich Text Editor. Editing area: main" at bounding box center [412, 261] width 168 height 12
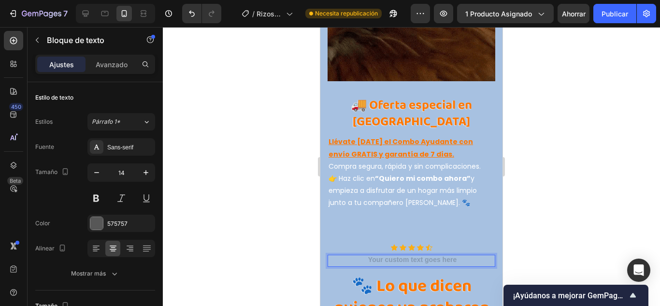
click at [382, 255] on div "Rich Text Editor. Editing area: main" at bounding box center [412, 261] width 168 height 12
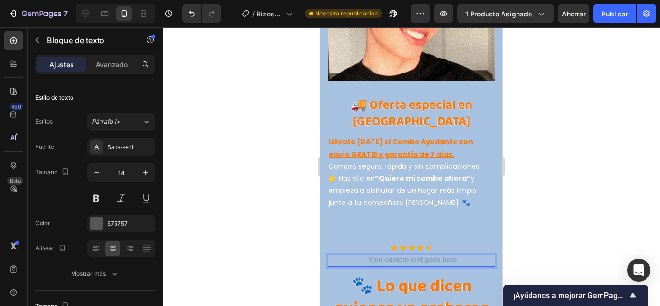
click at [382, 255] on div "Rich Text Editor. Editing area: main" at bounding box center [412, 261] width 168 height 12
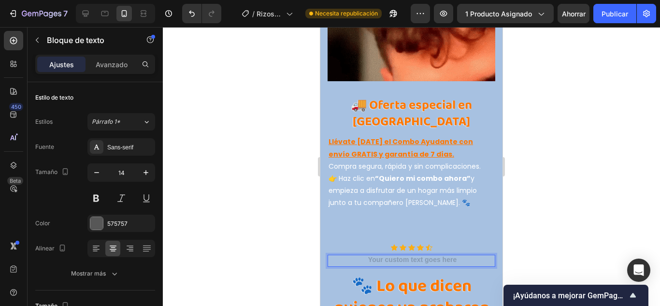
click at [382, 255] on div "Rich Text Editor. Editing area: main" at bounding box center [412, 261] width 168 height 12
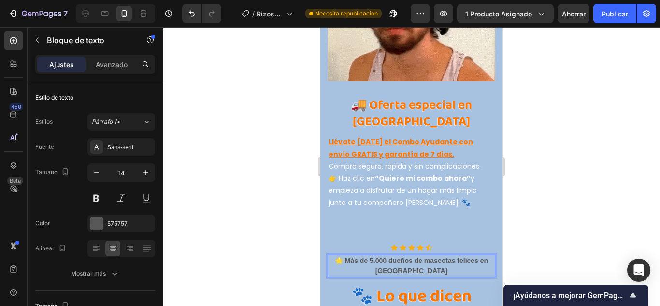
click at [342, 256] on p "🌟 Más de 5.000 dueños de mascotas felices en Chile" at bounding box center [412, 266] width 166 height 20
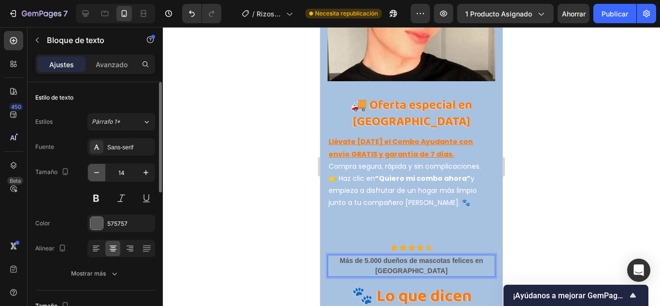
click at [96, 173] on icon "button" at bounding box center [97, 173] width 10 height 10
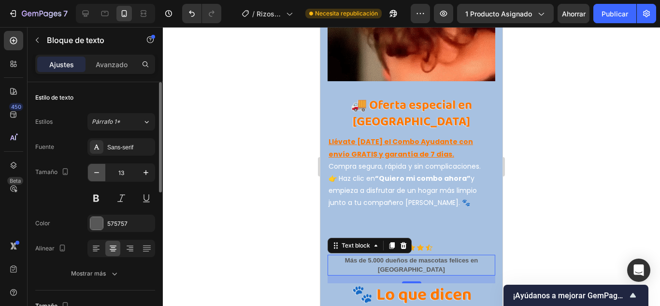
click at [96, 173] on icon "button" at bounding box center [97, 173] width 10 height 10
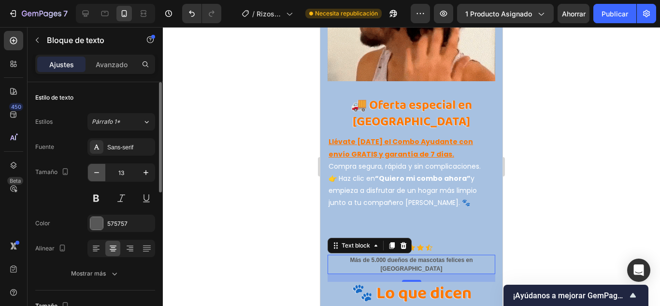
type input "12"
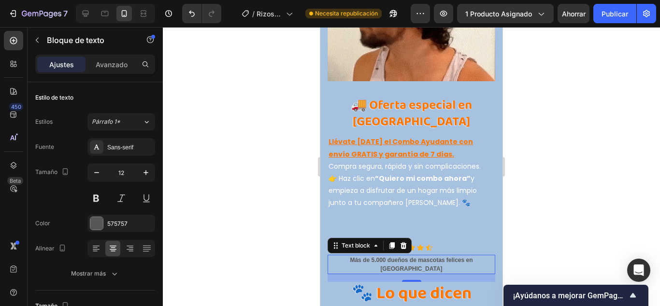
click at [353, 256] on p "Más de 5.000 dueños de mascotas felices en Chile" at bounding box center [412, 264] width 166 height 17
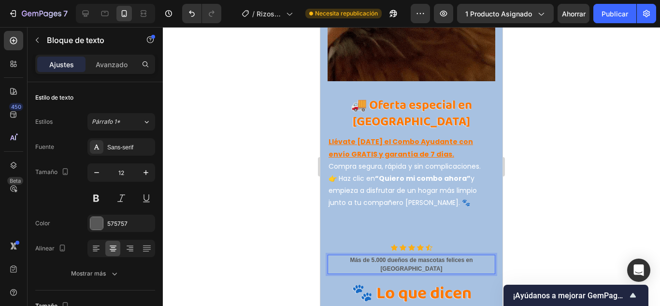
click at [357, 256] on p "Más de 5.000 dueños de mascotas felices en Chile" at bounding box center [412, 264] width 166 height 17
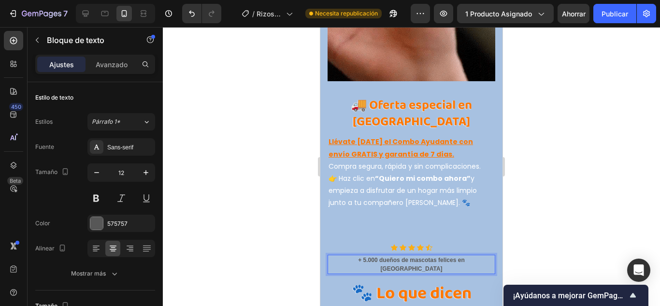
click at [275, 214] on div at bounding box center [411, 166] width 497 height 279
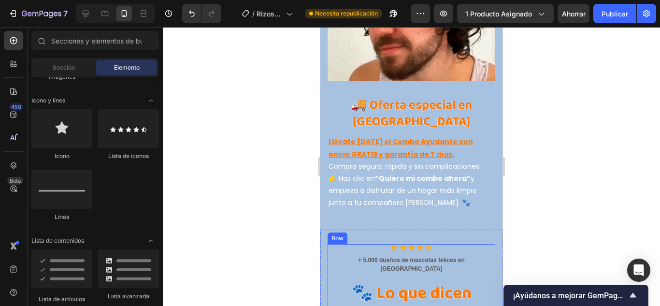
click at [413, 256] on p "+ 5.000 dueños de mascotas felices en [GEOGRAPHIC_DATA]" at bounding box center [412, 264] width 166 height 17
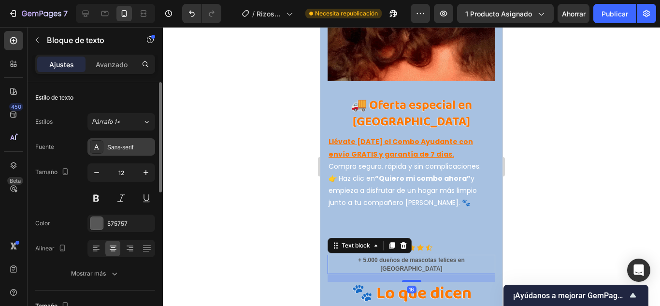
click at [136, 155] on div "Sans-serif" at bounding box center [121, 146] width 68 height 17
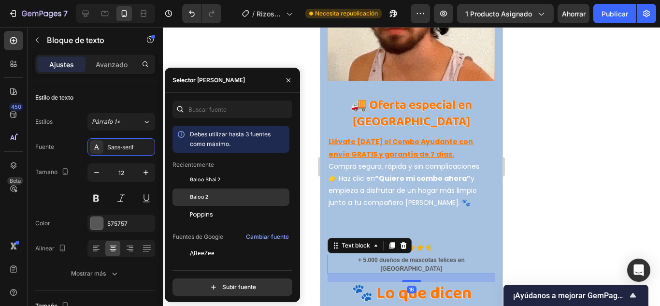
click at [201, 198] on font "Baloo 2" at bounding box center [199, 196] width 18 height 9
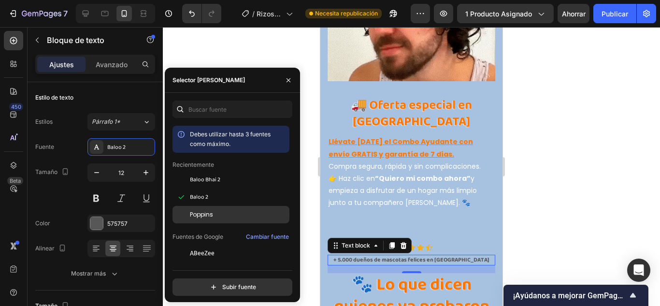
click at [210, 216] on font "Poppins" at bounding box center [201, 214] width 23 height 8
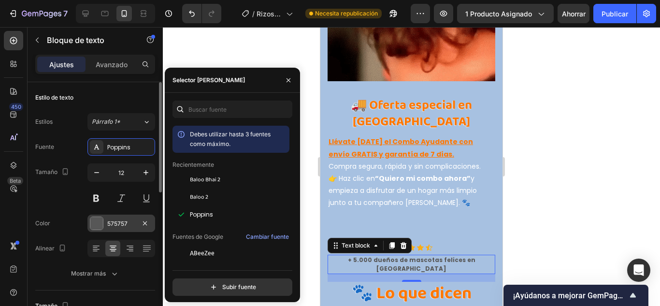
click at [93, 220] on div at bounding box center [96, 223] width 13 height 13
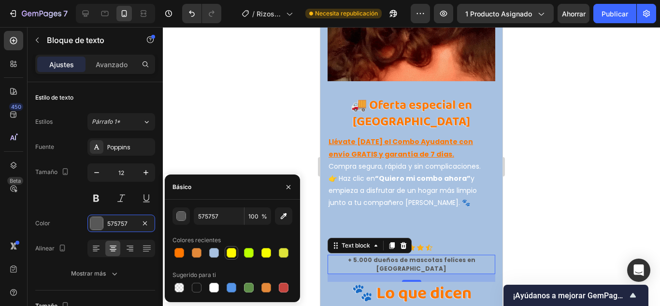
click at [231, 250] on div at bounding box center [232, 253] width 10 height 10
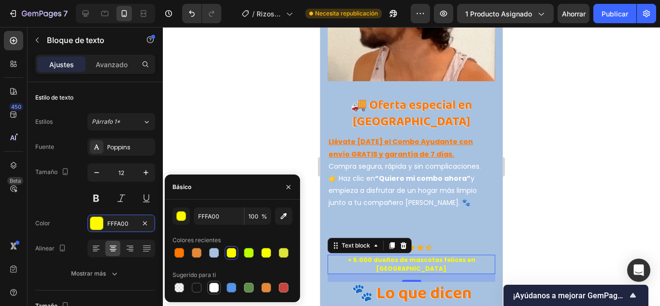
click at [212, 286] on div at bounding box center [214, 288] width 10 height 10
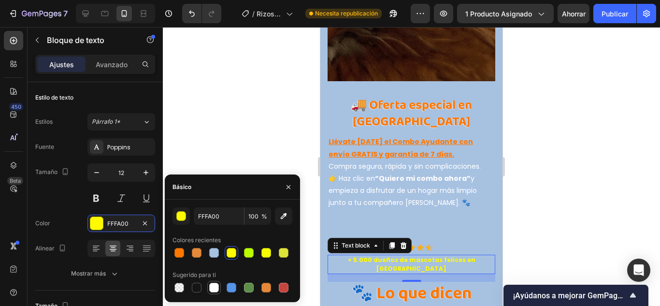
type input "FFFFFF"
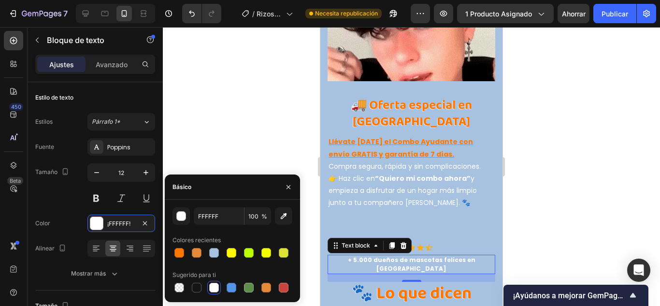
click at [228, 161] on div at bounding box center [411, 166] width 497 height 279
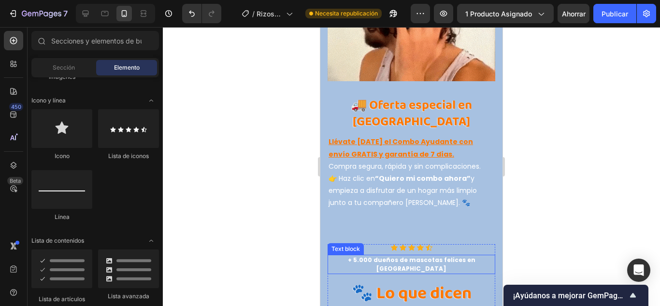
click at [385, 256] on p "+ 5.000 dueños de mascotas felices en [GEOGRAPHIC_DATA]" at bounding box center [412, 264] width 166 height 17
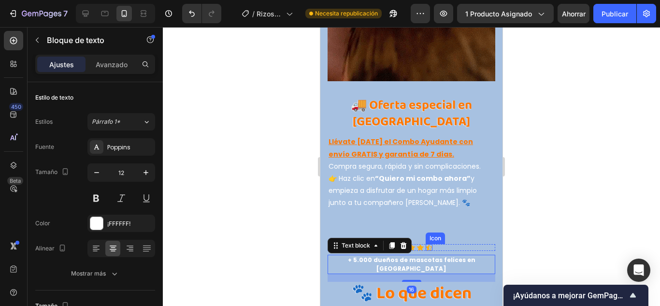
click at [428, 244] on icon at bounding box center [429, 247] width 7 height 7
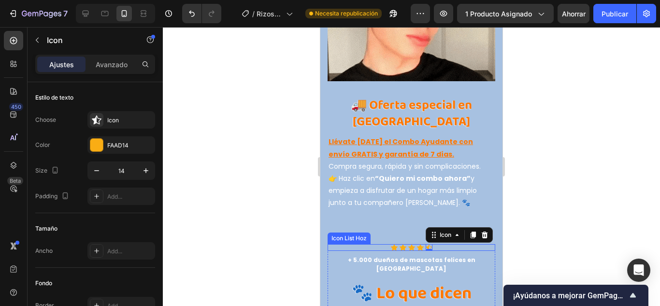
click at [434, 244] on div "Icon Icon Icon Icon Icon 0" at bounding box center [412, 247] width 168 height 7
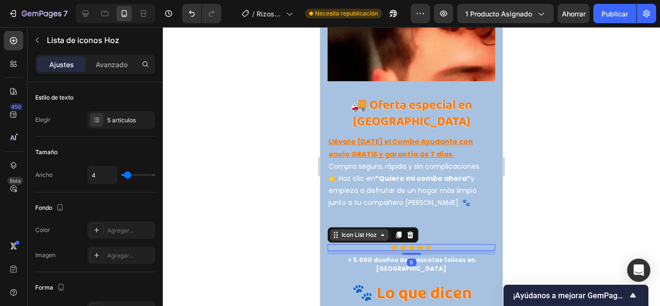
click at [384, 231] on icon at bounding box center [383, 235] width 8 height 8
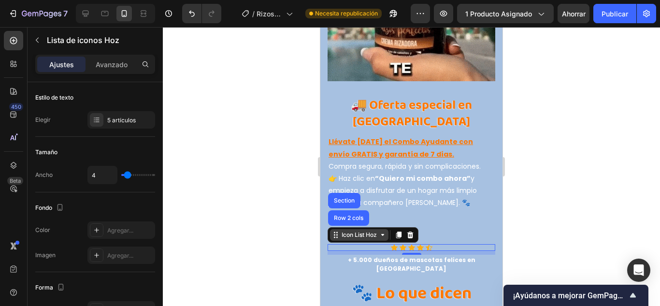
click at [384, 231] on icon at bounding box center [383, 235] width 8 height 8
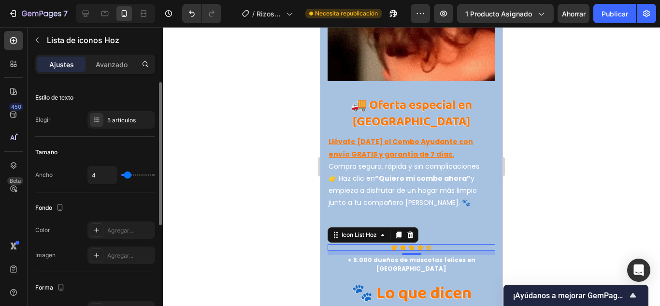
type input "11"
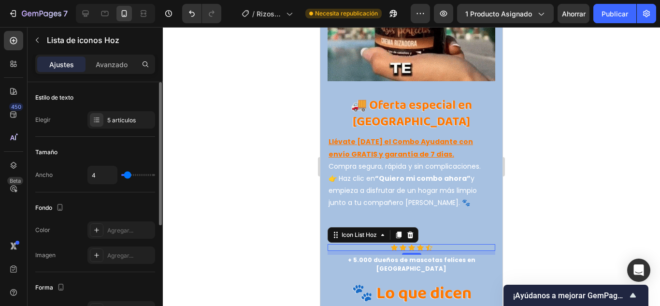
type input "11"
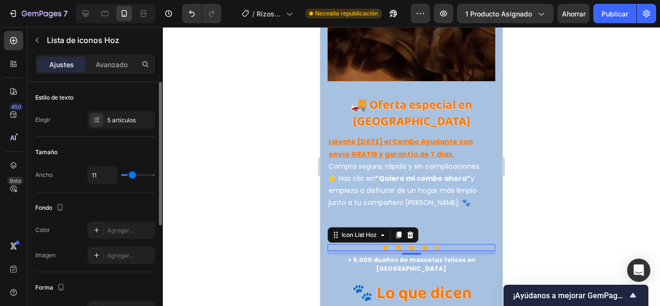
type input "13"
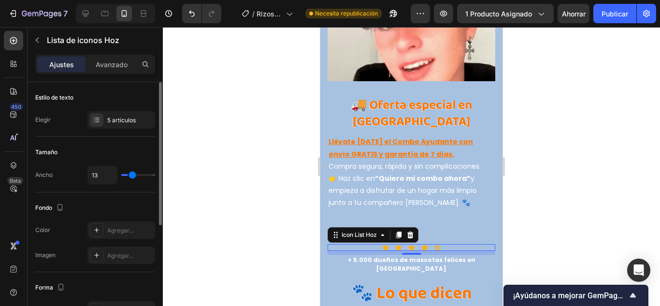
type input "13"
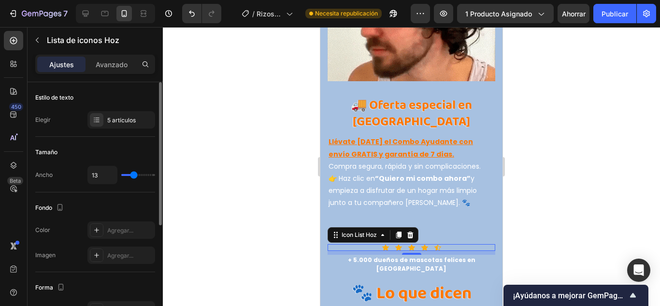
type input "12"
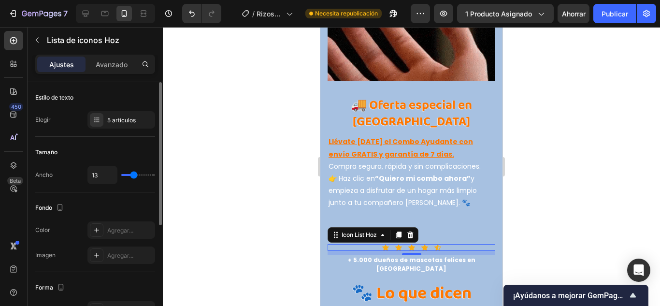
type input "12"
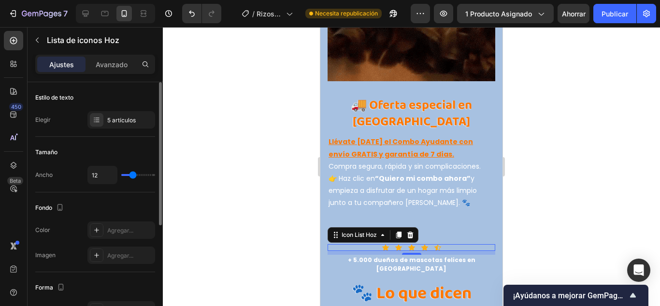
type input "5"
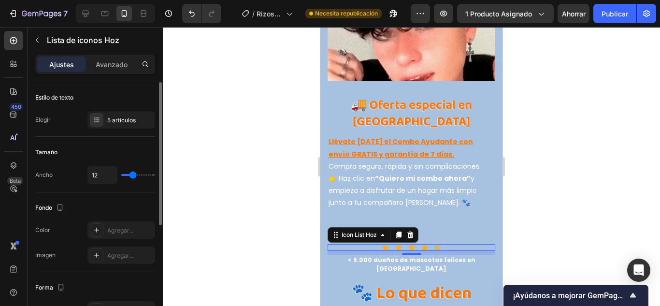
type input "5"
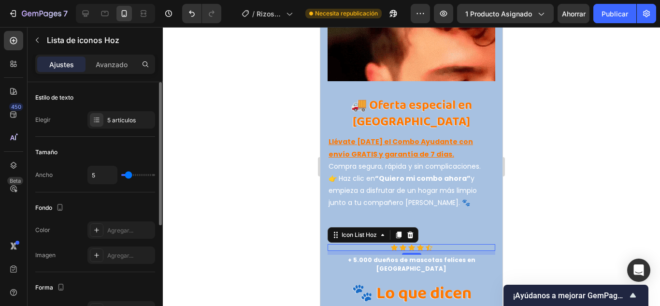
type input "4"
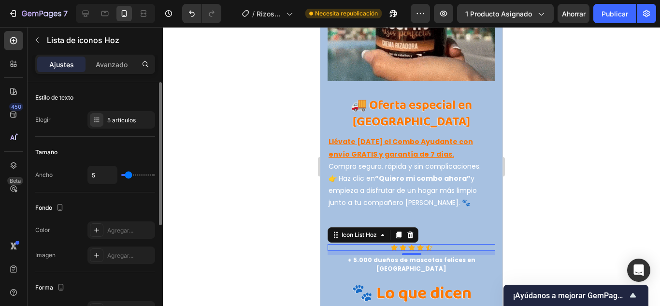
type input "4"
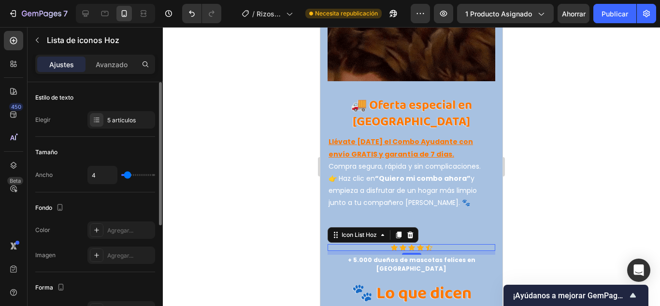
type input "5"
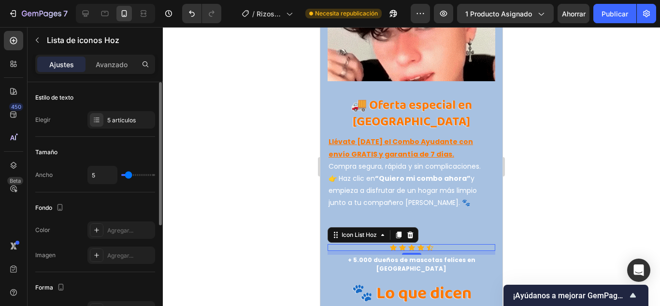
type input "5"
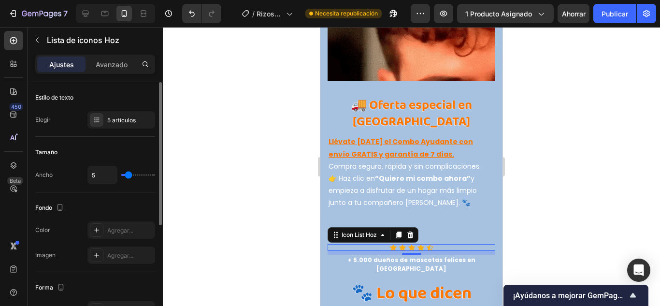
click at [129, 175] on input "range" at bounding box center [138, 175] width 34 height 2
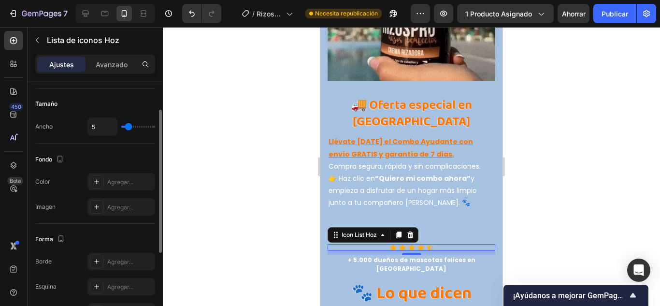
scroll to position [97, 0]
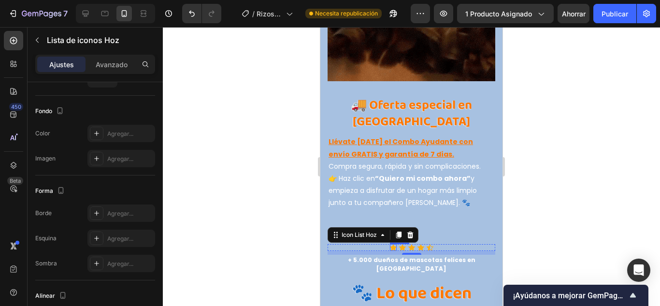
click at [391, 244] on icon at bounding box center [393, 247] width 7 height 6
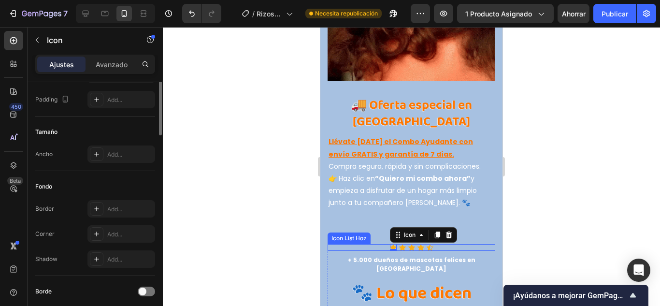
scroll to position [0, 0]
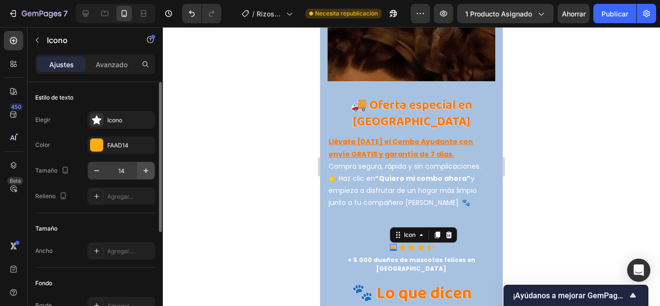
click at [141, 169] on icon "button" at bounding box center [146, 171] width 10 height 10
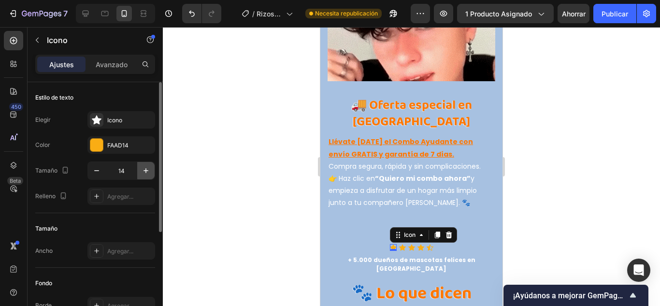
click at [141, 169] on icon "button" at bounding box center [146, 171] width 10 height 10
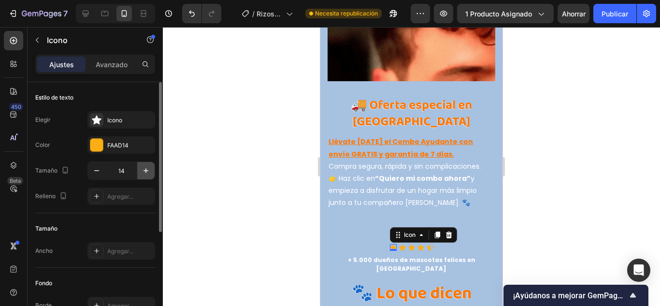
click at [141, 169] on icon "button" at bounding box center [146, 171] width 10 height 10
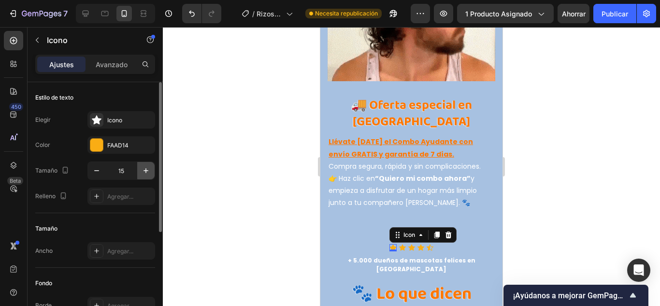
click at [141, 169] on icon "button" at bounding box center [146, 171] width 10 height 10
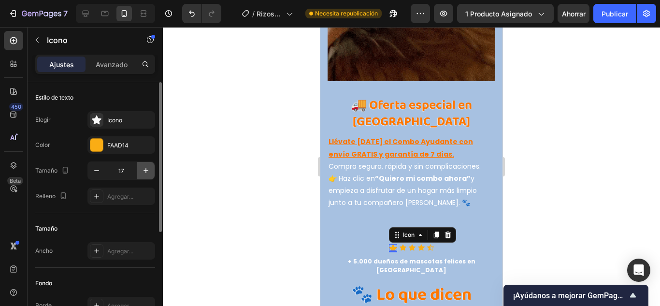
click at [141, 169] on icon "button" at bounding box center [146, 171] width 10 height 10
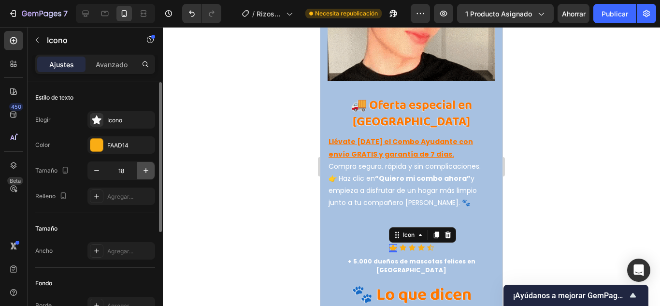
click at [141, 169] on icon "button" at bounding box center [146, 171] width 10 height 10
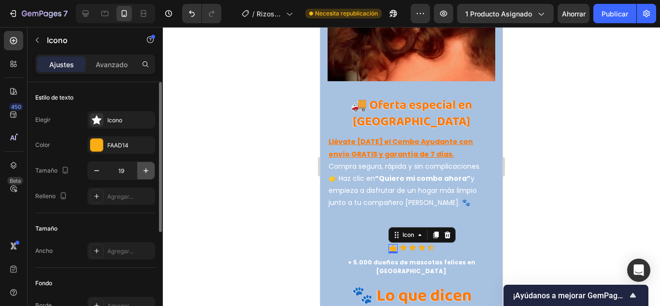
click at [141, 169] on icon "button" at bounding box center [146, 171] width 10 height 10
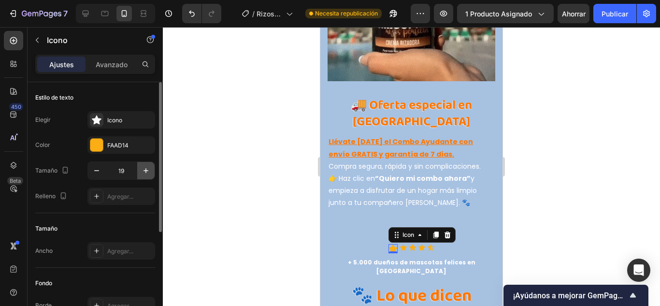
type input "20"
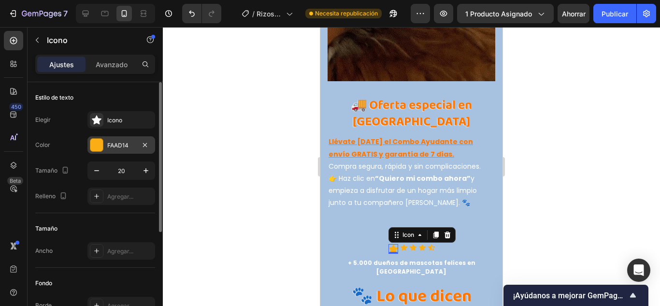
click at [96, 149] on div at bounding box center [96, 145] width 13 height 13
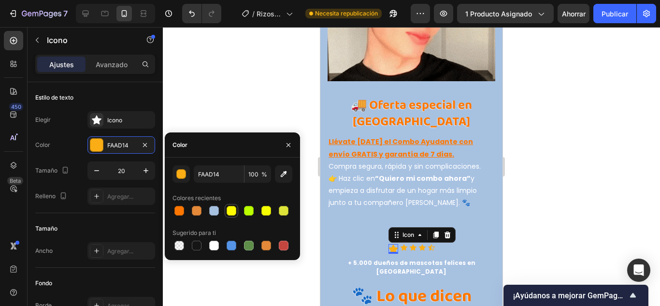
click at [230, 211] on div at bounding box center [232, 211] width 10 height 10
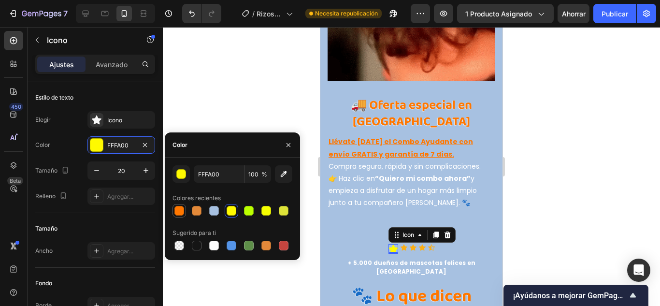
click at [181, 208] on div at bounding box center [179, 211] width 10 height 10
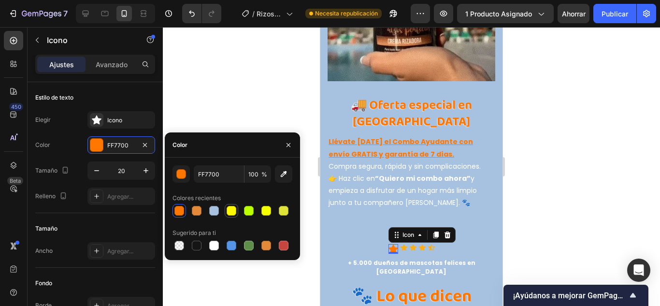
click at [228, 212] on div at bounding box center [232, 211] width 10 height 10
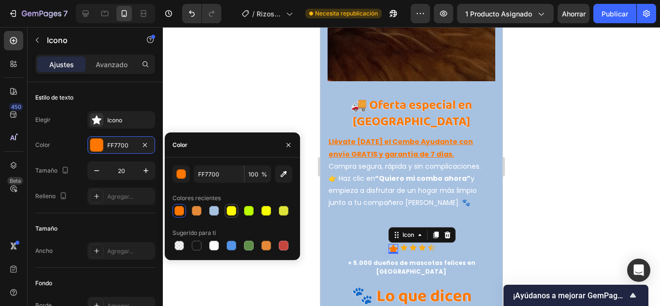
type input "FFFA00"
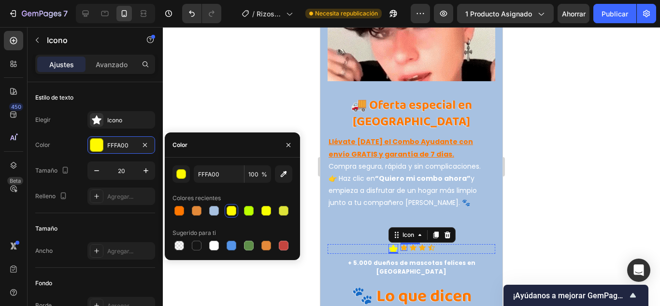
click at [402, 244] on icon at bounding box center [404, 247] width 7 height 6
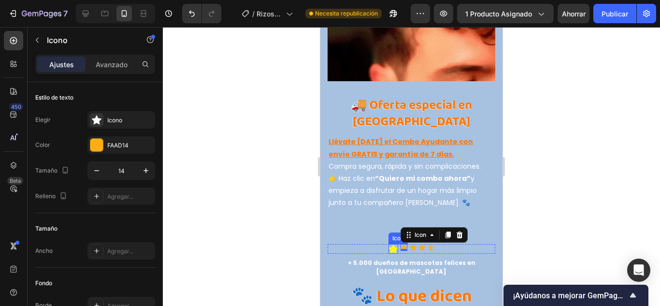
click at [390, 244] on icon at bounding box center [394, 248] width 10 height 9
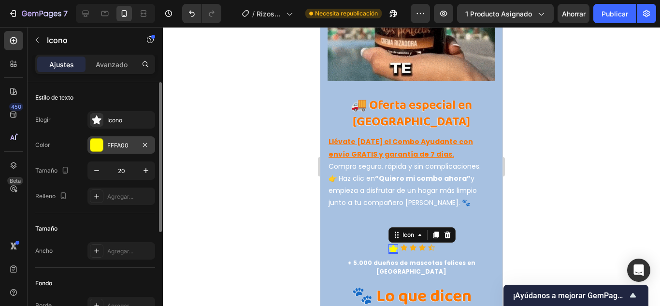
click at [92, 137] on div "FFFA00" at bounding box center [121, 144] width 68 height 17
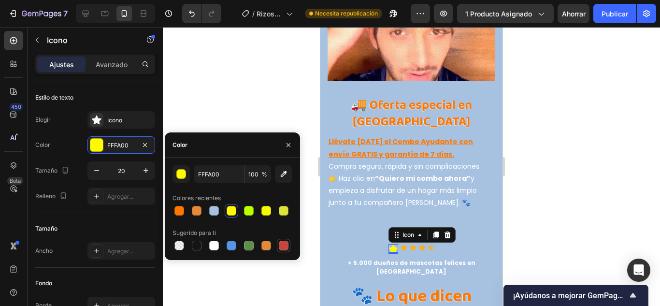
click at [284, 245] on div at bounding box center [284, 246] width 10 height 10
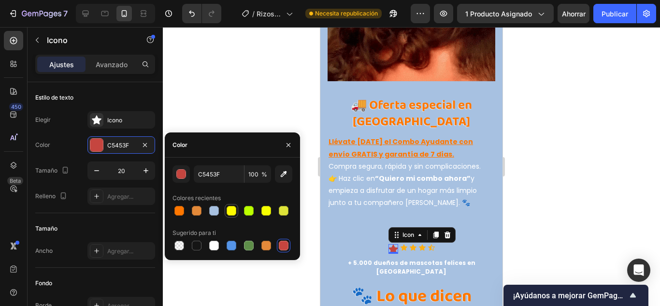
click at [232, 210] on div at bounding box center [232, 211] width 10 height 10
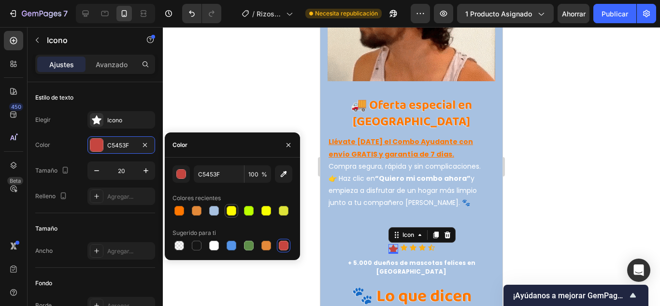
type input "FFFA00"
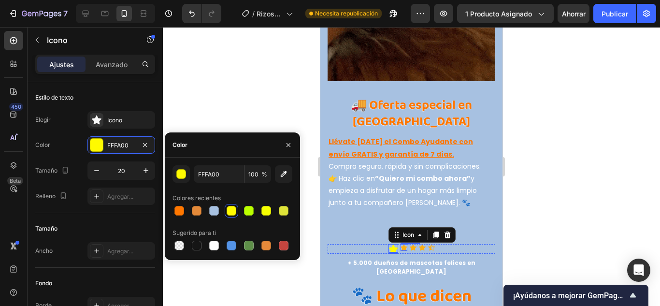
click at [401, 244] on icon at bounding box center [404, 247] width 7 height 6
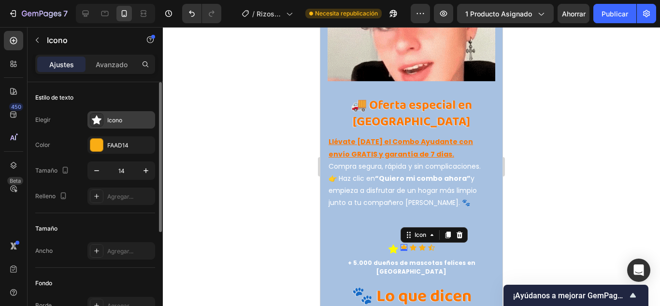
click at [96, 119] on icon at bounding box center [97, 119] width 10 height 9
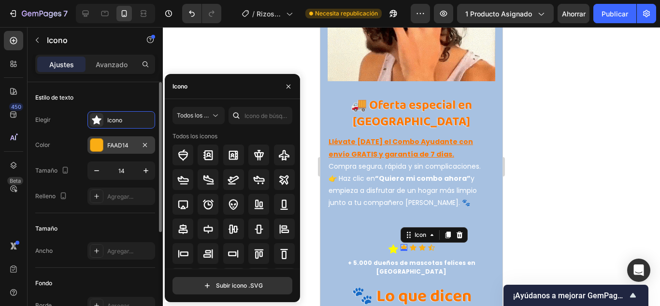
click at [105, 142] on div "FAAD14" at bounding box center [121, 144] width 68 height 17
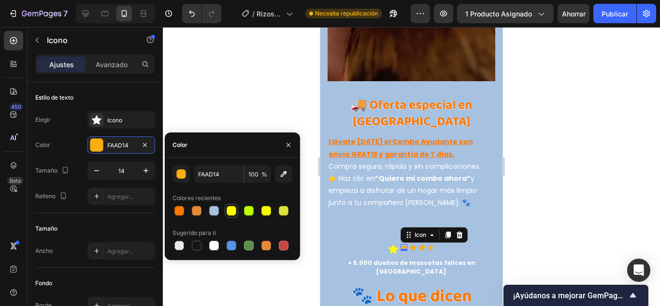
click at [231, 212] on div at bounding box center [232, 211] width 10 height 10
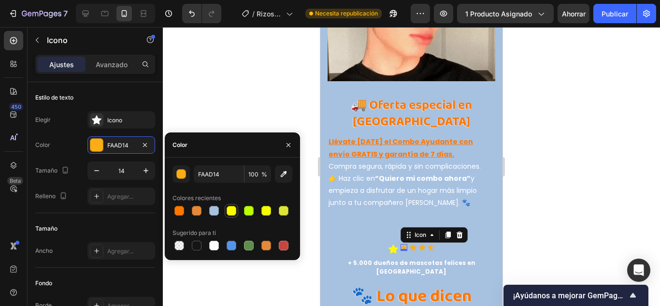
type input "FFFA00"
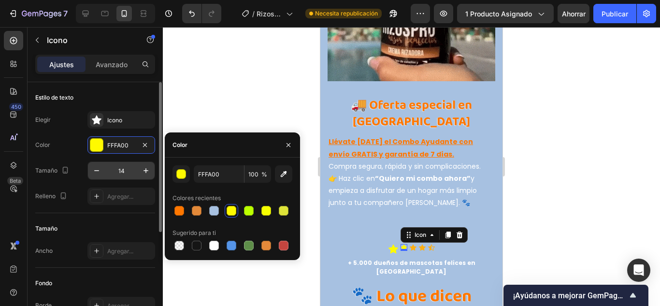
click at [125, 170] on input "14" at bounding box center [121, 170] width 32 height 17
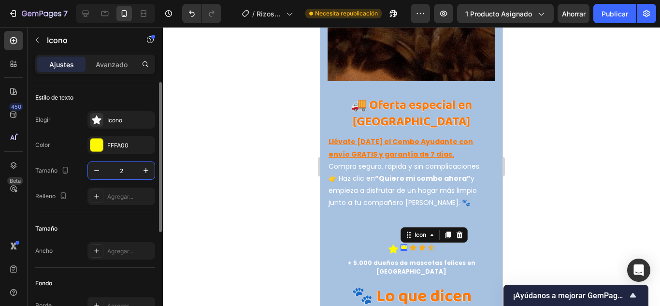
type input "20"
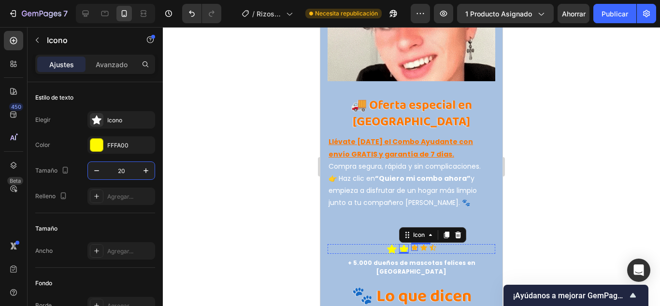
click at [411, 244] on icon at bounding box center [414, 247] width 7 height 6
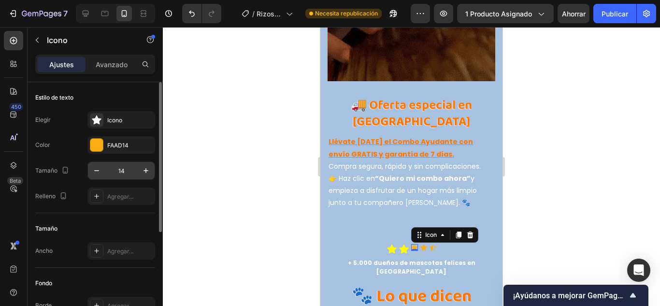
click at [125, 171] on input "14" at bounding box center [121, 170] width 32 height 17
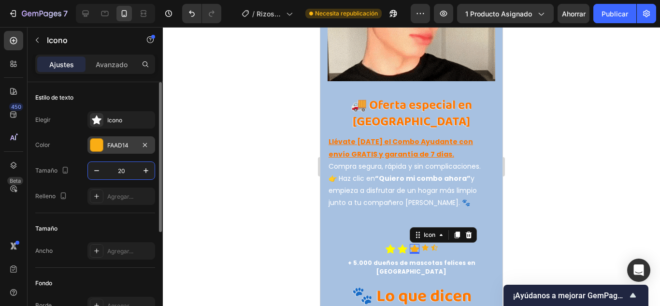
type input "20"
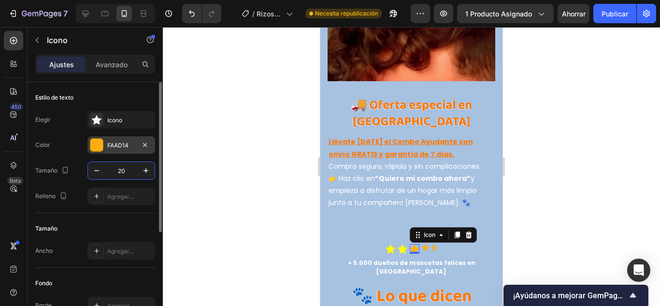
click at [107, 143] on font "FAAD14" at bounding box center [117, 145] width 21 height 7
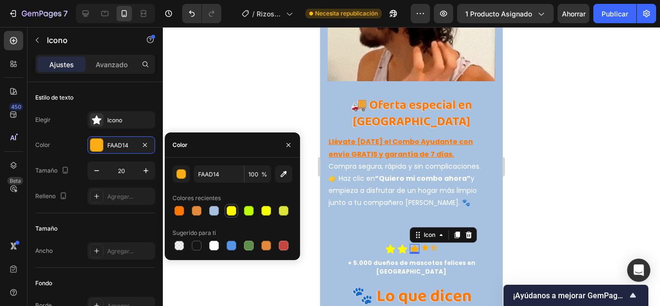
click at [236, 212] on div at bounding box center [232, 211] width 10 height 10
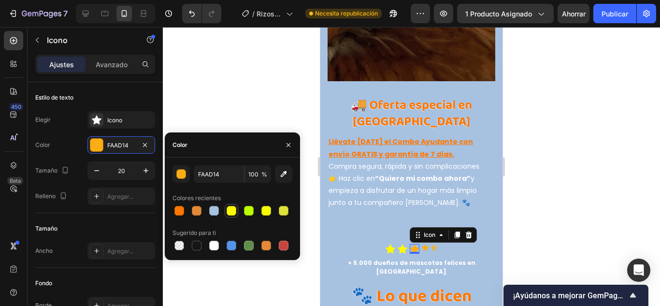
type input "FFFA00"
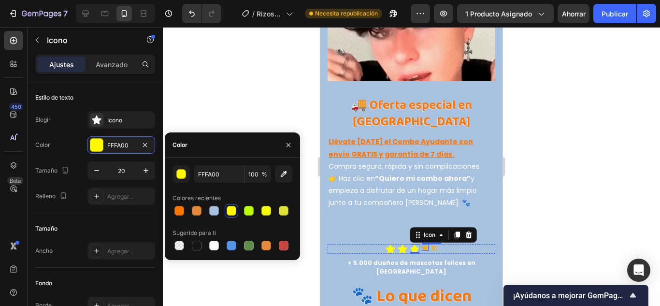
click at [422, 244] on icon at bounding box center [425, 247] width 7 height 6
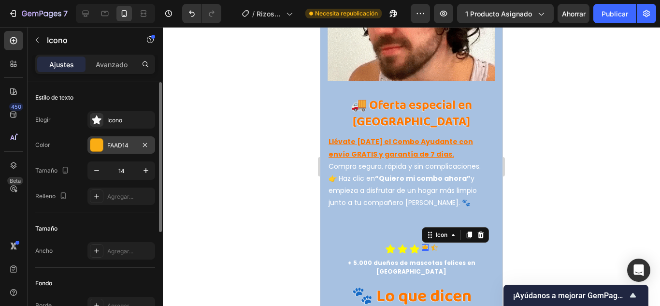
click at [107, 142] on div "FAAD14" at bounding box center [121, 144] width 68 height 17
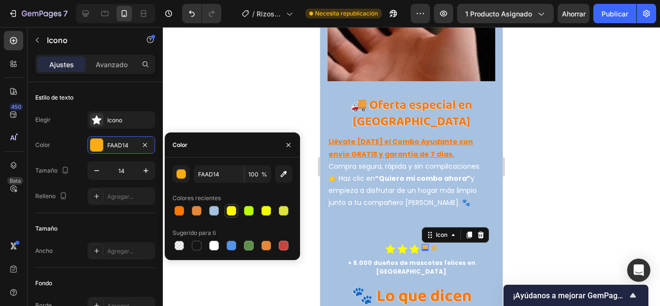
click at [231, 209] on div at bounding box center [232, 211] width 10 height 10
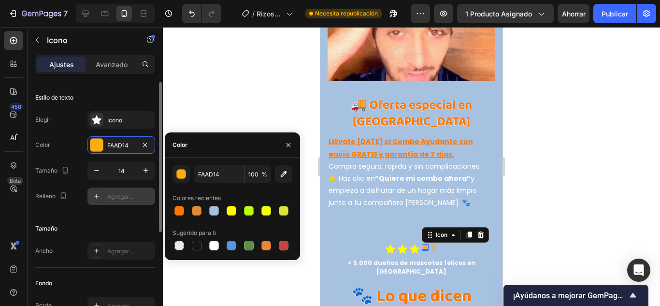
type input "FFFA00"
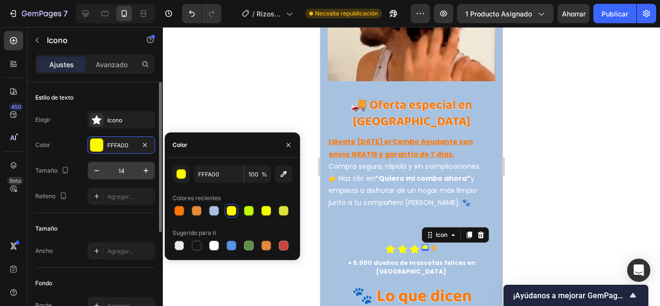
click at [118, 173] on input "14" at bounding box center [121, 170] width 32 height 17
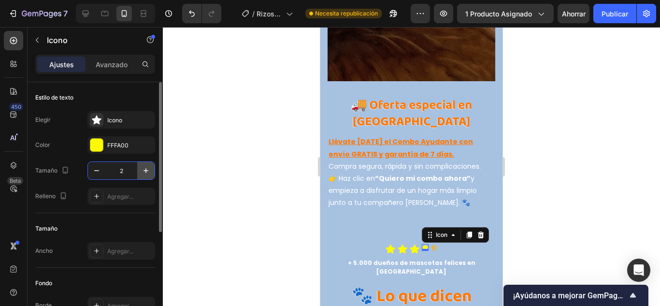
type input "20"
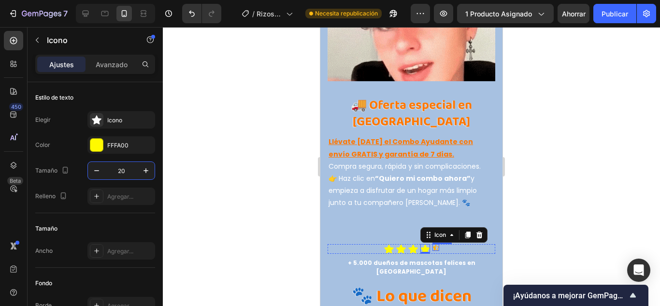
click at [433, 244] on icon at bounding box center [436, 247] width 7 height 7
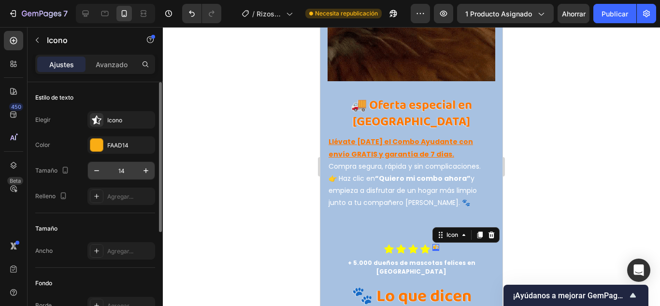
click at [126, 170] on input "14" at bounding box center [121, 170] width 32 height 17
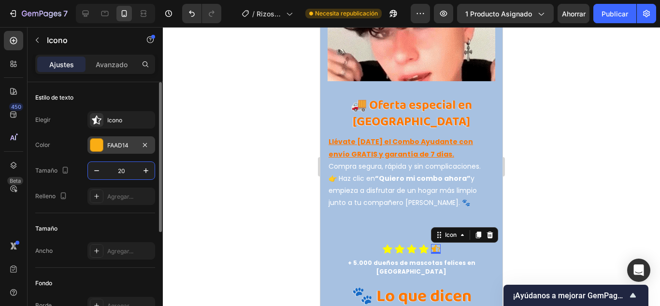
type input "20"
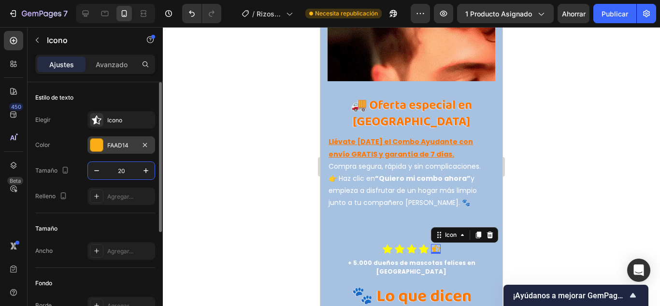
click at [95, 141] on div at bounding box center [96, 145] width 13 height 13
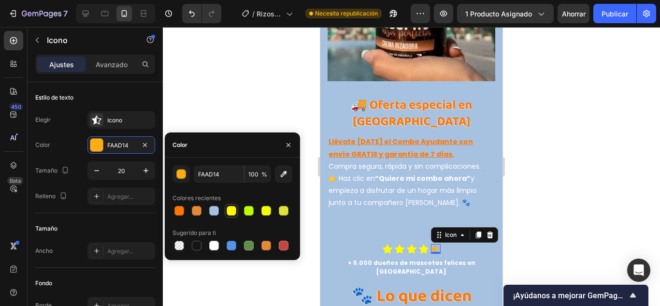
click at [235, 210] on div at bounding box center [232, 211] width 10 height 10
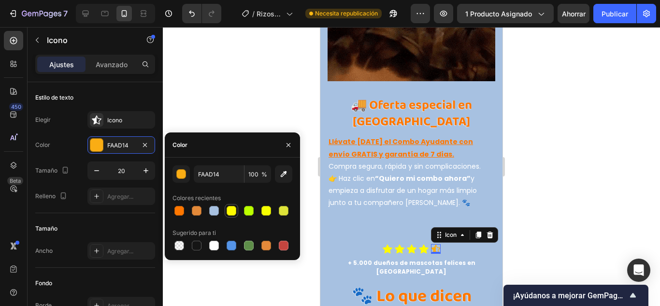
type input "FFFA00"
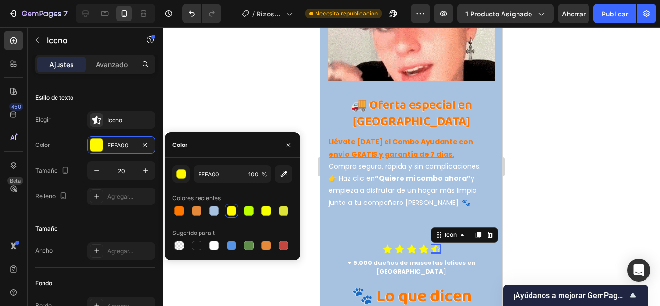
click at [226, 112] on div at bounding box center [411, 166] width 497 height 279
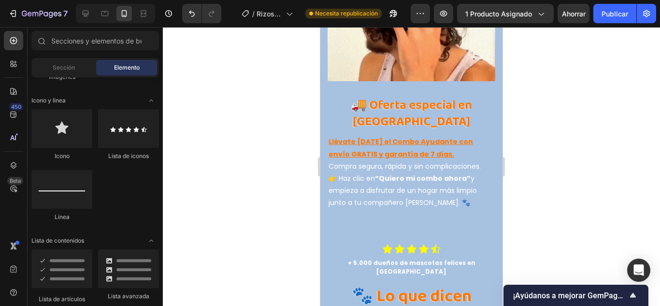
click at [226, 112] on div at bounding box center [411, 166] width 497 height 279
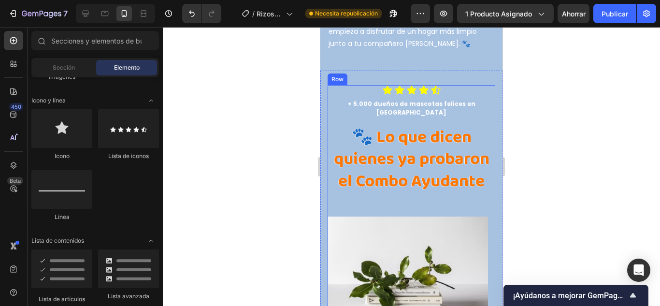
scroll to position [3478, 0]
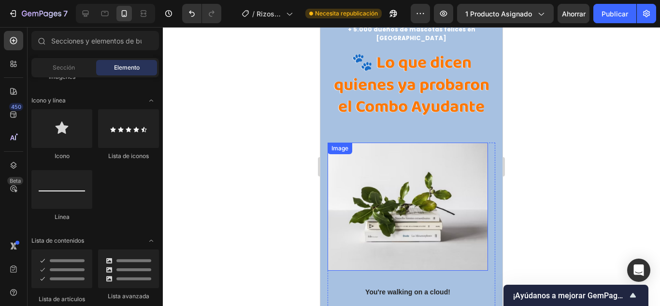
click at [407, 163] on img at bounding box center [408, 207] width 160 height 129
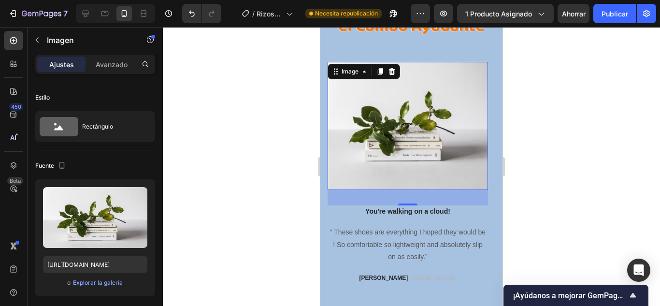
scroll to position [3575, 0]
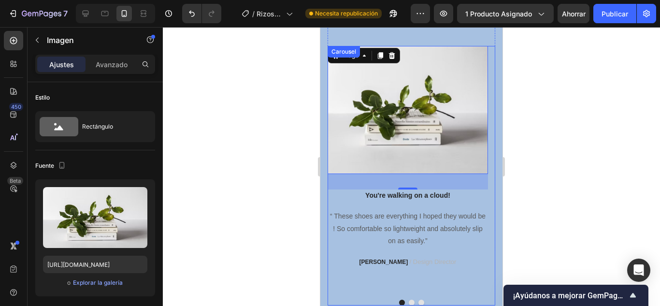
click at [426, 229] on p "“ These shoes are everything I hoped they would be ! So comfortable so lightwei…" at bounding box center [408, 228] width 159 height 37
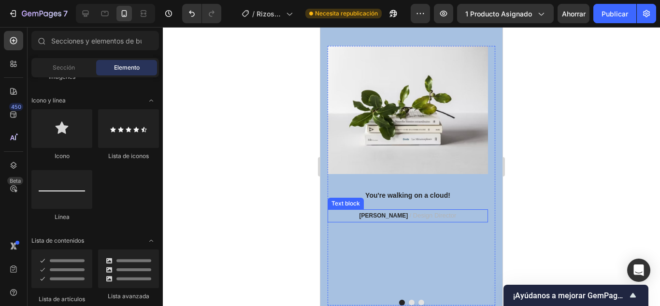
click at [415, 212] on span "/ Design Director" at bounding box center [433, 215] width 47 height 7
click at [426, 190] on p "You're walking on a cloud!" at bounding box center [408, 195] width 159 height 10
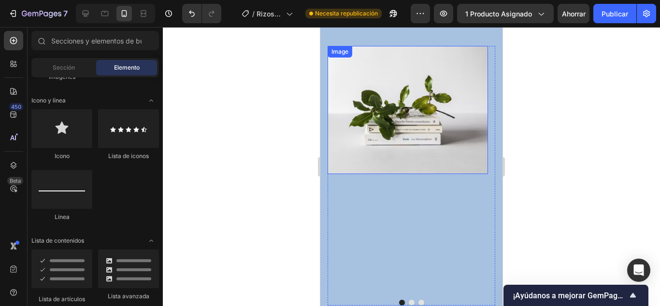
click at [431, 119] on img at bounding box center [408, 110] width 160 height 129
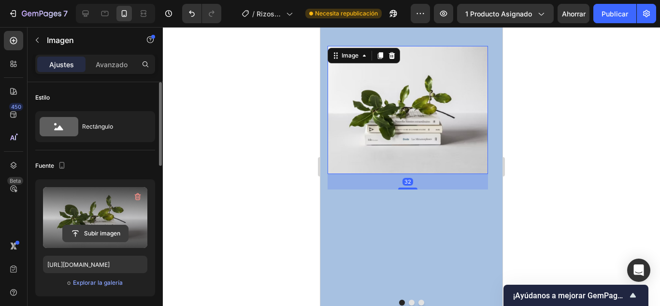
click at [107, 231] on input "file" at bounding box center [95, 233] width 65 height 16
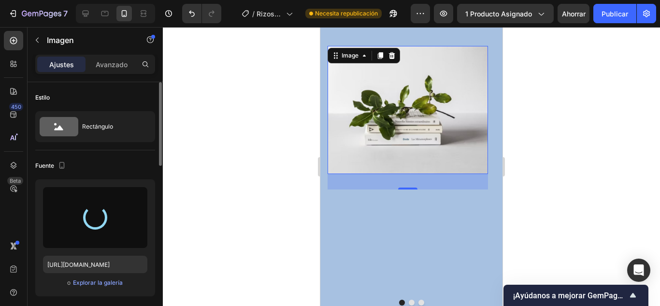
type input "[URL][DOMAIN_NAME]"
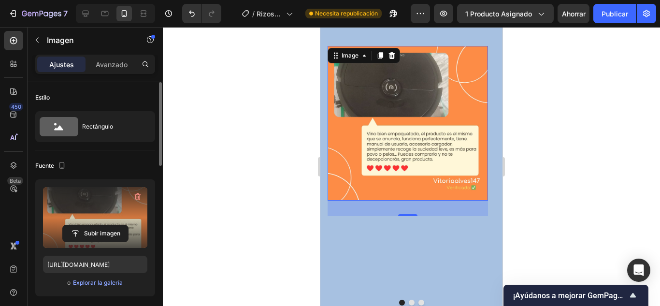
click at [401, 157] on img at bounding box center [408, 123] width 160 height 155
click at [465, 181] on img at bounding box center [408, 123] width 160 height 155
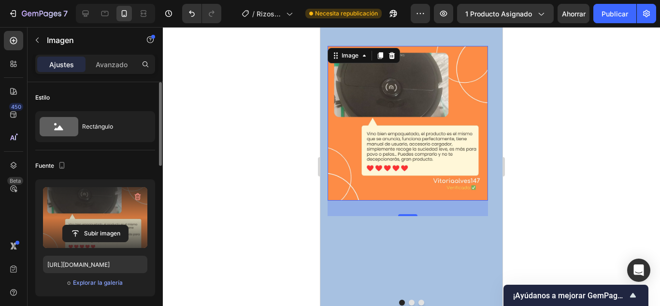
click at [622, 152] on div at bounding box center [411, 166] width 497 height 279
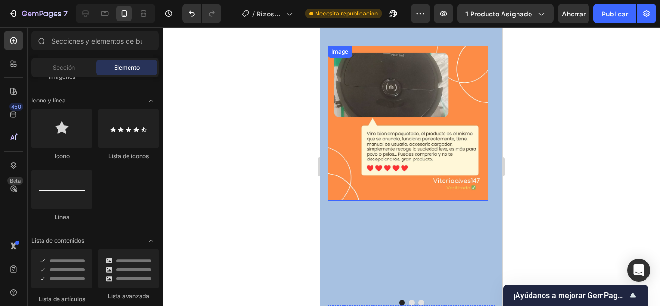
click at [377, 108] on img at bounding box center [408, 123] width 160 height 155
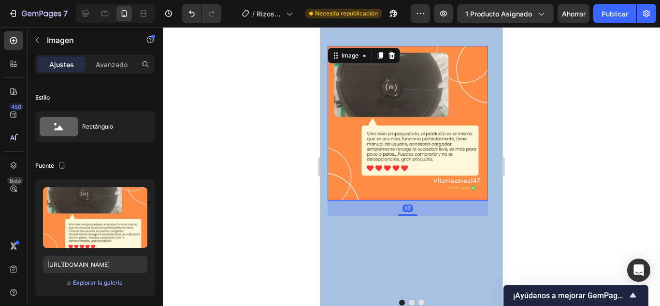
click at [377, 108] on img at bounding box center [408, 123] width 160 height 155
click at [404, 300] on div at bounding box center [412, 303] width 168 height 6
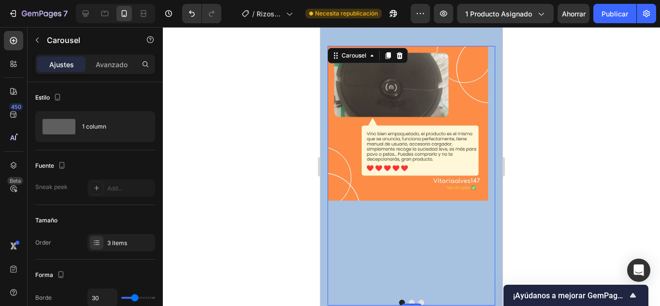
click at [409, 300] on button "Dot" at bounding box center [412, 303] width 6 height 6
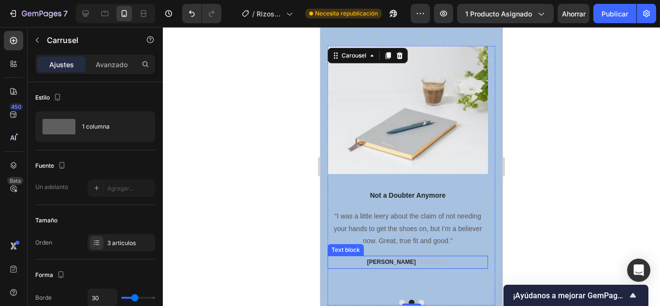
click at [398, 259] on strong "PATRICIA B." at bounding box center [391, 262] width 49 height 7
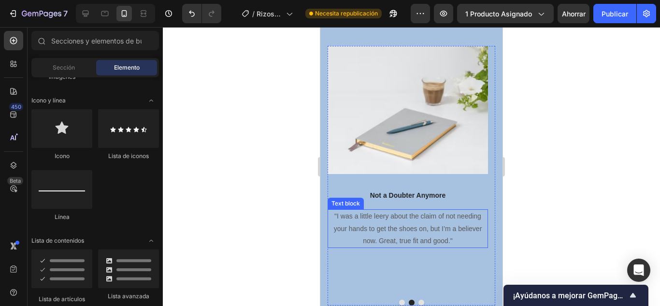
click at [404, 223] on p ""I was a little leery about the claim of not needing your hands to get the shoe…" at bounding box center [408, 228] width 159 height 37
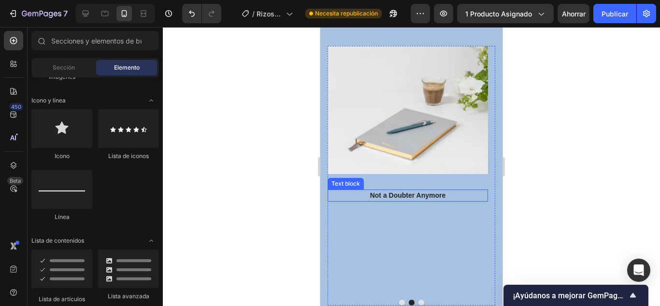
click at [403, 190] on p "Not a Doubter Anymore" at bounding box center [408, 195] width 159 height 10
click at [406, 134] on img at bounding box center [408, 110] width 160 height 129
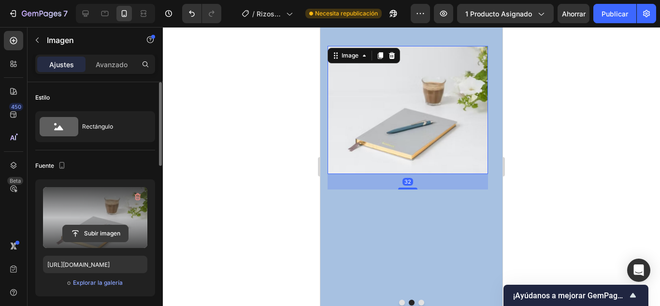
click at [96, 235] on input "file" at bounding box center [95, 233] width 65 height 16
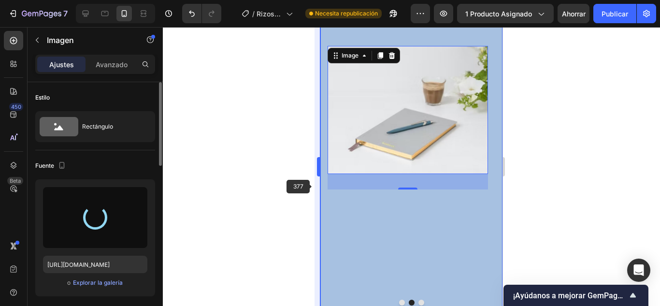
type input "[URL][DOMAIN_NAME]"
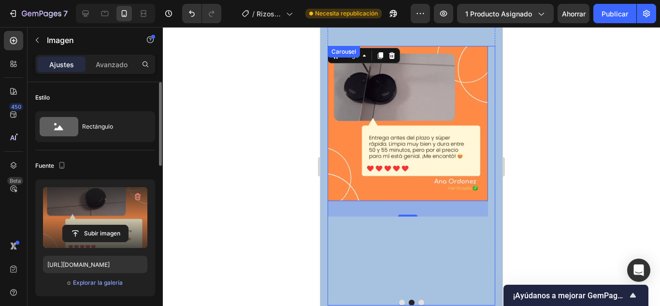
click at [418, 300] on button "Dot" at bounding box center [421, 303] width 6 height 6
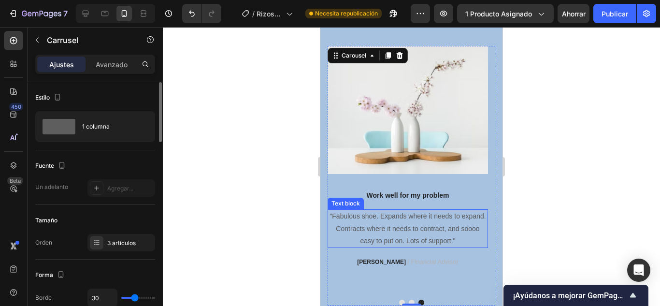
click at [404, 211] on p ""Fabulous shoe. Expands where it needs to expand. Contracts where it needs to c…" at bounding box center [408, 228] width 159 height 37
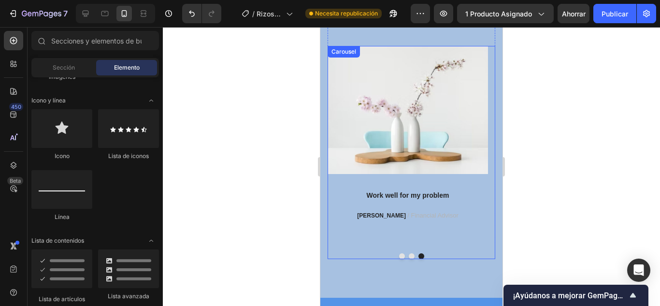
click at [403, 192] on div "Work well for my problem" at bounding box center [408, 195] width 160 height 12
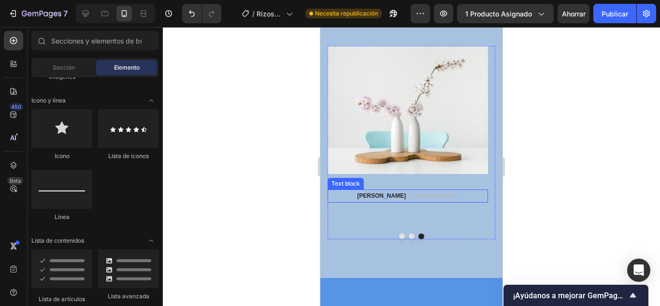
click at [407, 192] on span "/ Financial Advisor" at bounding box center [432, 195] width 51 height 7
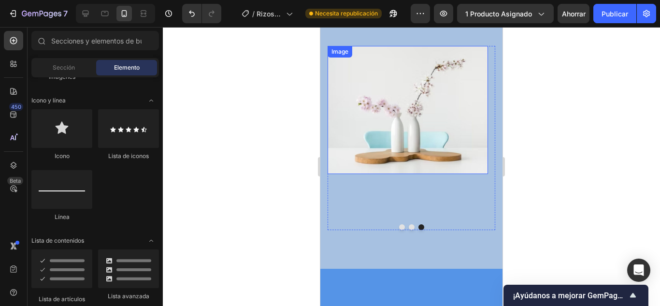
click at [411, 136] on img at bounding box center [408, 110] width 160 height 129
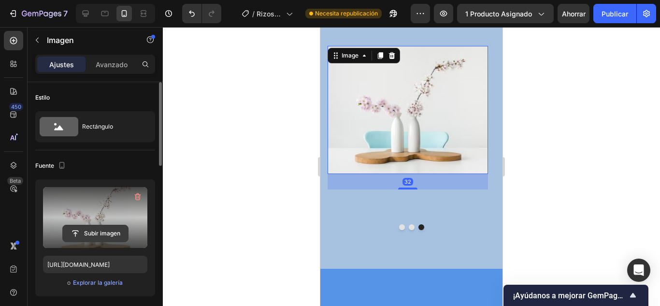
click at [88, 233] on input "file" at bounding box center [95, 233] width 65 height 16
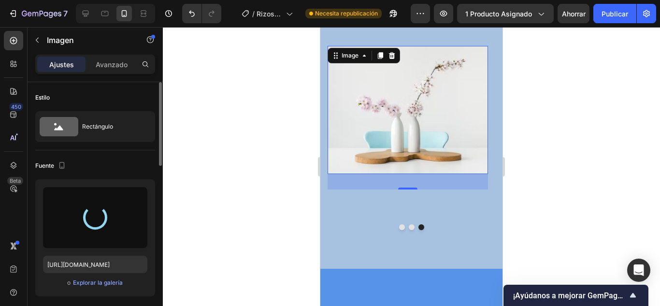
type input "[URL][DOMAIN_NAME]"
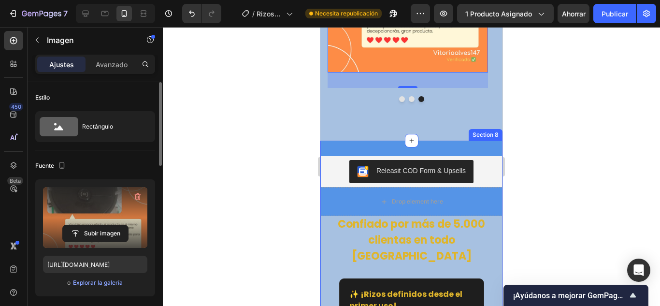
scroll to position [3720, 0]
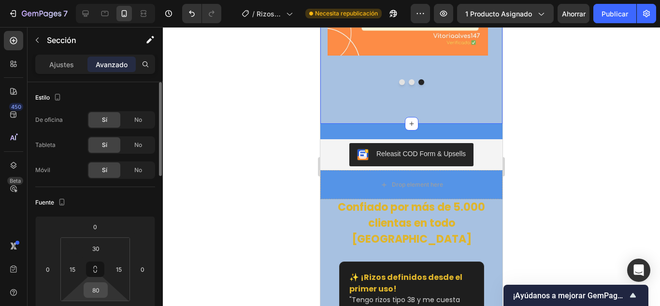
click at [99, 292] on input "80" at bounding box center [95, 290] width 19 height 14
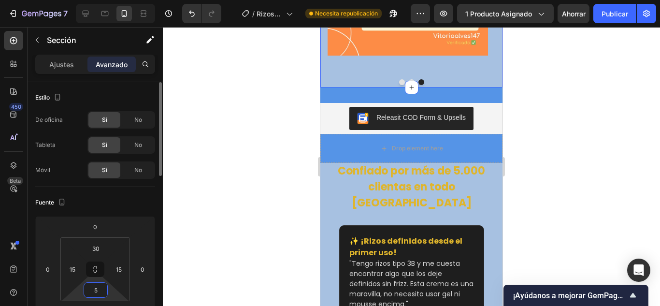
type input "50"
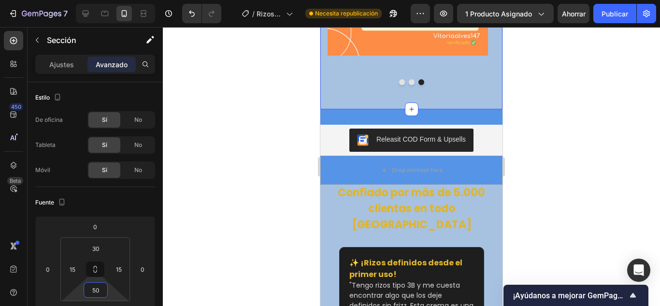
click at [567, 212] on div at bounding box center [411, 166] width 497 height 279
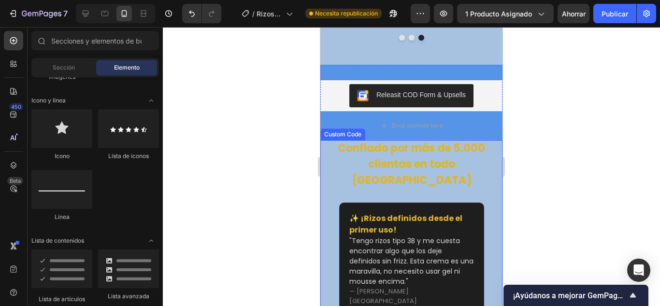
scroll to position [3768, 0]
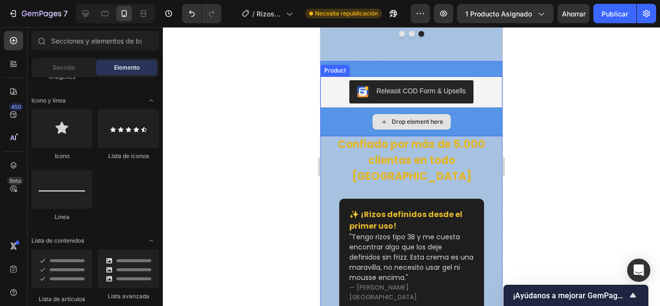
click at [407, 138] on div "Confiado por más de 5.000 clientas en todo [GEOGRAPHIC_DATA]" at bounding box center [411, 160] width 182 height 48
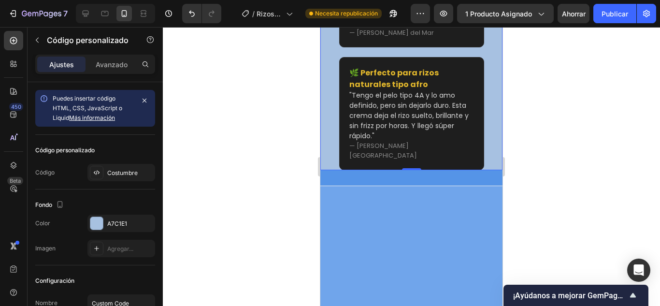
scroll to position [3961, 0]
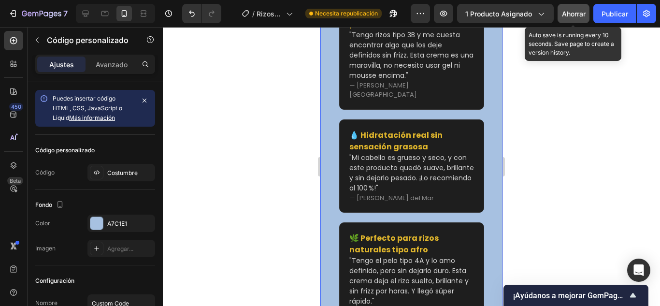
click at [563, 17] on font "Ahorrar" at bounding box center [574, 14] width 24 height 8
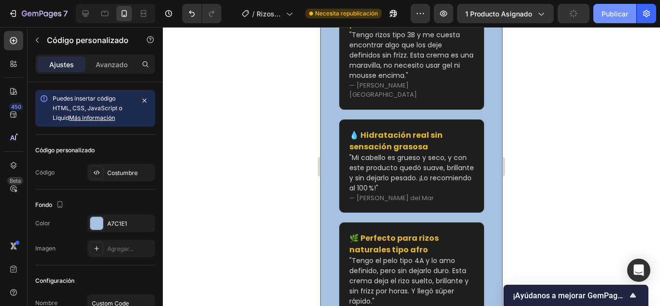
click at [612, 18] on font "Publicar" at bounding box center [615, 14] width 27 height 10
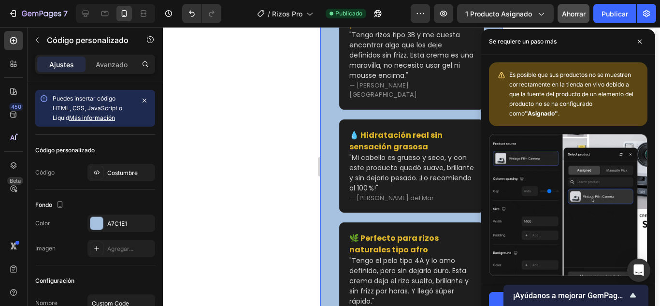
click at [270, 196] on div at bounding box center [411, 166] width 497 height 279
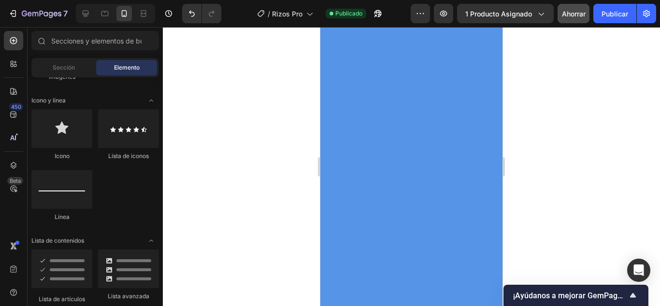
scroll to position [3478, 0]
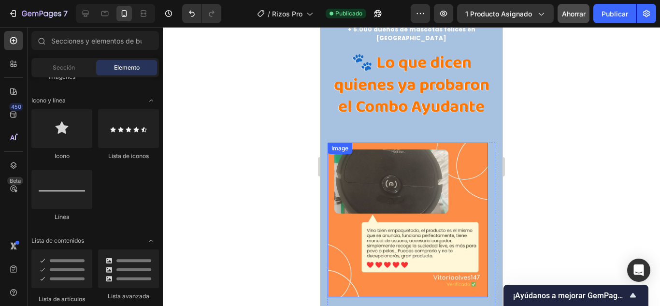
click at [479, 184] on img at bounding box center [408, 220] width 160 height 155
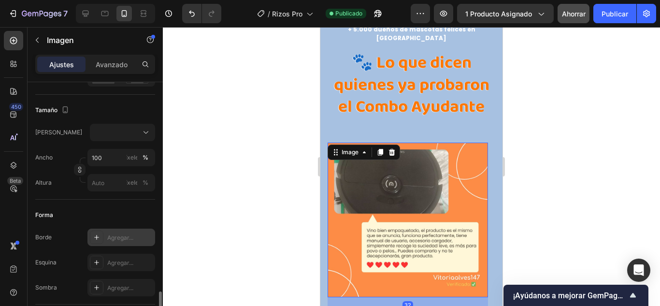
scroll to position [338, 0]
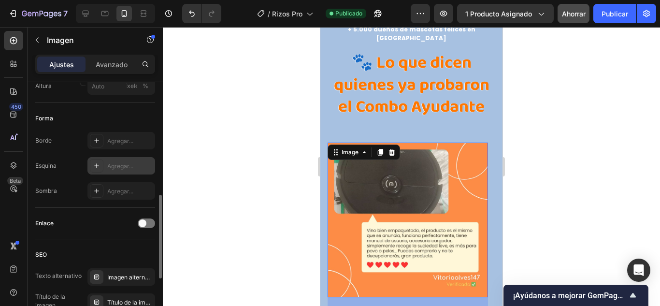
click at [99, 167] on icon at bounding box center [97, 166] width 8 height 8
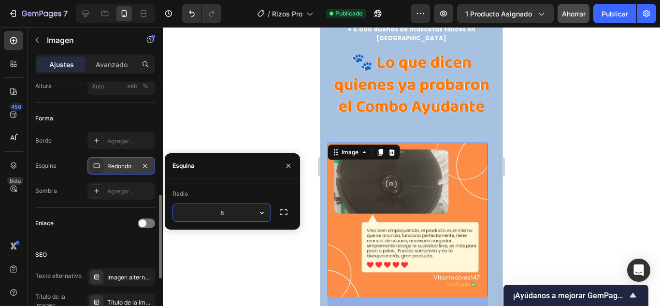
type input "0"
type input "30"
click at [286, 106] on div at bounding box center [411, 166] width 497 height 279
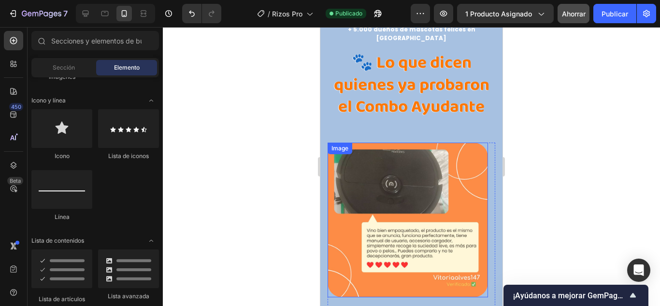
scroll to position [3436, 0]
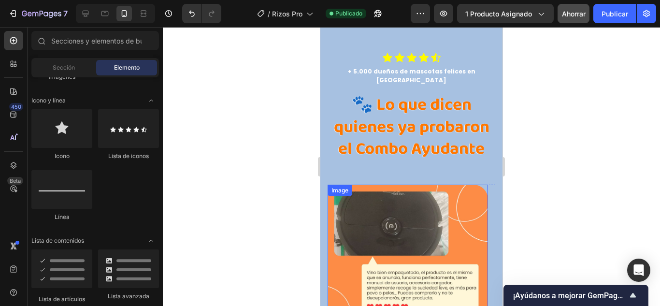
click at [427, 172] on div "Icon Icon Icon Icon Icon Icon List Hoz + 5.000 dueños de mascotas felices en Ch…" at bounding box center [412, 119] width 168 height 132
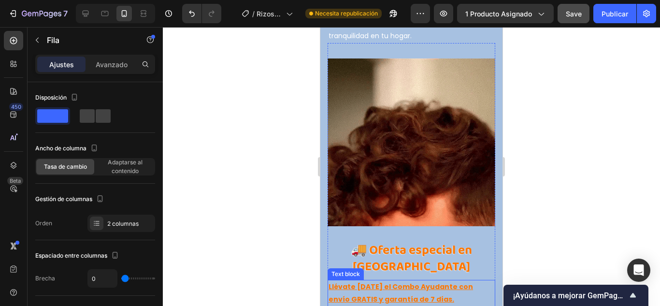
scroll to position [3091, 0]
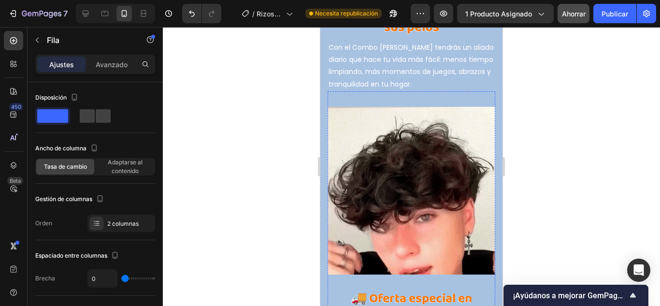
click at [402, 182] on img at bounding box center [412, 191] width 168 height 168
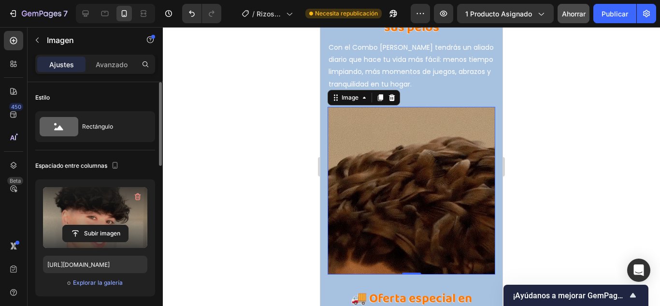
click at [104, 207] on label at bounding box center [95, 217] width 104 height 61
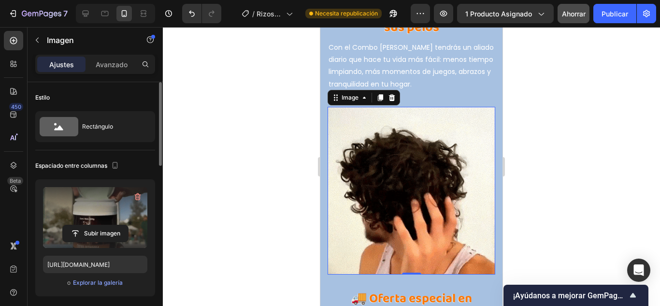
click at [104, 225] on input "file" at bounding box center [95, 233] width 65 height 16
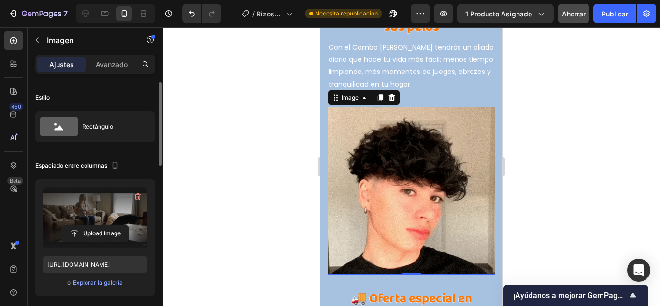
type input "[URL][DOMAIN_NAME]"
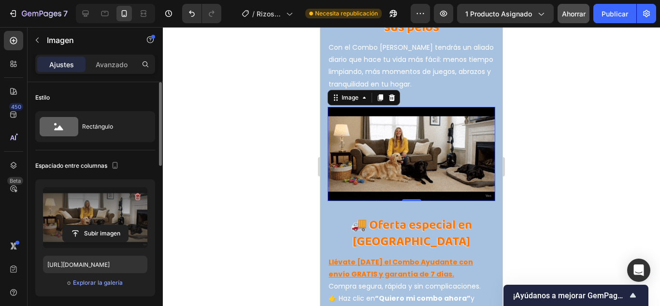
click at [269, 176] on div at bounding box center [411, 166] width 497 height 279
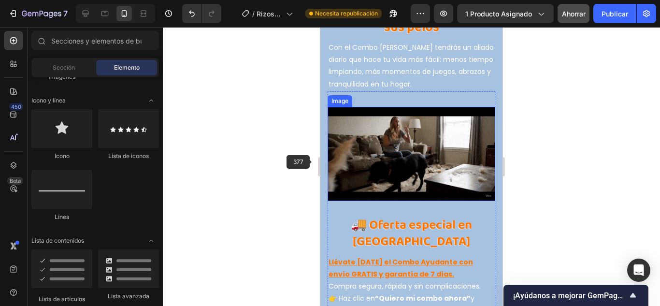
click at [430, 146] on img at bounding box center [412, 154] width 168 height 94
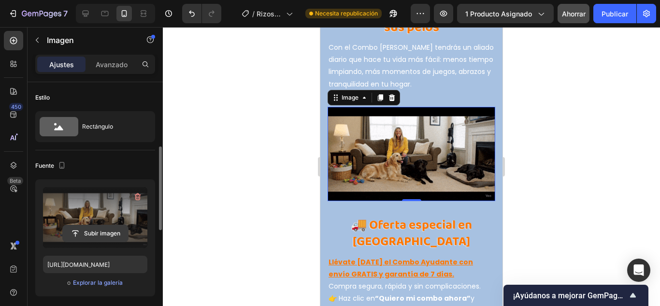
scroll to position [145, 0]
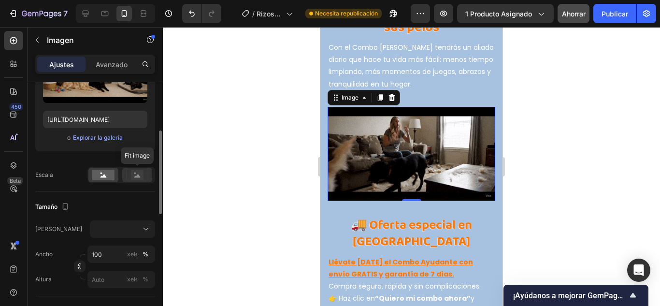
click at [140, 172] on rect at bounding box center [137, 175] width 13 height 10
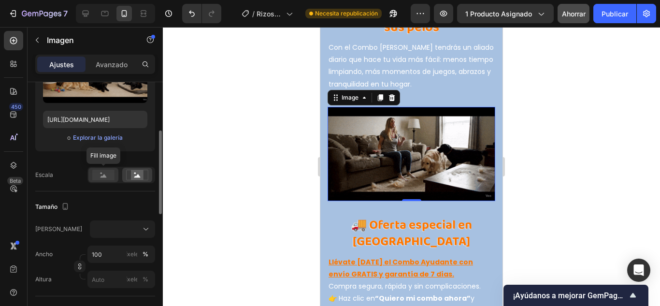
click at [102, 174] on rect at bounding box center [103, 175] width 22 height 11
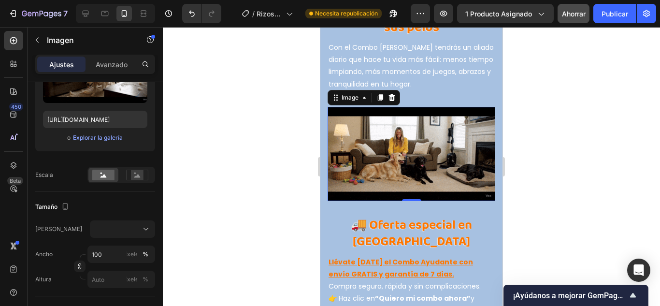
click at [260, 153] on div at bounding box center [411, 166] width 497 height 279
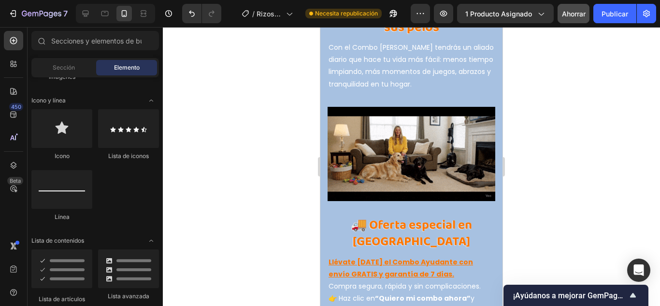
click at [380, 144] on img at bounding box center [412, 154] width 168 height 94
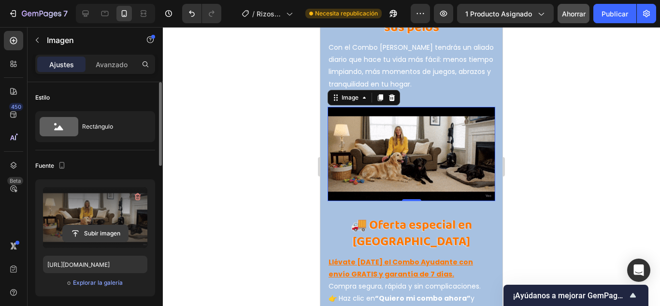
click at [108, 233] on input "file" at bounding box center [95, 233] width 65 height 16
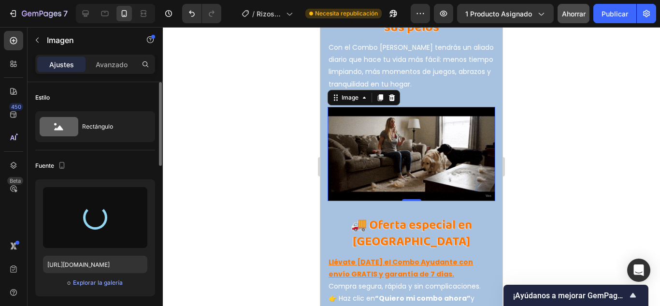
type input "[URL][DOMAIN_NAME]"
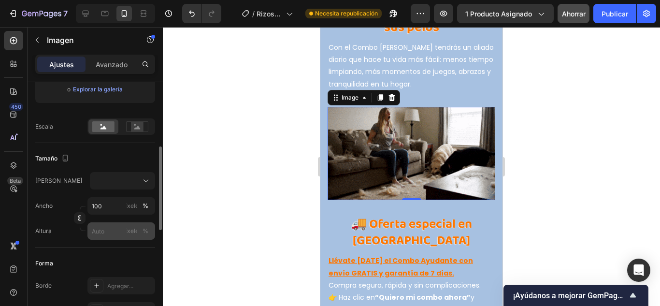
scroll to position [242, 0]
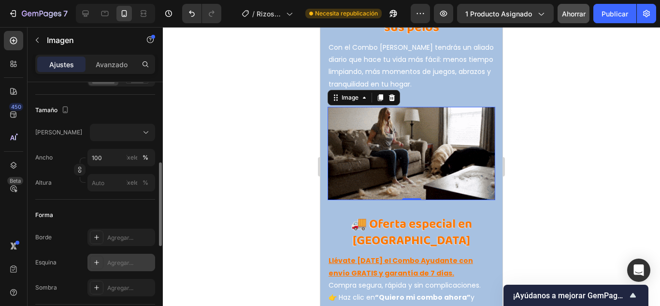
click at [100, 264] on icon at bounding box center [97, 263] width 8 height 8
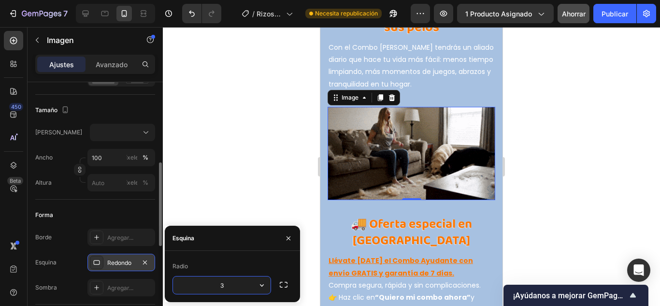
type input "30"
click at [251, 183] on div at bounding box center [411, 166] width 497 height 279
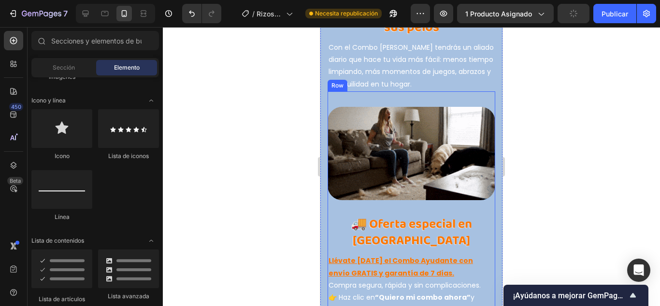
click at [426, 200] on div "🚚 Oferta especial en [GEOGRAPHIC_DATA] Heading Llévate [DATE] el Combo Ayudante…" at bounding box center [412, 264] width 168 height 129
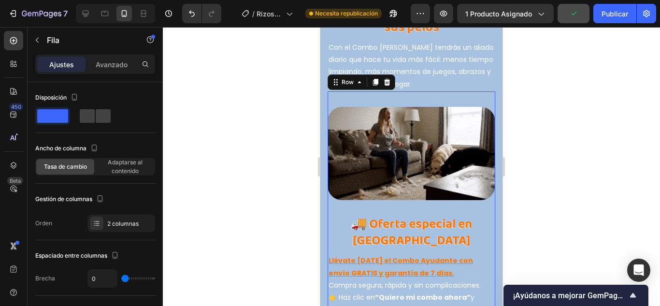
click at [418, 161] on img at bounding box center [412, 153] width 168 height 93
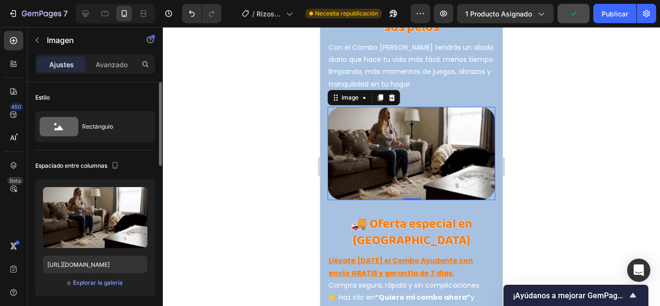
scroll to position [193, 0]
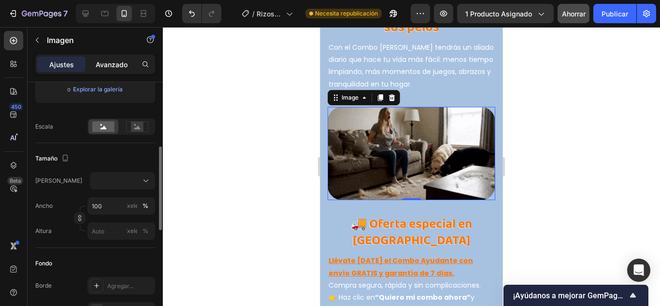
click at [114, 67] on font "Avanzado" at bounding box center [112, 64] width 32 height 8
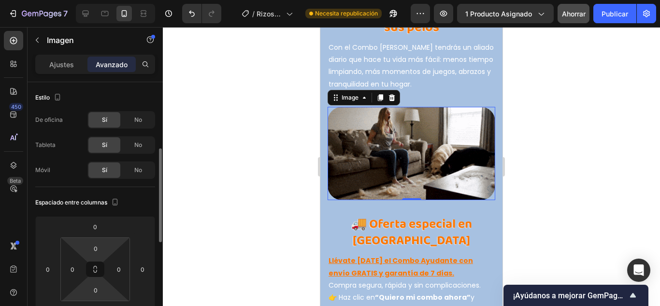
scroll to position [48, 0]
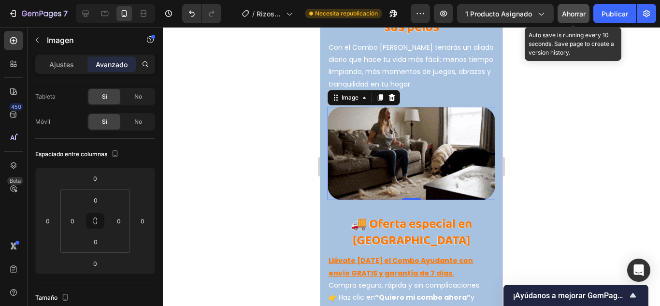
click at [578, 14] on font "Ahorrar" at bounding box center [574, 14] width 24 height 8
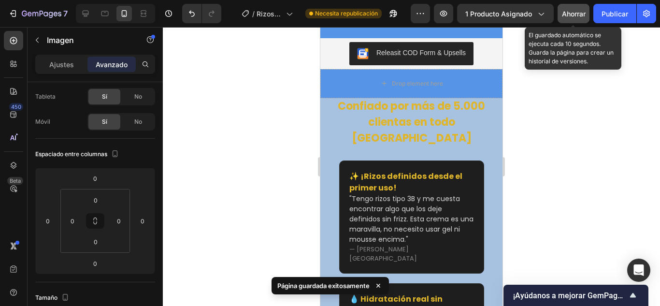
scroll to position [3816, 0]
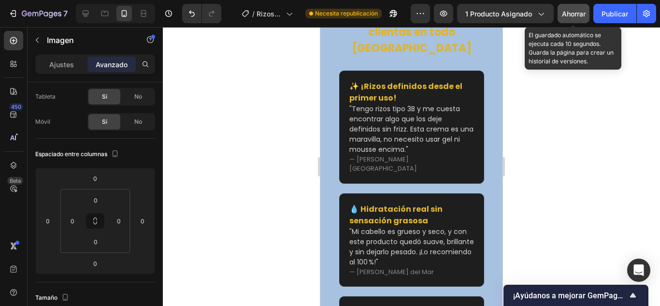
click at [581, 13] on font "Ahorrar" at bounding box center [574, 14] width 24 height 8
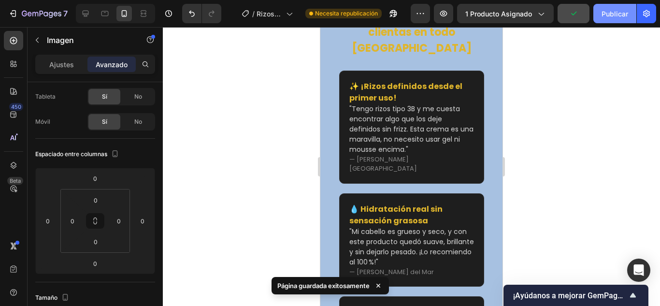
click at [613, 12] on font "Publicar" at bounding box center [615, 14] width 27 height 8
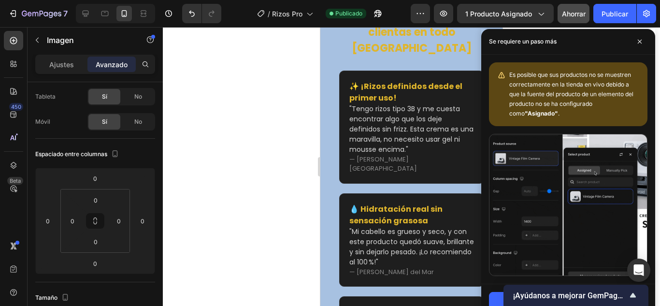
click at [269, 115] on div at bounding box center [411, 166] width 497 height 279
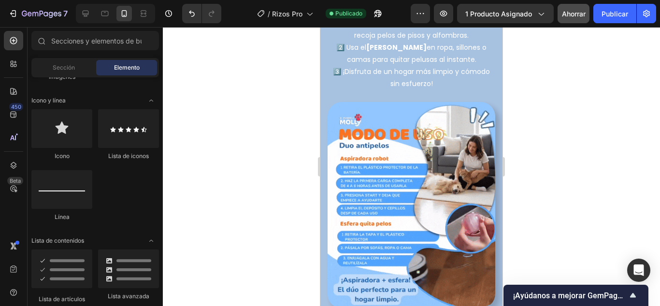
scroll to position [2608, 0]
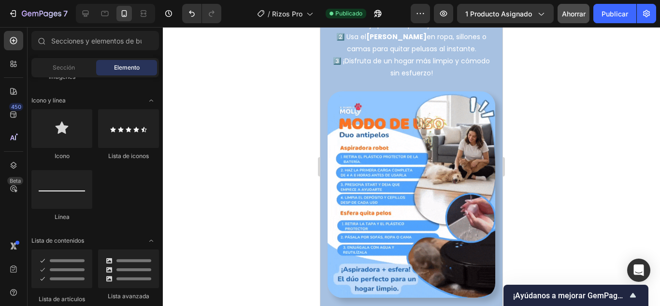
drag, startPoint x: 544, startPoint y: 119, endPoint x: 572, endPoint y: 123, distance: 28.3
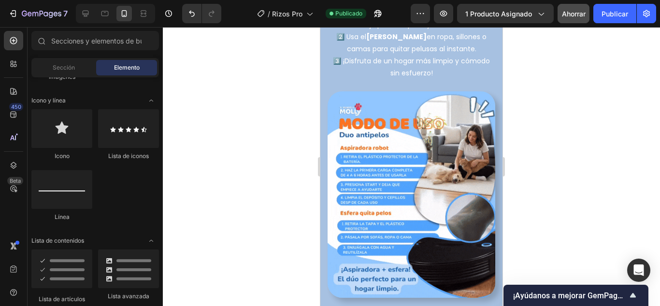
click at [546, 112] on div at bounding box center [411, 166] width 497 height 279
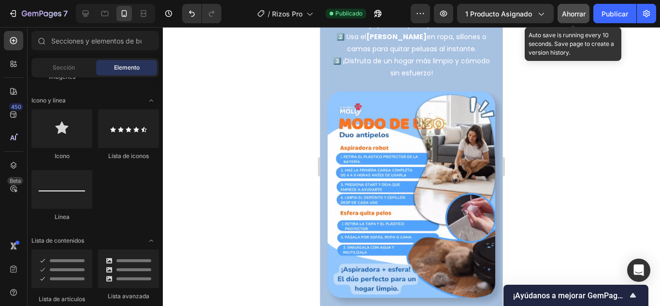
click at [579, 14] on font "Ahorrar" at bounding box center [574, 14] width 24 height 8
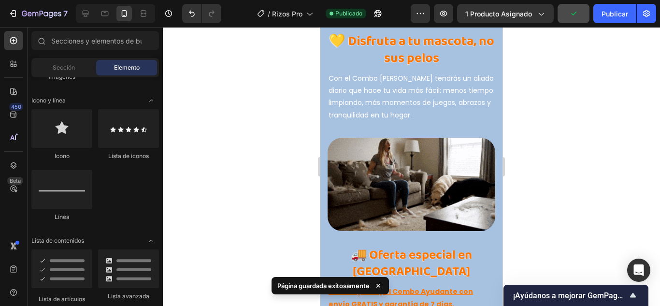
scroll to position [3091, 0]
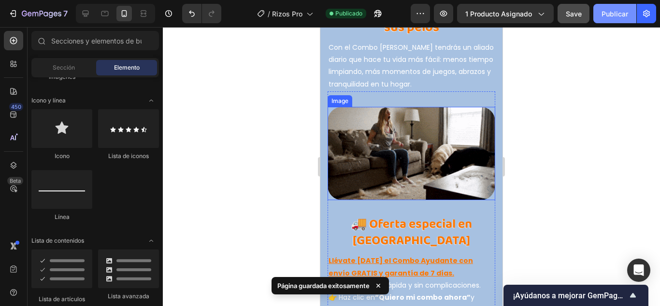
click at [613, 11] on font "Publicar" at bounding box center [615, 14] width 27 height 8
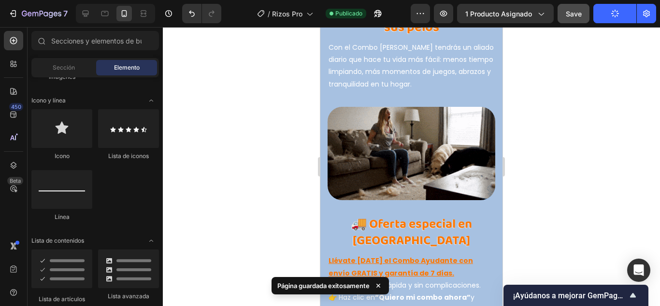
scroll to position [3285, 0]
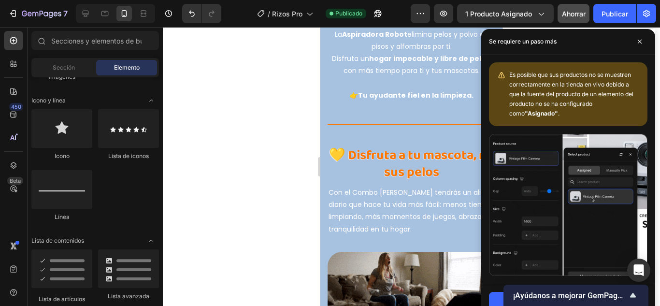
click at [223, 175] on div at bounding box center [411, 166] width 497 height 279
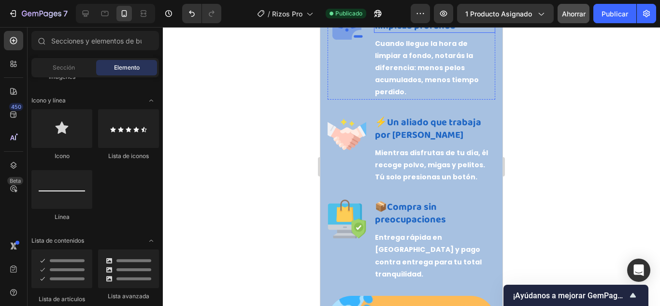
scroll to position [1571, 0]
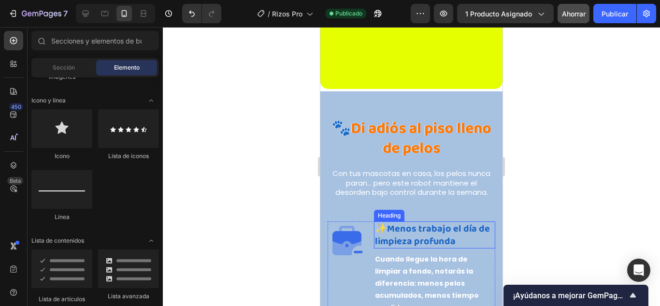
click at [220, 173] on div at bounding box center [411, 166] width 497 height 279
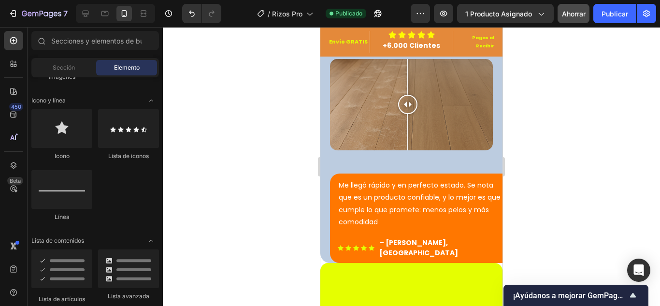
scroll to position [1111, 0]
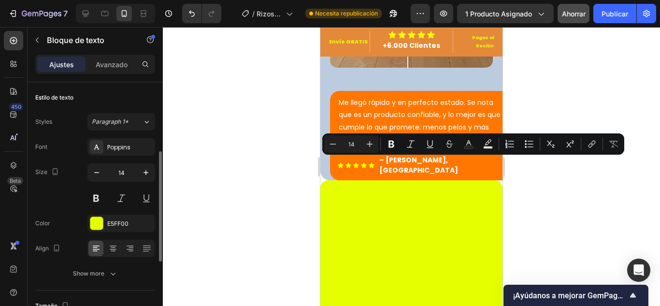
scroll to position [48, 0]
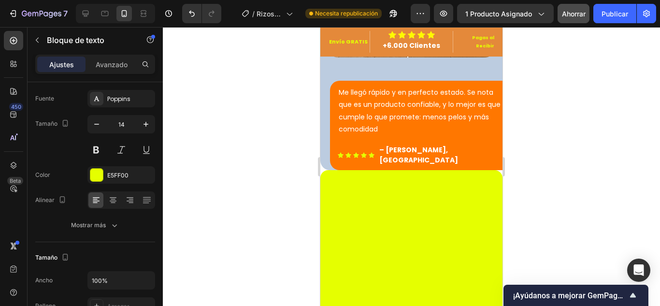
click at [583, 160] on div at bounding box center [411, 166] width 497 height 279
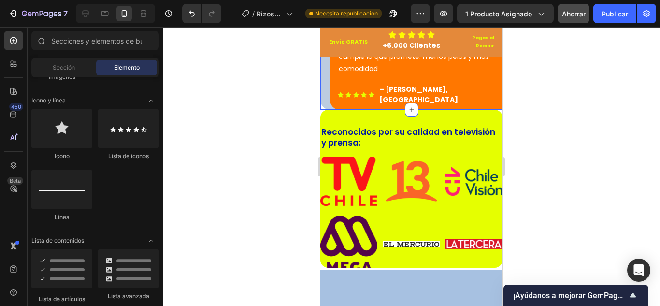
scroll to position [1305, 0]
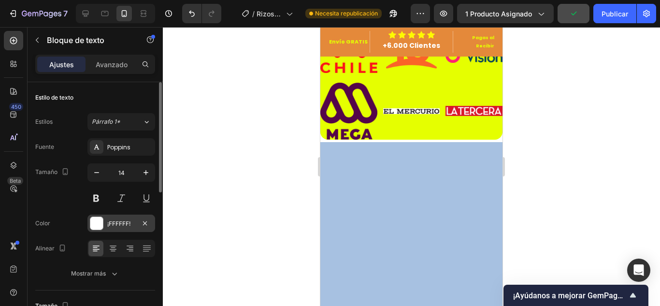
click at [95, 222] on div at bounding box center [96, 223] width 13 height 13
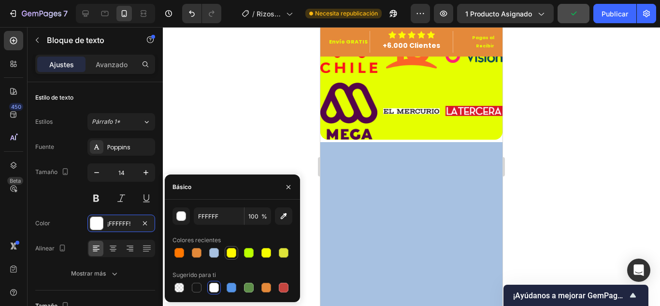
click at [235, 251] on div at bounding box center [232, 253] width 10 height 10
type input "FFFA00"
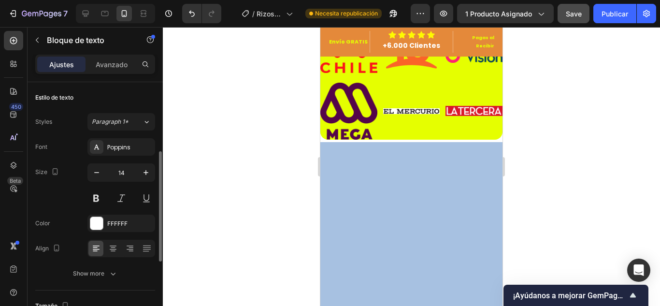
scroll to position [48, 0]
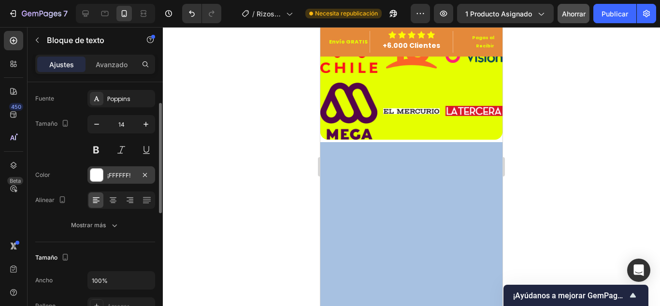
click at [92, 170] on div at bounding box center [96, 175] width 13 height 13
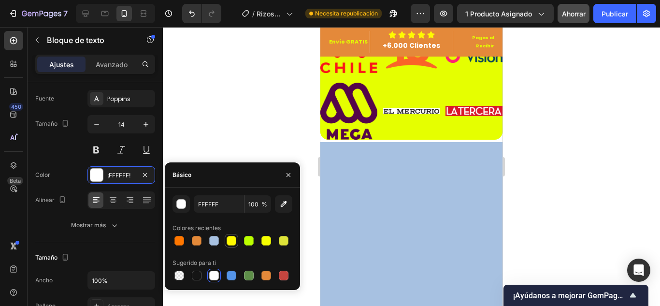
click at [236, 244] on div at bounding box center [232, 241] width 10 height 10
type input "FFFA00"
click at [225, 132] on div at bounding box center [411, 166] width 497 height 279
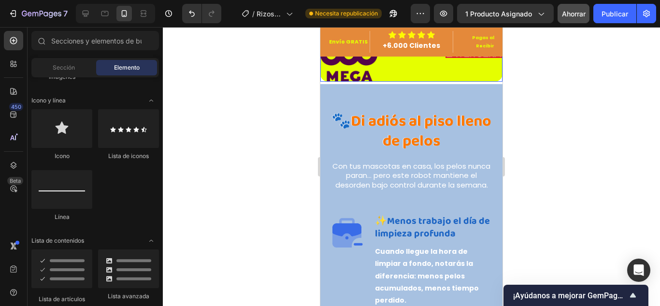
scroll to position [1450, 0]
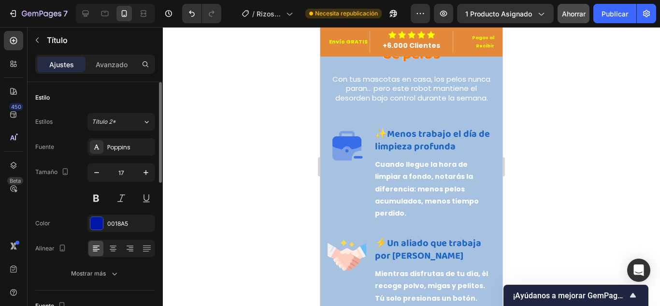
click at [127, 157] on div "Fuente Poppins Tamaño 17 Color 0018A5 Alinear Mostrar más" at bounding box center [95, 210] width 120 height 144
click at [135, 151] on div "Poppins" at bounding box center [129, 147] width 45 height 9
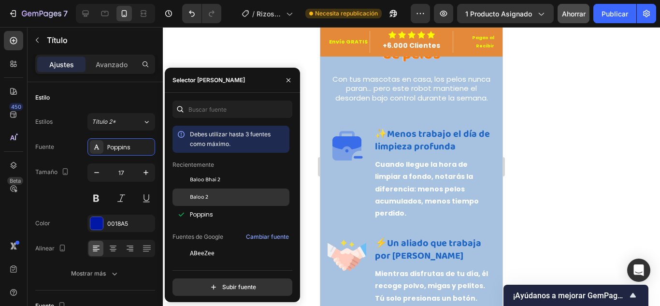
click at [202, 195] on font "Baloo 2" at bounding box center [199, 196] width 18 height 9
click at [565, 117] on div at bounding box center [411, 166] width 497 height 279
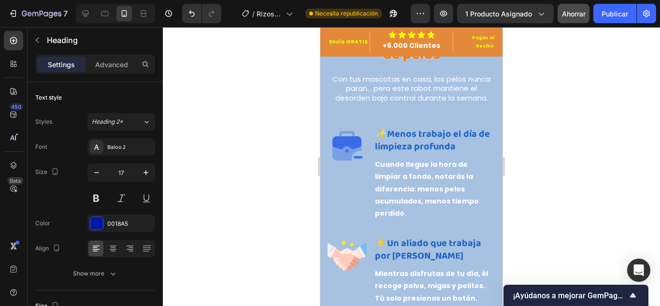
drag, startPoint x: 568, startPoint y: 159, endPoint x: 168, endPoint y: 180, distance: 401.2
click at [568, 159] on div at bounding box center [411, 166] width 497 height 279
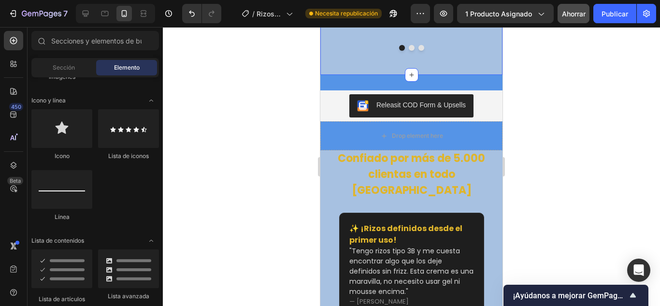
scroll to position [3721, 0]
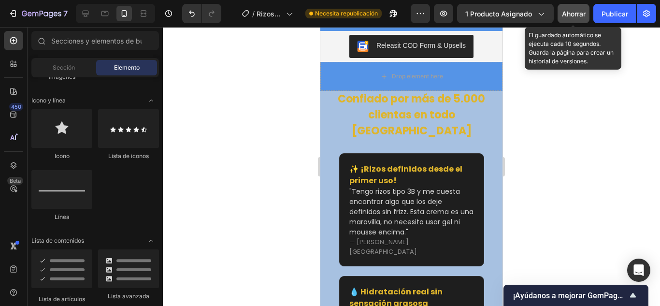
click at [585, 10] on font "Ahorrar" at bounding box center [574, 14] width 24 height 8
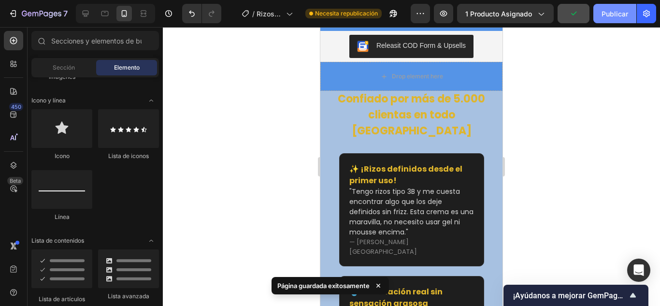
click at [612, 10] on font "Publicar" at bounding box center [615, 14] width 27 height 8
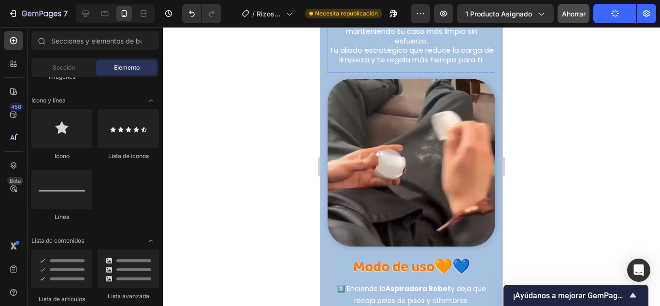
scroll to position [1255, 0]
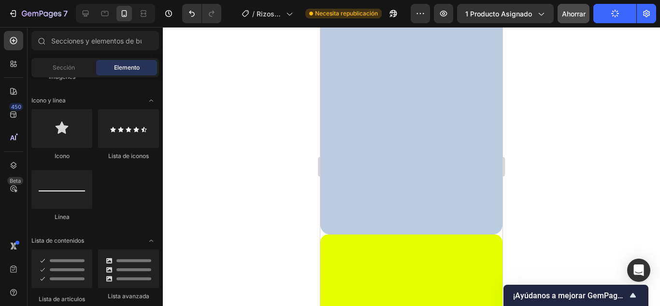
click at [226, 109] on div at bounding box center [411, 166] width 497 height 279
click at [589, 105] on div at bounding box center [411, 166] width 497 height 279
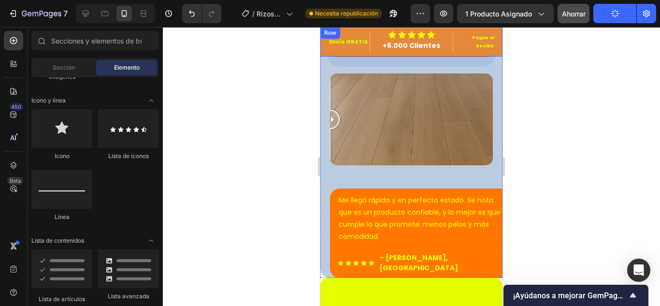
scroll to position [0, 0]
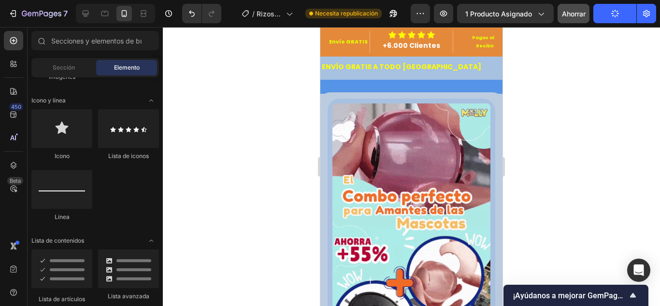
click at [565, 77] on div at bounding box center [411, 166] width 497 height 279
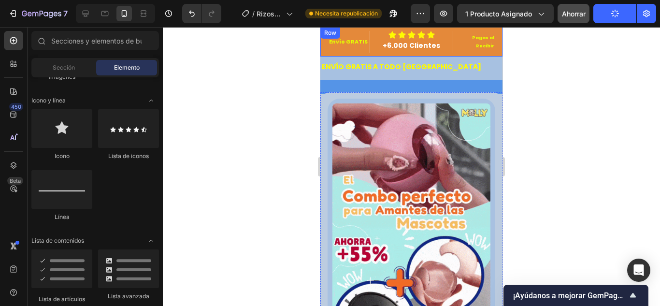
click at [453, 32] on div "Pagas al Recibir Text block" at bounding box center [474, 42] width 42 height 22
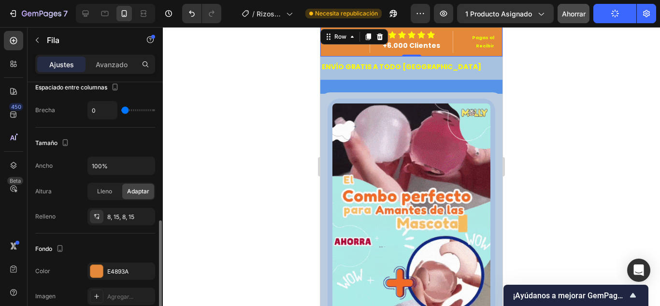
scroll to position [242, 0]
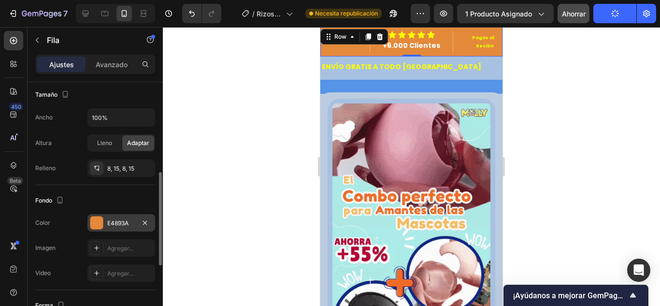
click at [94, 221] on div at bounding box center [96, 222] width 13 height 13
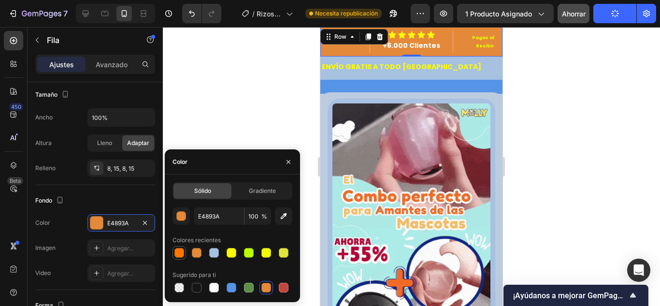
click at [181, 253] on div at bounding box center [179, 253] width 10 height 10
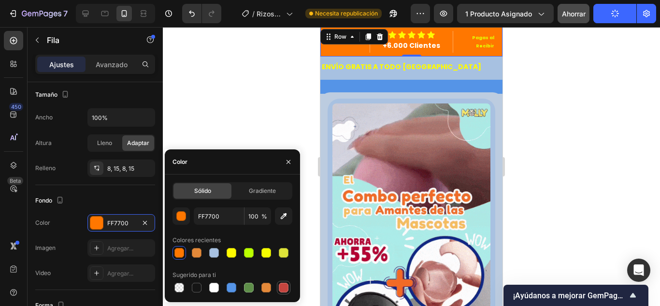
click at [286, 287] on div at bounding box center [284, 288] width 10 height 10
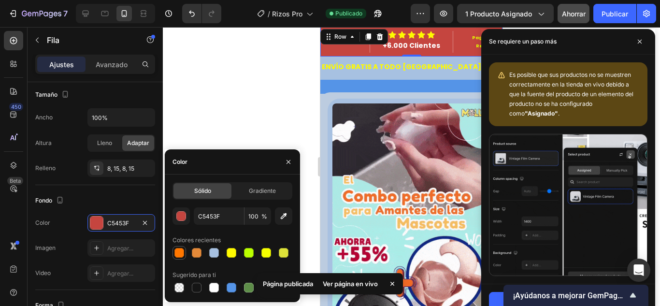
click at [182, 250] on div at bounding box center [179, 253] width 10 height 10
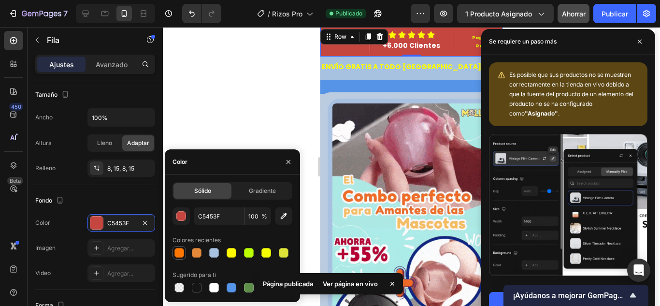
type input "FF7700"
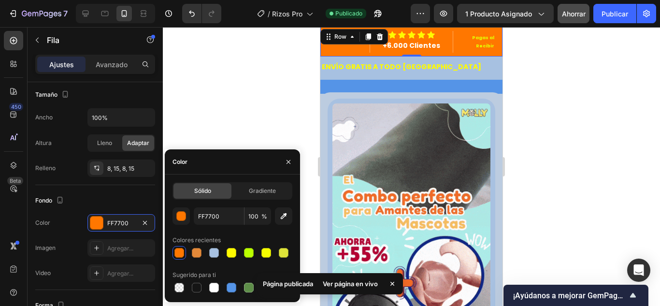
click at [215, 92] on div at bounding box center [411, 166] width 497 height 279
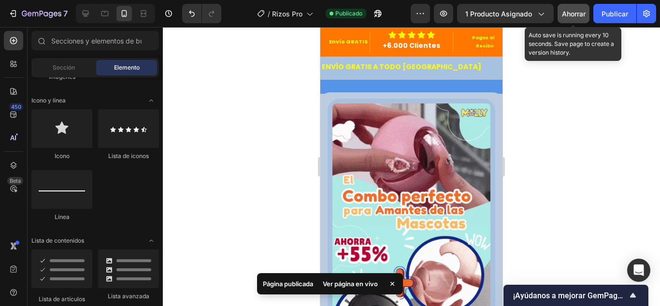
click at [577, 15] on font "Ahorrar" at bounding box center [574, 14] width 24 height 8
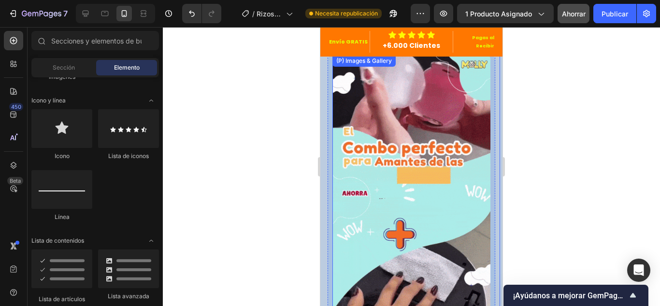
scroll to position [0, 0]
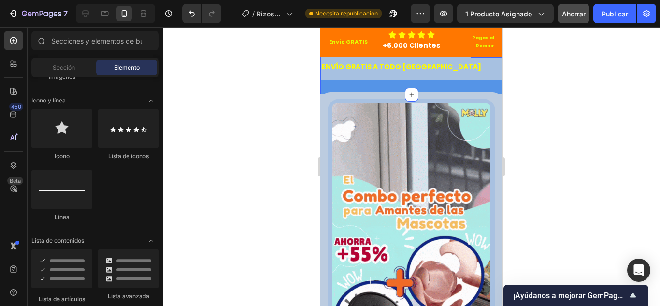
click at [399, 84] on div "ENVÍO GRATIS A TODO CHILE Text PAGO CONTRA ENTREGA Text STOCK LIMITADO Text SOP…" at bounding box center [411, 70] width 182 height 33
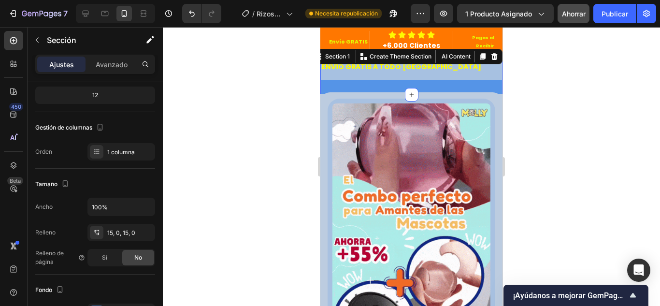
scroll to position [242, 0]
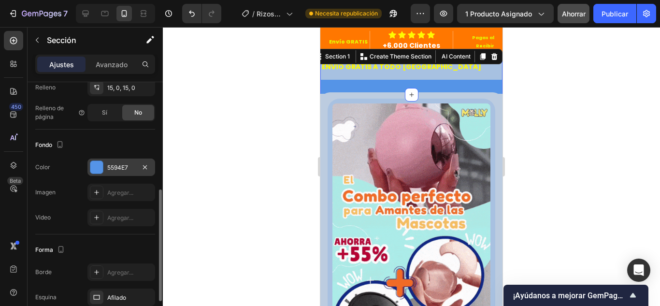
click at [99, 166] on div at bounding box center [96, 167] width 13 height 13
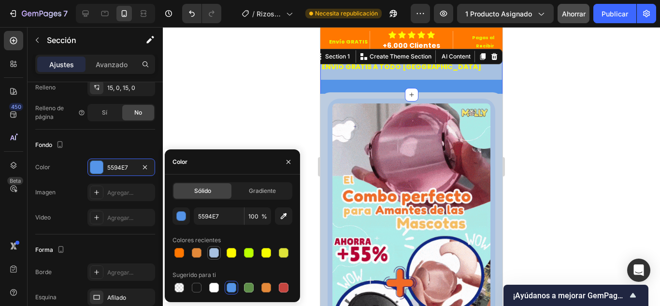
click at [216, 255] on div at bounding box center [214, 253] width 10 height 10
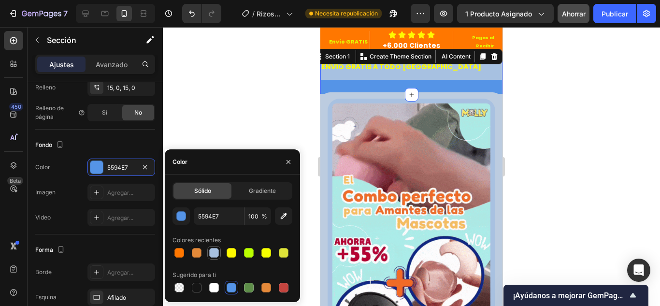
type input "A7C1E1"
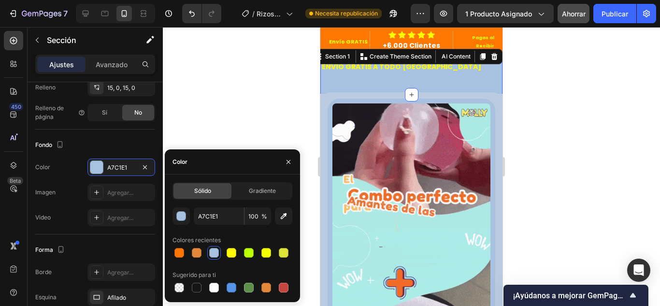
click at [218, 134] on div at bounding box center [411, 166] width 497 height 279
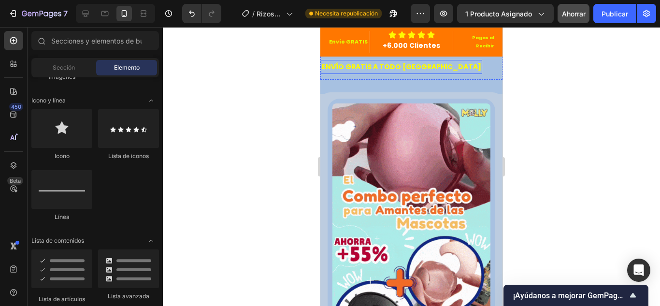
click at [358, 68] on p "ENVÍO GRATIS A TODO [GEOGRAPHIC_DATA]" at bounding box center [401, 67] width 159 height 12
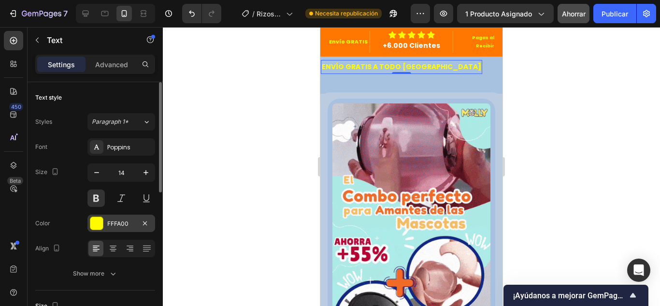
click at [102, 226] on div at bounding box center [96, 223] width 13 height 13
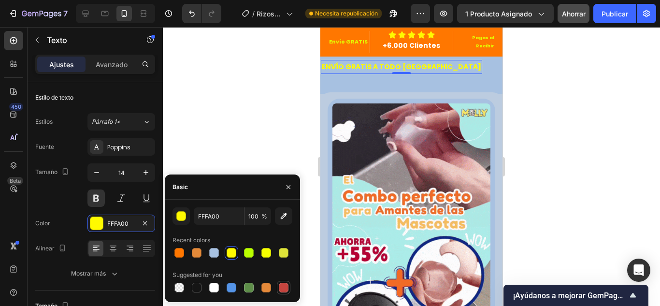
click at [285, 286] on div at bounding box center [284, 288] width 10 height 10
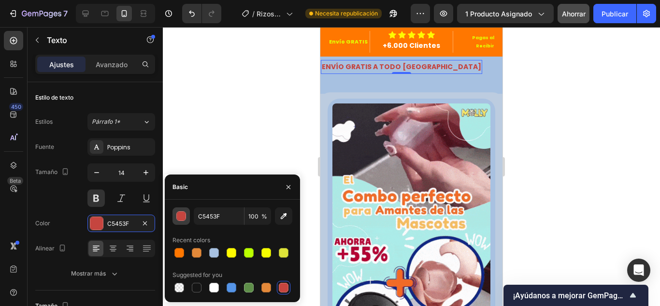
click at [184, 216] on div "button" at bounding box center [182, 217] width 10 height 10
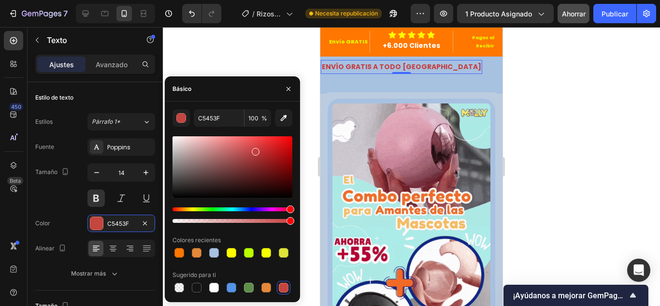
drag, startPoint x: 268, startPoint y: 205, endPoint x: 294, endPoint y: 208, distance: 26.3
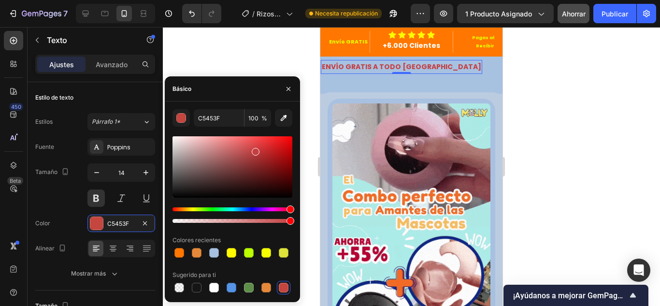
click at [294, 208] on div "C5453F 100 % Colores recientes Sugerido para ti" at bounding box center [232, 201] width 135 height 185
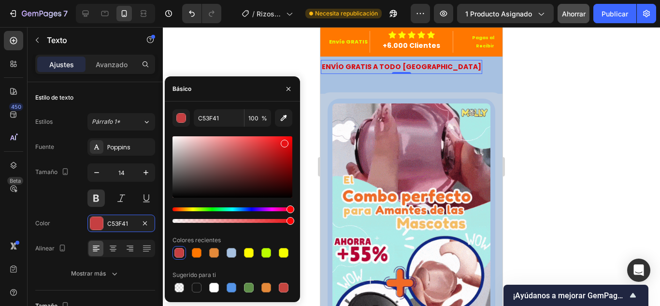
drag, startPoint x: 274, startPoint y: 146, endPoint x: 288, endPoint y: 147, distance: 14.5
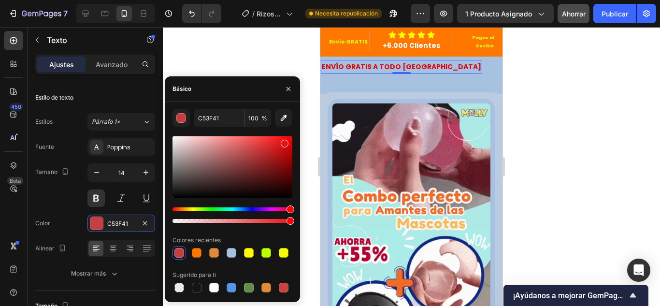
click at [288, 147] on div at bounding box center [233, 166] width 120 height 61
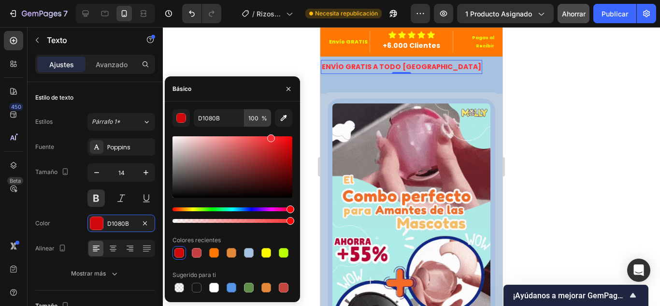
drag, startPoint x: 282, startPoint y: 150, endPoint x: 270, endPoint y: 125, distance: 27.9
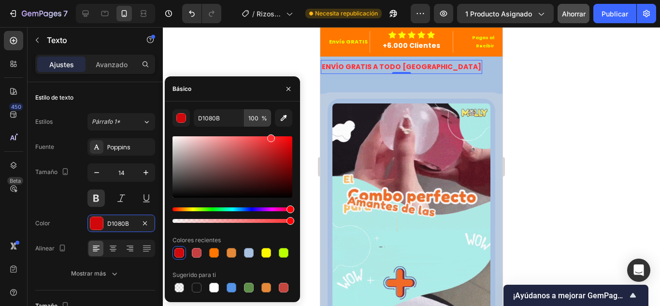
click at [270, 125] on div "D1080B 100 % Colores recientes Sugerido para ti" at bounding box center [233, 201] width 120 height 185
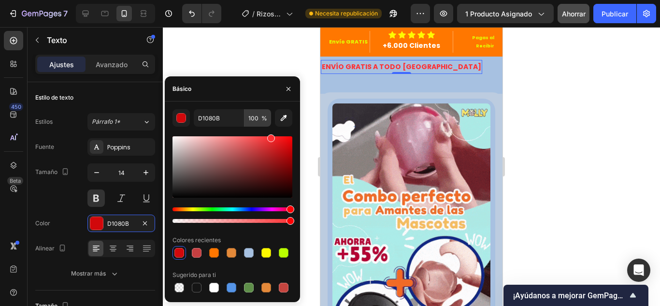
type input "FF3033"
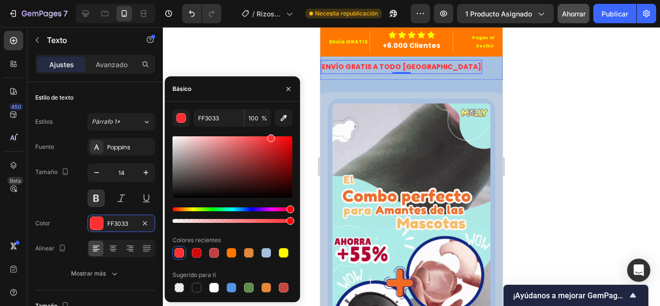
click at [510, 61] on p "PAGO CONTRA ENTREGA" at bounding box center [553, 67] width 87 height 12
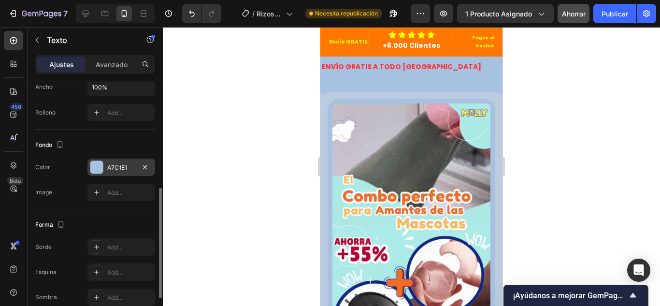
click at [99, 170] on div at bounding box center [96, 167] width 13 height 13
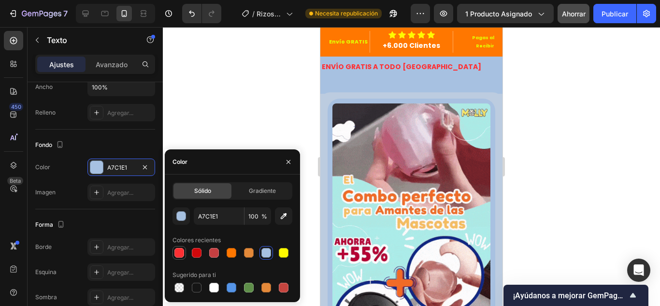
click at [183, 252] on div at bounding box center [179, 253] width 10 height 10
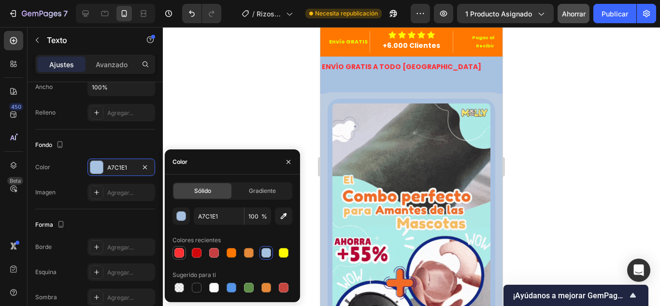
type input "FF3033"
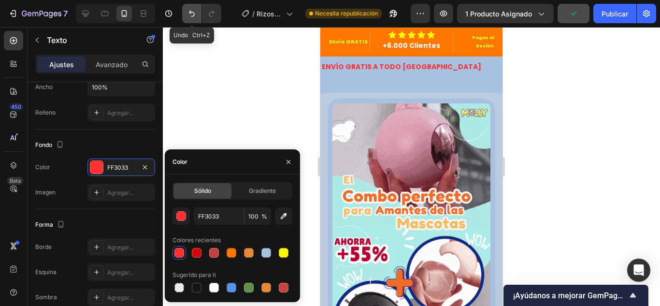
click at [187, 14] on icon "Deshacer/Rehacer" at bounding box center [192, 14] width 10 height 10
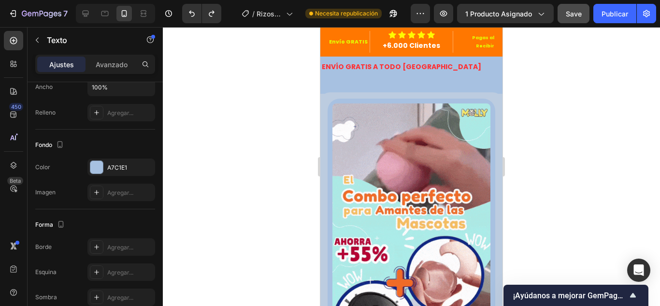
click at [510, 65] on p "PAGO CONTRA ENTREGA" at bounding box center [553, 67] width 87 height 12
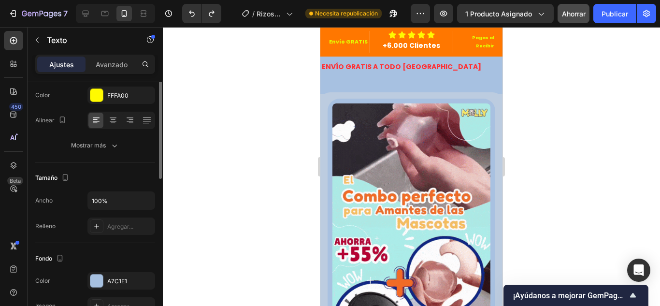
scroll to position [80, 0]
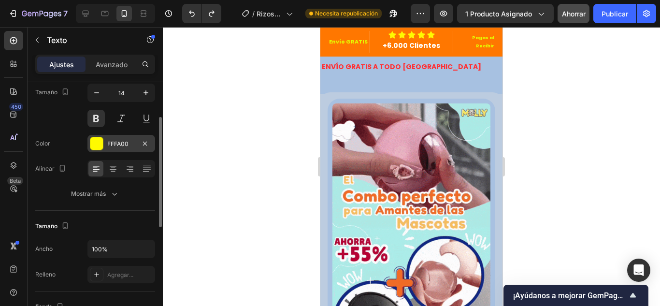
click at [98, 146] on div at bounding box center [96, 143] width 13 height 13
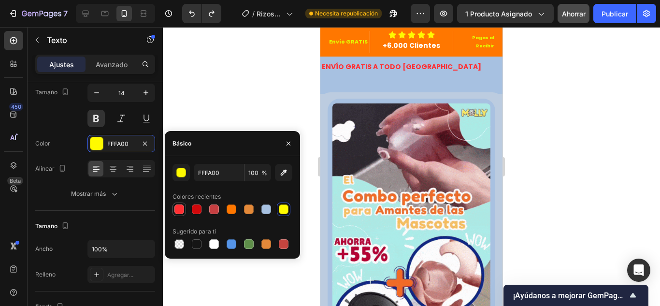
click at [180, 209] on div at bounding box center [179, 209] width 10 height 10
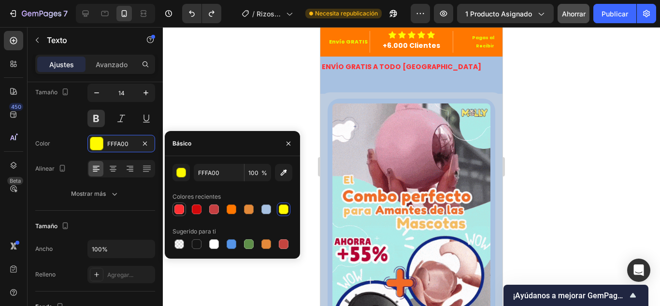
type input "FF3033"
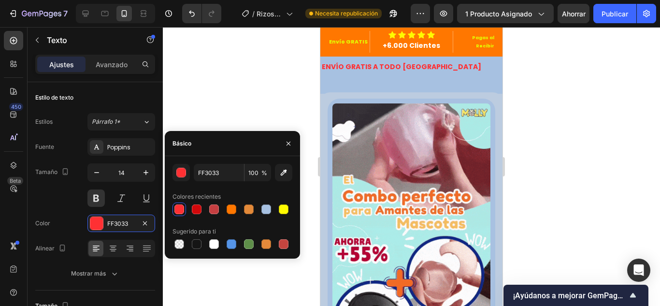
scroll to position [80, 0]
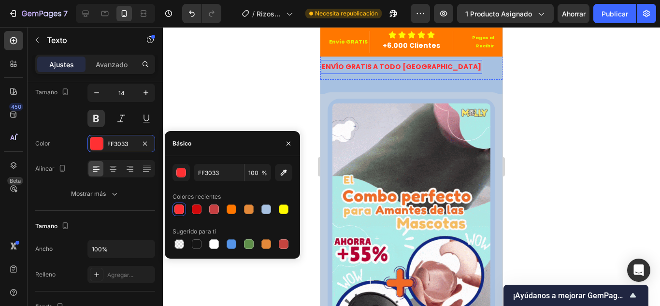
click at [400, 70] on p "ENVÍO GRATIS A TODO [GEOGRAPHIC_DATA]" at bounding box center [401, 67] width 159 height 12
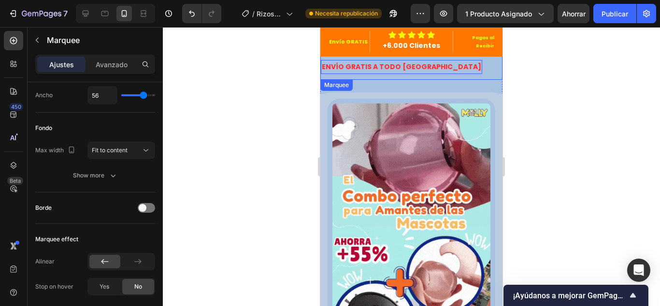
drag, startPoint x: 434, startPoint y: 67, endPoint x: 566, endPoint y: 132, distance: 147.6
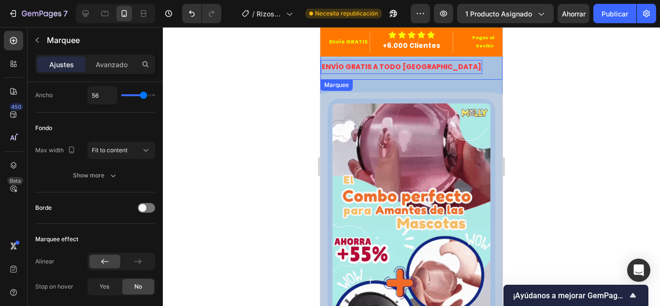
click at [434, 67] on div "ENVÍO GRATIS A TODO CHILE Text 0" at bounding box center [415, 67] width 188 height 14
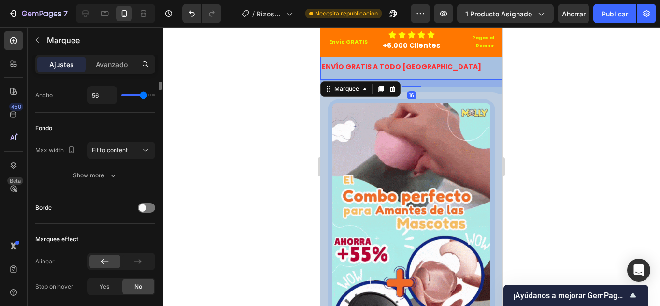
scroll to position [0, 0]
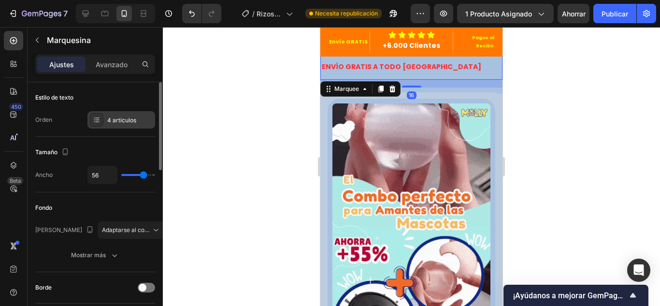
click at [135, 123] on font "4 artículos" at bounding box center [121, 119] width 29 height 7
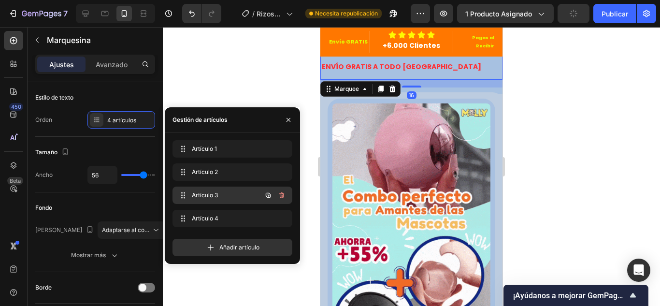
click at [211, 189] on div "Artículo 3 Item 3" at bounding box center [218, 195] width 85 height 14
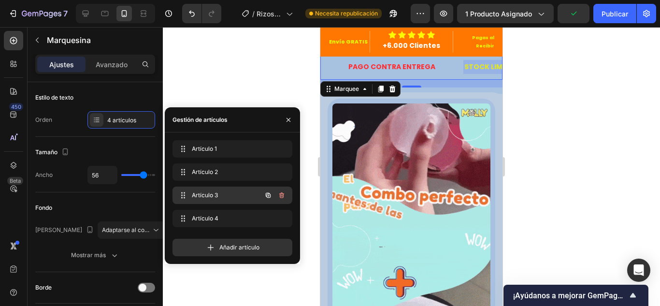
scroll to position [0, 178]
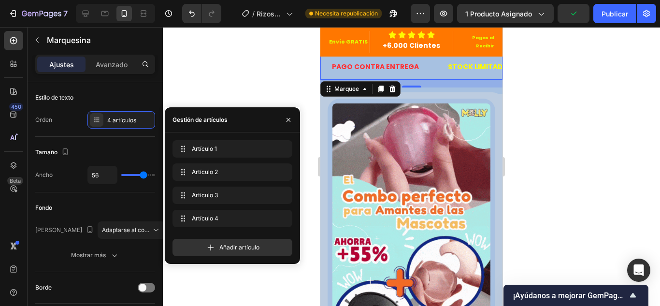
click at [448, 67] on p "STOCK LIMITADO" at bounding box center [478, 67] width 61 height 12
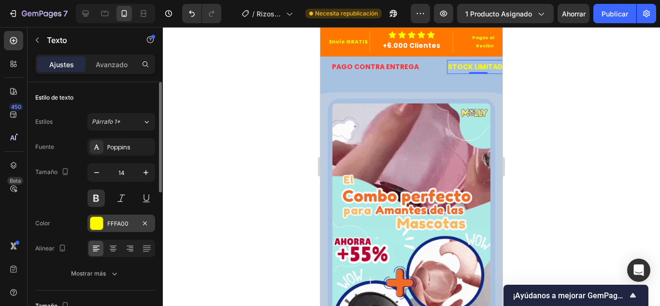
click at [99, 225] on div at bounding box center [96, 223] width 13 height 13
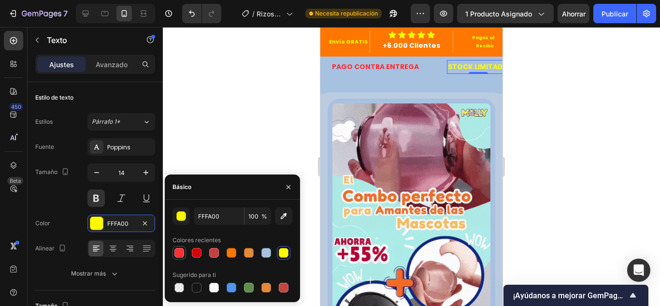
click at [181, 253] on div at bounding box center [179, 253] width 10 height 10
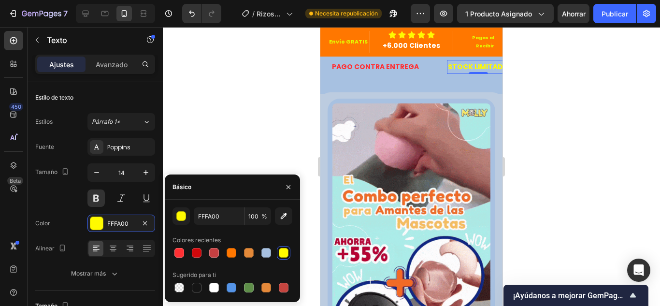
type input "FF3033"
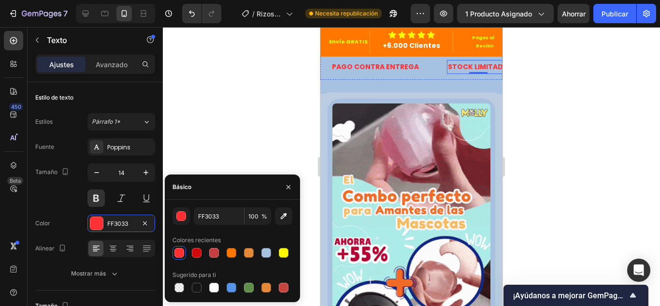
click at [538, 63] on p "SOPORTE POR WHATSAPP" at bounding box center [583, 67] width 90 height 12
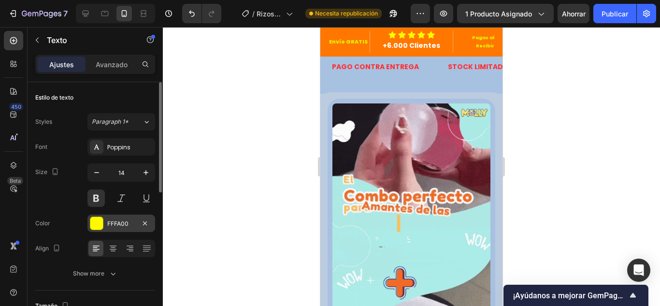
click at [95, 219] on div at bounding box center [96, 223] width 13 height 13
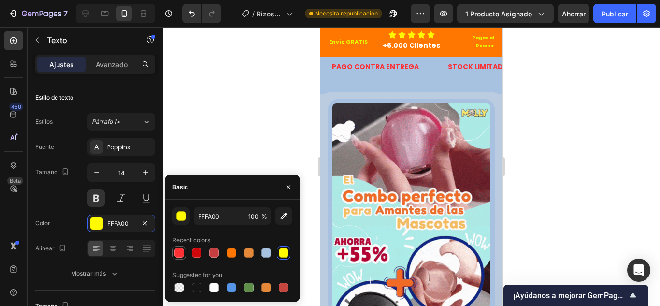
click at [177, 252] on div at bounding box center [179, 253] width 10 height 10
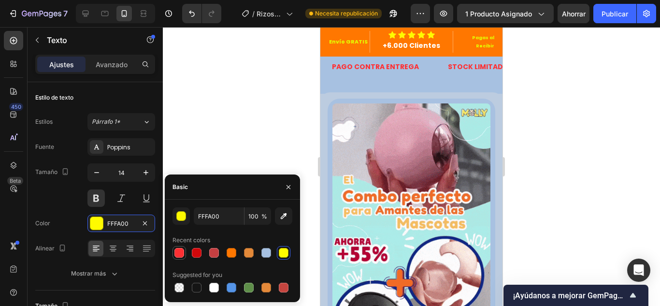
type input "FF3033"
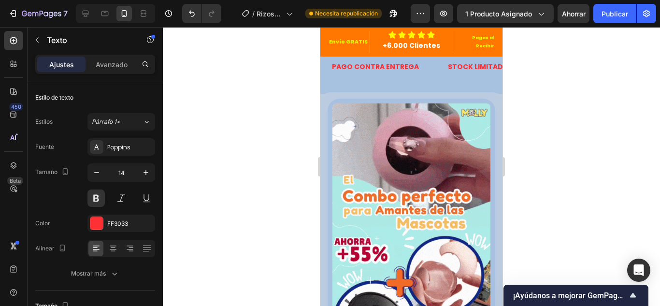
click at [205, 129] on div at bounding box center [411, 166] width 497 height 279
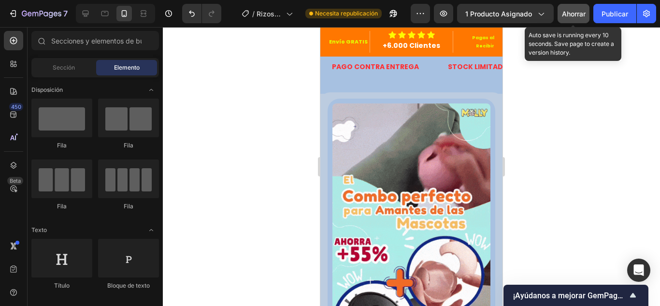
click at [574, 17] on font "Ahorrar" at bounding box center [574, 14] width 24 height 8
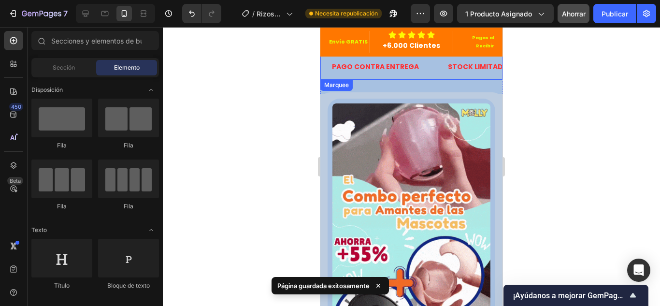
click at [368, 69] on div "PAGO CONTRA ENTREGA Text" at bounding box center [389, 67] width 116 height 14
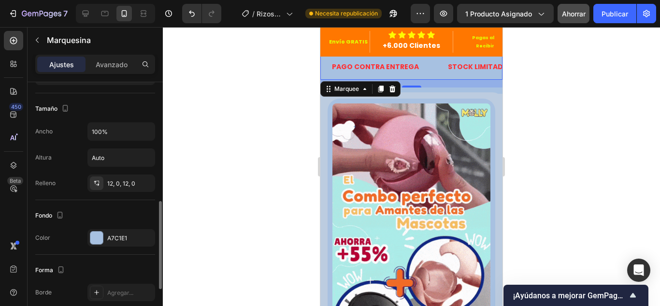
scroll to position [463, 0]
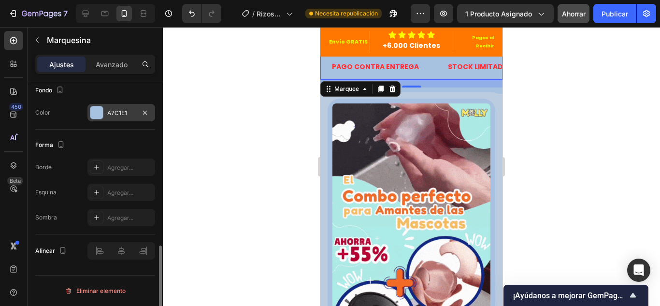
click at [102, 114] on div at bounding box center [96, 112] width 13 height 13
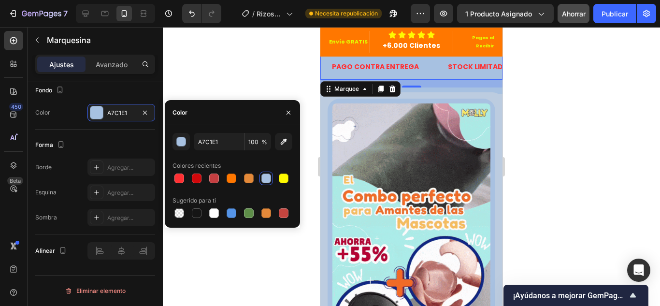
click at [240, 212] on div at bounding box center [233, 213] width 120 height 14
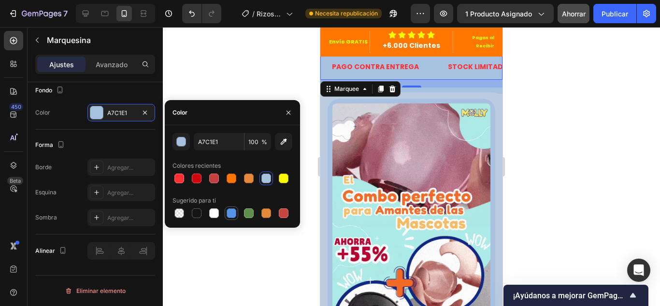
click at [230, 212] on div at bounding box center [232, 213] width 10 height 10
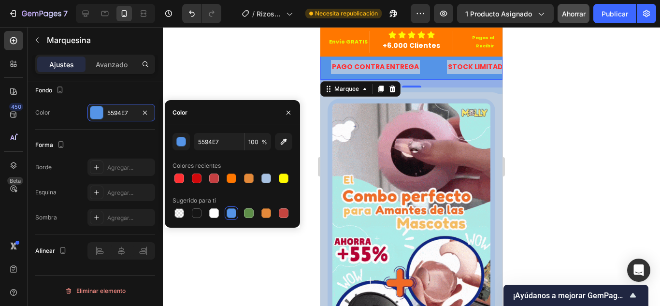
click at [270, 180] on div at bounding box center [266, 178] width 10 height 10
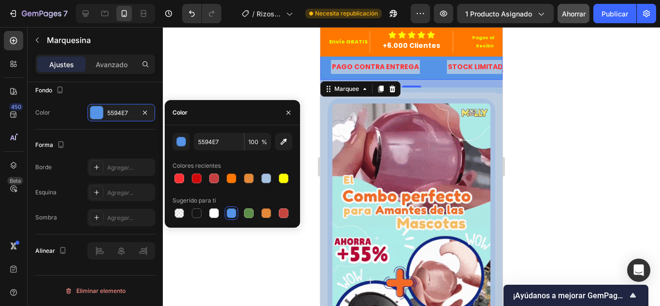
type input "A7C1E1"
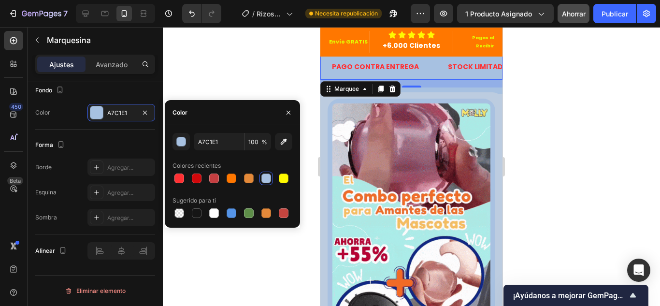
click at [248, 79] on div at bounding box center [411, 166] width 497 height 279
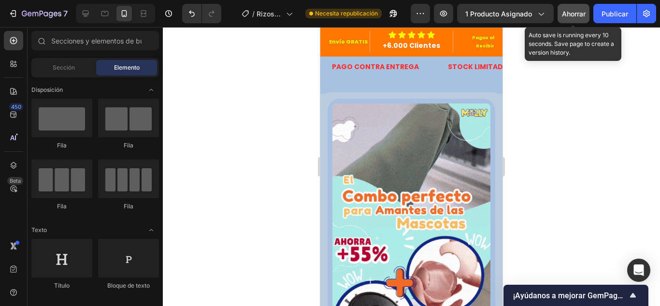
click at [588, 14] on button "Ahorrar" at bounding box center [574, 13] width 32 height 19
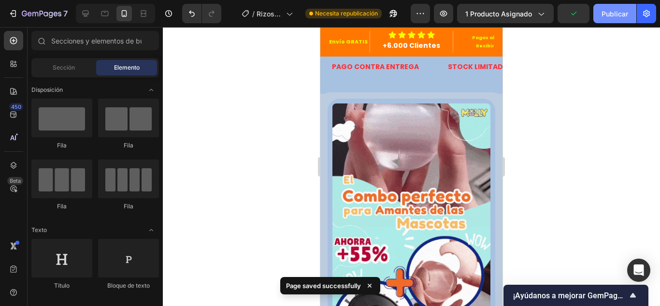
click at [611, 13] on font "Publicar" at bounding box center [615, 14] width 27 height 8
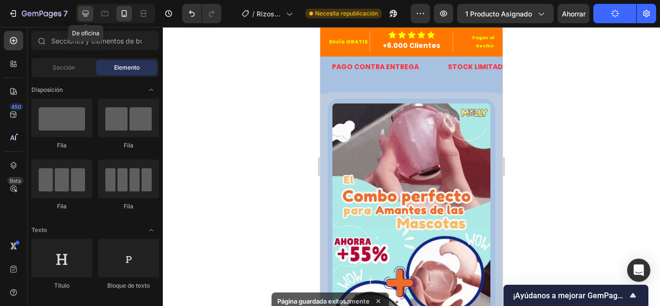
click at [86, 13] on icon at bounding box center [86, 14] width 10 height 10
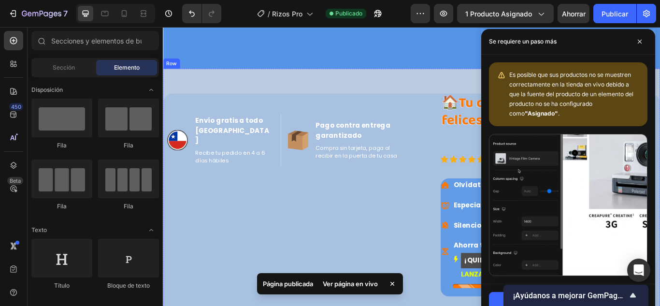
scroll to position [97, 0]
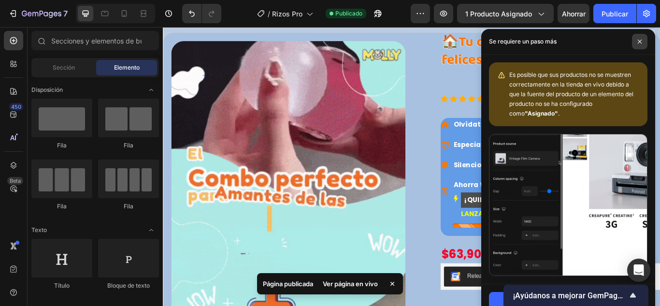
click at [643, 44] on span at bounding box center [639, 41] width 15 height 15
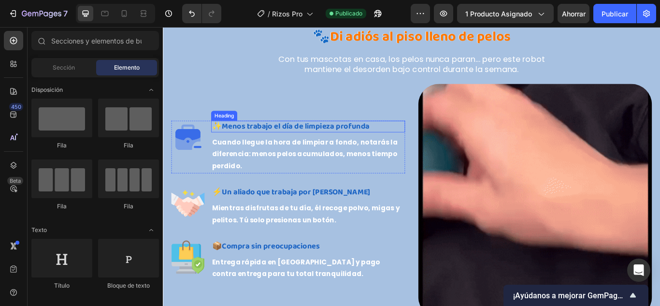
scroll to position [1867, 0]
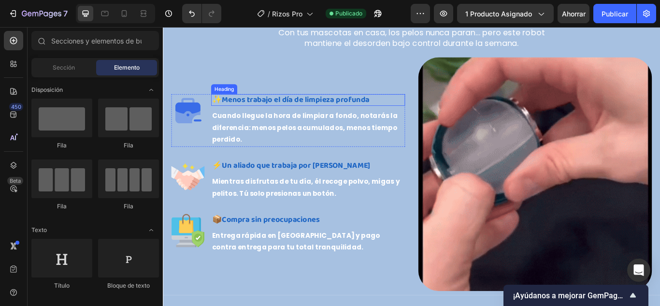
click at [502, 151] on img at bounding box center [597, 198] width 273 height 273
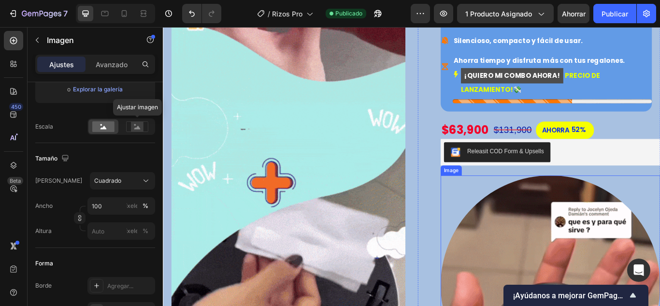
scroll to position [387, 0]
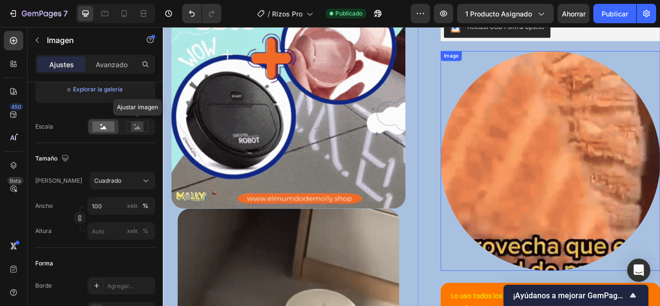
click at [586, 171] on img at bounding box center [615, 183] width 256 height 256
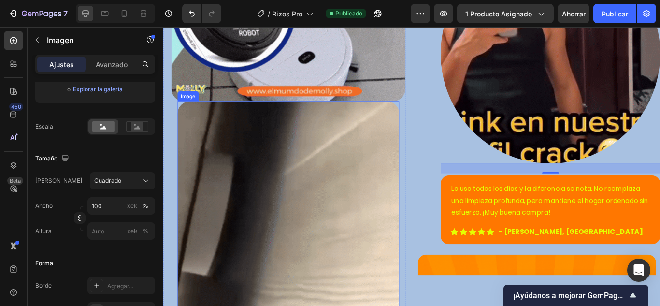
scroll to position [532, 0]
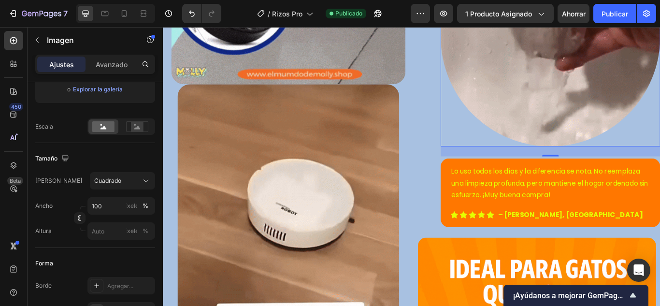
click at [596, 106] on img at bounding box center [615, 38] width 256 height 256
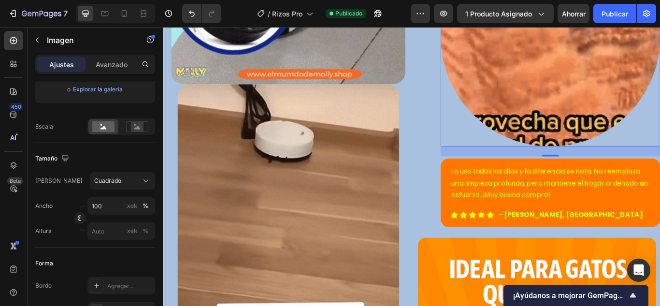
scroll to position [0, 0]
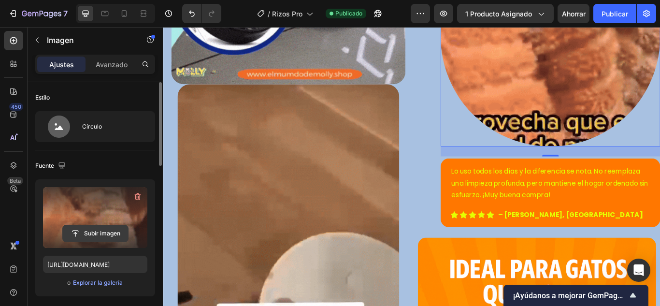
click at [94, 233] on input "file" at bounding box center [95, 233] width 65 height 16
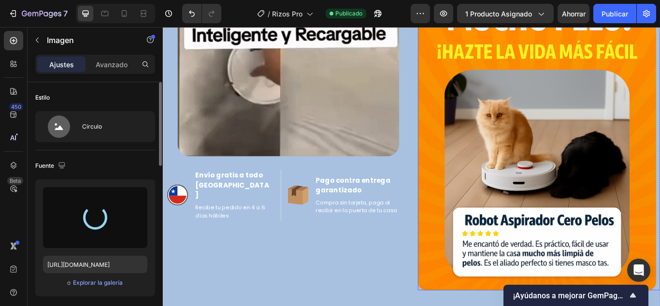
type input "[URL][DOMAIN_NAME]"
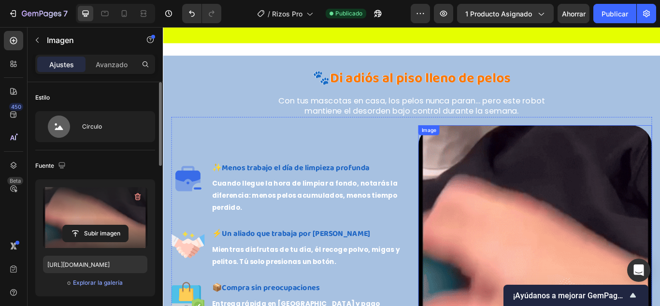
scroll to position [1885, 0]
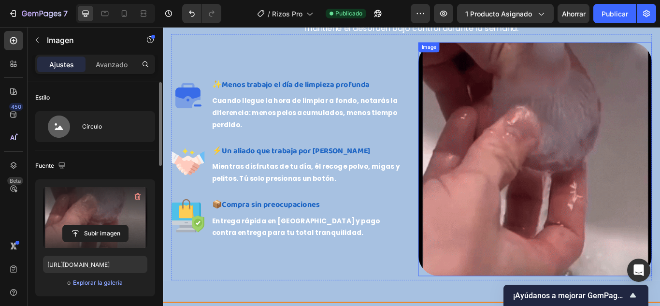
click at [533, 167] on img at bounding box center [597, 181] width 273 height 273
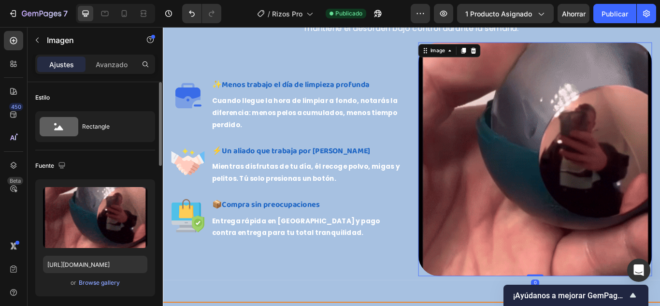
scroll to position [1933, 0]
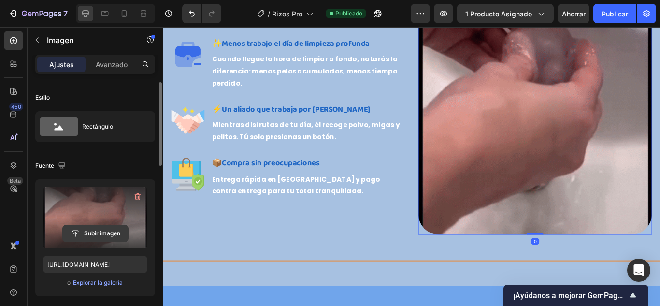
click at [105, 229] on input "file" at bounding box center [95, 233] width 65 height 16
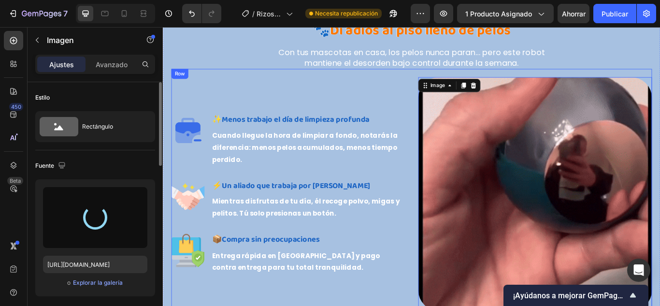
scroll to position [1885, 0]
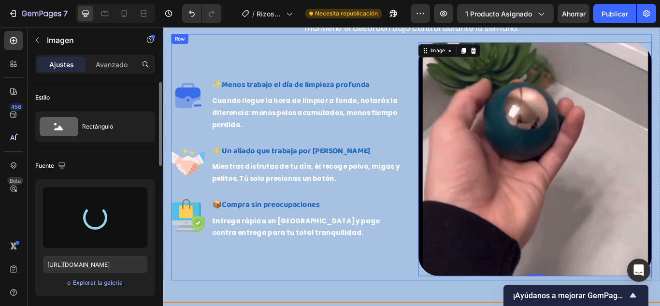
type input "[URL][DOMAIN_NAME]"
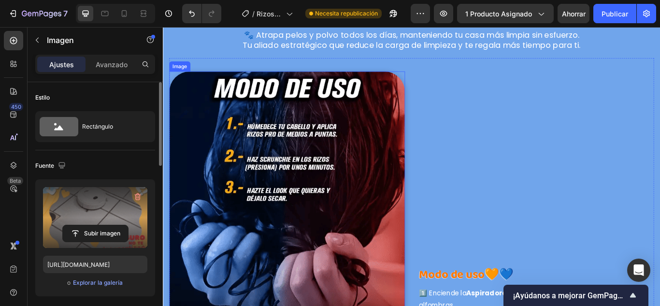
scroll to position [2368, 0]
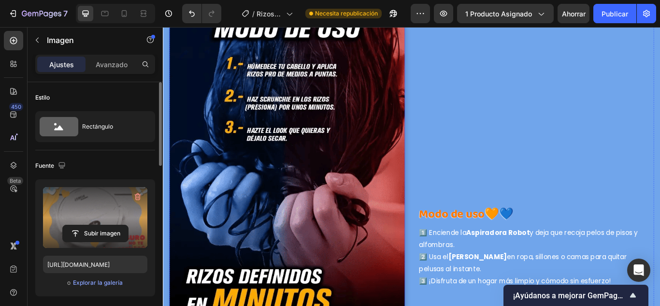
click at [279, 193] on img at bounding box center [307, 284] width 275 height 550
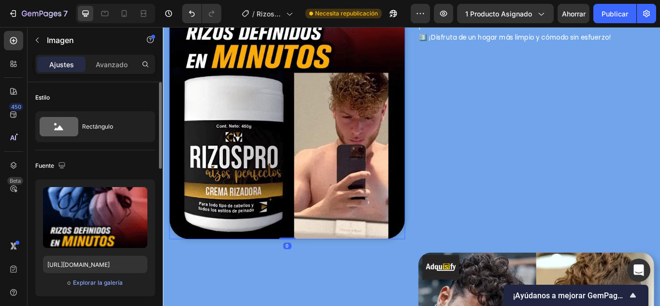
scroll to position [2706, 0]
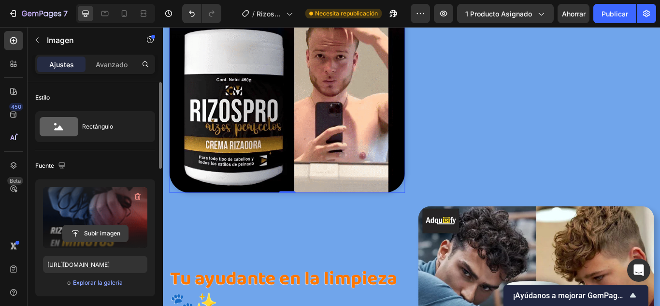
click at [86, 229] on input "file" at bounding box center [95, 233] width 65 height 16
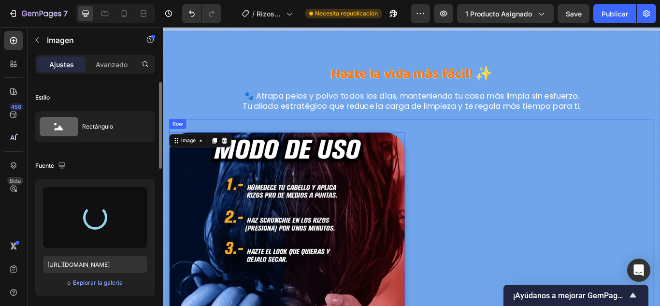
scroll to position [2091, 0]
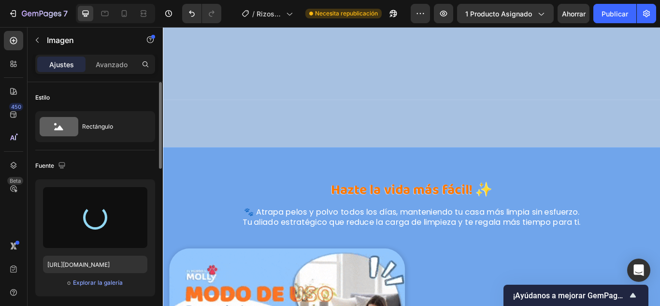
type input "[URL][DOMAIN_NAME]"
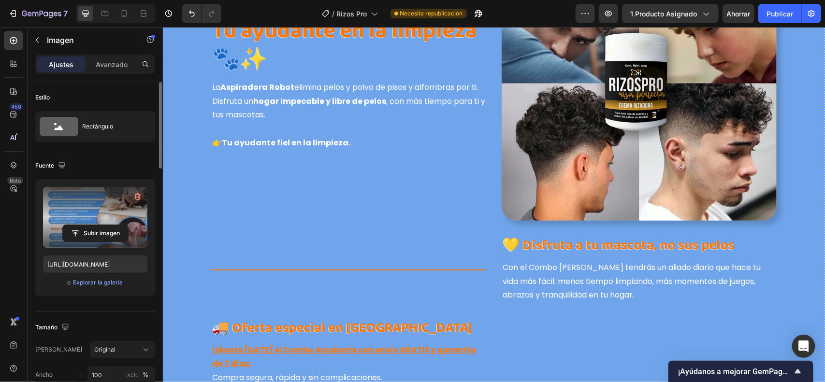
scroll to position [2924, 0]
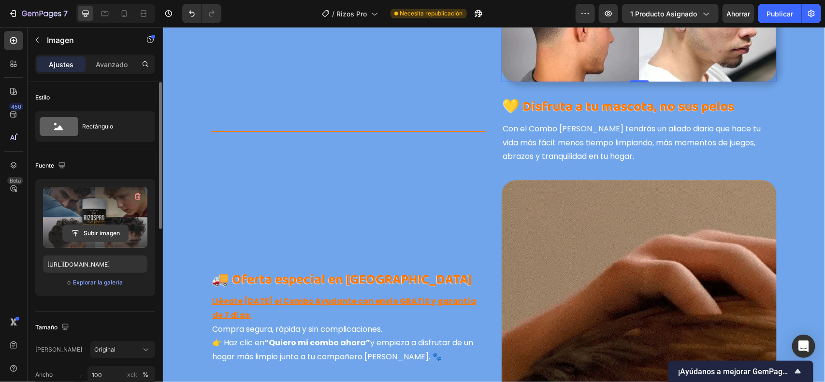
click at [88, 230] on input "file" at bounding box center [95, 233] width 65 height 16
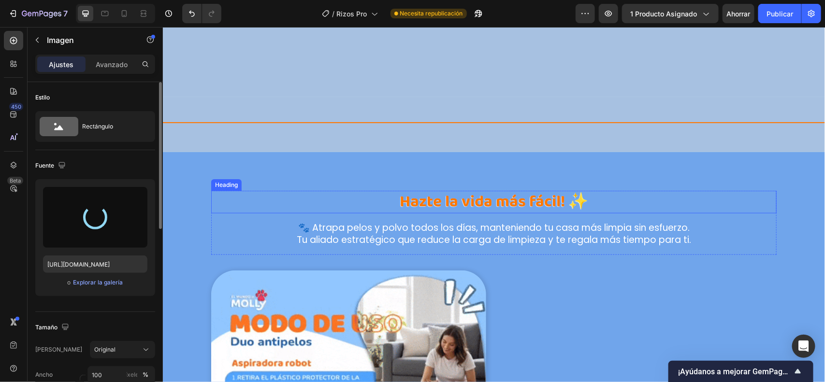
scroll to position [2229, 0]
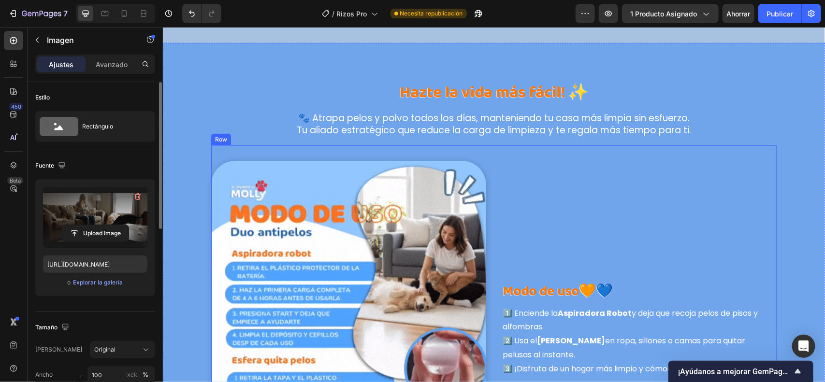
type input "[URL][DOMAIN_NAME]"
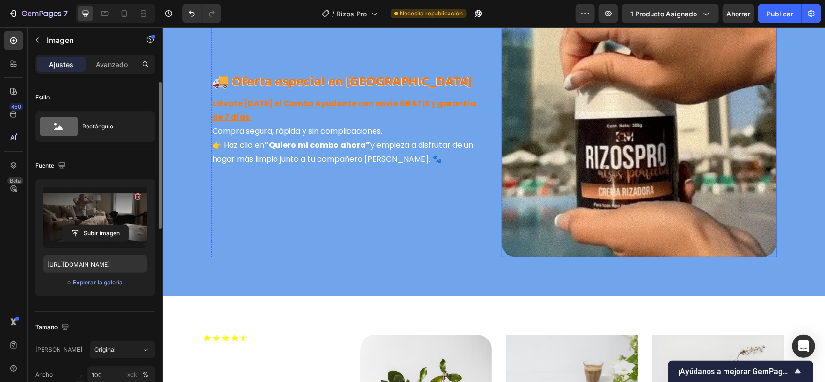
scroll to position [2954, 0]
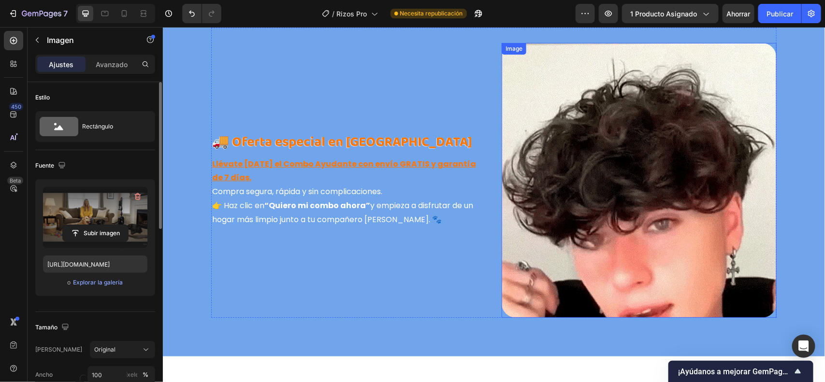
click at [582, 169] on img at bounding box center [638, 180] width 275 height 275
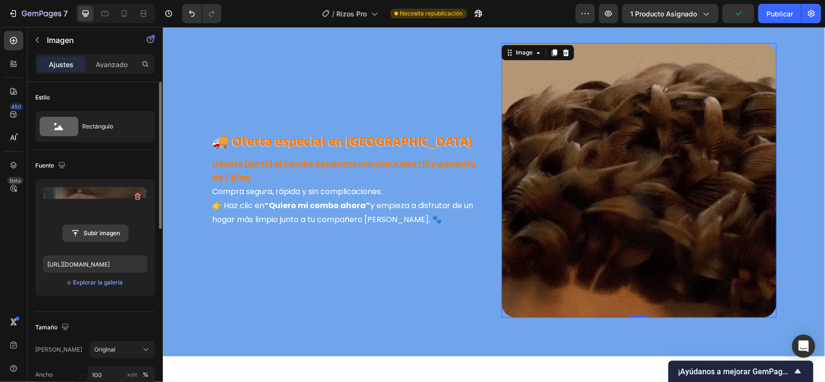
click at [98, 231] on input "file" at bounding box center [95, 233] width 65 height 16
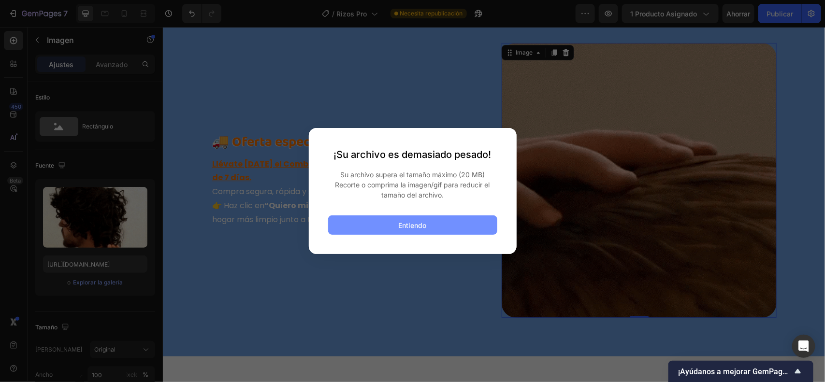
click at [383, 224] on button "Entiendo" at bounding box center [412, 225] width 169 height 19
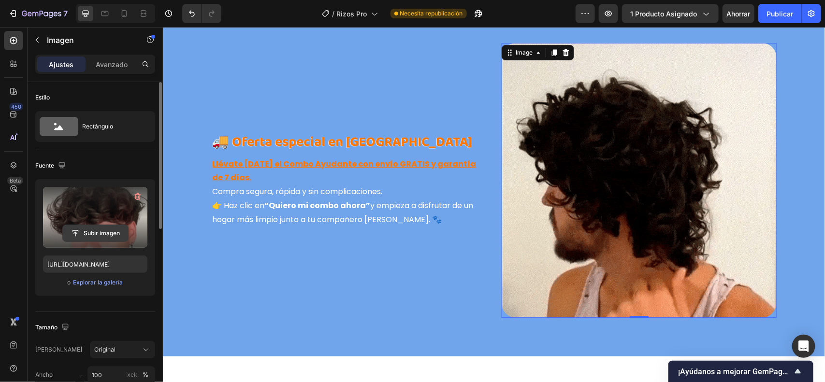
click at [105, 227] on input "file" at bounding box center [95, 233] width 65 height 16
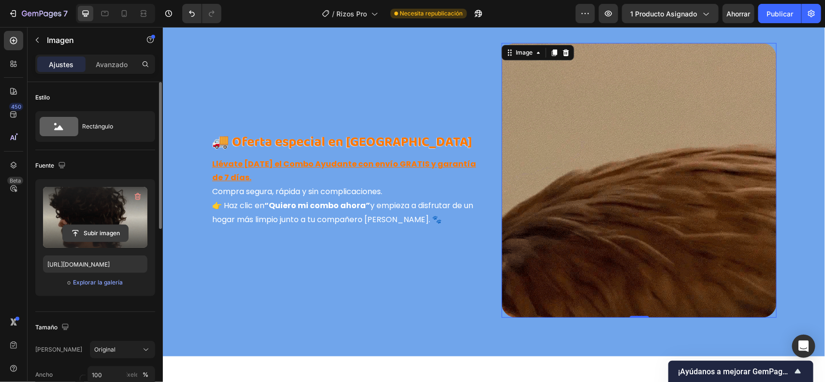
type input "C:\fakepath\Vídeo sin título (3).gif"
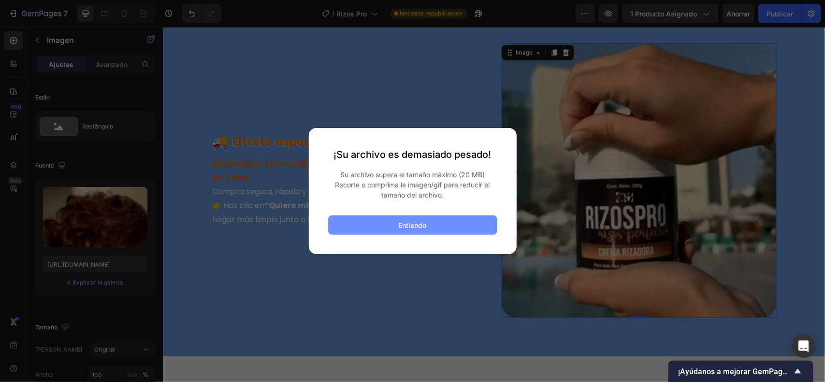
click at [393, 219] on button "Entiendo" at bounding box center [412, 225] width 169 height 19
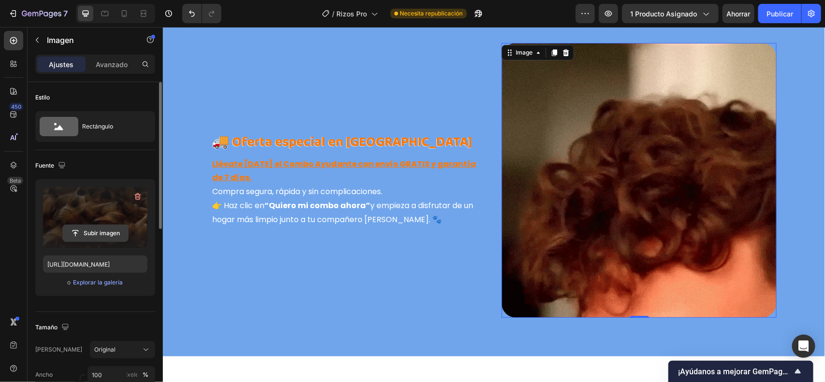
click at [108, 227] on input "file" at bounding box center [95, 233] width 65 height 16
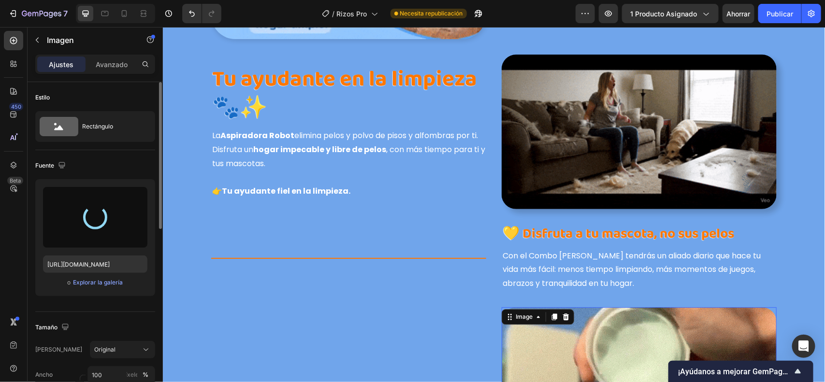
scroll to position [2652, 0]
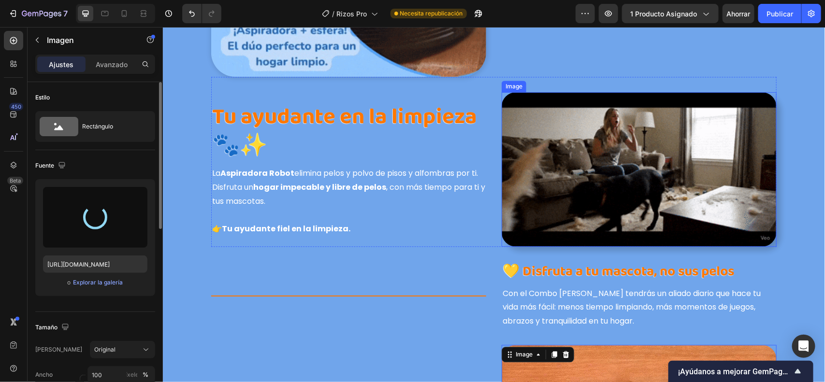
drag, startPoint x: 547, startPoint y: 187, endPoint x: 476, endPoint y: 188, distance: 70.6
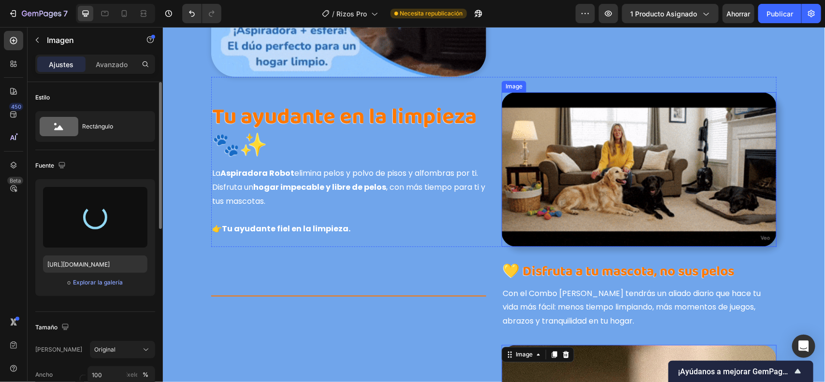
click at [547, 187] on img at bounding box center [638, 169] width 275 height 155
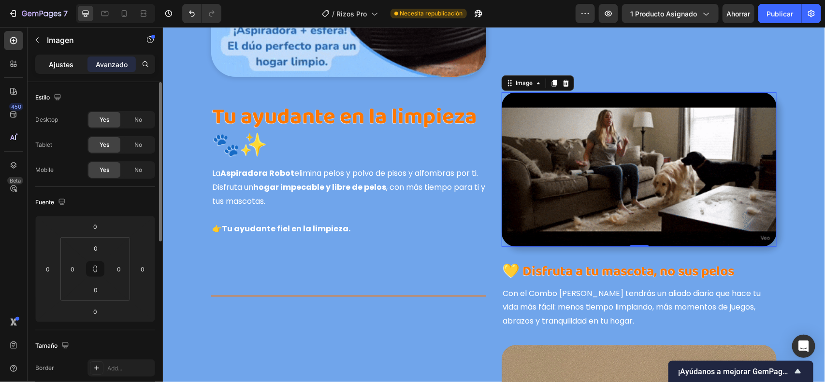
click at [57, 69] on p "Ajustes" at bounding box center [61, 64] width 25 height 10
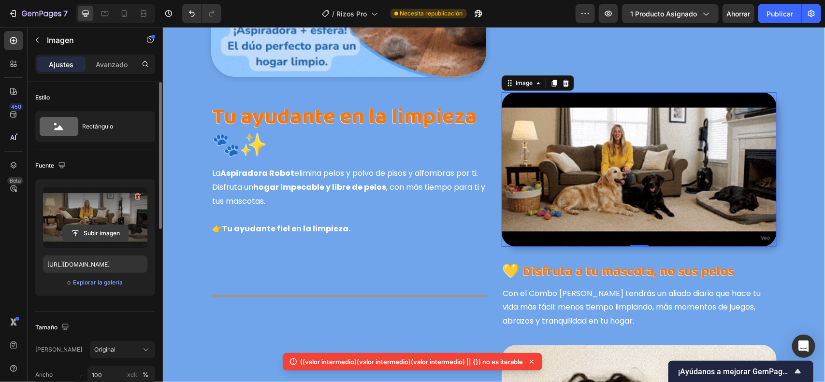
click at [101, 237] on input "file" at bounding box center [95, 233] width 65 height 16
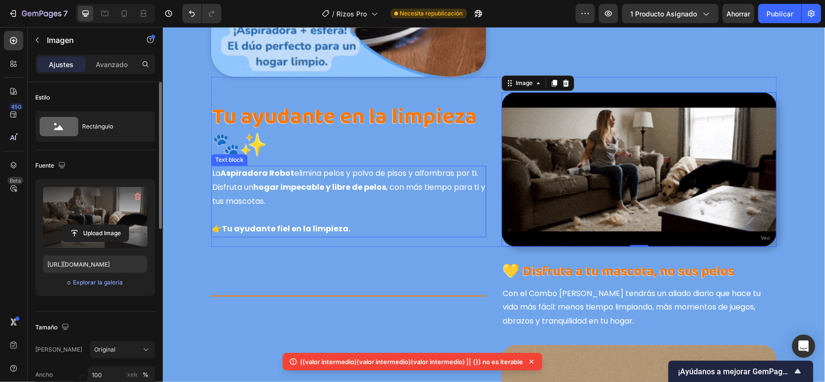
type input "[URL][DOMAIN_NAME]"
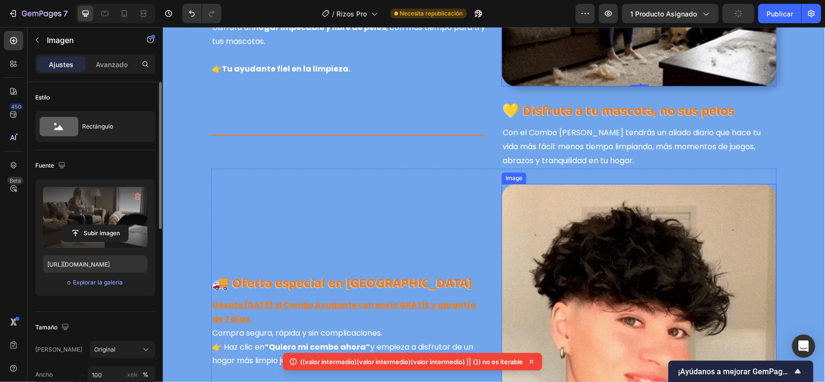
scroll to position [2832, 0]
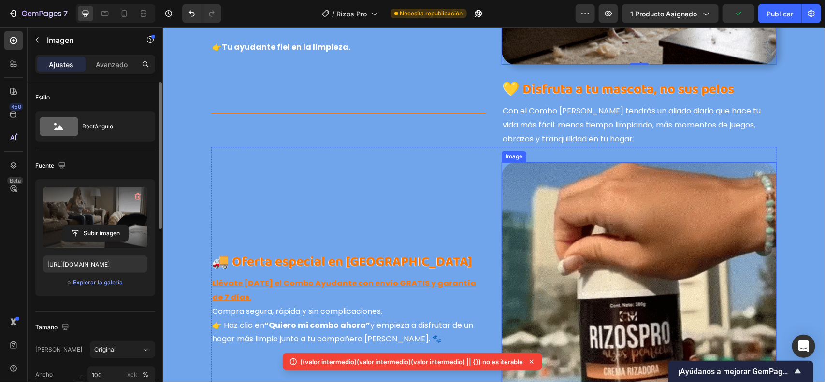
click at [545, 232] on img at bounding box center [638, 299] width 275 height 275
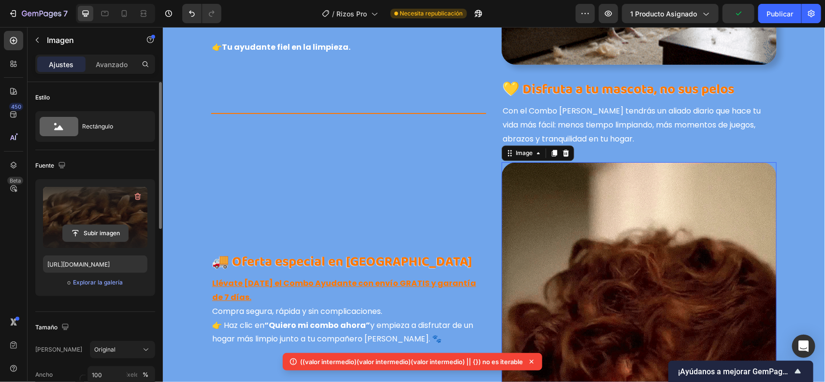
click at [111, 231] on input "file" at bounding box center [95, 233] width 65 height 16
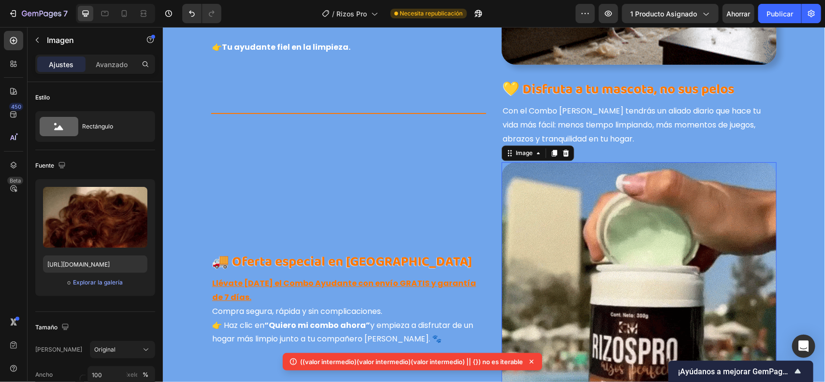
type input "[URL][DOMAIN_NAME]"
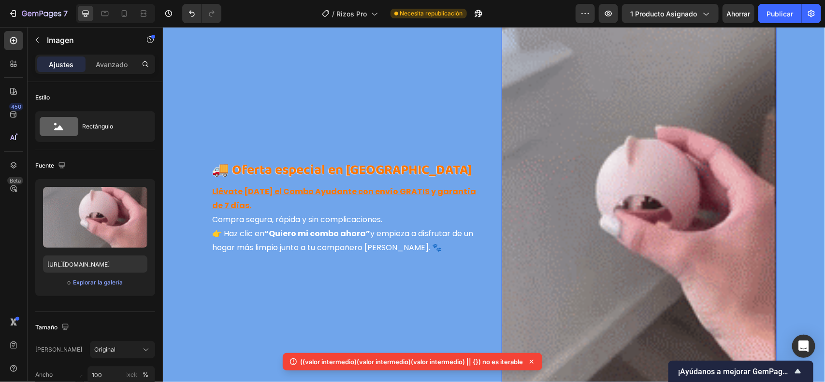
scroll to position [3014, 0]
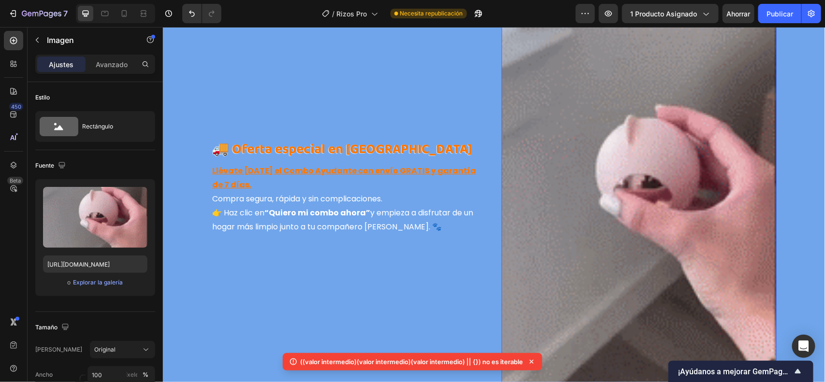
click at [462, 288] on div "🚚 Oferta especial en [GEOGRAPHIC_DATA] Heading Llévate [DATE] el Combo Ayudante…" at bounding box center [348, 187] width 275 height 413
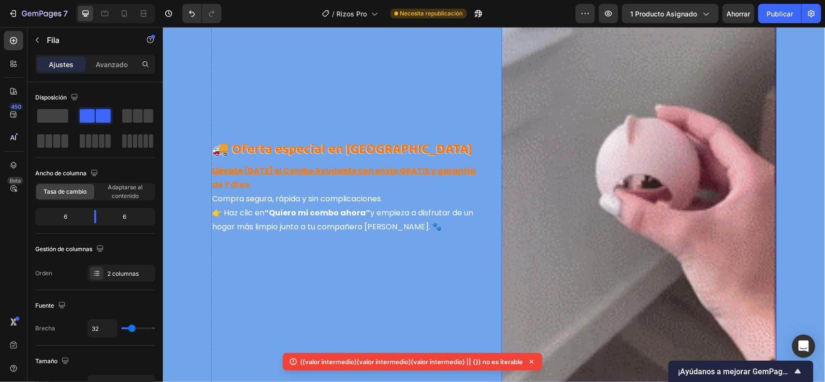
scroll to position [3070, 0]
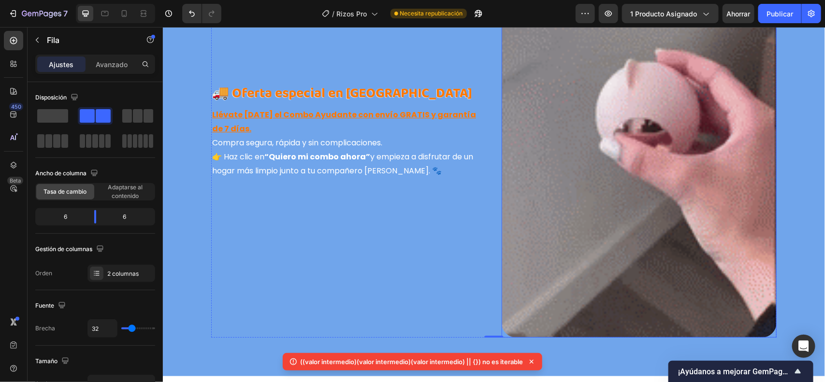
click at [555, 255] on img at bounding box center [638, 131] width 275 height 413
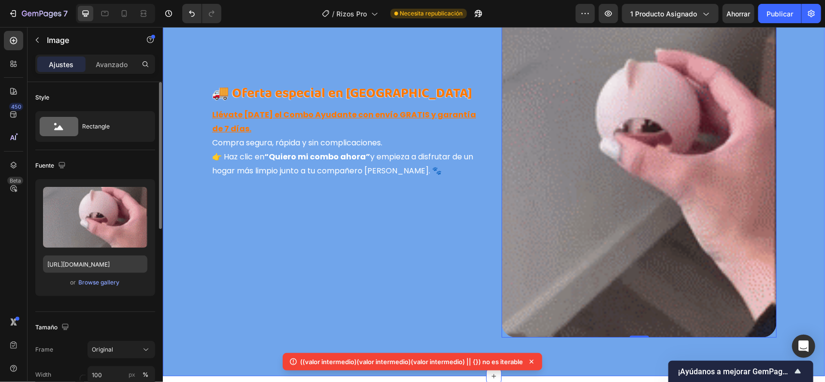
scroll to position [3134, 0]
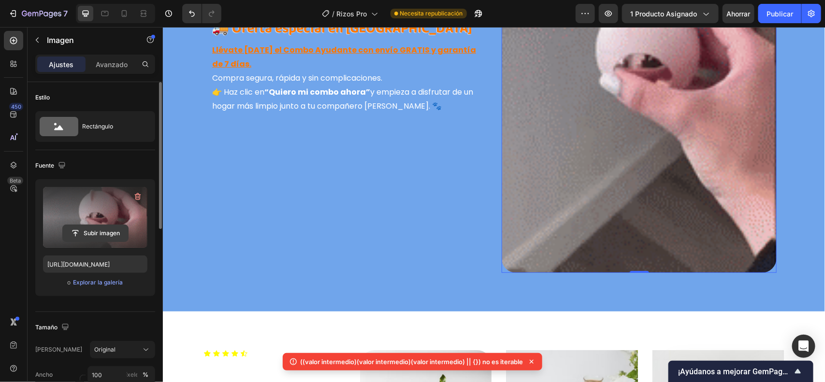
click at [82, 233] on input "file" at bounding box center [95, 233] width 65 height 16
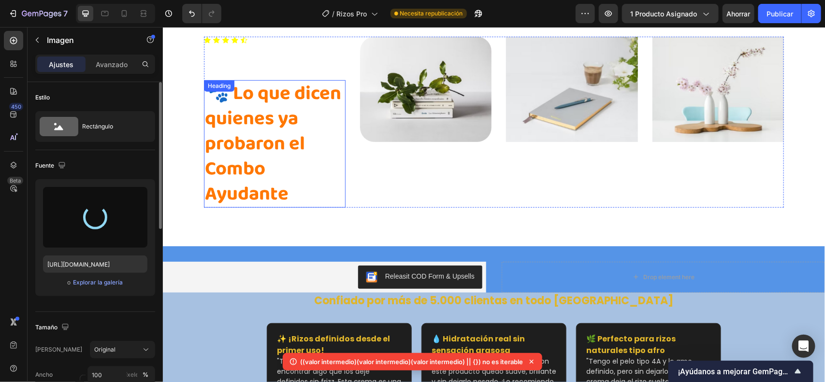
scroll to position [3436, 0]
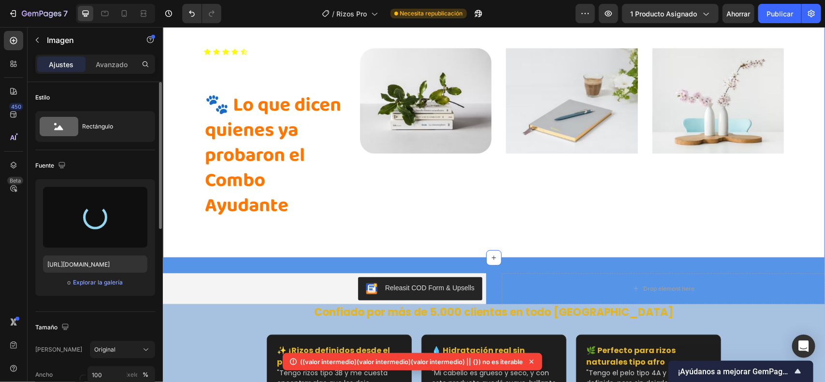
click at [170, 99] on div "Icon Icon Icon Icon Icon Icon List Hoz + 5.000 dueños de mascotas felices en [G…" at bounding box center [494, 133] width 648 height 171
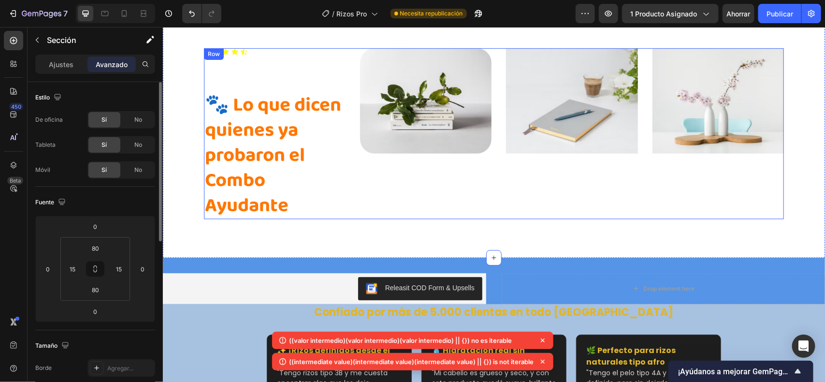
click at [214, 56] on div "Icon Icon Icon Icon Icon Icon List Hoz + 5.000 dueños de mascotas felices en [G…" at bounding box center [493, 133] width 662 height 248
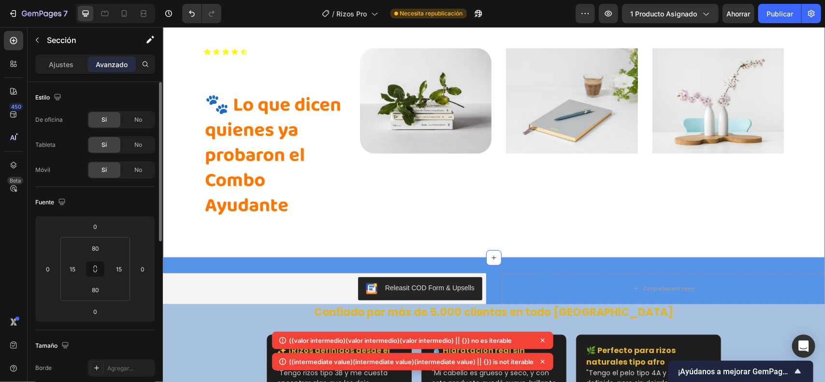
scroll to position [3376, 0]
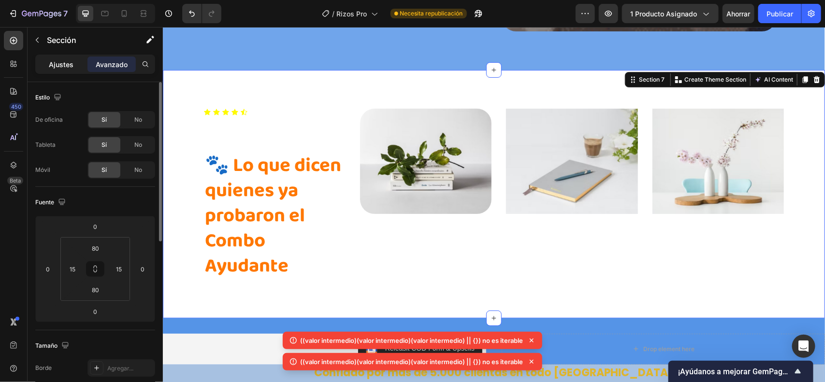
click at [38, 60] on div "Ajustes" at bounding box center [61, 64] width 48 height 15
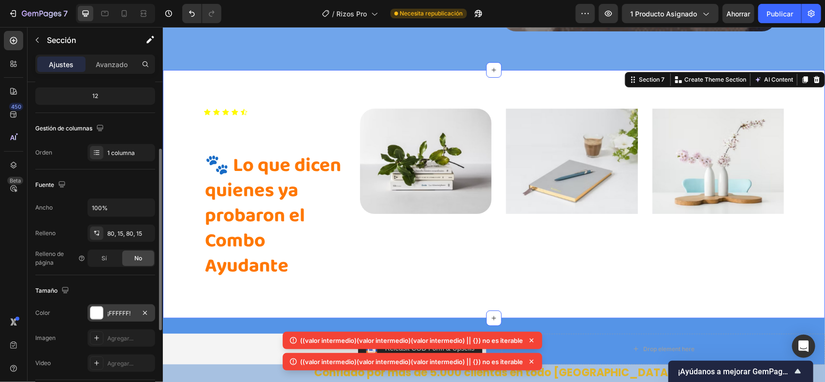
scroll to position [181, 0]
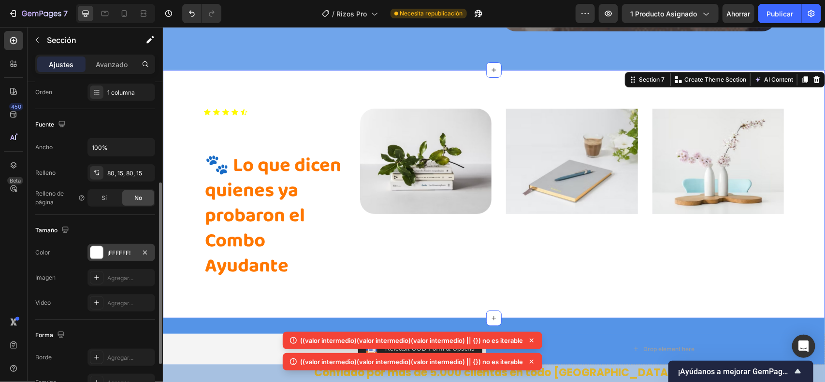
click at [97, 261] on div "¡FFFFFF!" at bounding box center [121, 252] width 68 height 17
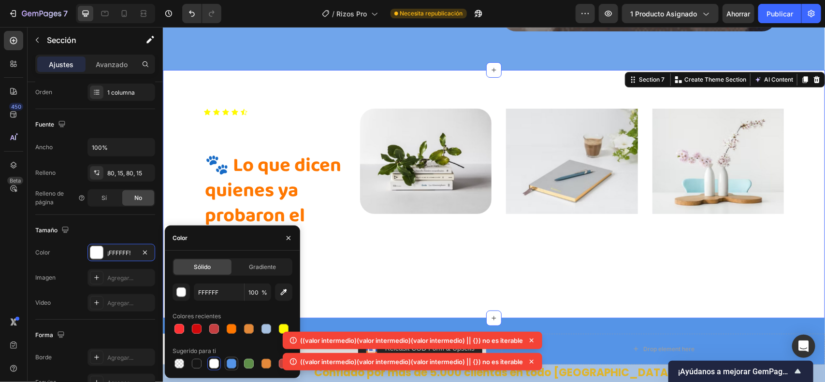
click at [232, 305] on div at bounding box center [232, 364] width 10 height 10
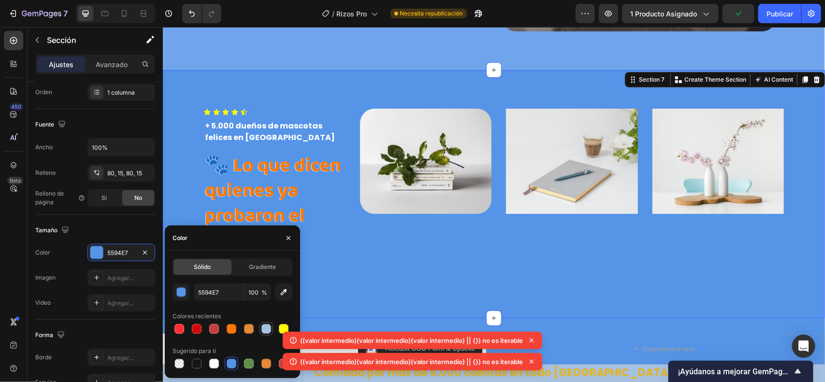
click at [266, 305] on div at bounding box center [266, 329] width 10 height 10
type input "A7C1E1"
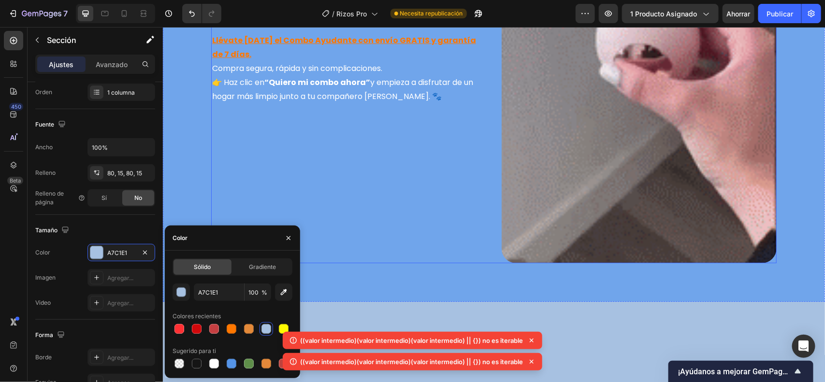
scroll to position [3014, 0]
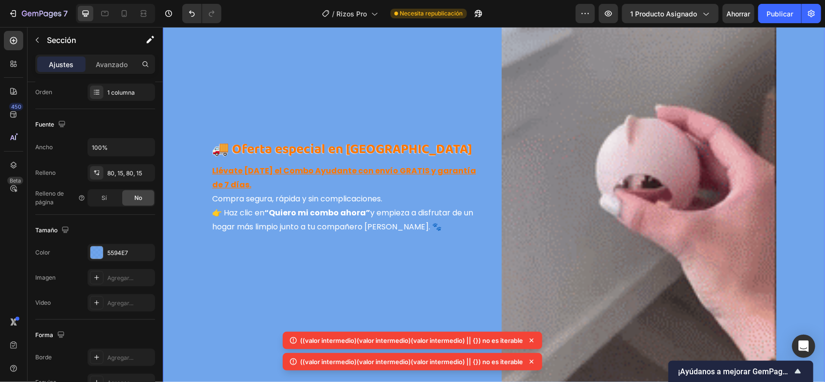
click at [100, 255] on div at bounding box center [96, 252] width 13 height 13
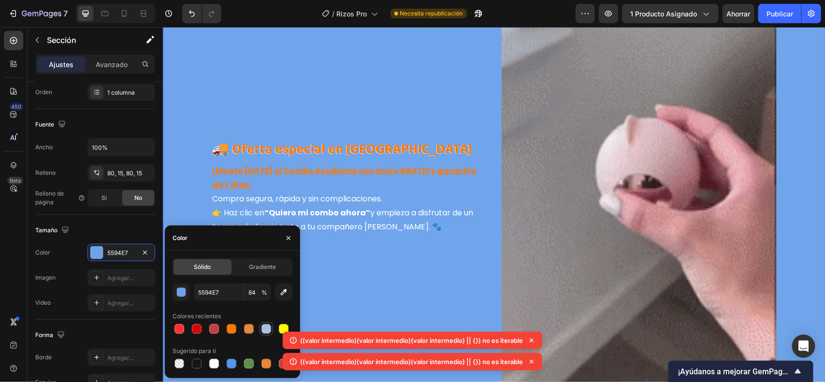
click at [263, 305] on div at bounding box center [266, 329] width 10 height 10
type input "A7C1E1"
type input "100"
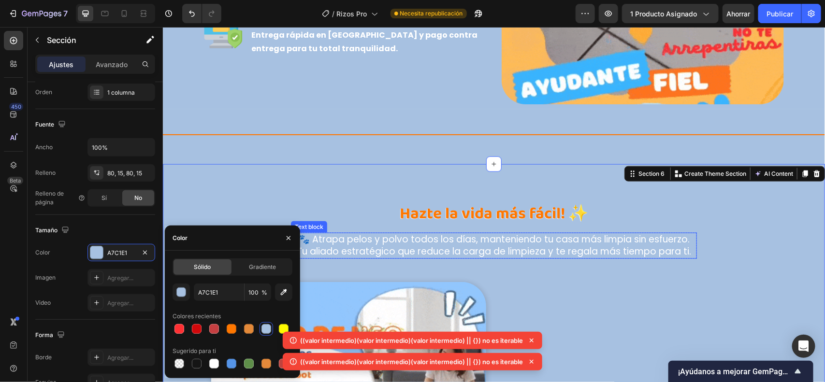
scroll to position [1878, 0]
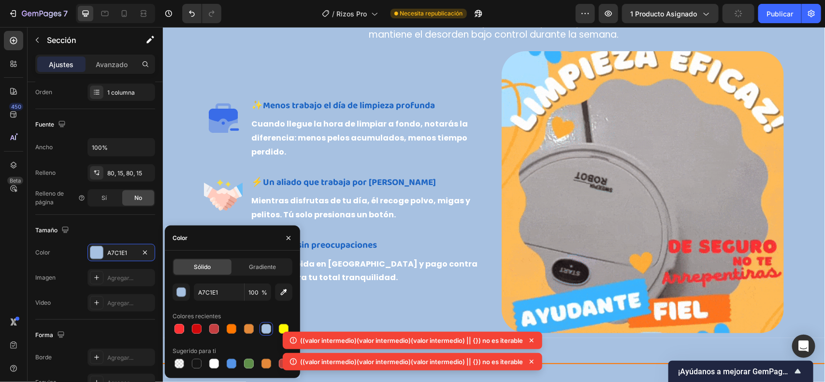
click at [293, 181] on div "🐾 Di adiós al piso lleno de pelos Heading Row Con tus mascotas en casa, los pel…" at bounding box center [493, 154] width 643 height 368
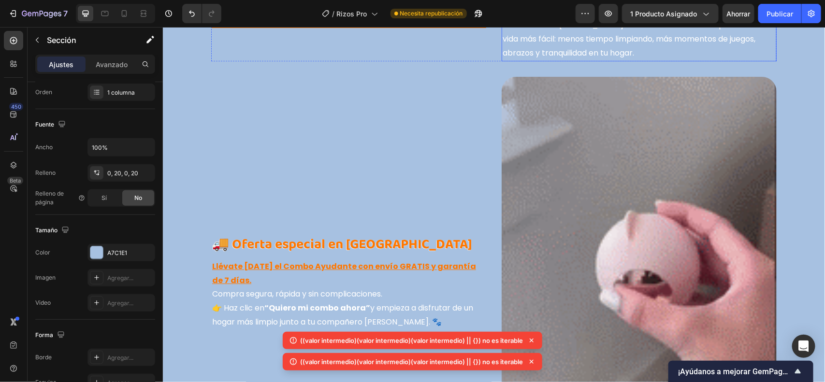
scroll to position [3049, 0]
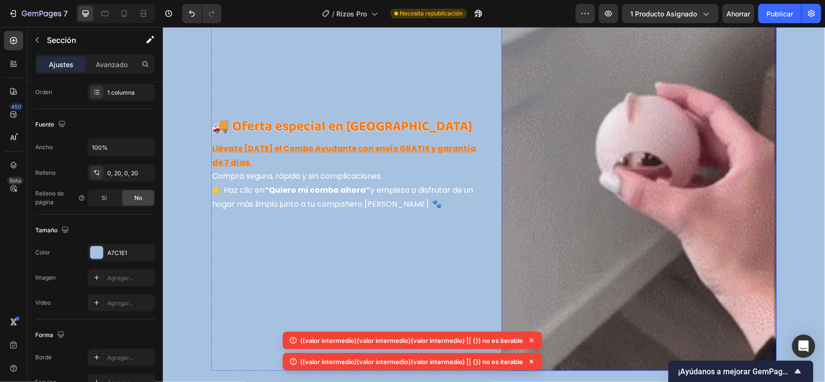
click at [660, 228] on img at bounding box center [638, 164] width 275 height 413
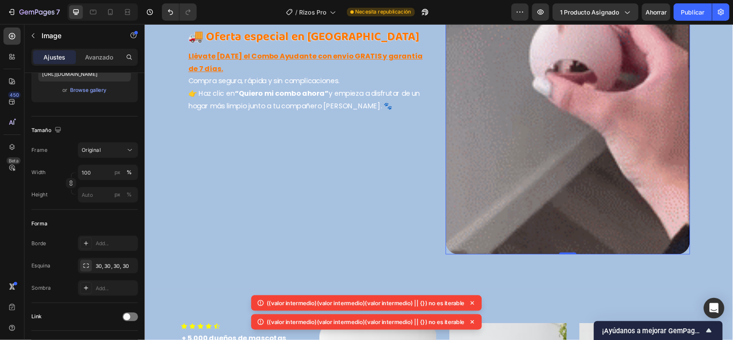
scroll to position [0, 0]
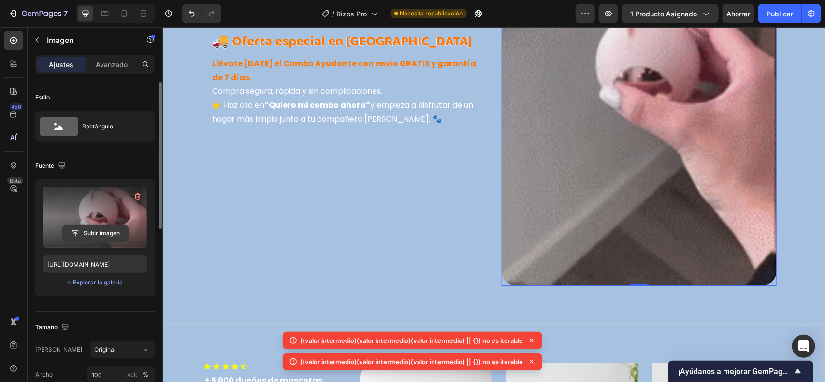
click at [100, 235] on input "file" at bounding box center [95, 233] width 65 height 16
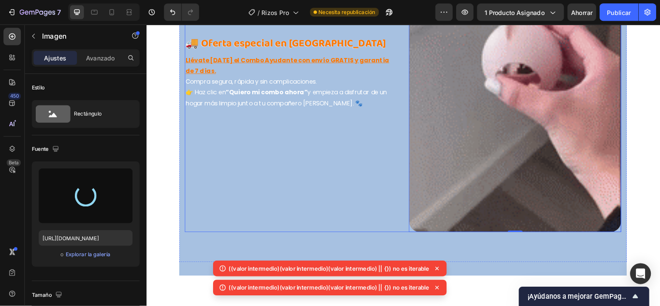
scroll to position [3125, 0]
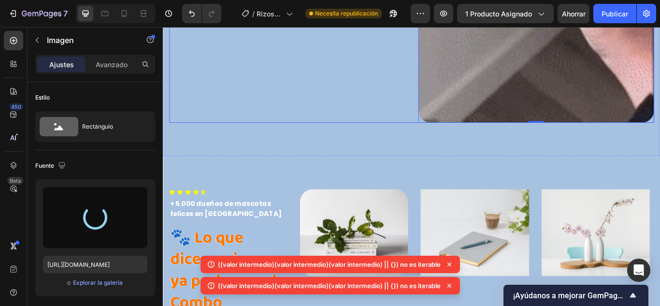
type input "[URL][DOMAIN_NAME]"
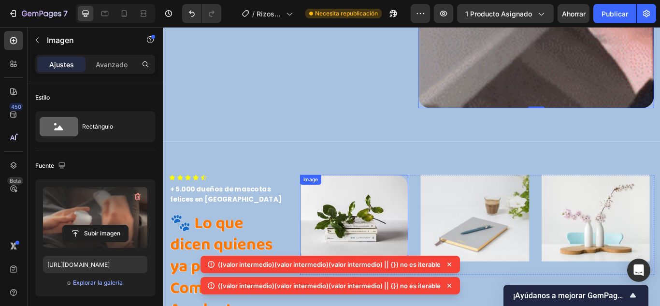
scroll to position [3415, 0]
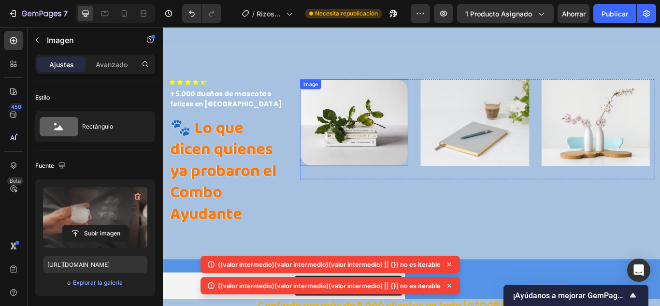
click at [402, 141] on img at bounding box center [385, 138] width 126 height 101
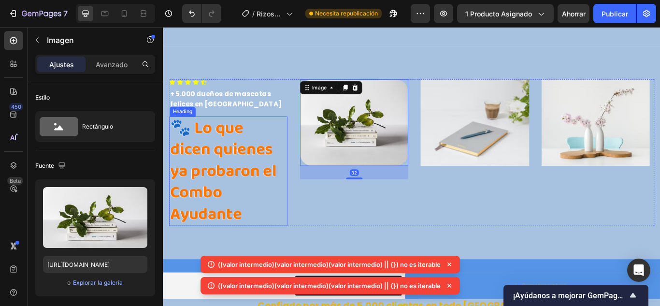
click at [256, 193] on h2 "🐾 Lo que dicen quienes ya probaron el Combo Ayudante" at bounding box center [239, 195] width 138 height 128
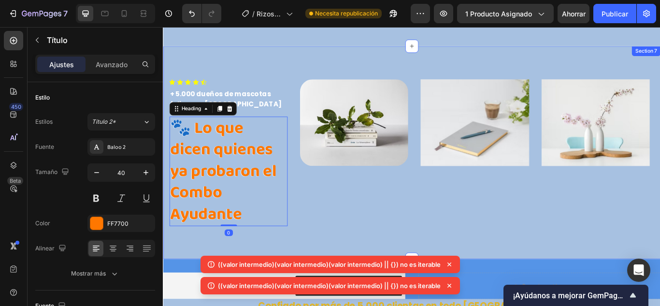
click at [392, 249] on div "Icon Icon Icon Icon Icon Icon List Hoz + 5.000 dueños de mascotas felices en [G…" at bounding box center [453, 173] width 580 height 248
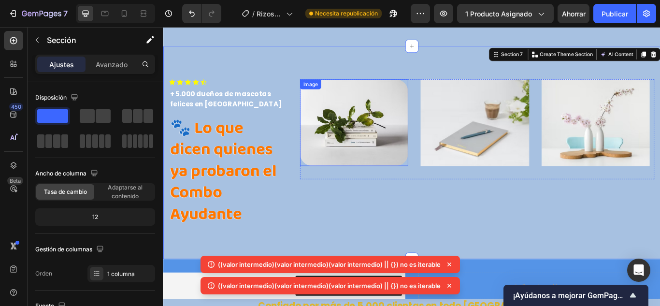
click at [367, 129] on img at bounding box center [385, 138] width 126 height 101
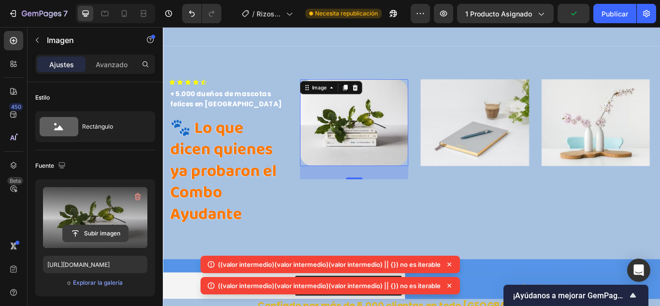
click at [101, 236] on input "file" at bounding box center [95, 233] width 65 height 16
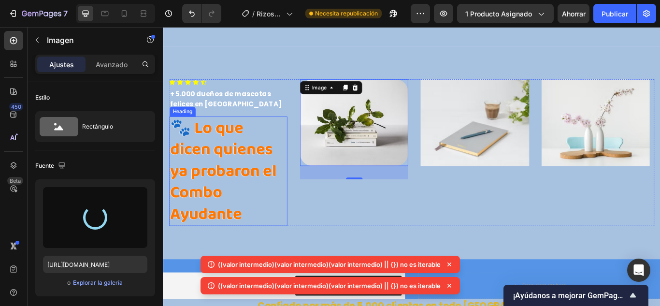
type input "[URL][DOMAIN_NAME]"
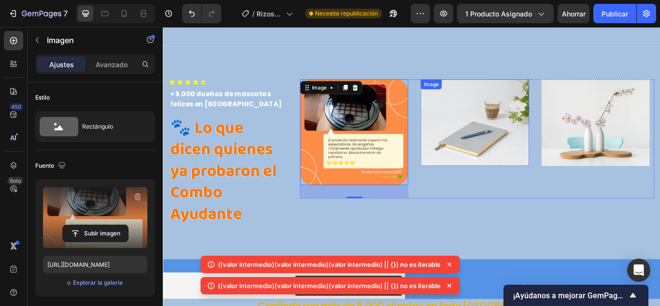
click at [509, 153] on img at bounding box center [526, 138] width 126 height 101
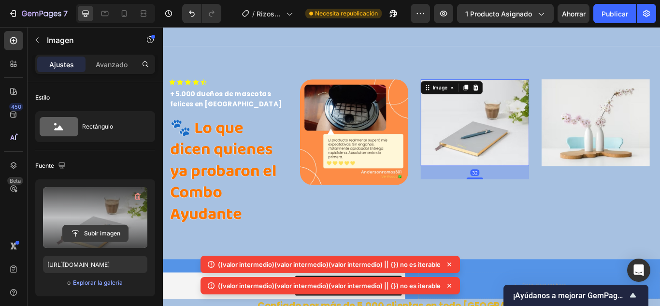
click at [93, 235] on input "file" at bounding box center [95, 233] width 65 height 16
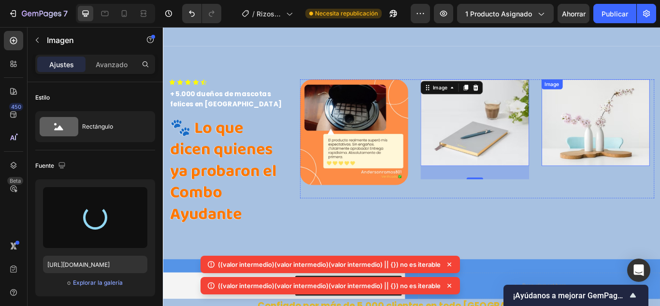
type input "[URL][DOMAIN_NAME]"
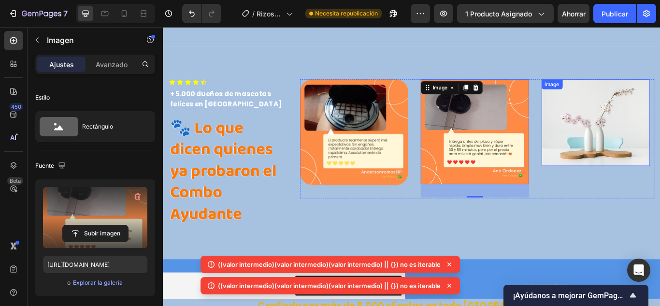
click at [660, 160] on img at bounding box center [667, 138] width 126 height 101
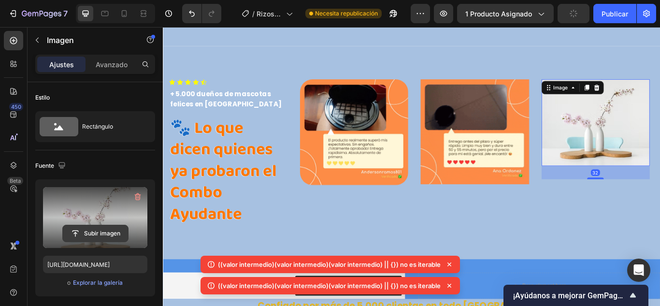
click at [115, 232] on input "file" at bounding box center [95, 233] width 65 height 16
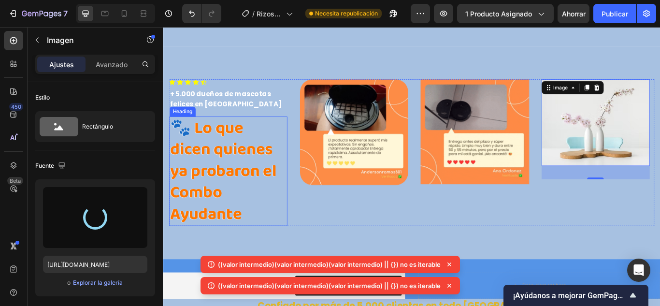
type input "[URL][DOMAIN_NAME]"
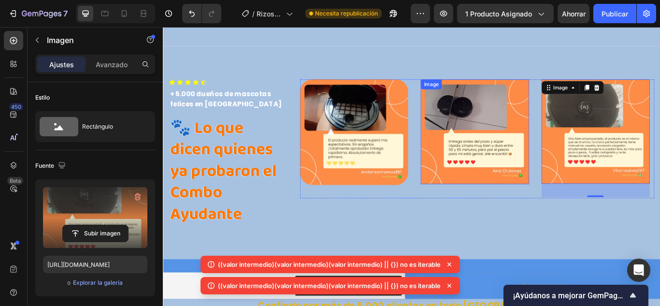
click at [513, 121] on img at bounding box center [526, 149] width 126 height 122
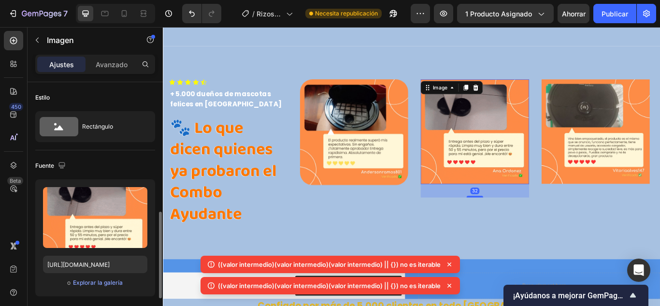
scroll to position [145, 0]
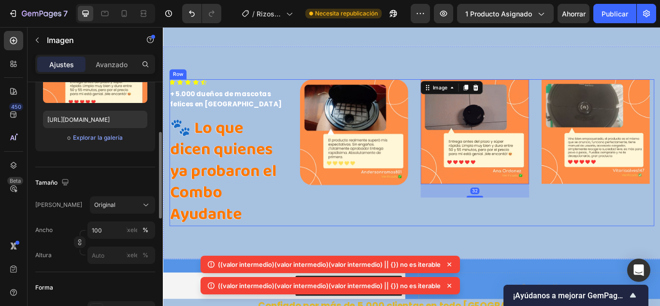
click at [400, 153] on img at bounding box center [385, 149] width 126 height 123
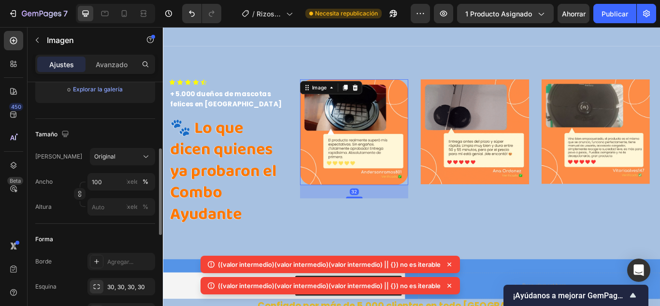
scroll to position [242, 0]
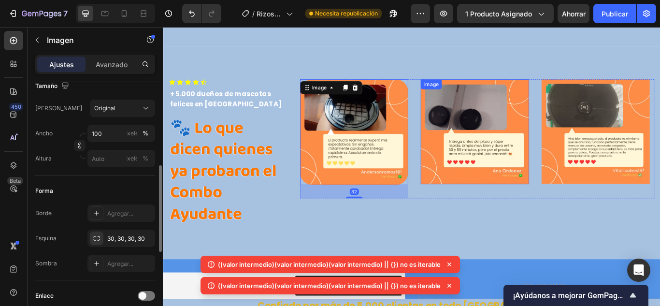
click at [520, 157] on img at bounding box center [526, 149] width 126 height 122
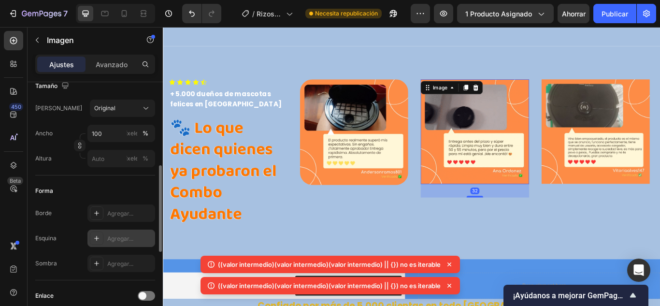
click at [108, 237] on font "Agregar..." at bounding box center [120, 238] width 26 height 7
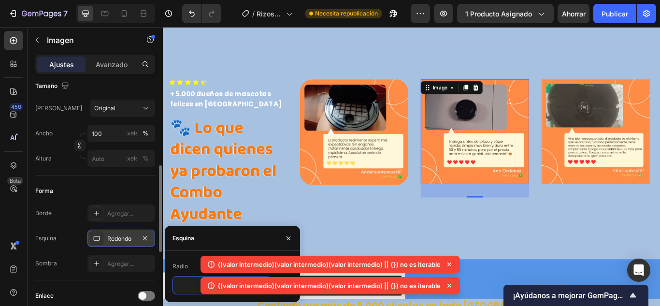
click at [192, 285] on input "8" at bounding box center [222, 284] width 98 height 17
type input "30"
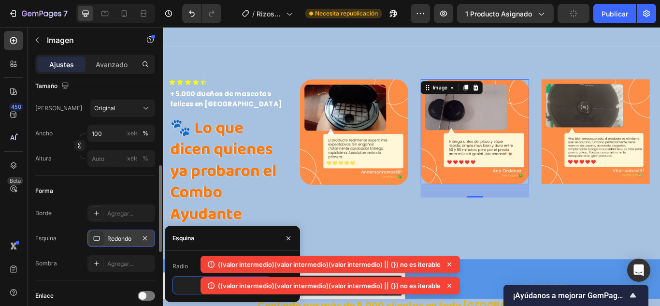
click at [454, 264] on icon at bounding box center [450, 265] width 10 height 10
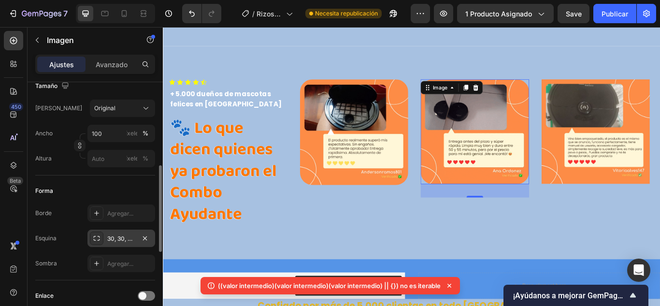
click at [452, 284] on icon at bounding box center [450, 286] width 10 height 10
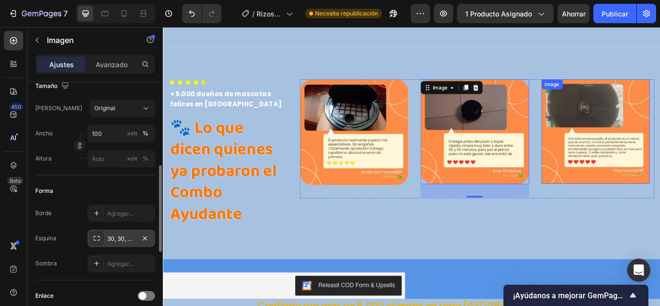
click at [639, 172] on img at bounding box center [667, 149] width 126 height 122
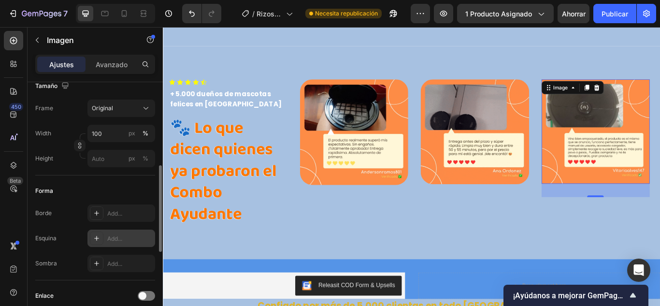
click at [125, 234] on div "Add..." at bounding box center [129, 238] width 45 height 9
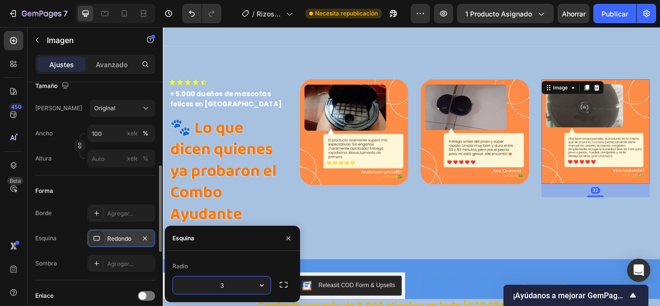
type input "30"
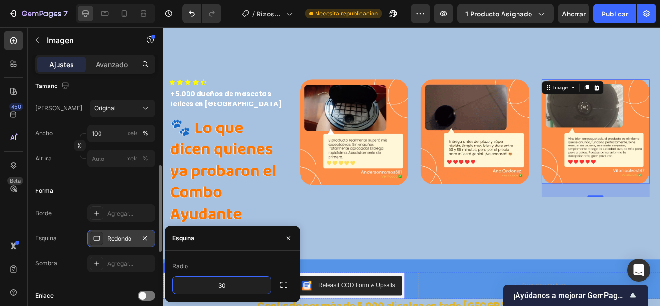
click at [442, 269] on div "Icon Icon Icon Icon Icon Icon List Hoz + 5.000 dueños de mascotas felices en [G…" at bounding box center [453, 173] width 580 height 248
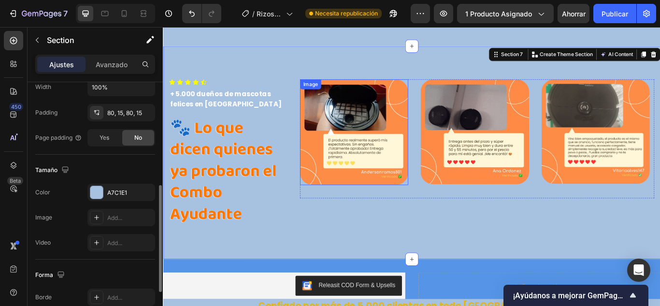
click at [392, 147] on img at bounding box center [385, 149] width 126 height 123
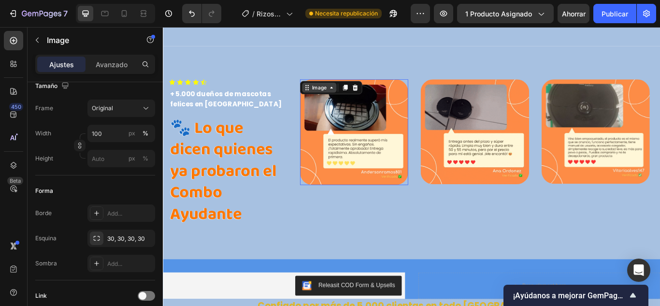
scroll to position [0, 0]
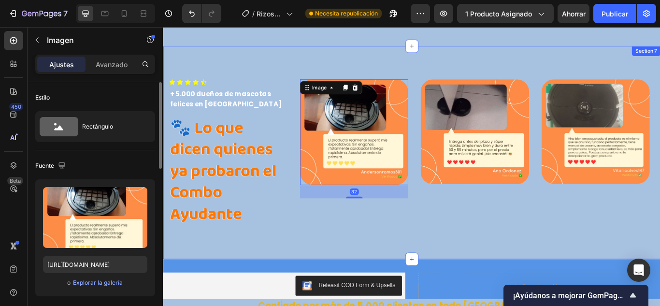
click at [456, 88] on div "Image 32 Image Image" at bounding box center [528, 157] width 413 height 139
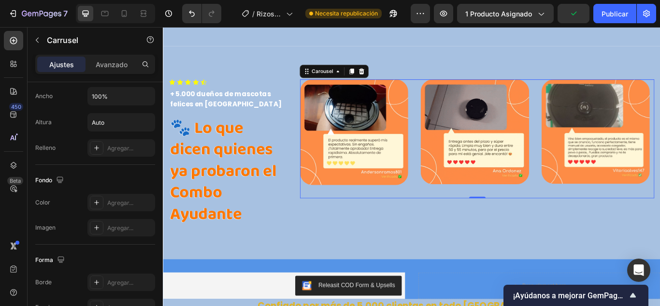
scroll to position [695, 0]
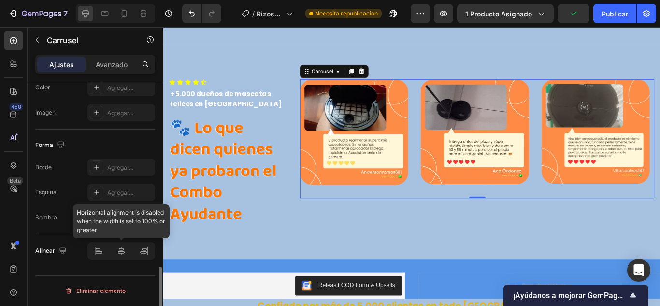
click at [122, 248] on div at bounding box center [121, 250] width 68 height 17
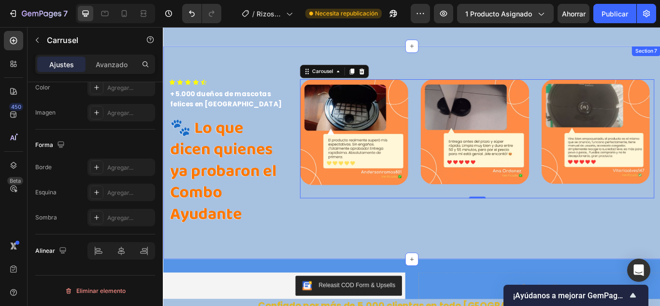
click at [449, 273] on div "Icon Icon Icon Icon Icon Icon List Hoz + 5.000 dueños de mascotas felices en [G…" at bounding box center [453, 173] width 580 height 248
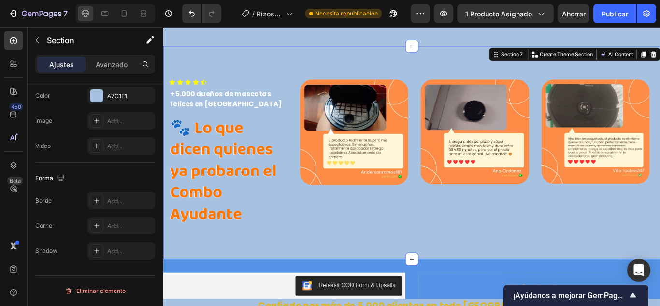
scroll to position [0, 0]
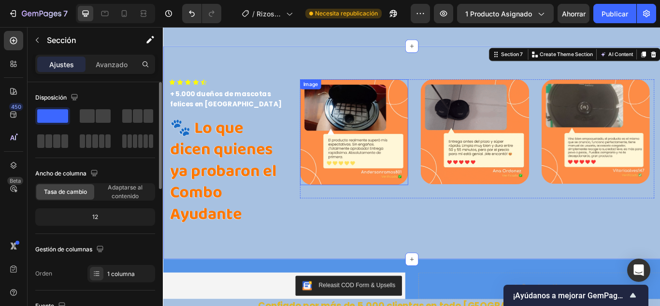
click at [407, 137] on img at bounding box center [385, 149] width 126 height 123
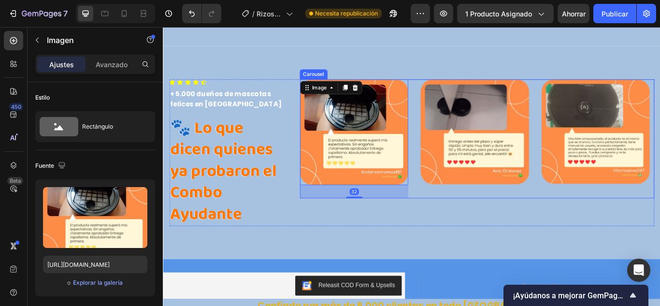
click at [544, 206] on div "Image" at bounding box center [526, 157] width 126 height 139
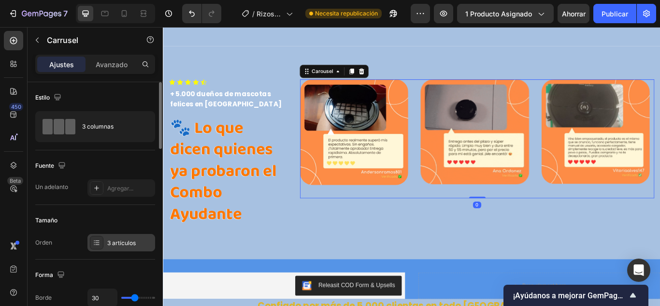
scroll to position [48, 0]
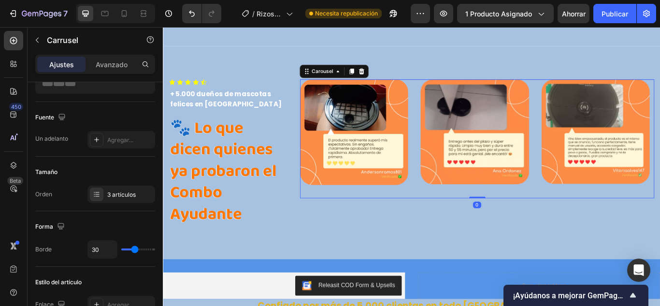
type input "50"
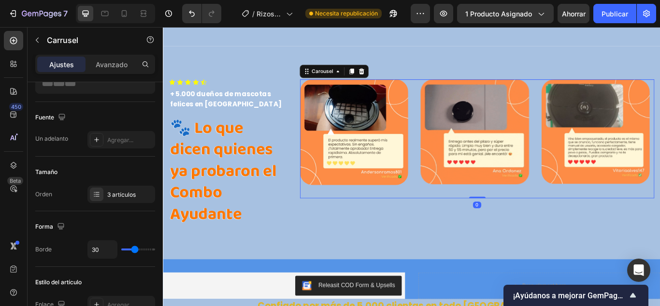
type input "50"
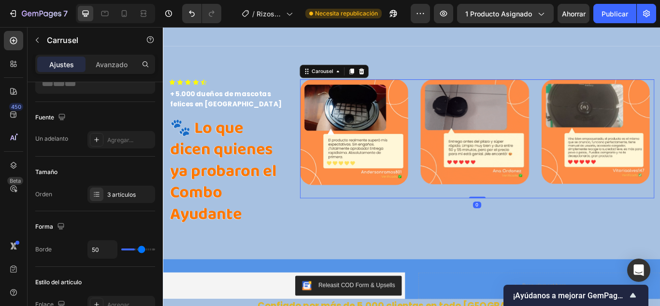
type input "27"
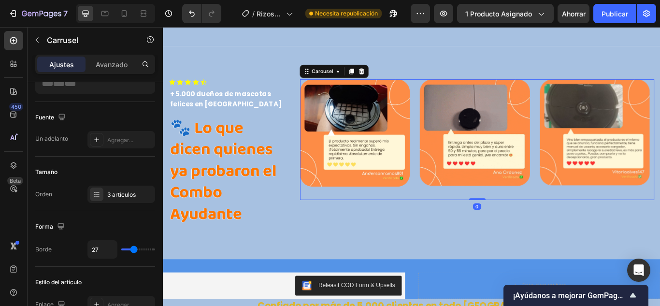
type input "16"
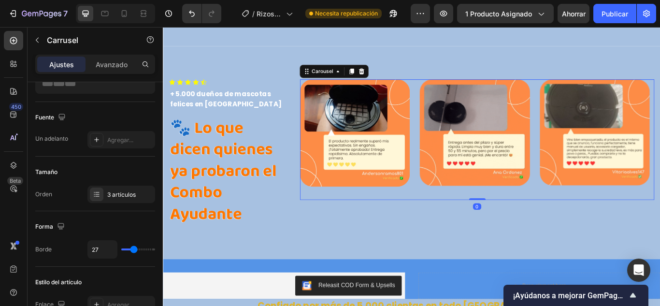
type input "16"
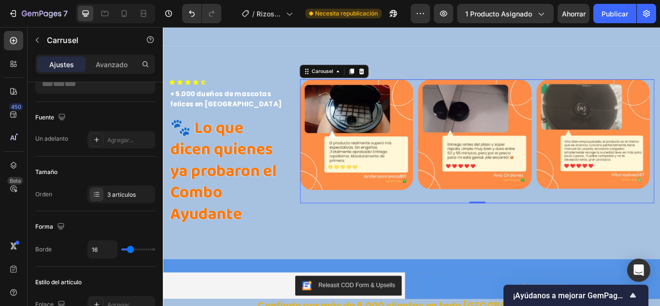
type input "12"
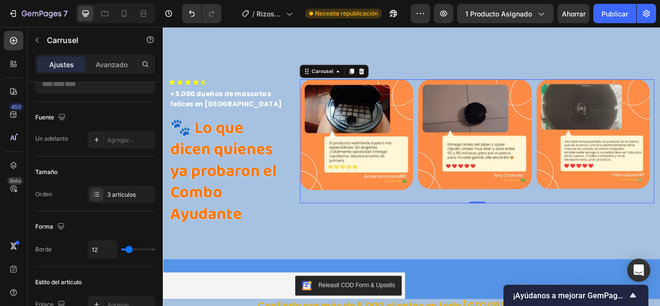
drag, startPoint x: 145, startPoint y: 248, endPoint x: 129, endPoint y: 249, distance: 16.0
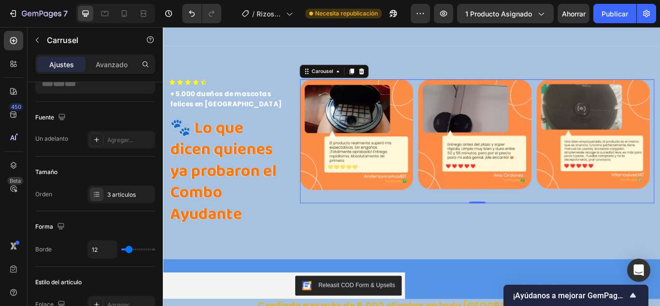
type input "12"
click at [129, 249] on input "range" at bounding box center [138, 249] width 34 height 2
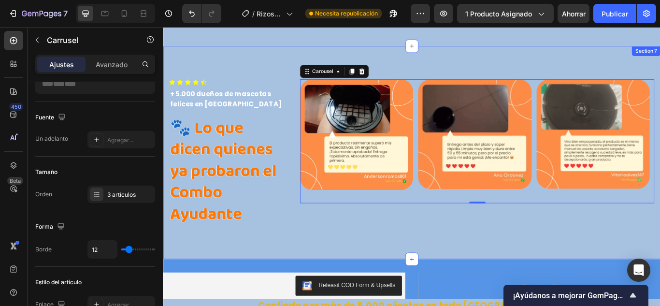
click at [492, 280] on div "Icon Icon Icon Icon Icon Icon List Hoz + 5.000 dueños de mascotas felices en [G…" at bounding box center [453, 173] width 580 height 248
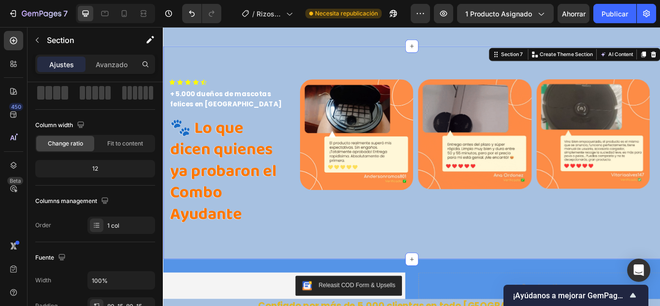
scroll to position [0, 0]
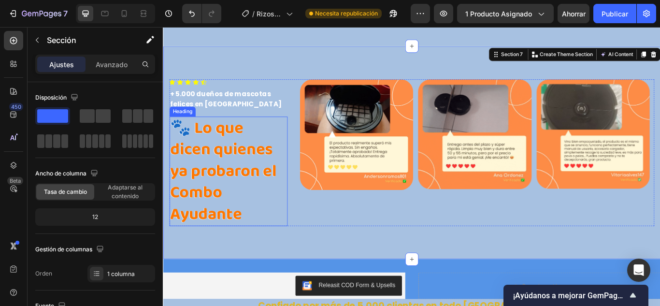
click at [253, 192] on h2 "🐾 Lo que dicen quienes ya probaron el Combo Ayudante" at bounding box center [239, 195] width 138 height 128
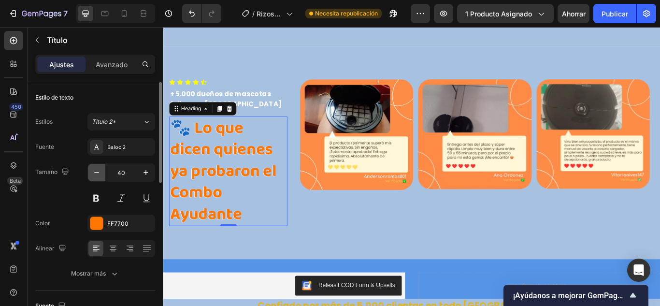
click at [102, 176] on button "button" at bounding box center [96, 172] width 17 height 17
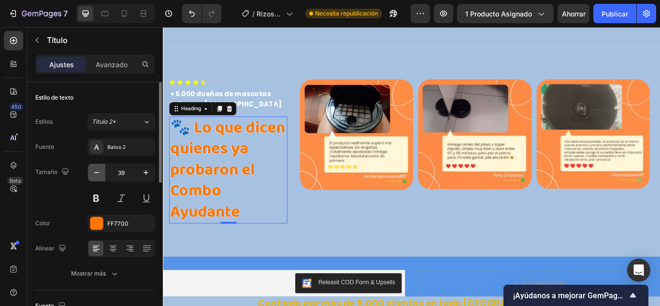
click at [102, 176] on button "button" at bounding box center [96, 172] width 17 height 17
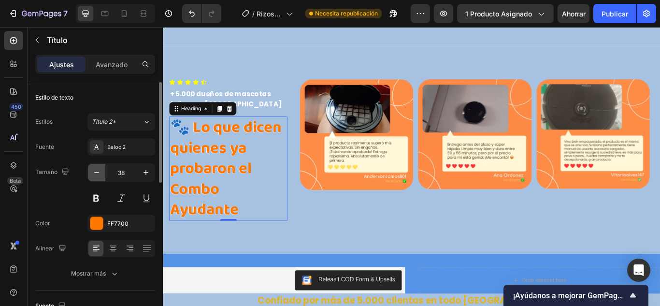
click at [102, 176] on button "button" at bounding box center [96, 172] width 17 height 17
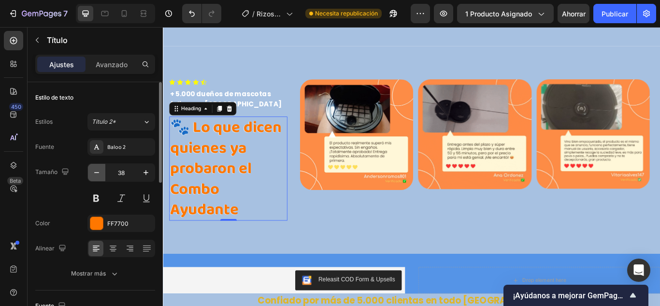
click at [102, 176] on button "button" at bounding box center [96, 172] width 17 height 17
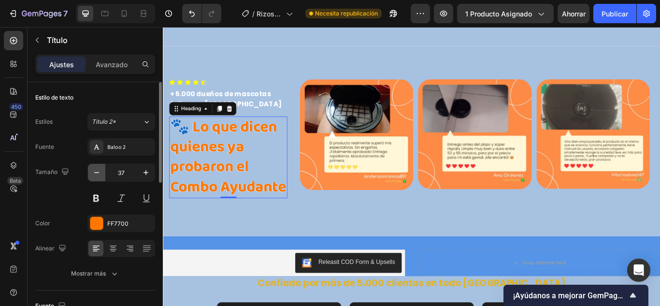
click at [102, 176] on button "button" at bounding box center [96, 172] width 17 height 17
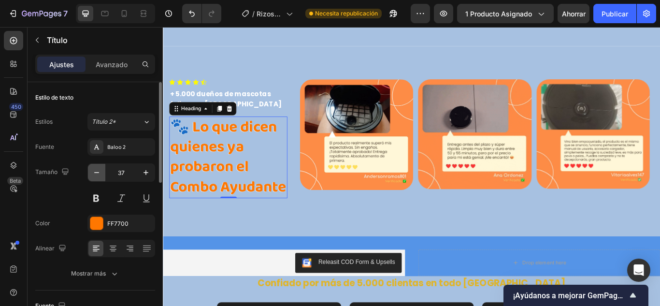
click at [102, 176] on button "button" at bounding box center [96, 172] width 17 height 17
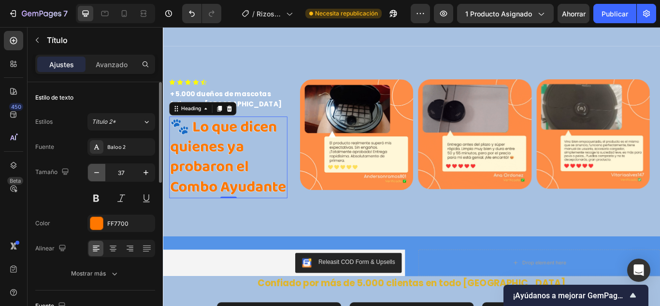
click at [102, 176] on button "button" at bounding box center [96, 172] width 17 height 17
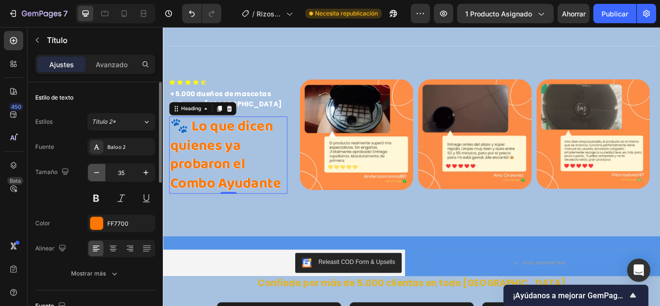
click at [102, 176] on button "button" at bounding box center [96, 172] width 17 height 17
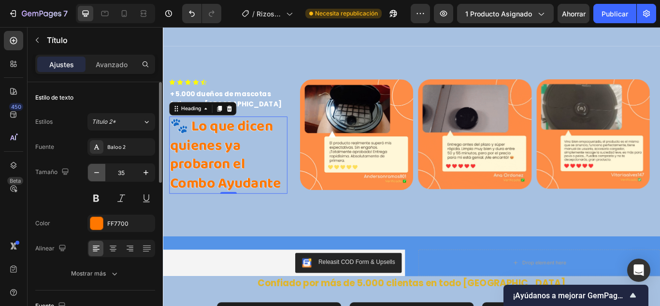
click at [102, 176] on button "button" at bounding box center [96, 172] width 17 height 17
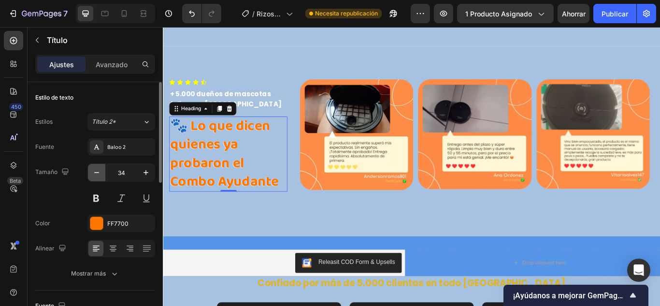
click at [102, 176] on button "button" at bounding box center [96, 172] width 17 height 17
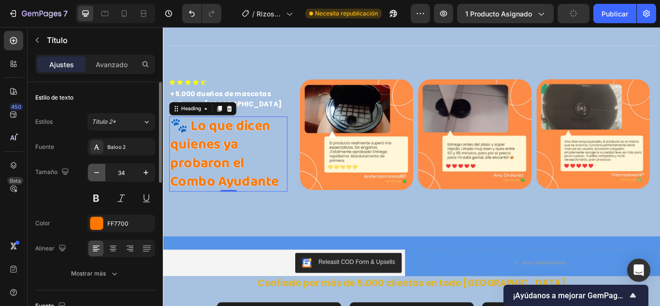
type input "33"
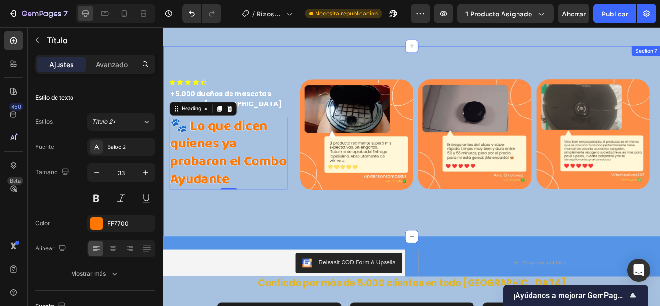
click at [374, 239] on div "Icon Icon Icon Icon Icon Icon List Hoz + 5.000 dueños de mascotas felices en [G…" at bounding box center [453, 159] width 580 height 221
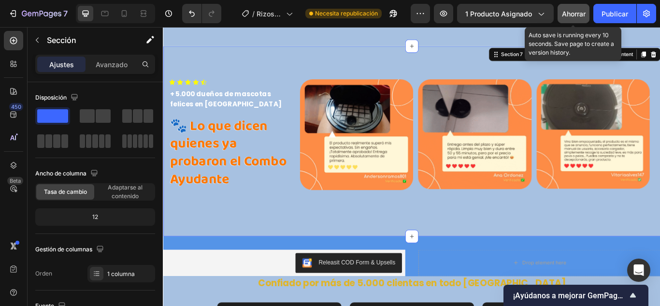
click at [587, 20] on button "Ahorrar" at bounding box center [574, 13] width 32 height 19
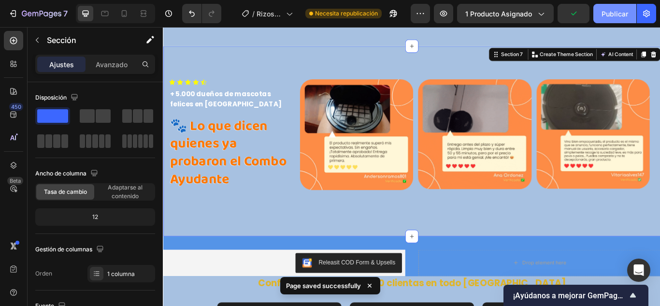
click at [616, 20] on button "Publicar" at bounding box center [614, 13] width 43 height 19
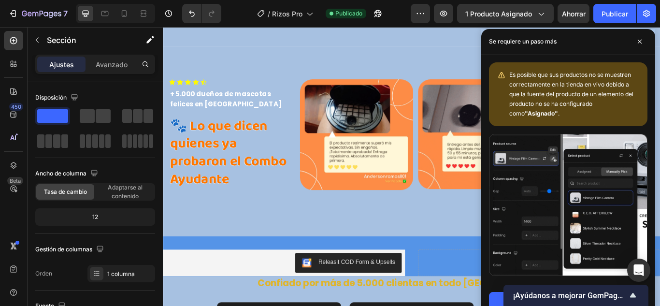
scroll to position [3352, 0]
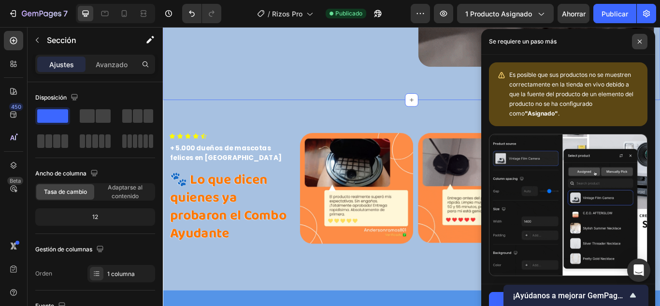
click at [636, 42] on span at bounding box center [639, 41] width 15 height 15
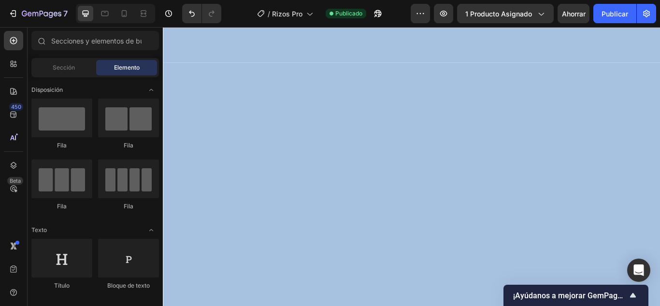
scroll to position [0, 0]
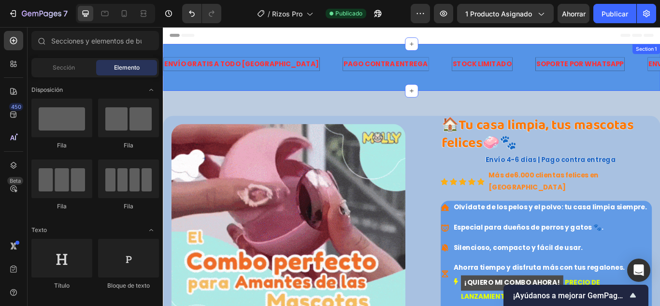
click at [284, 97] on div "ENVÍO GRATIS A TODO CHILE Text PAGO CONTRA ENTREGA Text STOCK LIMITADO Text SOP…" at bounding box center [453, 74] width 580 height 55
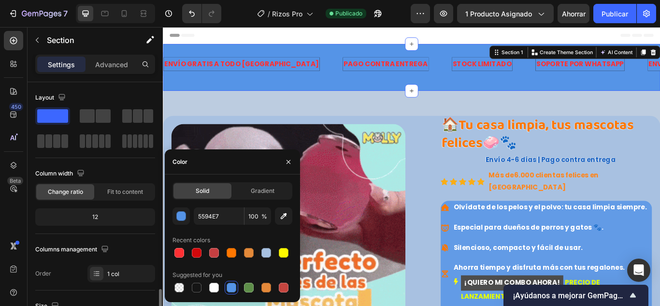
scroll to position [145, 0]
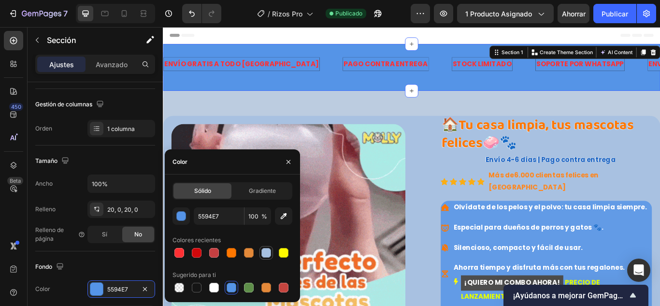
click at [261, 254] on div at bounding box center [266, 253] width 12 height 12
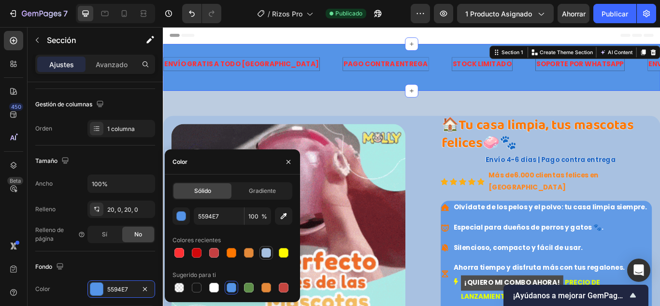
type input "A7C1E1"
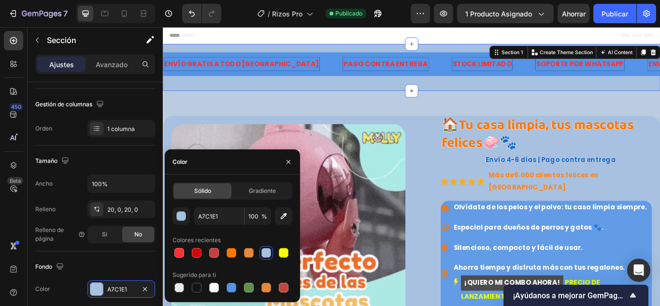
click at [292, 69] on div "ENVÍO GRATIS A TODO [GEOGRAPHIC_DATA] Text" at bounding box center [267, 70] width 209 height 16
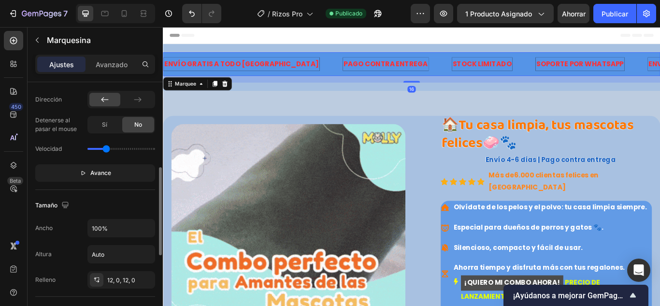
scroll to position [387, 0]
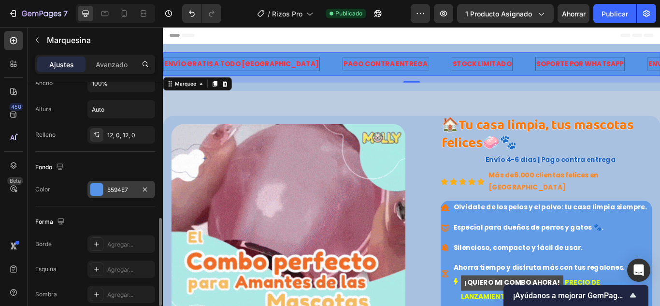
click at [96, 192] on div at bounding box center [96, 189] width 13 height 13
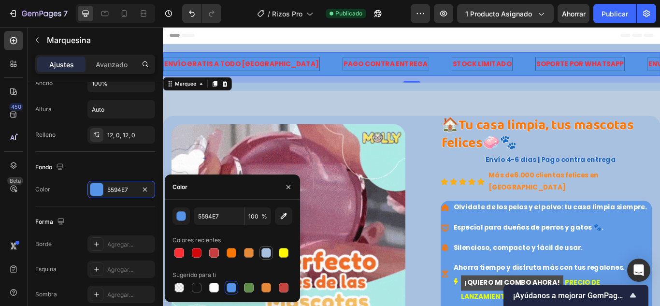
click at [269, 252] on div at bounding box center [266, 253] width 10 height 10
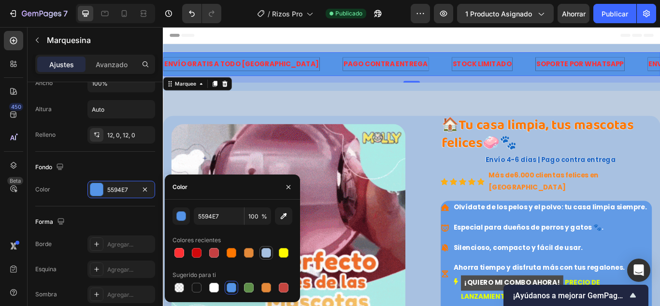
type input "A7C1E1"
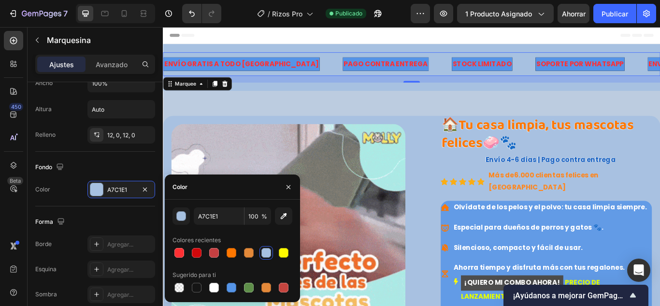
click at [261, 75] on p "ENVÍO GRATIS A TODO [GEOGRAPHIC_DATA]" at bounding box center [254, 70] width 180 height 14
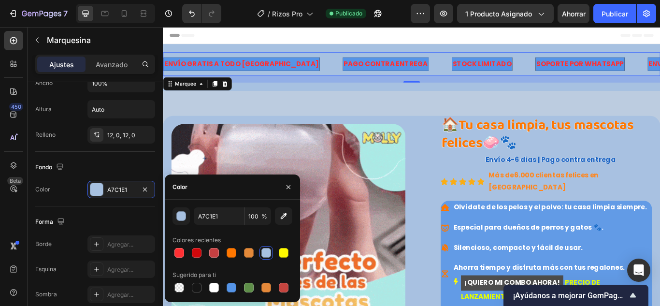
click at [261, 75] on p "ENVÍO GRATIS A TODO [GEOGRAPHIC_DATA]" at bounding box center [254, 70] width 180 height 14
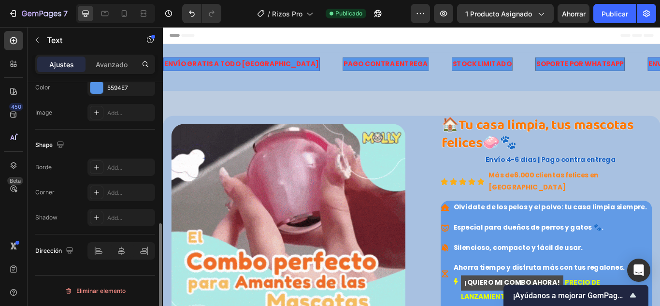
click at [100, 85] on div at bounding box center [96, 87] width 13 height 13
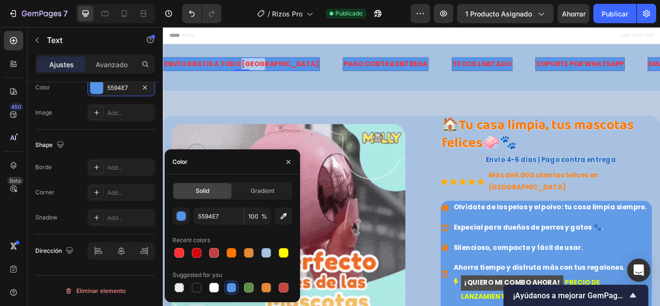
scroll to position [0, 0]
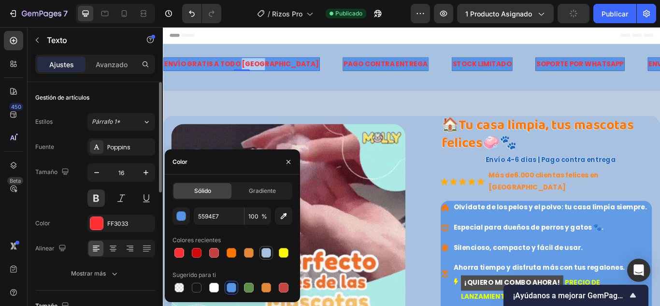
click at [270, 255] on div at bounding box center [266, 253] width 10 height 10
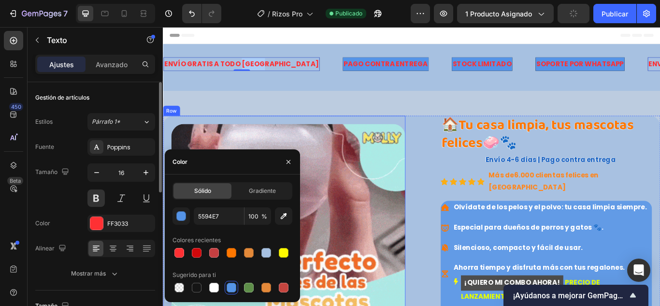
type input "A7C1E1"
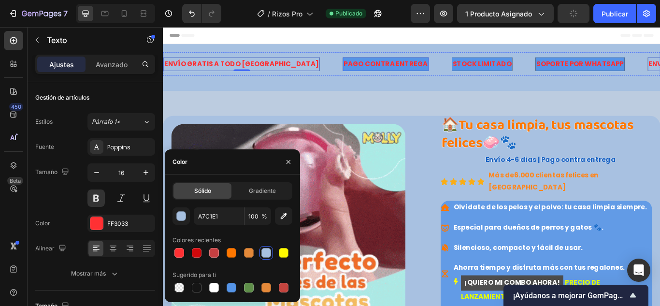
click at [374, 76] on p "PAGO CONTRA ENTREGA" at bounding box center [423, 70] width 98 height 14
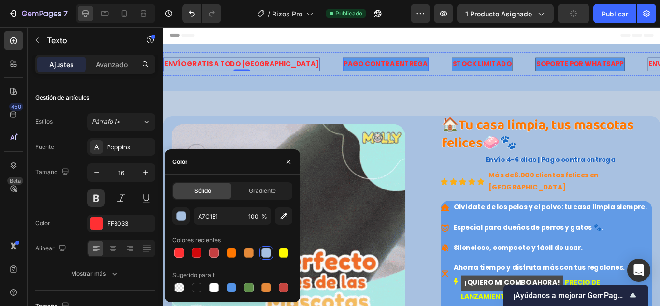
click at [374, 76] on p "PAGO CONTRA ENTREGA" at bounding box center [423, 70] width 98 height 14
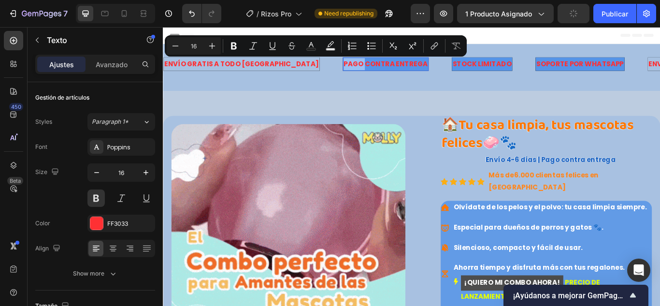
click at [374, 73] on p "PAGO CONTRA ENTREGA" at bounding box center [423, 70] width 98 height 14
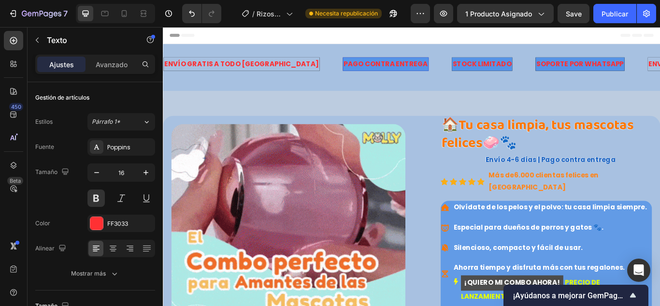
click at [374, 73] on p "PAGO CONTRA ENTREGA" at bounding box center [423, 70] width 98 height 14
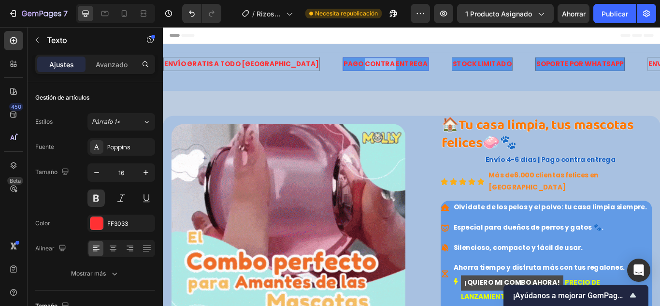
click at [374, 73] on p "PAGO CONTRA ENTREGA" at bounding box center [423, 70] width 98 height 14
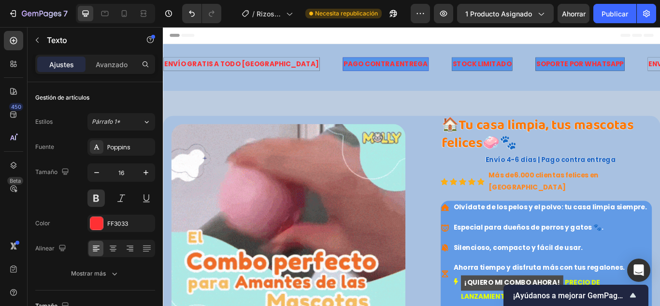
click at [374, 73] on p "PAGO CONTRA ENTREGA" at bounding box center [423, 70] width 98 height 14
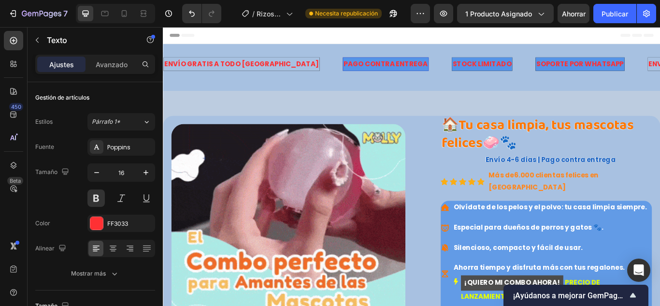
click at [374, 73] on p "PAGO CONTRA ENTREGA" at bounding box center [423, 70] width 98 height 14
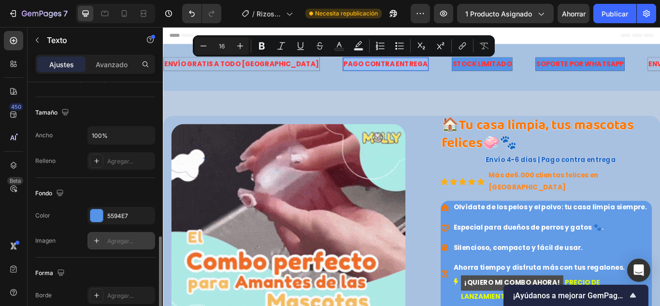
scroll to position [242, 0]
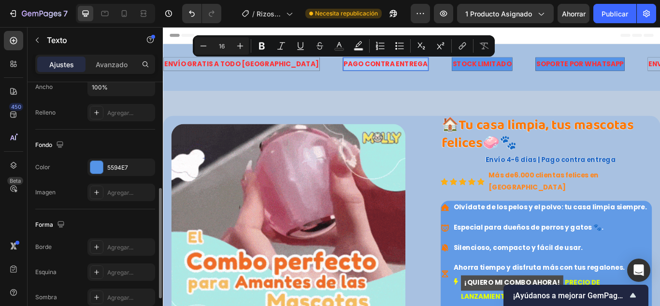
click at [101, 165] on div at bounding box center [96, 167] width 13 height 13
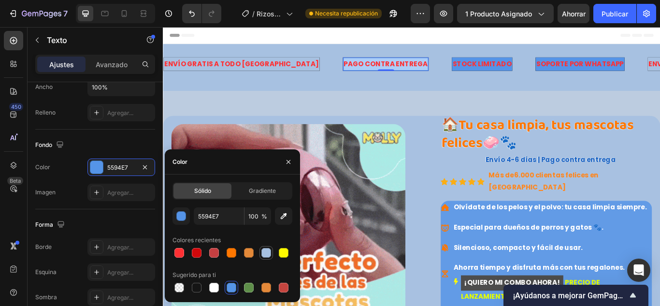
click at [266, 255] on div at bounding box center [266, 253] width 10 height 10
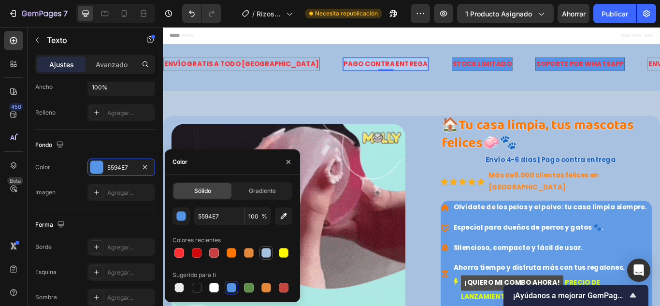
type input "A7C1E1"
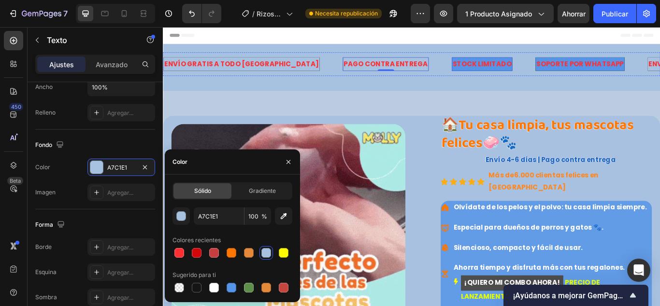
click at [501, 76] on p "STOCK LIMITADO" at bounding box center [535, 70] width 69 height 14
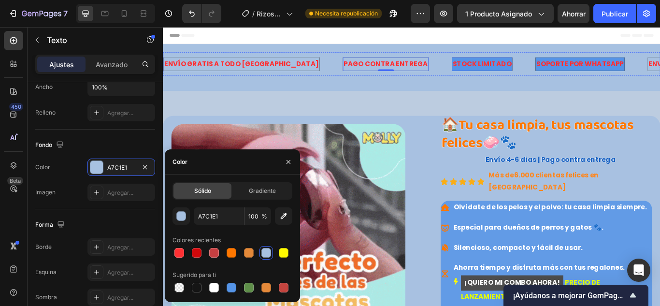
click at [501, 76] on p "STOCK LIMITADO" at bounding box center [535, 70] width 69 height 14
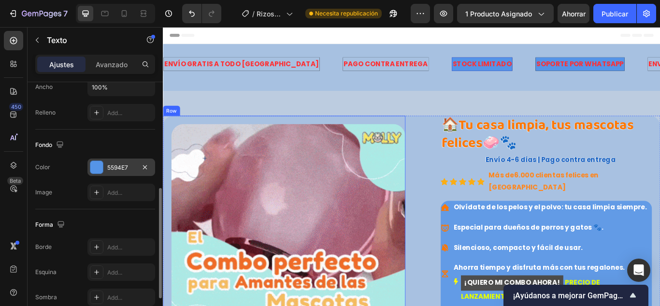
click at [144, 172] on button "button" at bounding box center [145, 167] width 12 height 12
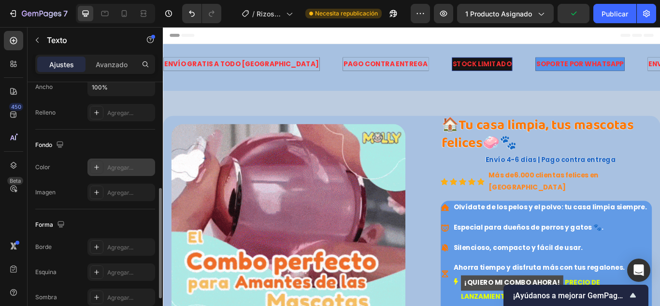
click at [98, 167] on icon at bounding box center [96, 167] width 5 height 5
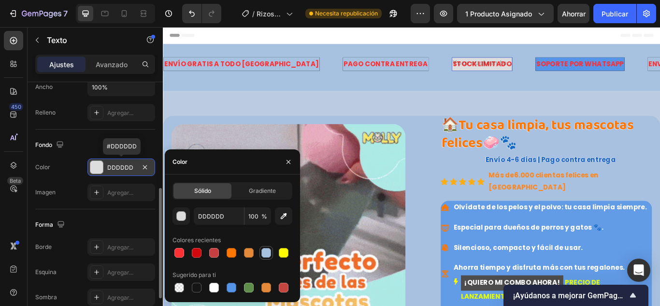
click at [273, 256] on div at bounding box center [267, 253] width 14 height 14
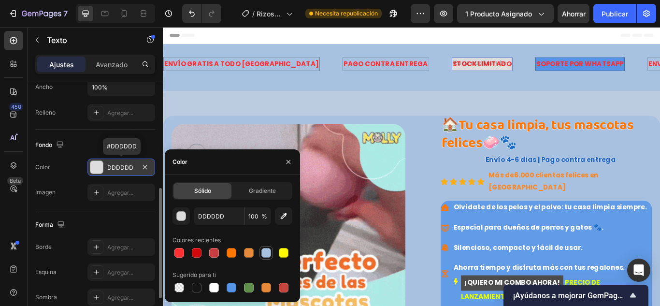
type input "A7C1E1"
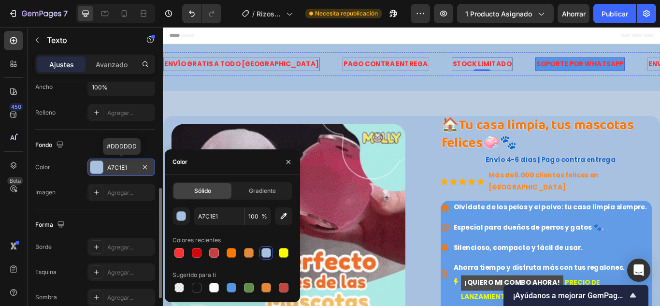
click at [598, 73] on p "SOPORTE POR WHATSAPP" at bounding box center [649, 70] width 102 height 14
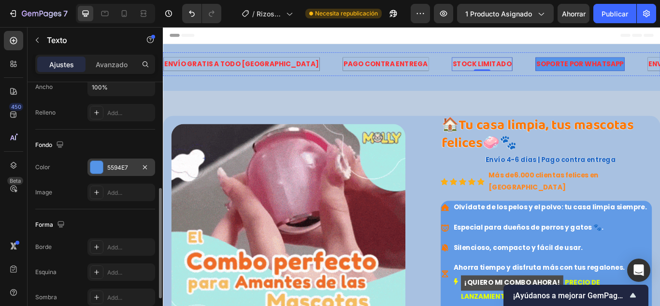
click at [144, 171] on button "button" at bounding box center [145, 167] width 12 height 12
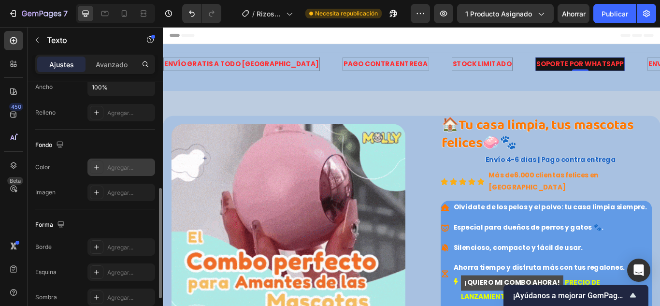
click at [101, 168] on div at bounding box center [97, 167] width 14 height 14
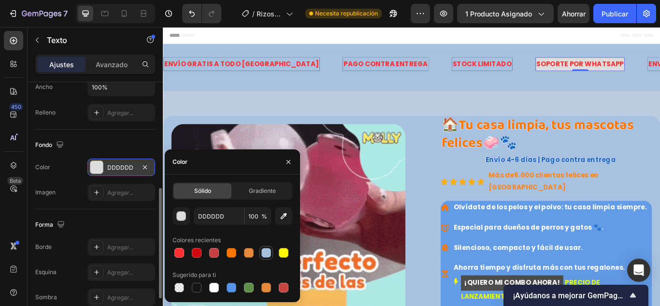
click at [263, 254] on div at bounding box center [266, 253] width 10 height 10
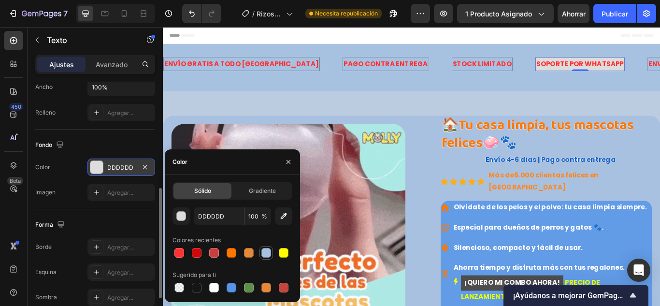
type input "A7C1E1"
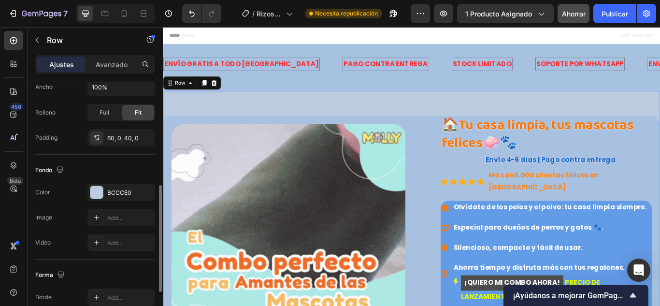
click at [589, 18] on button "Ahorrar" at bounding box center [574, 13] width 32 height 19
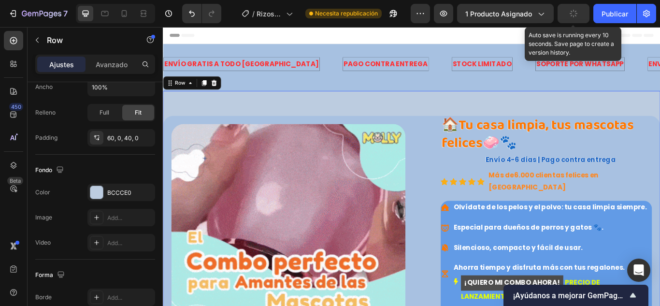
scroll to position [0, 0]
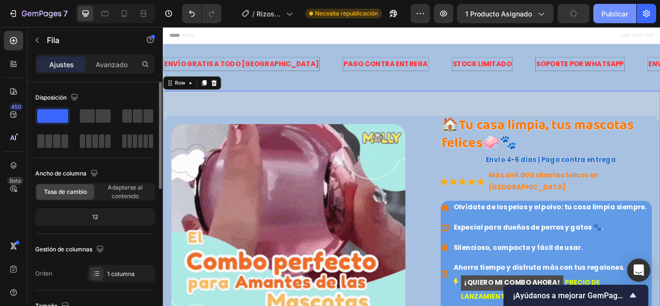
click at [603, 17] on font "Publicar" at bounding box center [615, 14] width 27 height 8
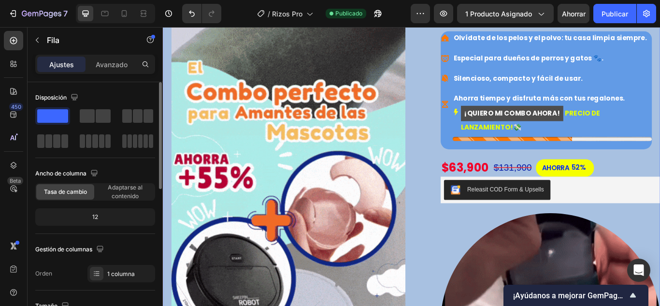
scroll to position [387, 0]
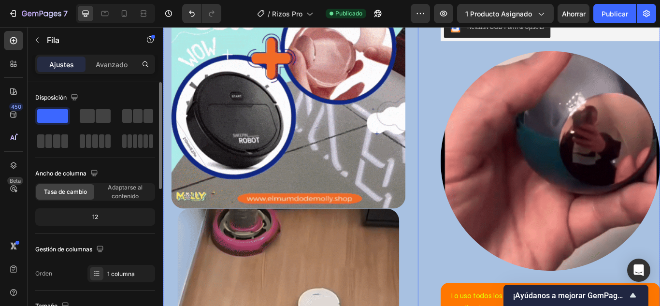
click at [474, 246] on div "(P) Images & Gallery 🏠Tu casa limpia, tus mascotas felices🧼🐾 (P) Title Envío 4-…" at bounding box center [601, 79] width 283 height 671
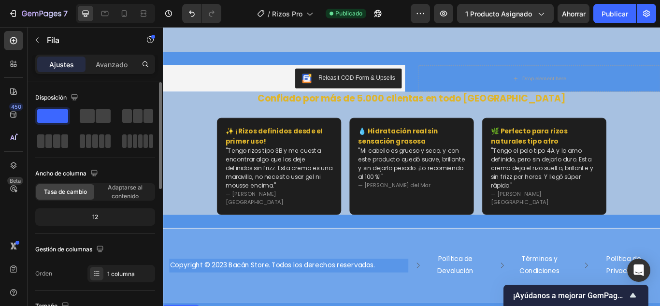
scroll to position [3701, 0]
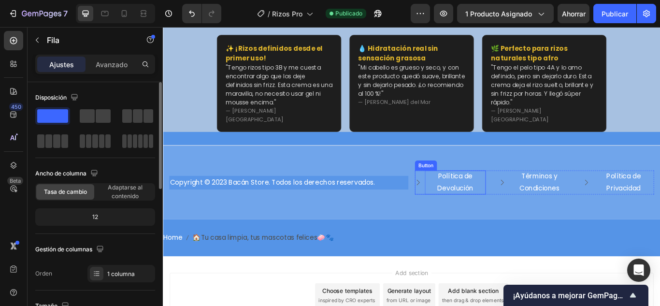
click at [499, 199] on p "Política de Devolución" at bounding box center [503, 208] width 71 height 28
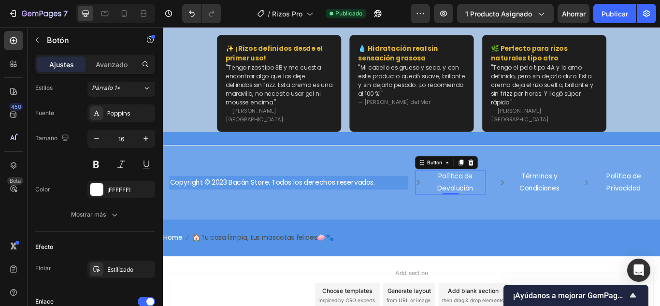
scroll to position [580, 0]
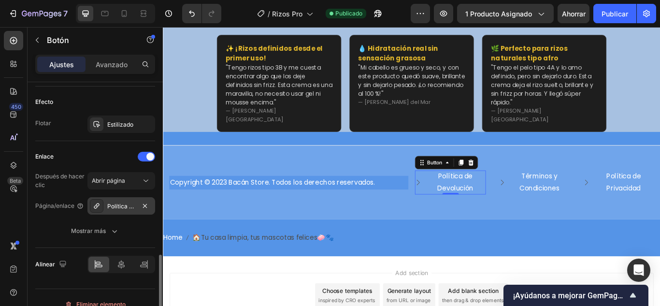
click at [126, 203] on font "Política de revolución" at bounding box center [136, 205] width 59 height 7
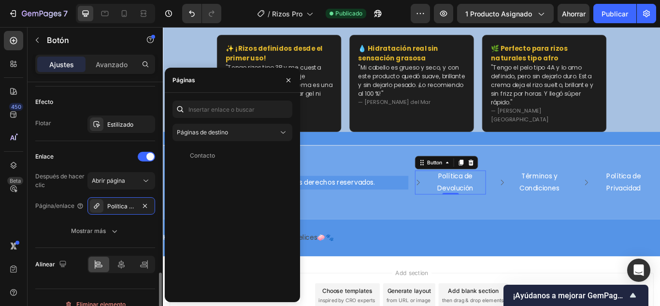
scroll to position [593, 0]
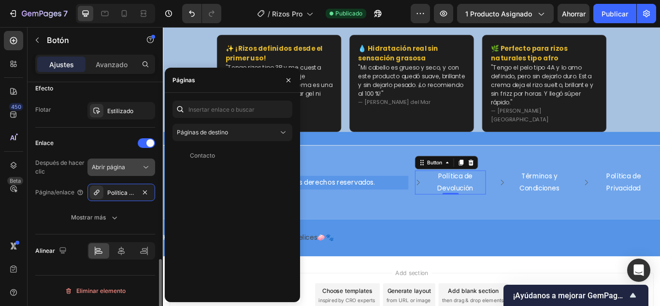
click at [136, 167] on div "Abrir página" at bounding box center [116, 167] width 49 height 9
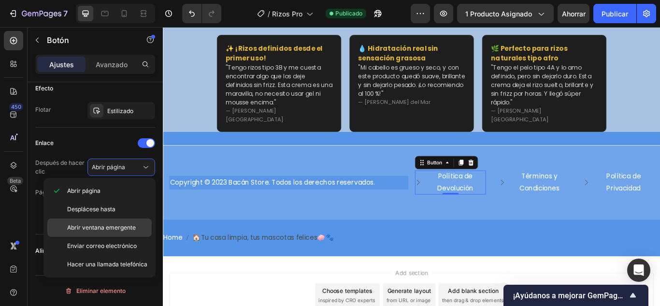
click at [129, 224] on font "Abrir ventana emergente" at bounding box center [101, 227] width 69 height 7
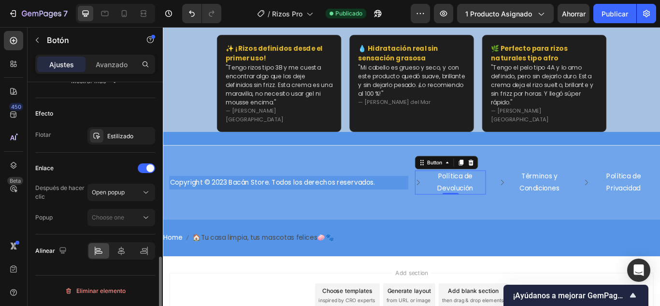
scroll to position [568, 0]
click at [136, 218] on div "Elige uno" at bounding box center [116, 217] width 49 height 9
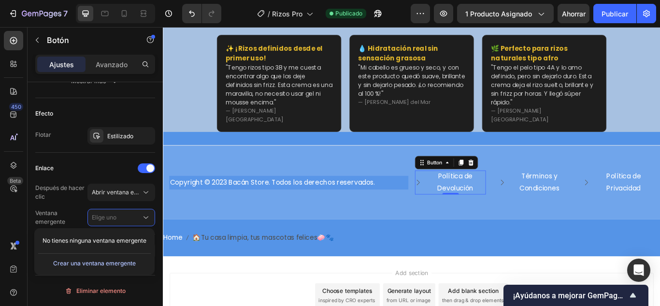
click at [132, 260] on font "Crear una ventana emergente" at bounding box center [94, 263] width 83 height 7
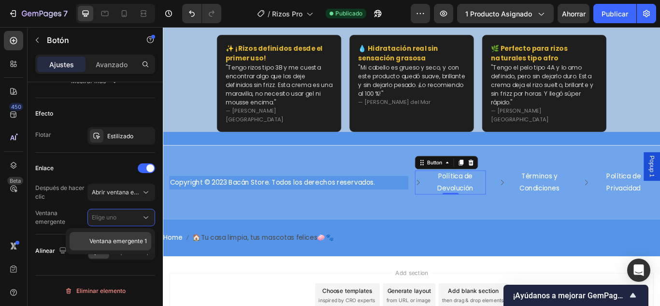
click at [134, 237] on font "Ventana emergente 1" at bounding box center [118, 240] width 58 height 7
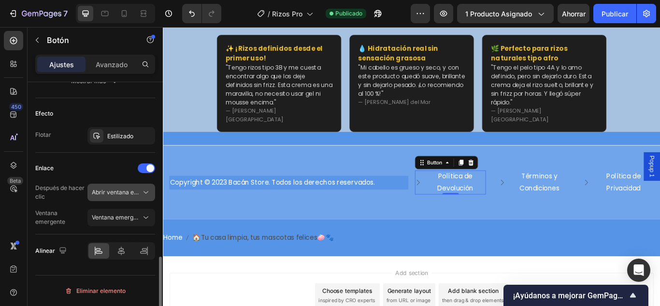
click at [146, 195] on icon at bounding box center [146, 192] width 10 height 10
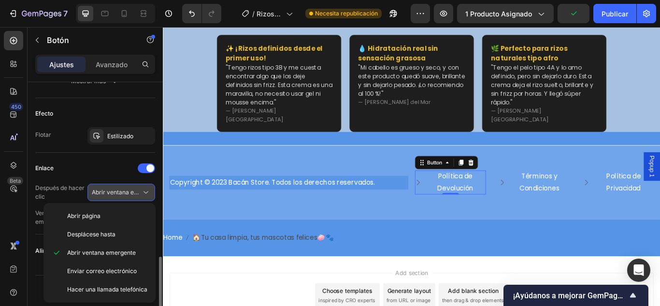
click at [146, 195] on icon at bounding box center [146, 192] width 10 height 10
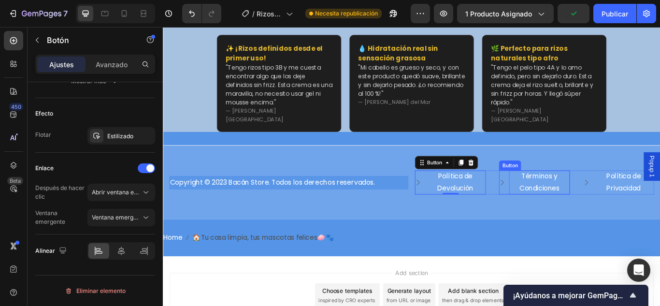
click at [590, 194] on p "Términos y Condiciones" at bounding box center [601, 208] width 71 height 28
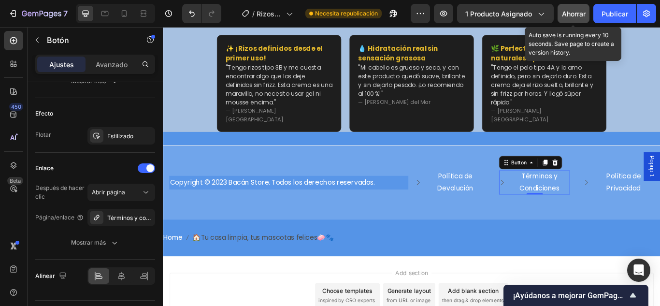
click at [558, 14] on button "Ahorrar" at bounding box center [574, 13] width 32 height 19
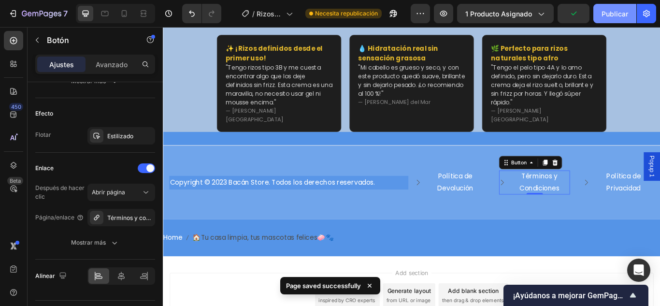
click at [618, 13] on font "Publicar" at bounding box center [615, 14] width 27 height 8
